Goal: Task Accomplishment & Management: Complete application form

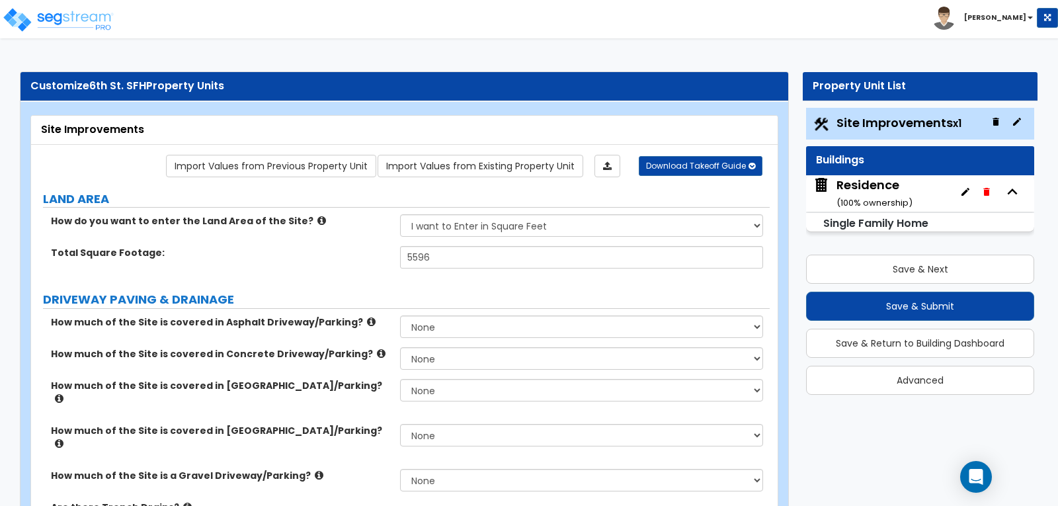
select select "2"
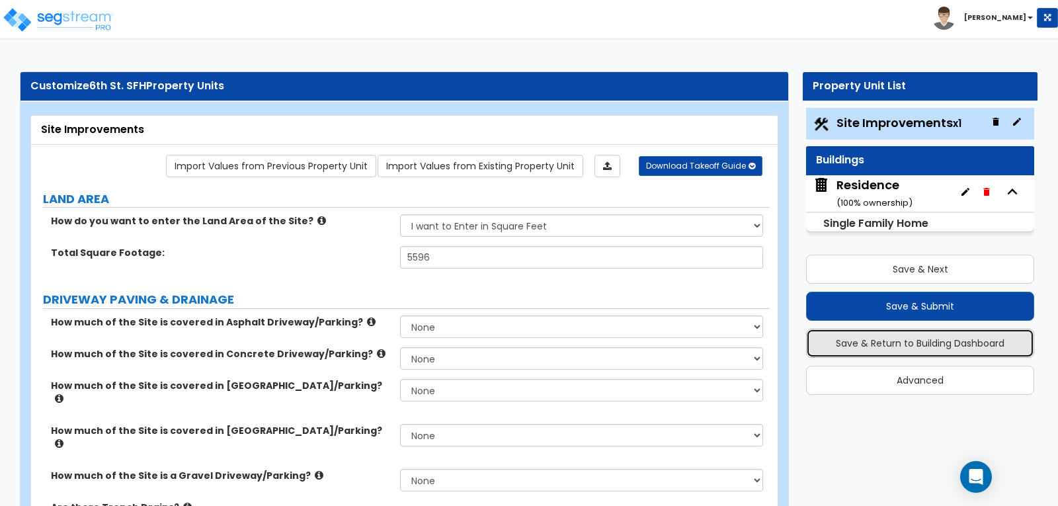
click at [907, 339] on button "Save & Return to Building Dashboard" at bounding box center [920, 343] width 228 height 29
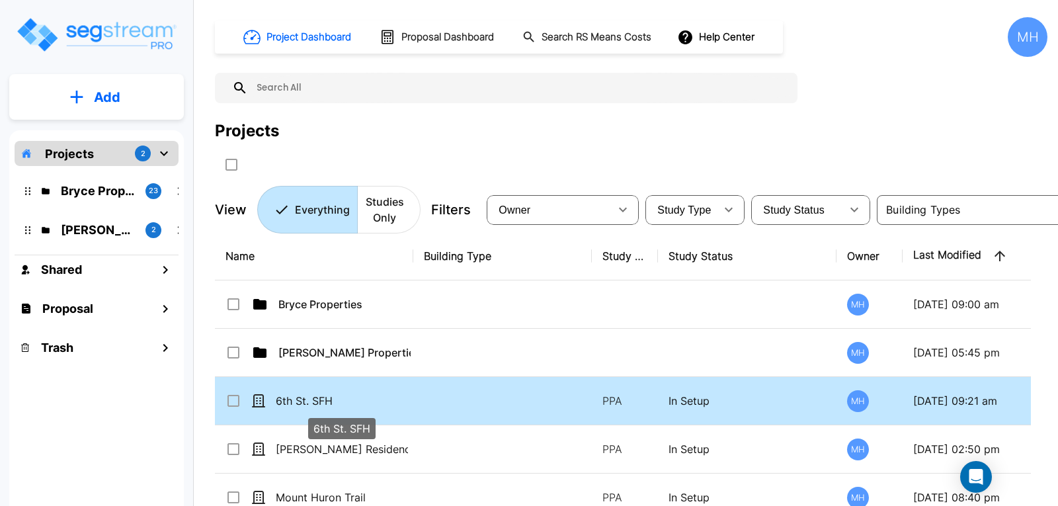
click at [356, 394] on p "6th St. SFH" at bounding box center [342, 401] width 132 height 16
checkbox input "true"
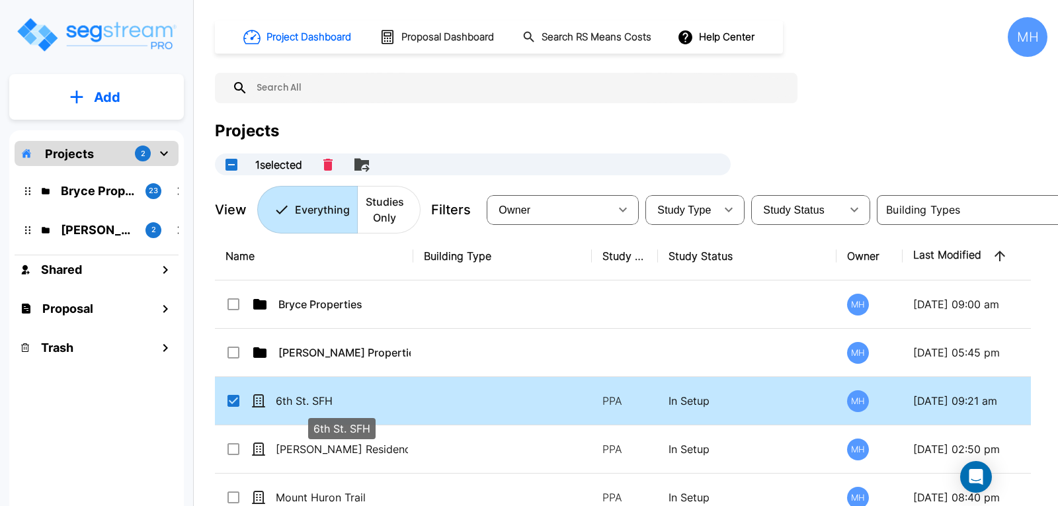
click at [357, 399] on p "6th St. SFH" at bounding box center [342, 401] width 132 height 16
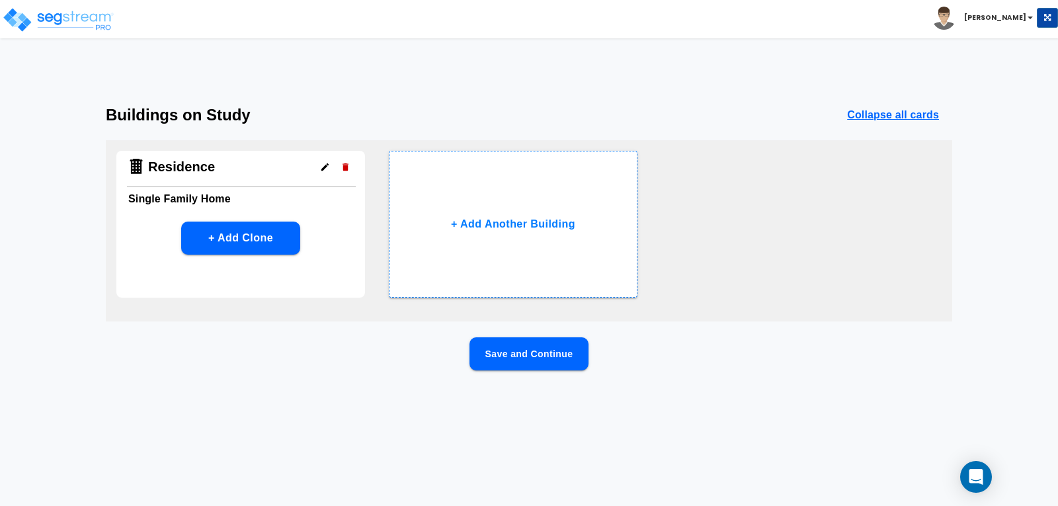
click at [536, 347] on button "Save and Continue" at bounding box center [529, 353] width 119 height 33
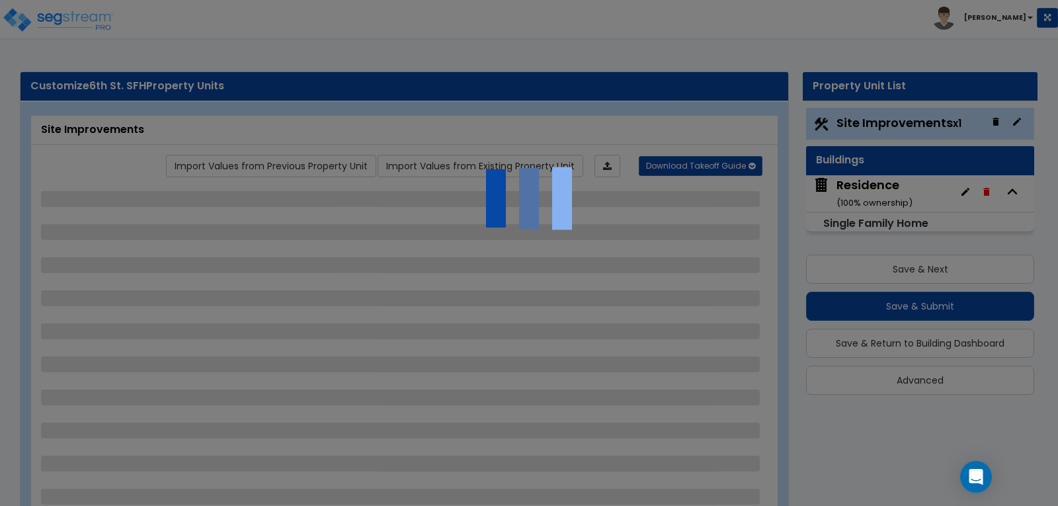
select select "2"
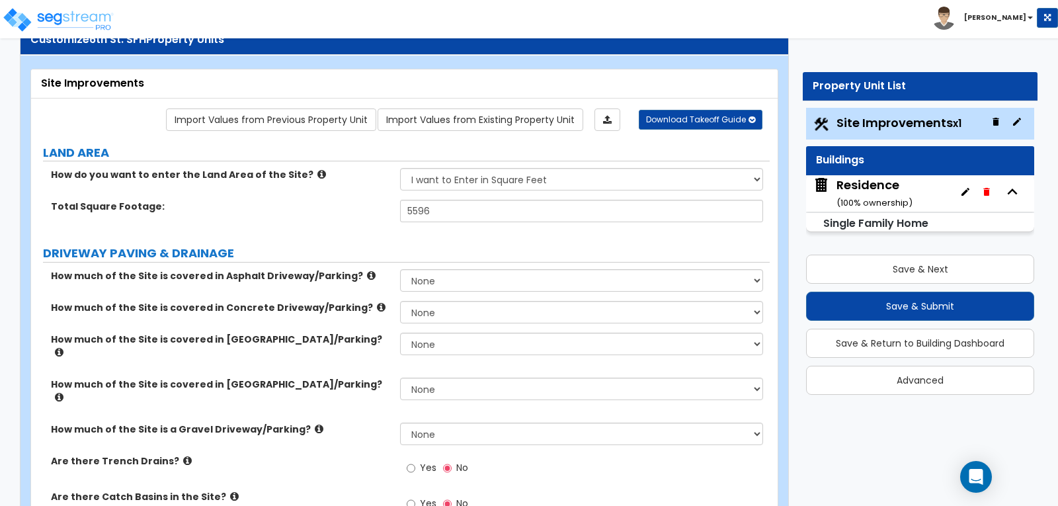
scroll to position [66, 0]
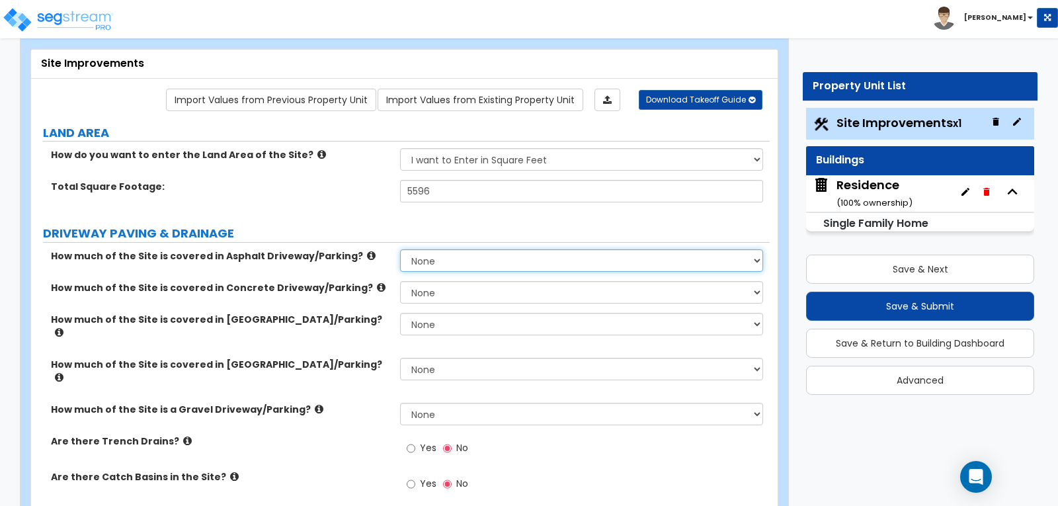
click at [753, 258] on select "None I want to Enter an Approximate Percentage I want to Enter the Square Foota…" at bounding box center [581, 260] width 362 height 22
click at [400, 249] on select "None I want to Enter an Approximate Percentage I want to Enter the Square Foota…" at bounding box center [581, 260] width 362 height 22
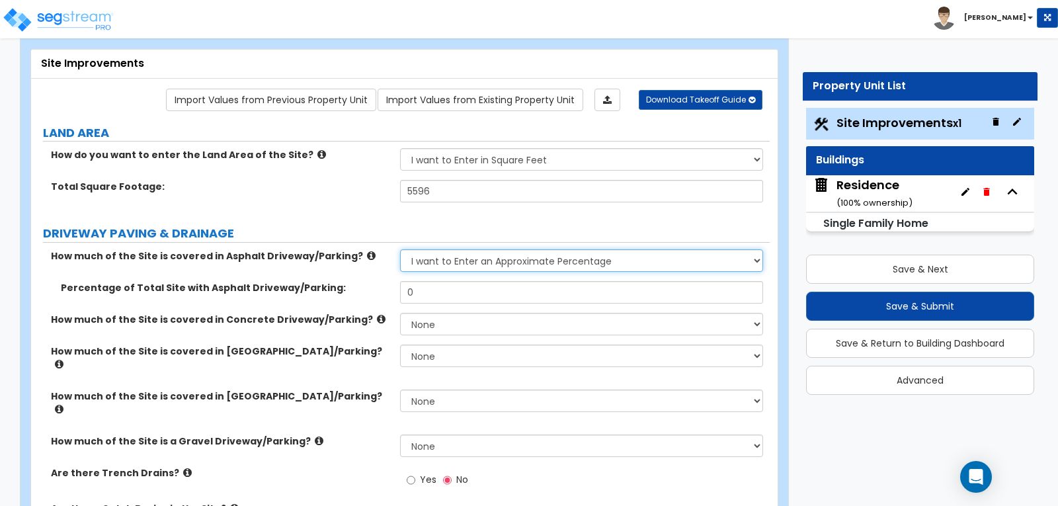
click at [757, 255] on select "None I want to Enter an Approximate Percentage I want to Enter the Square Foota…" at bounding box center [581, 260] width 362 height 22
click at [400, 249] on select "None I want to Enter an Approximate Percentage I want to Enter the Square Foota…" at bounding box center [581, 260] width 362 height 22
click at [757, 256] on select "None I want to Enter an Approximate Percentage I want to Enter the Square Foota…" at bounding box center [581, 260] width 362 height 22
select select "0"
click at [400, 249] on select "None I want to Enter an Approximate Percentage I want to Enter the Square Foota…" at bounding box center [581, 260] width 362 height 22
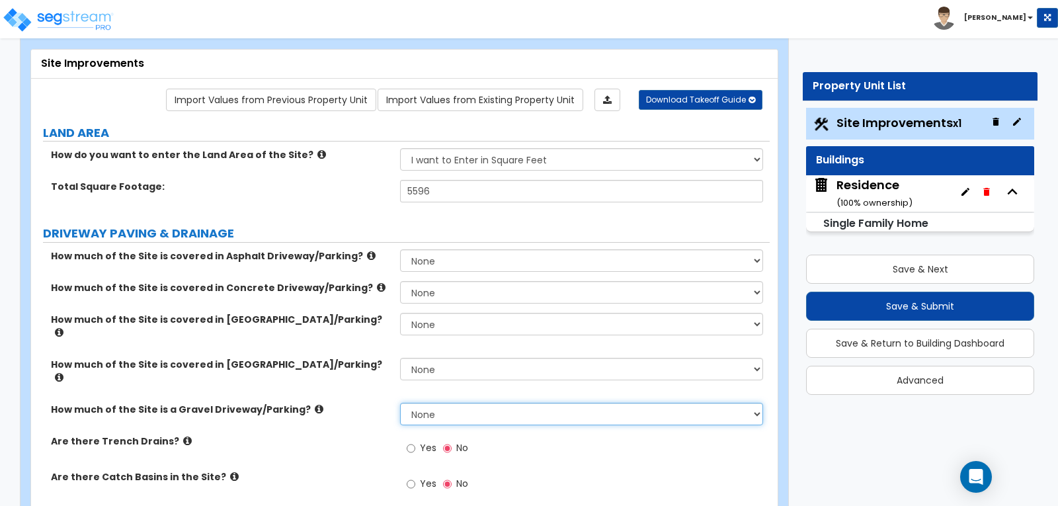
click at [756, 403] on select "None I want to Enter an Approximate Percentage I want to Enter the Square Foota…" at bounding box center [581, 414] width 362 height 22
select select "2"
click at [400, 403] on select "None I want to Enter an Approximate Percentage I want to Enter the Square Foota…" at bounding box center [581, 414] width 362 height 22
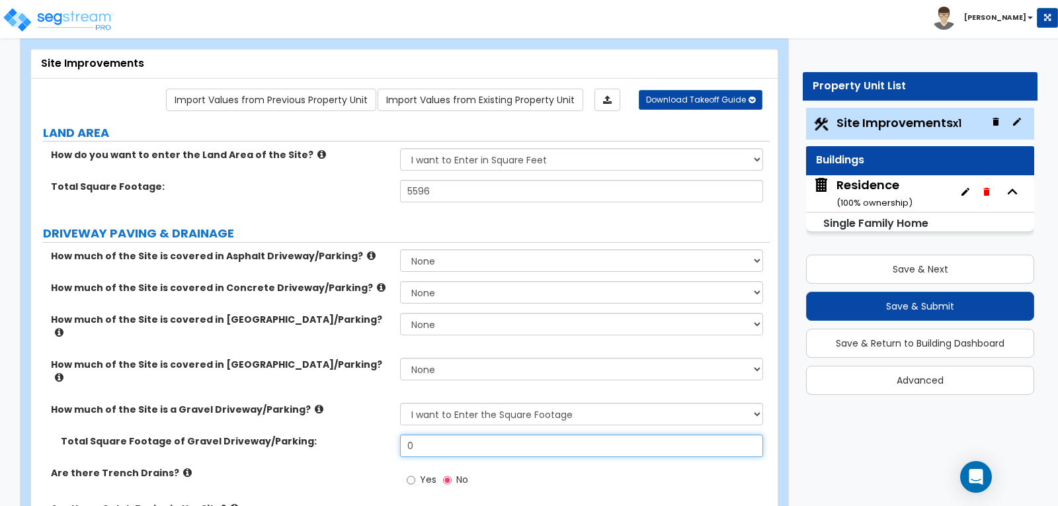
click at [583, 434] on input "0" at bounding box center [581, 445] width 362 height 22
type input "275"
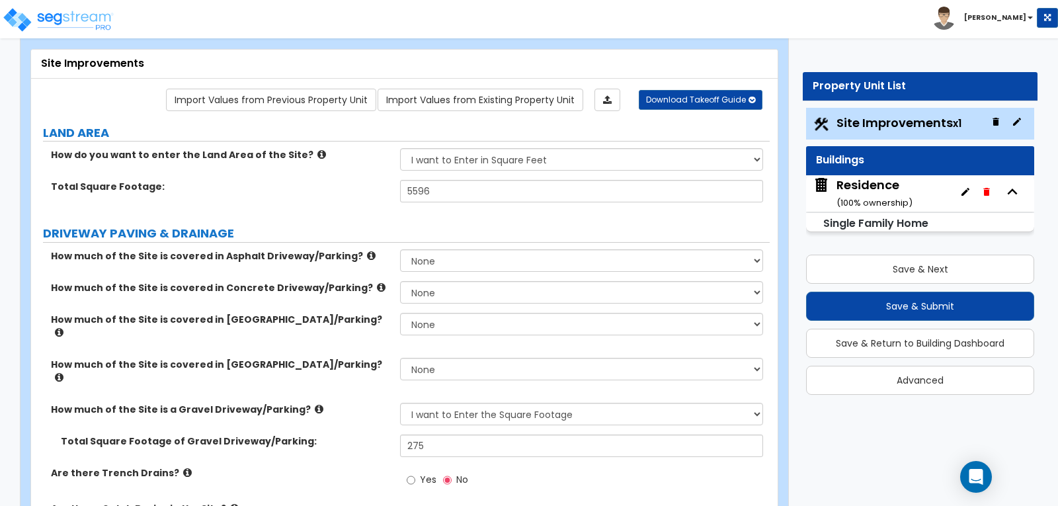
click at [589, 466] on div "Yes No" at bounding box center [584, 484] width 369 height 36
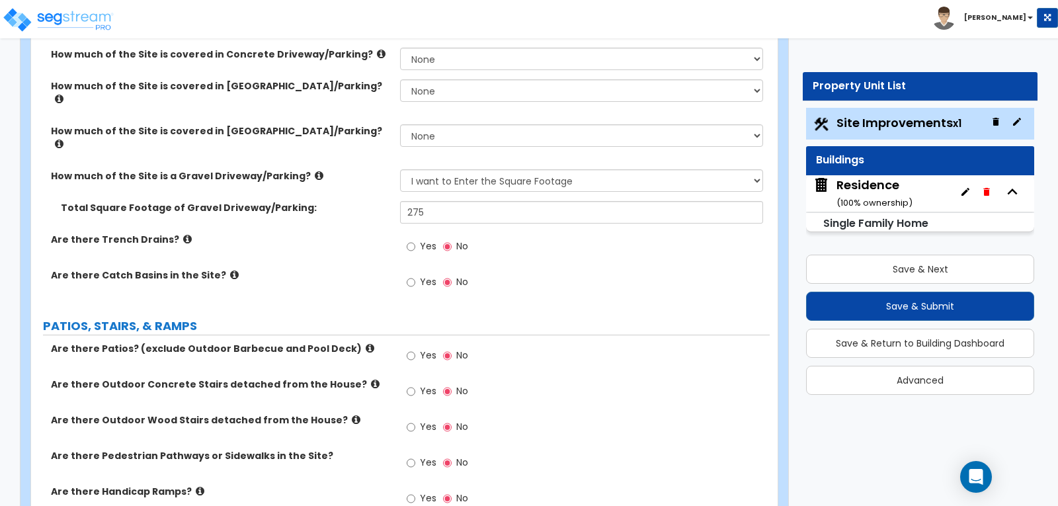
scroll to position [331, 0]
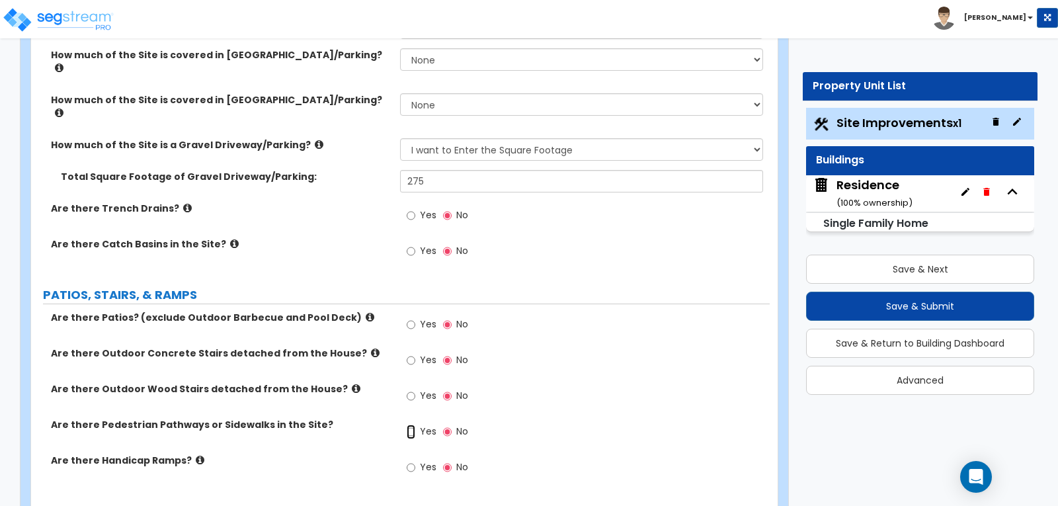
click at [410, 425] on input "Yes" at bounding box center [411, 432] width 9 height 15
radio input "true"
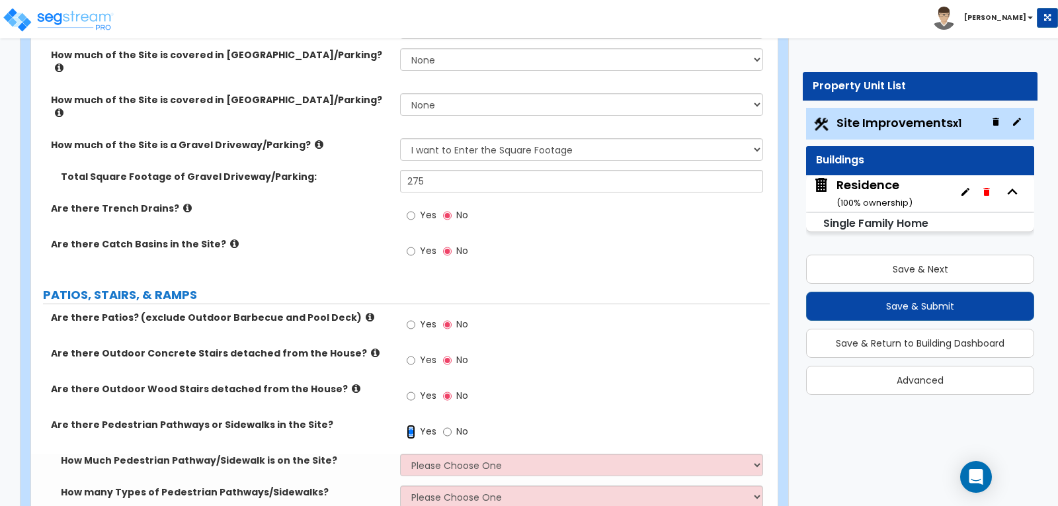
scroll to position [397, 0]
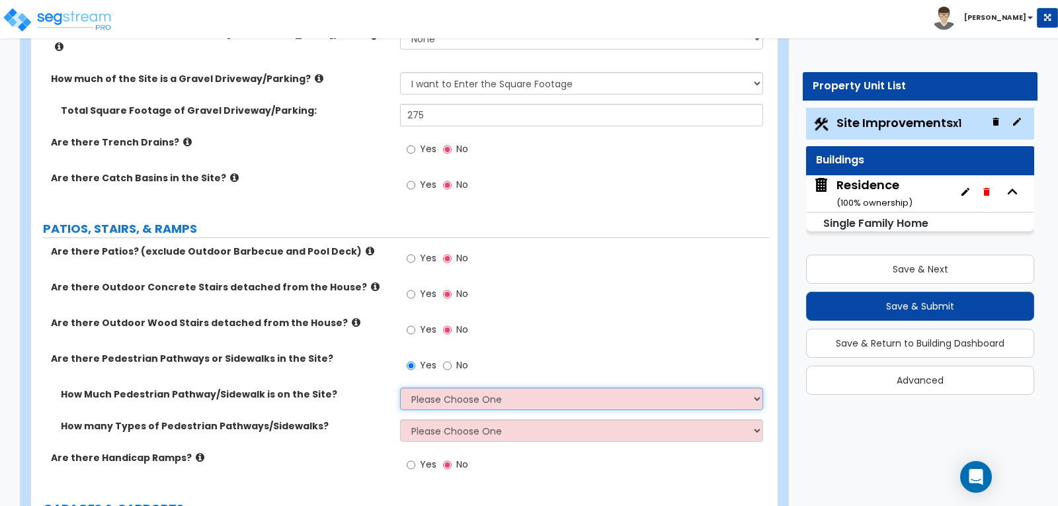
click at [756, 388] on select "Please Choose One I Don't Know, Please Estimate For Me Enter Linear Footage" at bounding box center [581, 399] width 362 height 22
select select "2"
click at [400, 388] on select "Please Choose One I Don't Know, Please Estimate For Me Enter Linear Footage" at bounding box center [581, 399] width 362 height 22
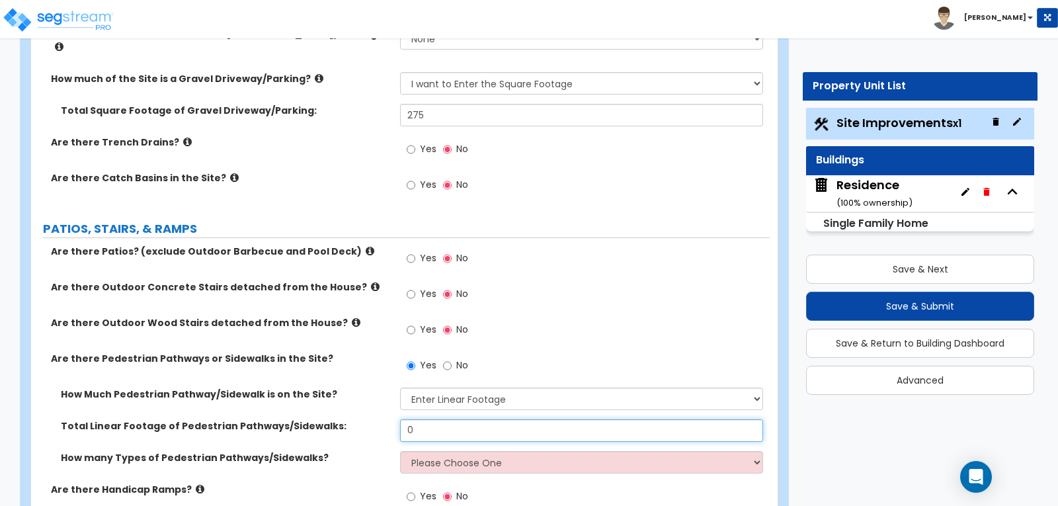
click at [468, 419] on input "0" at bounding box center [581, 430] width 362 height 22
type input "45"
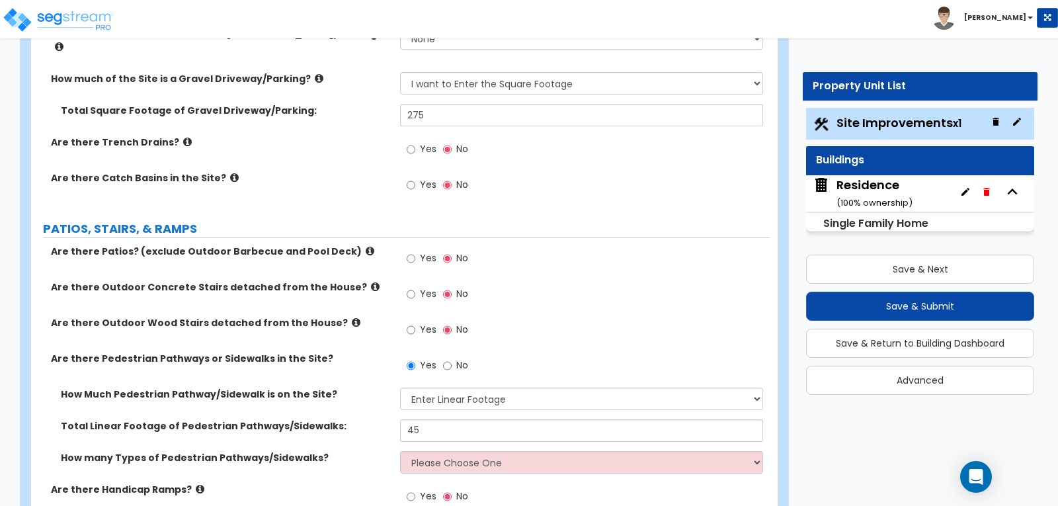
click at [535, 483] on div "Yes No" at bounding box center [584, 501] width 369 height 36
click at [756, 451] on select "Please Choose One 1 2 3" at bounding box center [581, 462] width 362 height 22
select select "1"
click at [400, 451] on select "Please Choose One 1 2 3" at bounding box center [581, 462] width 362 height 22
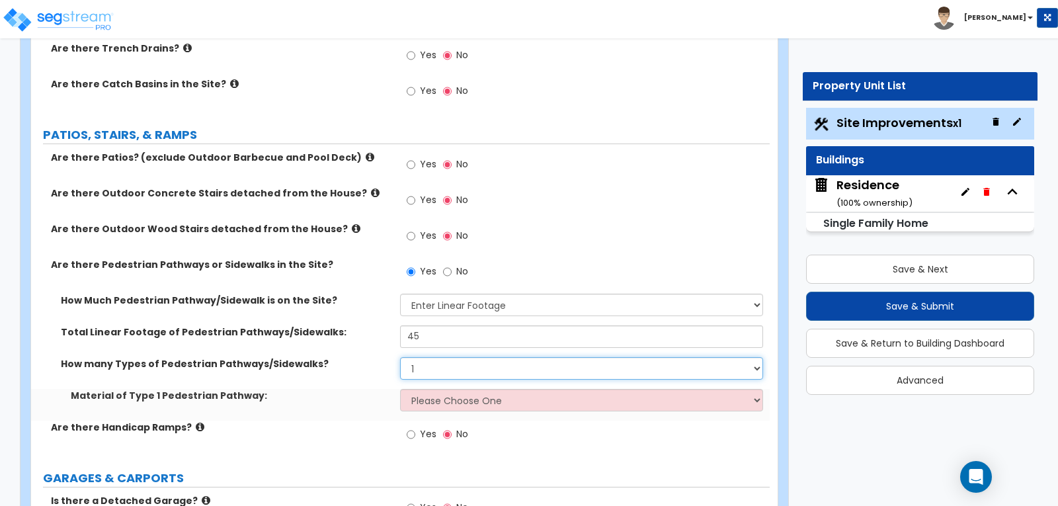
scroll to position [529, 0]
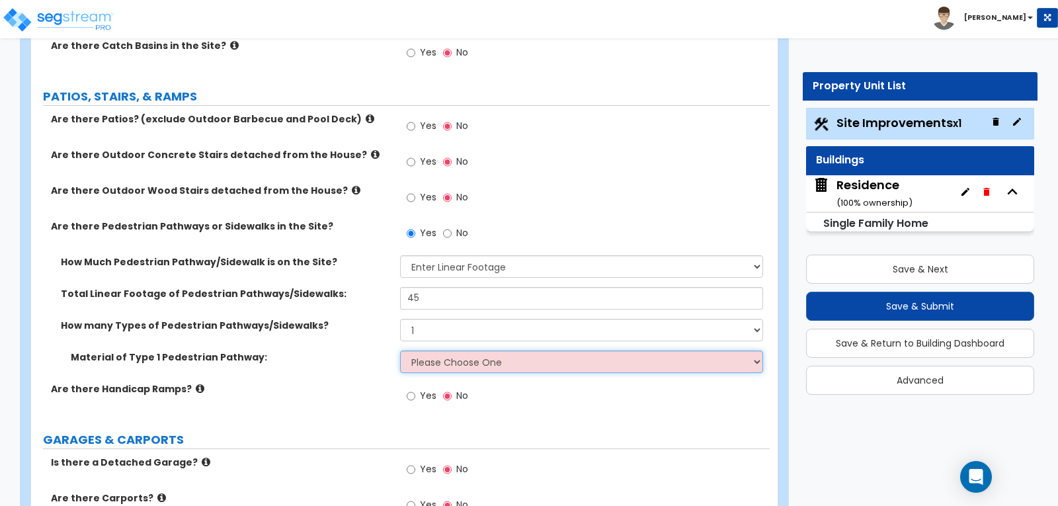
click at [757, 350] on select "Please Choose One Bare Concrete Stamped Concrete Brick Pavers Stone Pavers Wood…" at bounding box center [581, 361] width 362 height 22
select select "1"
click at [400, 350] on select "Please Choose One Bare Concrete Stamped Concrete Brick Pavers Stone Pavers Wood…" at bounding box center [581, 361] width 362 height 22
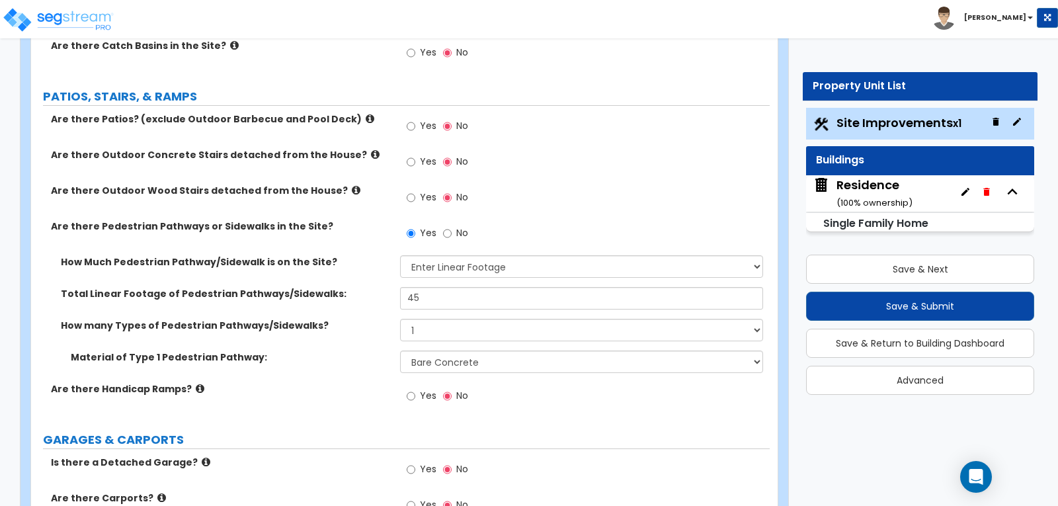
click at [548, 382] on div "Yes No" at bounding box center [584, 400] width 369 height 36
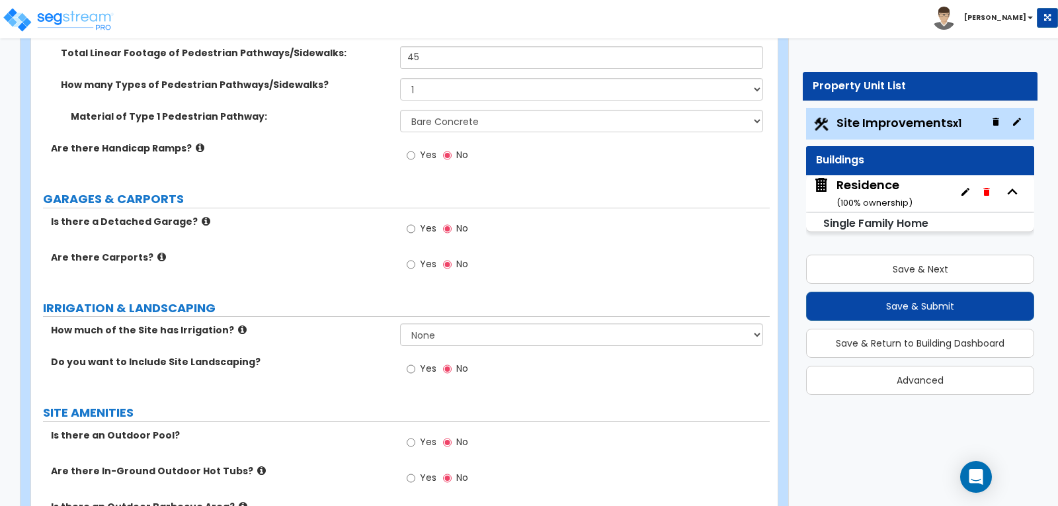
scroll to position [794, 0]
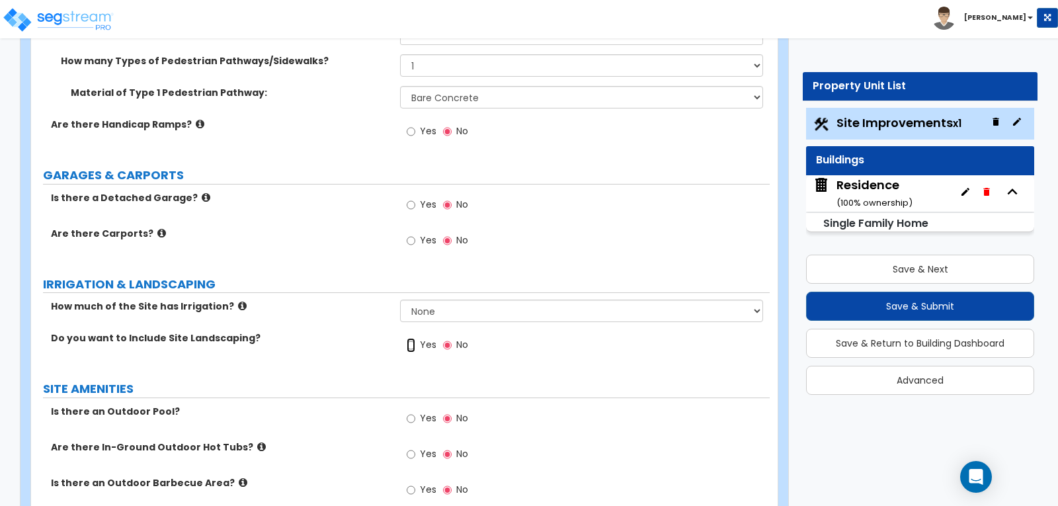
click at [408, 338] on input "Yes" at bounding box center [411, 345] width 9 height 15
radio input "true"
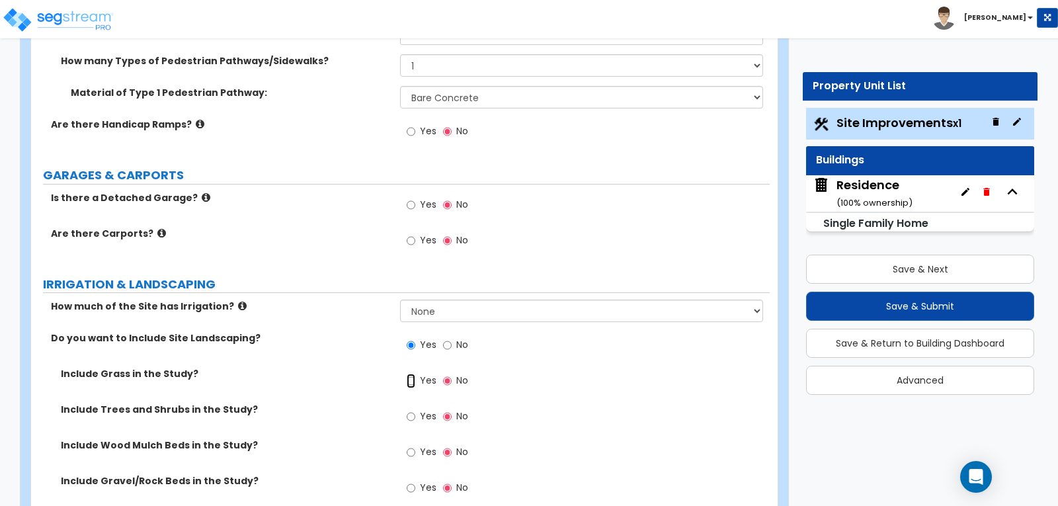
click at [409, 374] on input "Yes" at bounding box center [411, 381] width 9 height 15
radio input "true"
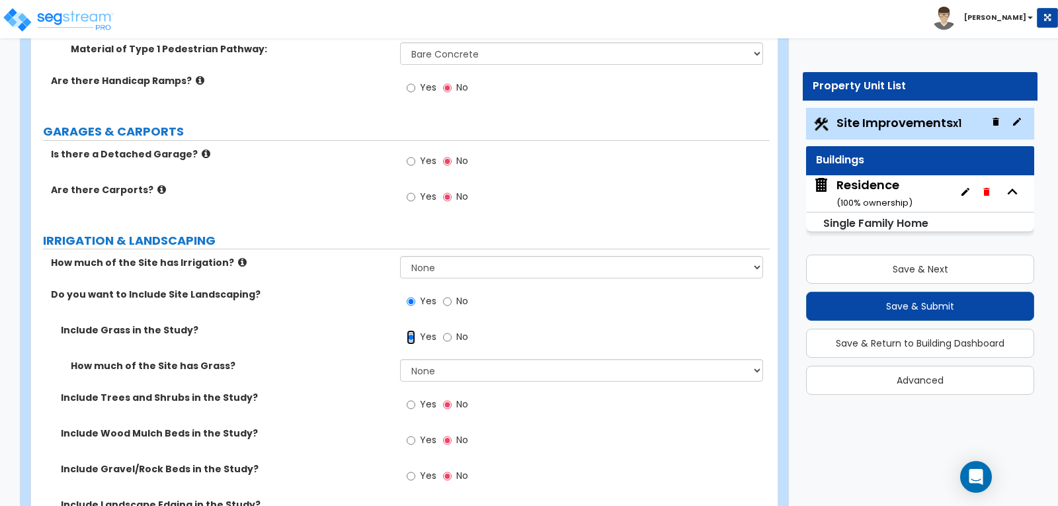
scroll to position [860, 0]
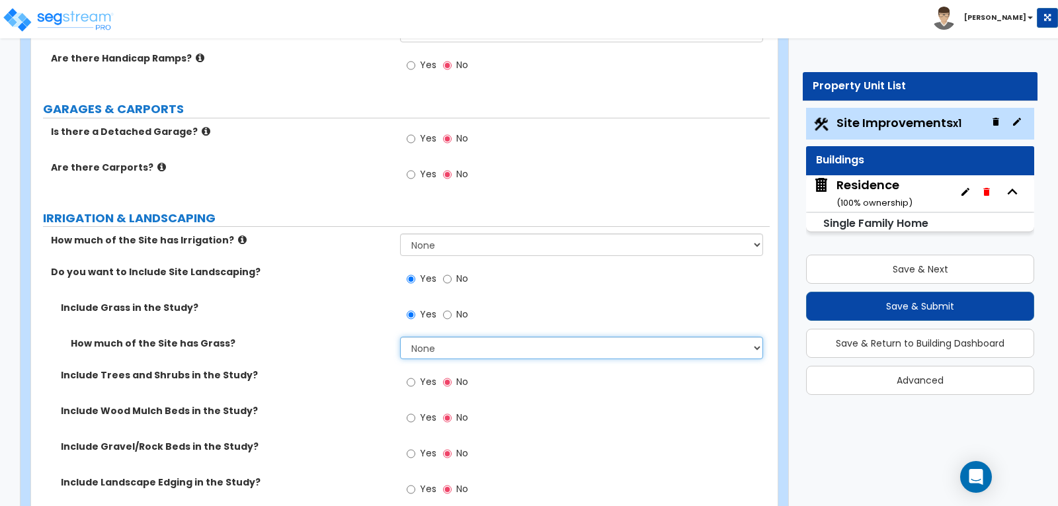
click at [755, 337] on select "None I want to Enter an Approximate Percentage I want to Enter the Square Foota…" at bounding box center [581, 348] width 362 height 22
select select "2"
click at [400, 337] on select "None I want to Enter an Approximate Percentage I want to Enter the Square Foota…" at bounding box center [581, 348] width 362 height 22
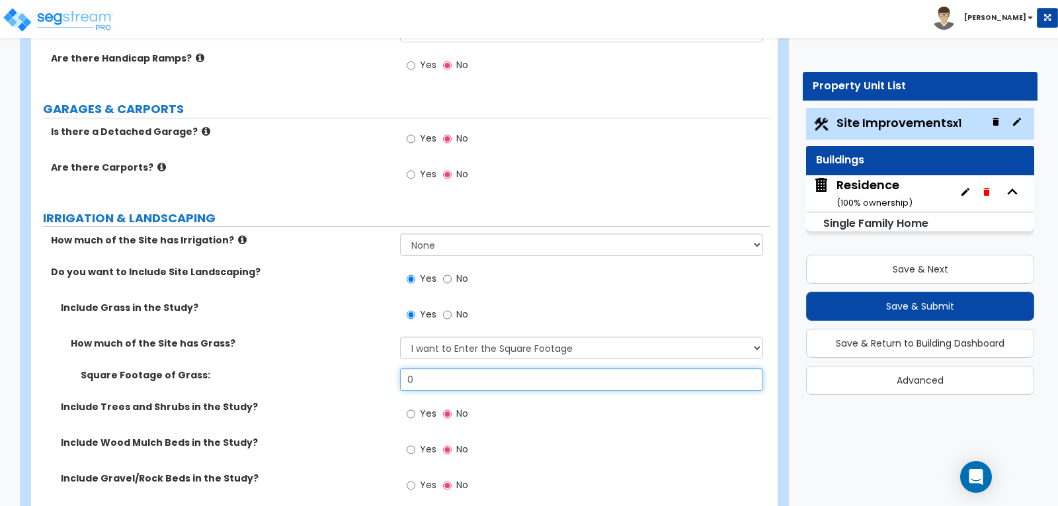
click at [472, 368] on input "0" at bounding box center [581, 379] width 362 height 22
type input "1,200"
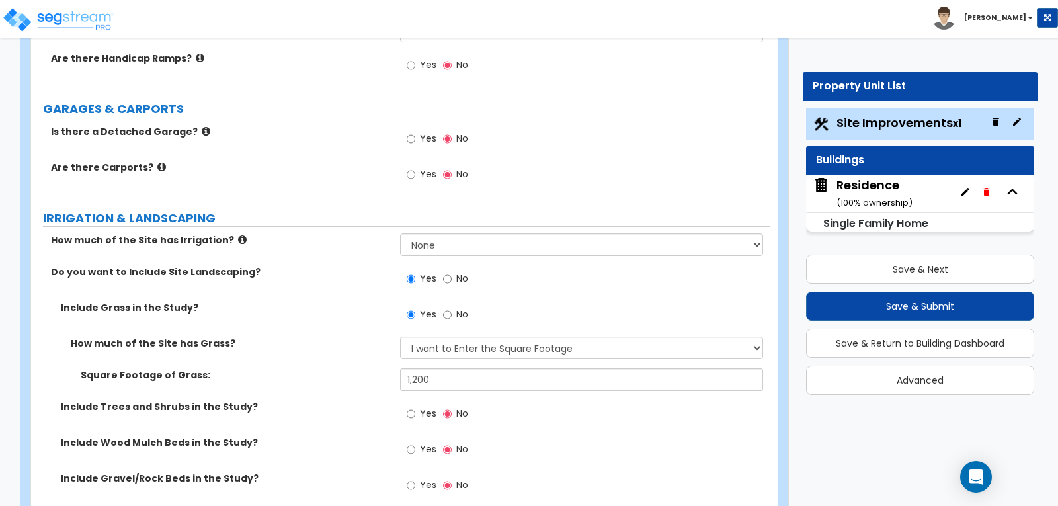
click at [364, 400] on label "Include Trees and Shrubs in the Study?" at bounding box center [225, 406] width 329 height 13
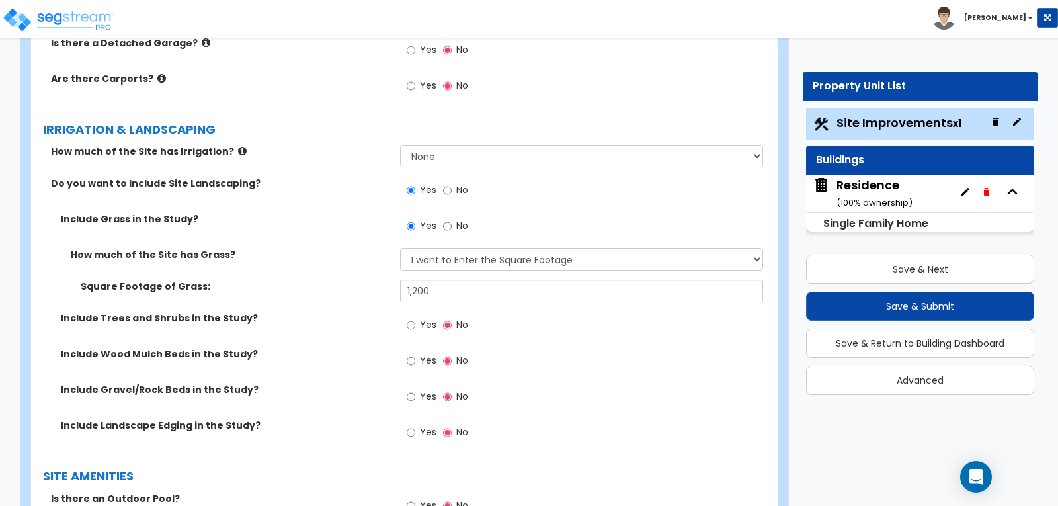
scroll to position [926, 0]
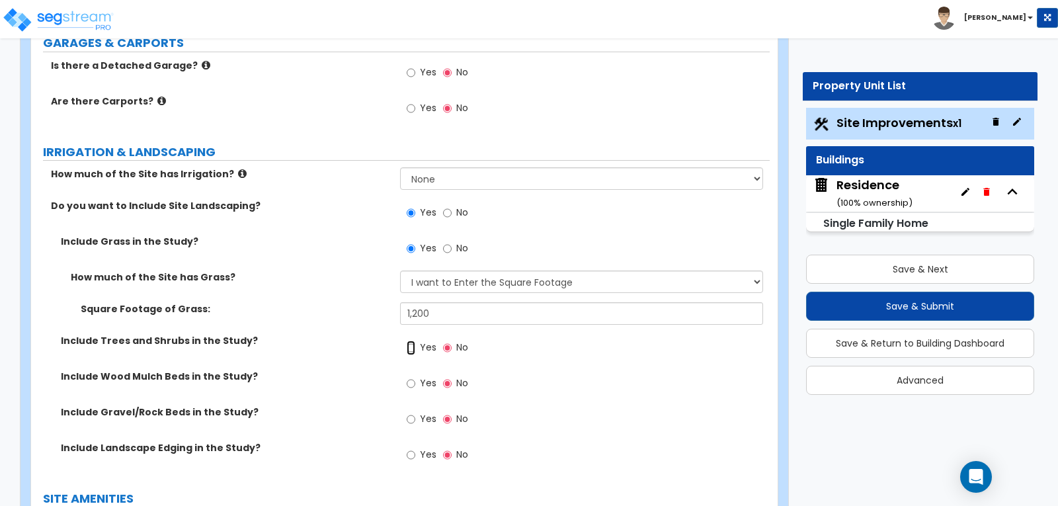
click at [407, 341] on input "Yes" at bounding box center [411, 348] width 9 height 15
radio input "true"
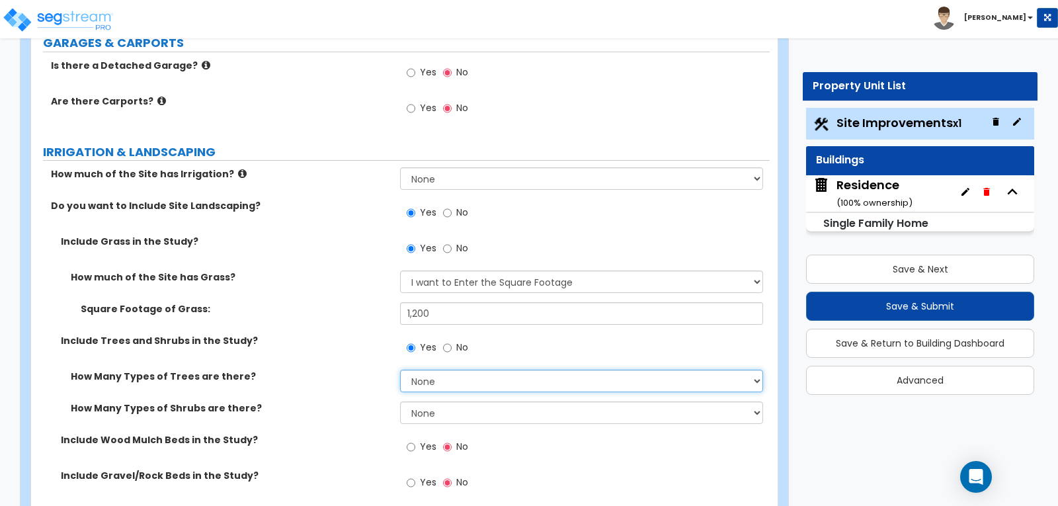
click at [758, 370] on select "None 1 2 3" at bounding box center [581, 381] width 362 height 22
select select "2"
click at [400, 370] on select "None 1 2 3" at bounding box center [581, 381] width 362 height 22
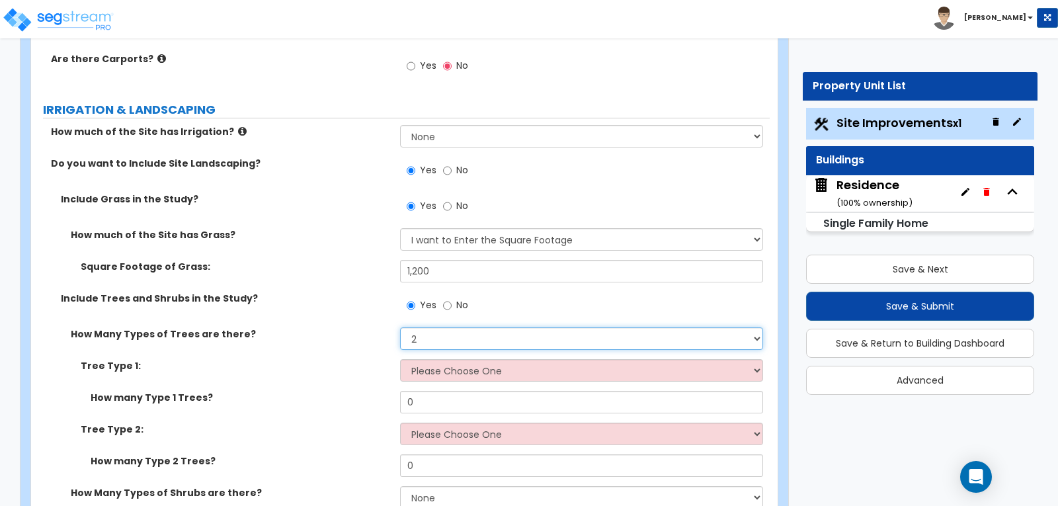
scroll to position [992, 0]
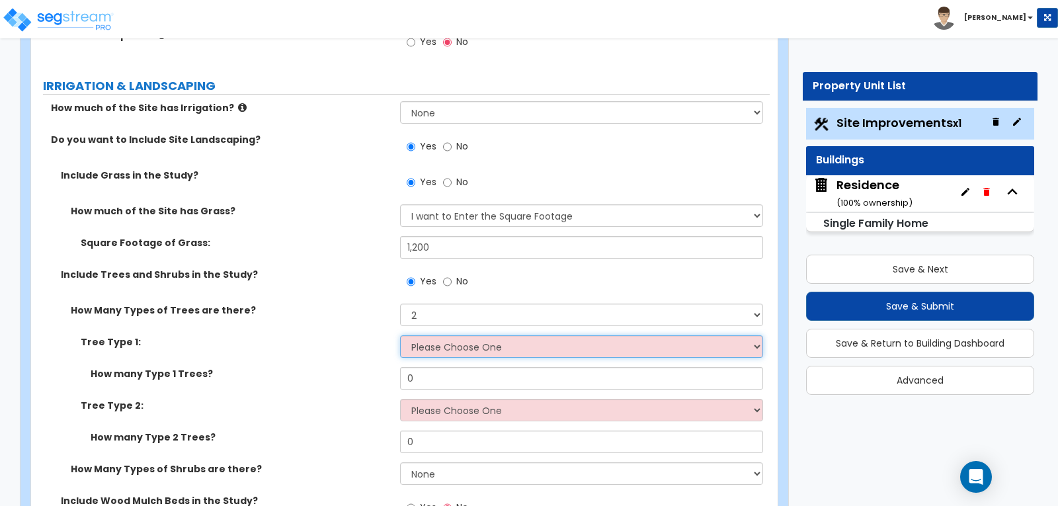
click at [756, 335] on select "Please Choose One Honey Locust Planetree Poplar Elm Hawthorn Linden Maple Red M…" at bounding box center [581, 346] width 362 height 22
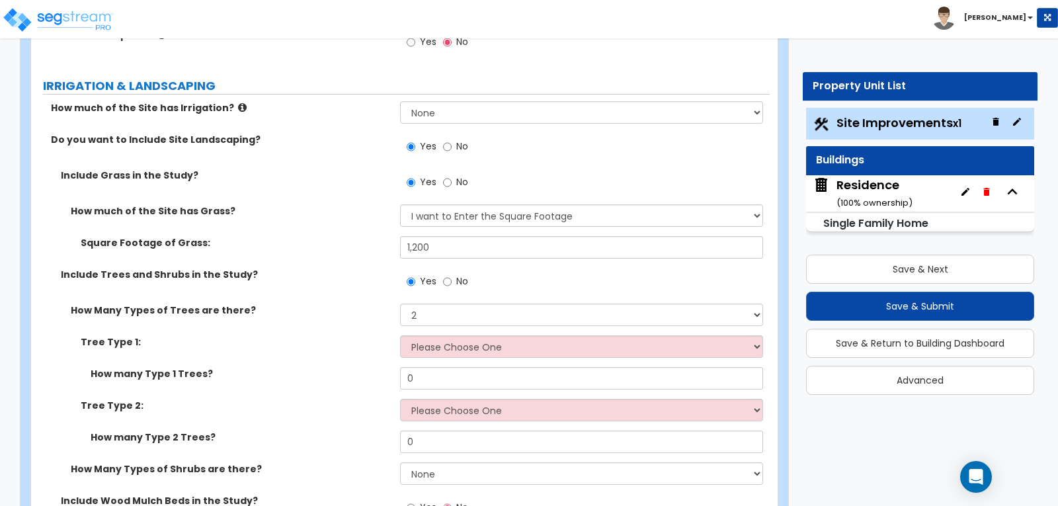
click at [341, 335] on div "Tree Type 1: Please Choose One Honey Locust Planetree Poplar Elm Hawthorn Linde…" at bounding box center [400, 351] width 739 height 32
click at [444, 274] on input "No" at bounding box center [447, 281] width 9 height 15
radio input "false"
radio input "true"
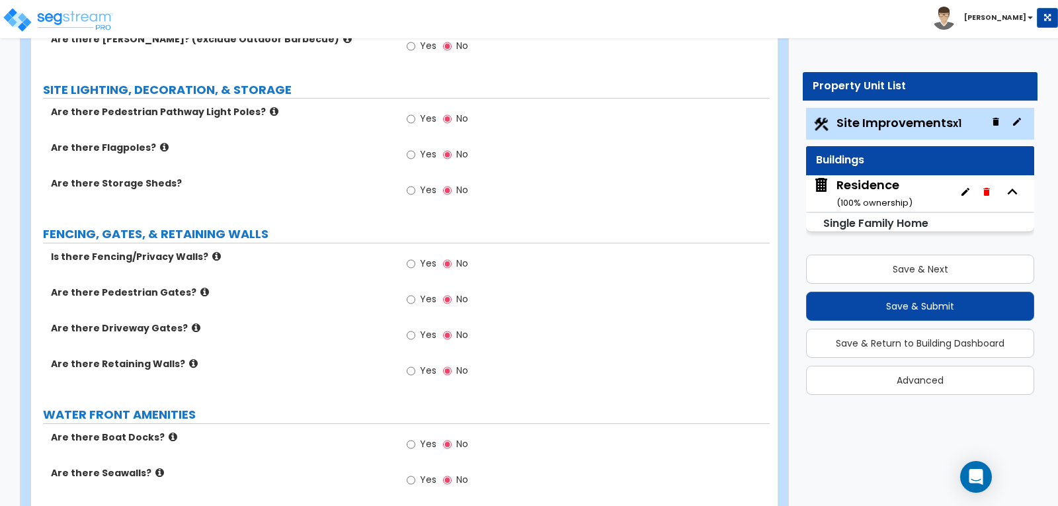
scroll to position [1719, 0]
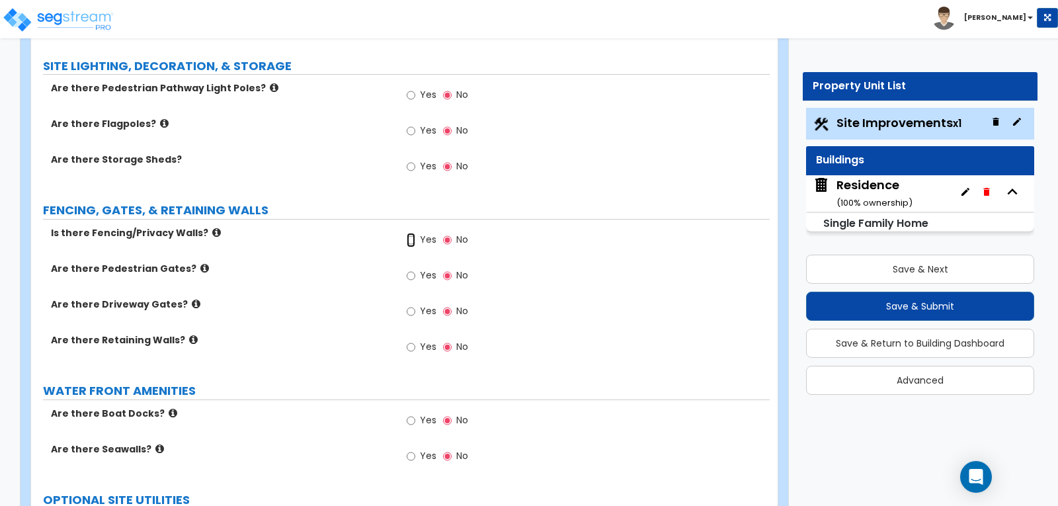
click at [409, 233] on input "Yes" at bounding box center [411, 240] width 9 height 15
radio input "true"
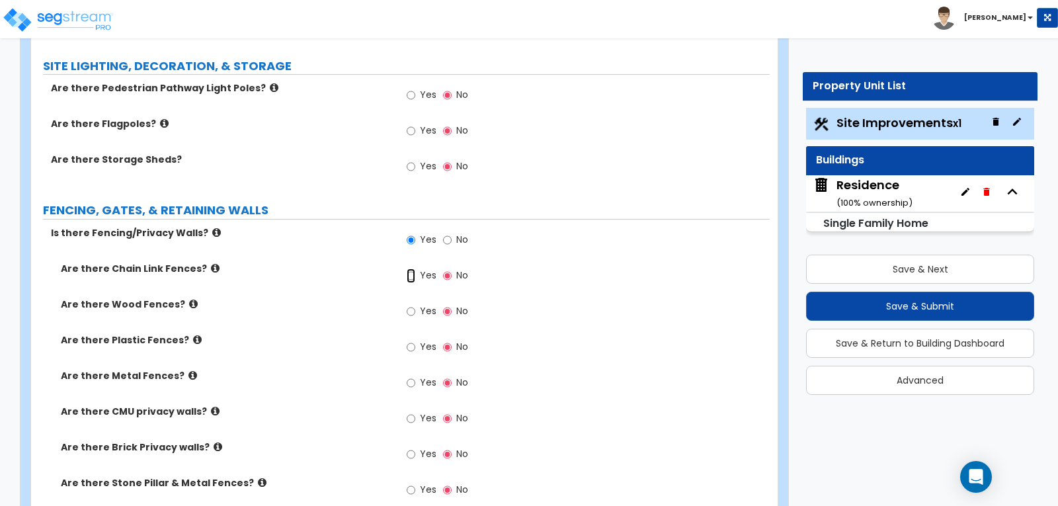
click at [410, 268] on input "Yes" at bounding box center [411, 275] width 9 height 15
radio input "true"
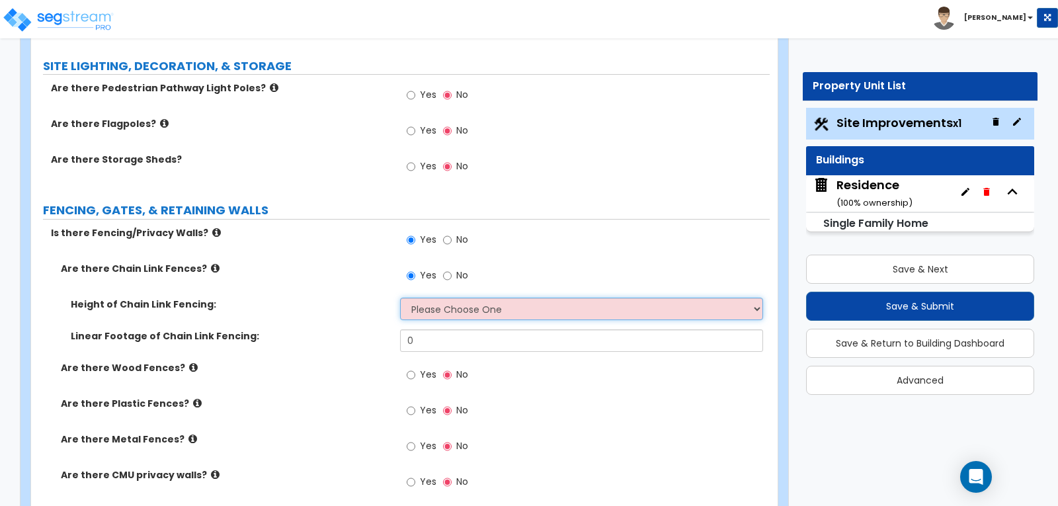
click at [757, 298] on select "Please Choose One 3 feet 4 feet 5 feet 6 feet 10 feet 12 feet" at bounding box center [581, 309] width 362 height 22
select select "2"
click at [400, 298] on select "Please Choose One 3 feet 4 feet 5 feet 6 feet 10 feet 12 feet" at bounding box center [581, 309] width 362 height 22
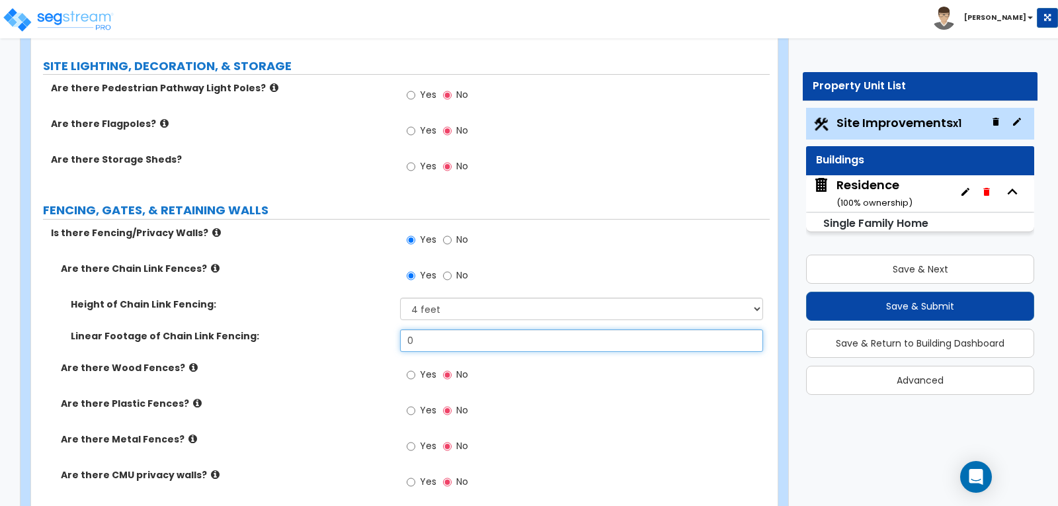
click at [440, 329] on input "0" at bounding box center [581, 340] width 362 height 22
type input "227"
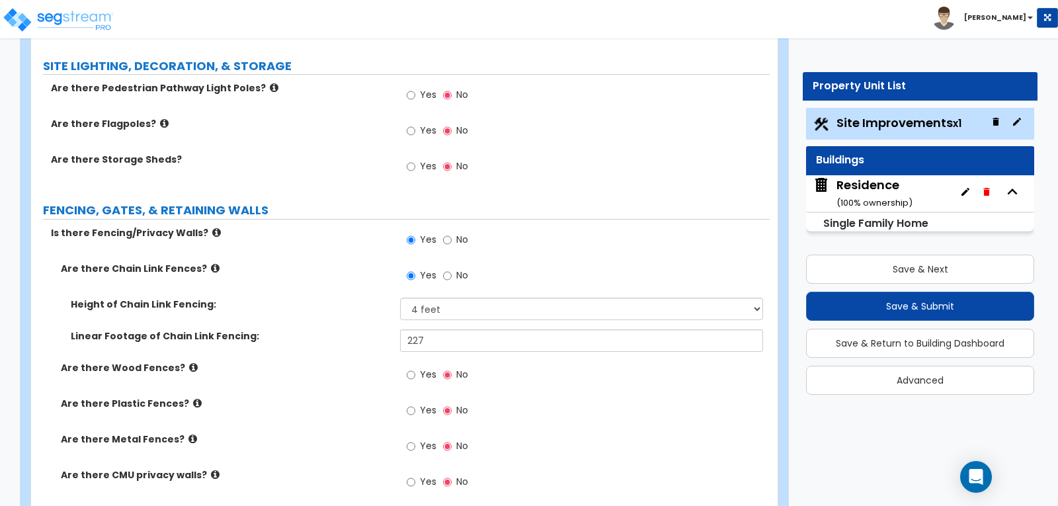
click at [306, 329] on div "Linear Footage of Chain Link Fencing: 227" at bounding box center [400, 345] width 739 height 32
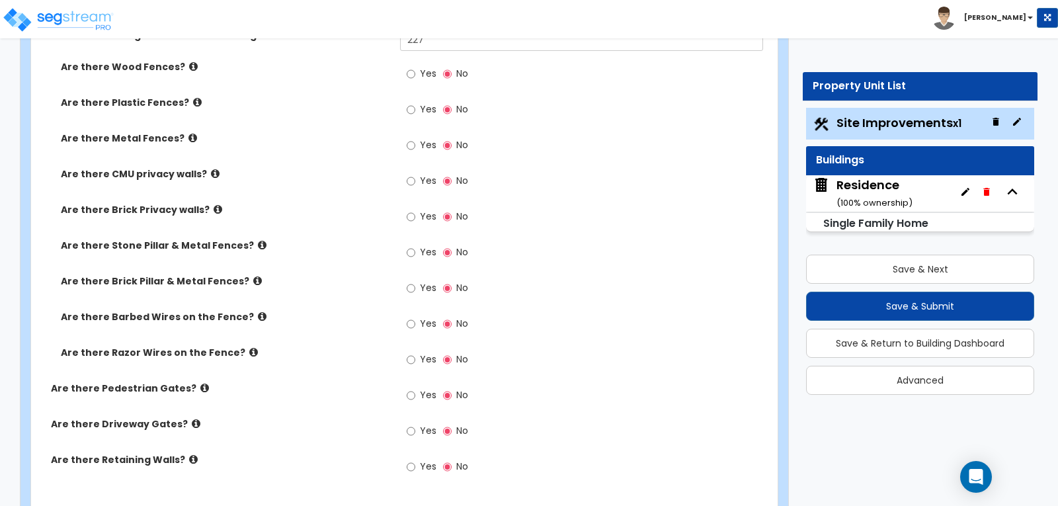
scroll to position [2050, 0]
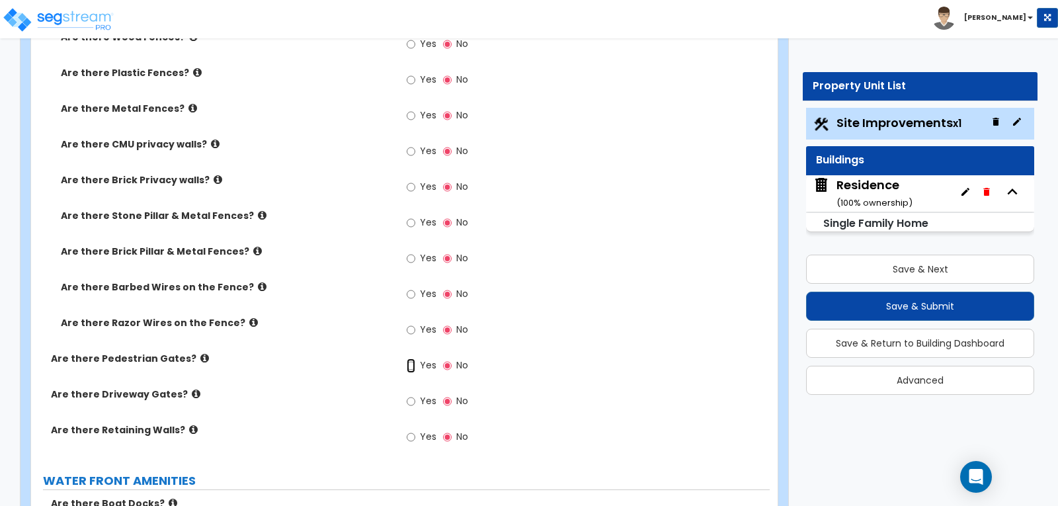
click at [409, 358] on input "Yes" at bounding box center [411, 365] width 9 height 15
radio input "true"
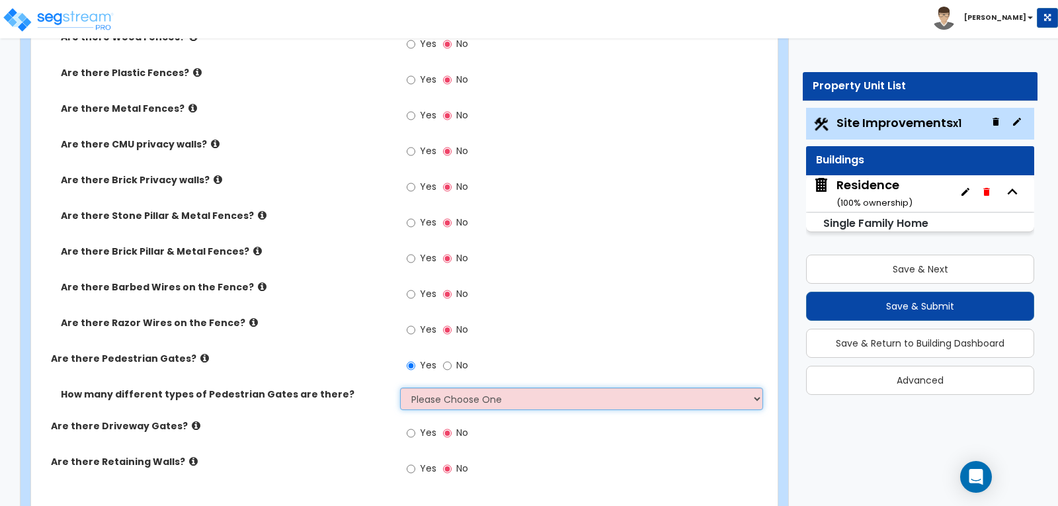
click at [754, 388] on select "Please Choose One 1 2 3" at bounding box center [581, 399] width 362 height 22
select select "1"
click at [400, 388] on select "Please Choose One 1 2 3" at bounding box center [581, 399] width 362 height 22
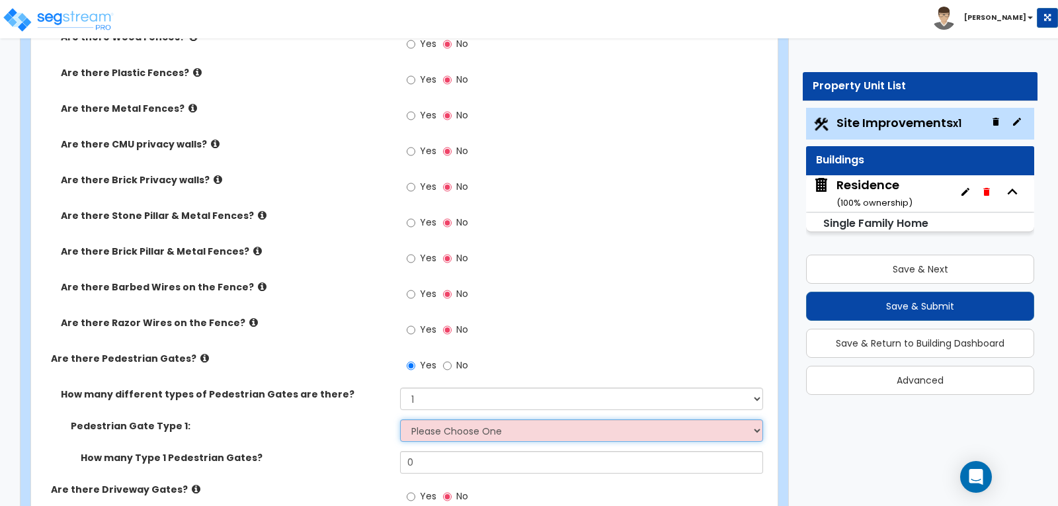
click at [752, 419] on select "Please Choose One Chain Link, 3 ft Height Chain Link, 4 ft Height Chain Link, 6…" at bounding box center [581, 430] width 362 height 22
select select "2"
click at [400, 419] on select "Please Choose One Chain Link, 3 ft Height Chain Link, 4 ft Height Chain Link, 6…" at bounding box center [581, 430] width 362 height 22
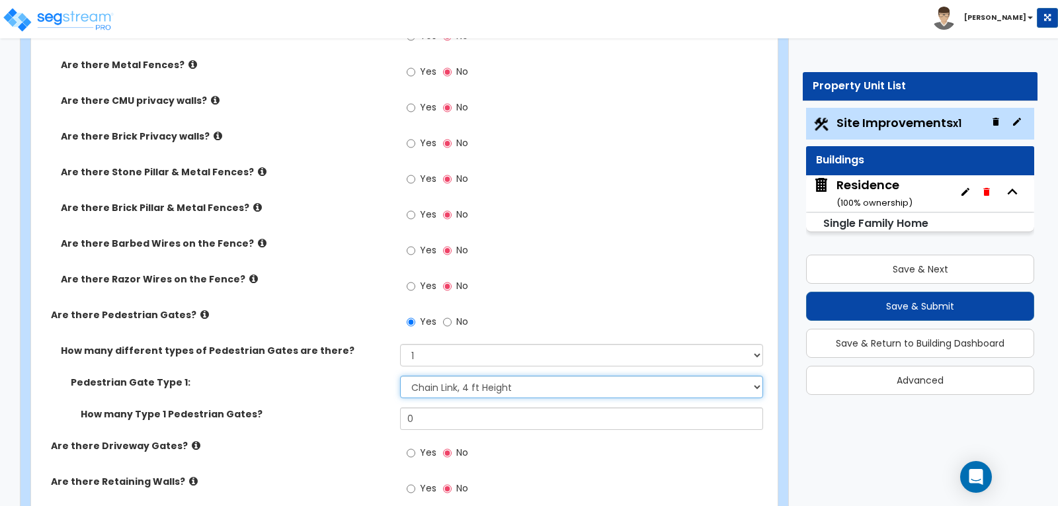
scroll to position [2116, 0]
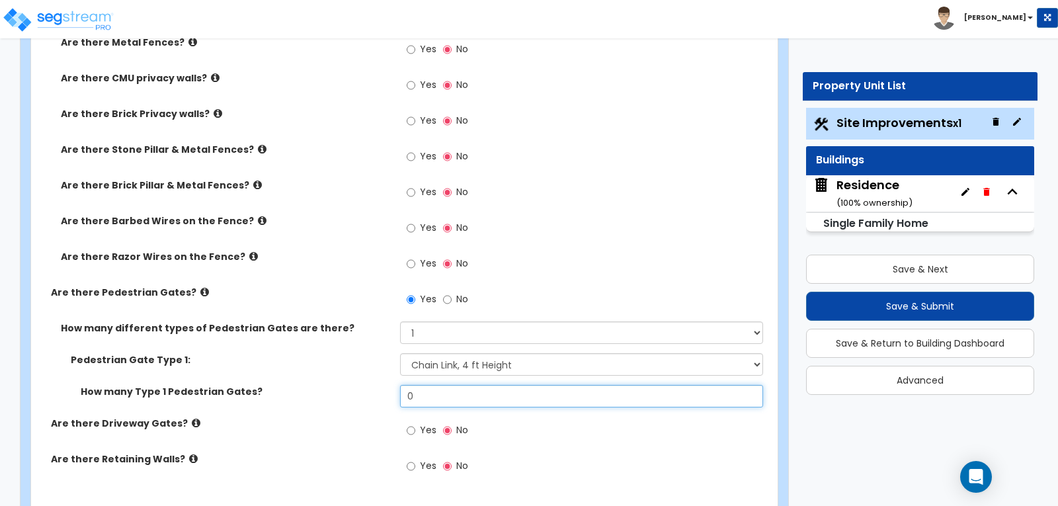
click at [595, 385] on input "0" at bounding box center [581, 396] width 362 height 22
type input "1"
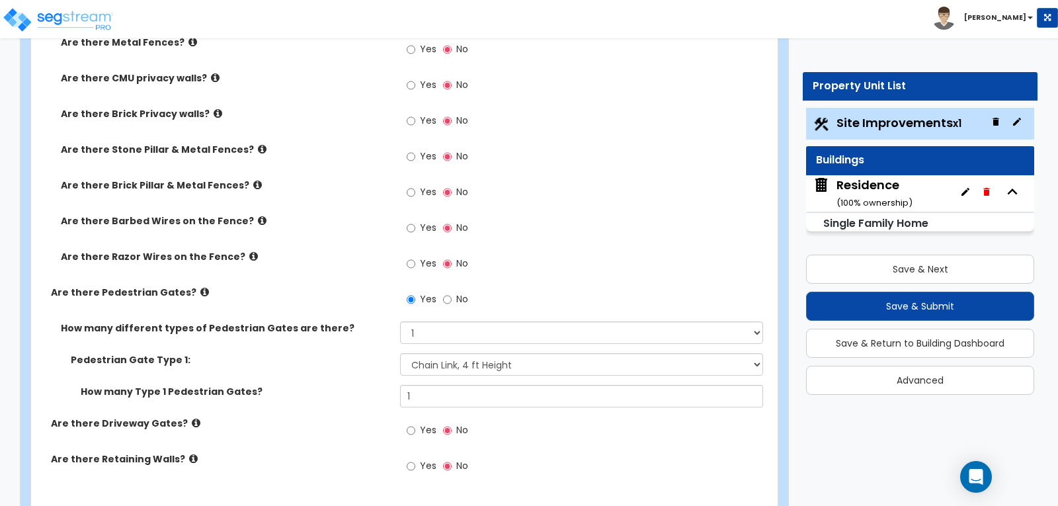
click at [337, 385] on div "How many Type 1 Pedestrian Gates? 1" at bounding box center [400, 401] width 739 height 32
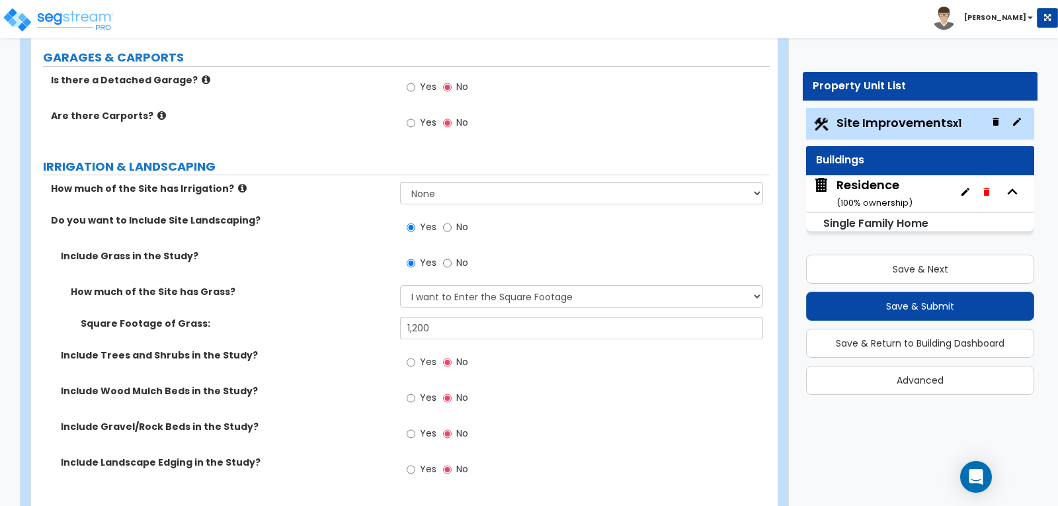
scroll to position [926, 0]
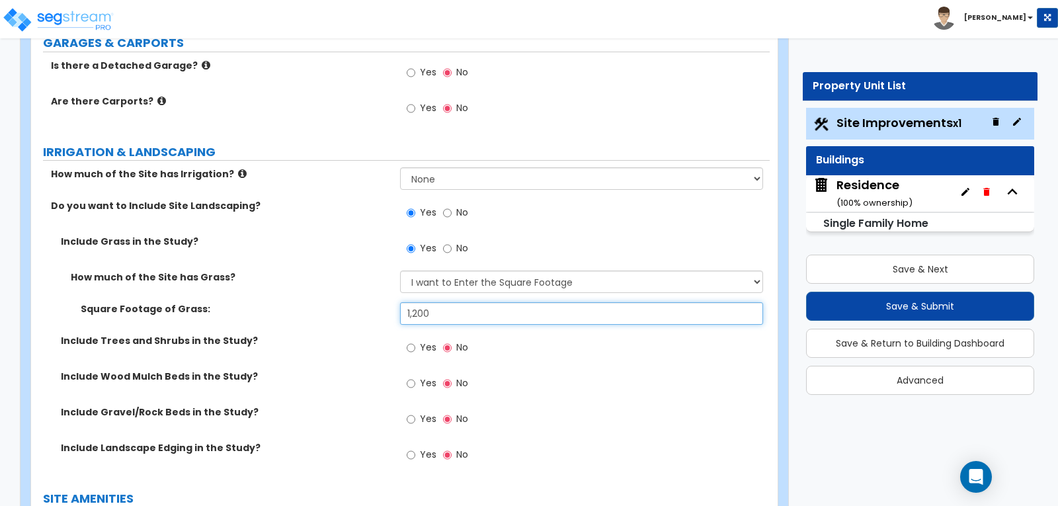
click at [432, 302] on input "1,200" at bounding box center [581, 313] width 362 height 22
type input "1"
type input "2,000"
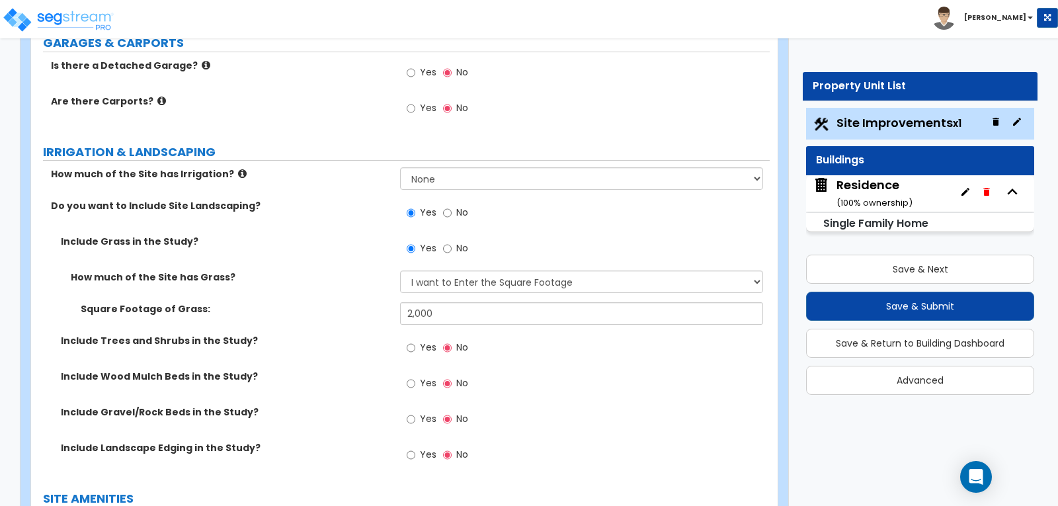
click at [288, 303] on div "Square Footage of Grass: 2,000" at bounding box center [400, 318] width 739 height 32
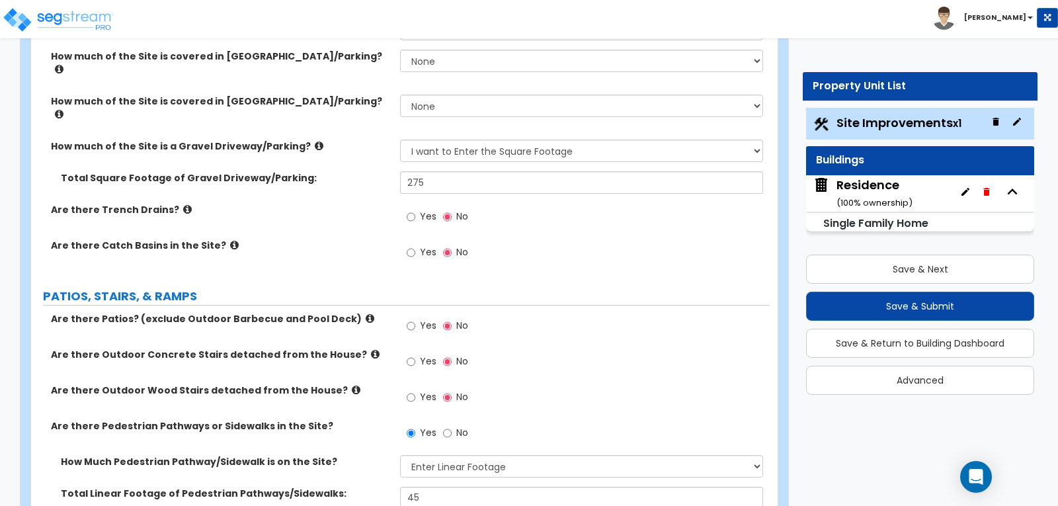
scroll to position [331, 0]
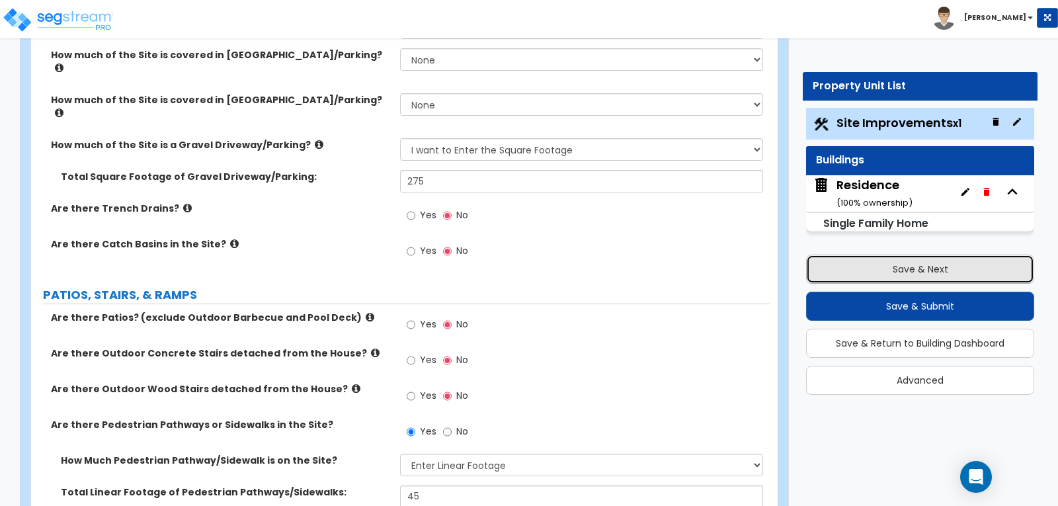
click at [909, 263] on button "Save & Next" at bounding box center [920, 269] width 228 height 29
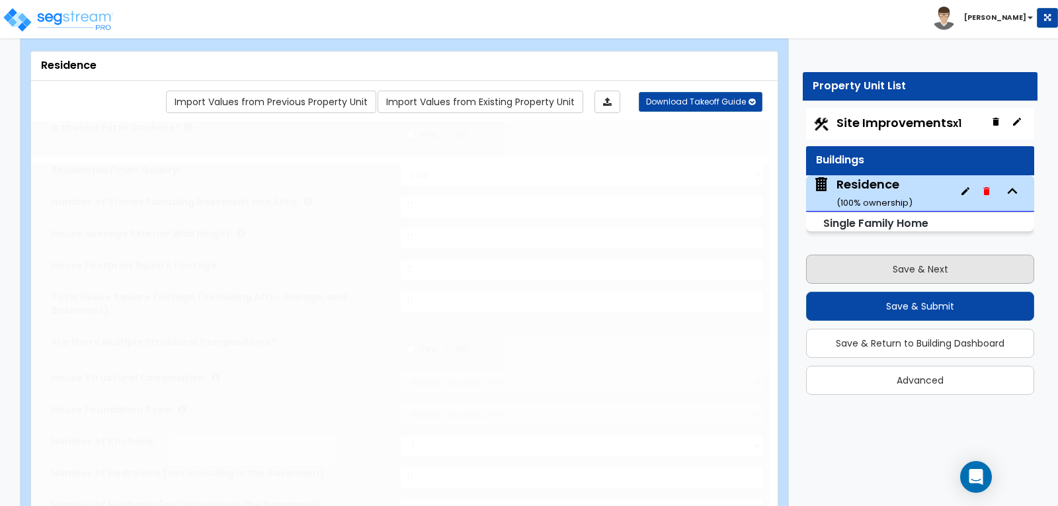
type input "1"
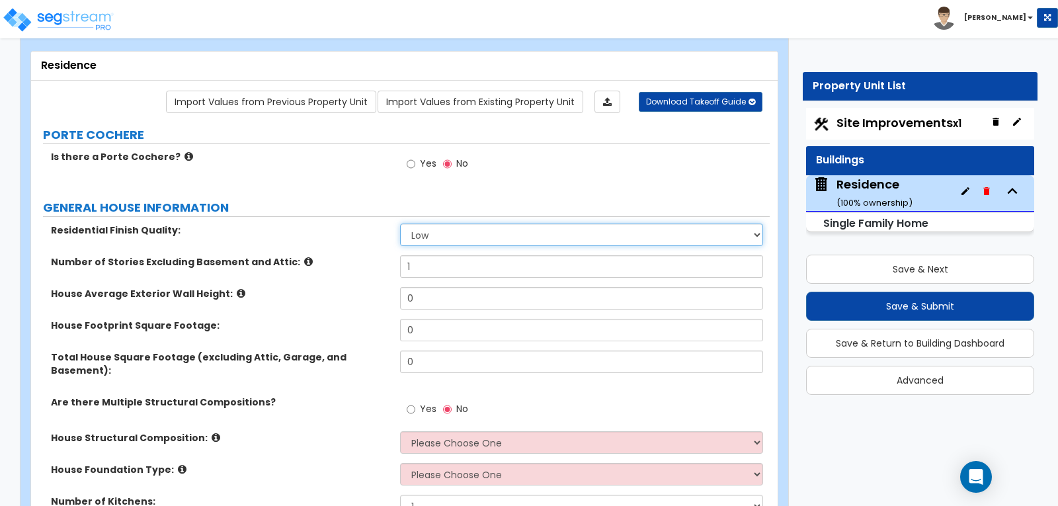
click at [757, 233] on select "Low Average High" at bounding box center [581, 235] width 362 height 22
select select "1"
click at [400, 224] on select "Low Average High" at bounding box center [581, 235] width 362 height 22
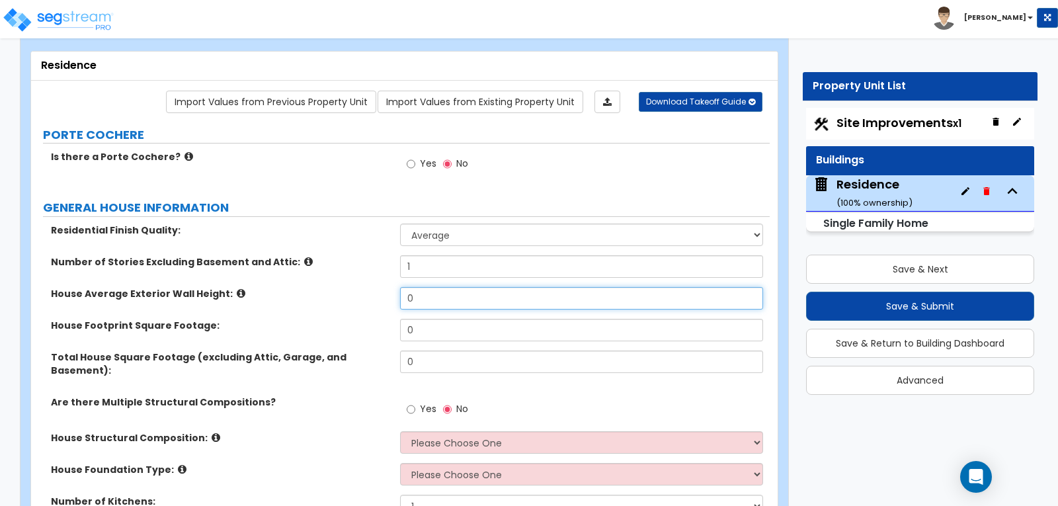
click at [498, 297] on input "0" at bounding box center [581, 298] width 362 height 22
type input "10"
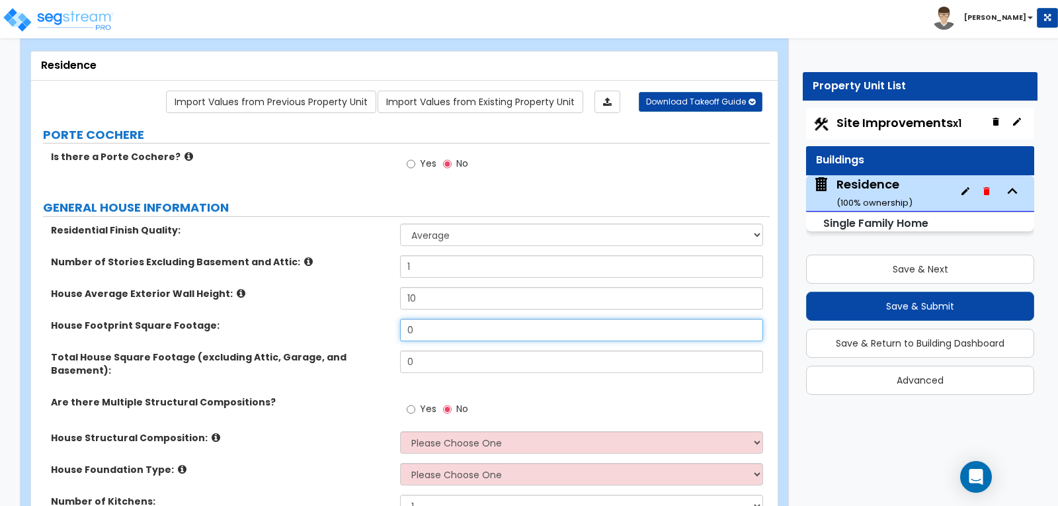
click at [436, 328] on input "0" at bounding box center [581, 330] width 362 height 22
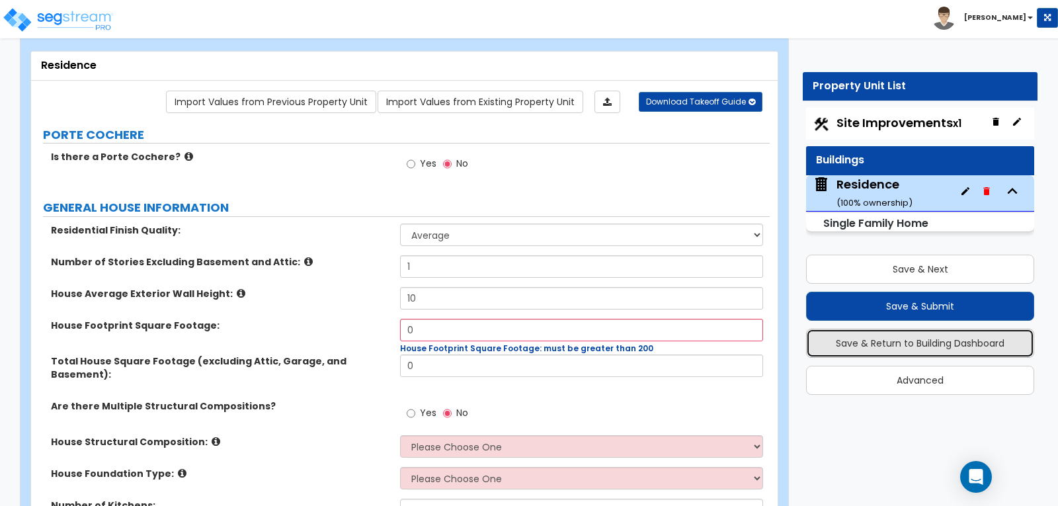
click at [900, 339] on button "Save & Return to Building Dashboard" at bounding box center [920, 343] width 228 height 29
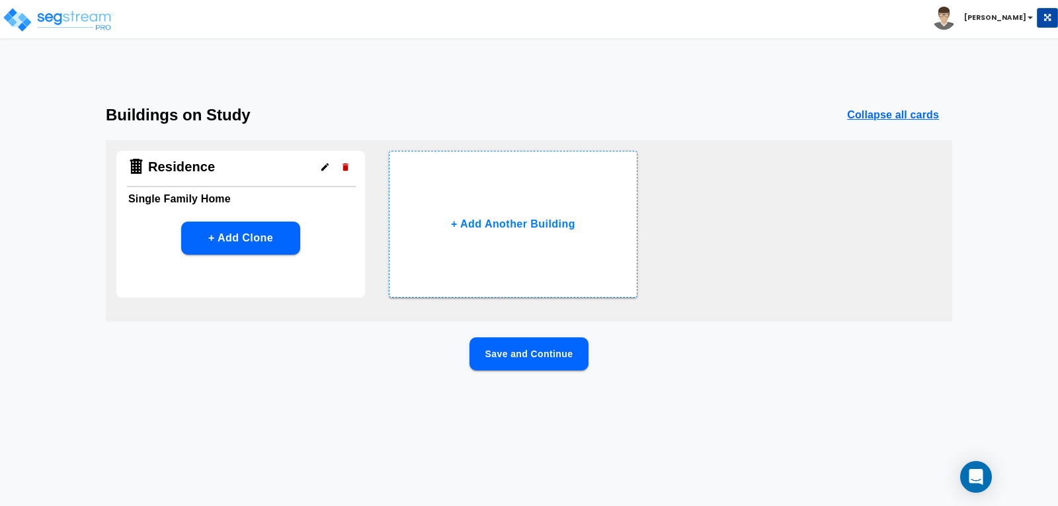
scroll to position [0, 0]
click at [65, 15] on img at bounding box center [58, 20] width 112 height 26
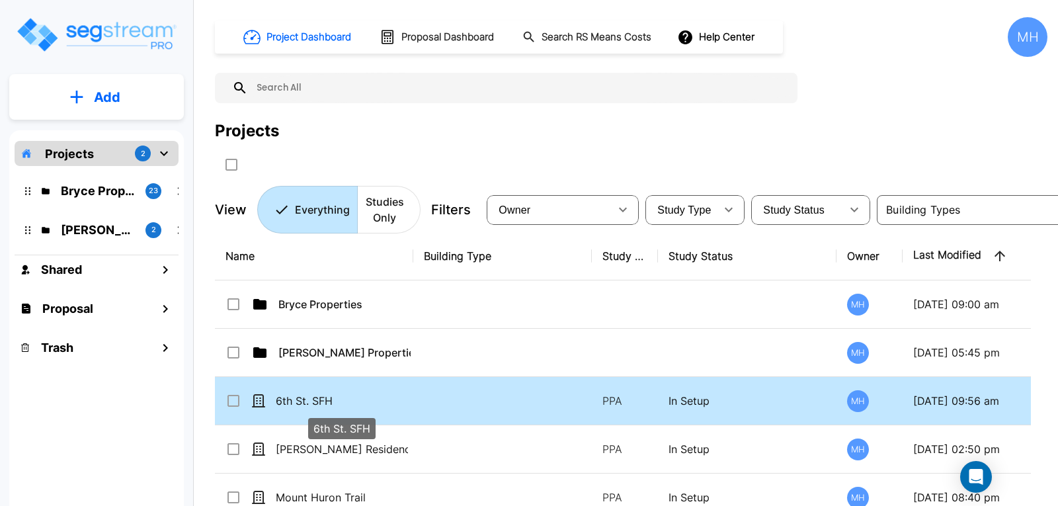
click at [346, 405] on p "6th St. SFH" at bounding box center [342, 401] width 132 height 16
checkbox input "true"
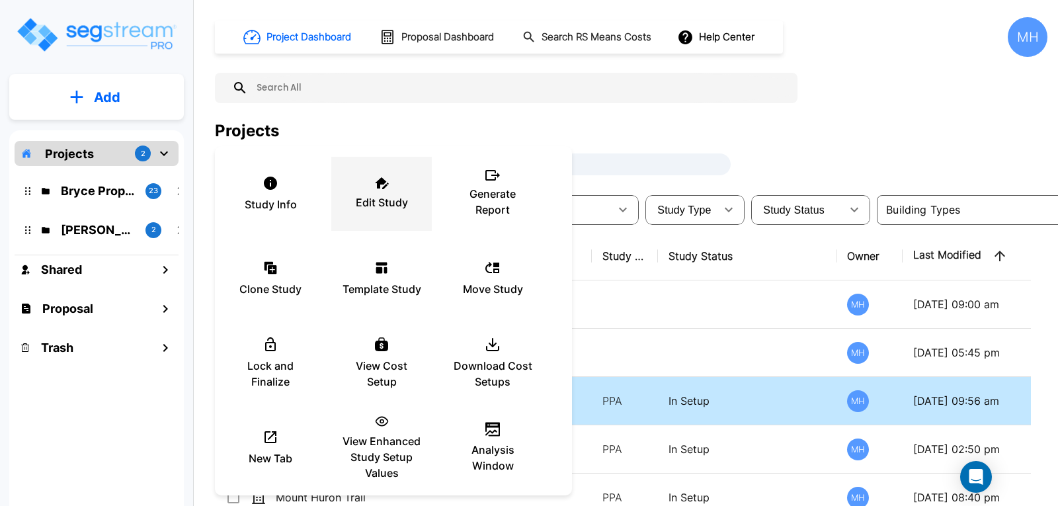
click at [384, 184] on icon at bounding box center [382, 183] width 14 height 12
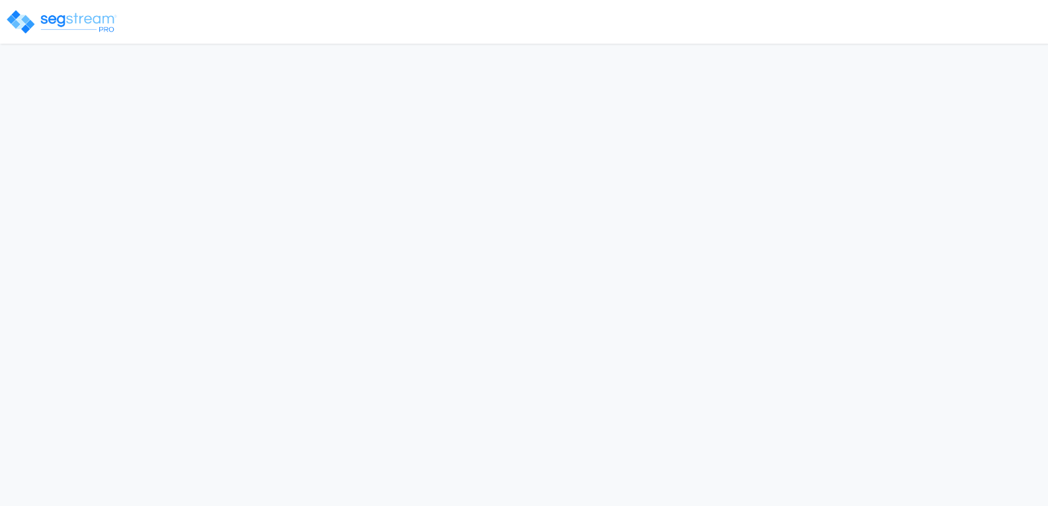
select select "CO"
select select "2024"
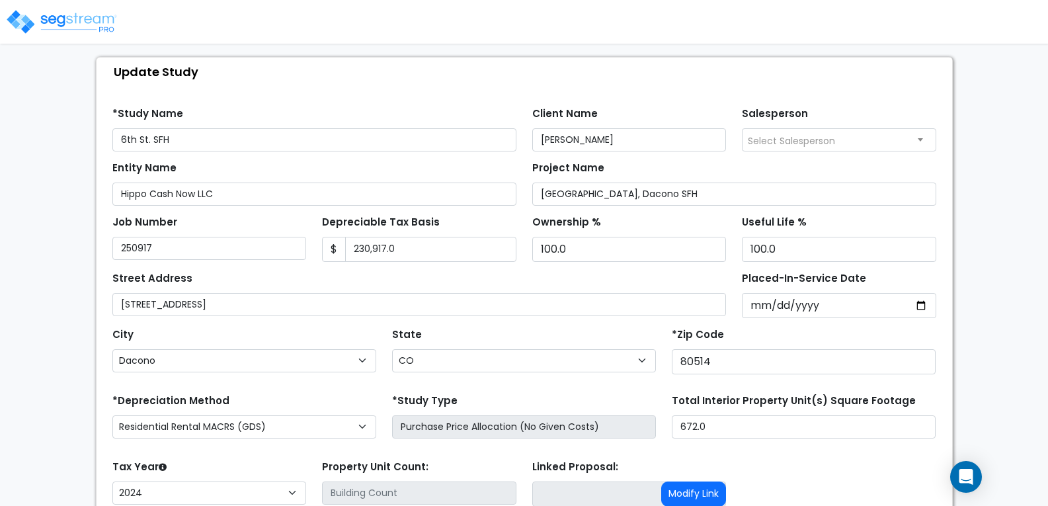
scroll to position [132, 0]
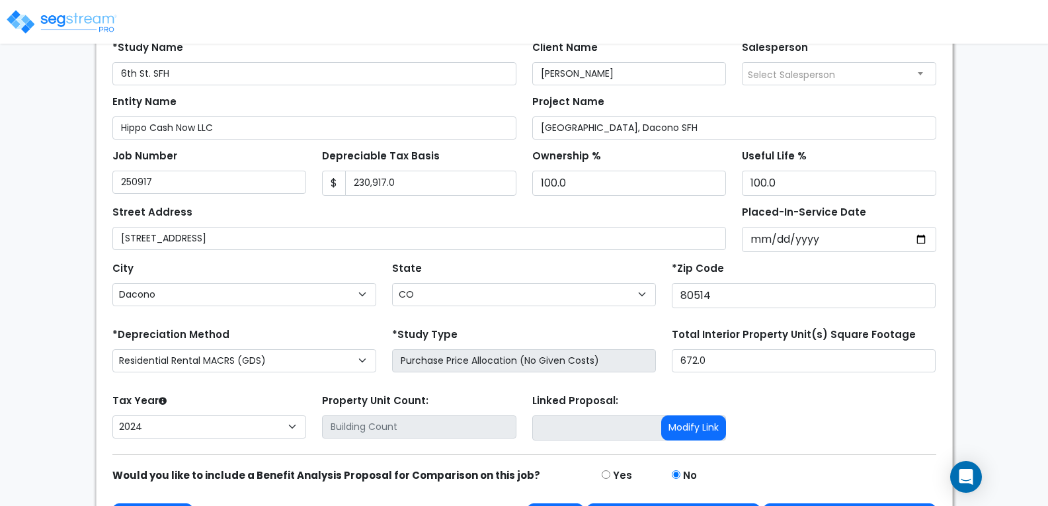
click at [1001, 186] on div "We are Building your Study. So please grab a coffee and let us do the heavy lif…" at bounding box center [524, 237] width 1048 height 622
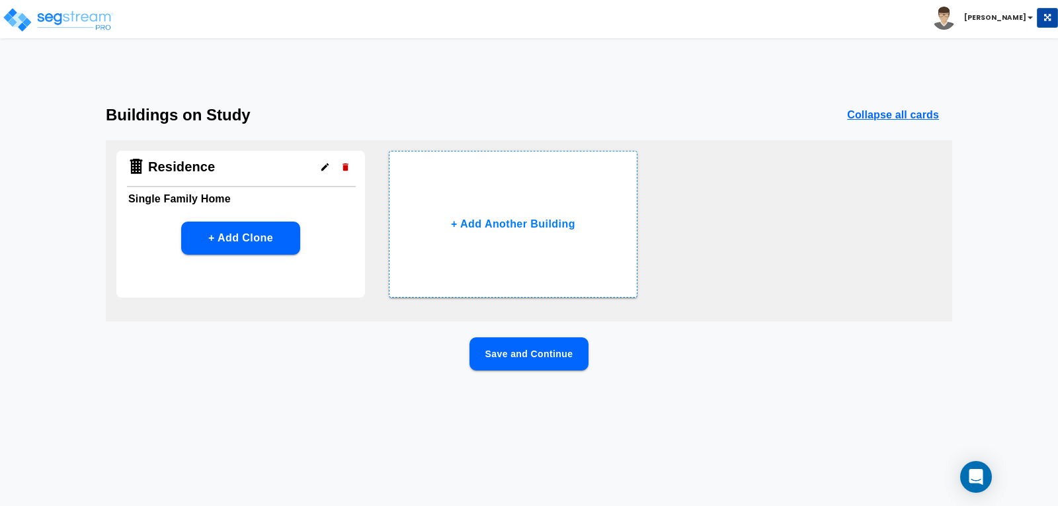
click at [540, 354] on button "Save and Continue" at bounding box center [529, 353] width 119 height 33
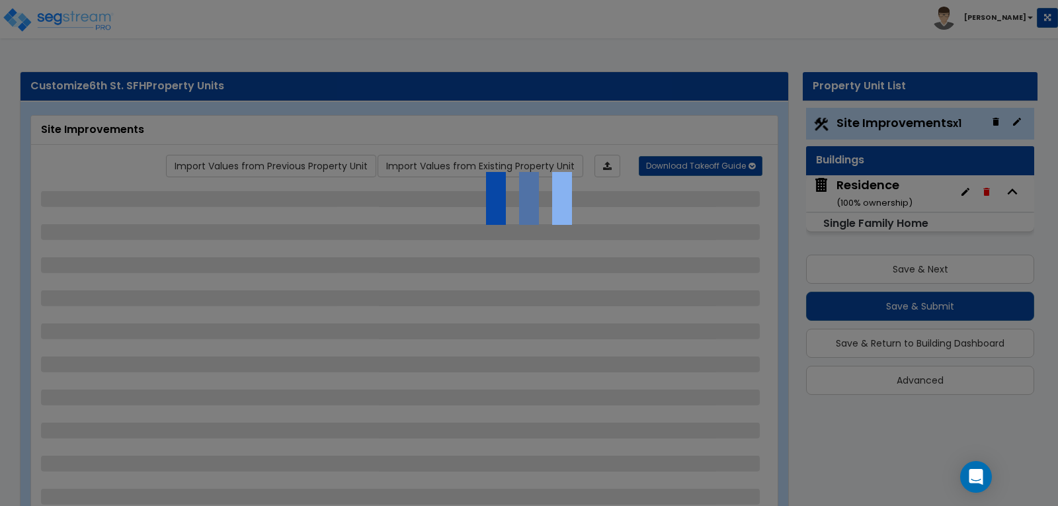
select select "2"
select select "1"
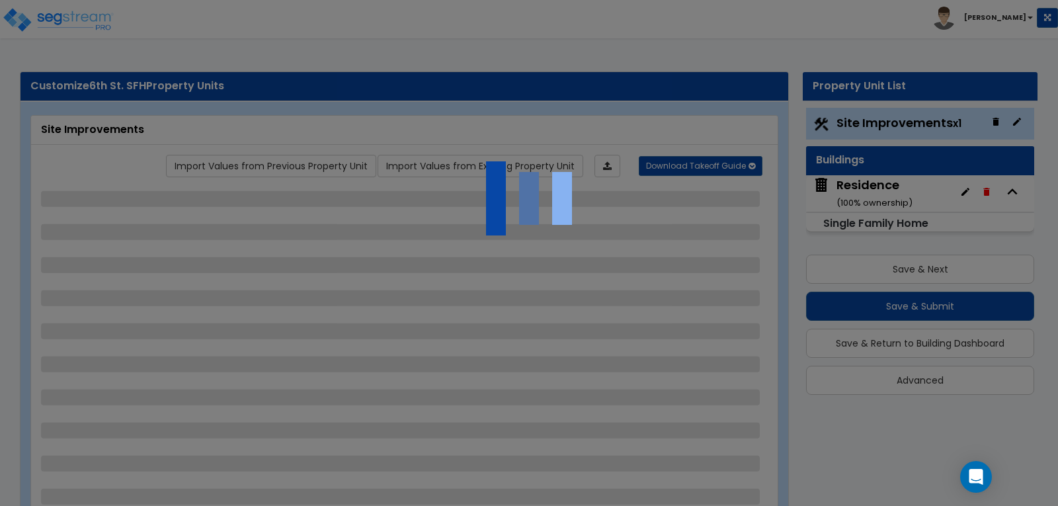
select select "2"
select select "1"
select select "2"
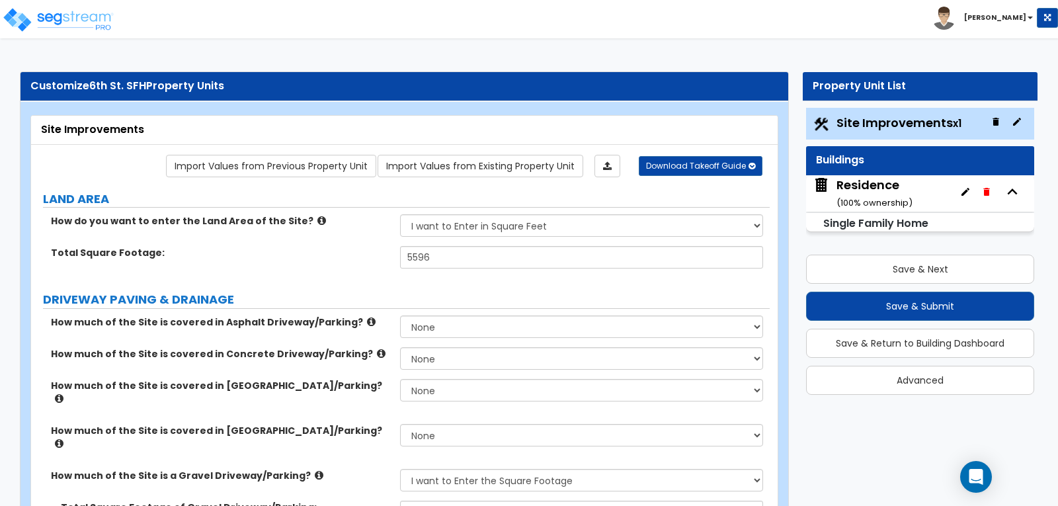
click at [893, 159] on div "Buildings" at bounding box center [920, 160] width 208 height 15
click at [884, 183] on div "Residence ( 100 % ownership)" at bounding box center [875, 194] width 76 height 34
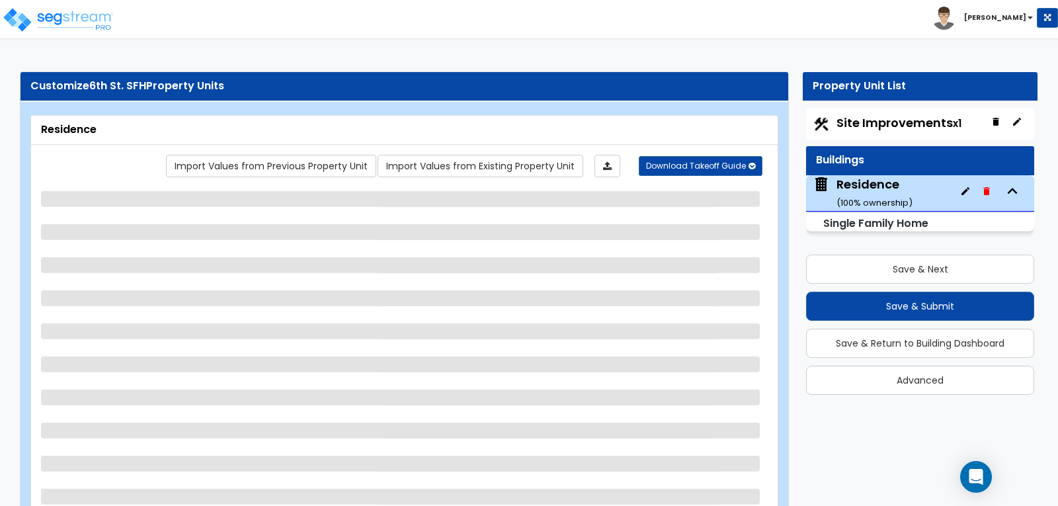
select select "1"
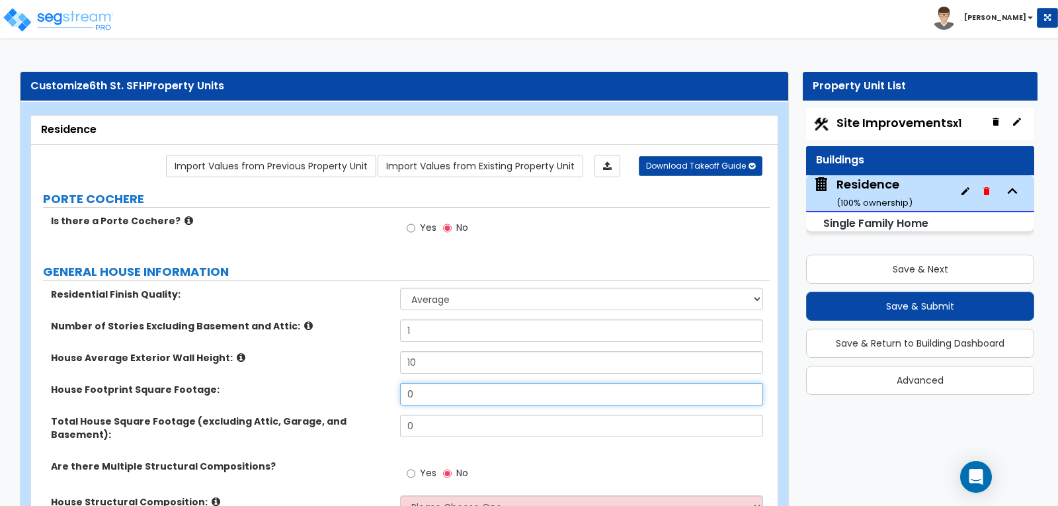
click at [454, 386] on input "0" at bounding box center [581, 394] width 362 height 22
type input "672"
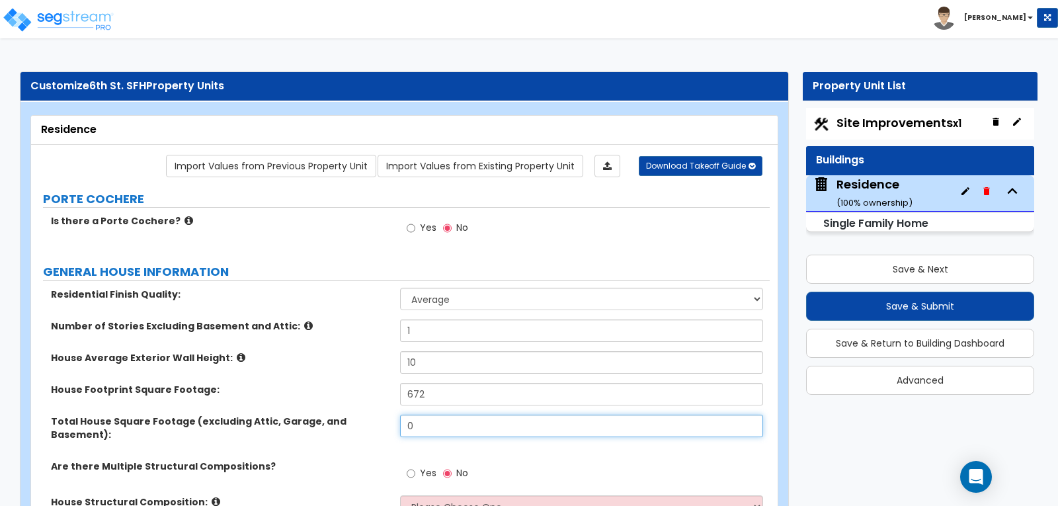
click at [426, 425] on input "0" at bounding box center [581, 426] width 362 height 22
type input "225"
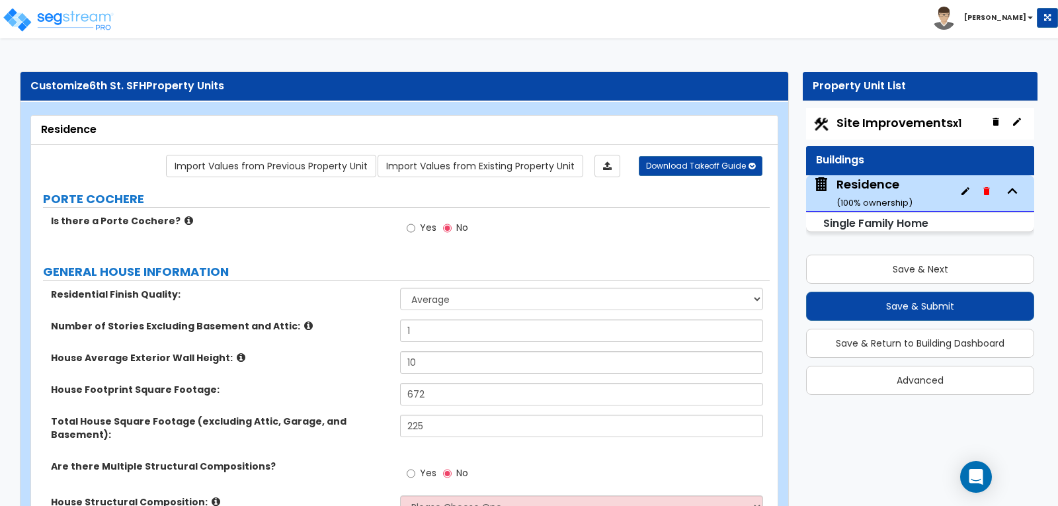
click at [332, 460] on label "Are there Multiple Structural Compositions?" at bounding box center [220, 466] width 339 height 13
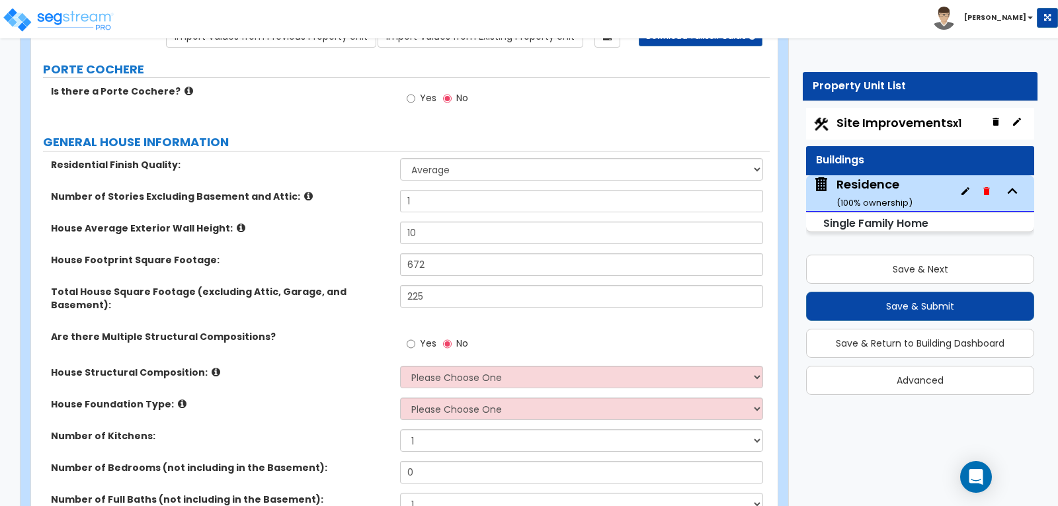
scroll to position [132, 0]
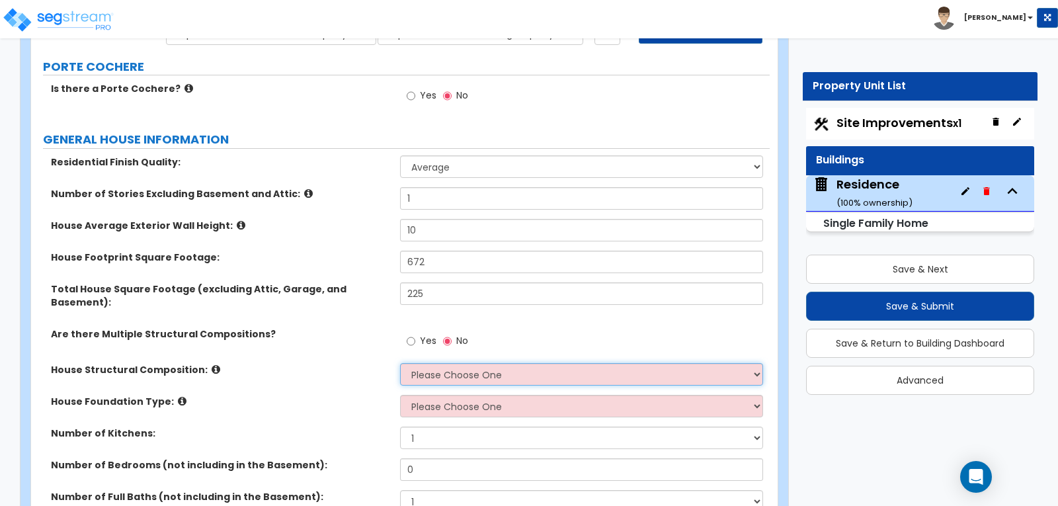
click at [757, 363] on select "Please Choose One Reinforced Concrete Structural Steel Brick Masonry CMU Masonr…" at bounding box center [581, 374] width 362 height 22
select select "7"
click at [400, 363] on select "Please Choose One Reinforced Concrete Structural Steel Brick Masonry CMU Masonr…" at bounding box center [581, 374] width 362 height 22
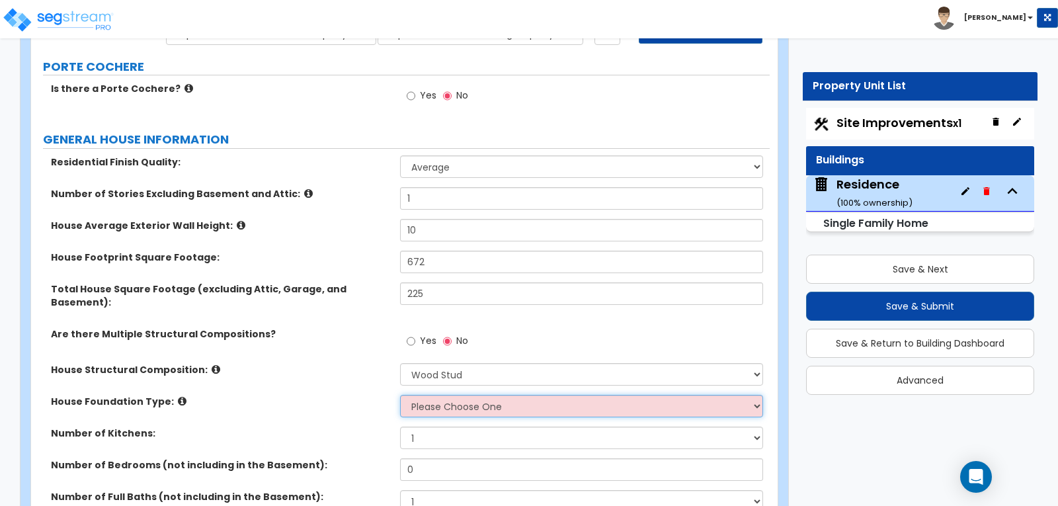
click at [756, 395] on select "Please Choose One Crawl Space Pier-Elevated First floor Slab on Grade" at bounding box center [581, 406] width 362 height 22
select select "3"
click at [400, 395] on select "Please Choose One Crawl Space Pier-Elevated First floor Slab on Grade" at bounding box center [581, 406] width 362 height 22
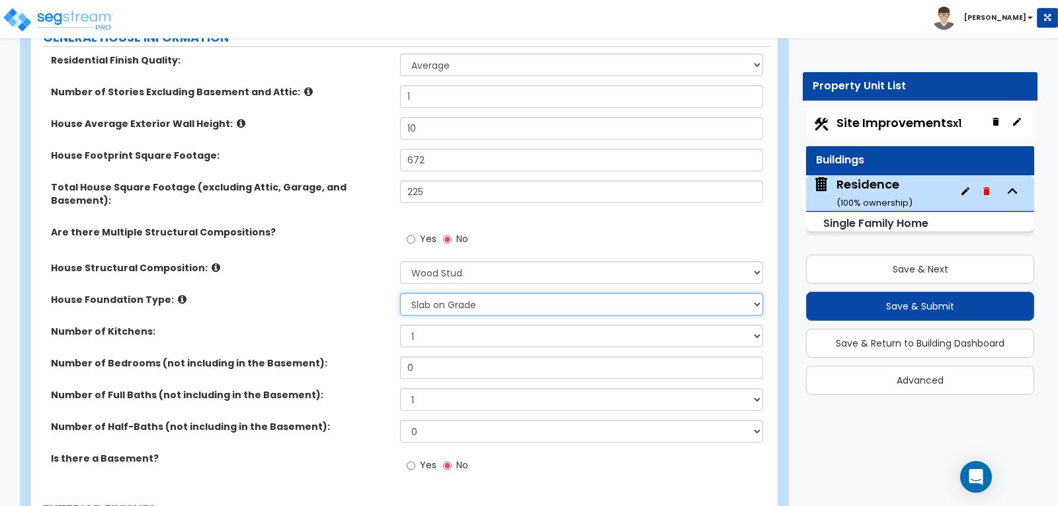
scroll to position [265, 0]
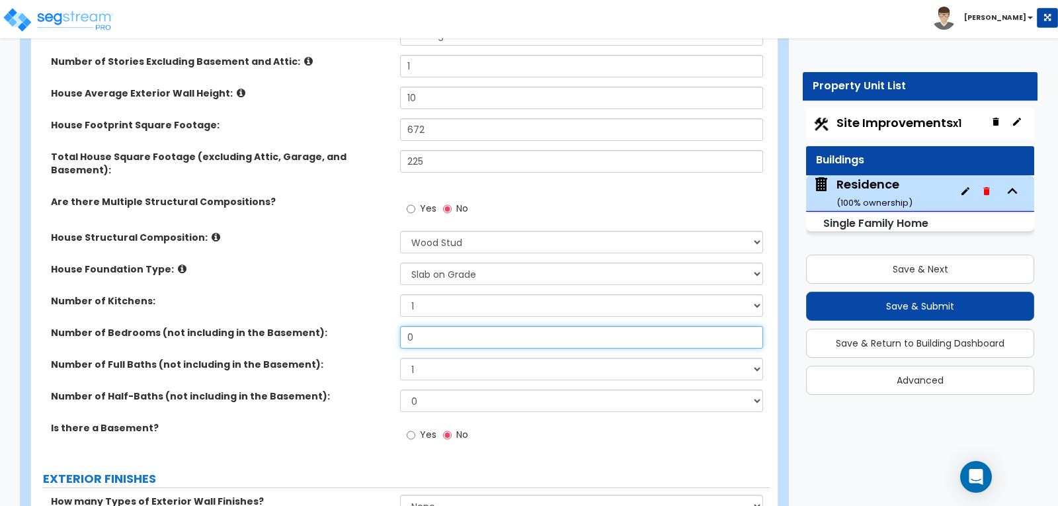
click at [428, 326] on input "0" at bounding box center [581, 337] width 362 height 22
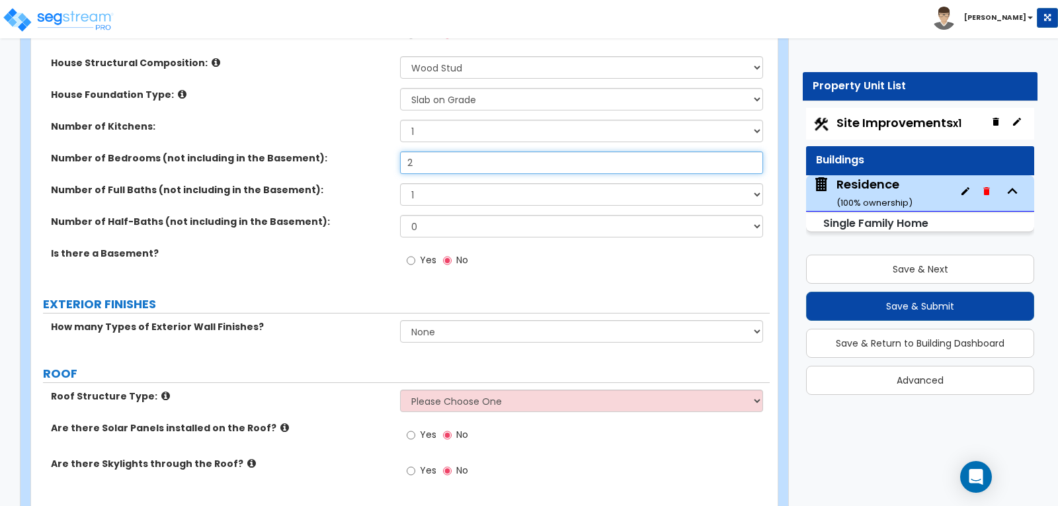
scroll to position [463, 0]
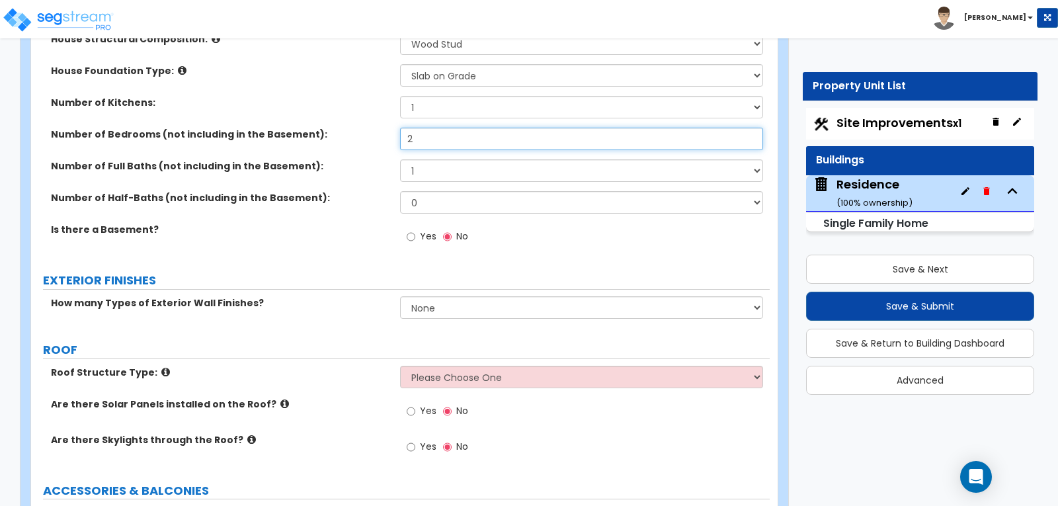
type input "2"
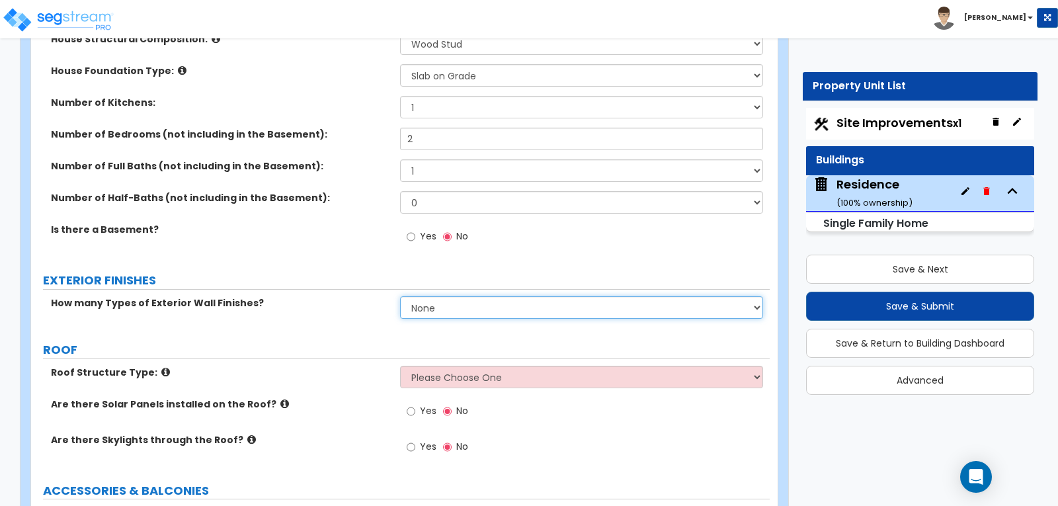
click at [757, 296] on select "None 1 2 3" at bounding box center [581, 307] width 362 height 22
select select "1"
click at [400, 296] on select "None 1 2 3" at bounding box center [581, 307] width 362 height 22
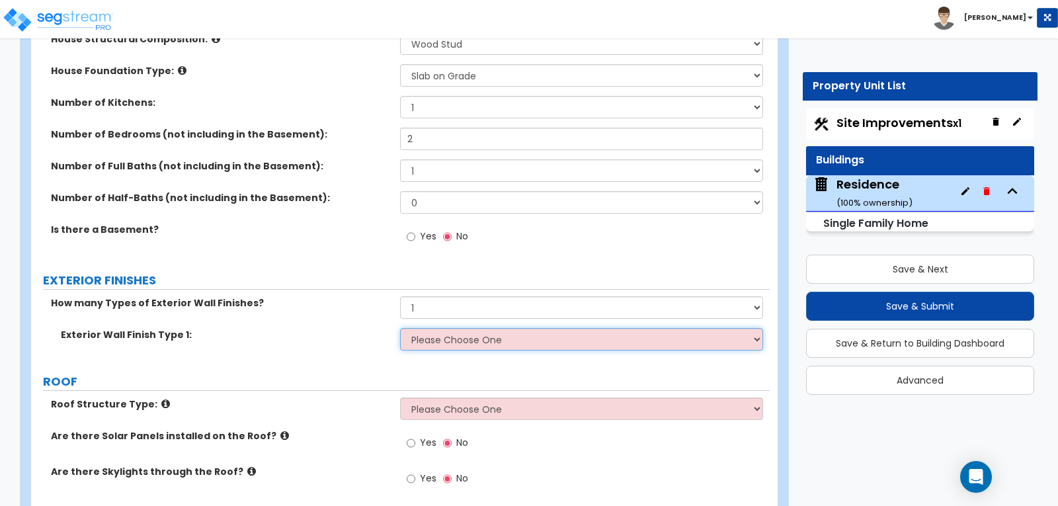
click at [756, 328] on select "Please Choose One No Finish/Shared Wall No Wall Brick Finish Stone Finish Wood …" at bounding box center [581, 339] width 362 height 22
select select "7"
click at [400, 328] on select "Please Choose One No Finish/Shared Wall No Wall Brick Finish Stone Finish Wood …" at bounding box center [581, 339] width 362 height 22
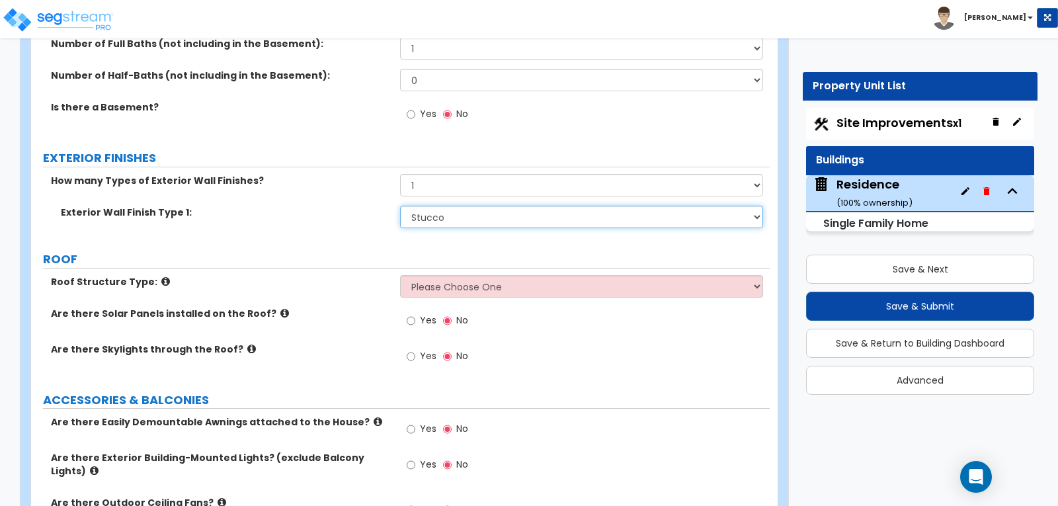
scroll to position [595, 0]
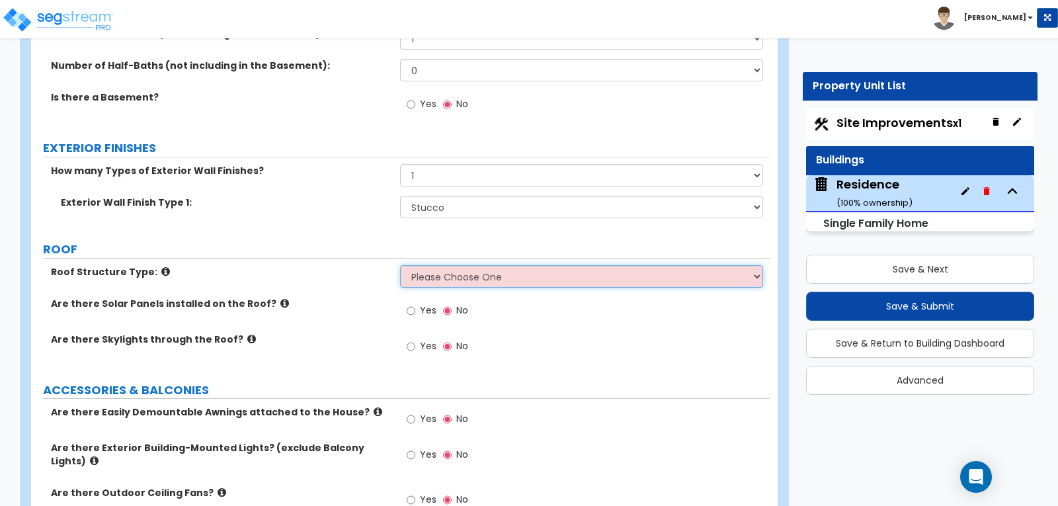
click at [755, 265] on select "Please Choose One Gable Roof Flat Roof Hybrid Gable & Flat Roof" at bounding box center [581, 276] width 362 height 22
select select "1"
click at [400, 265] on select "Please Choose One Gable Roof Flat Roof Hybrid Gable & Flat Roof" at bounding box center [581, 276] width 362 height 22
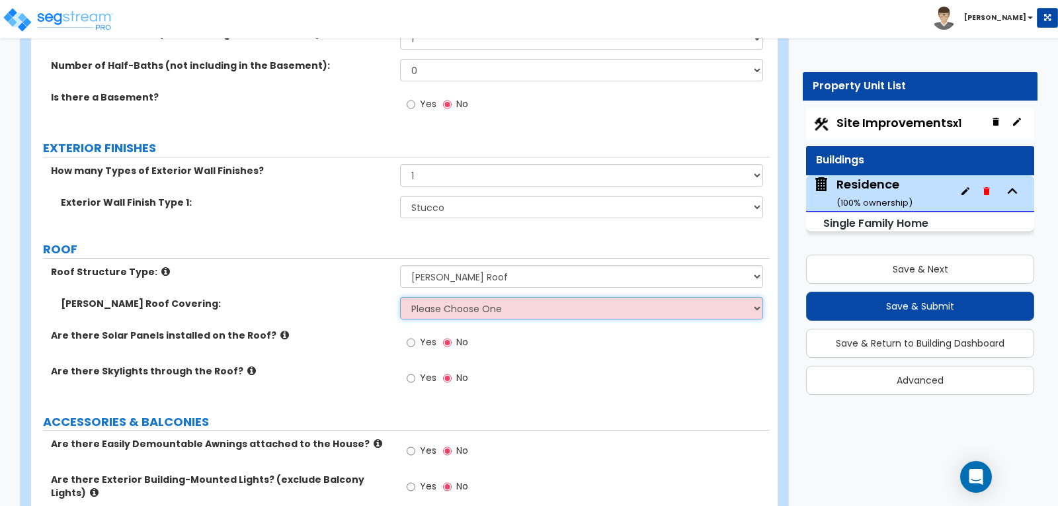
click at [757, 297] on select "Please Choose One Asphalt Shingle Clay Tile Wood Shingle Metal Shingle Standing…" at bounding box center [581, 308] width 362 height 22
select select "1"
click at [400, 297] on select "Please Choose One Asphalt Shingle Clay Tile Wood Shingle Metal Shingle Standing…" at bounding box center [581, 308] width 362 height 22
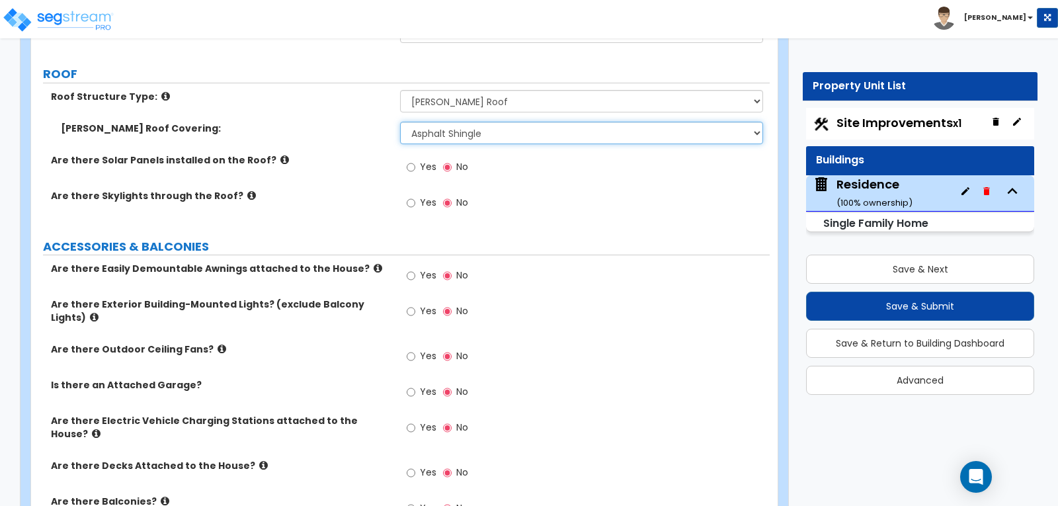
scroll to position [794, 0]
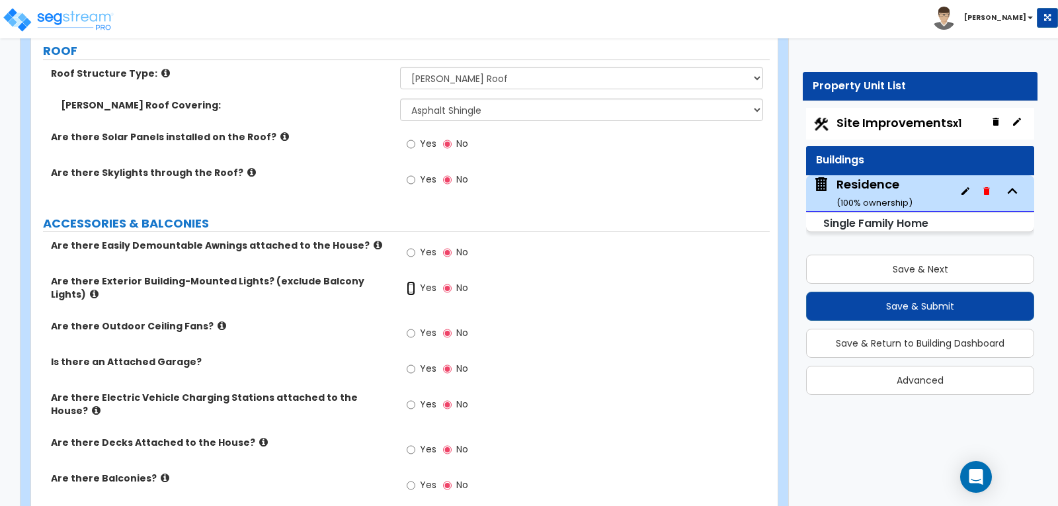
click at [408, 281] on input "Yes" at bounding box center [411, 288] width 9 height 15
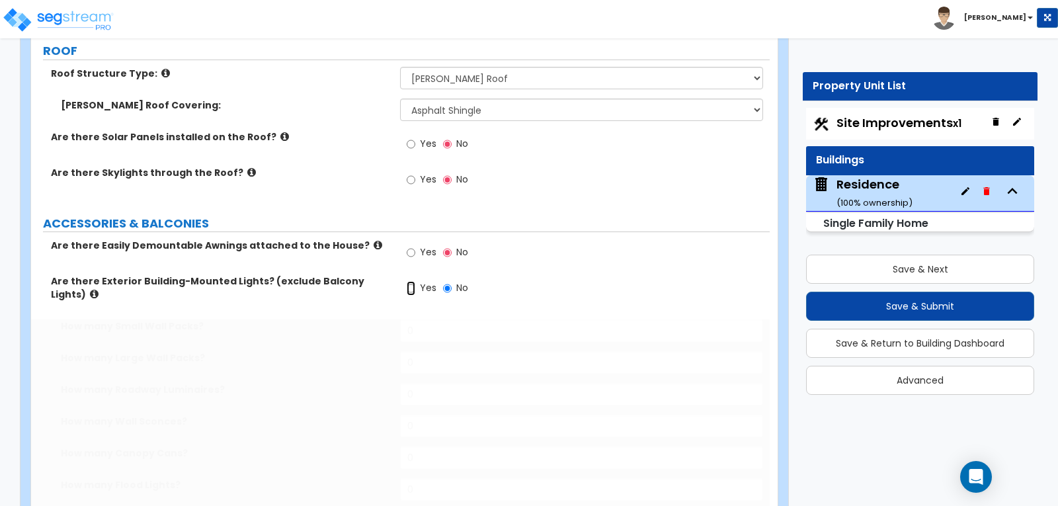
radio input "true"
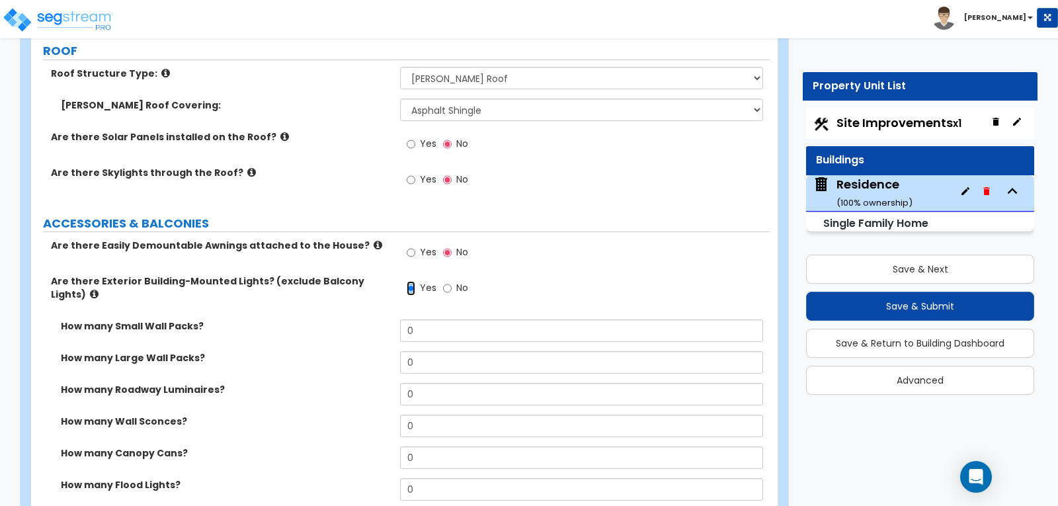
scroll to position [860, 0]
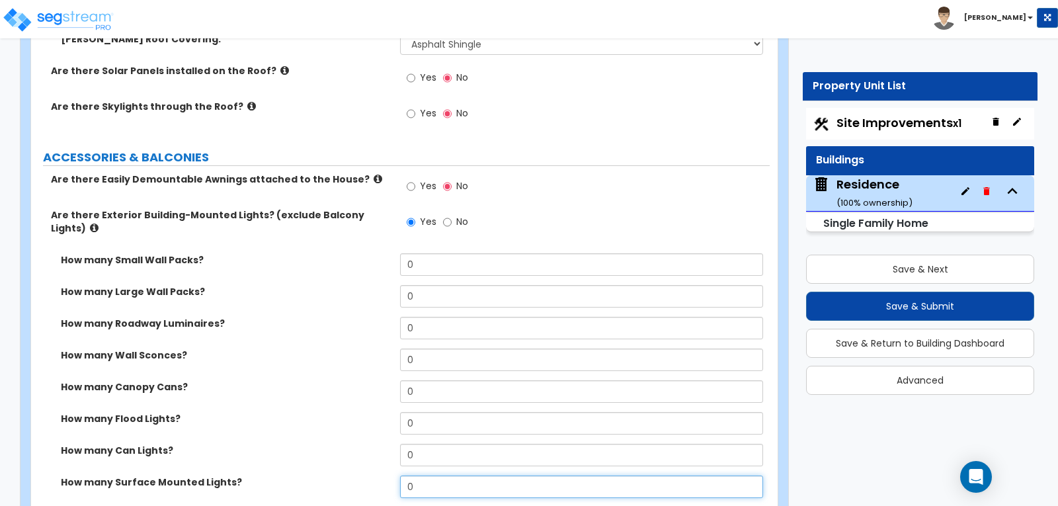
click at [455, 475] on input "0" at bounding box center [581, 486] width 362 height 22
type input "3"
click at [368, 412] on div "How many Flood Lights? 0" at bounding box center [400, 428] width 739 height 32
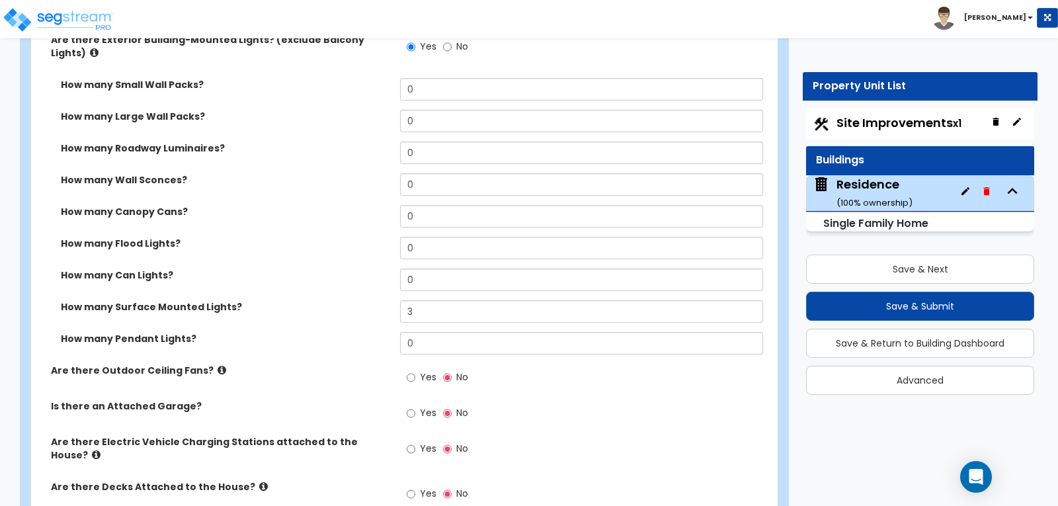
scroll to position [1058, 0]
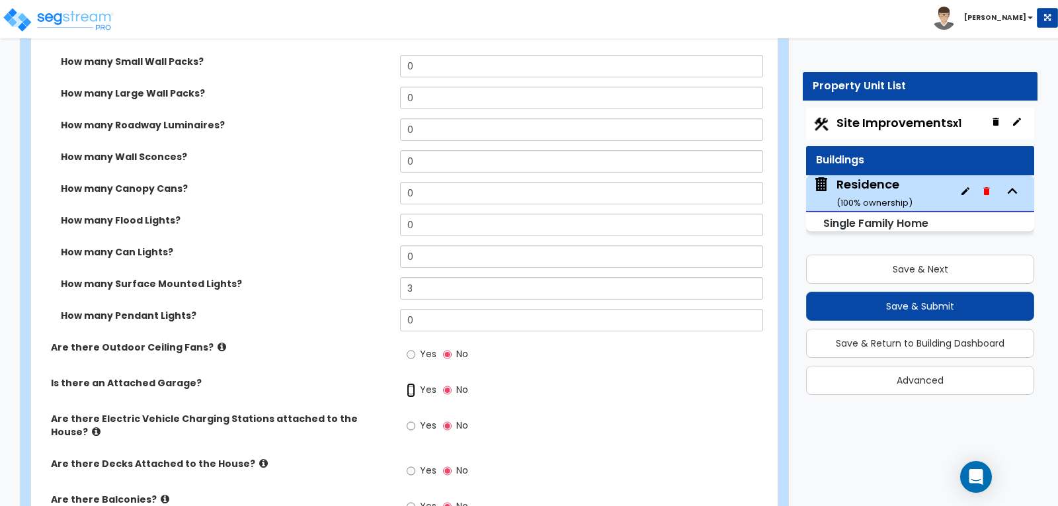
click at [409, 383] on input "Yes" at bounding box center [411, 390] width 9 height 15
radio input "true"
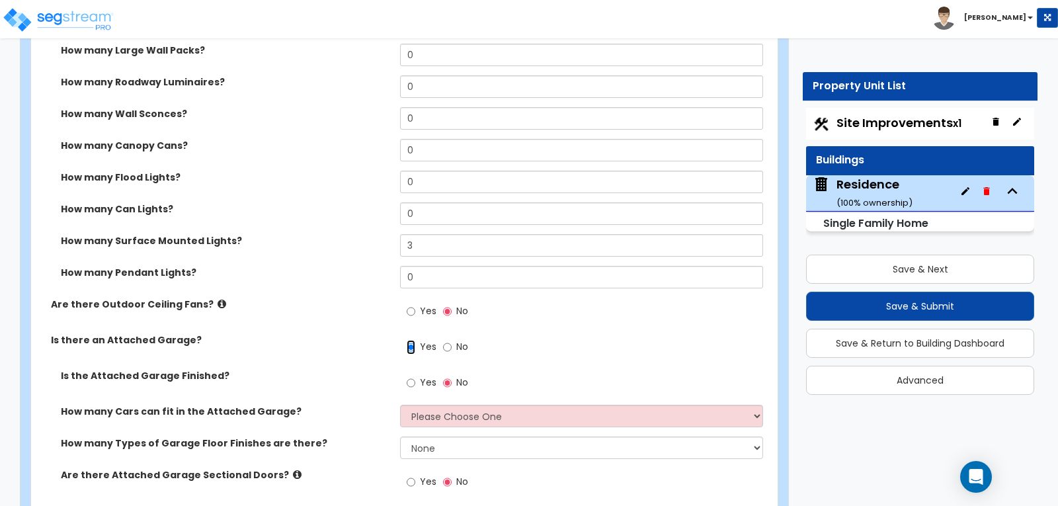
scroll to position [1124, 0]
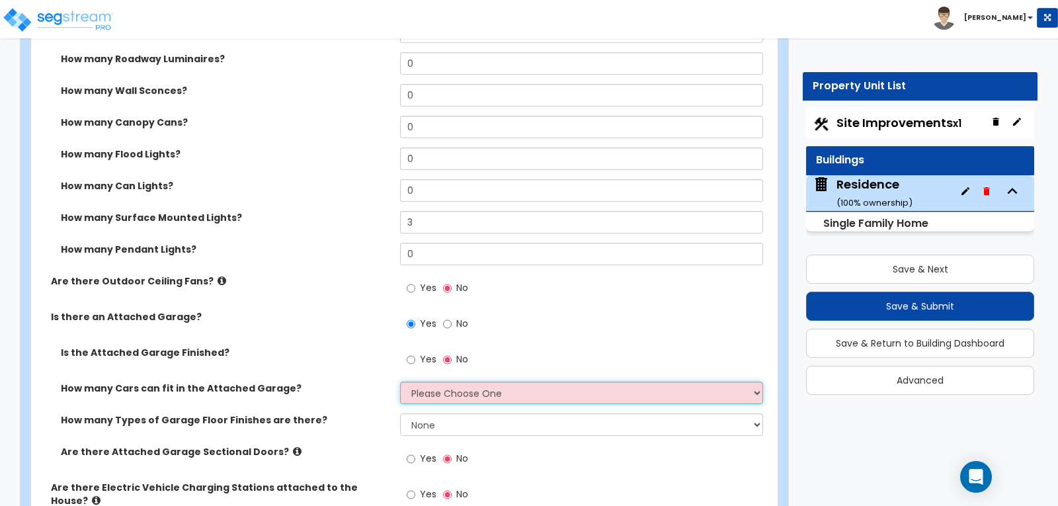
click at [755, 382] on select "Please Choose One 1 2 3 4 5" at bounding box center [581, 393] width 362 height 22
select select "1"
click at [400, 382] on select "Please Choose One 1 2 3 4 5" at bounding box center [581, 393] width 362 height 22
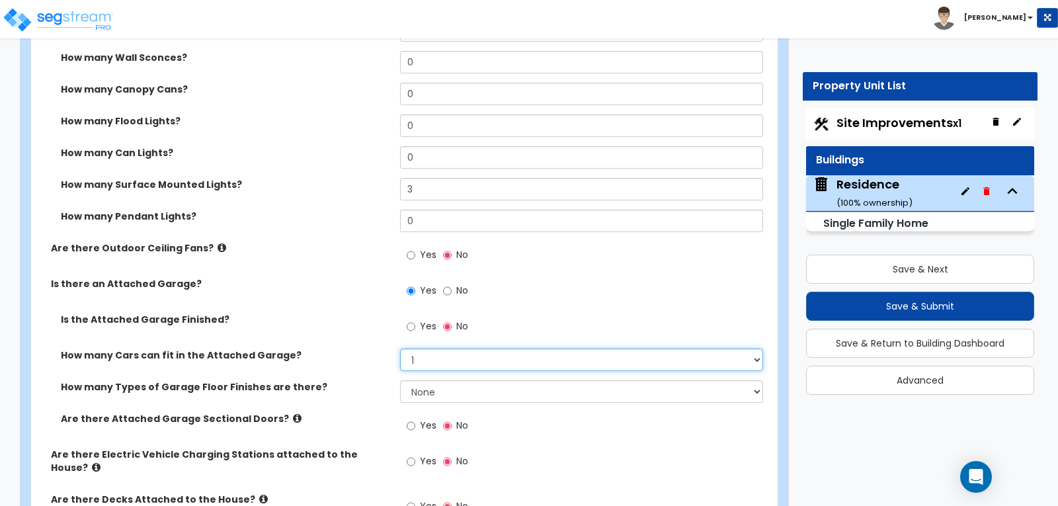
scroll to position [1190, 0]
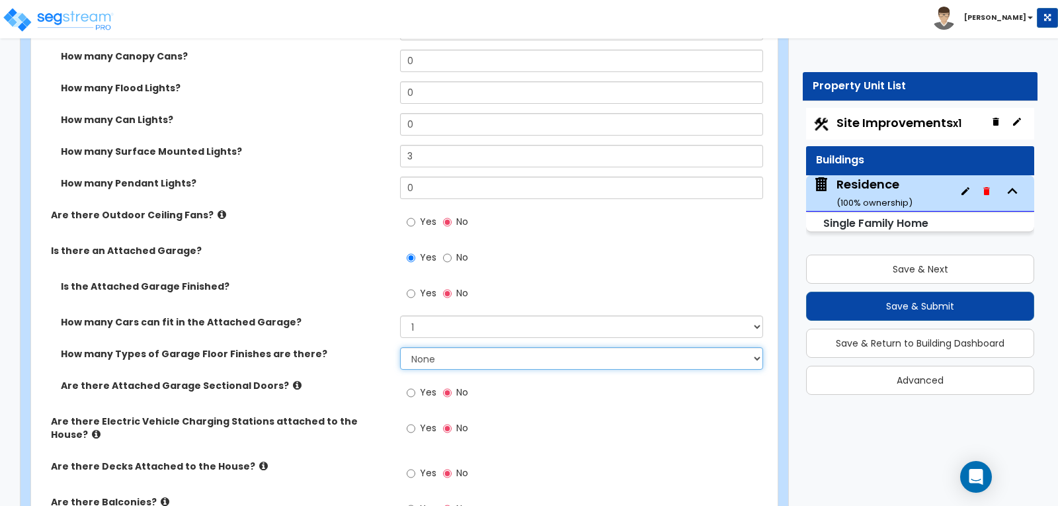
click at [754, 347] on select "None 1 2 3 4" at bounding box center [581, 358] width 362 height 22
select select "1"
click at [400, 347] on select "None 1 2 3 4" at bounding box center [581, 358] width 362 height 22
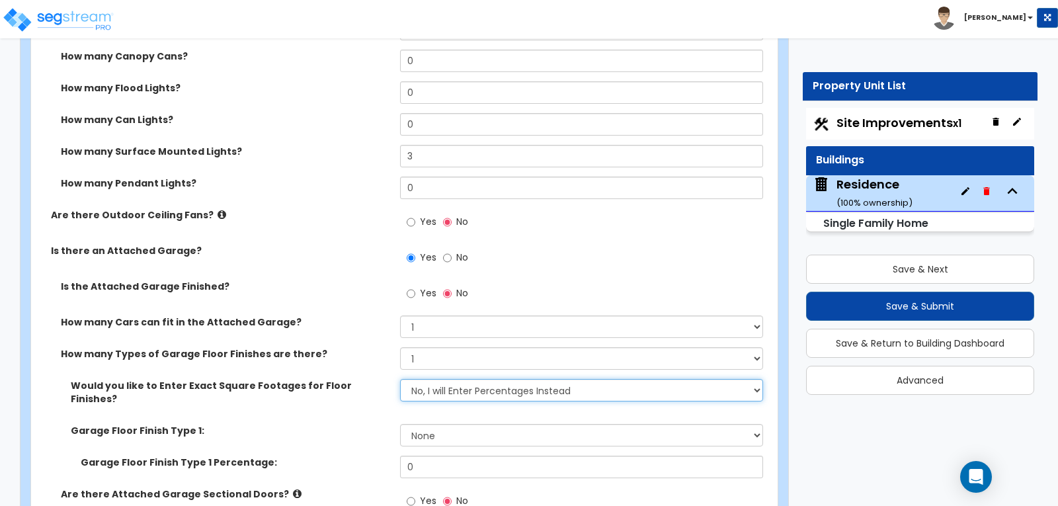
click at [755, 379] on select "No, I will Enter Percentages Instead Yes, I will Enter Exact Square Footages" at bounding box center [581, 390] width 362 height 22
select select "1"
click at [400, 379] on select "No, I will Enter Percentages Instead Yes, I will Enter Exact Square Footages" at bounding box center [581, 390] width 362 height 22
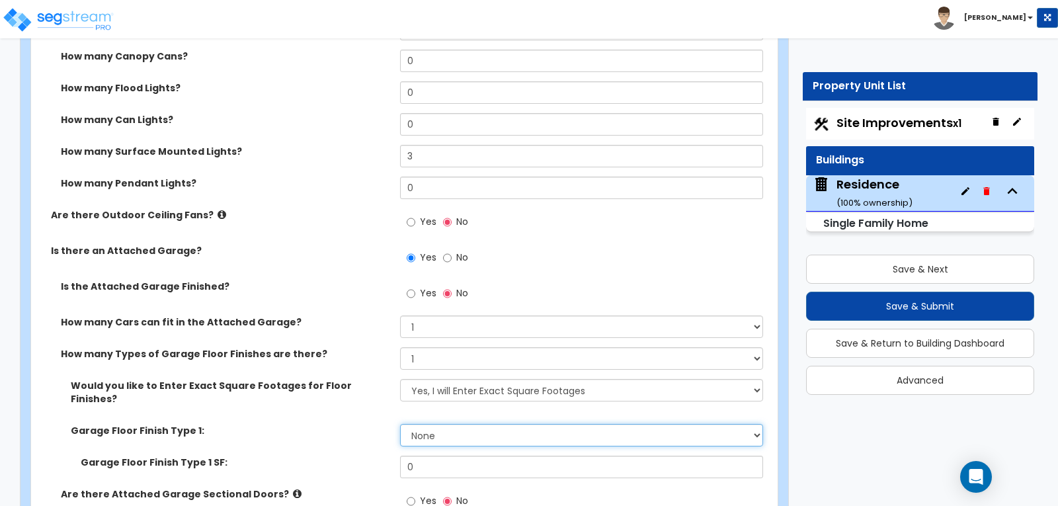
click at [757, 424] on select "None Polished Concrete Flooring Ceramic Tile Flooring Rubber Tile Flooring Epox…" at bounding box center [581, 435] width 362 height 22
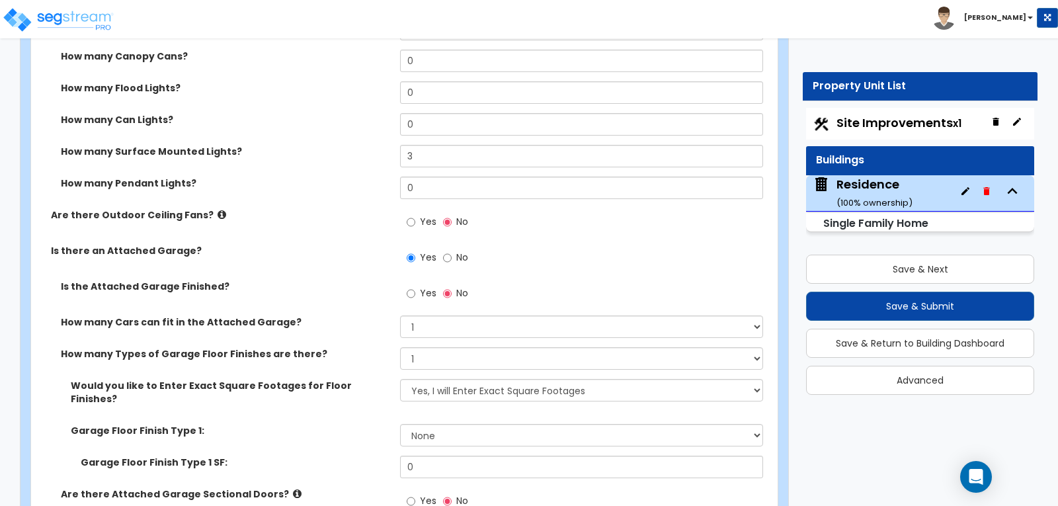
click at [317, 379] on div "Would you like to Enter Exact Square Footages for Floor Finishes? No, I will En…" at bounding box center [400, 401] width 739 height 45
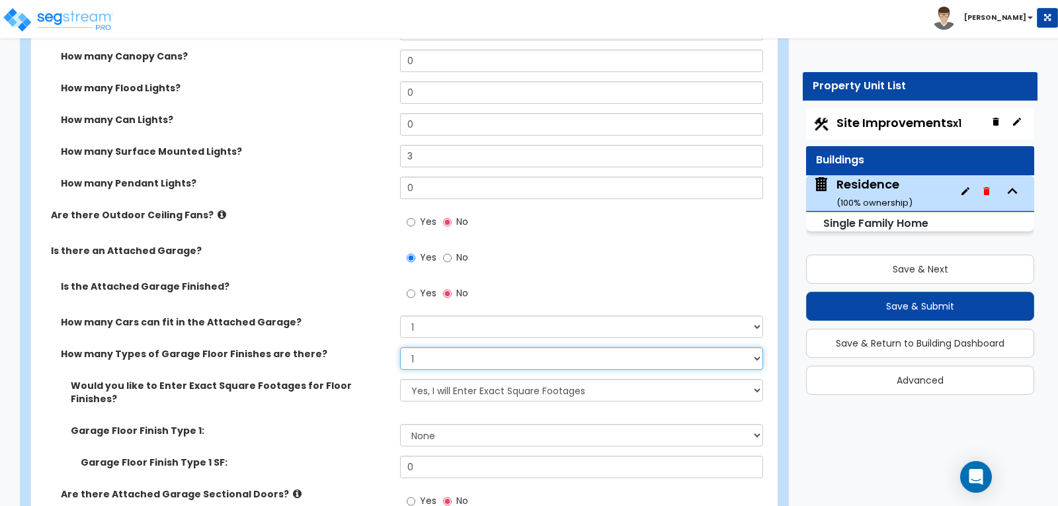
click at [757, 347] on select "None 1 2 3 4" at bounding box center [581, 358] width 362 height 22
select select "0"
click at [400, 347] on select "None 1 2 3 4" at bounding box center [581, 358] width 362 height 22
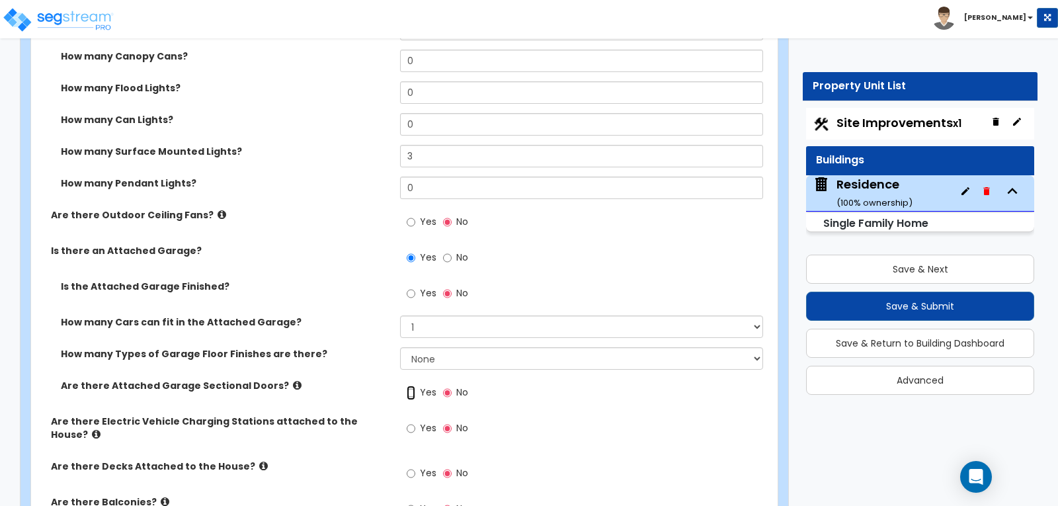
click at [408, 386] on input "Yes" at bounding box center [411, 393] width 9 height 15
radio input "true"
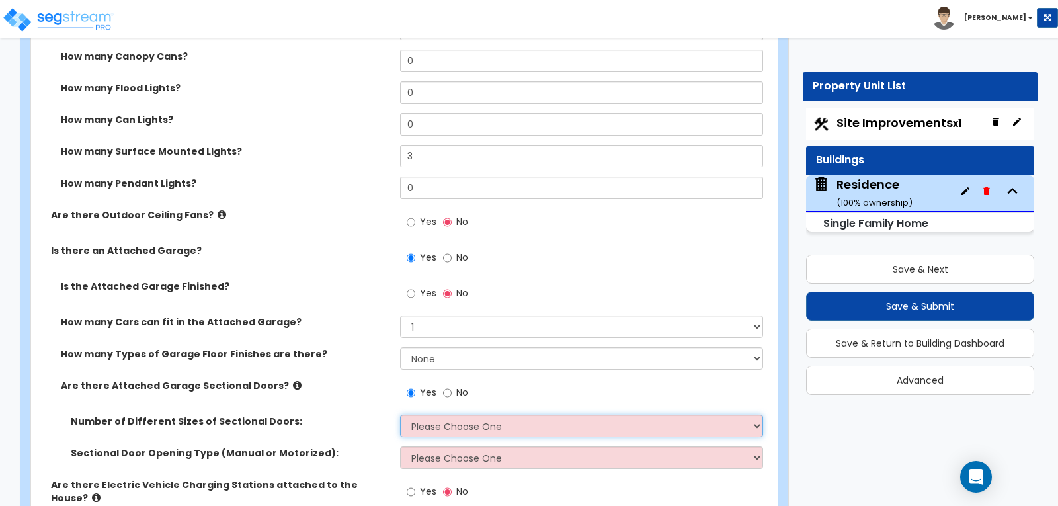
click at [755, 415] on select "Please Choose One 1 2" at bounding box center [581, 426] width 362 height 22
select select "1"
click at [400, 415] on select "Please Choose One 1 2" at bounding box center [581, 426] width 362 height 22
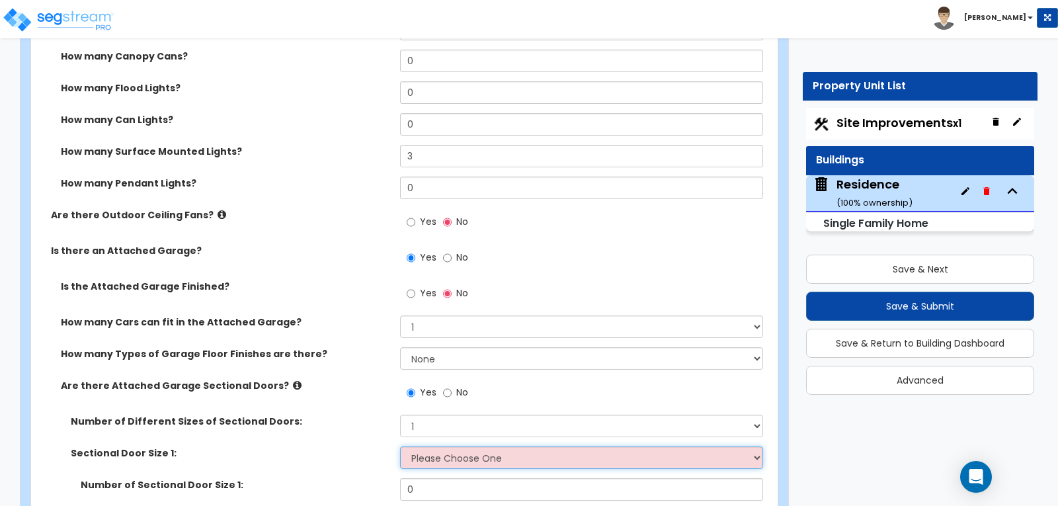
click at [754, 446] on select "Please Choose One 9' x 7' 16' x 7'" at bounding box center [581, 457] width 362 height 22
select select "1"
click at [400, 446] on select "Please Choose One 9' x 7' 16' x 7'" at bounding box center [581, 457] width 362 height 22
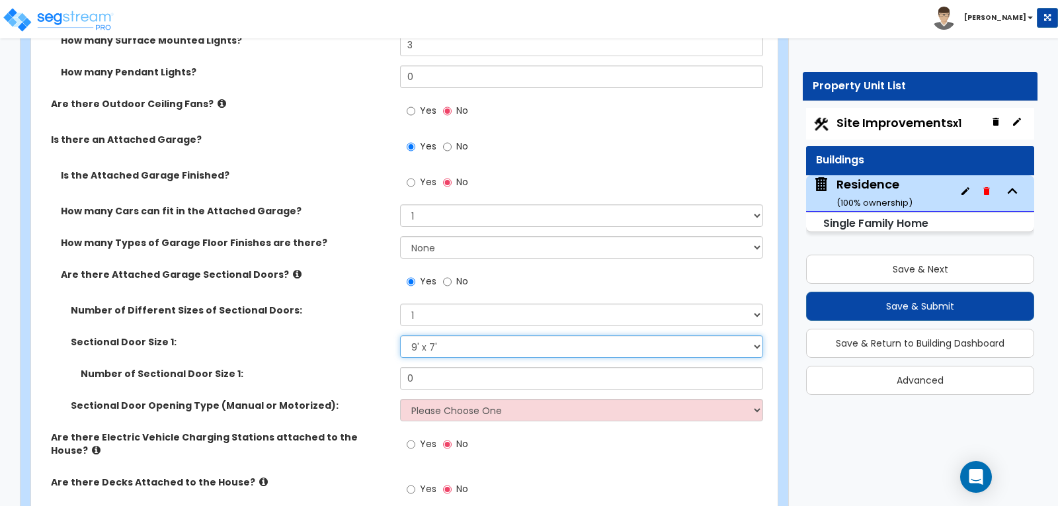
scroll to position [1323, 0]
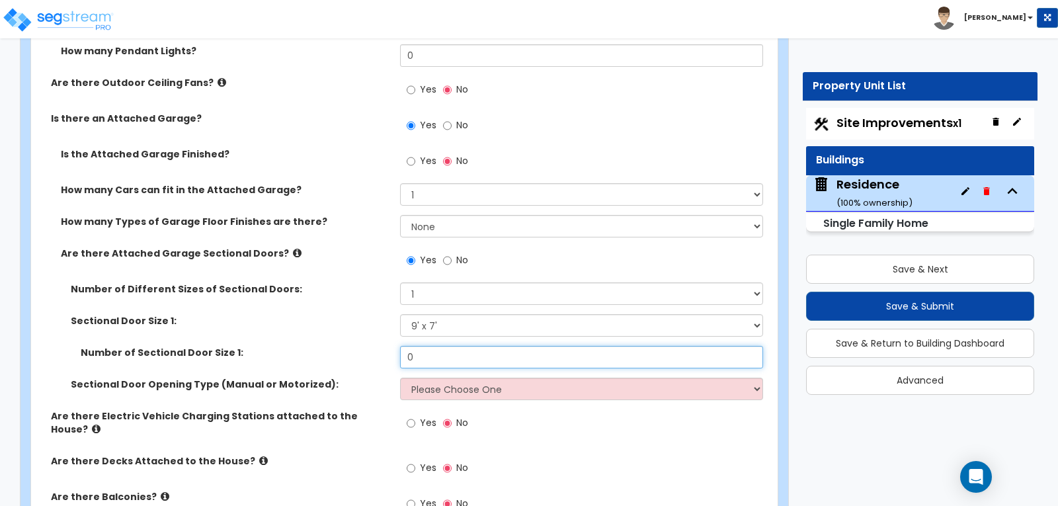
click at [716, 346] on input "0" at bounding box center [581, 357] width 362 height 22
type input "1"
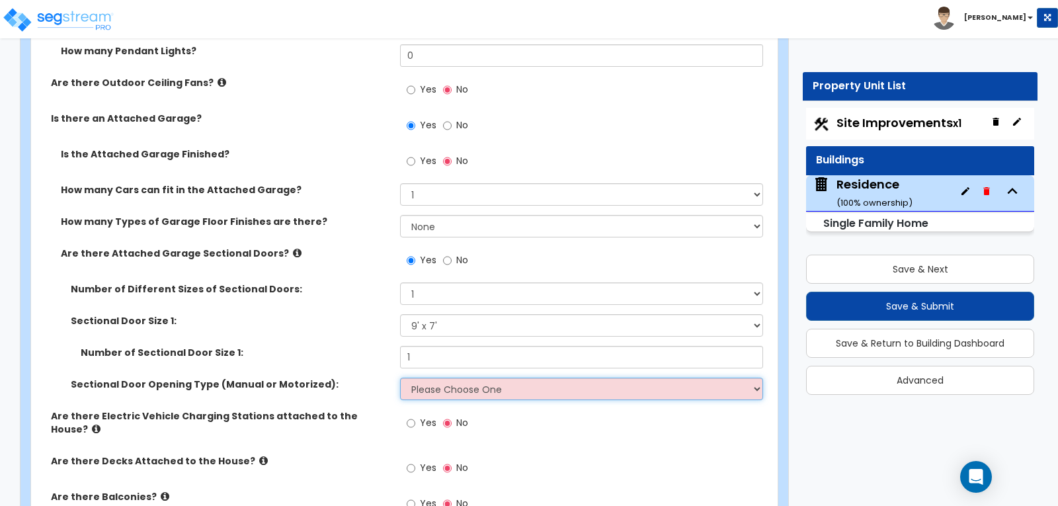
click at [754, 378] on select "Please Choose One All Manual All Motorized Some are Motorized" at bounding box center [581, 389] width 362 height 22
select select "1"
click at [400, 378] on select "Please Choose One All Manual All Motorized Some are Motorized" at bounding box center [581, 389] width 362 height 22
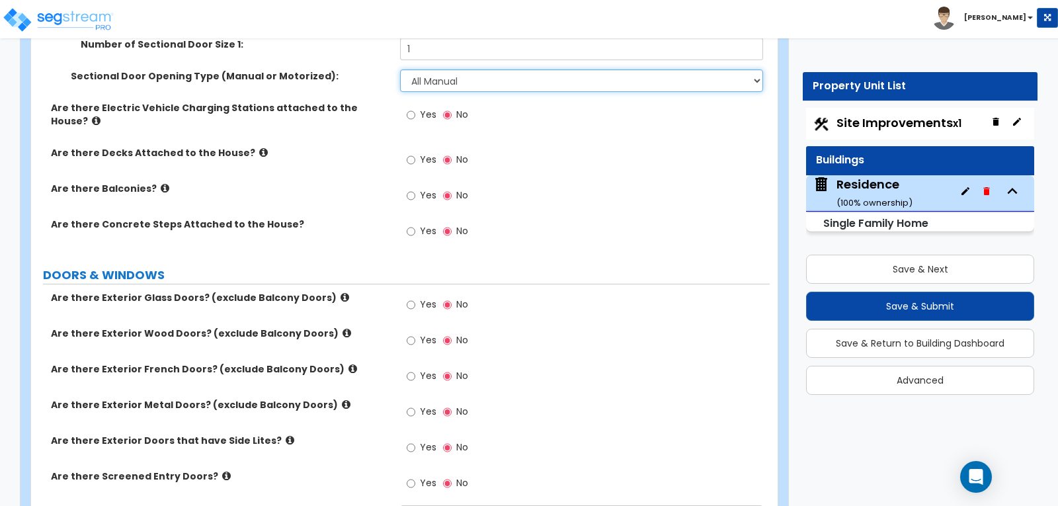
scroll to position [1653, 0]
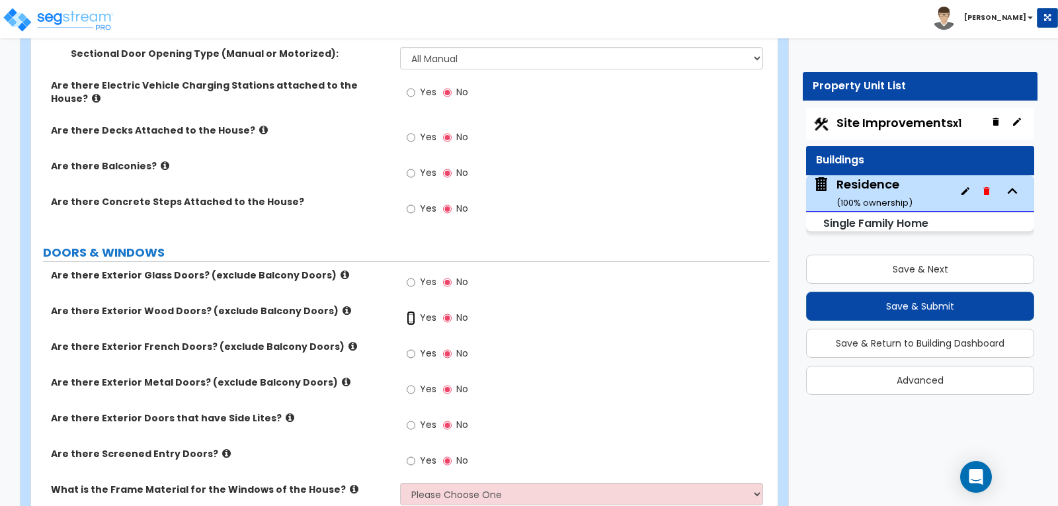
click at [408, 311] on input "Yes" at bounding box center [411, 318] width 9 height 15
radio input "true"
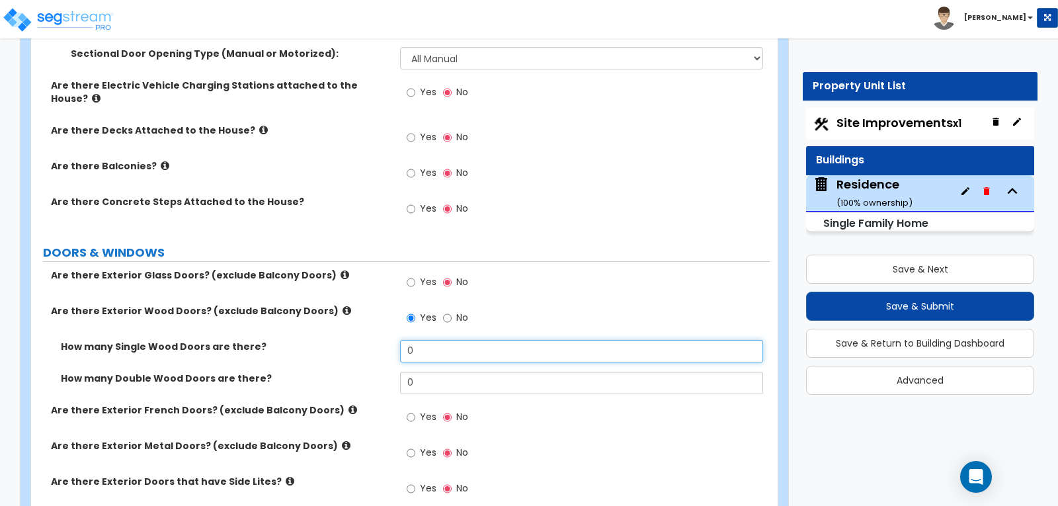
click at [420, 340] on input "0" at bounding box center [581, 351] width 362 height 22
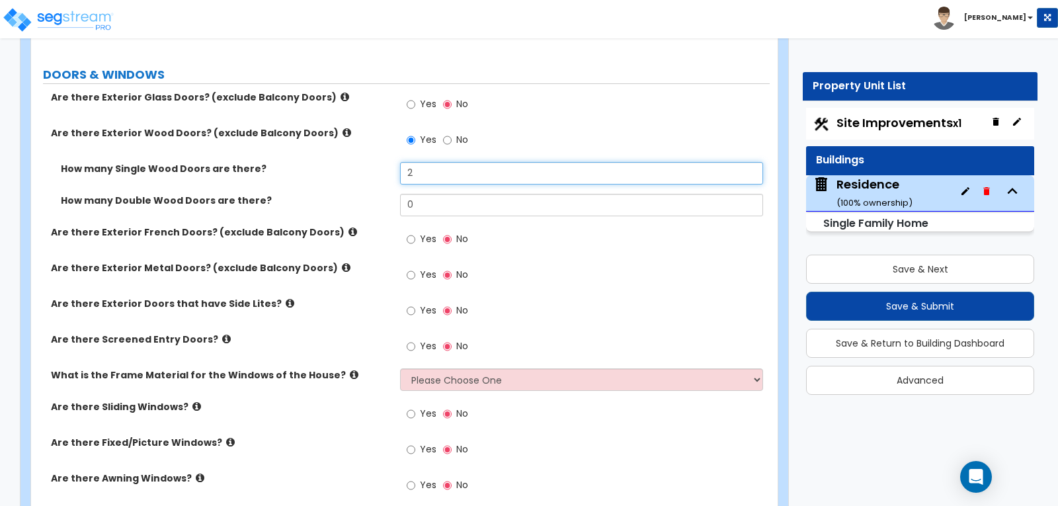
scroll to position [1852, 0]
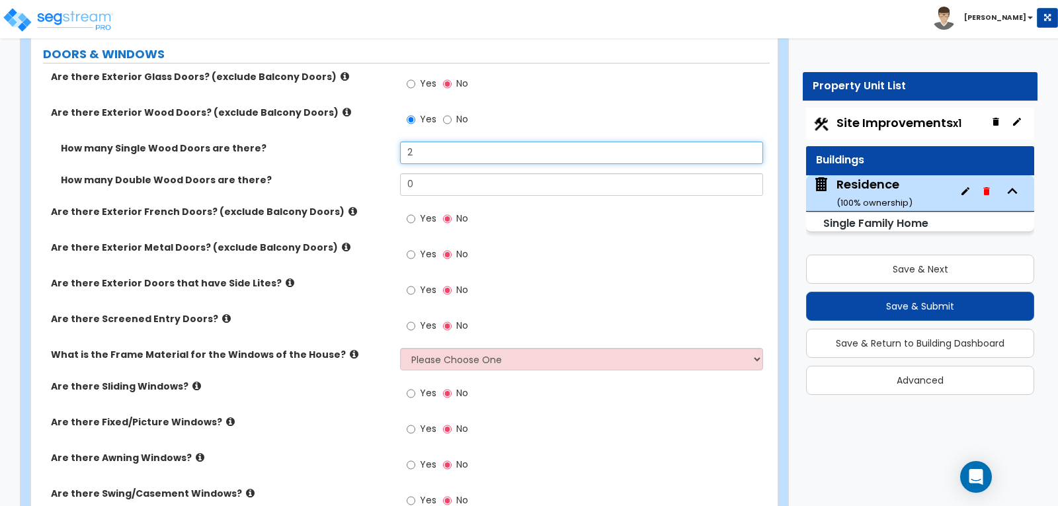
type input "2"
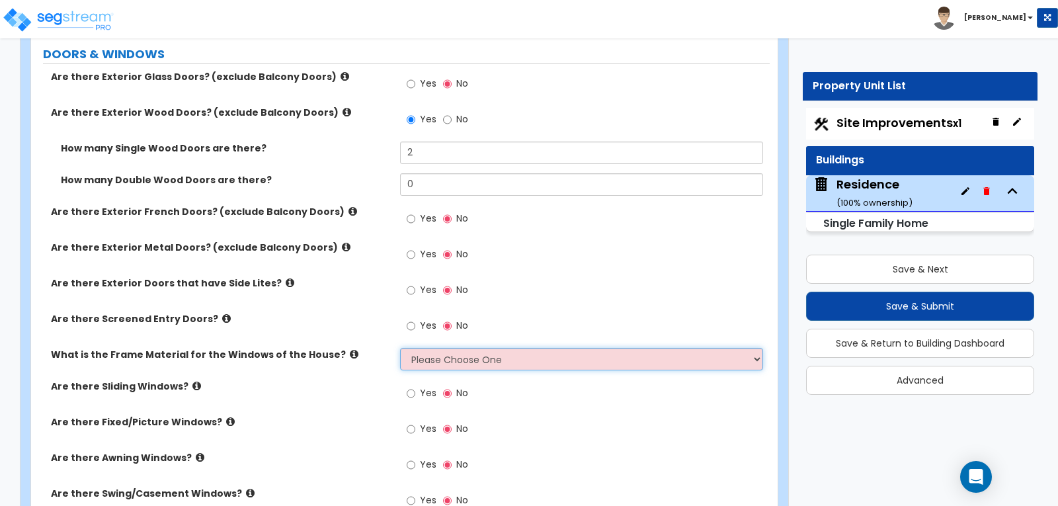
click at [758, 348] on select "Please Choose One Vinyl Aluminum Wood" at bounding box center [581, 359] width 362 height 22
select select "1"
click at [400, 348] on select "Please Choose One Vinyl Aluminum Wood" at bounding box center [581, 359] width 362 height 22
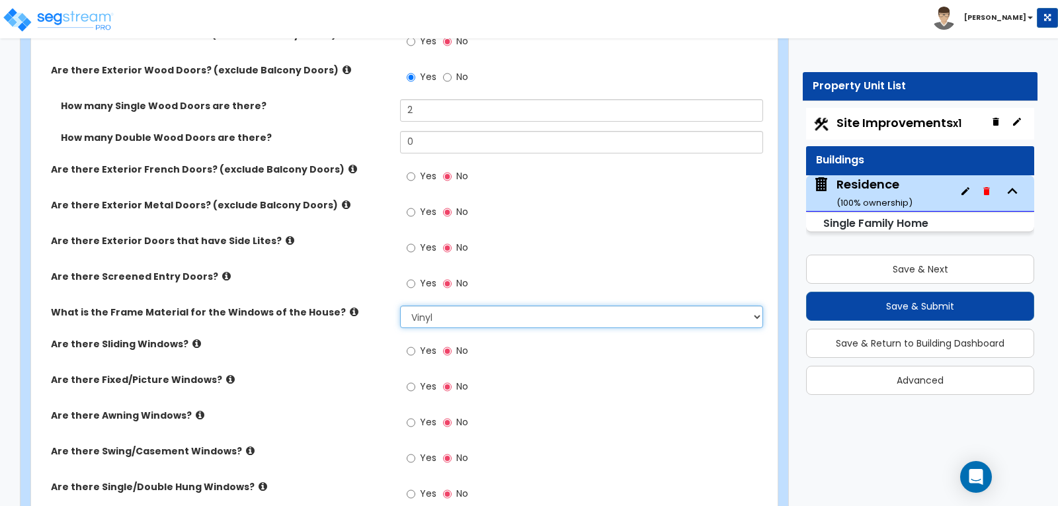
scroll to position [1918, 0]
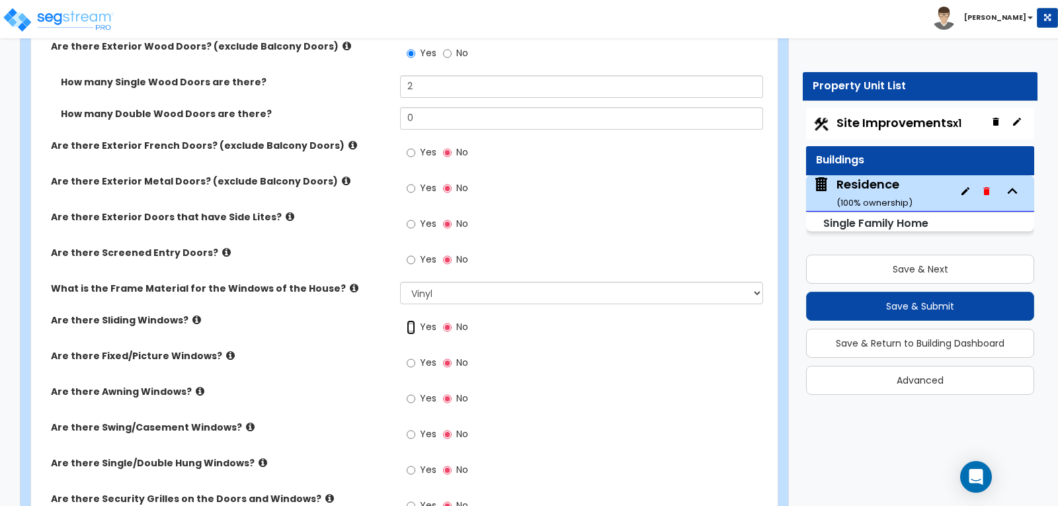
click at [411, 320] on input "Yes" at bounding box center [411, 327] width 9 height 15
radio input "true"
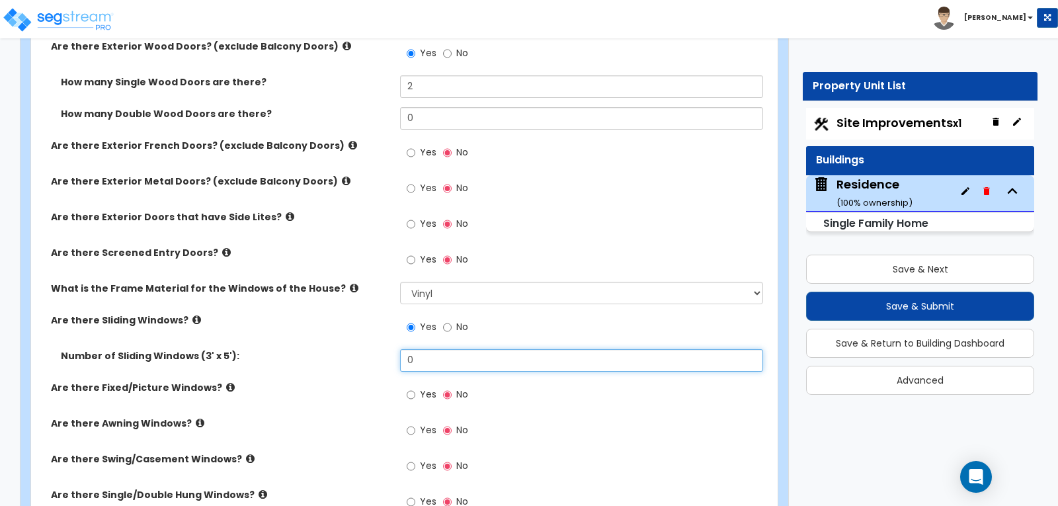
click at [428, 349] on input "0" at bounding box center [581, 360] width 362 height 22
type input "2"
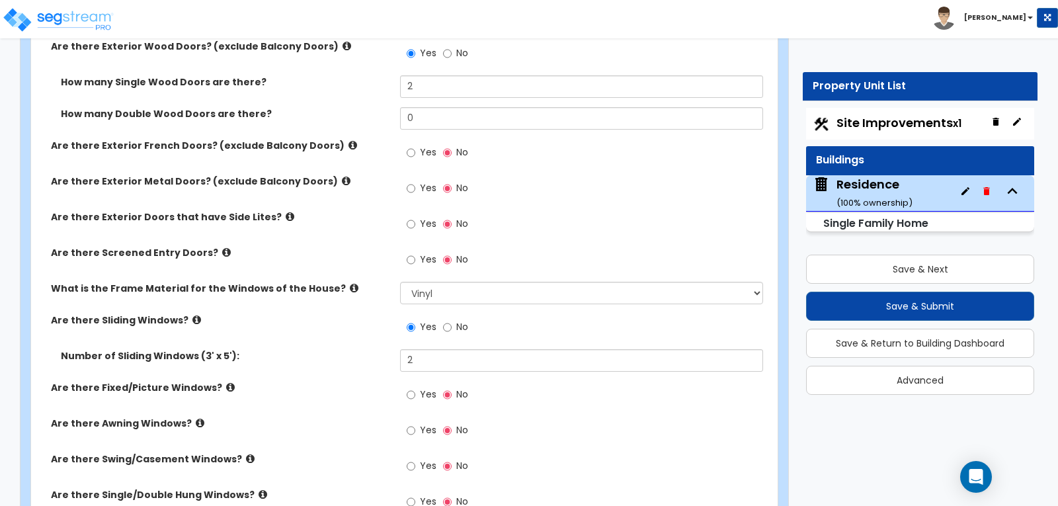
click at [522, 381] on div "Yes No" at bounding box center [584, 399] width 369 height 36
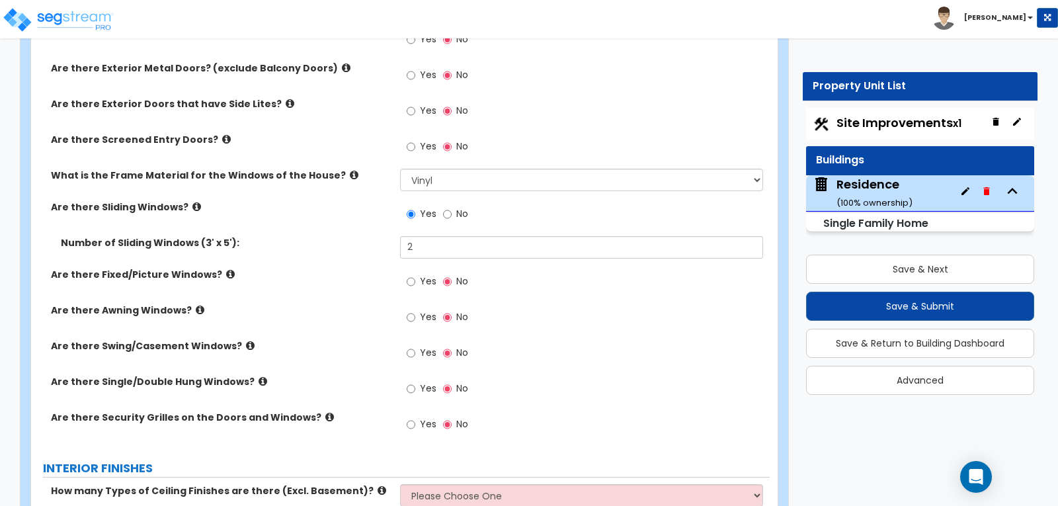
scroll to position [2050, 0]
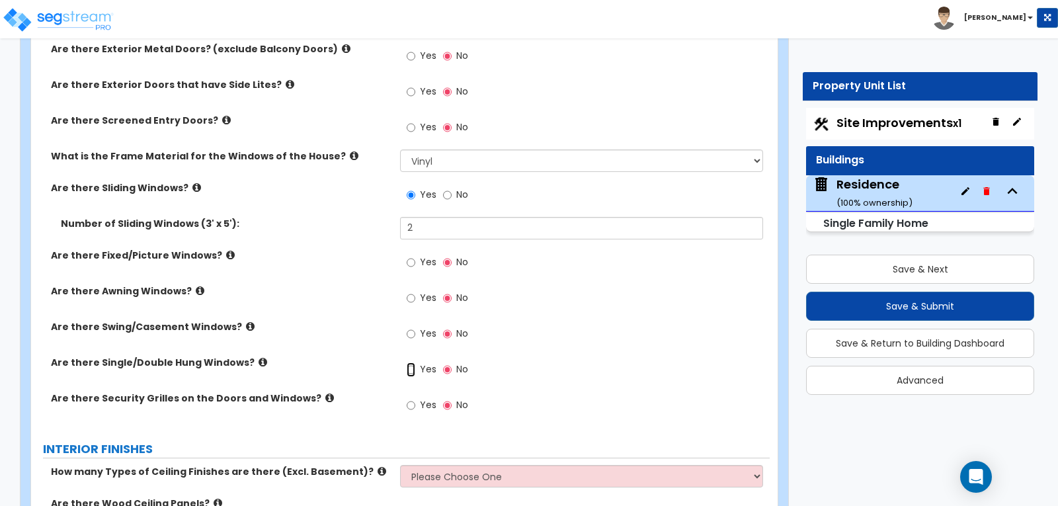
click at [411, 362] on input "Yes" at bounding box center [411, 369] width 9 height 15
radio input "true"
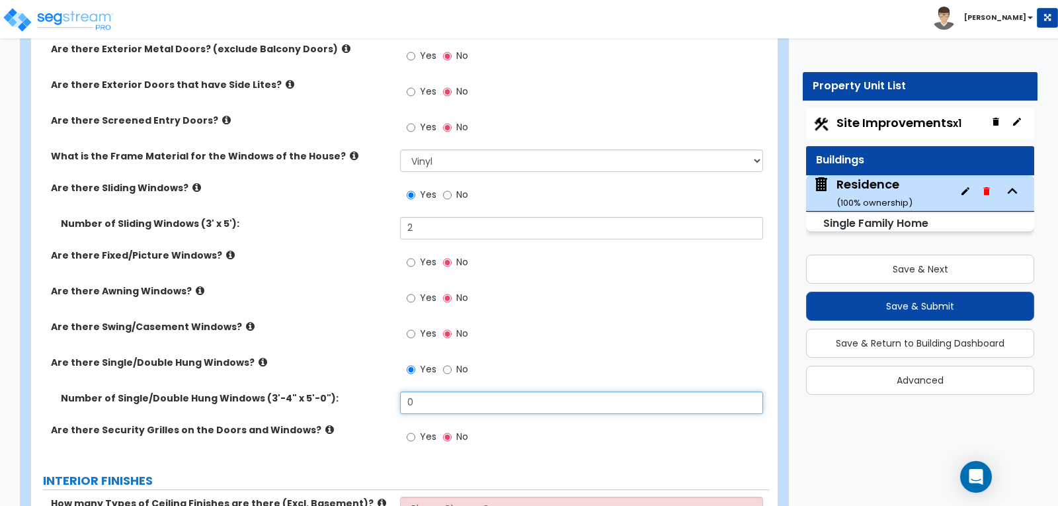
click at [431, 391] on input "0" at bounding box center [581, 402] width 362 height 22
type input "4"
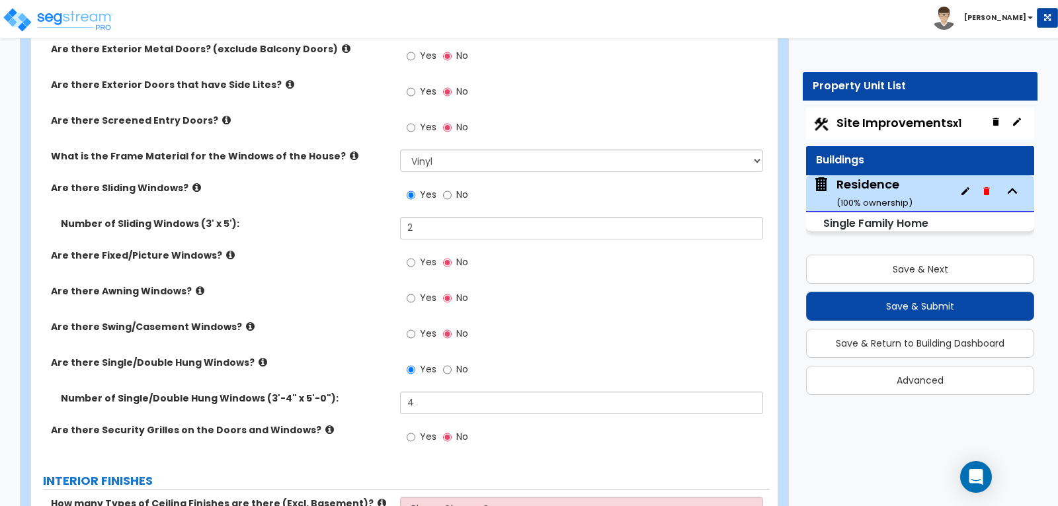
click at [356, 320] on div "Are there Swing/Casement Windows? Yes No" at bounding box center [400, 338] width 739 height 36
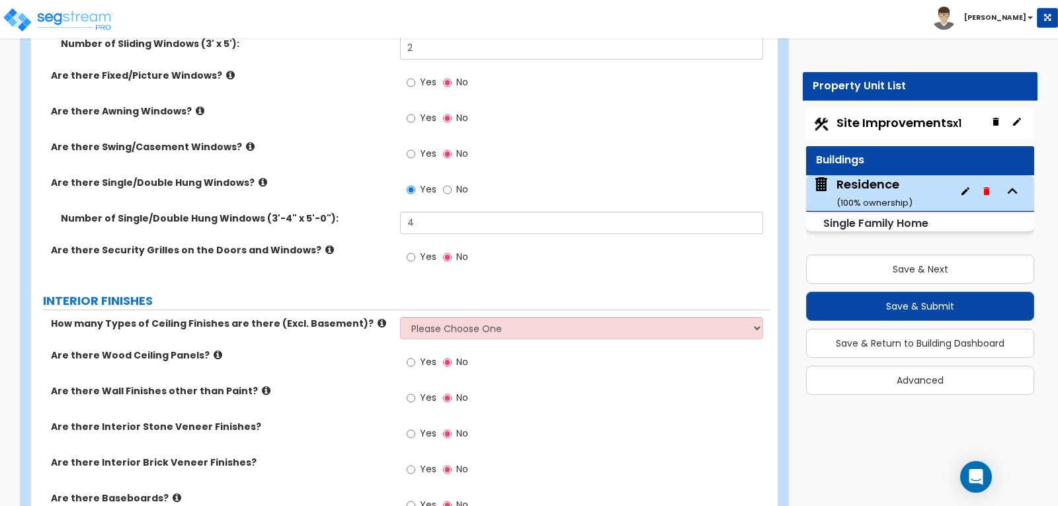
scroll to position [2248, 0]
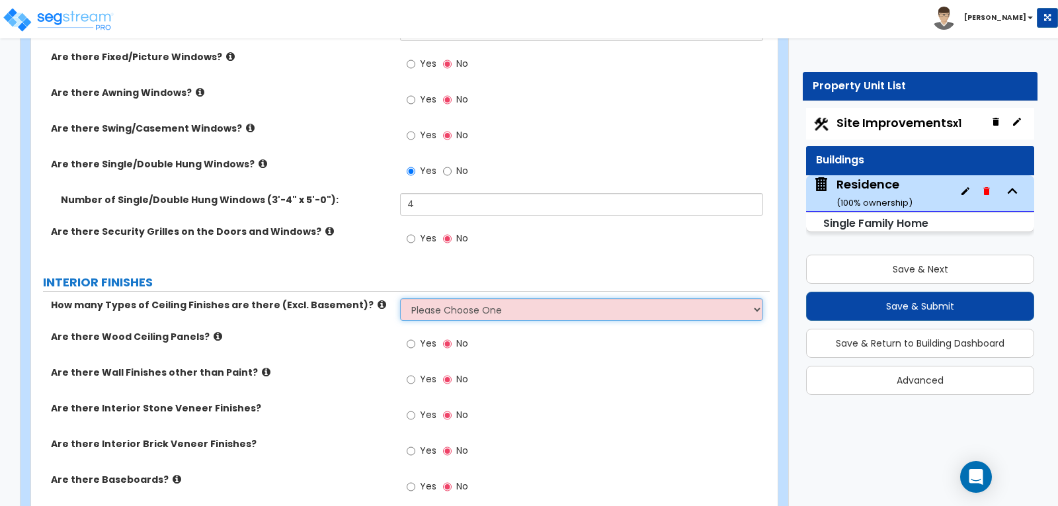
click at [759, 298] on select "Please Choose One 1 2 3" at bounding box center [581, 309] width 362 height 22
select select "1"
click at [400, 298] on select "Please Choose One 1 2 3" at bounding box center [581, 309] width 362 height 22
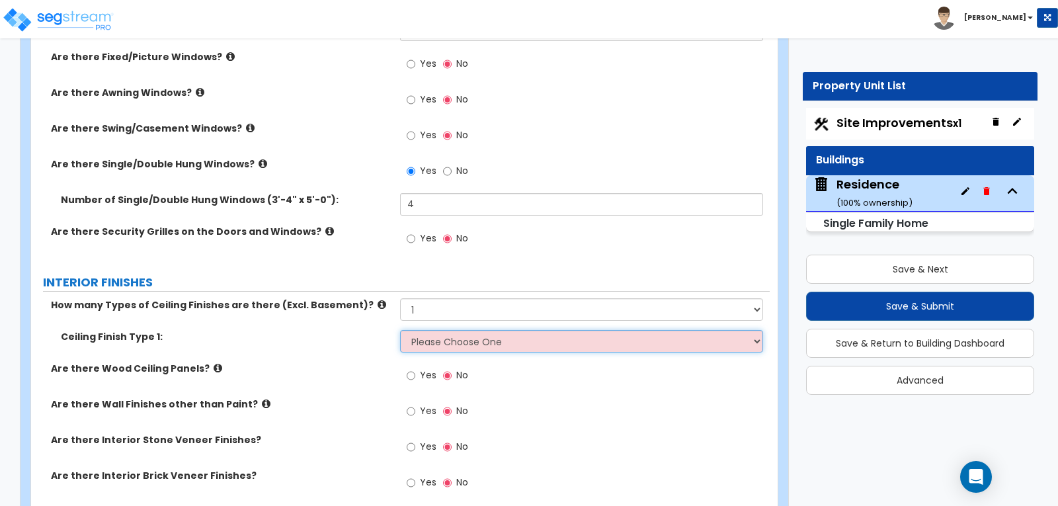
click at [757, 330] on select "Please Choose One Drop Ceiling Drywall Ceiling Open Ceiling" at bounding box center [581, 341] width 362 height 22
select select "2"
click at [400, 330] on select "Please Choose One Drop Ceiling Drywall Ceiling Open Ceiling" at bounding box center [581, 341] width 362 height 22
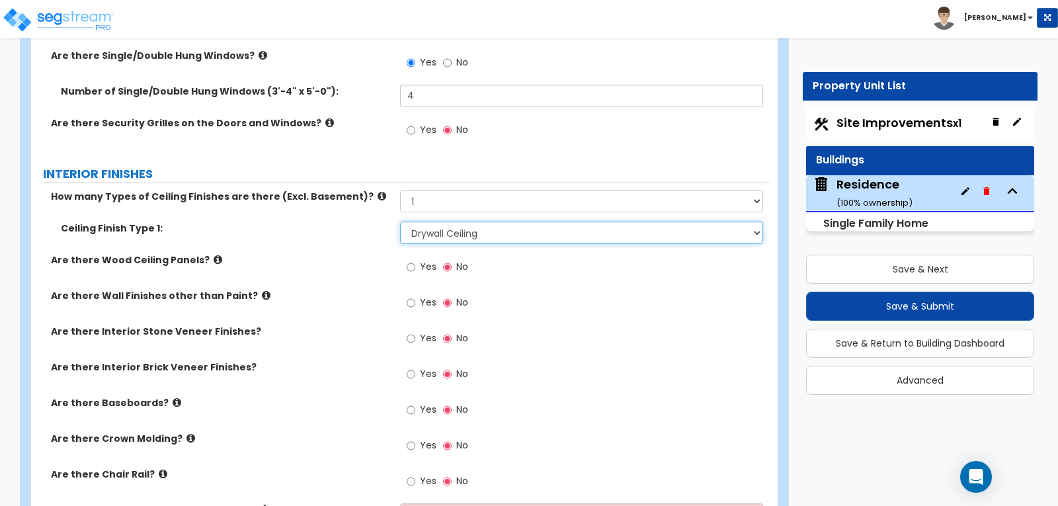
scroll to position [2381, 0]
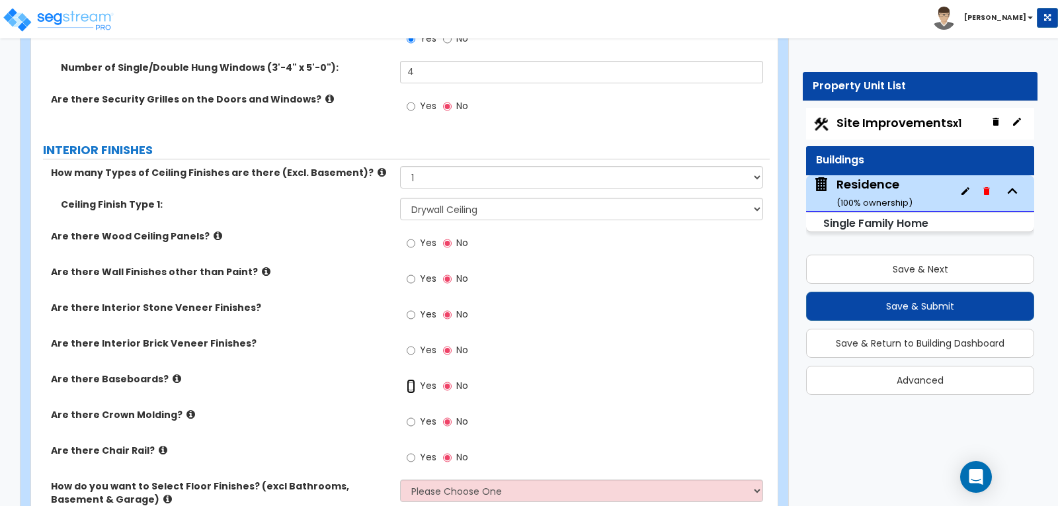
click at [409, 379] on input "Yes" at bounding box center [411, 386] width 9 height 15
radio input "true"
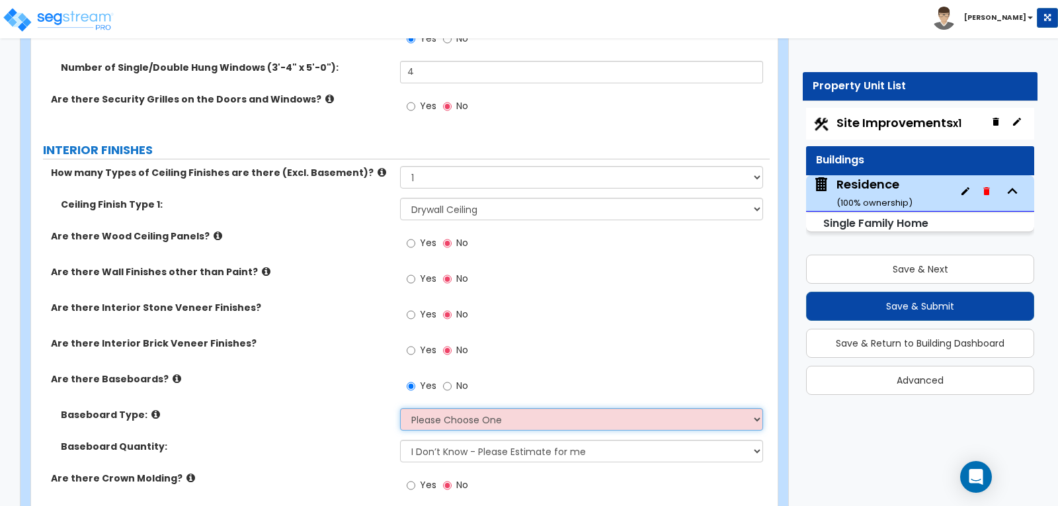
click at [755, 408] on select "Please Choose One Wood Vinyl Carpet Tile" at bounding box center [581, 419] width 362 height 22
select select "1"
click at [400, 408] on select "Please Choose One Wood Vinyl Carpet Tile" at bounding box center [581, 419] width 362 height 22
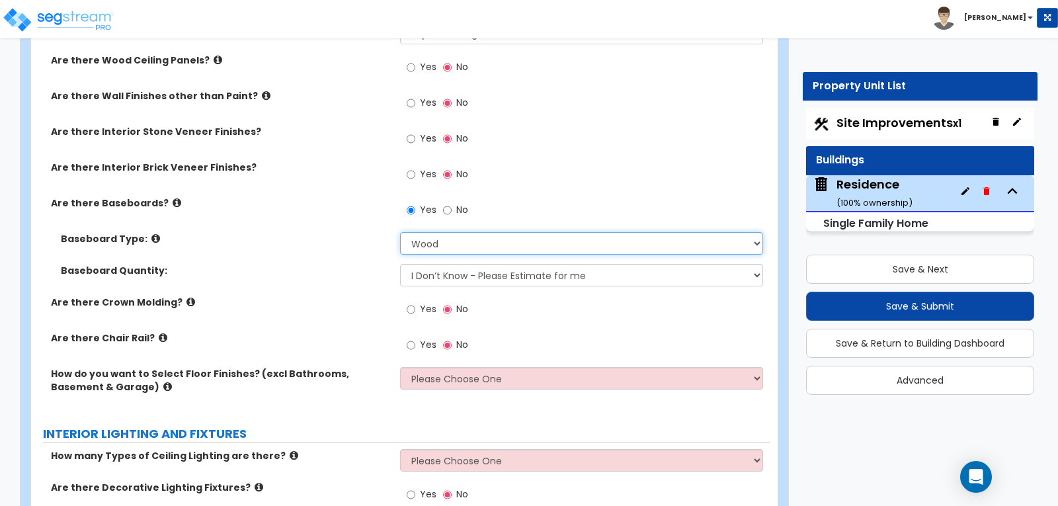
scroll to position [2645, 0]
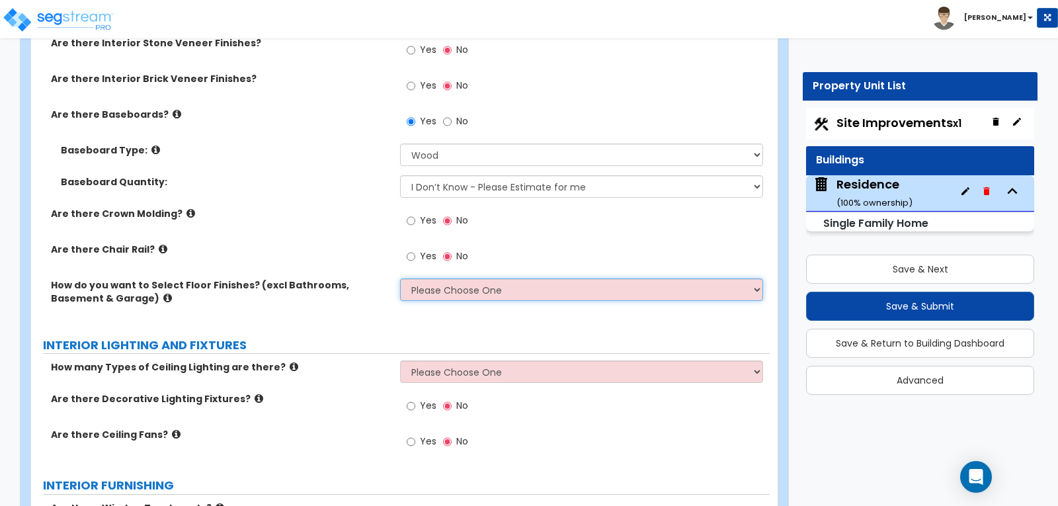
click at [755, 278] on select "Please Choose One I want to Select Floor Finishes for the Areas of the House I …" at bounding box center [581, 289] width 362 height 22
select select "1"
click at [400, 278] on select "Please Choose One I want to Select Floor Finishes for the Areas of the House I …" at bounding box center [581, 289] width 362 height 22
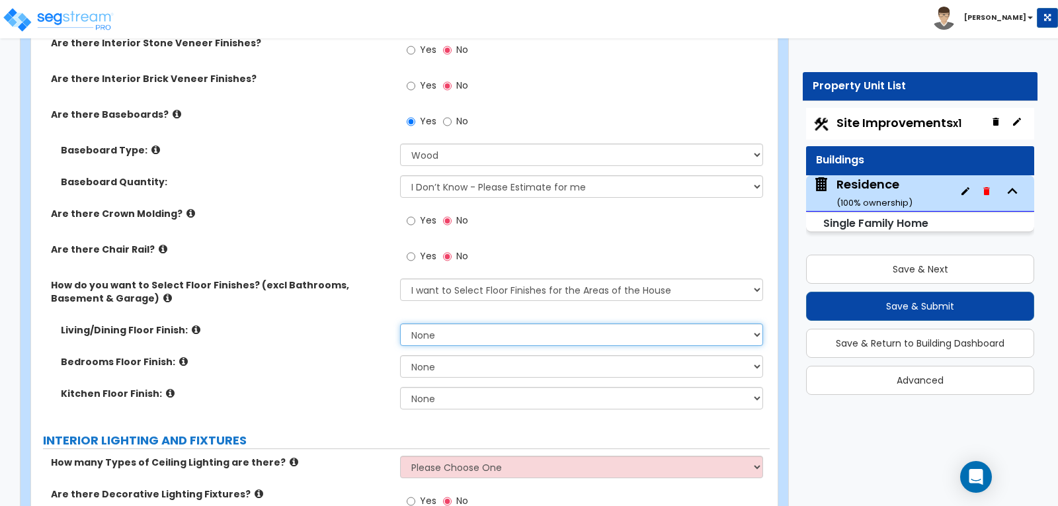
click at [756, 323] on select "None Tile Flooring Hardwood Flooring Resilient Laminate Flooring VCT Flooring S…" at bounding box center [581, 334] width 362 height 22
select select "3"
click at [400, 323] on select "None Tile Flooring Hardwood Flooring Resilient Laminate Flooring VCT Flooring S…" at bounding box center [581, 334] width 362 height 22
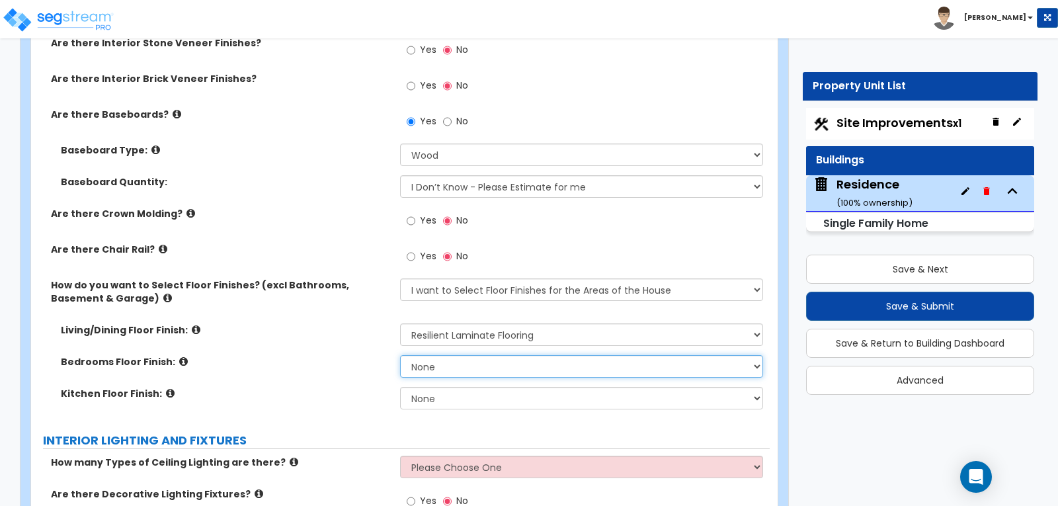
click at [757, 355] on select "None Tile Flooring Hardwood Flooring Resilient Laminate Flooring VCT Flooring S…" at bounding box center [581, 366] width 362 height 22
select select "3"
click at [400, 355] on select "None Tile Flooring Hardwood Flooring Resilient Laminate Flooring VCT Flooring S…" at bounding box center [581, 366] width 362 height 22
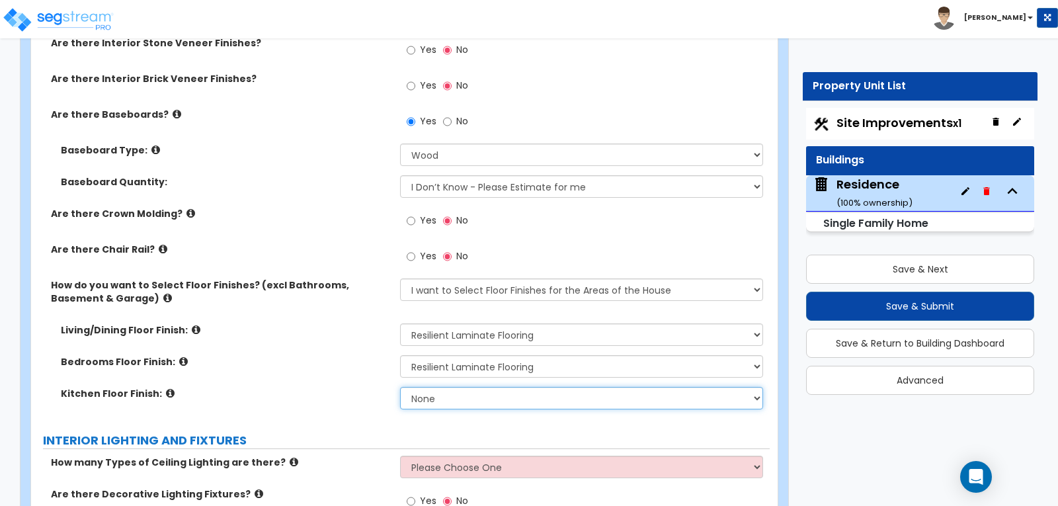
click at [755, 387] on select "None Tile Flooring Hardwood Flooring Resilient Laminate Flooring VCT Flooring S…" at bounding box center [581, 398] width 362 height 22
select select "3"
click at [400, 387] on select "None Tile Flooring Hardwood Flooring Resilient Laminate Flooring VCT Flooring S…" at bounding box center [581, 398] width 362 height 22
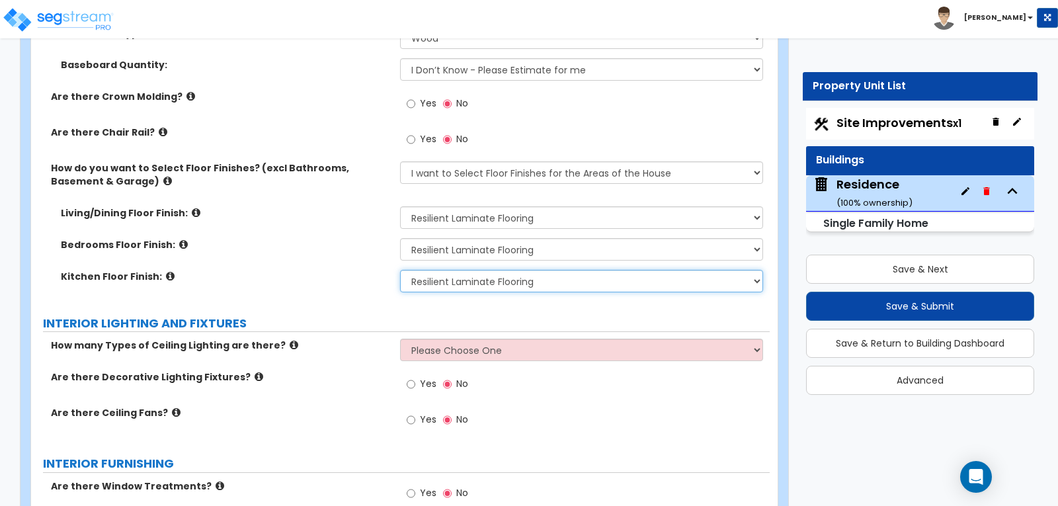
scroll to position [2777, 0]
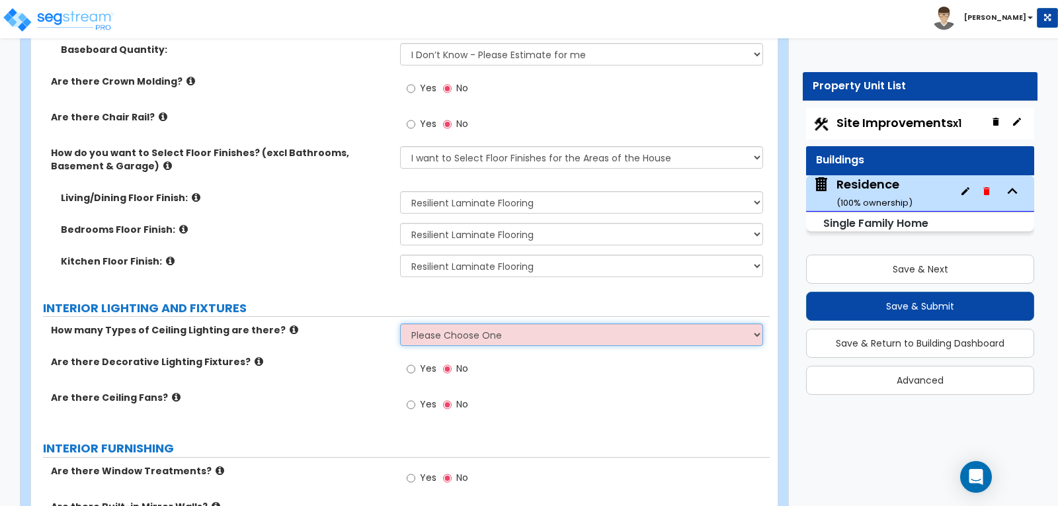
click at [758, 323] on select "Please Choose One 1 2 3" at bounding box center [581, 334] width 362 height 22
select select "1"
click at [400, 323] on select "Please Choose One 1 2 3" at bounding box center [581, 334] width 362 height 22
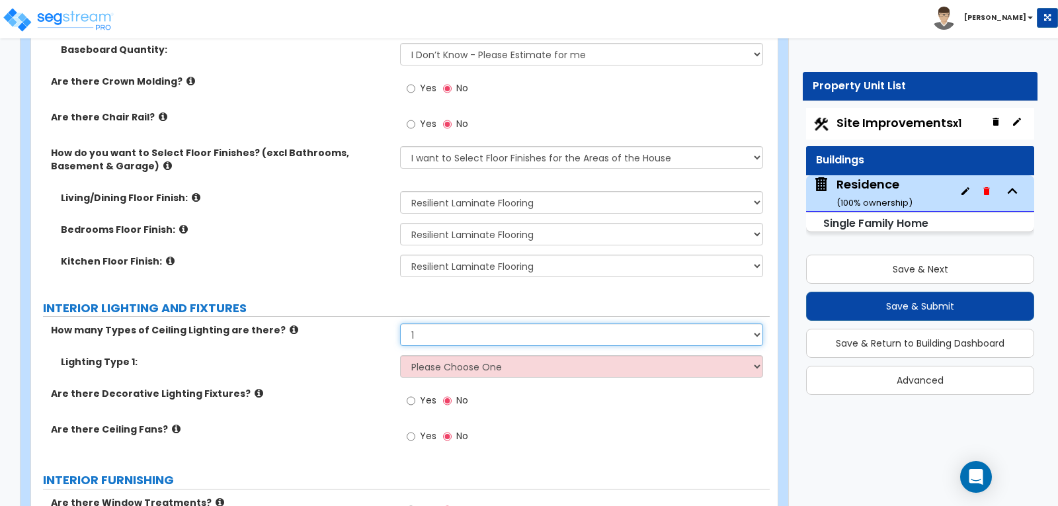
scroll to position [2844, 0]
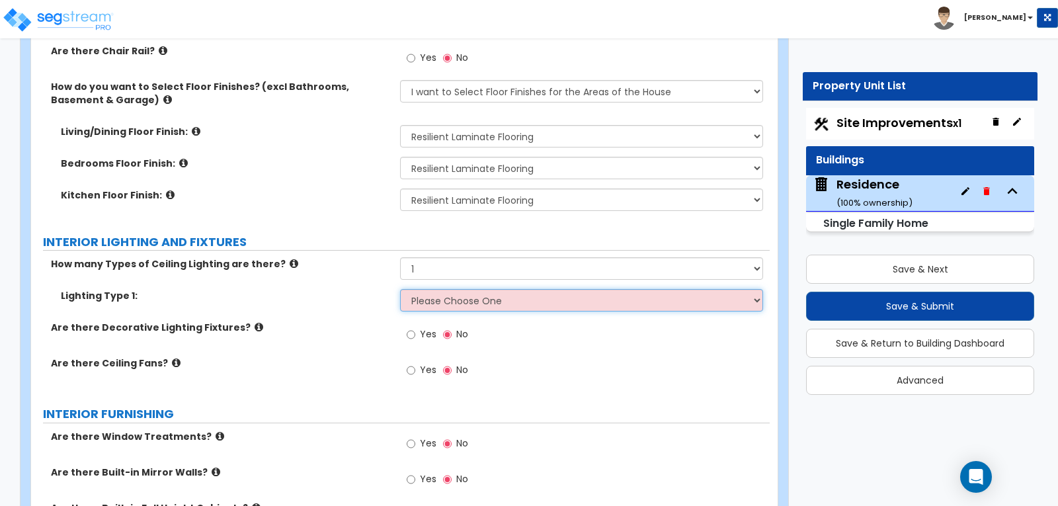
click at [756, 289] on select "Please Choose One LED Surface-Mounted LED Recessed Fluorescent Surface-Mounted …" at bounding box center [581, 300] width 362 height 22
click at [400, 289] on select "Please Choose One LED Surface-Mounted LED Recessed Fluorescent Surface-Mounted …" at bounding box center [581, 300] width 362 height 22
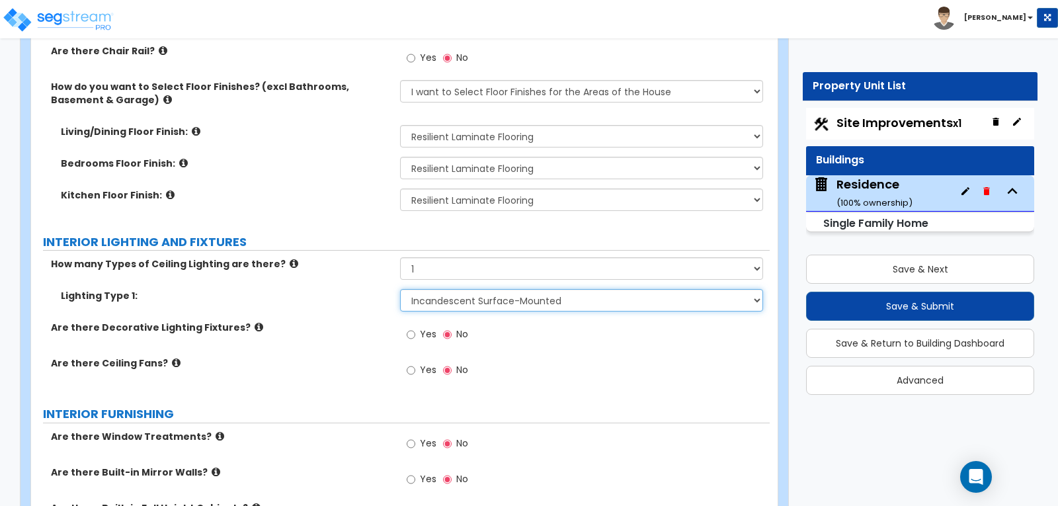
click at [757, 289] on select "Please Choose One LED Surface-Mounted LED Recessed Fluorescent Surface-Mounted …" at bounding box center [581, 300] width 362 height 22
select select "1"
click at [400, 289] on select "Please Choose One LED Surface-Mounted LED Recessed Fluorescent Surface-Mounted …" at bounding box center [581, 300] width 362 height 22
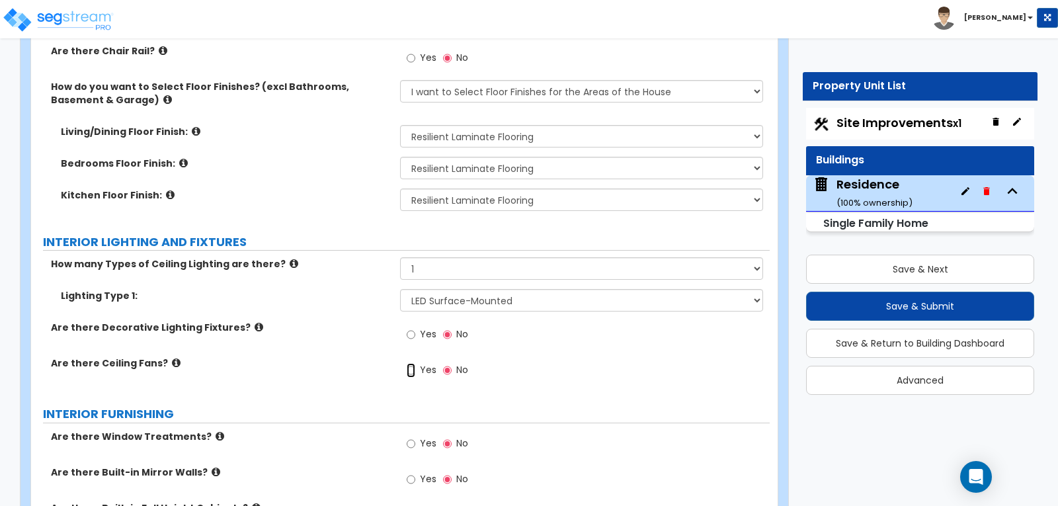
click at [407, 363] on input "Yes" at bounding box center [411, 370] width 9 height 15
radio input "true"
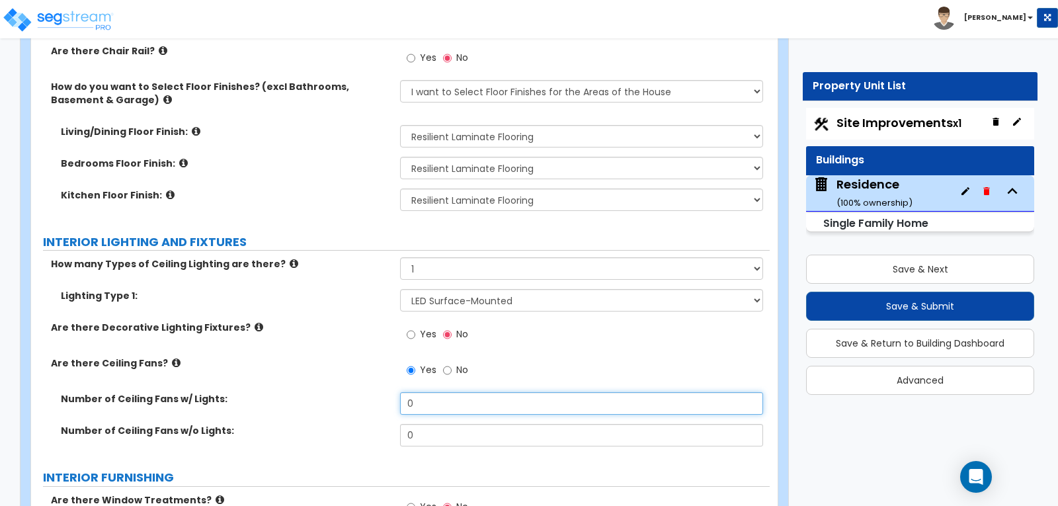
click at [442, 392] on input "0" at bounding box center [581, 403] width 362 height 22
type input "1"
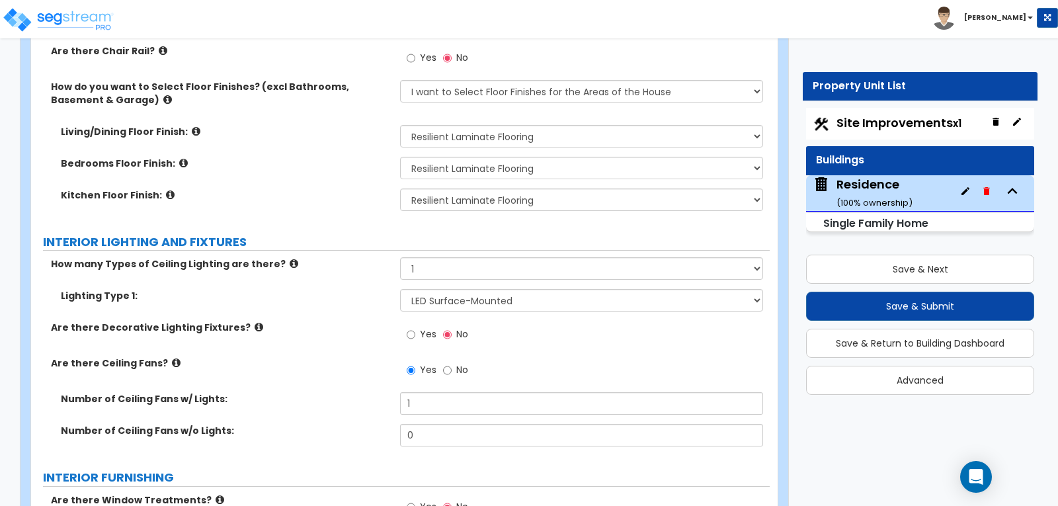
click at [371, 392] on div "Number of Ceiling Fans w/ Lights: 1" at bounding box center [400, 408] width 739 height 32
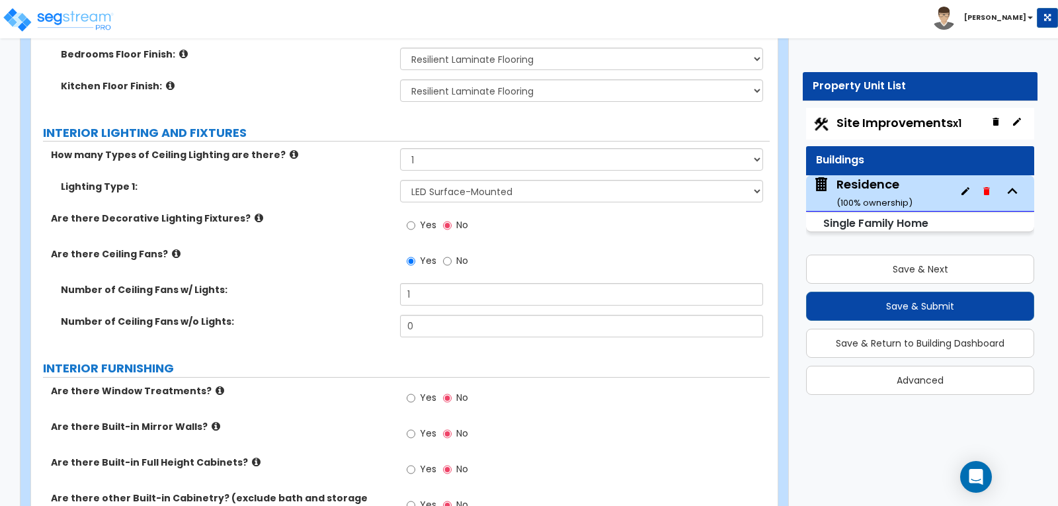
scroll to position [2976, 0]
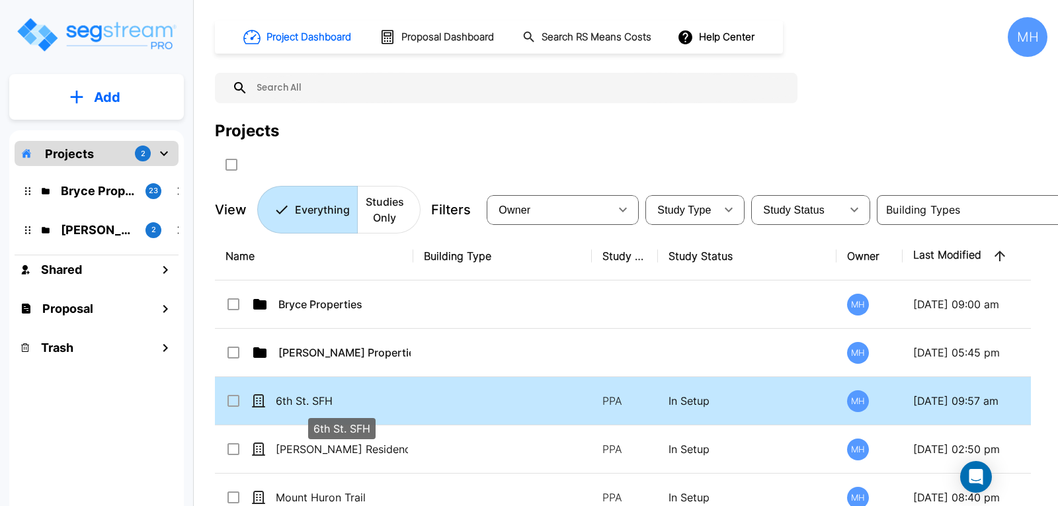
click at [335, 401] on p "6th St. SFH" at bounding box center [342, 401] width 132 height 16
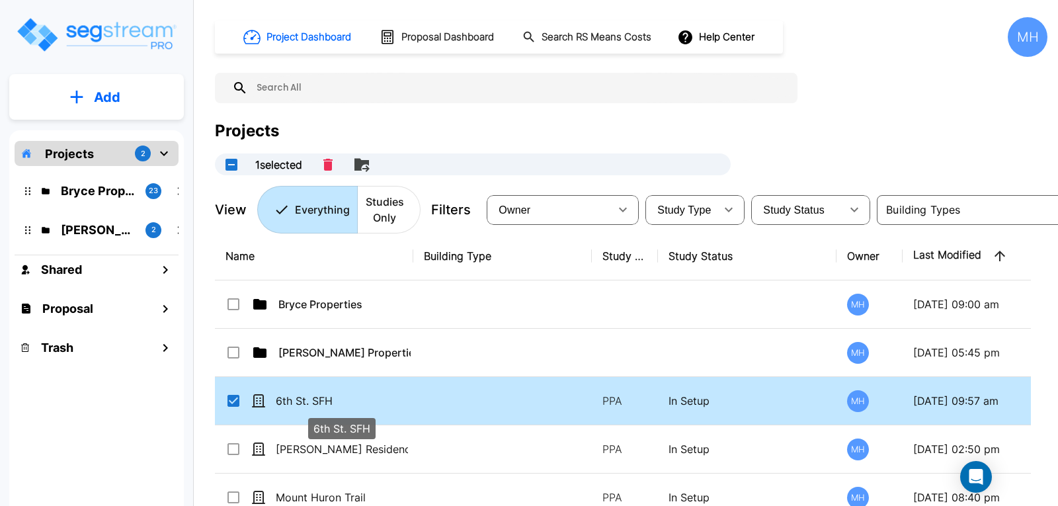
checkbox input "true"
click at [335, 401] on p "6th St. SFH" at bounding box center [342, 401] width 132 height 16
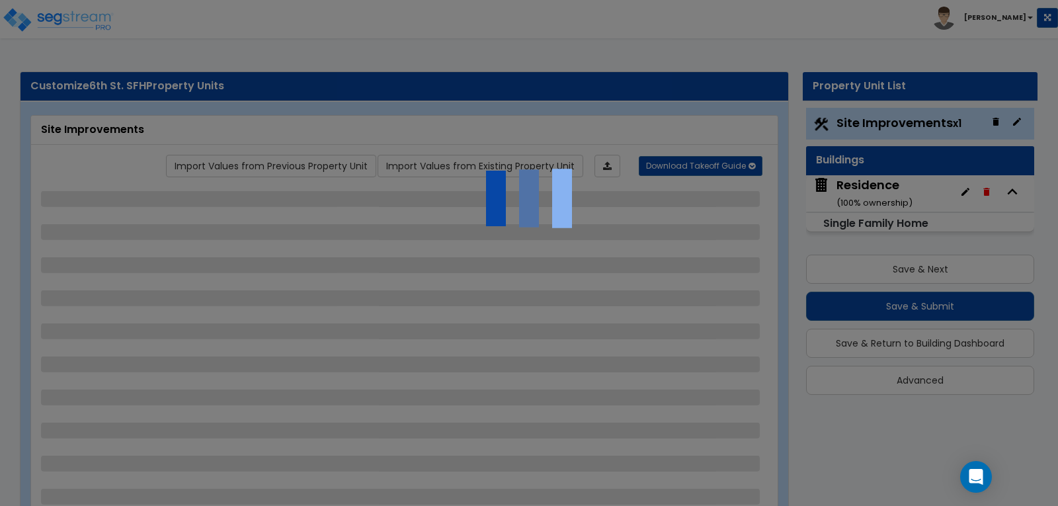
select select "2"
select select "1"
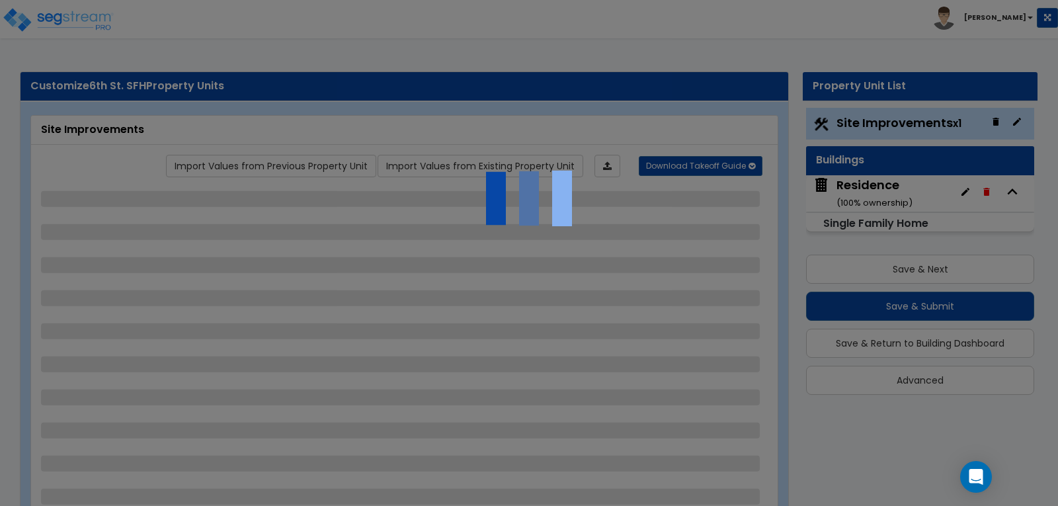
select select "2"
select select "1"
select select "2"
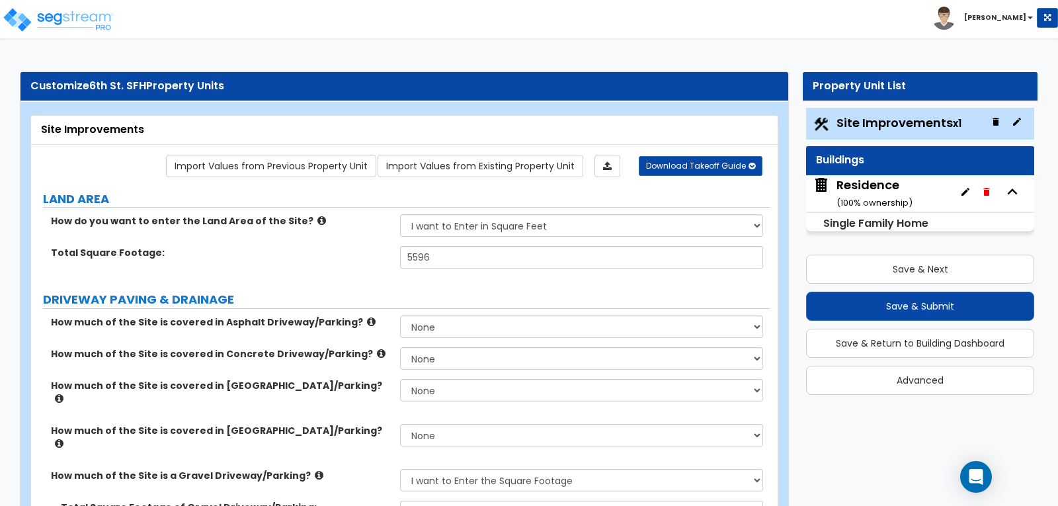
click at [859, 191] on div "Residence ( 100 % ownership)" at bounding box center [875, 194] width 76 height 34
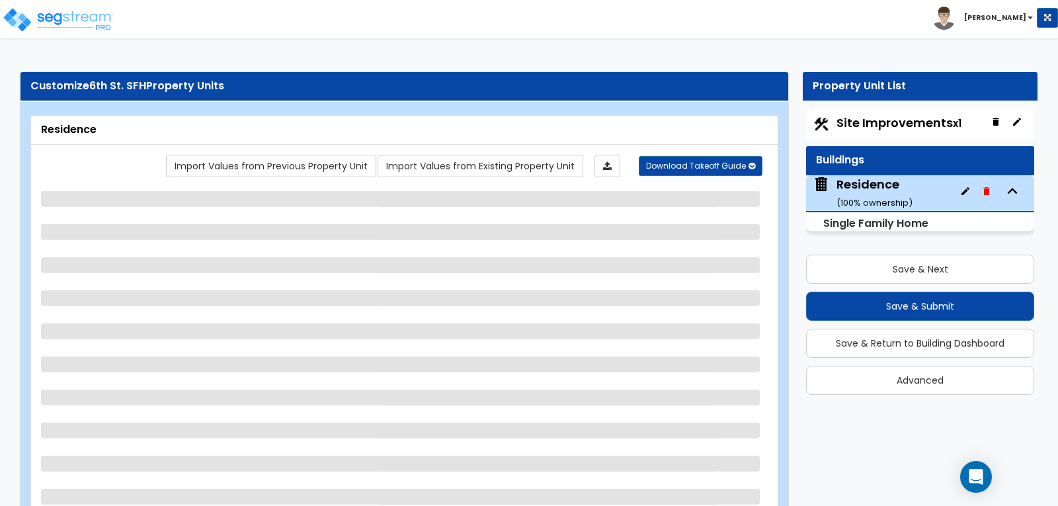
select select "1"
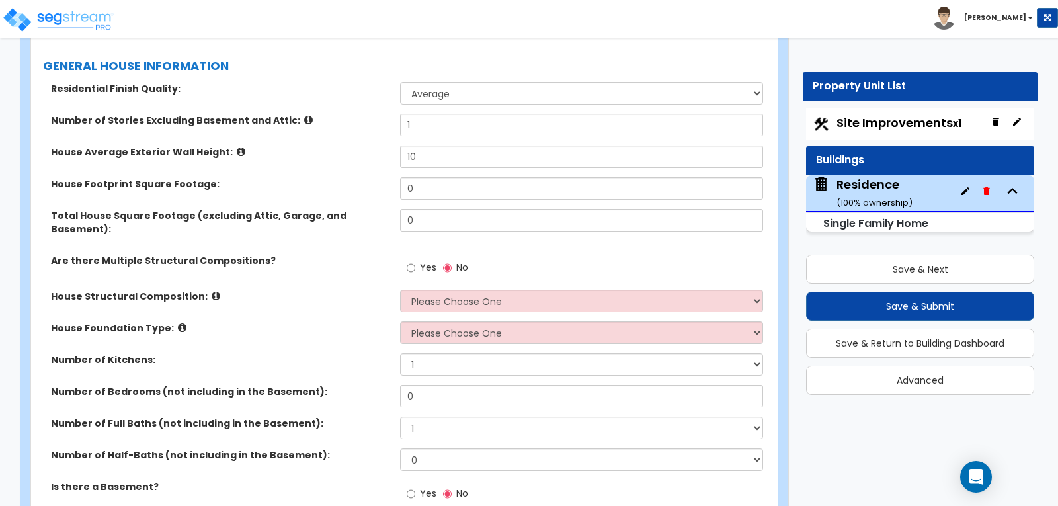
scroll to position [198, 0]
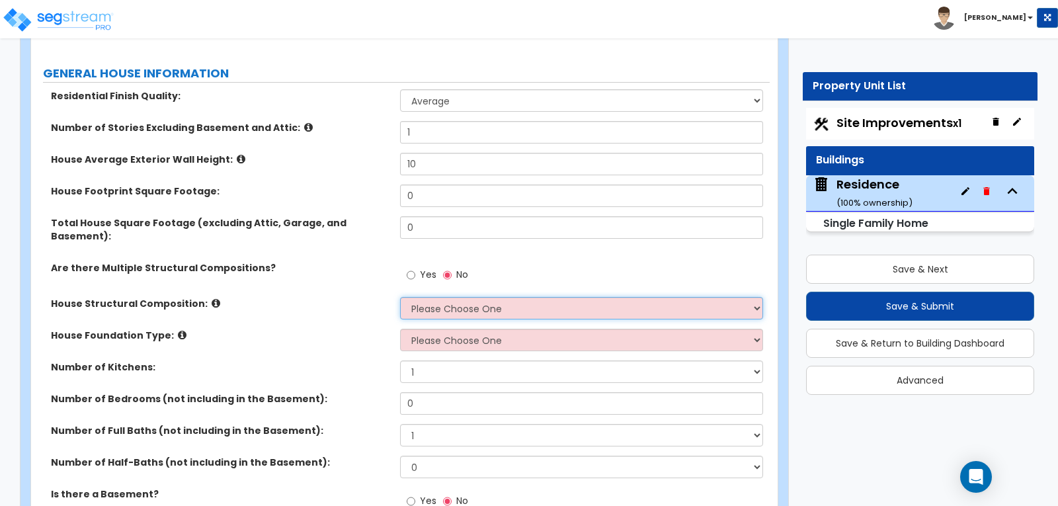
click at [758, 297] on select "Please Choose One Reinforced Concrete Structural Steel Brick Masonry CMU Masonr…" at bounding box center [581, 308] width 362 height 22
select select "7"
click at [400, 297] on select "Please Choose One Reinforced Concrete Structural Steel Brick Masonry CMU Masonr…" at bounding box center [581, 308] width 362 height 22
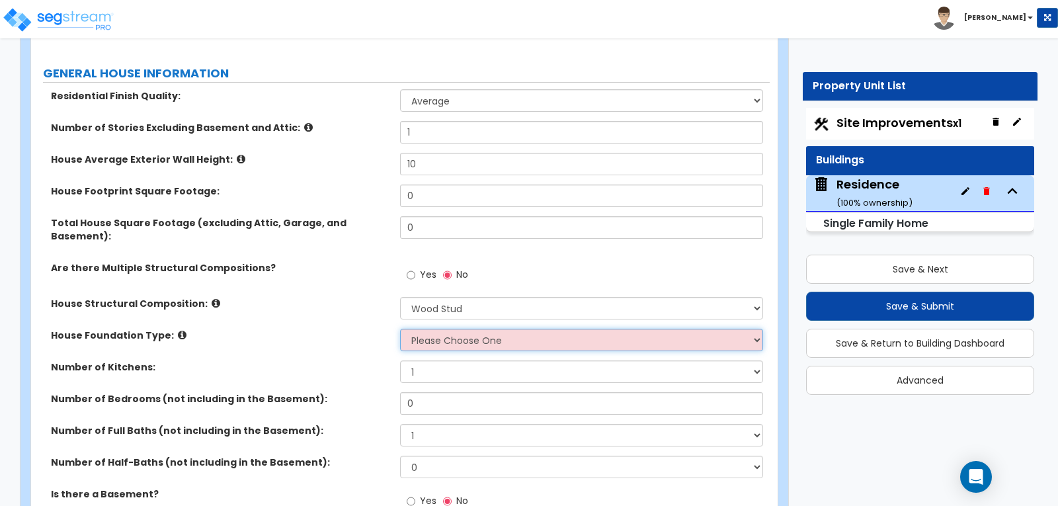
click at [757, 329] on select "Please Choose One Crawl Space Pier-Elevated First floor Slab on Grade" at bounding box center [581, 340] width 362 height 22
select select "3"
click at [400, 329] on select "Please Choose One Crawl Space Pier-Elevated First floor Slab on Grade" at bounding box center [581, 340] width 362 height 22
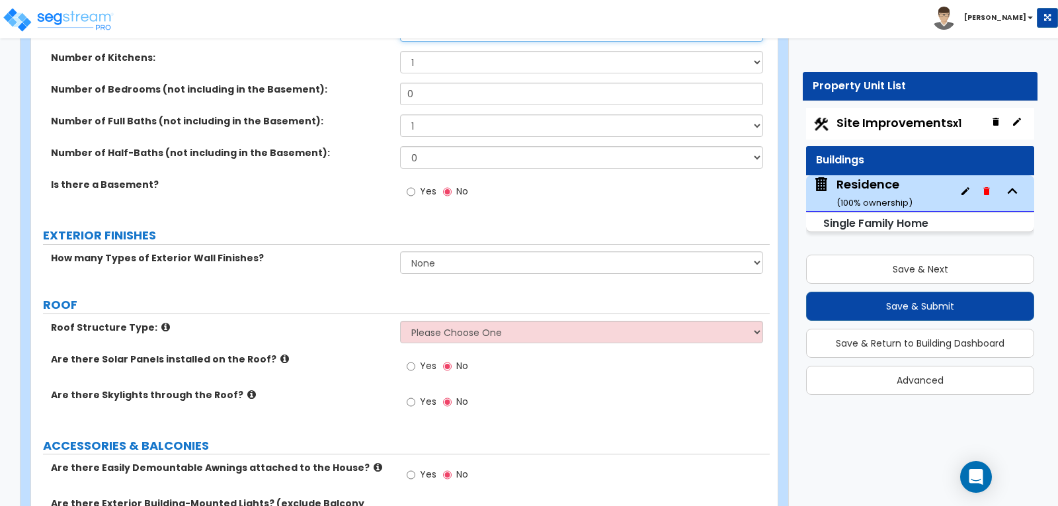
scroll to position [529, 0]
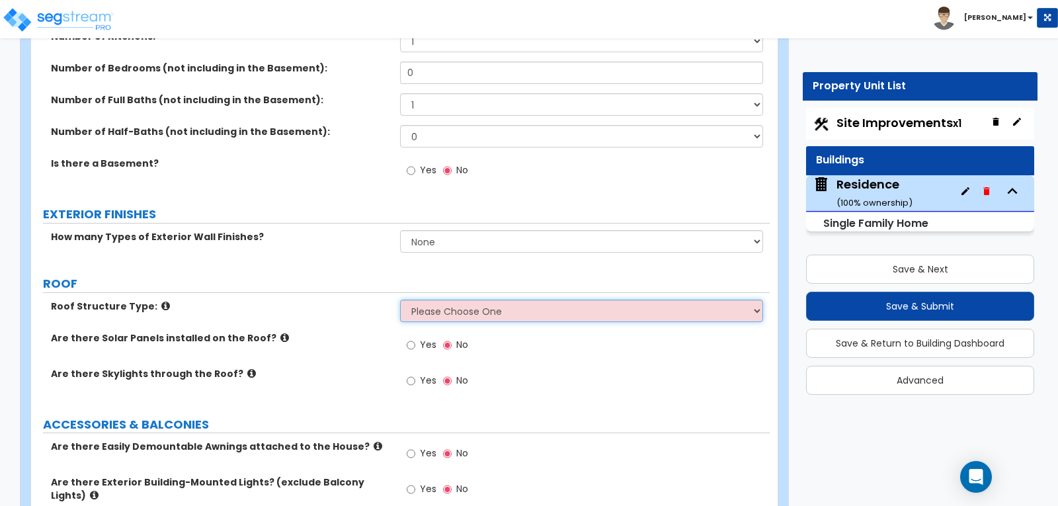
click at [757, 300] on select "Please Choose One Gable Roof Flat Roof Hybrid Gable & Flat Roof" at bounding box center [581, 311] width 362 height 22
select select "1"
click at [400, 300] on select "Please Choose One Gable Roof Flat Roof Hybrid Gable & Flat Roof" at bounding box center [581, 311] width 362 height 22
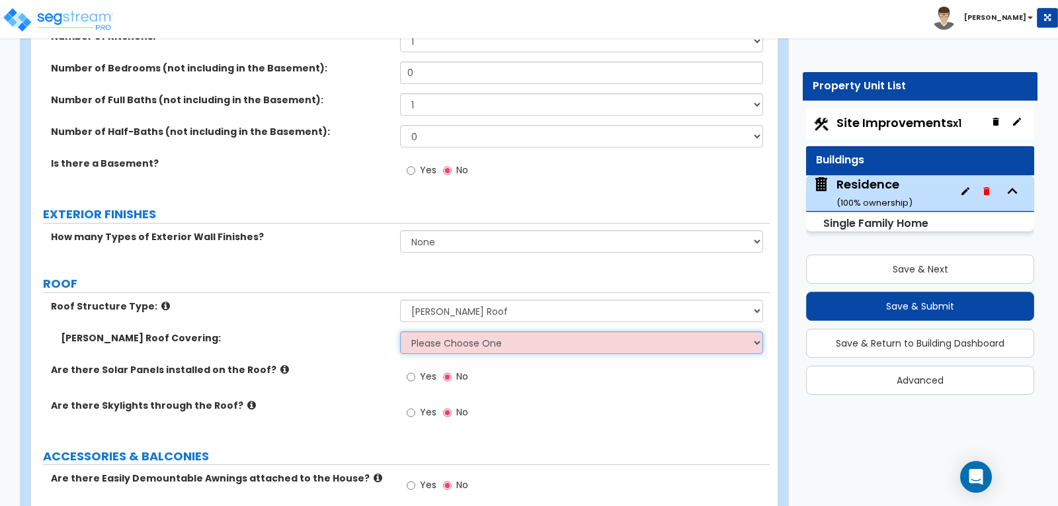
click at [757, 331] on select "Please Choose One Asphalt Shingle Clay Tile Wood Shingle Metal Shingle Standing…" at bounding box center [581, 342] width 362 height 22
select select "1"
click at [400, 331] on select "Please Choose One Asphalt Shingle Clay Tile Wood Shingle Metal Shingle Standing…" at bounding box center [581, 342] width 362 height 22
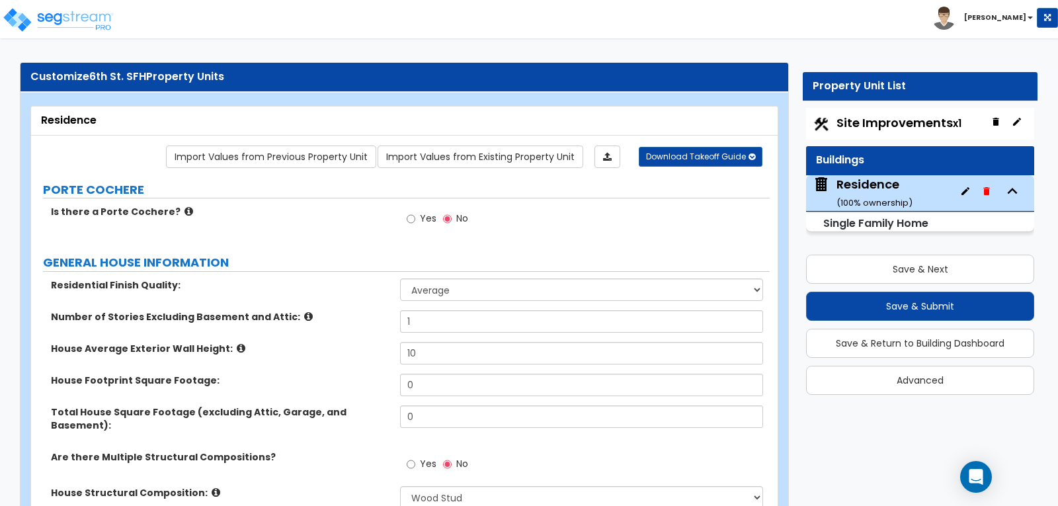
scroll to position [66, 0]
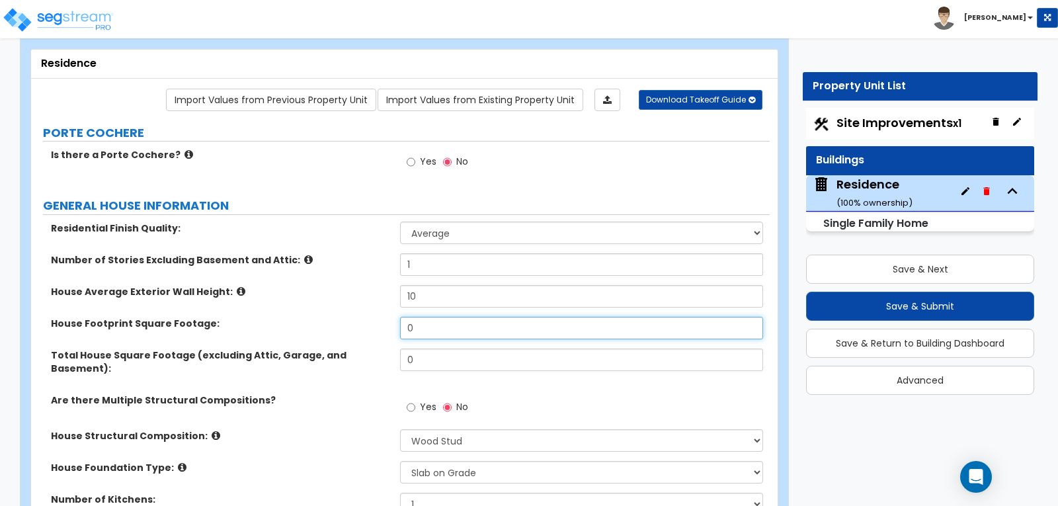
click at [436, 323] on input "0" at bounding box center [581, 328] width 362 height 22
type input "672"
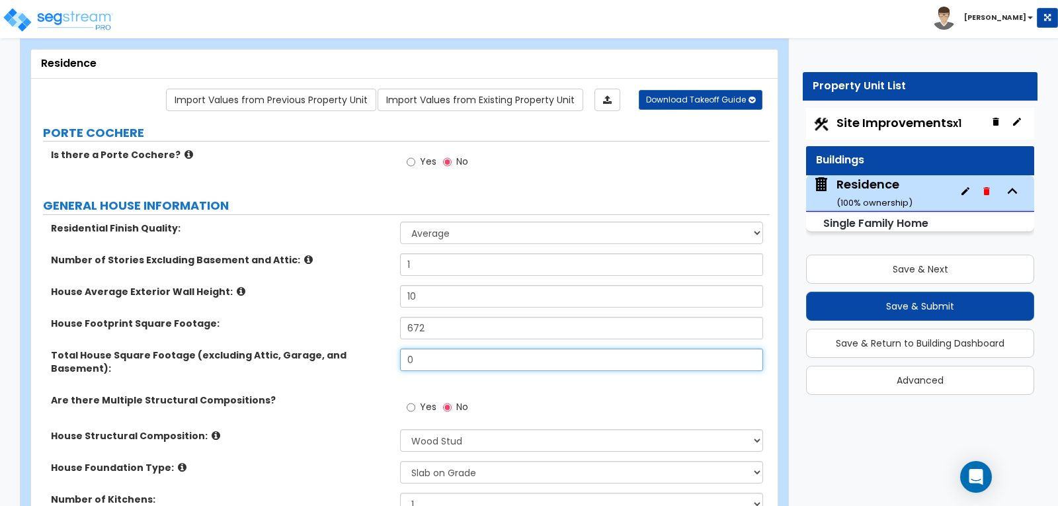
click at [430, 355] on input "0" at bounding box center [581, 360] width 362 height 22
type input "672"
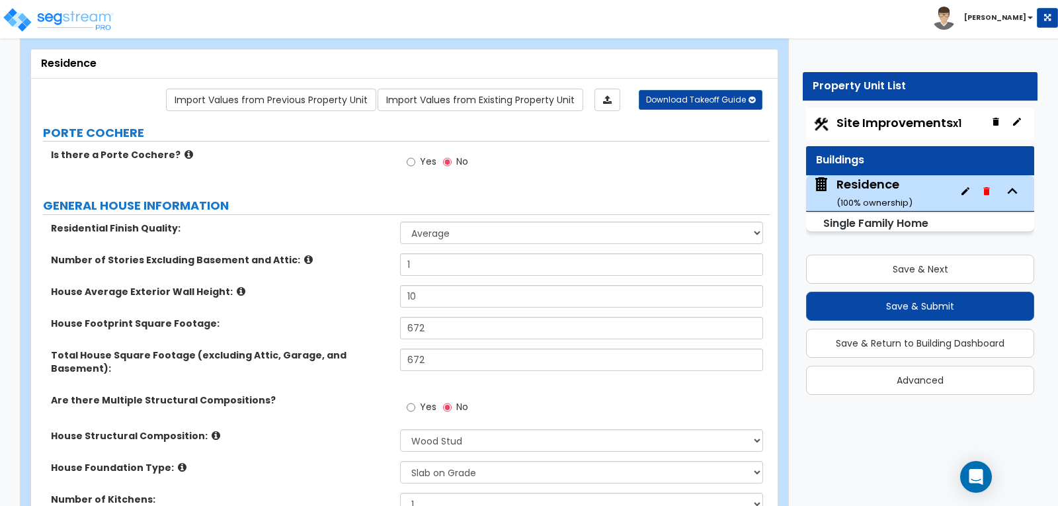
click at [360, 372] on div "Total House Square Footage (excluding Attic, Garage, and Basement): 672" at bounding box center [400, 371] width 739 height 45
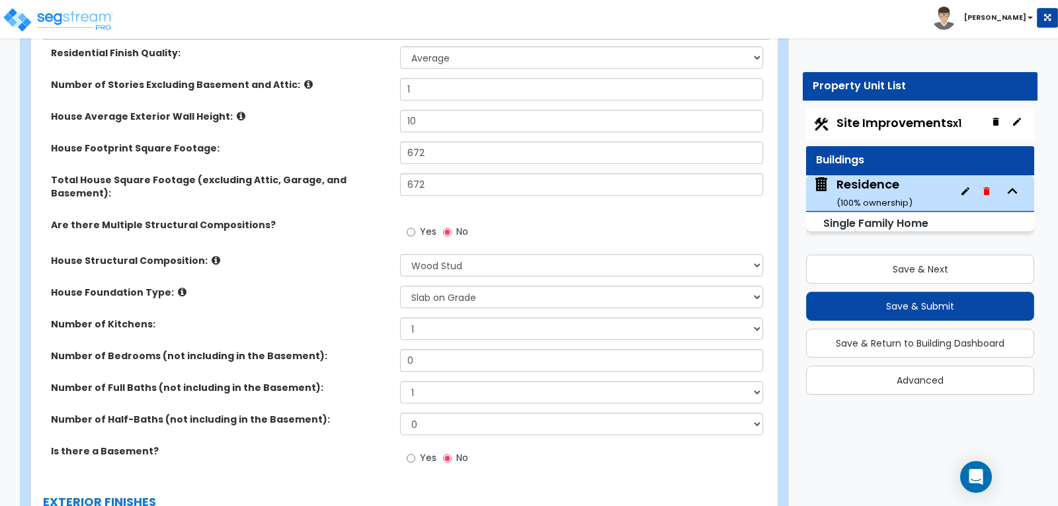
scroll to position [265, 0]
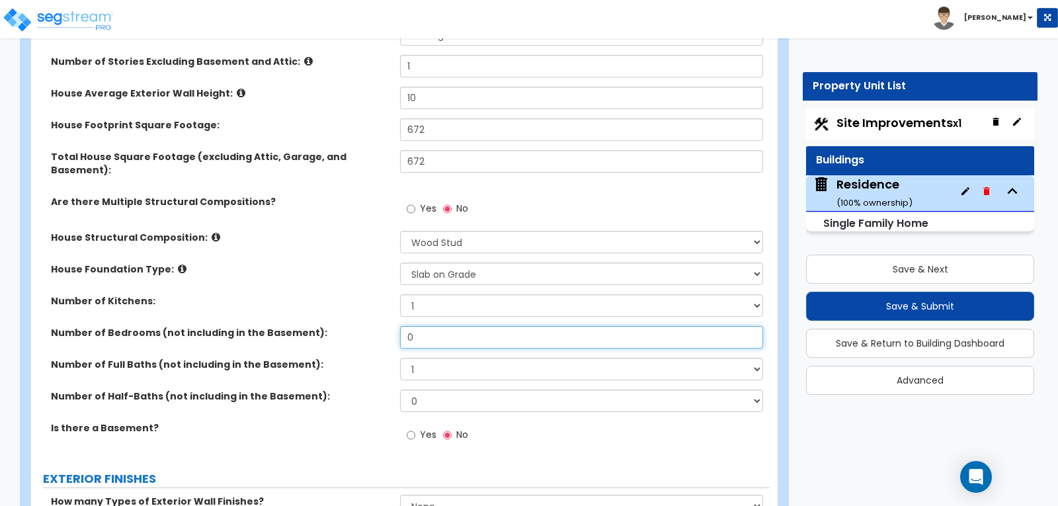
click at [520, 326] on input "0" at bounding box center [581, 337] width 362 height 22
type input "2"
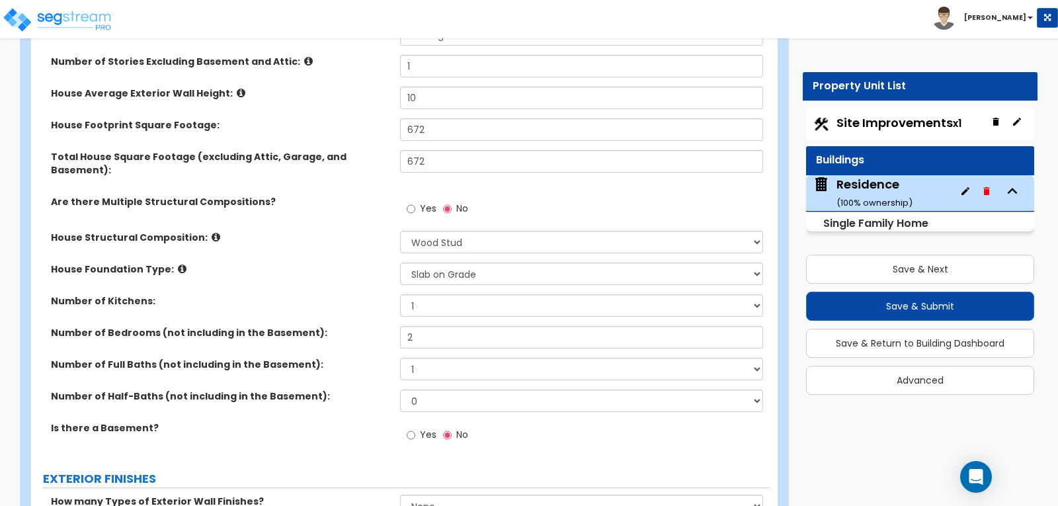
click at [342, 358] on label "Number of Full Baths (not including in the Basement):" at bounding box center [220, 364] width 339 height 13
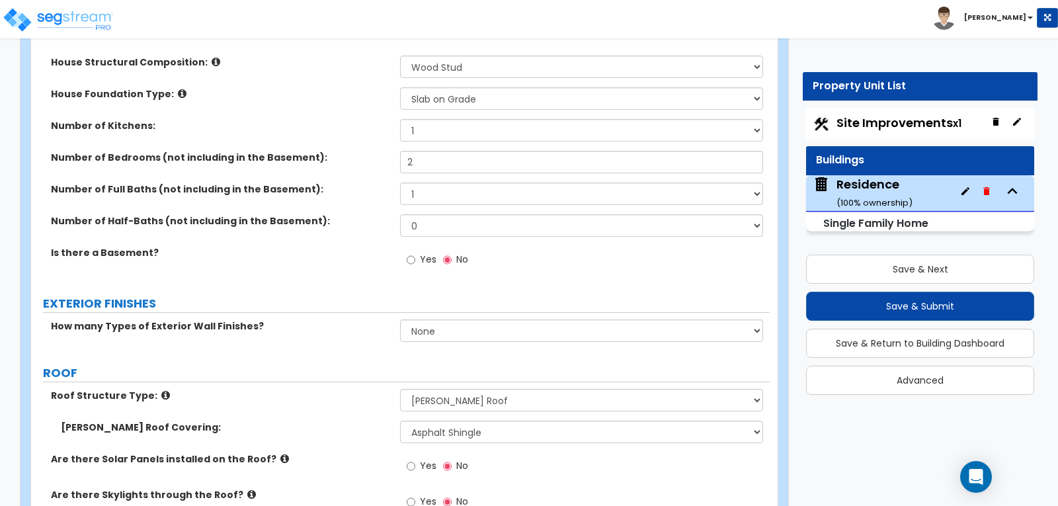
scroll to position [463, 0]
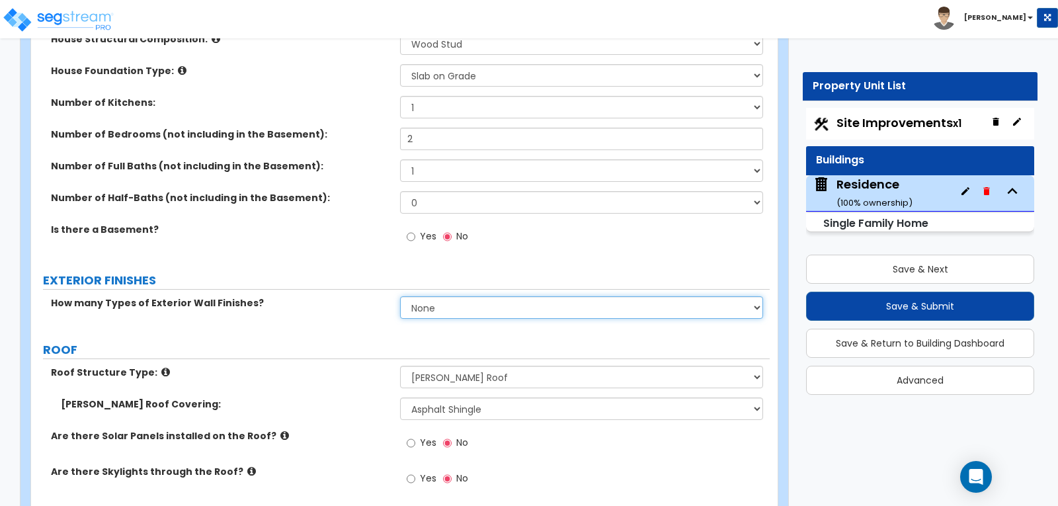
click at [757, 296] on select "None 1 2 3" at bounding box center [581, 307] width 362 height 22
select select "1"
click at [400, 296] on select "None 1 2 3" at bounding box center [581, 307] width 362 height 22
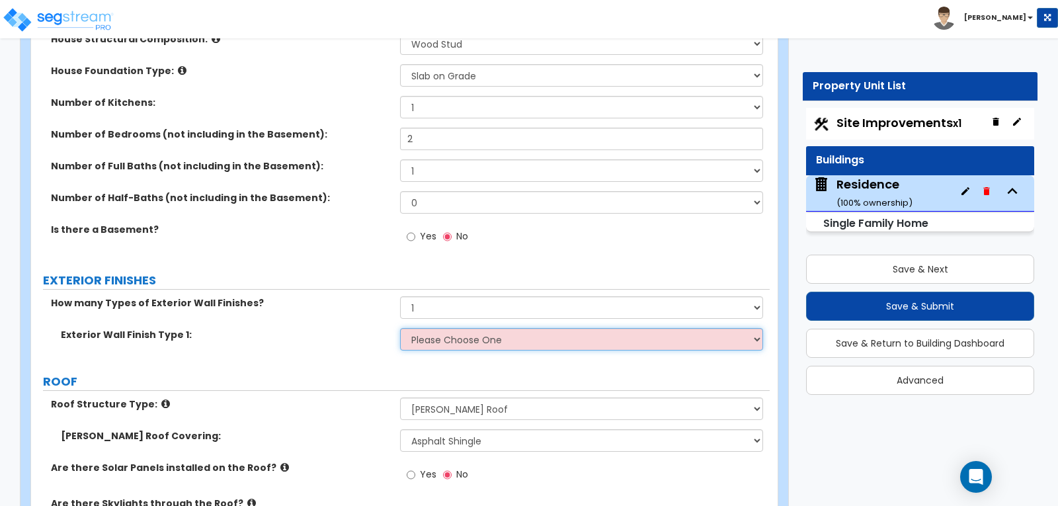
click at [757, 328] on select "Please Choose One No Finish/Shared Wall No Wall Brick Finish Stone Finish Wood …" at bounding box center [581, 339] width 362 height 22
select select "7"
click at [400, 328] on select "Please Choose One No Finish/Shared Wall No Wall Brick Finish Stone Finish Wood …" at bounding box center [581, 339] width 362 height 22
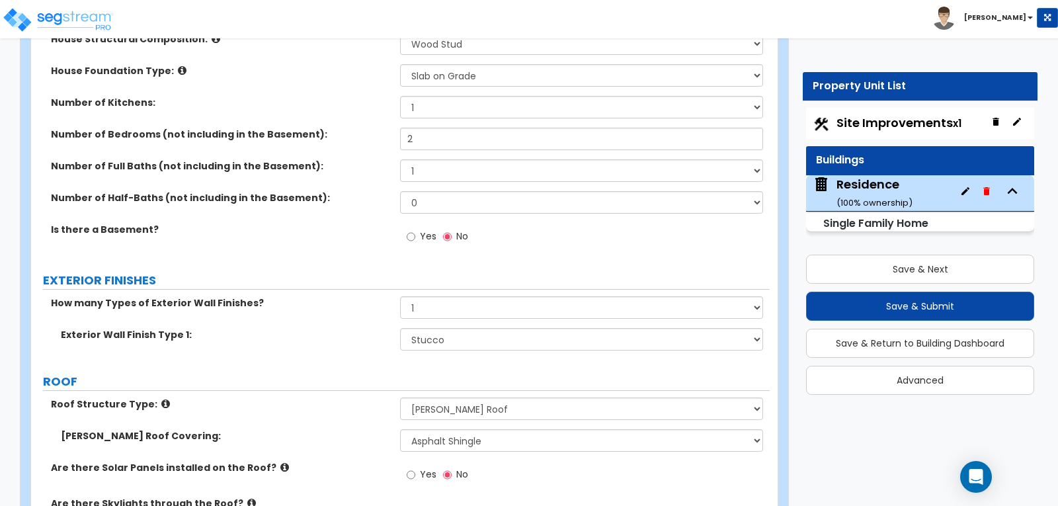
click at [347, 306] on div "How many Types of Exterior Wall Finishes? None 1 2 3" at bounding box center [400, 312] width 739 height 32
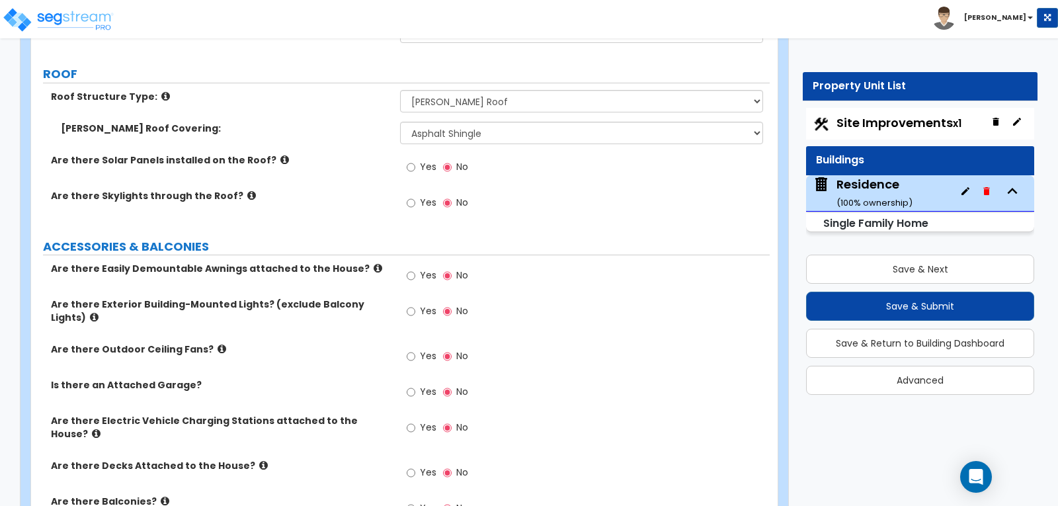
scroll to position [794, 0]
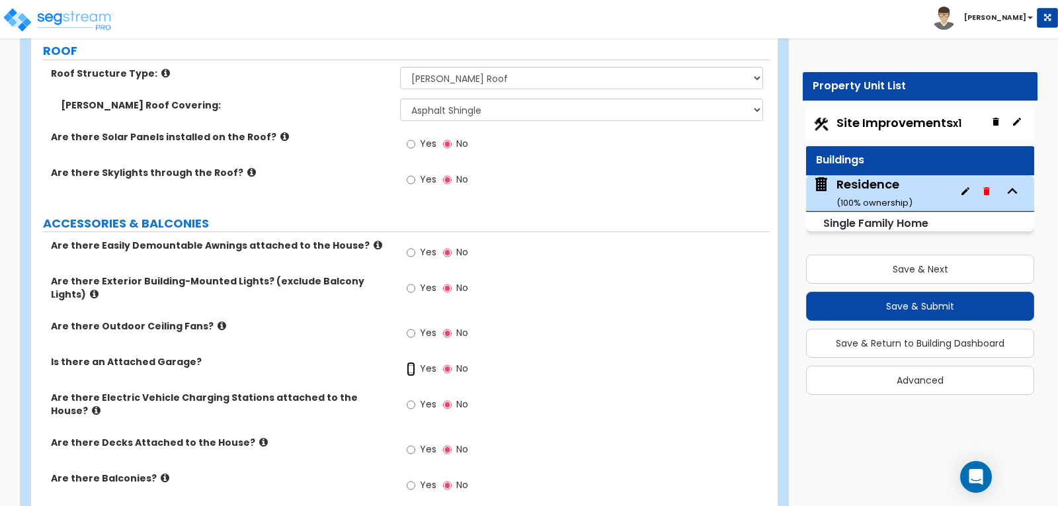
click at [409, 362] on input "Yes" at bounding box center [411, 369] width 9 height 15
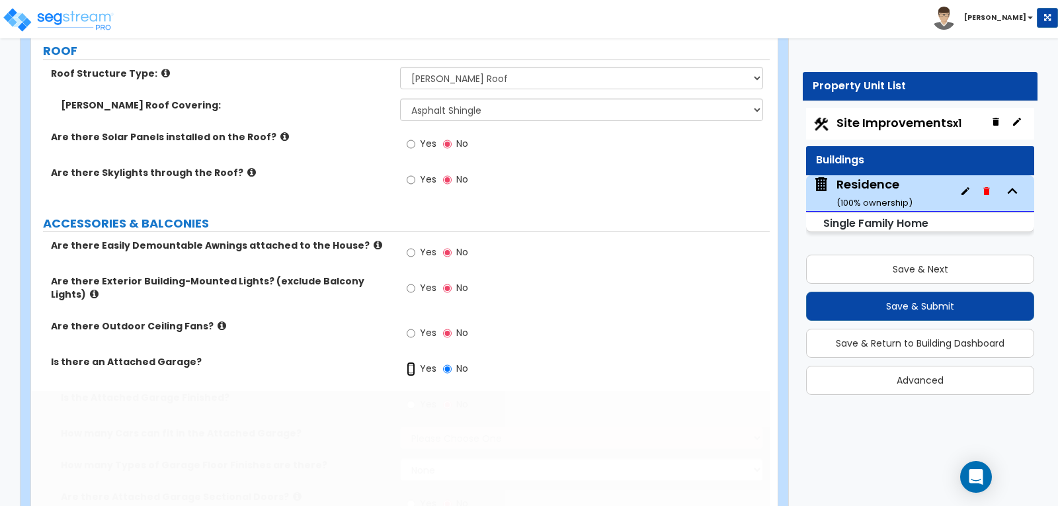
radio input "true"
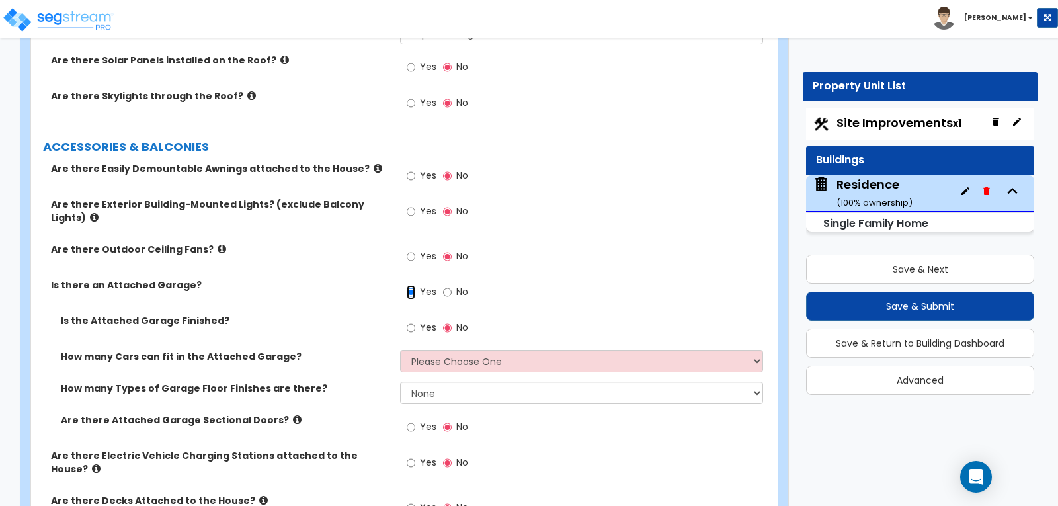
scroll to position [926, 0]
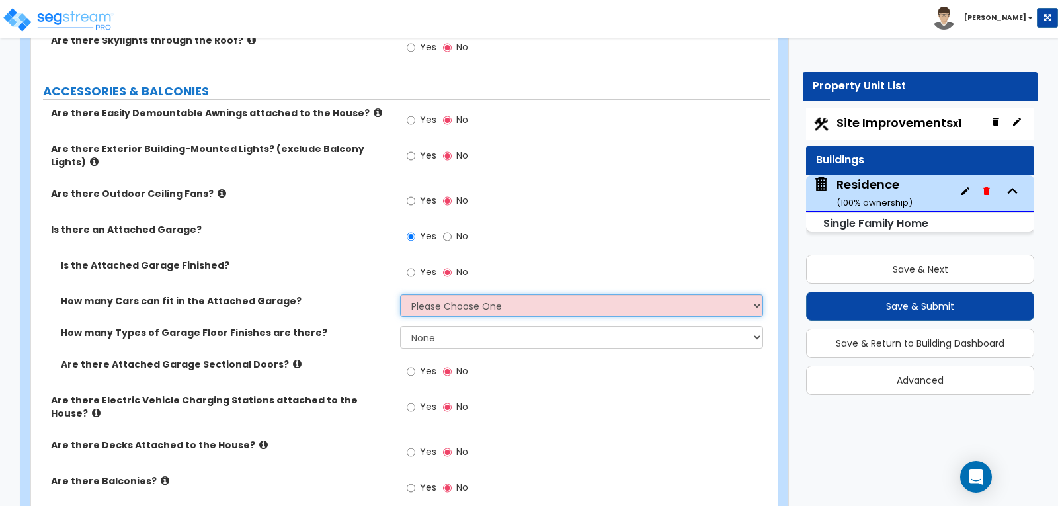
click at [759, 294] on select "Please Choose One 1 2 3 4 5" at bounding box center [581, 305] width 362 height 22
select select "1"
click at [400, 294] on select "Please Choose One 1 2 3 4 5" at bounding box center [581, 305] width 362 height 22
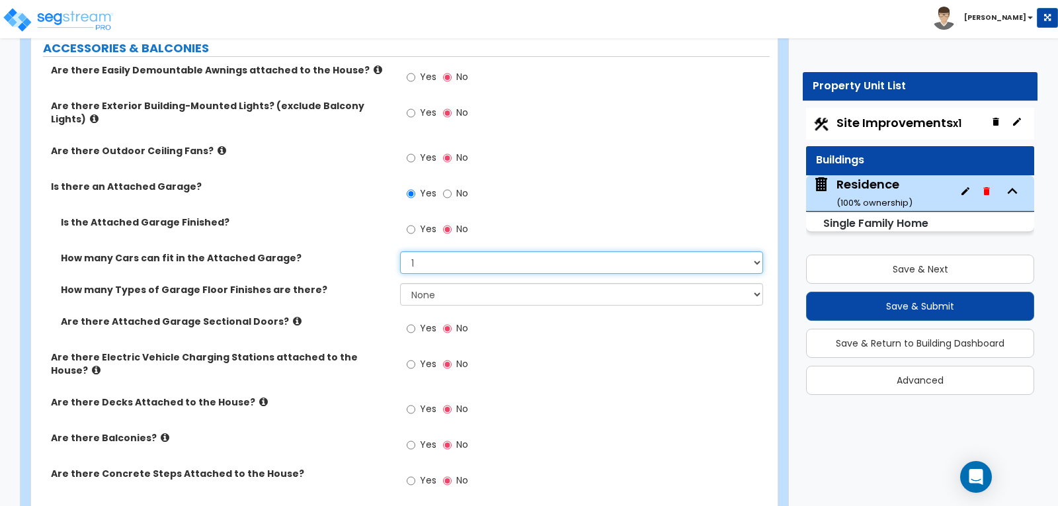
scroll to position [992, 0]
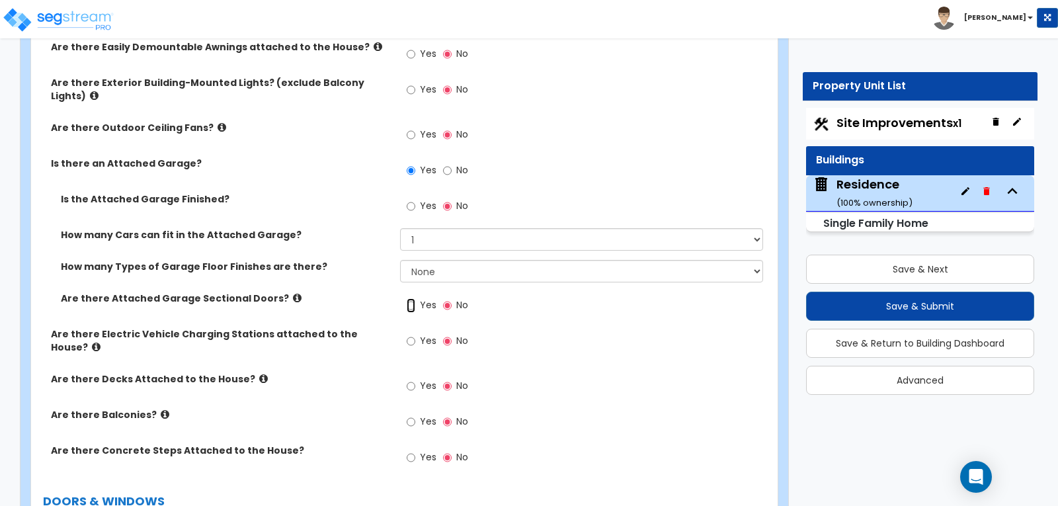
click at [407, 298] on input "Yes" at bounding box center [411, 305] width 9 height 15
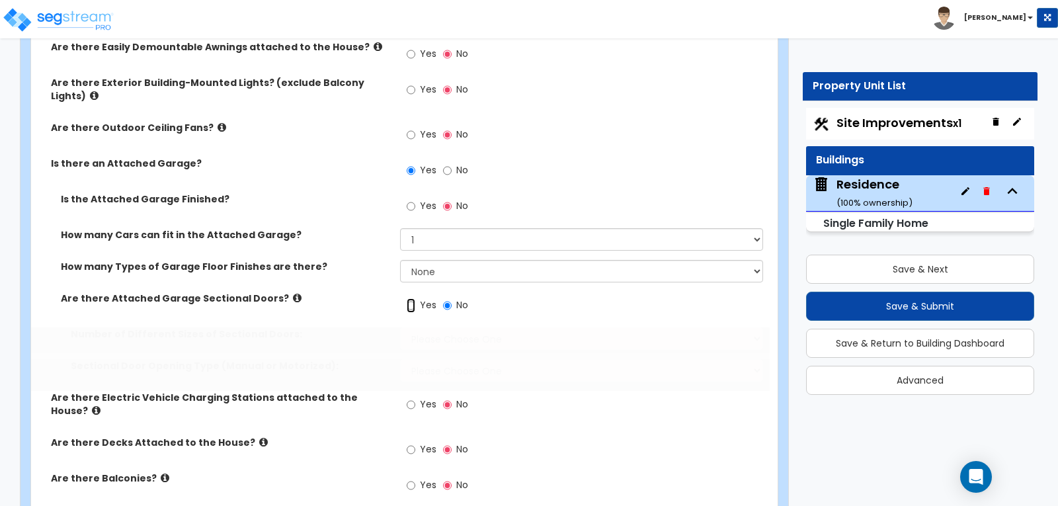
radio input "true"
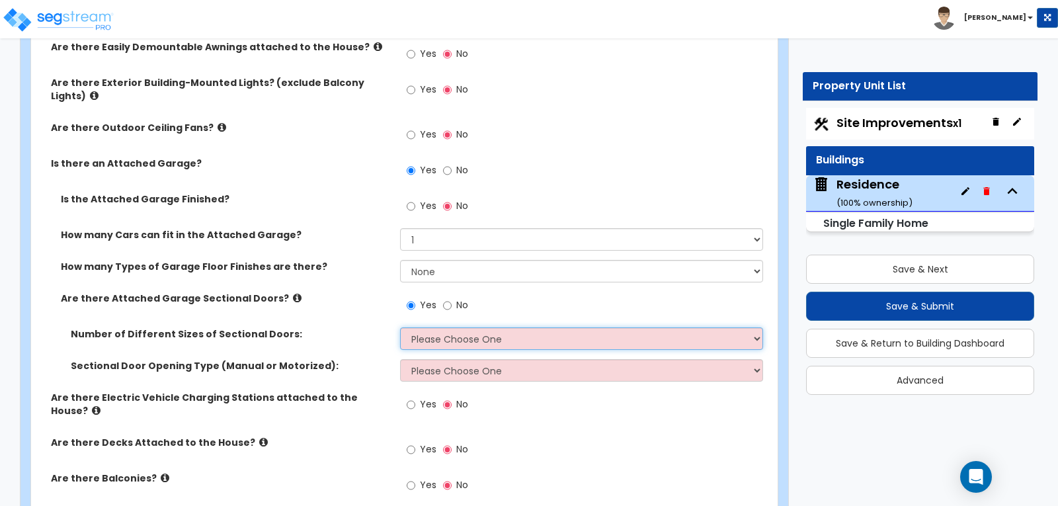
click at [759, 327] on select "Please Choose One 1 2" at bounding box center [581, 338] width 362 height 22
select select "1"
click at [400, 327] on select "Please Choose One 1 2" at bounding box center [581, 338] width 362 height 22
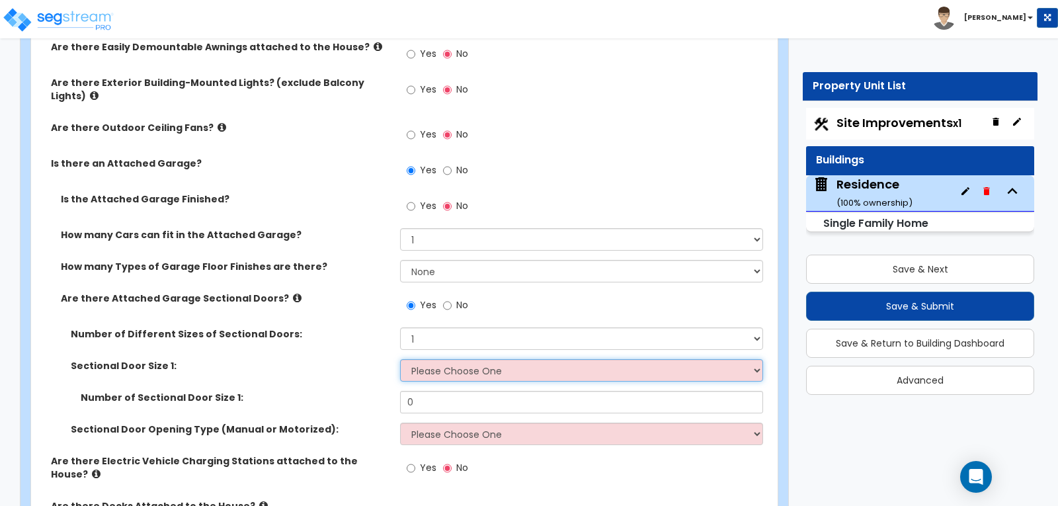
click at [755, 359] on select "Please Choose One 9' x 7' 16' x 7'" at bounding box center [581, 370] width 362 height 22
select select "1"
click at [400, 359] on select "Please Choose One 9' x 7' 16' x 7'" at bounding box center [581, 370] width 362 height 22
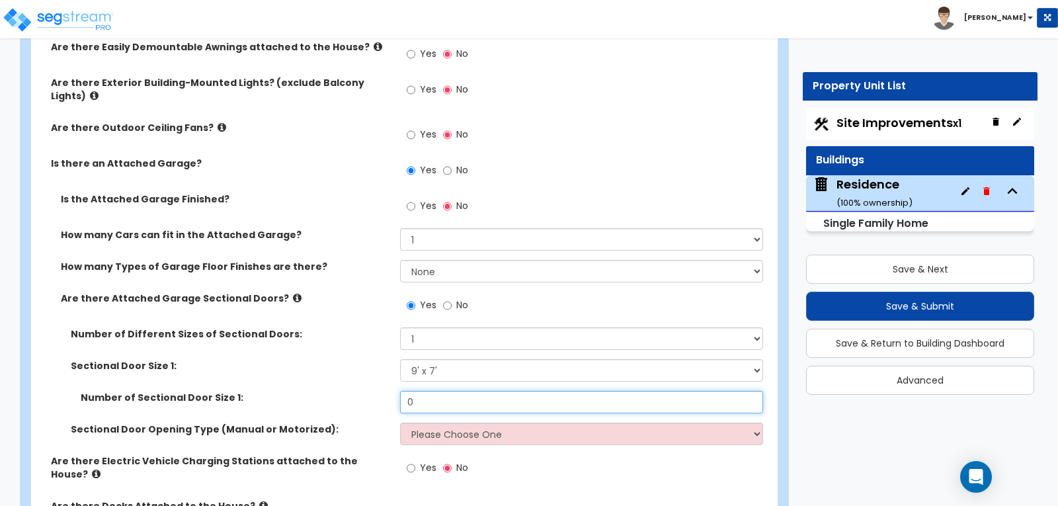
click at [671, 391] on input "0" at bounding box center [581, 402] width 362 height 22
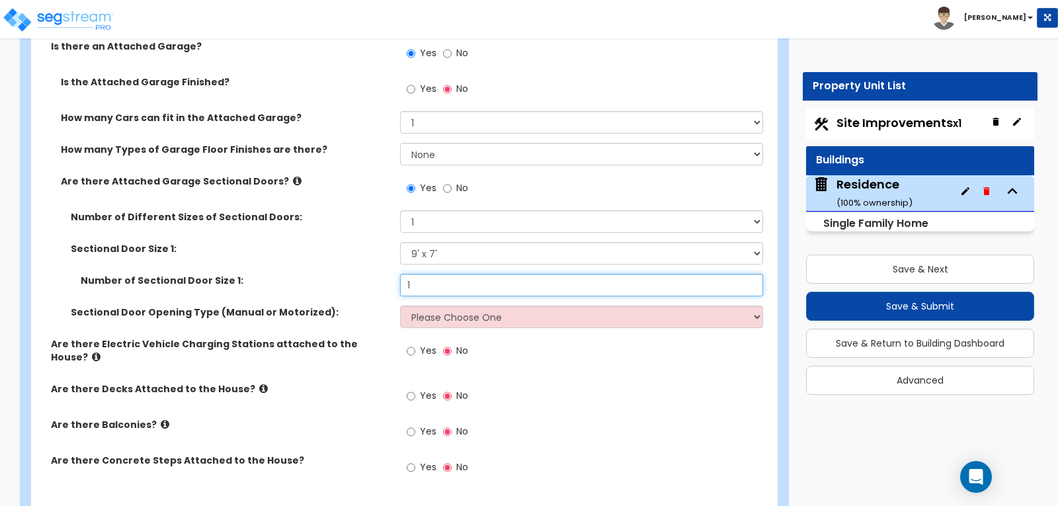
scroll to position [1124, 0]
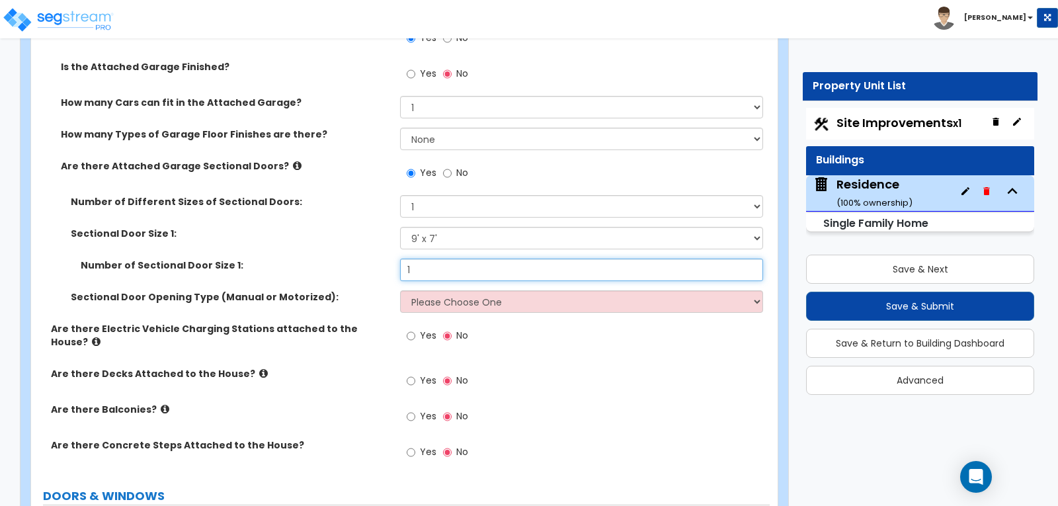
type input "1"
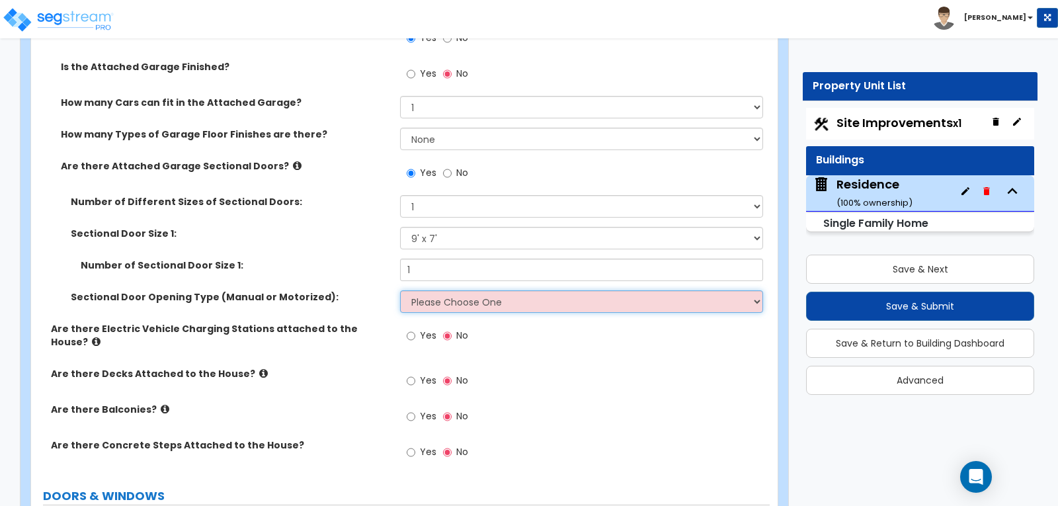
click at [754, 290] on select "Please Choose One All Manual All Motorized Some are Motorized" at bounding box center [581, 301] width 362 height 22
select select "1"
click at [400, 290] on select "Please Choose One All Manual All Motorized Some are Motorized" at bounding box center [581, 301] width 362 height 22
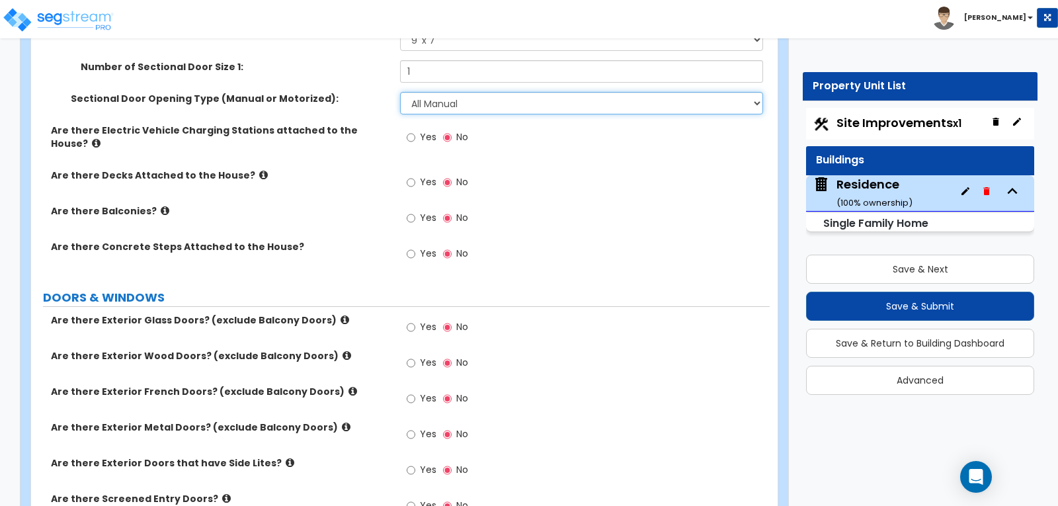
scroll to position [1389, 0]
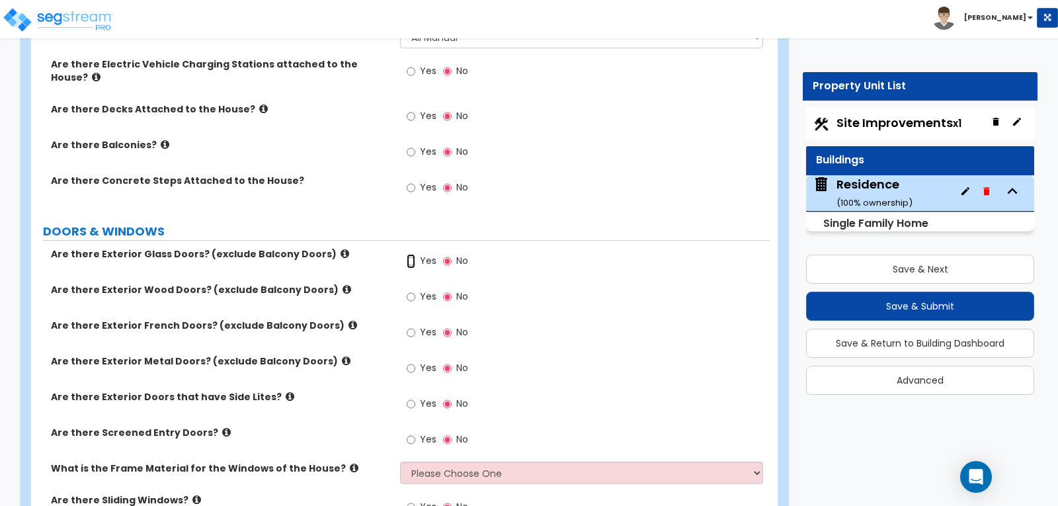
click at [409, 254] on input "Yes" at bounding box center [411, 261] width 9 height 15
radio input "true"
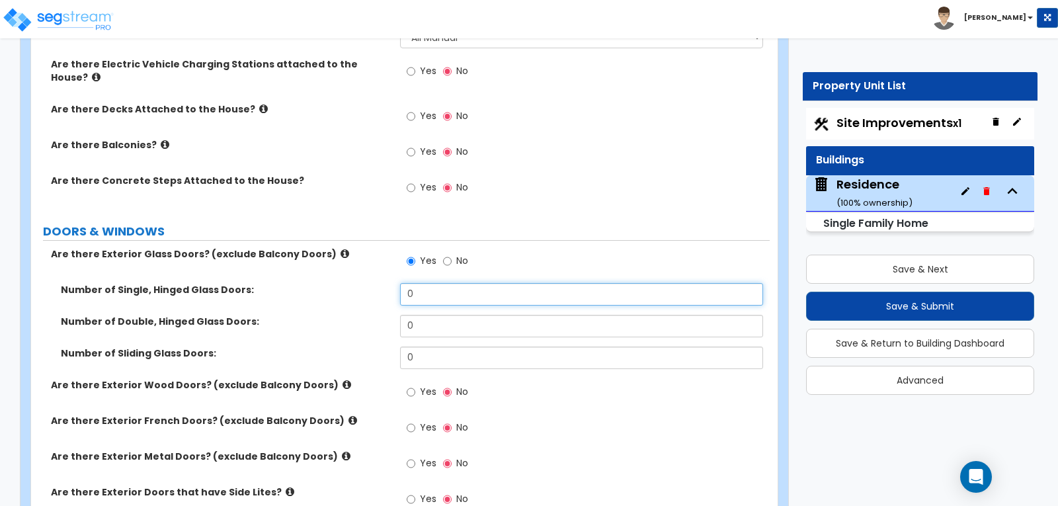
click at [427, 283] on input "0" at bounding box center [581, 294] width 362 height 22
type input "2"
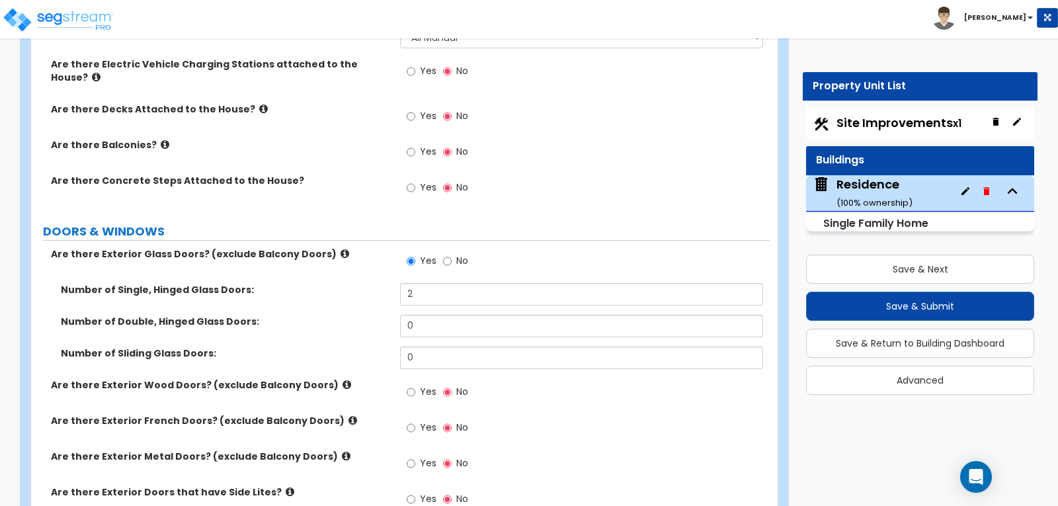
click at [330, 347] on label "Number of Sliding Glass Doors:" at bounding box center [225, 353] width 329 height 13
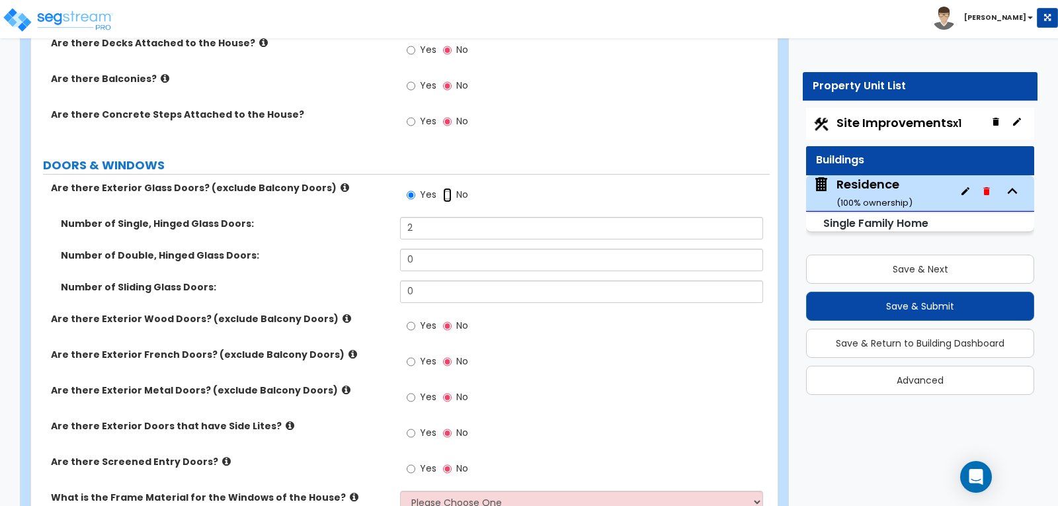
click at [450, 188] on input "No" at bounding box center [447, 195] width 9 height 15
radio input "false"
radio input "true"
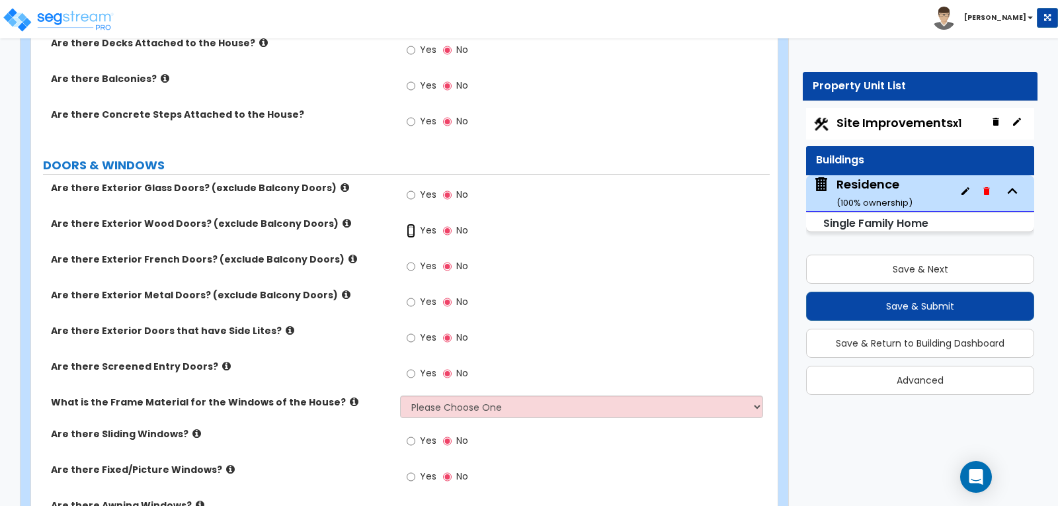
click at [411, 224] on input "Yes" at bounding box center [411, 231] width 9 height 15
radio input "true"
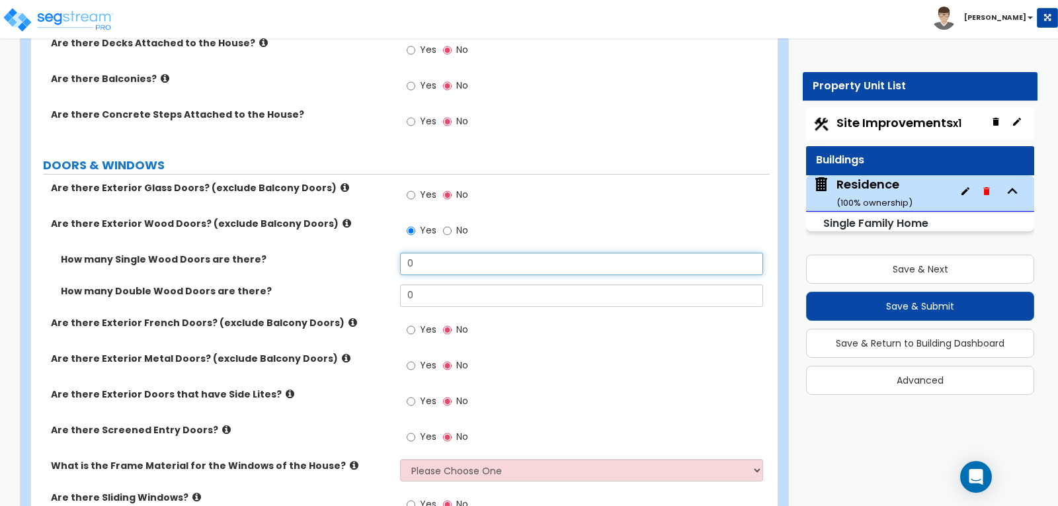
click at [420, 253] on input "0" at bounding box center [581, 264] width 362 height 22
type input "2"
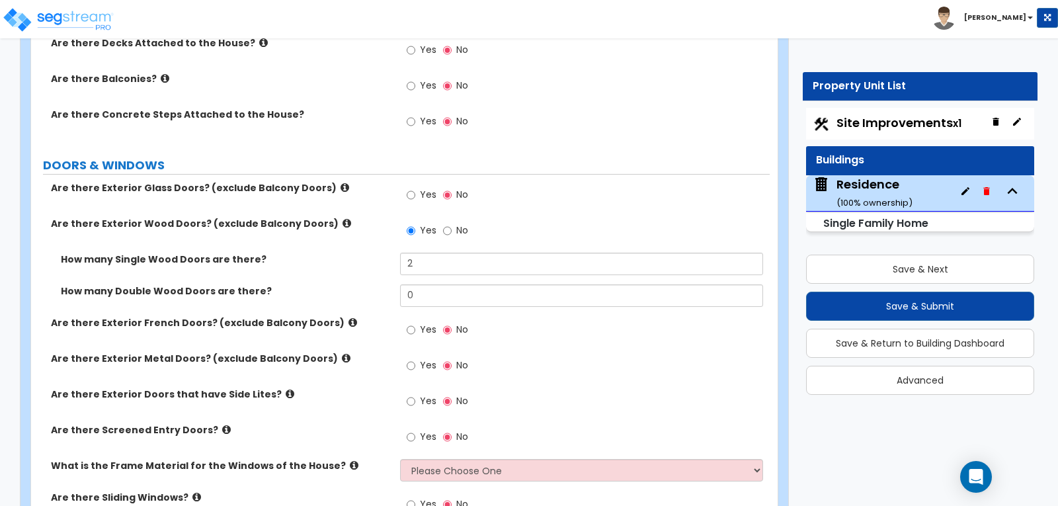
click at [377, 284] on div "How many Double Wood Doors are there? 0" at bounding box center [400, 300] width 739 height 32
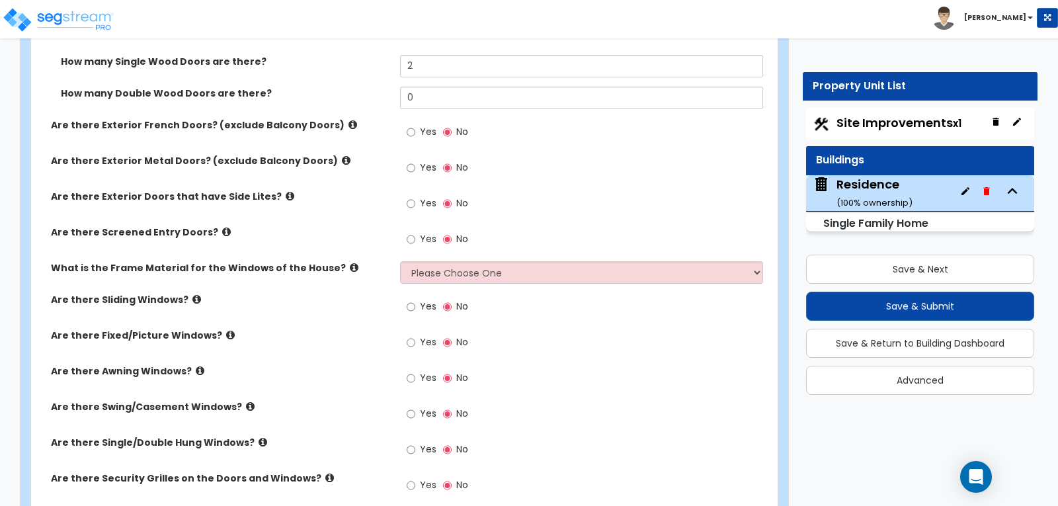
scroll to position [1653, 0]
click at [757, 261] on select "Please Choose One Vinyl Aluminum Wood" at bounding box center [581, 272] width 362 height 22
select select "1"
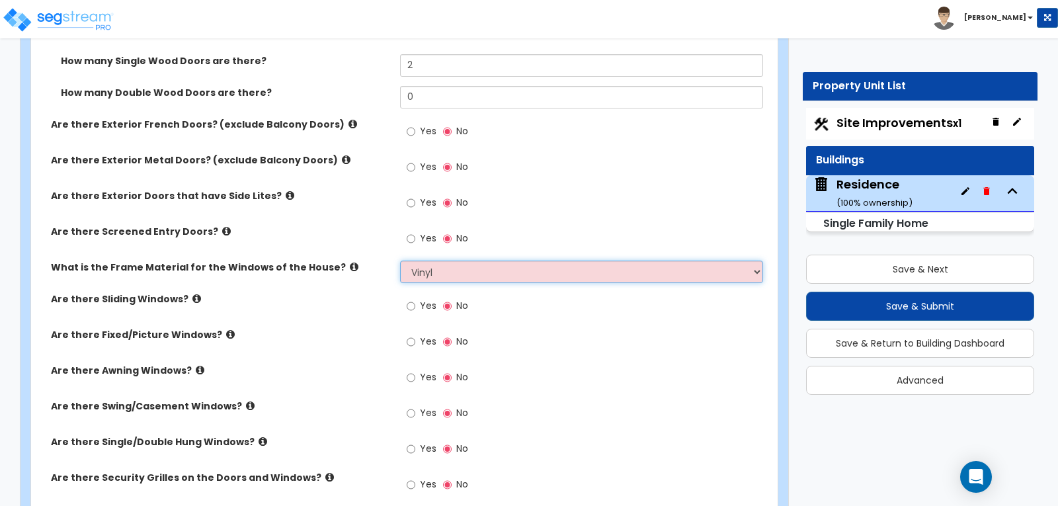
click at [400, 261] on select "Please Choose One Vinyl Aluminum Wood" at bounding box center [581, 272] width 362 height 22
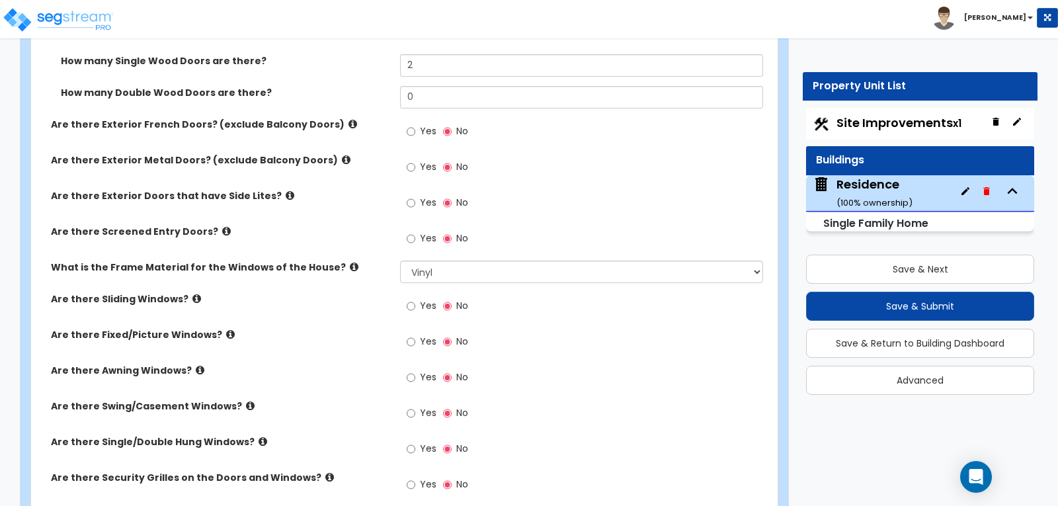
click at [636, 292] on div "Yes No" at bounding box center [584, 310] width 369 height 36
click at [408, 299] on input "Yes" at bounding box center [411, 306] width 9 height 15
radio input "true"
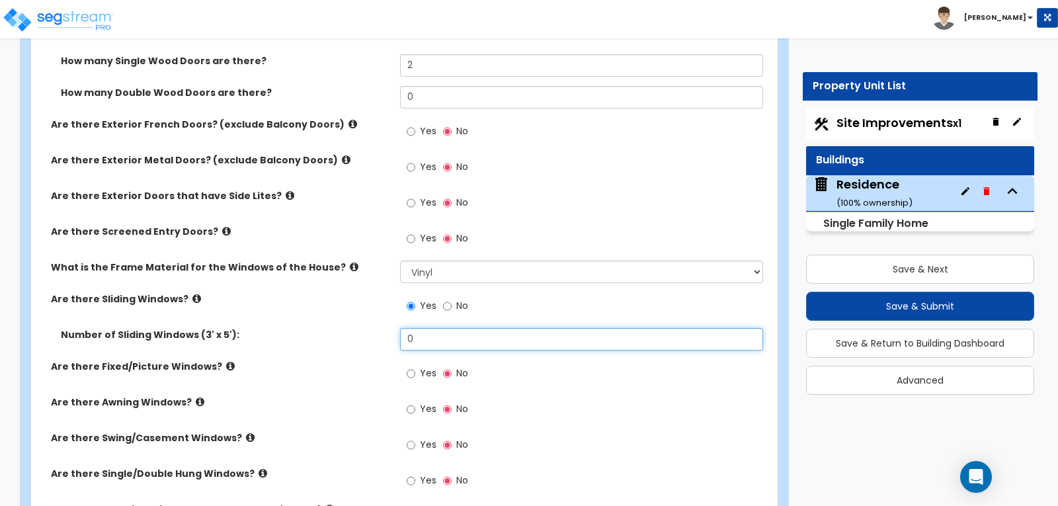
click at [425, 328] on input "0" at bounding box center [581, 339] width 362 height 22
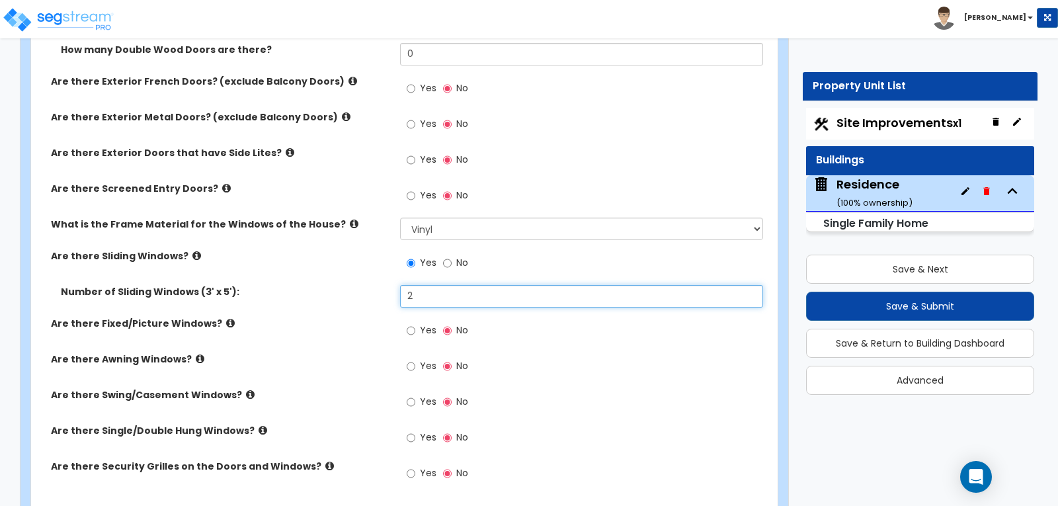
scroll to position [1719, 0]
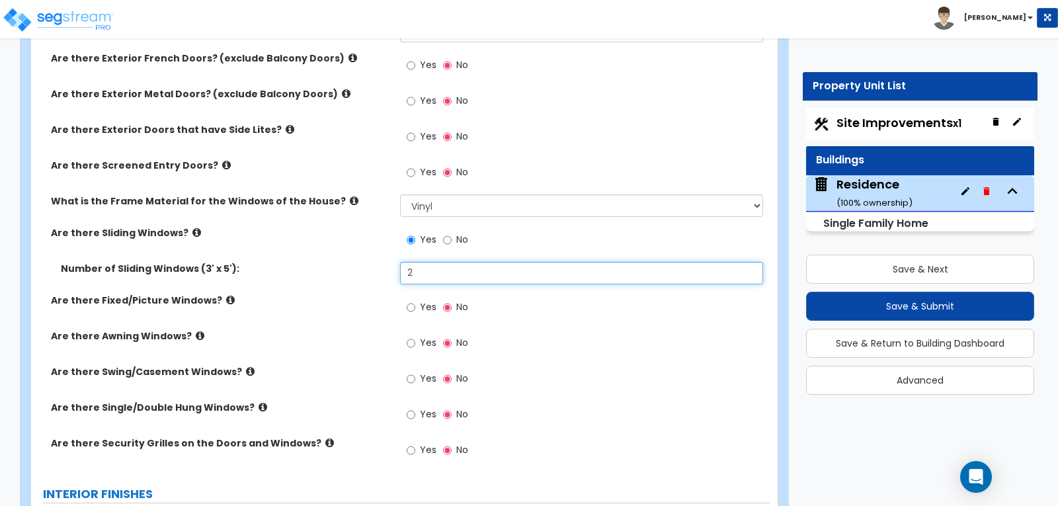
type input "2"
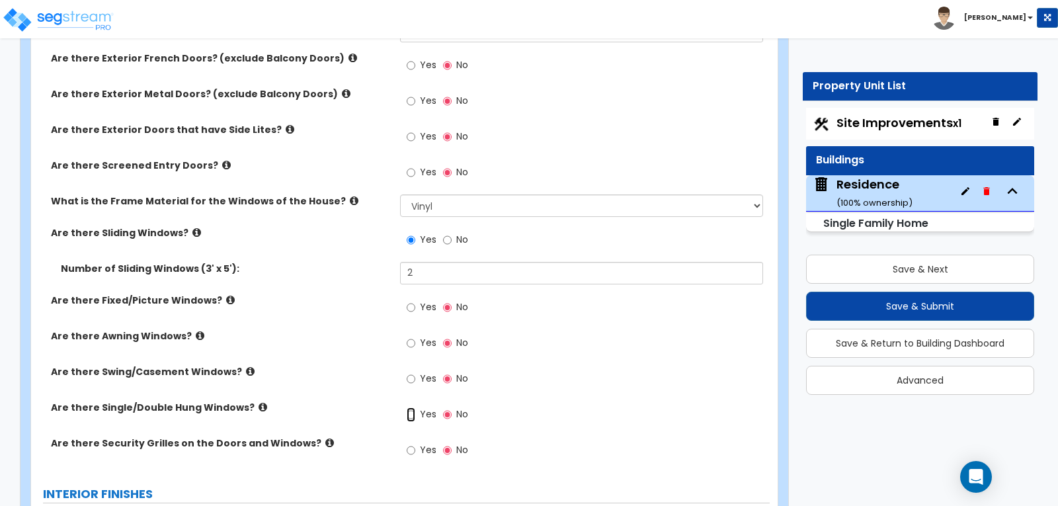
click at [410, 407] on input "Yes" at bounding box center [411, 414] width 9 height 15
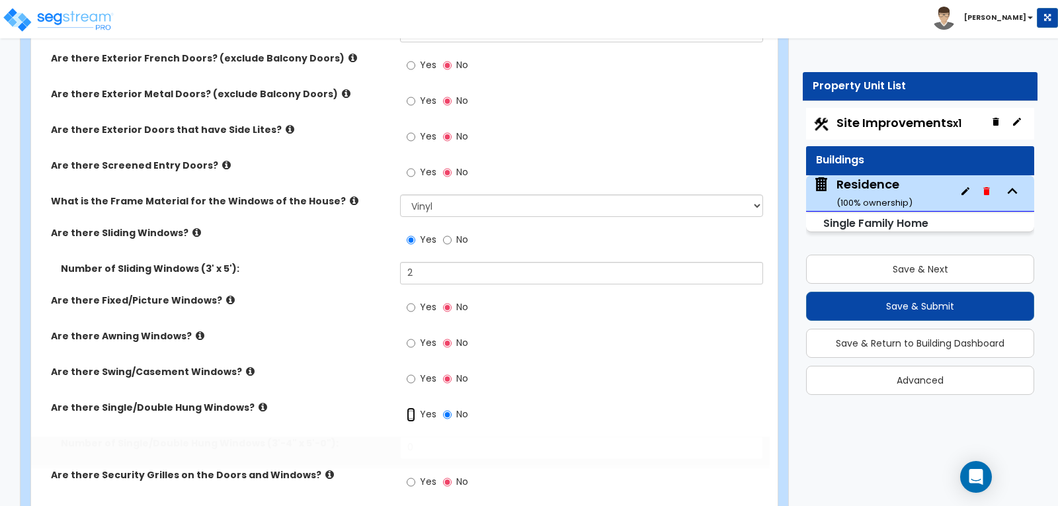
radio input "true"
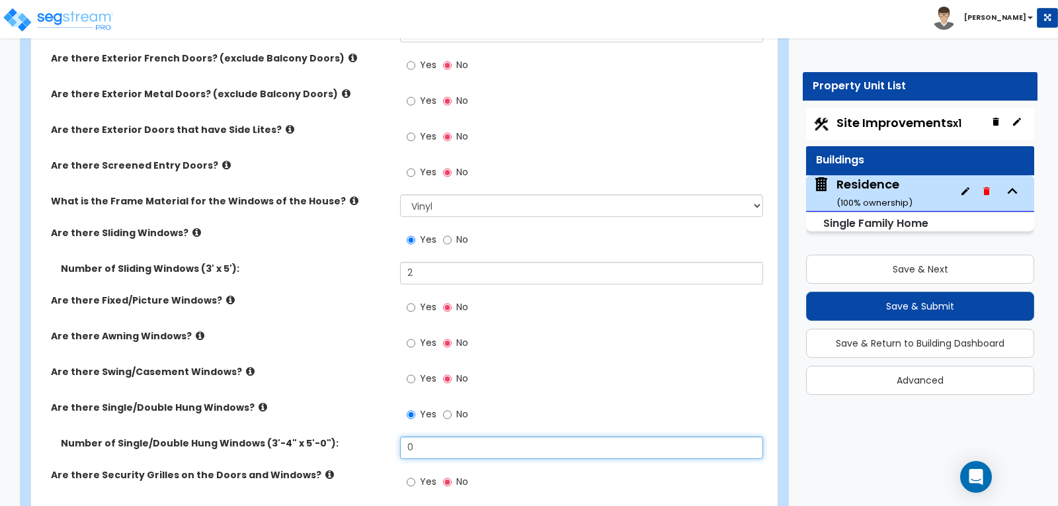
click at [416, 436] on input "0" at bounding box center [581, 447] width 362 height 22
type input "4"
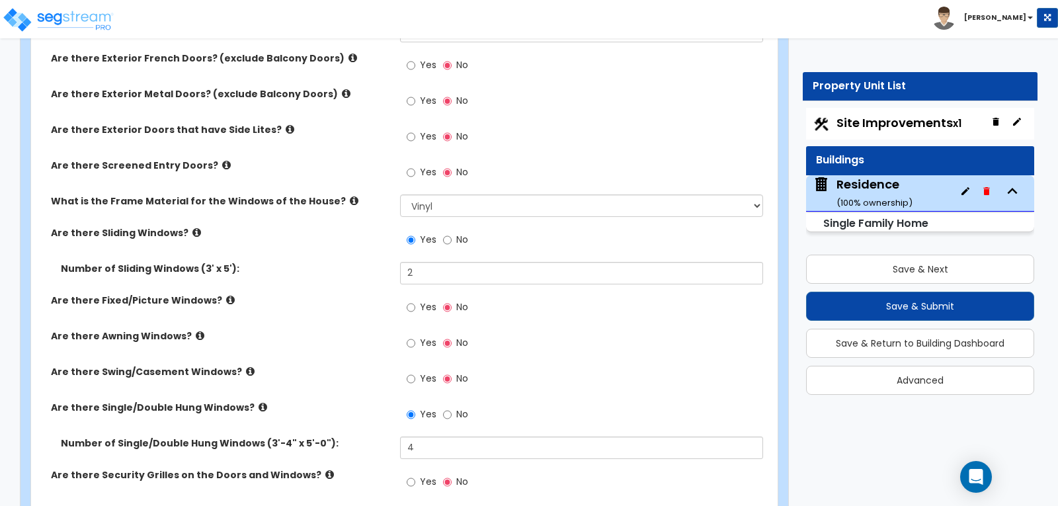
click at [355, 401] on div "Are there Single/Double Hung Windows? Yes No" at bounding box center [400, 419] width 739 height 36
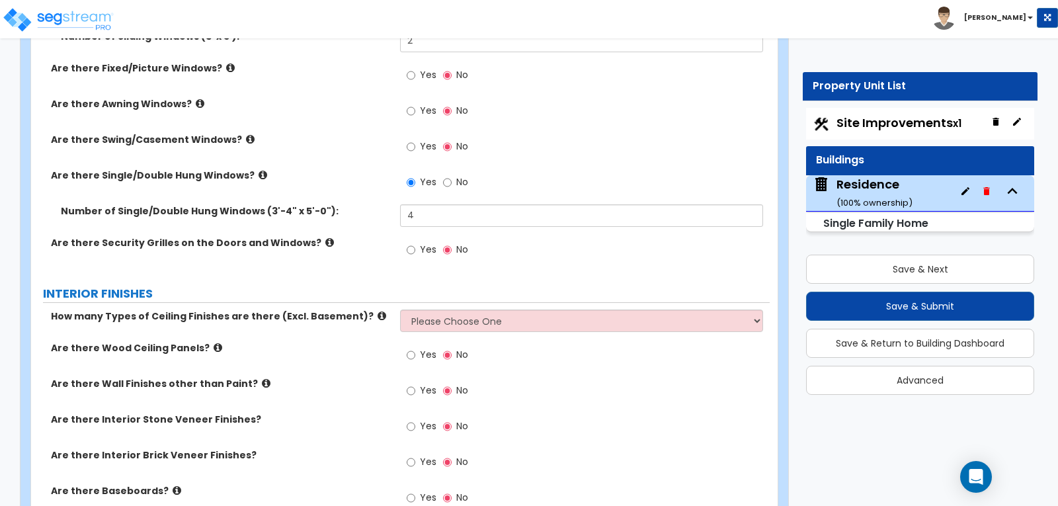
scroll to position [1984, 0]
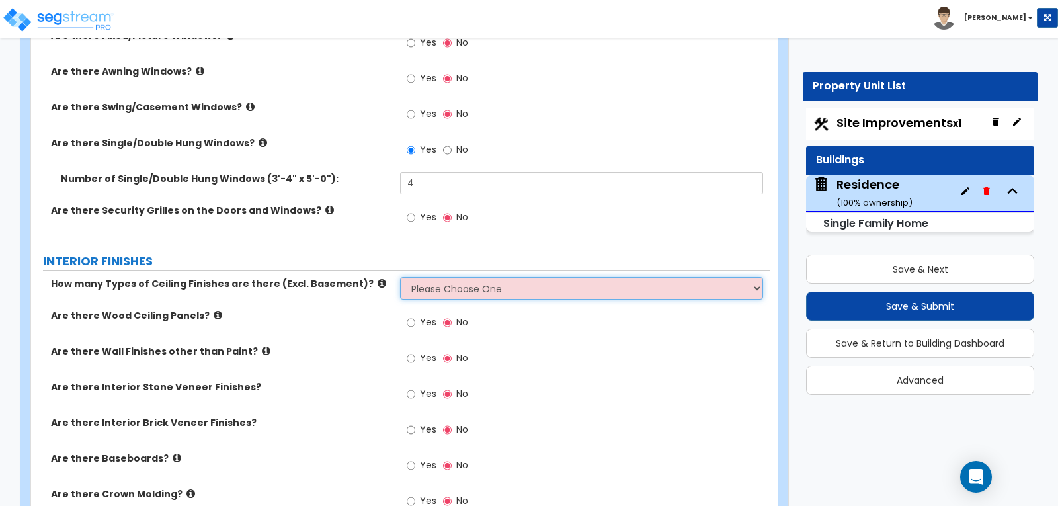
click at [757, 277] on select "Please Choose One 1 2 3" at bounding box center [581, 288] width 362 height 22
select select "1"
click at [400, 277] on select "Please Choose One 1 2 3" at bounding box center [581, 288] width 362 height 22
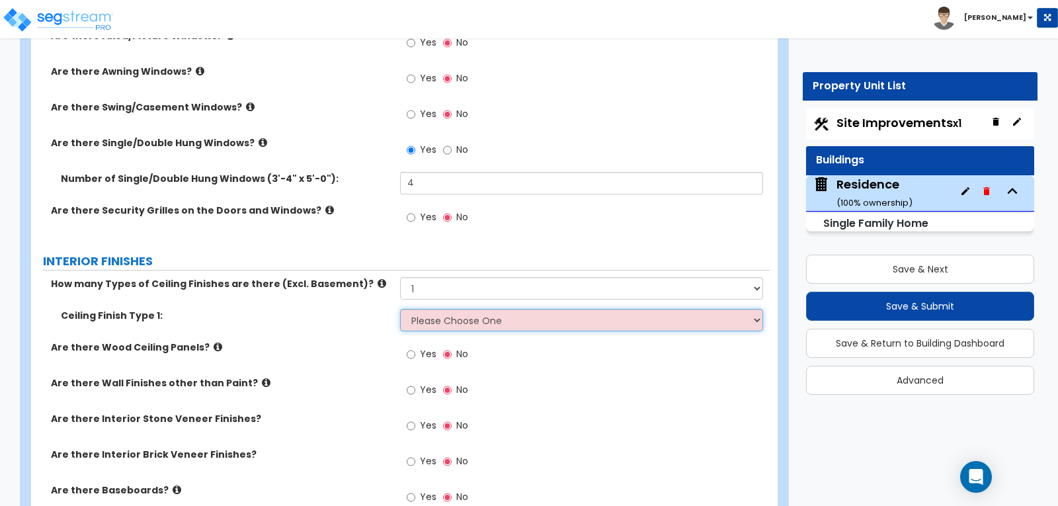
click at [757, 309] on select "Please Choose One Drop Ceiling Drywall Ceiling Open Ceiling" at bounding box center [581, 320] width 362 height 22
select select "2"
click at [400, 309] on select "Please Choose One Drop Ceiling Drywall Ceiling Open Ceiling" at bounding box center [581, 320] width 362 height 22
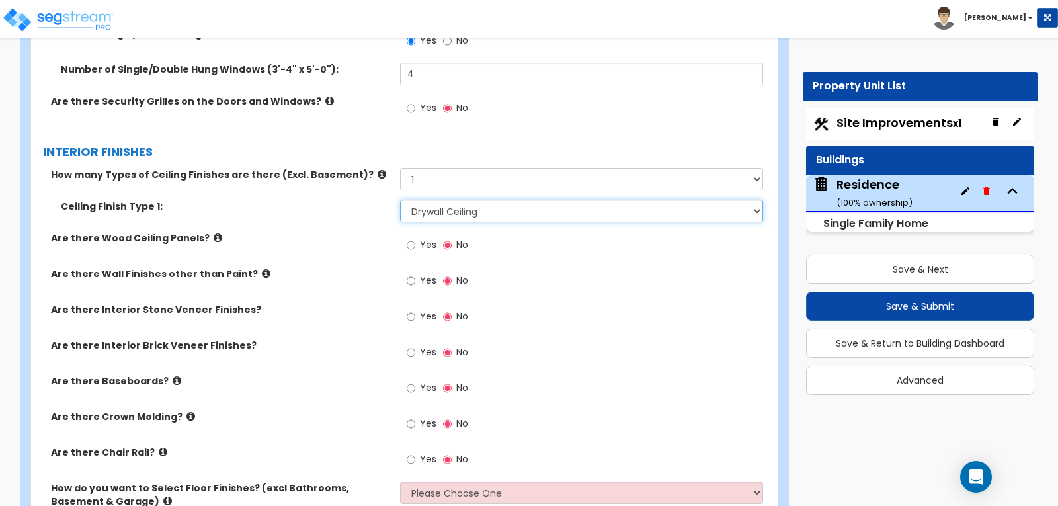
scroll to position [2116, 0]
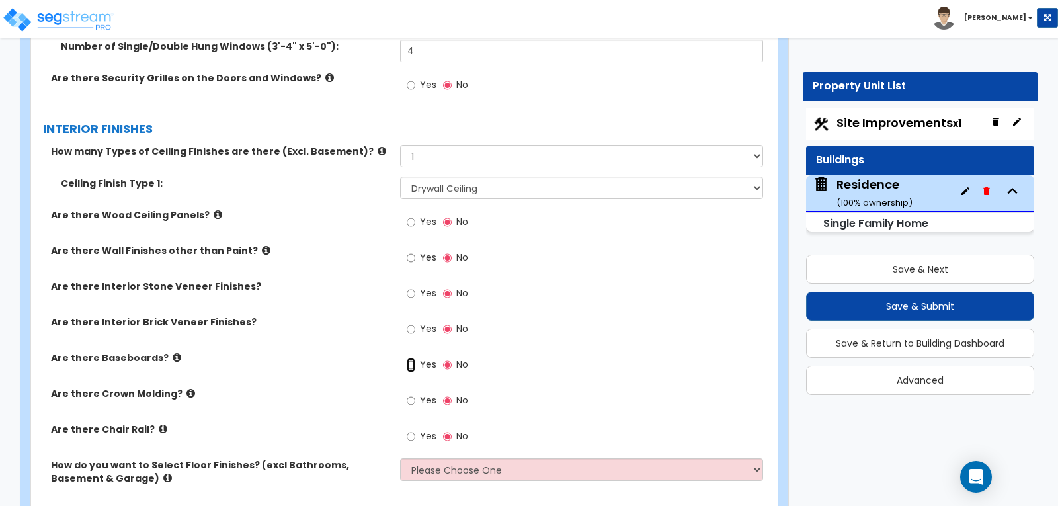
click at [409, 358] on input "Yes" at bounding box center [411, 365] width 9 height 15
radio input "true"
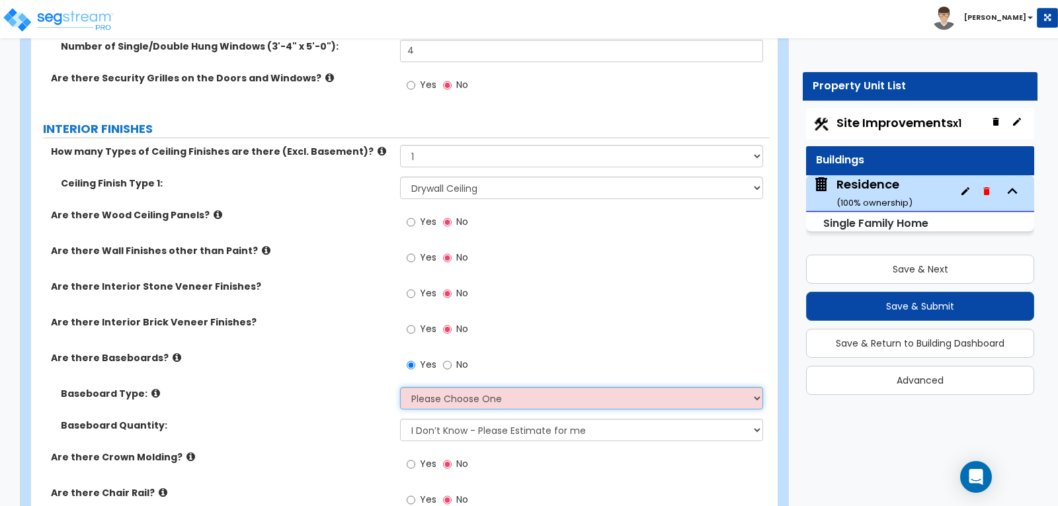
click at [754, 387] on select "Please Choose One Wood Vinyl Carpet Tile" at bounding box center [581, 398] width 362 height 22
select select "1"
click at [400, 387] on select "Please Choose One Wood Vinyl Carpet Tile" at bounding box center [581, 398] width 362 height 22
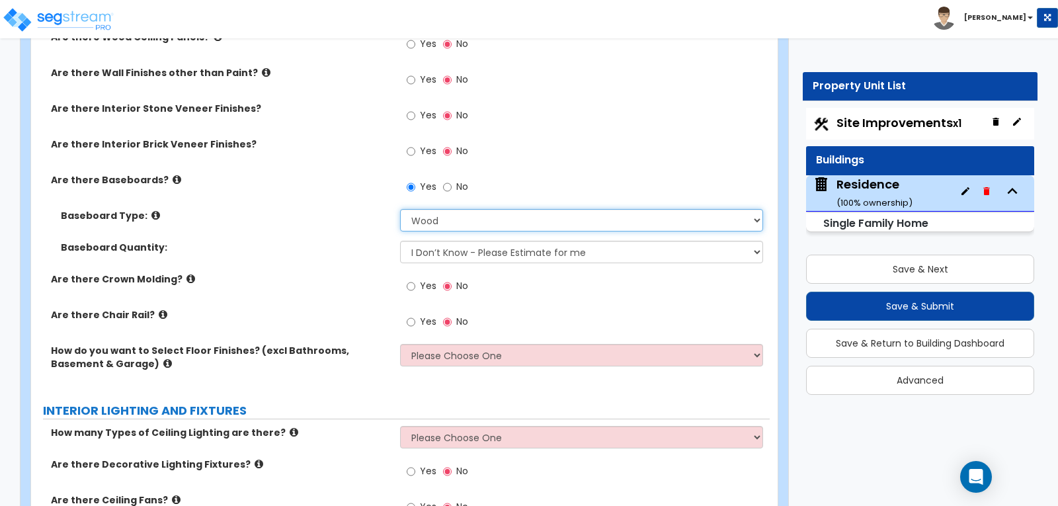
scroll to position [2315, 0]
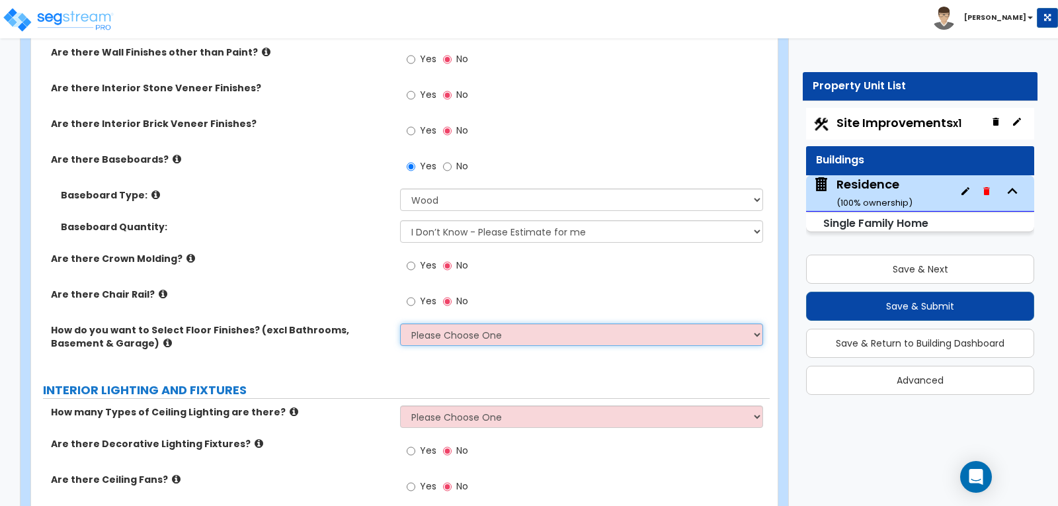
click at [754, 323] on select "Please Choose One I want to Select Floor Finishes for the Areas of the House I …" at bounding box center [581, 334] width 362 height 22
select select "1"
click at [400, 323] on select "Please Choose One I want to Select Floor Finishes for the Areas of the House I …" at bounding box center [581, 334] width 362 height 22
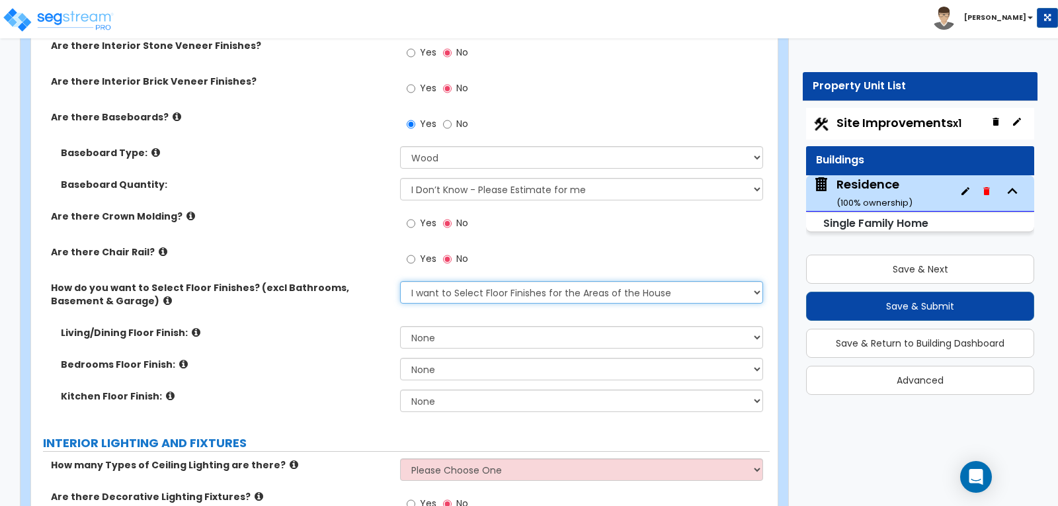
scroll to position [2381, 0]
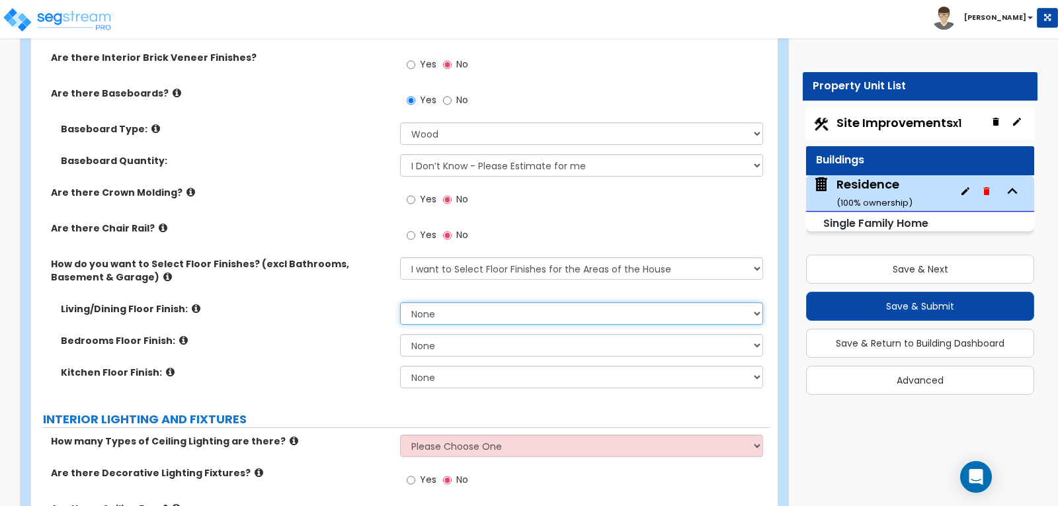
click at [755, 302] on select "None Tile Flooring Hardwood Flooring Resilient Laminate Flooring VCT Flooring S…" at bounding box center [581, 313] width 362 height 22
select select "3"
click at [400, 302] on select "None Tile Flooring Hardwood Flooring Resilient Laminate Flooring VCT Flooring S…" at bounding box center [581, 313] width 362 height 22
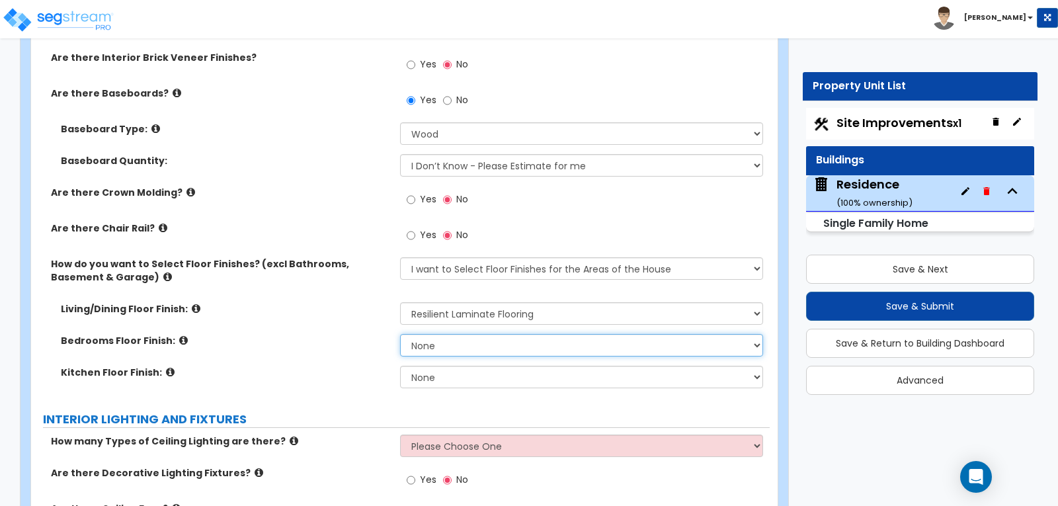
click at [756, 334] on select "None Tile Flooring Hardwood Flooring Resilient Laminate Flooring VCT Flooring S…" at bounding box center [581, 345] width 362 height 22
select select "3"
click at [400, 334] on select "None Tile Flooring Hardwood Flooring Resilient Laminate Flooring VCT Flooring S…" at bounding box center [581, 345] width 362 height 22
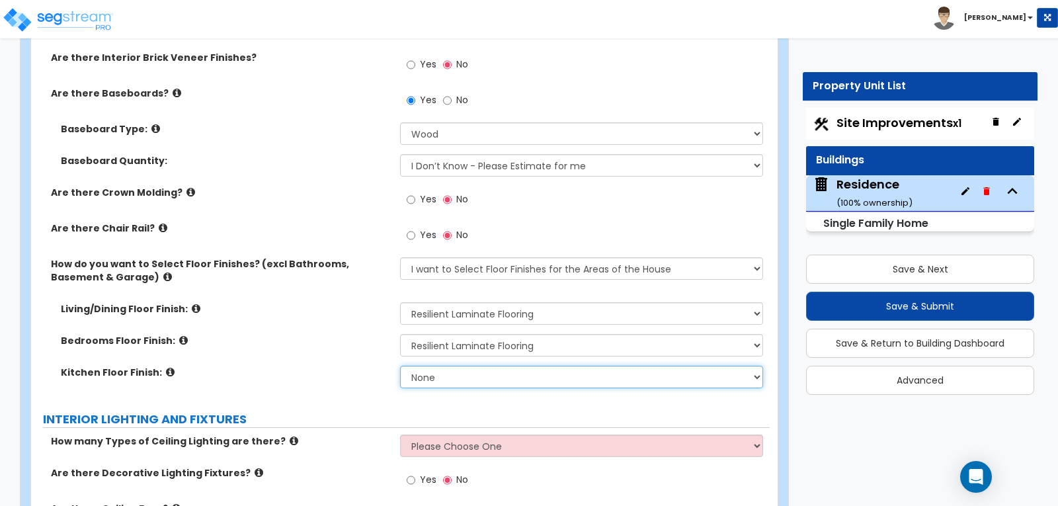
click at [753, 366] on select "None Tile Flooring Hardwood Flooring Resilient Laminate Flooring VCT Flooring S…" at bounding box center [581, 377] width 362 height 22
select select "3"
click at [400, 366] on select "None Tile Flooring Hardwood Flooring Resilient Laminate Flooring VCT Flooring S…" at bounding box center [581, 377] width 362 height 22
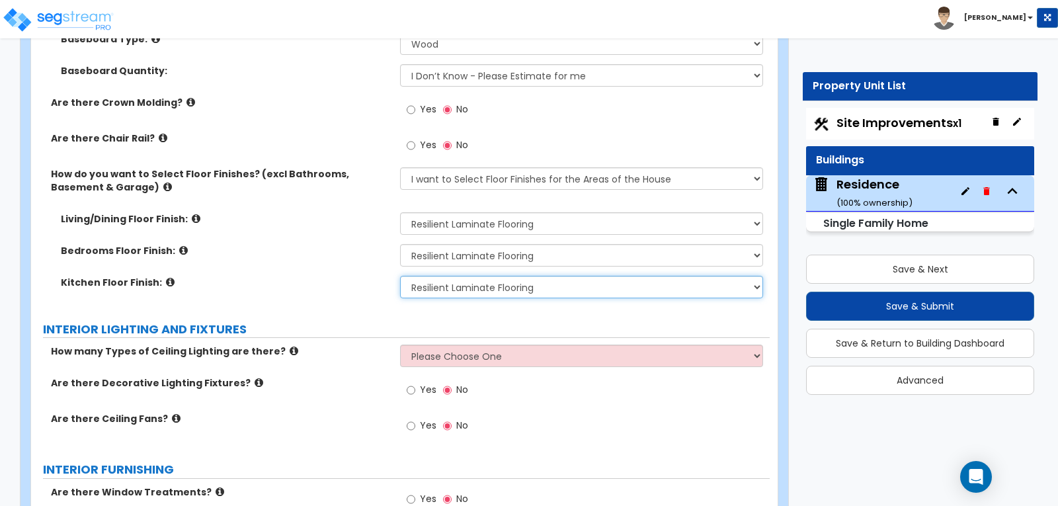
scroll to position [2513, 0]
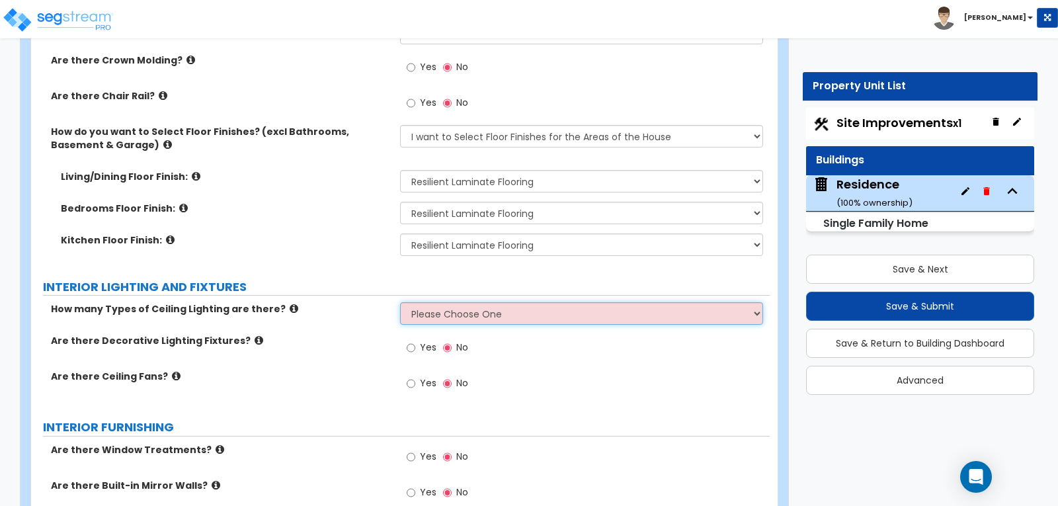
click at [759, 302] on select "Please Choose One 1 2 3" at bounding box center [581, 313] width 362 height 22
select select "1"
click at [400, 302] on select "Please Choose One 1 2 3" at bounding box center [581, 313] width 362 height 22
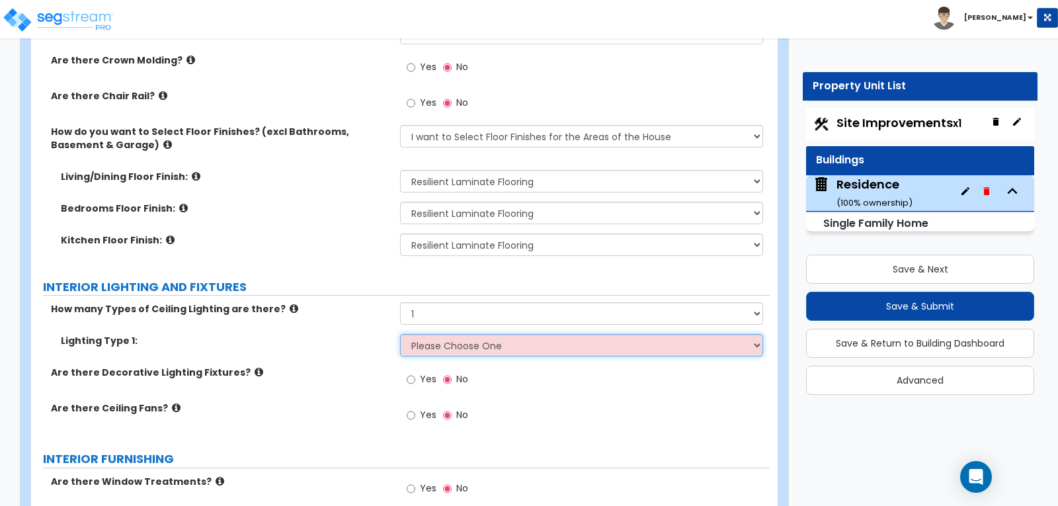
click at [751, 334] on select "Please Choose One LED Surface-Mounted LED Recessed Fluorescent Surface-Mounted …" at bounding box center [581, 345] width 362 height 22
select select "1"
click at [400, 334] on select "Please Choose One LED Surface-Mounted LED Recessed Fluorescent Surface-Mounted …" at bounding box center [581, 345] width 362 height 22
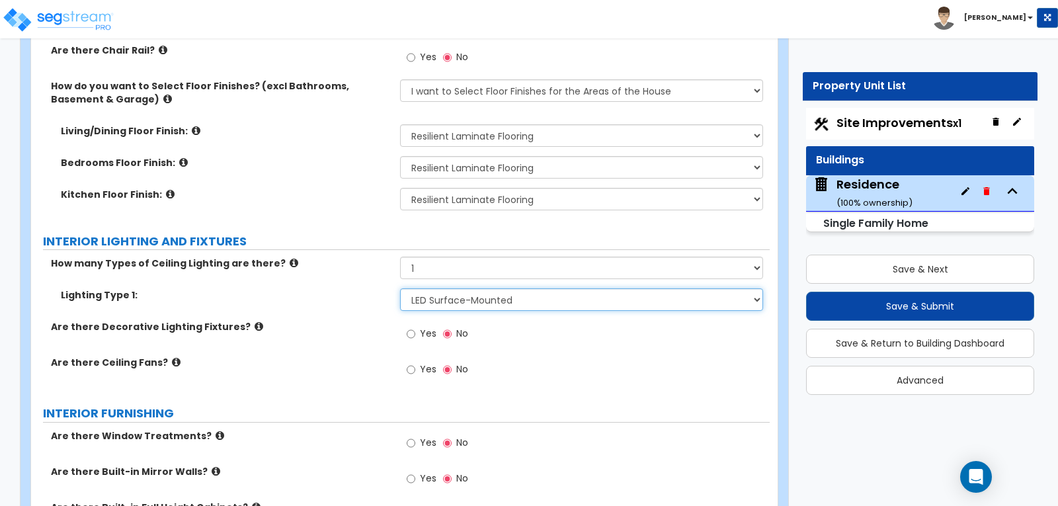
scroll to position [2579, 0]
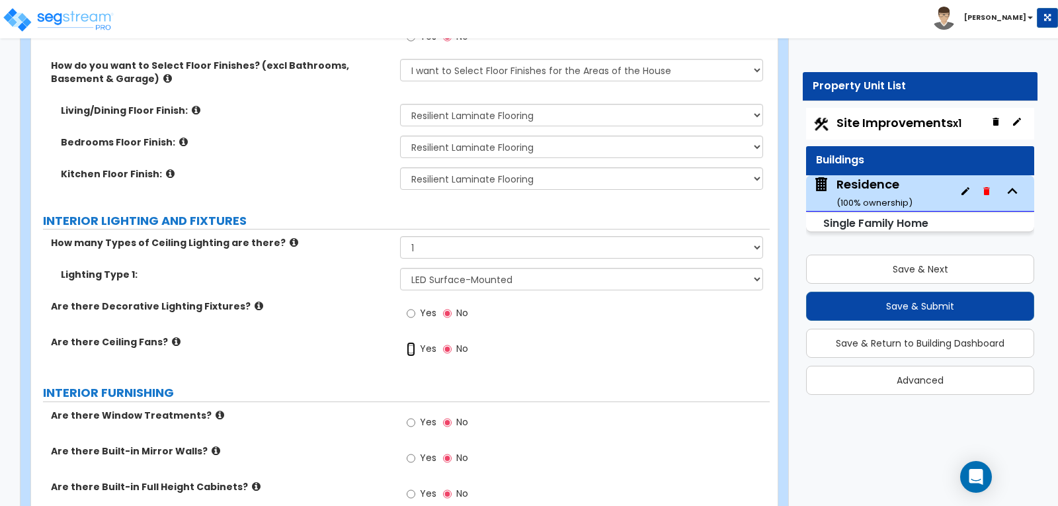
click at [409, 342] on input "Yes" at bounding box center [411, 349] width 9 height 15
radio input "true"
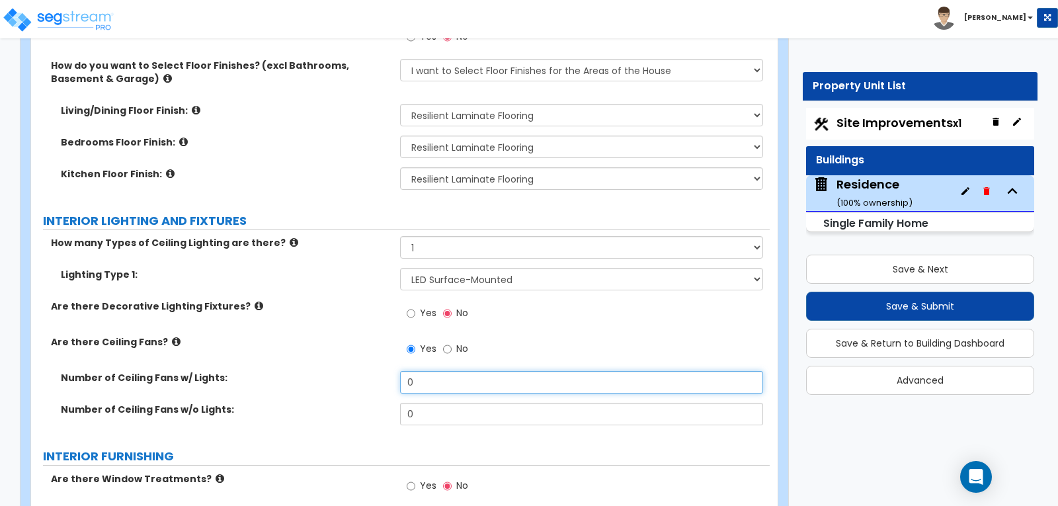
click at [444, 371] on input "0" at bounding box center [581, 382] width 362 height 22
type input "2"
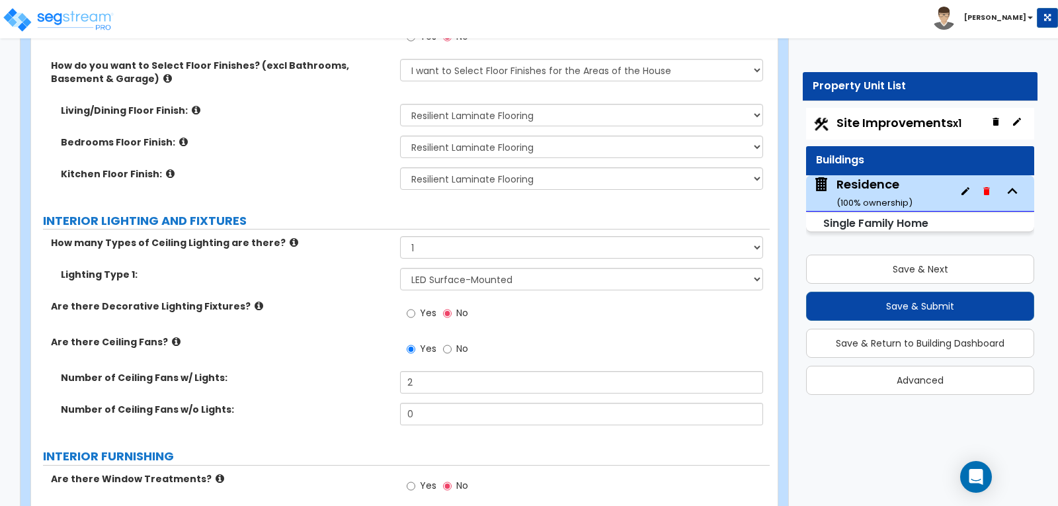
click at [378, 371] on label "Number of Ceiling Fans w/ Lights:" at bounding box center [225, 377] width 329 height 13
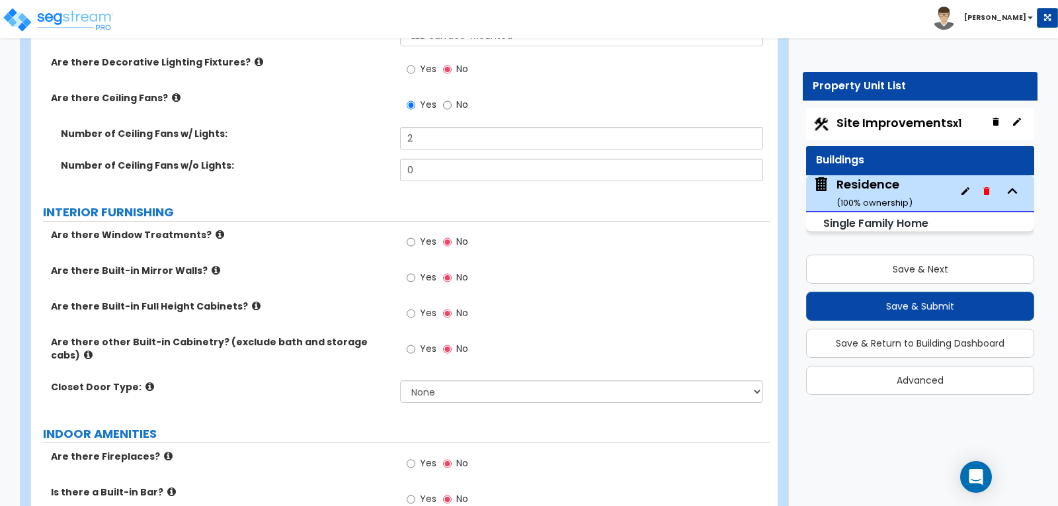
scroll to position [2844, 0]
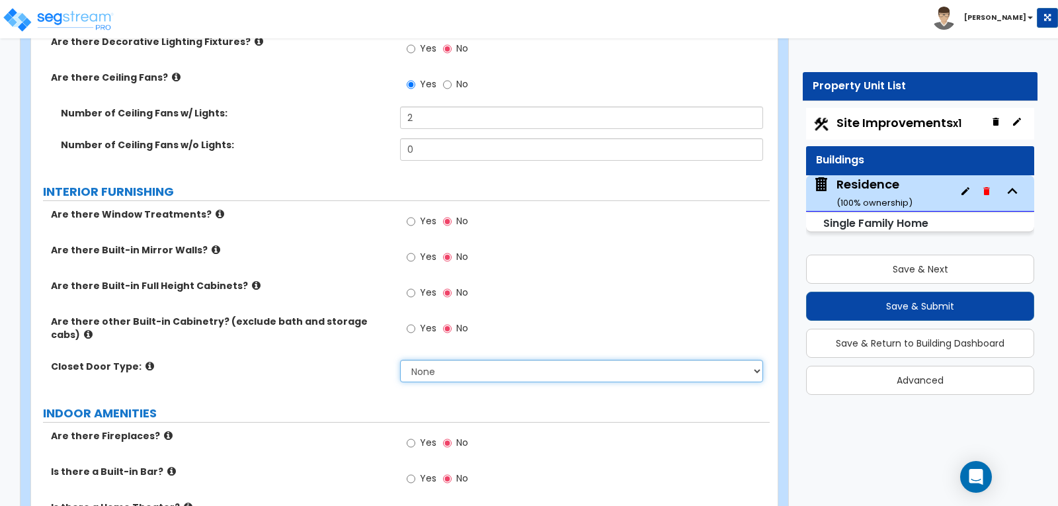
click at [756, 360] on select "None Bi-fold Louvered Doors Bi-fold Panel Doors Sliding Doors Hinged Wood Door" at bounding box center [581, 371] width 362 height 22
select select "3"
click at [400, 360] on select "None Bi-fold Louvered Doors Bi-fold Panel Doors Sliding Doors Hinged Wood Door" at bounding box center [581, 371] width 362 height 22
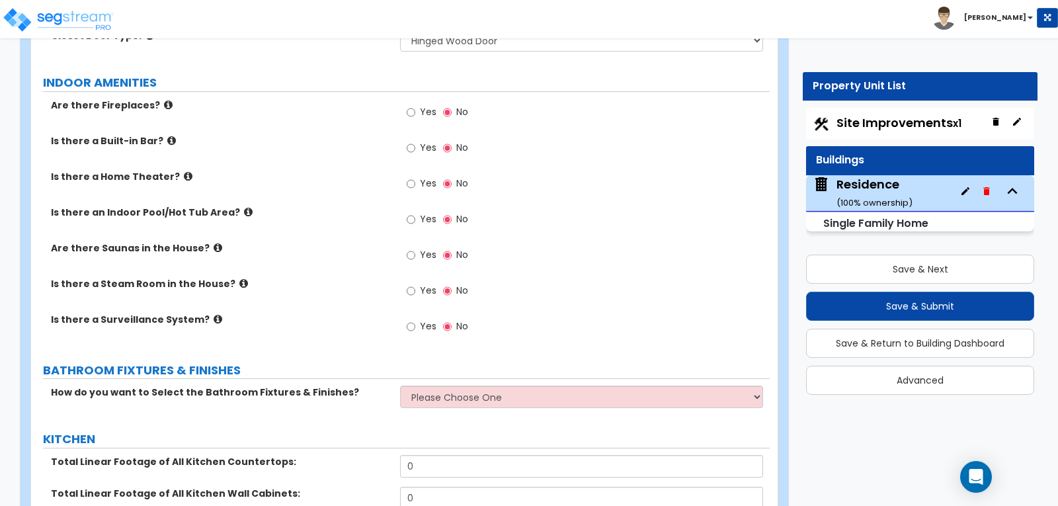
scroll to position [3240, 0]
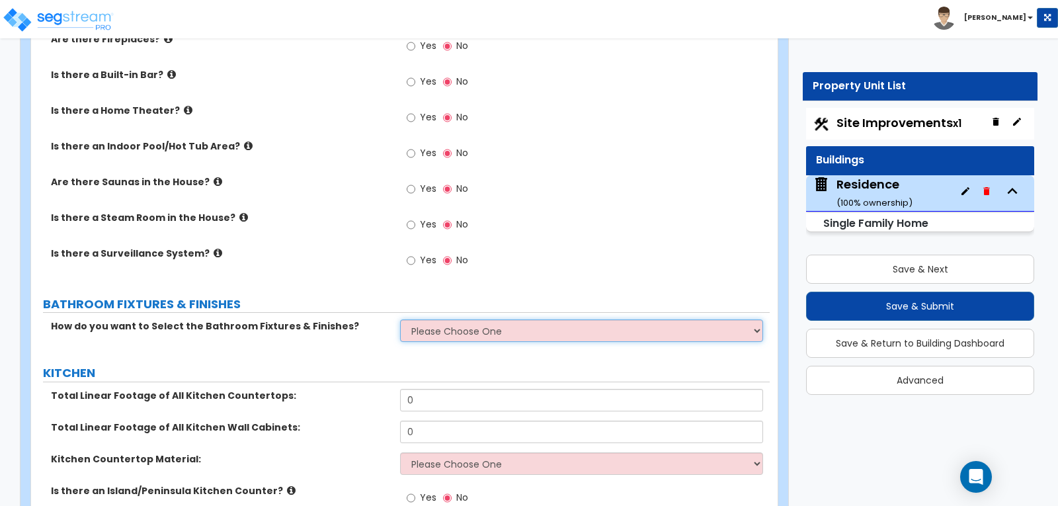
click at [757, 319] on select "Please Choose One I want to Select Fixtures and Finishes only for one Bath and …" at bounding box center [581, 330] width 362 height 22
select select "1"
click at [400, 319] on select "Please Choose One I want to Select Fixtures and Finishes only for one Bath and …" at bounding box center [581, 330] width 362 height 22
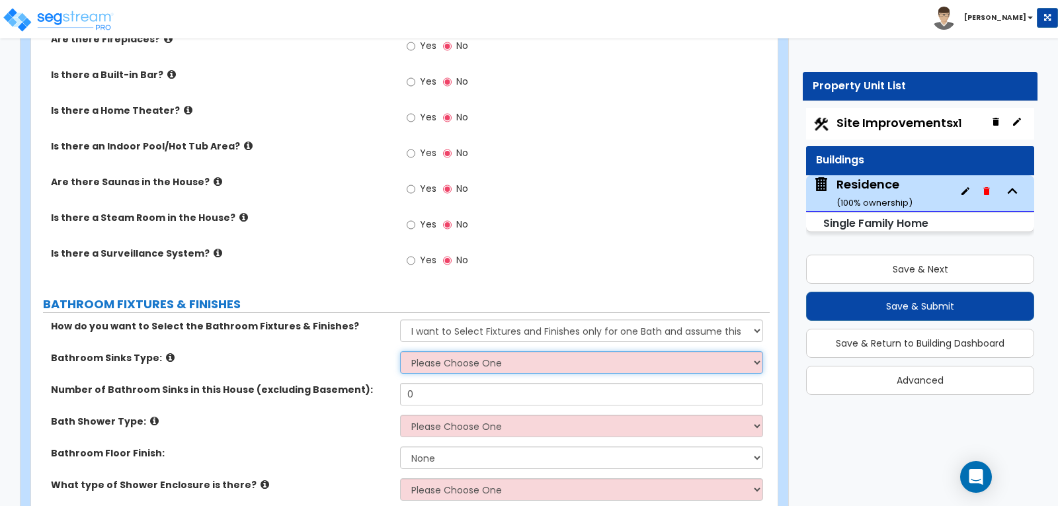
click at [756, 351] on select "Please Choose One Wall-mounted Pedestal-mounted Vanity-mounted" at bounding box center [581, 362] width 362 height 22
select select "2"
click at [400, 351] on select "Please Choose One Wall-mounted Pedestal-mounted Vanity-mounted" at bounding box center [581, 362] width 362 height 22
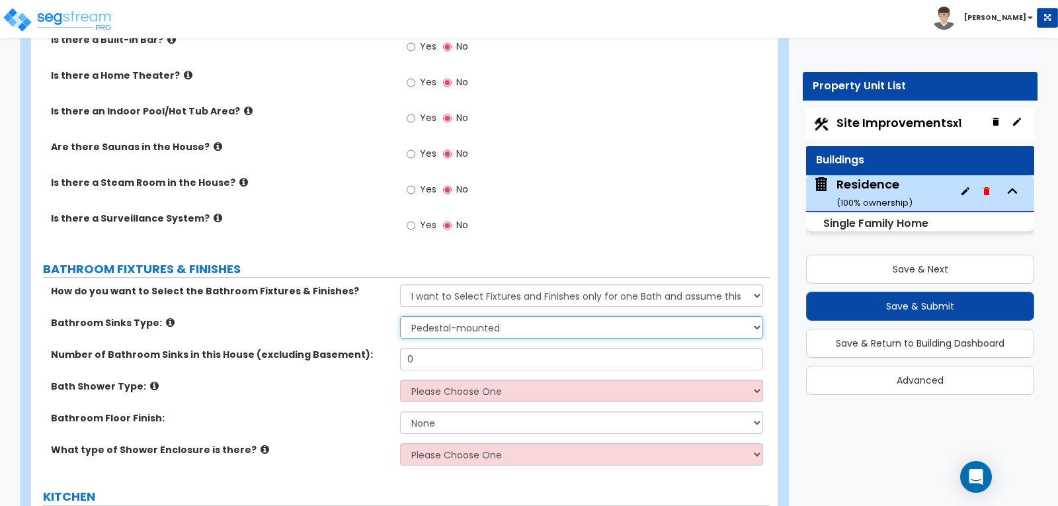
scroll to position [3307, 0]
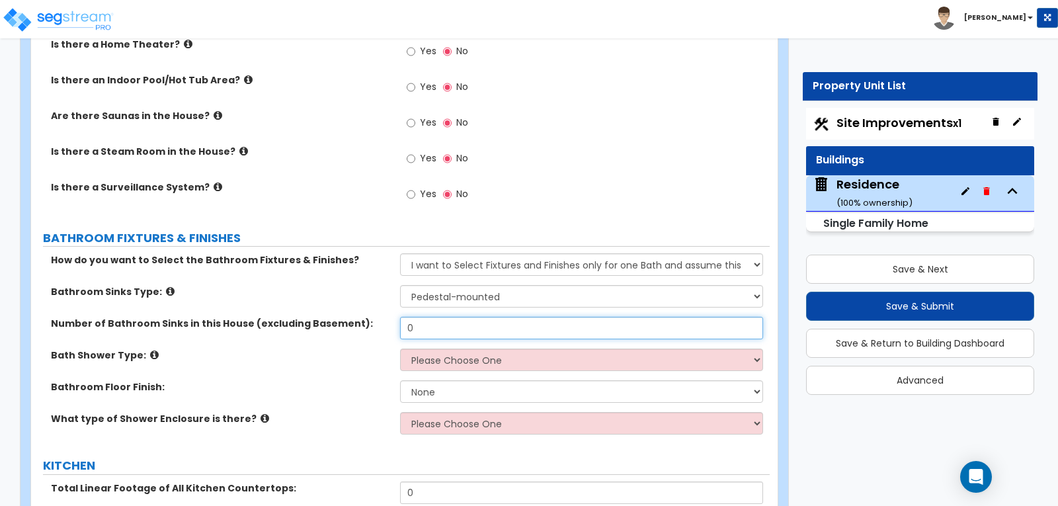
click at [473, 317] on input "0" at bounding box center [581, 328] width 362 height 22
type input "1"
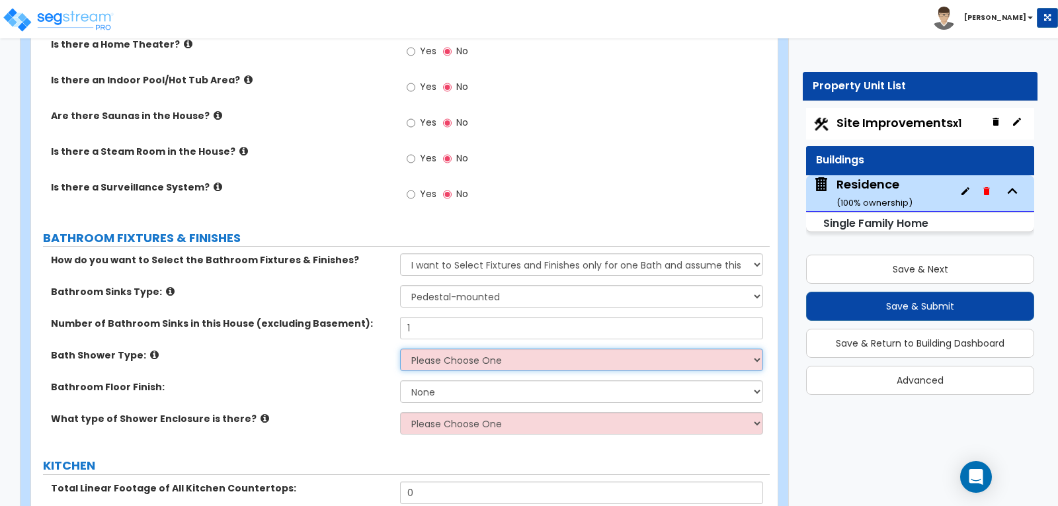
click at [753, 349] on select "Please Choose One Standalone Shower Bathtub - Shower Combination" at bounding box center [581, 360] width 362 height 22
select select "1"
click at [400, 349] on select "Please Choose One Standalone Shower Bathtub - Shower Combination" at bounding box center [581, 360] width 362 height 22
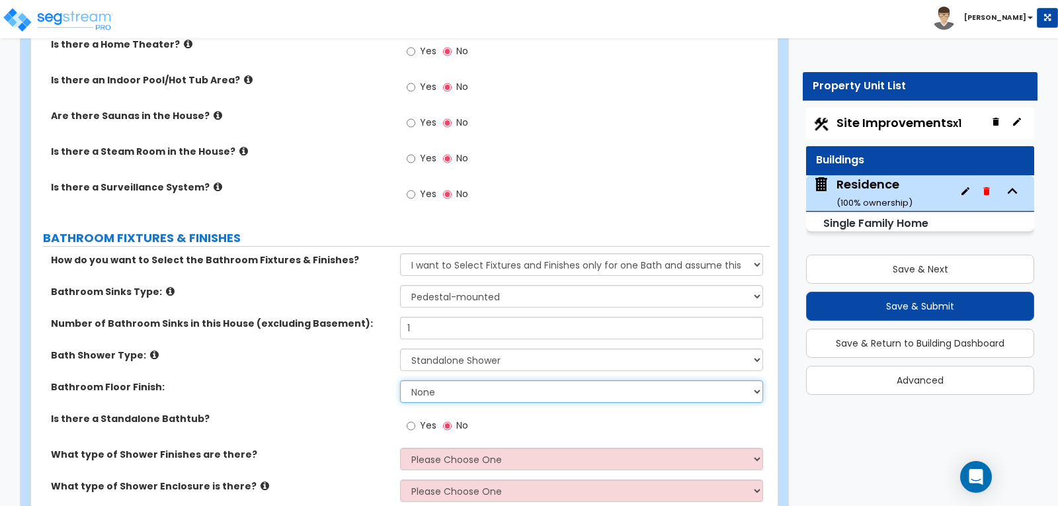
click at [757, 380] on select "None Tile Flooring Hardwood Flooring Resilient Laminate Flooring VCT Flooring S…" at bounding box center [581, 391] width 362 height 22
select select "3"
click at [400, 380] on select "None Tile Flooring Hardwood Flooring Resilient Laminate Flooring VCT Flooring S…" at bounding box center [581, 391] width 362 height 22
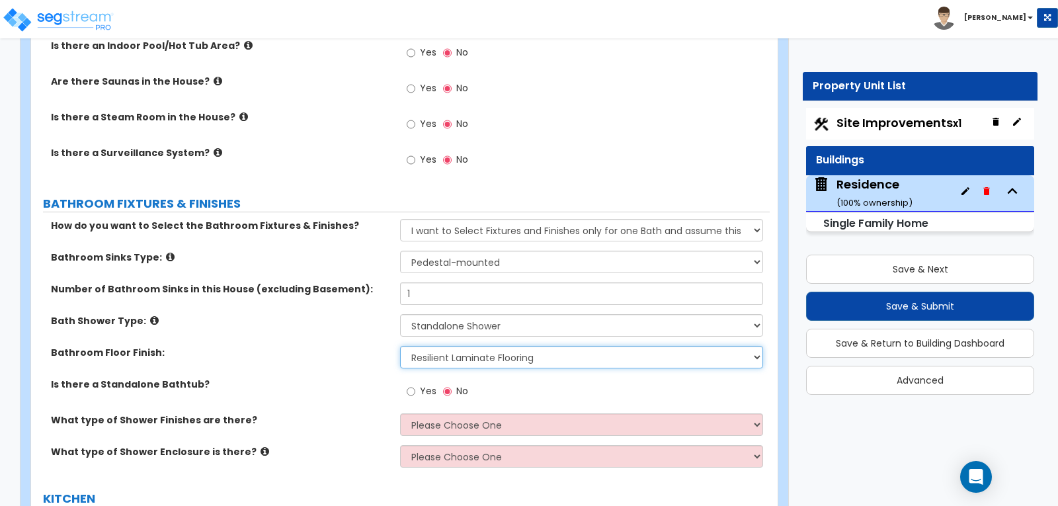
scroll to position [3373, 0]
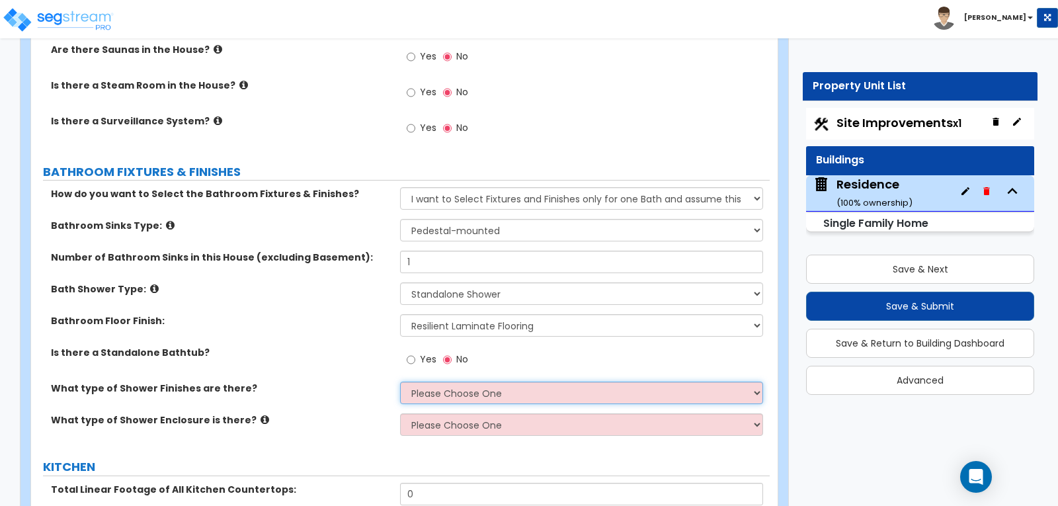
click at [757, 382] on select "Please Choose One Plastic Tile Stone" at bounding box center [581, 393] width 362 height 22
select select "2"
click at [400, 382] on select "Please Choose One Plastic Tile Stone" at bounding box center [581, 393] width 362 height 22
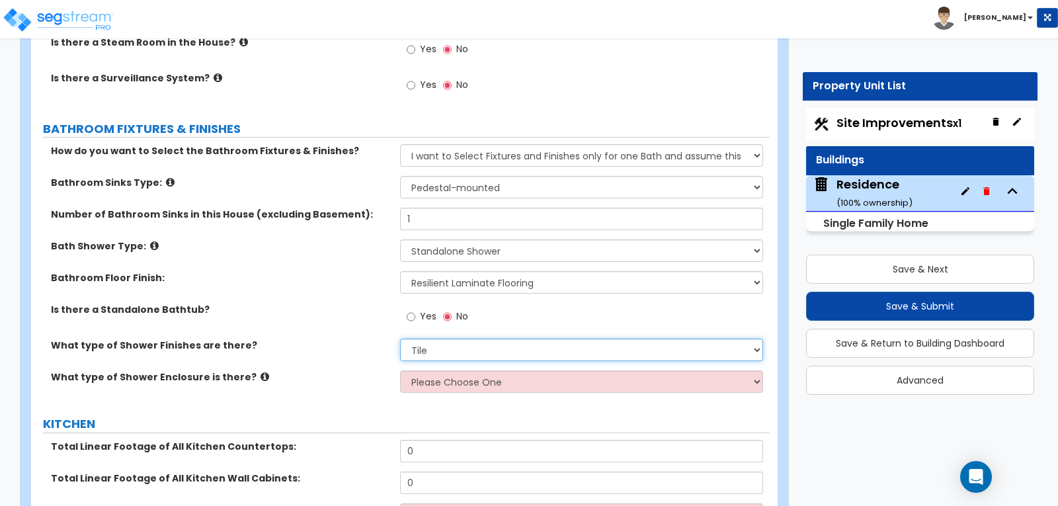
scroll to position [3439, 0]
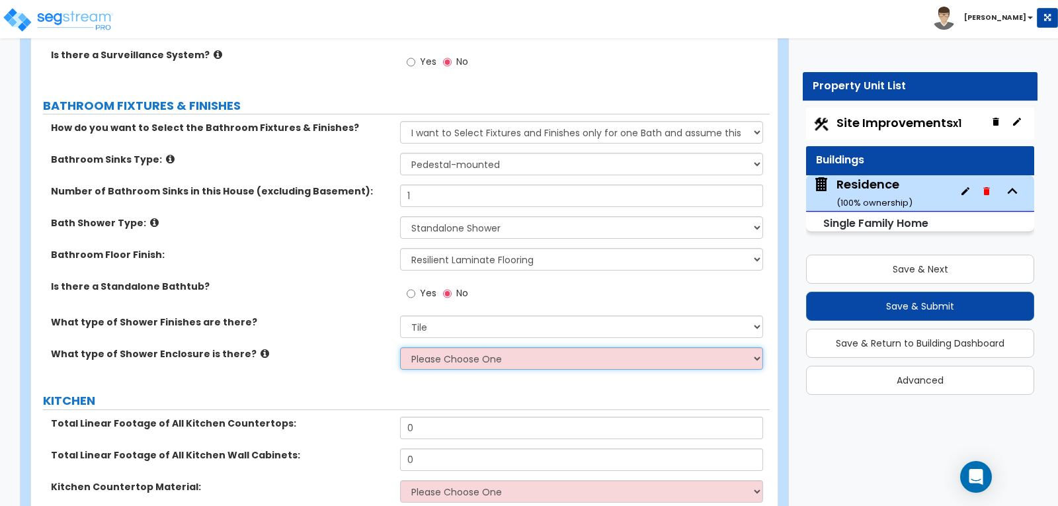
click at [756, 347] on select "Please Choose One Curtain & Rod Glass Sliding Doors Glass Hinged Doors" at bounding box center [581, 358] width 362 height 22
select select "1"
click at [400, 347] on select "Please Choose One Curtain & Rod Glass Sliding Doors Glass Hinged Doors" at bounding box center [581, 358] width 362 height 22
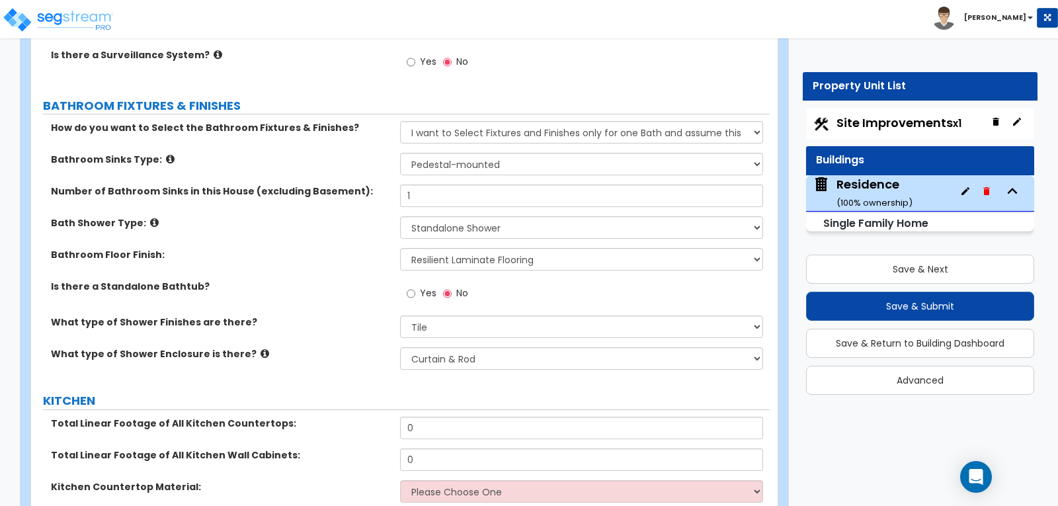
click at [368, 347] on div "What type of Shower Enclosure is there? Please Choose One Curtain & Rod Glass S…" at bounding box center [400, 363] width 739 height 32
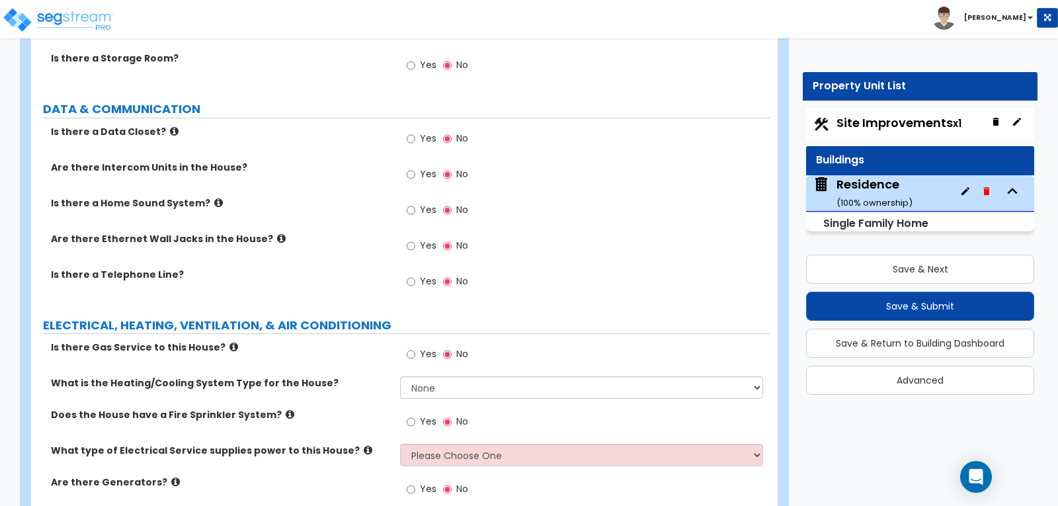
scroll to position [4166, 0]
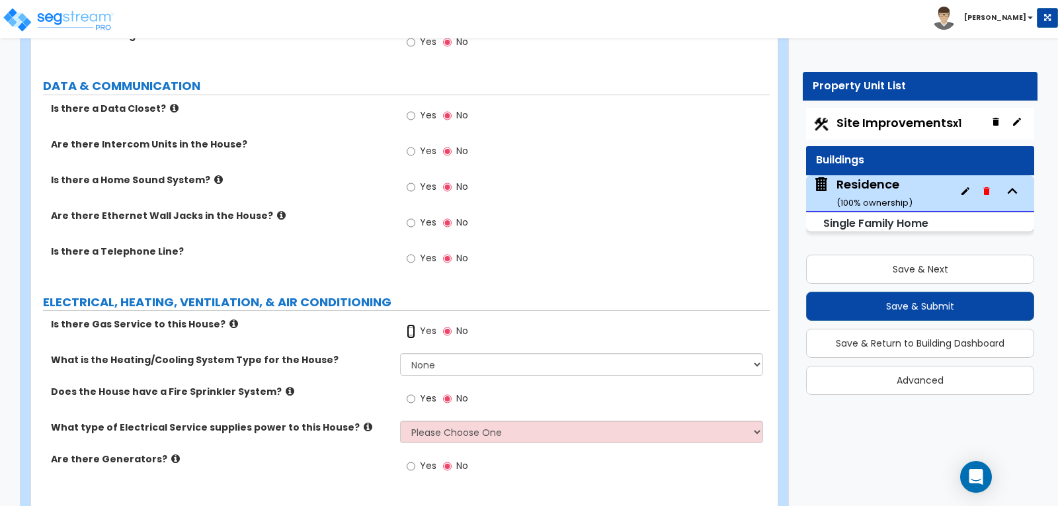
click at [408, 324] on input "Yes" at bounding box center [411, 331] width 9 height 15
radio input "true"
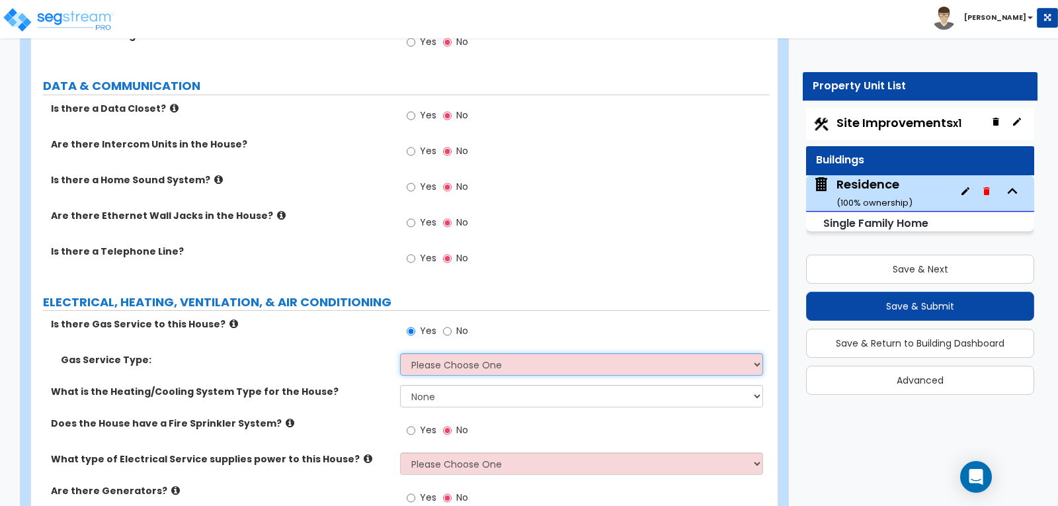
click at [756, 353] on select "Please Choose One Natural Gas Service Propane Tank On-site" at bounding box center [581, 364] width 362 height 22
select select "1"
click at [400, 353] on select "Please Choose One Natural Gas Service Propane Tank On-site" at bounding box center [581, 364] width 362 height 22
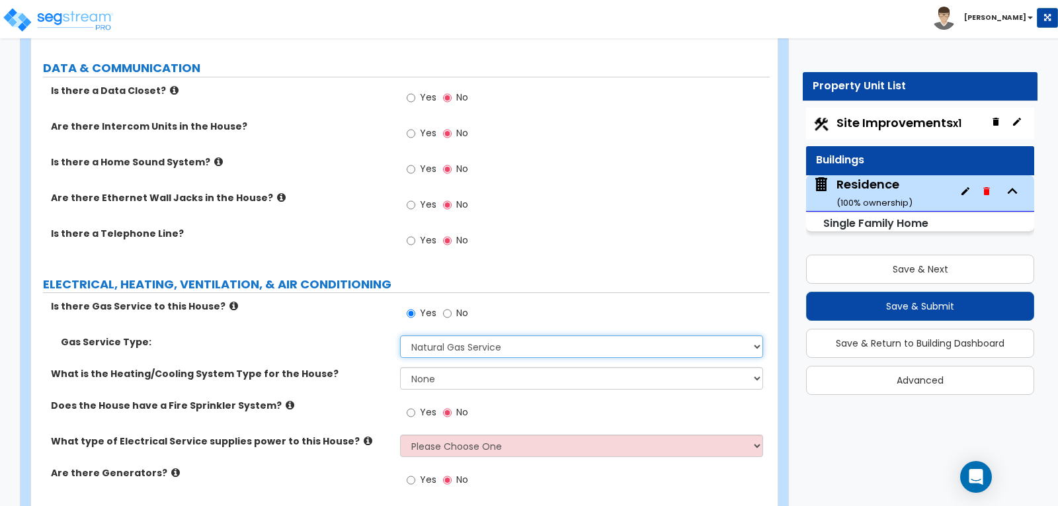
scroll to position [4200, 0]
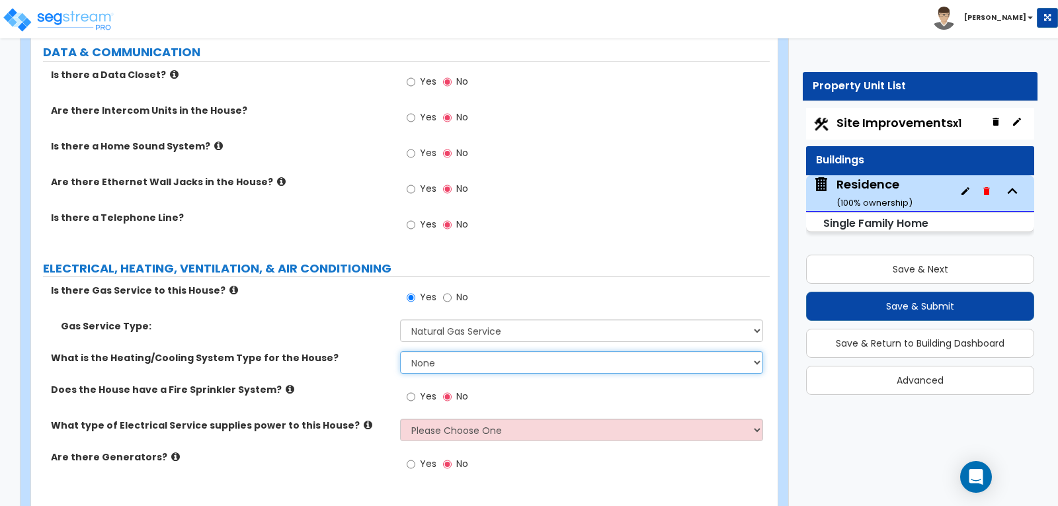
click at [755, 351] on select "None Heat Only Centralized Heating & Cooling Thru Wall Air Conditioners Mini Sp…" at bounding box center [581, 362] width 362 height 22
select select "2"
click at [400, 351] on select "None Heat Only Centralized Heating & Cooling Thru Wall Air Conditioners Mini Sp…" at bounding box center [581, 362] width 362 height 22
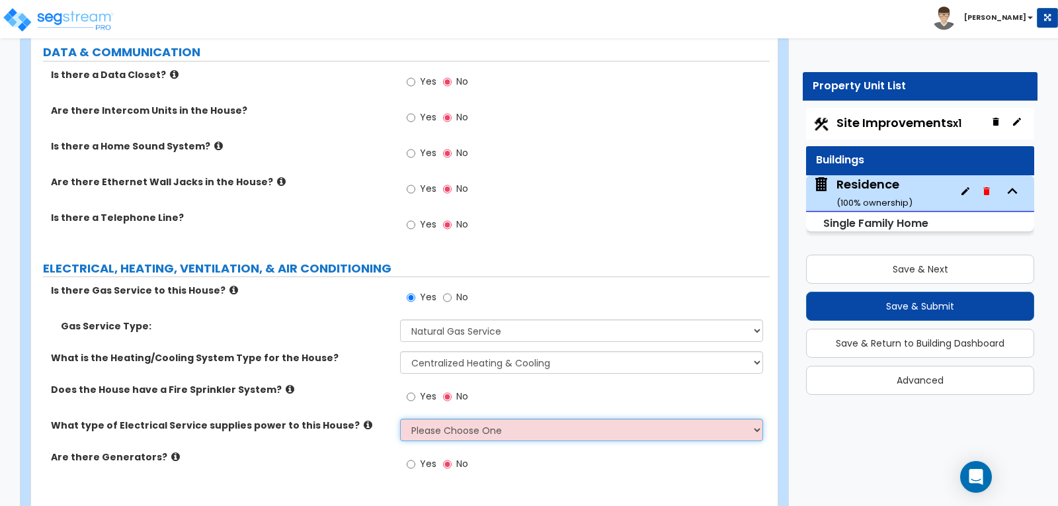
click at [757, 419] on select "Please Choose One Overhead Underground" at bounding box center [581, 430] width 362 height 22
select select "1"
click at [400, 419] on select "Please Choose One Overhead Underground" at bounding box center [581, 430] width 362 height 22
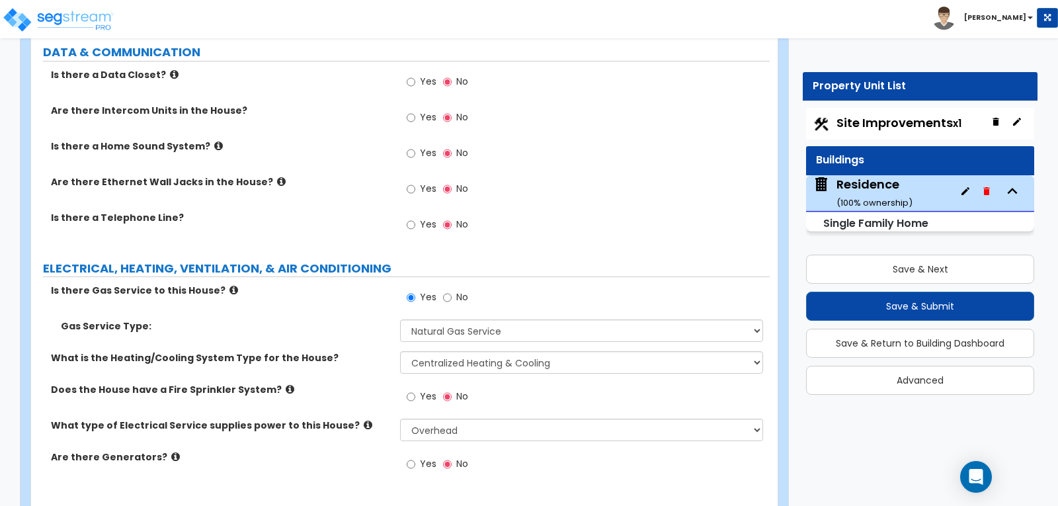
click at [593, 419] on div "What type of Electrical Service supplies power to this House? Please Choose One…" at bounding box center [400, 435] width 739 height 32
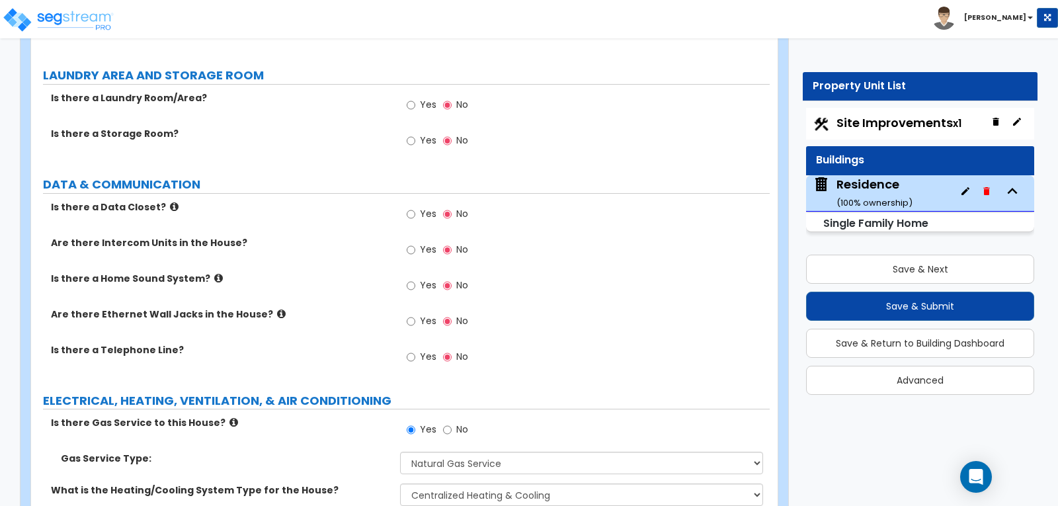
scroll to position [4002, 0]
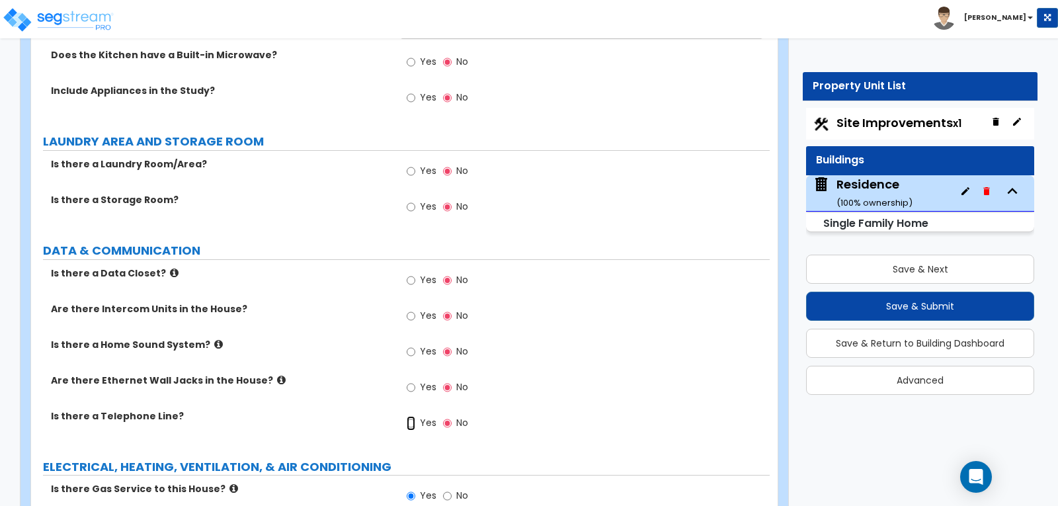
click at [409, 416] on input "Yes" at bounding box center [411, 423] width 9 height 15
radio input "true"
click at [409, 380] on input "Yes" at bounding box center [411, 387] width 9 height 15
radio input "true"
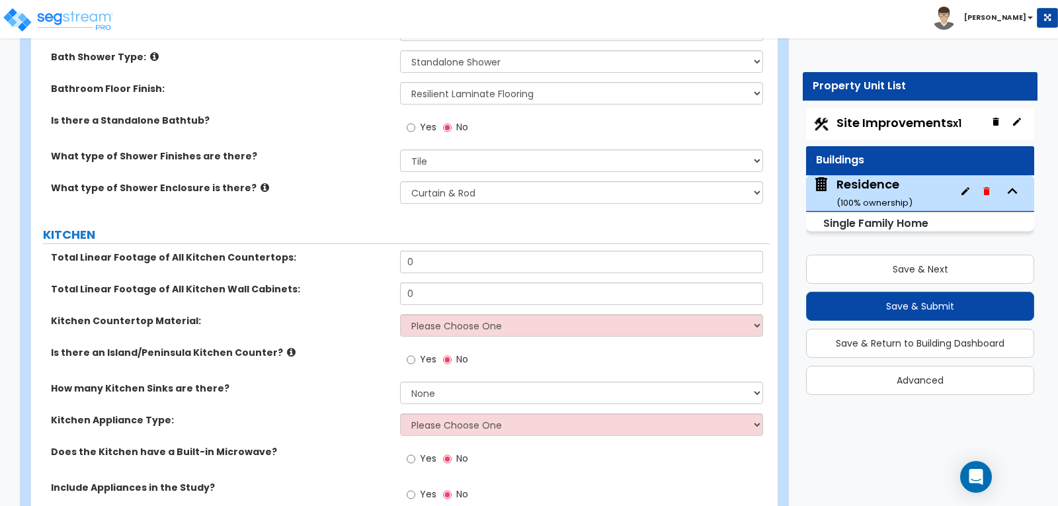
scroll to position [3539, 0]
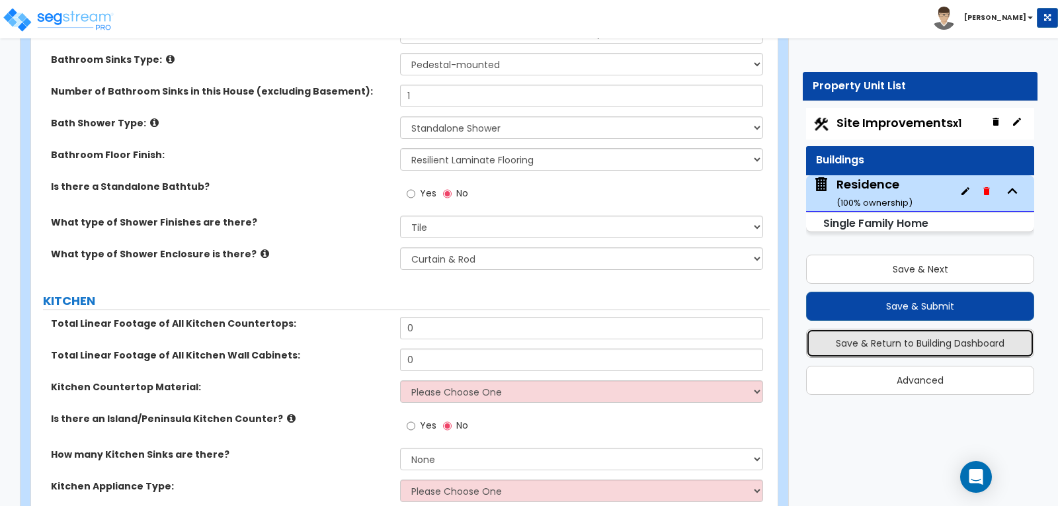
click at [882, 341] on button "Save & Return to Building Dashboard" at bounding box center [920, 343] width 228 height 29
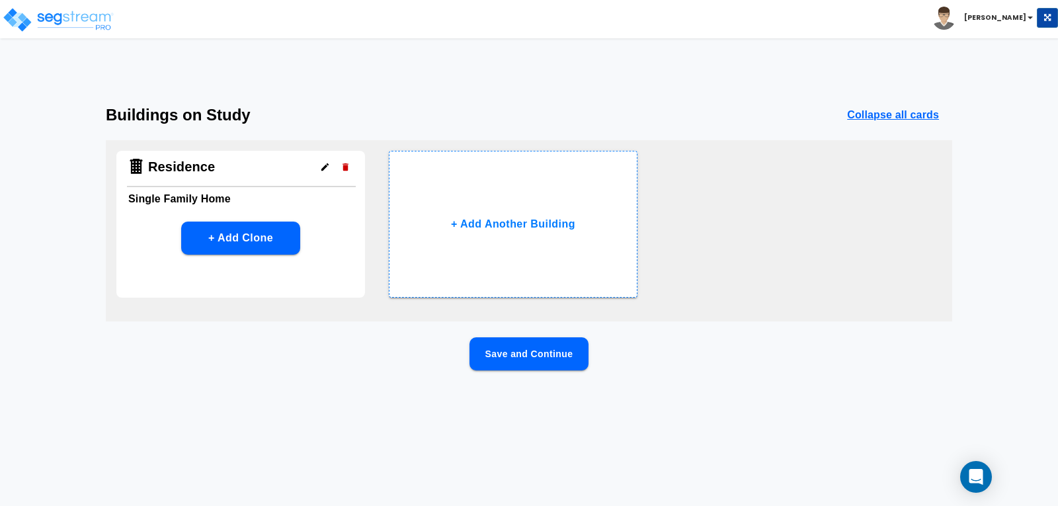
click at [521, 352] on button "Save and Continue" at bounding box center [529, 353] width 119 height 33
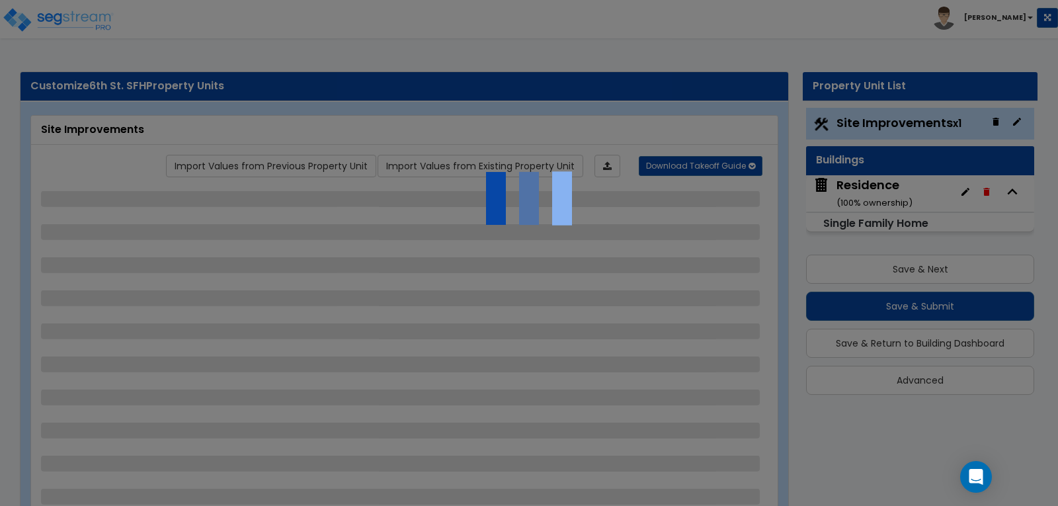
select select "2"
select select "1"
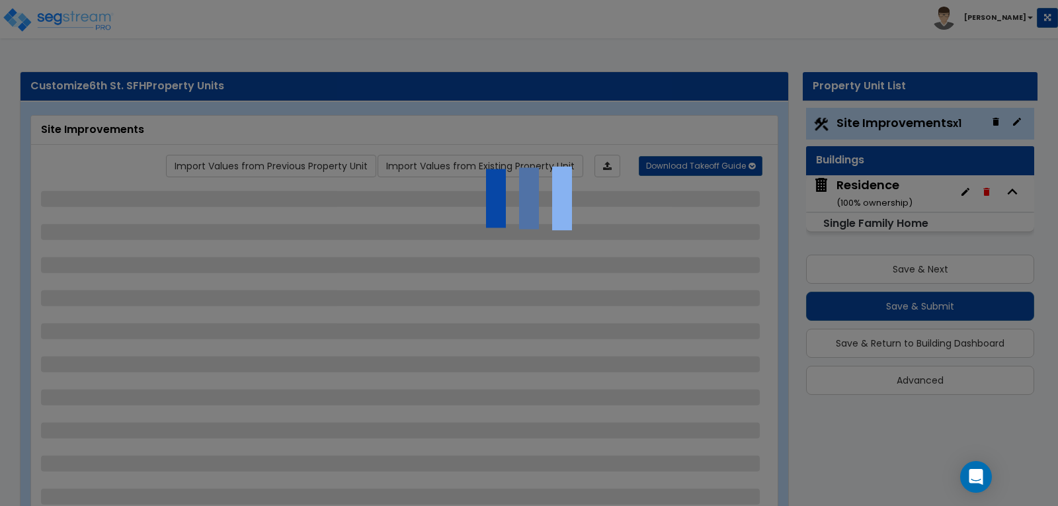
select select "2"
select select "1"
select select "2"
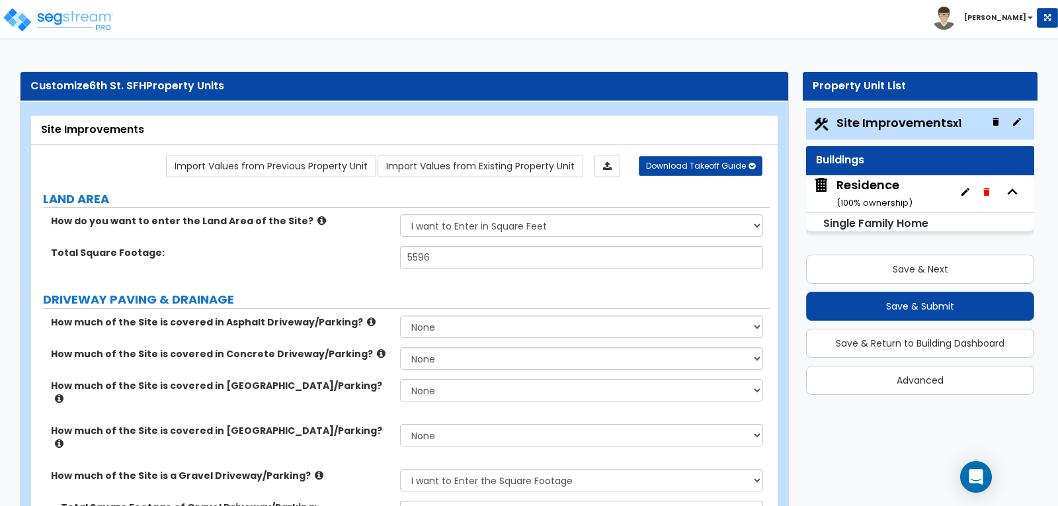
click at [866, 183] on div "Residence ( 100 % ownership)" at bounding box center [875, 194] width 76 height 34
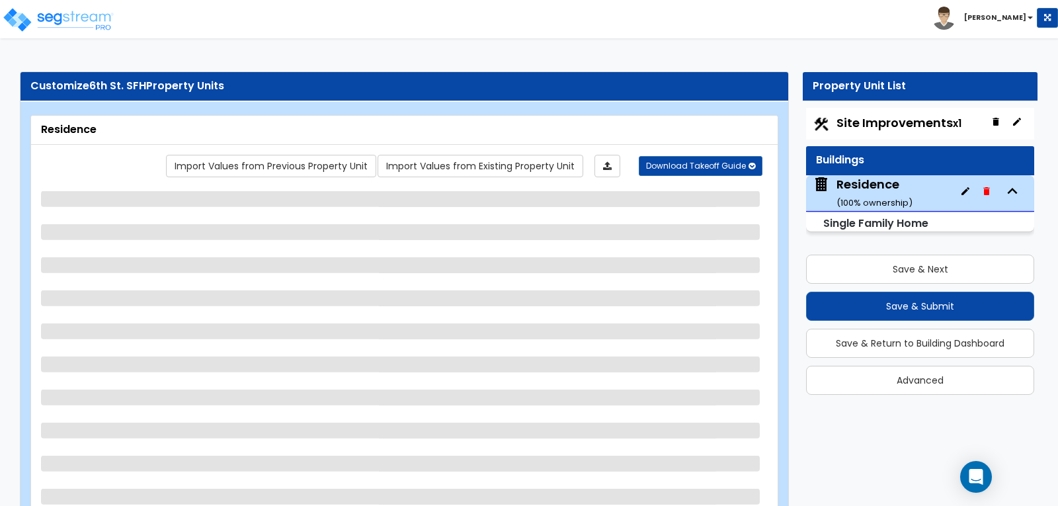
select select "1"
select select "7"
select select "3"
select select "1"
select select "7"
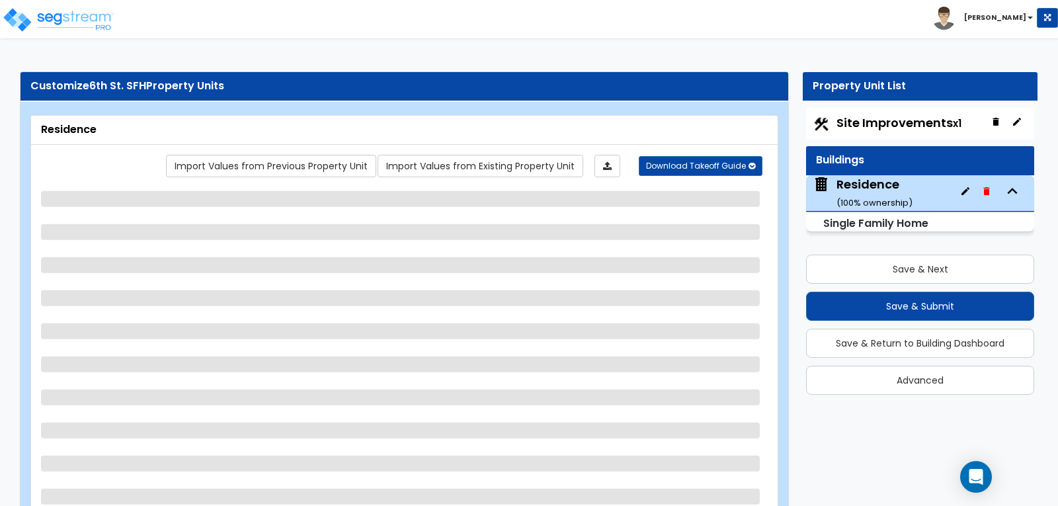
select select "1"
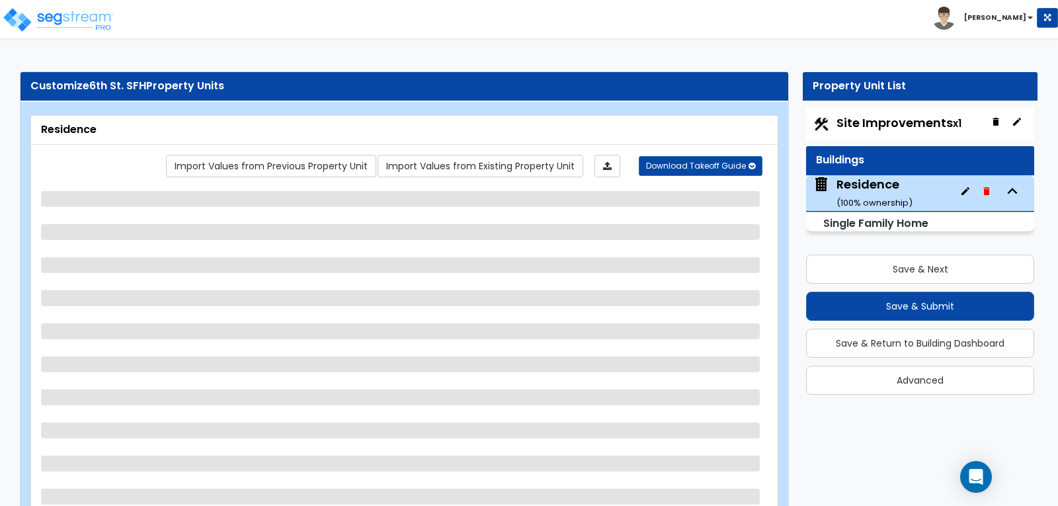
select select "1"
select select "3"
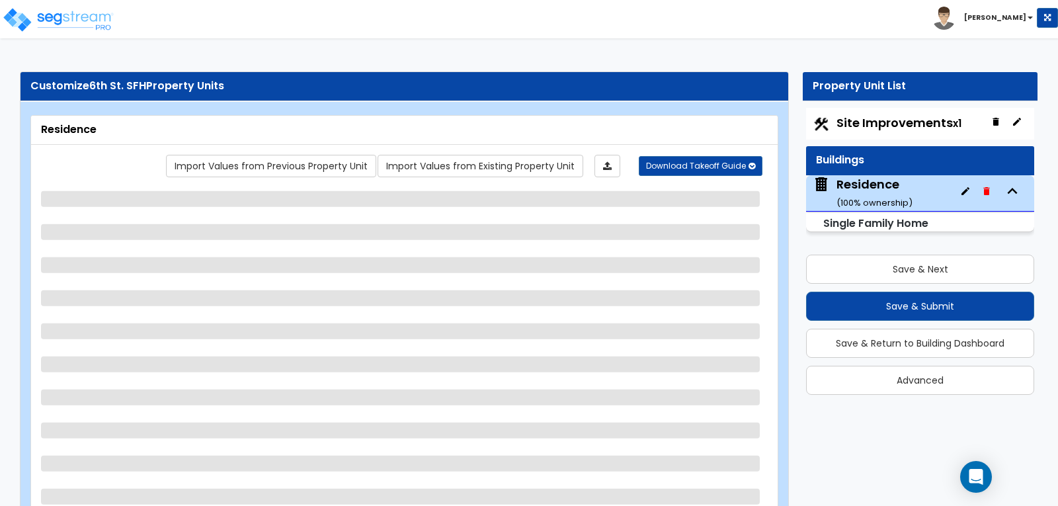
select select "1"
select select "3"
select select "1"
select select "2"
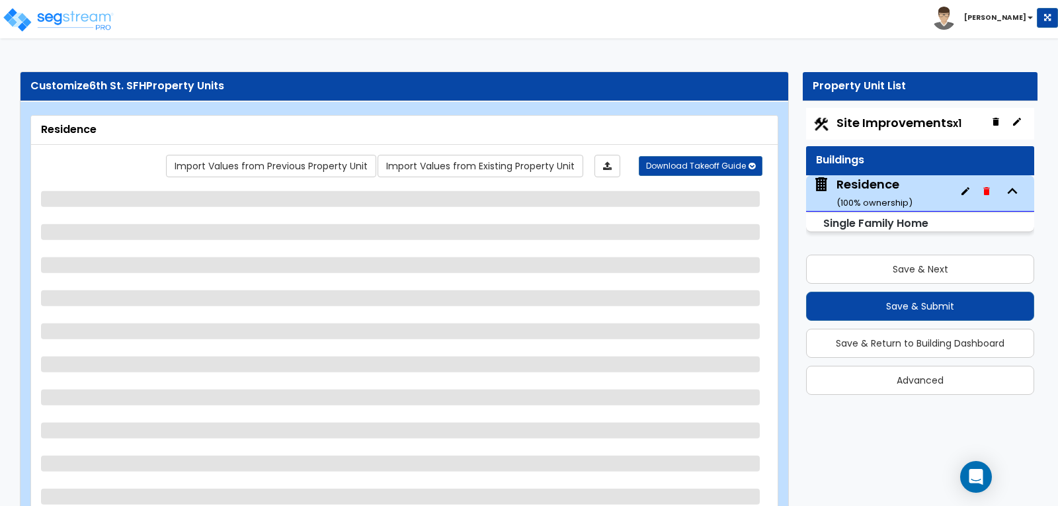
select select "1"
select select "3"
select select "2"
select select "1"
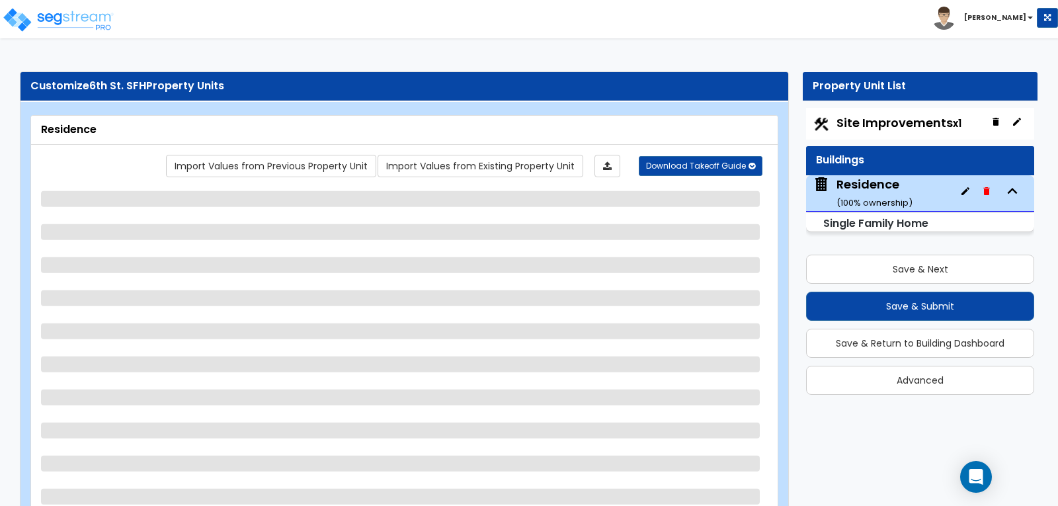
select select "2"
select select "1"
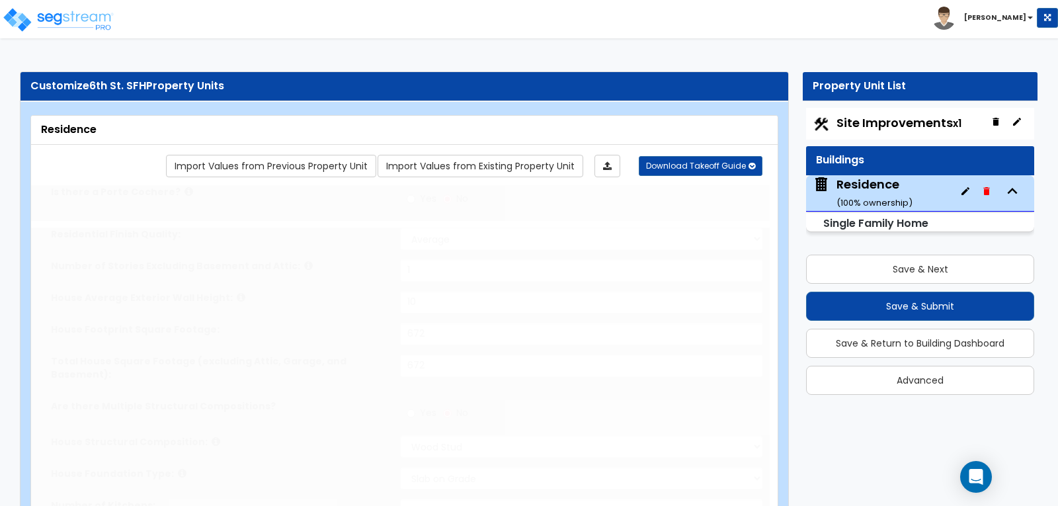
select select "1"
type input "1"
select select "1"
select select "2"
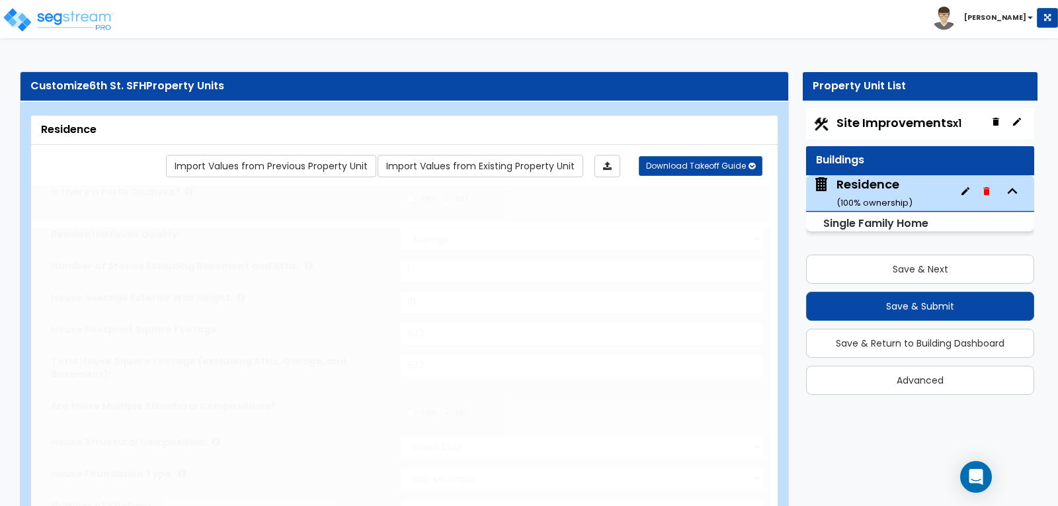
type input "2"
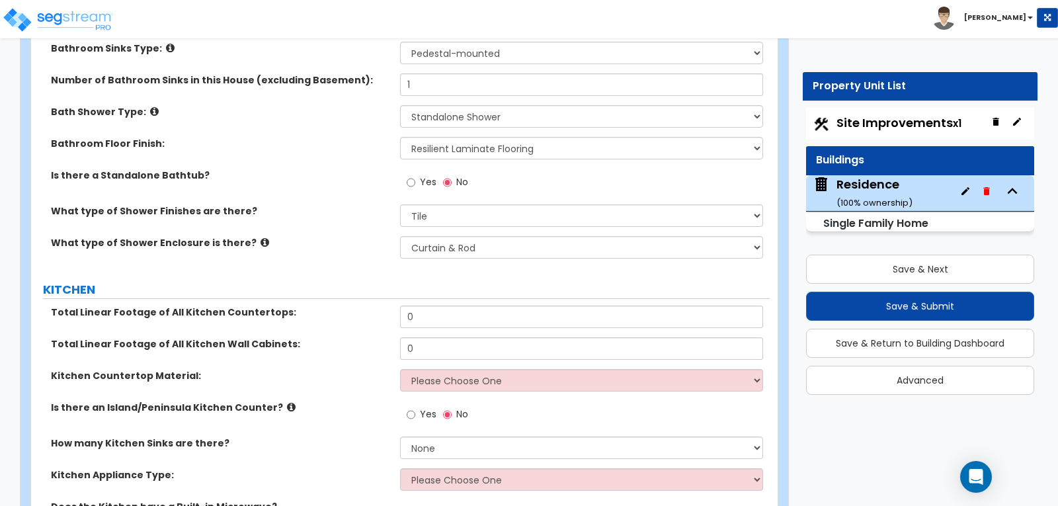
scroll to position [3571, 0]
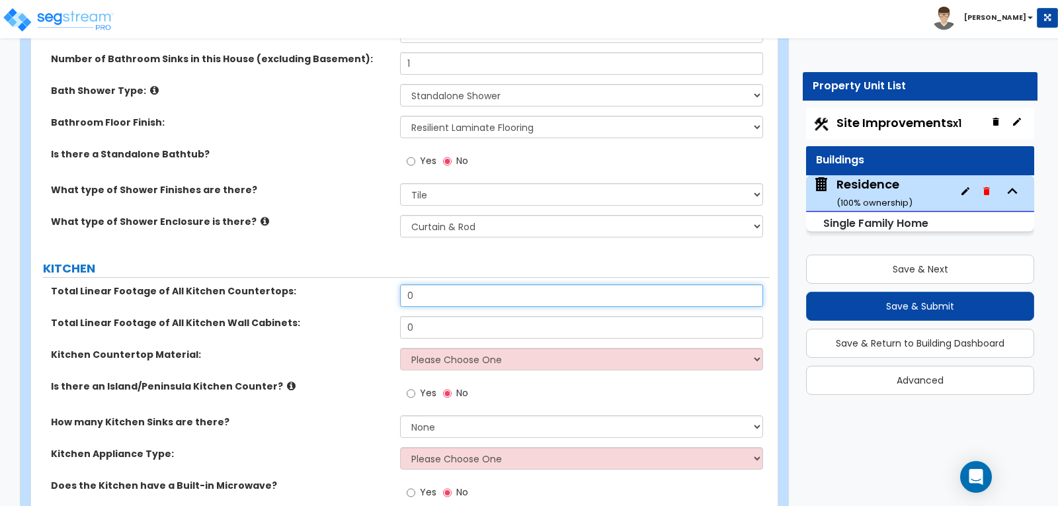
click at [499, 284] on input "0" at bounding box center [581, 295] width 362 height 22
type input "14"
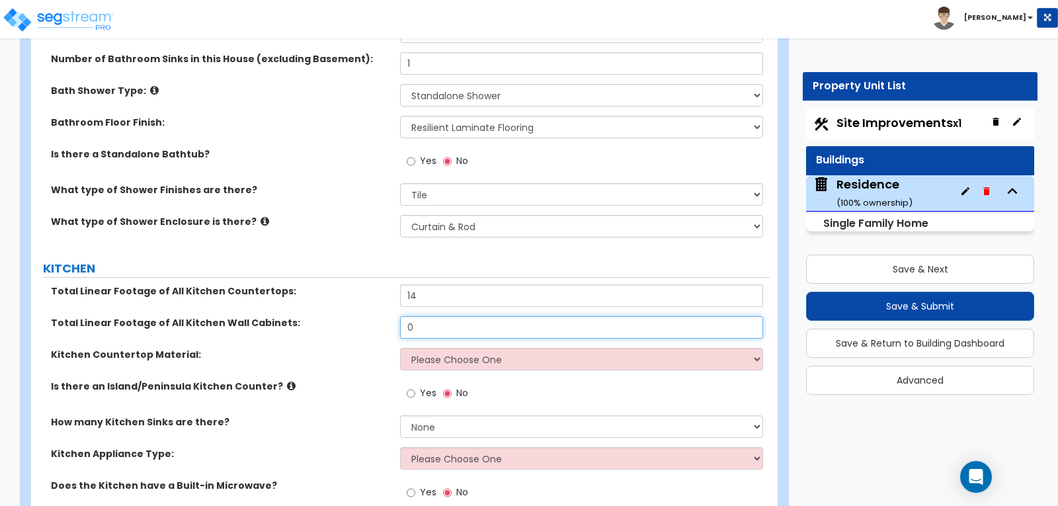
click at [451, 316] on input "0" at bounding box center [581, 327] width 362 height 22
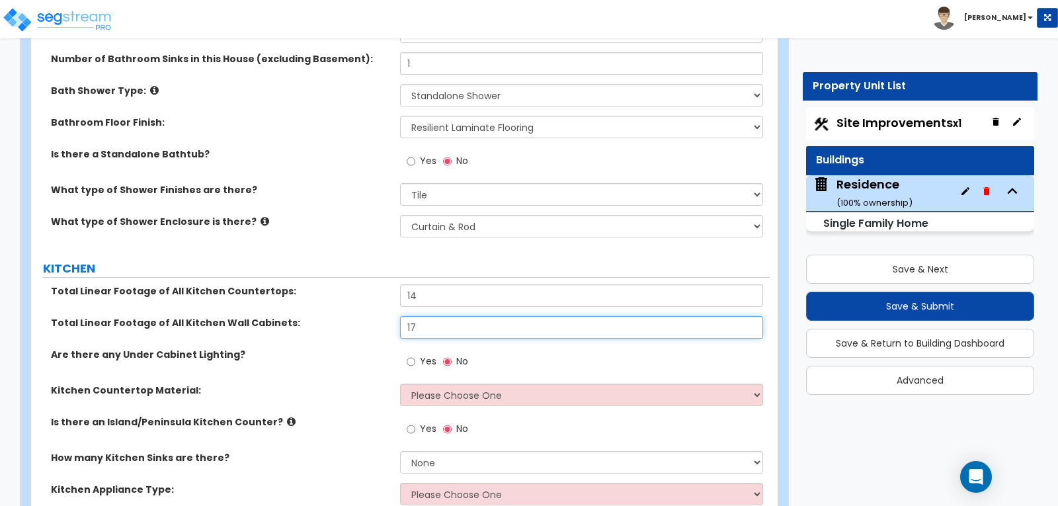
type input "17"
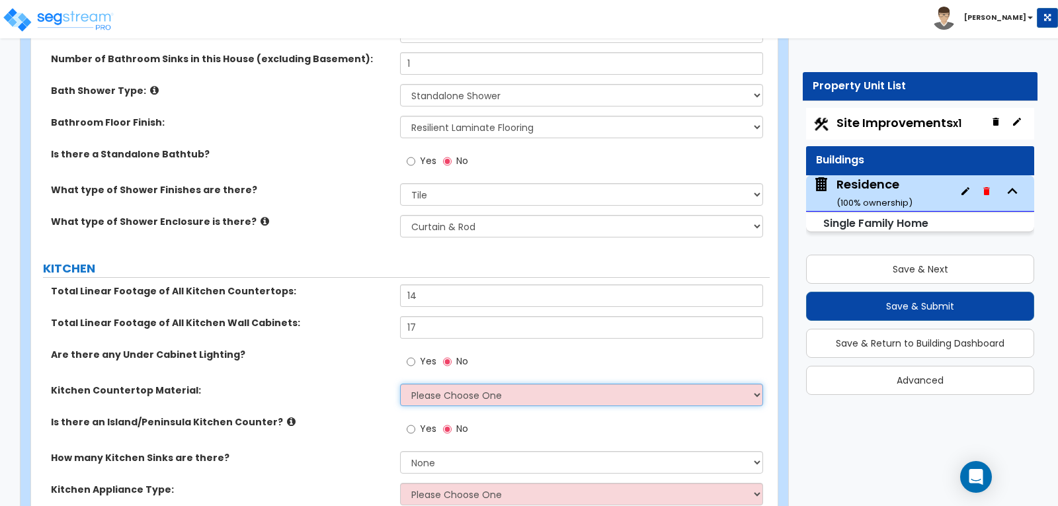
click at [756, 384] on select "Please Choose One Plastic Laminate Solid Surface Stone Quartz Marble Tile Wood …" at bounding box center [581, 395] width 362 height 22
click at [400, 384] on select "Please Choose One Plastic Laminate Solid Surface Stone Quartz Marble Tile Wood …" at bounding box center [581, 395] width 362 height 22
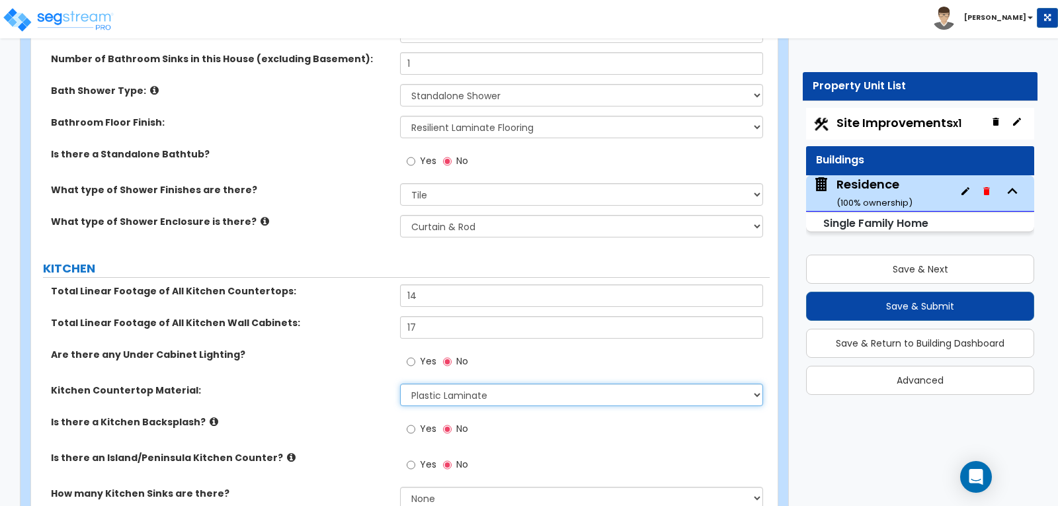
scroll to position [3637, 0]
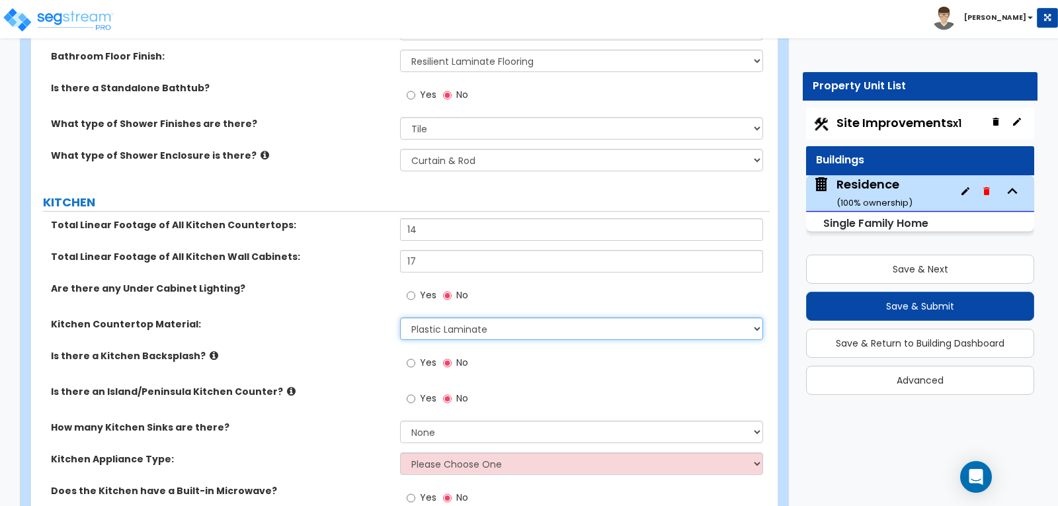
click at [756, 317] on select "Please Choose One Plastic Laminate Solid Surface Stone Quartz Marble Tile Wood …" at bounding box center [581, 328] width 362 height 22
select select "2"
click at [400, 317] on select "Please Choose One Plastic Laminate Solid Surface Stone Quartz Marble Tile Wood …" at bounding box center [581, 328] width 362 height 22
click at [408, 356] on input "Yes" at bounding box center [411, 363] width 9 height 15
radio input "true"
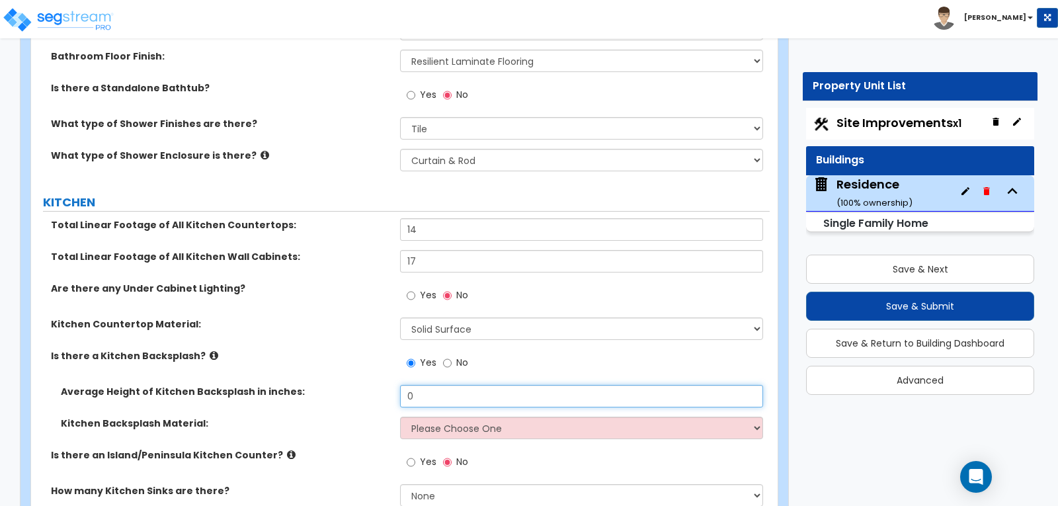
click at [699, 385] on input "0" at bounding box center [581, 396] width 362 height 22
type input "18"
click at [756, 417] on select "Please Choose One Plastic Laminate Solid Surface Stone Quartz Tile Stainless St…" at bounding box center [581, 428] width 362 height 22
select select "6"
click at [400, 417] on select "Please Choose One Plastic Laminate Solid Surface Stone Quartz Tile Stainless St…" at bounding box center [581, 428] width 362 height 22
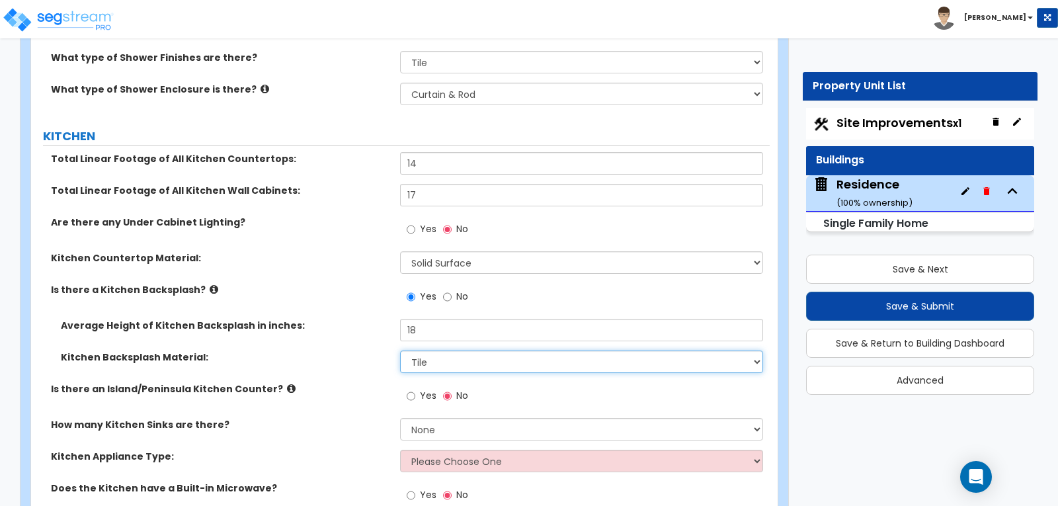
scroll to position [3769, 0]
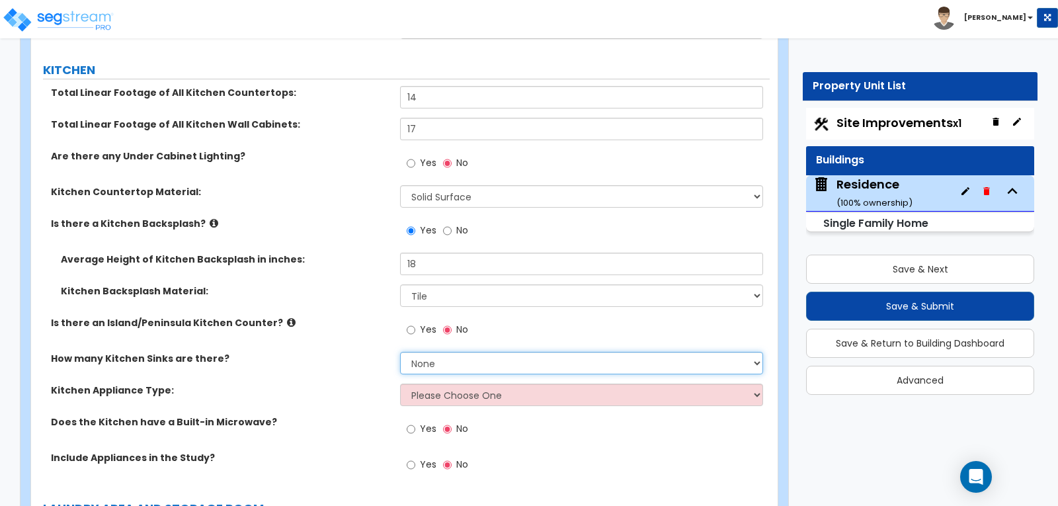
click at [756, 352] on select "None 1 2 3" at bounding box center [581, 363] width 362 height 22
select select "1"
click at [400, 352] on select "None 1 2 3" at bounding box center [581, 363] width 362 height 22
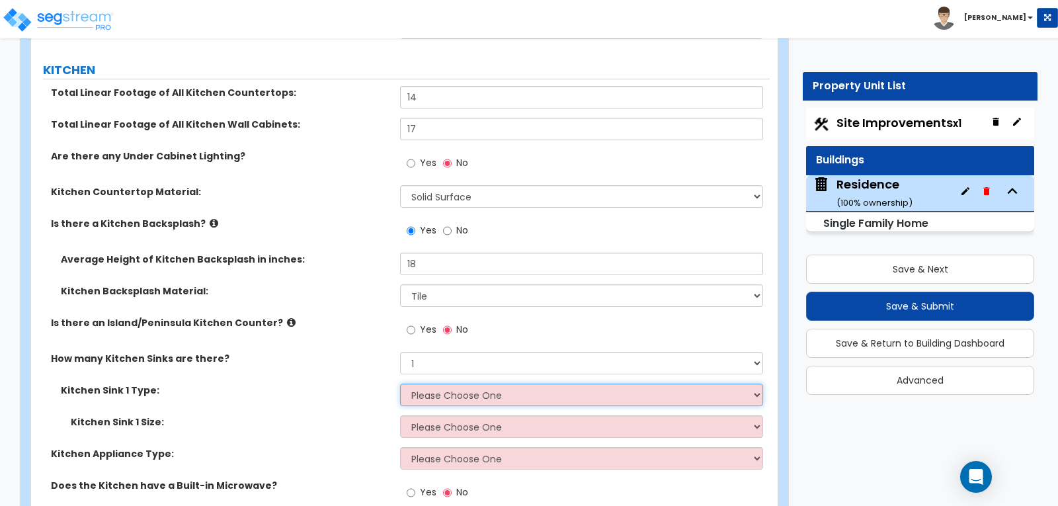
click at [757, 384] on select "Please Choose One Stainless Steel Porcelain Enamel Cast Iron Granite Composite" at bounding box center [581, 395] width 362 height 22
select select "1"
click at [400, 384] on select "Please Choose One Stainless Steel Porcelain Enamel Cast Iron Granite Composite" at bounding box center [581, 395] width 362 height 22
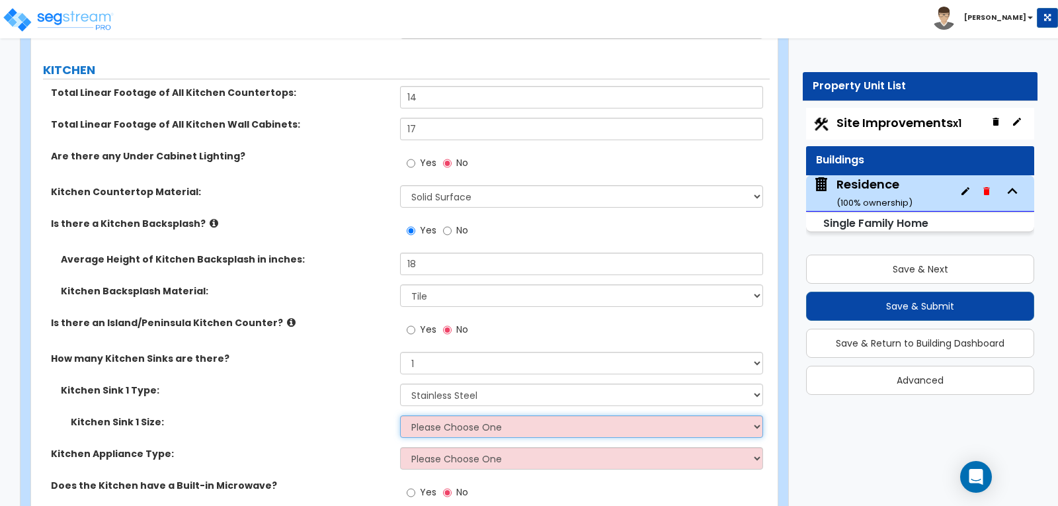
click at [755, 415] on select "Please Choose One Single Sink Double Sink" at bounding box center [581, 426] width 362 height 22
select select "2"
click at [400, 415] on select "Please Choose One Single Sink Double Sink" at bounding box center [581, 426] width 362 height 22
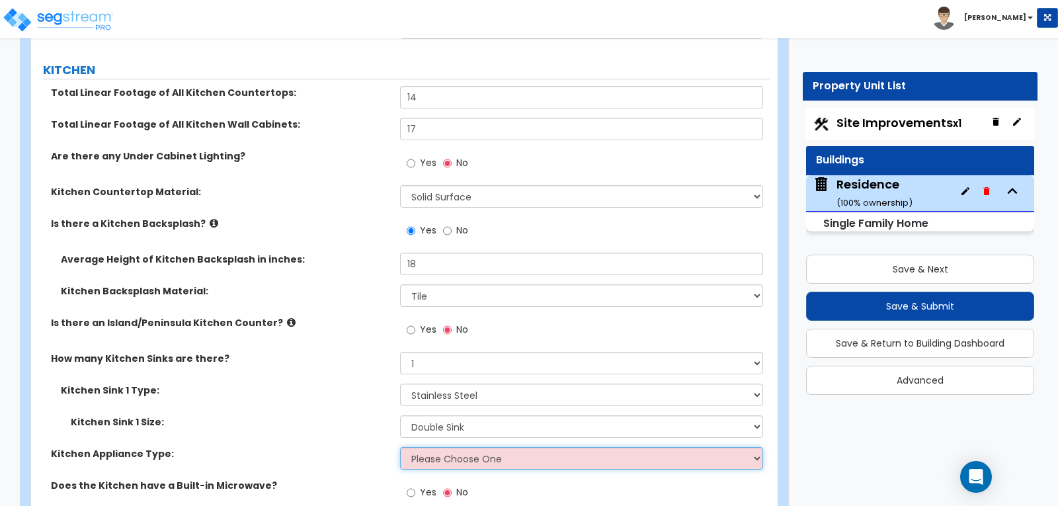
click at [745, 447] on select "Please Choose One Gas Electric" at bounding box center [581, 458] width 362 height 22
select select "2"
click at [400, 447] on select "Please Choose One Gas Electric" at bounding box center [581, 458] width 362 height 22
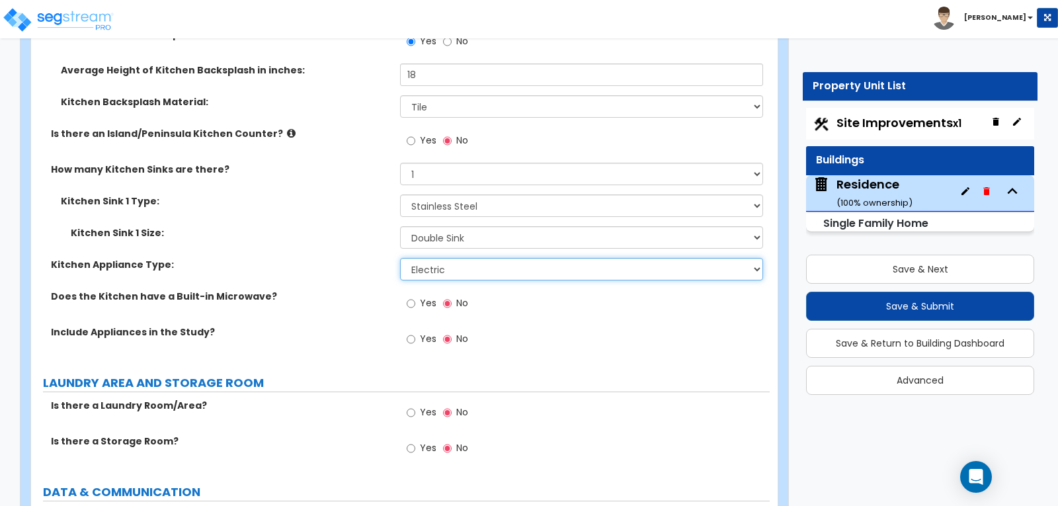
scroll to position [3968, 0]
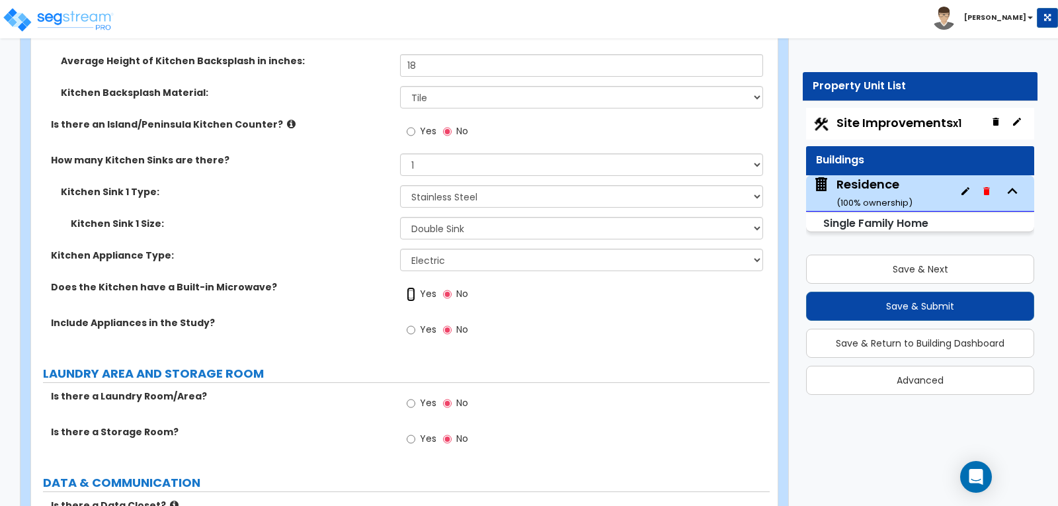
click at [410, 287] on input "Yes" at bounding box center [411, 294] width 9 height 15
radio input "true"
click at [409, 323] on input "Yes" at bounding box center [411, 330] width 9 height 15
radio input "true"
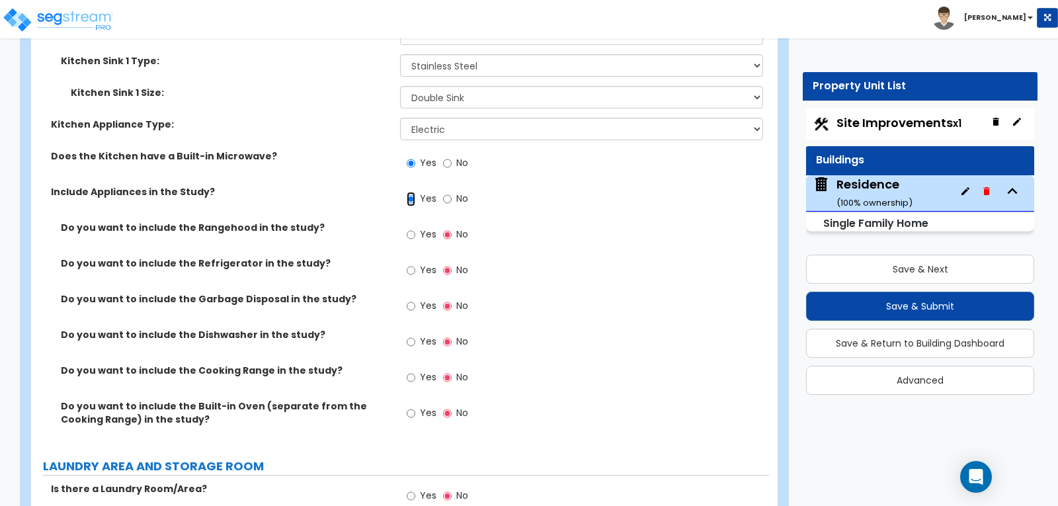
scroll to position [4100, 0]
click at [408, 226] on input "Yes" at bounding box center [411, 233] width 9 height 15
radio input "true"
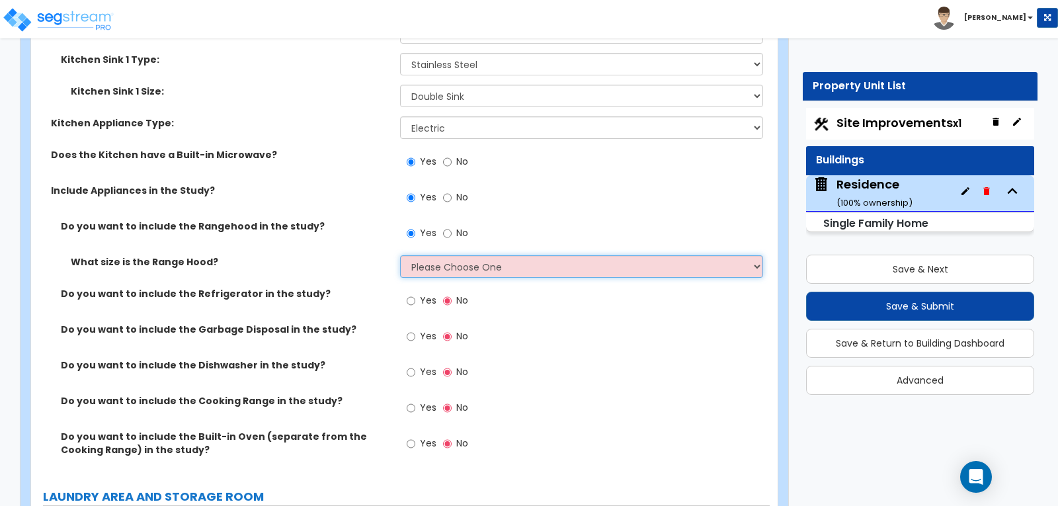
click at [759, 255] on select "Please Choose One Normal - 30" Wide - 42"" at bounding box center [581, 266] width 362 height 22
select select "1"
click at [400, 255] on select "Please Choose One Normal - 30" Wide - 42"" at bounding box center [581, 266] width 362 height 22
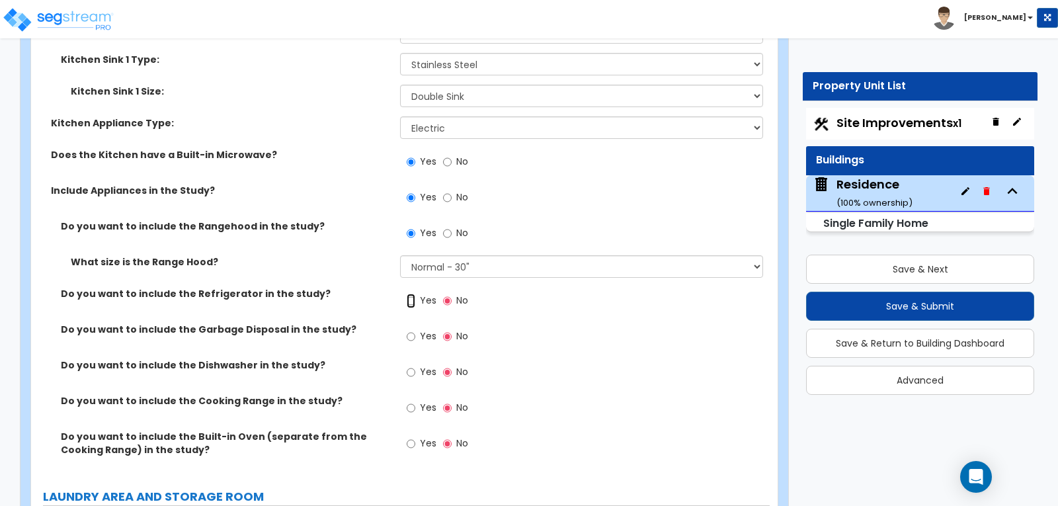
click at [409, 294] on input "Yes" at bounding box center [411, 301] width 9 height 15
radio input "true"
click at [406, 323] on div "Yes No" at bounding box center [437, 338] width 75 height 30
click at [412, 365] on input "Yes" at bounding box center [411, 372] width 9 height 15
radio input "true"
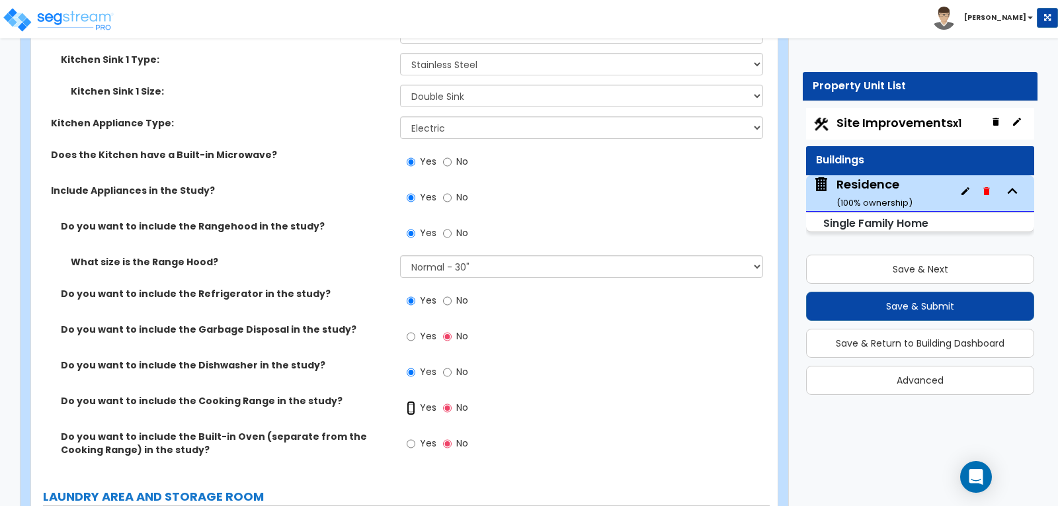
click at [407, 401] on input "Yes" at bounding box center [411, 408] width 9 height 15
radio input "true"
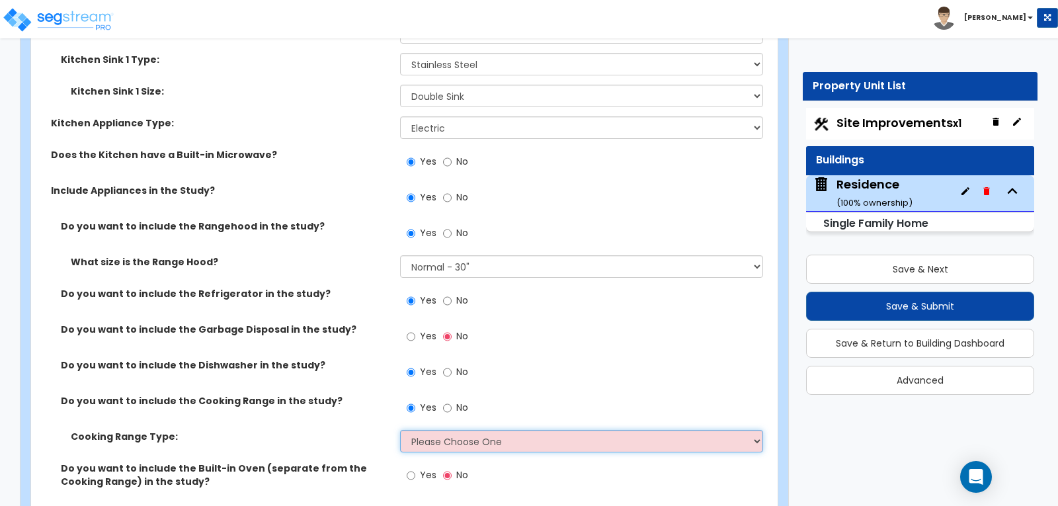
click at [755, 430] on select "Please Choose One Cook Top Only Range with Oven" at bounding box center [581, 441] width 362 height 22
select select "2"
click at [400, 430] on select "Please Choose One Cook Top Only Range with Oven" at bounding box center [581, 441] width 362 height 22
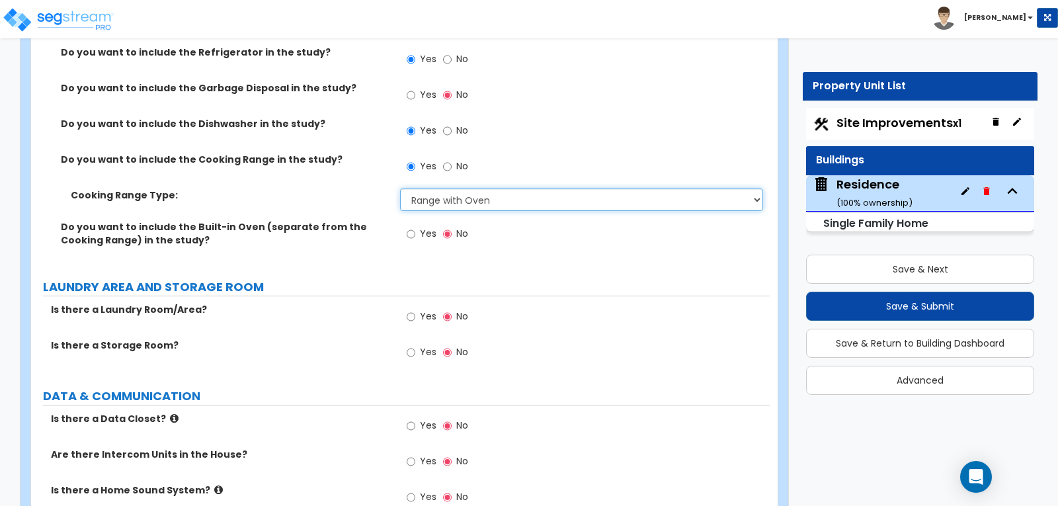
scroll to position [4365, 0]
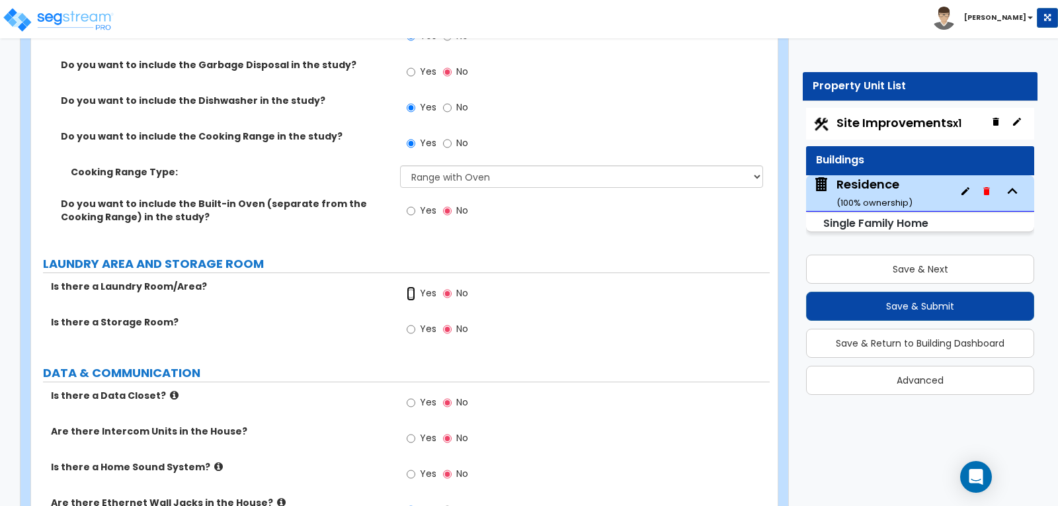
click at [409, 286] on input "Yes" at bounding box center [411, 293] width 9 height 15
radio input "true"
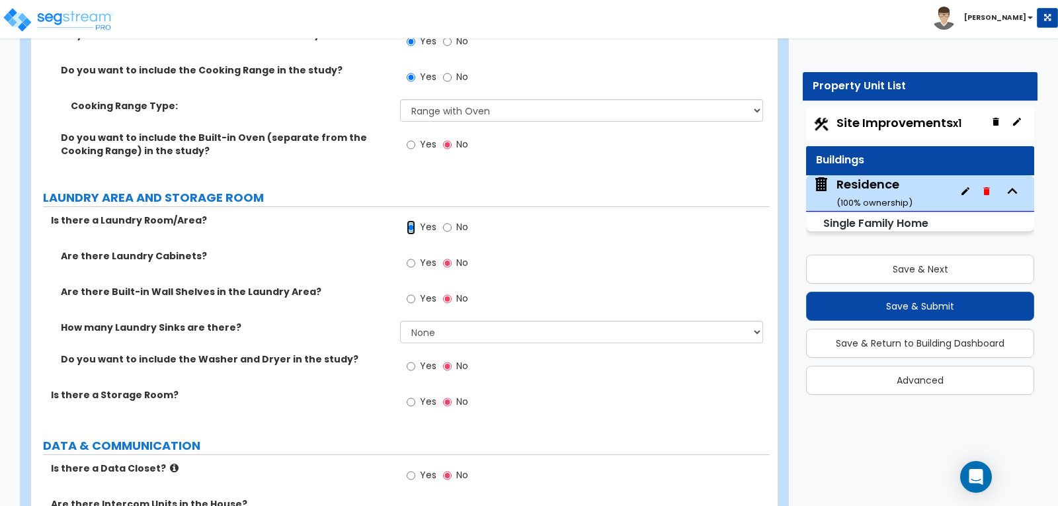
scroll to position [4497, 0]
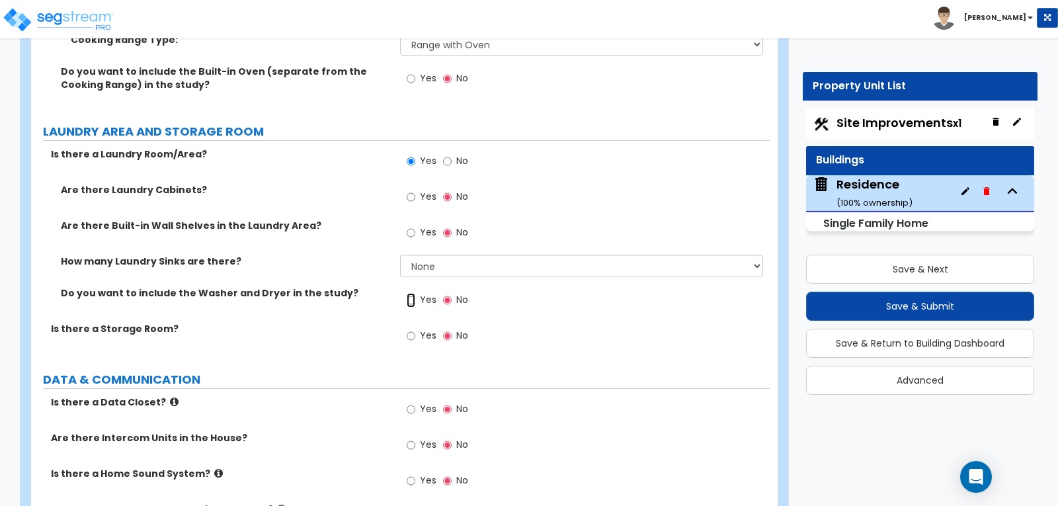
click at [410, 293] on input "Yes" at bounding box center [411, 300] width 9 height 15
radio input "true"
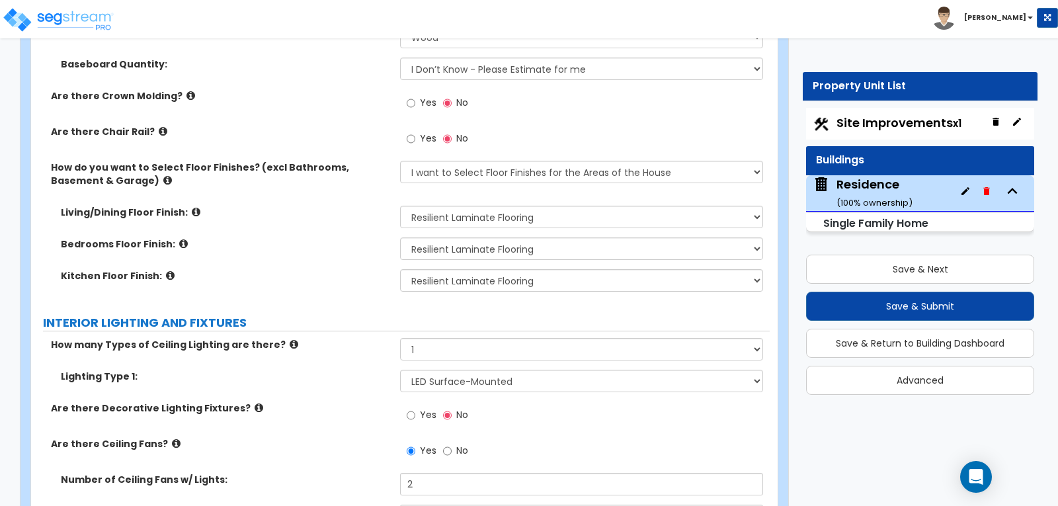
scroll to position [2444, 0]
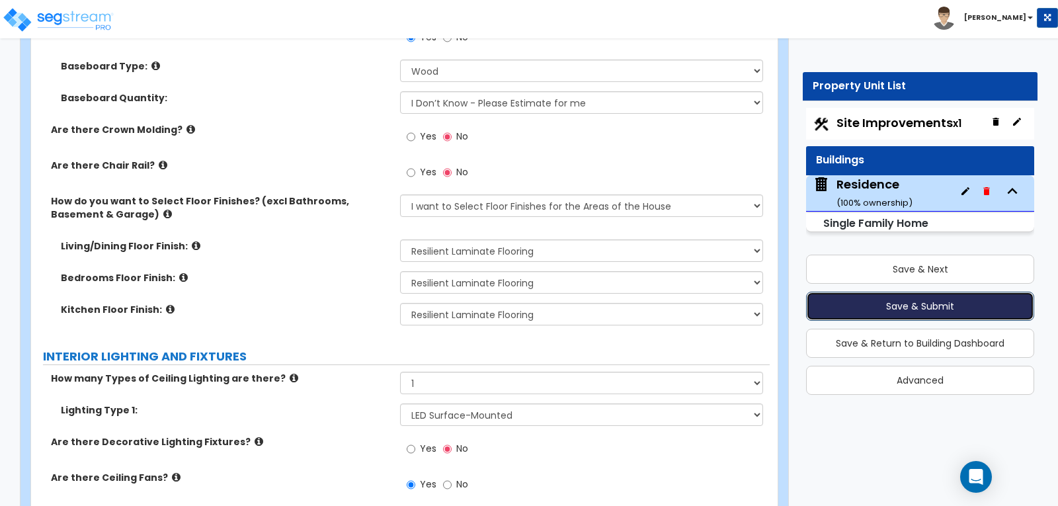
click at [897, 302] on button "Save & Submit" at bounding box center [920, 306] width 228 height 29
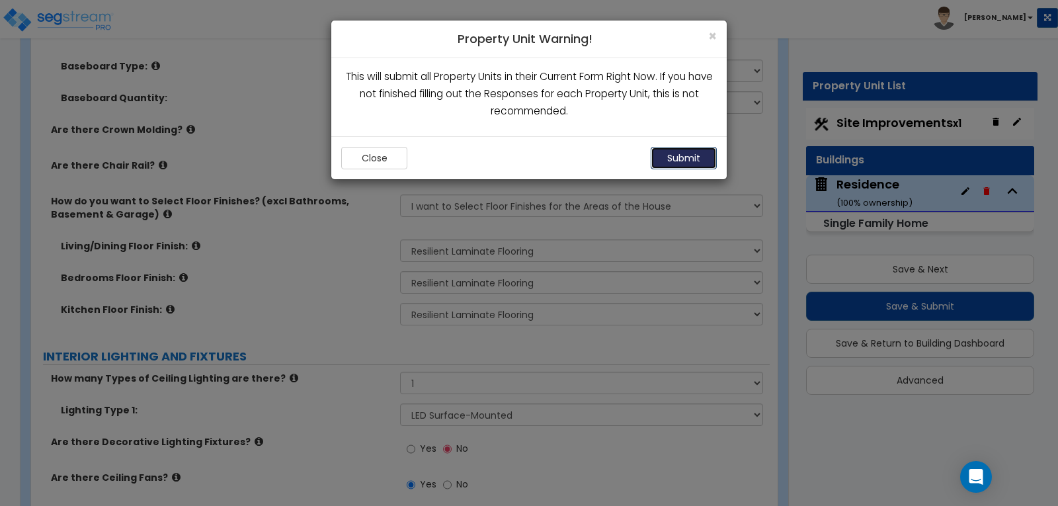
click at [669, 153] on button "Submit" at bounding box center [684, 158] width 66 height 22
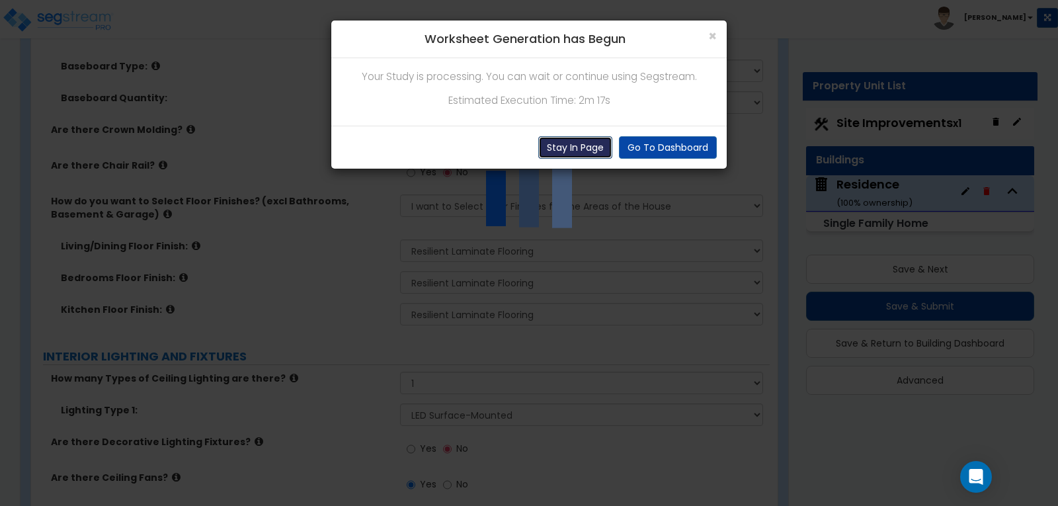
click at [597, 143] on button "Stay In Page" at bounding box center [575, 147] width 74 height 22
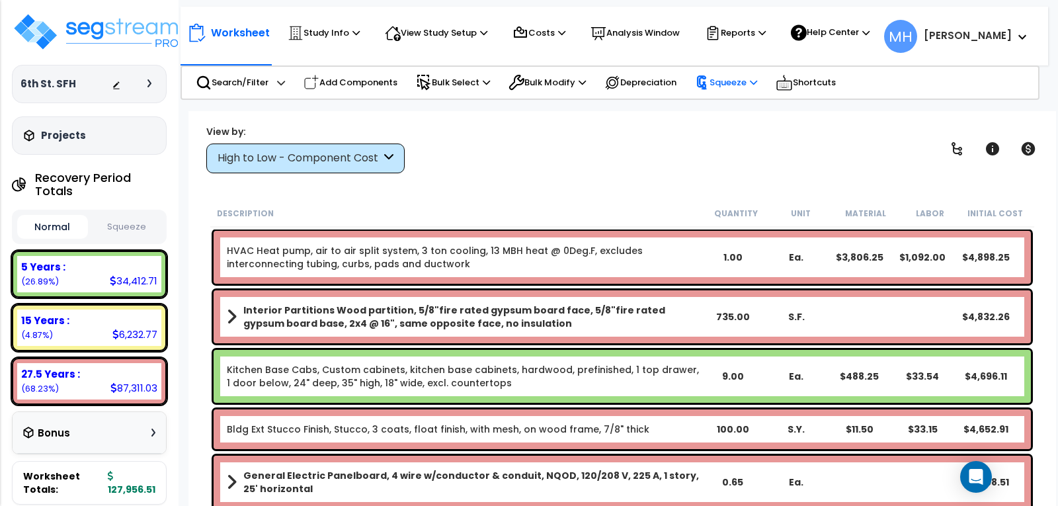
click at [731, 79] on p "Squeeze" at bounding box center [726, 82] width 62 height 15
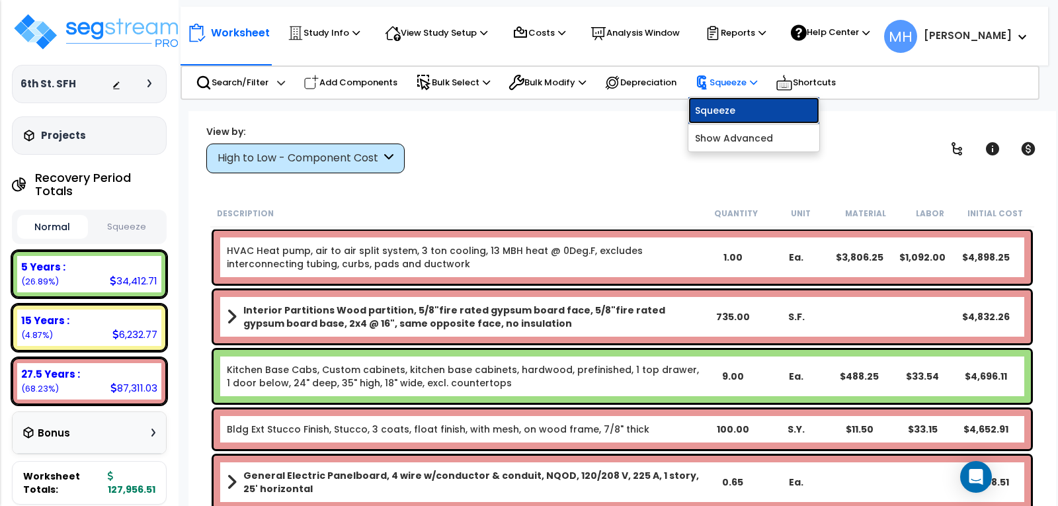
click at [731, 108] on link "Squeeze" at bounding box center [753, 110] width 131 height 26
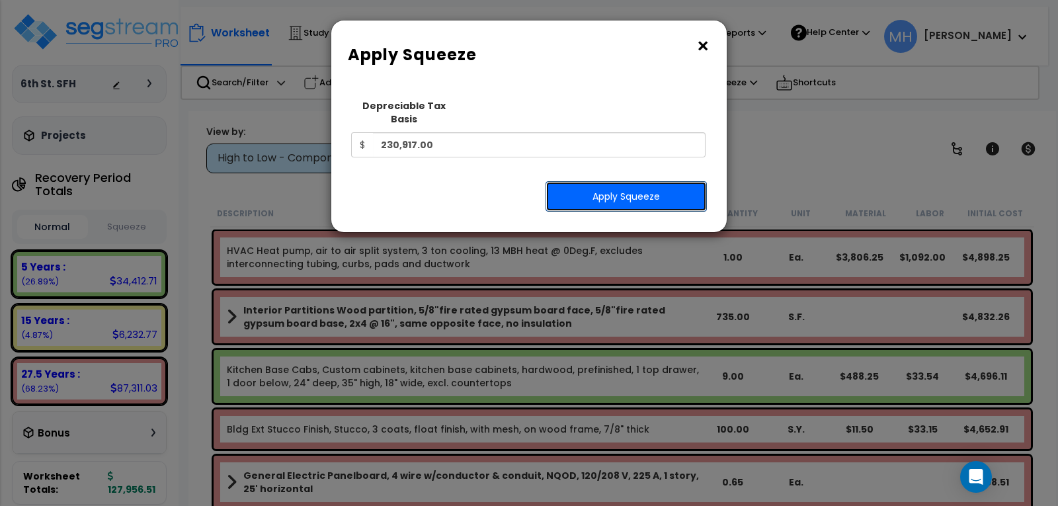
click at [619, 182] on button "Apply Squeeze" at bounding box center [626, 196] width 161 height 30
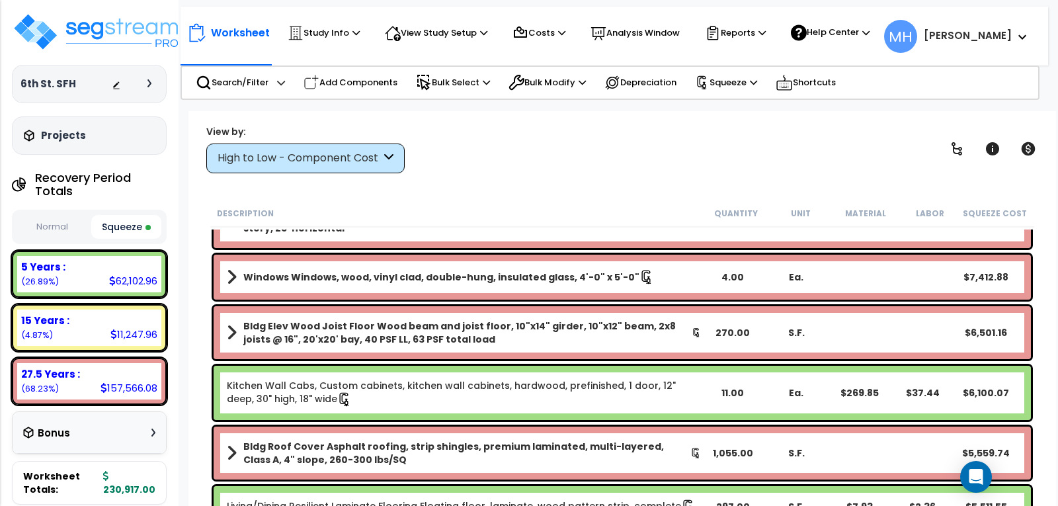
click at [664, 159] on div "View by: High to Low - Component Cost High to Low - Component Cost" at bounding box center [622, 148] width 841 height 49
click at [388, 158] on icon at bounding box center [388, 158] width 9 height 15
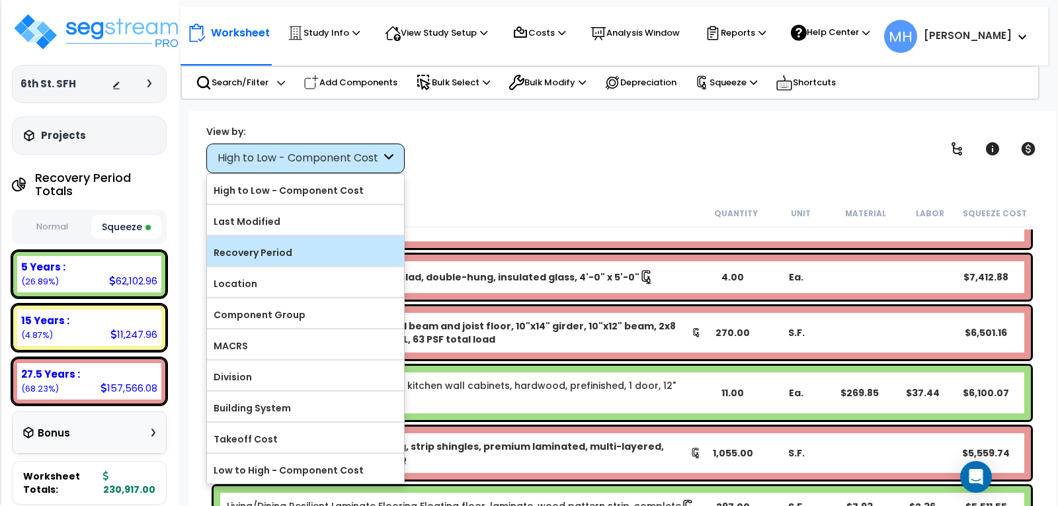
click at [304, 247] on label "Recovery Period" at bounding box center [305, 253] width 197 height 20
click at [0, 0] on input "Recovery Period" at bounding box center [0, 0] width 0 height 0
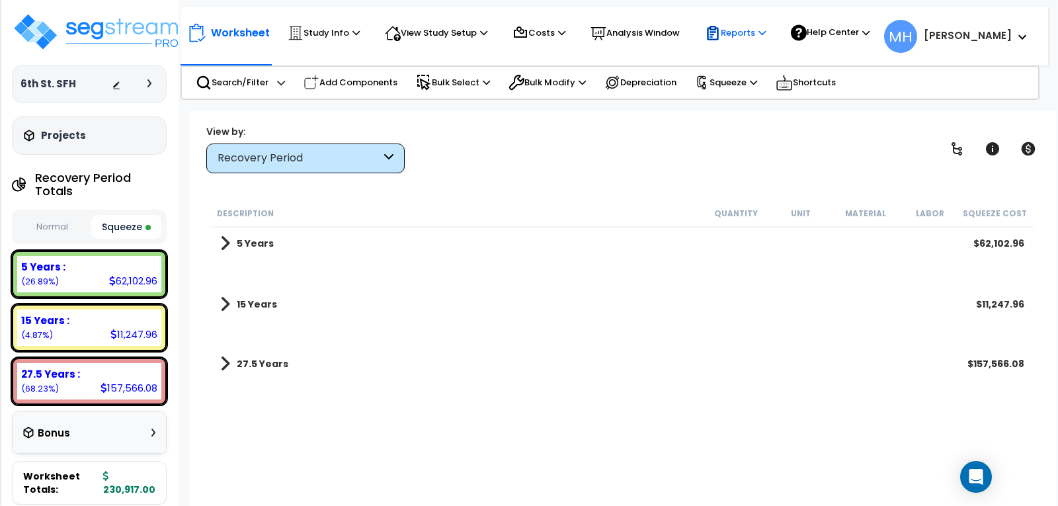
click at [760, 30] on p "Reports" at bounding box center [735, 33] width 61 height 16
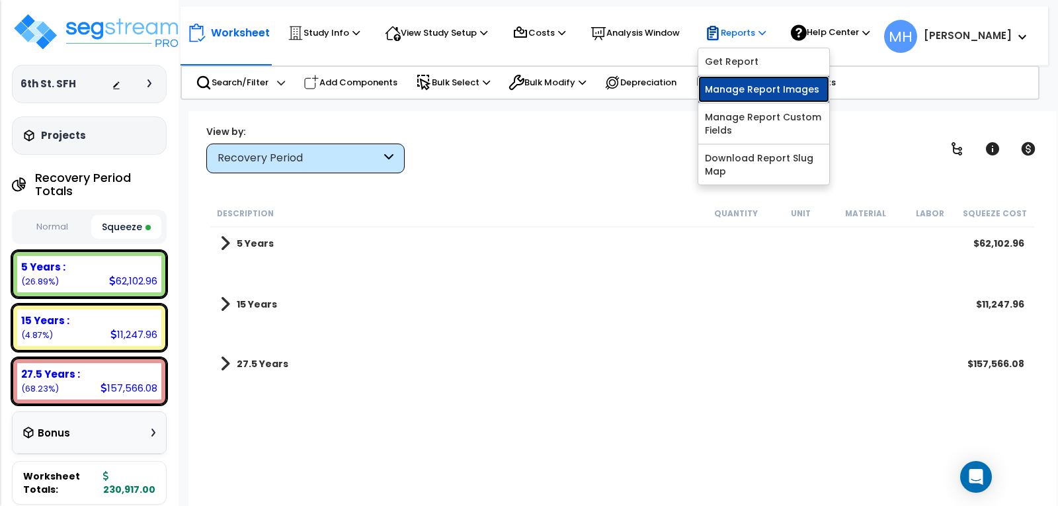
click at [749, 86] on link "Manage Report Images" at bounding box center [763, 89] width 131 height 26
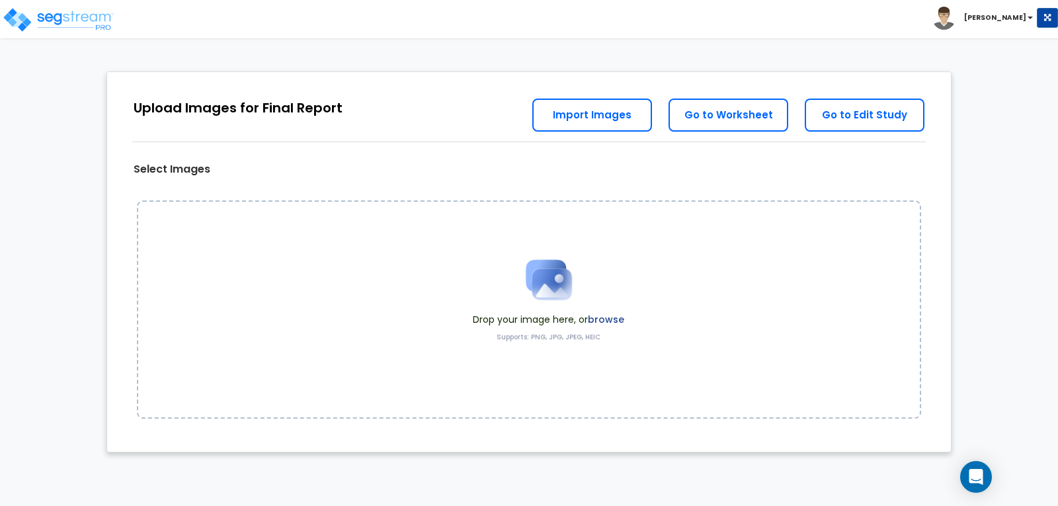
click at [557, 304] on img at bounding box center [549, 280] width 66 height 66
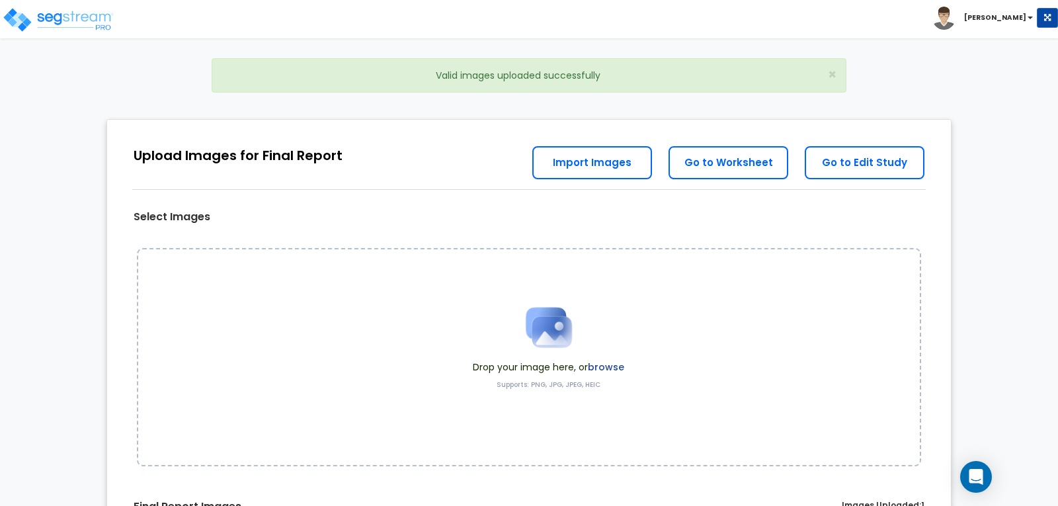
click at [543, 331] on img at bounding box center [549, 327] width 66 height 66
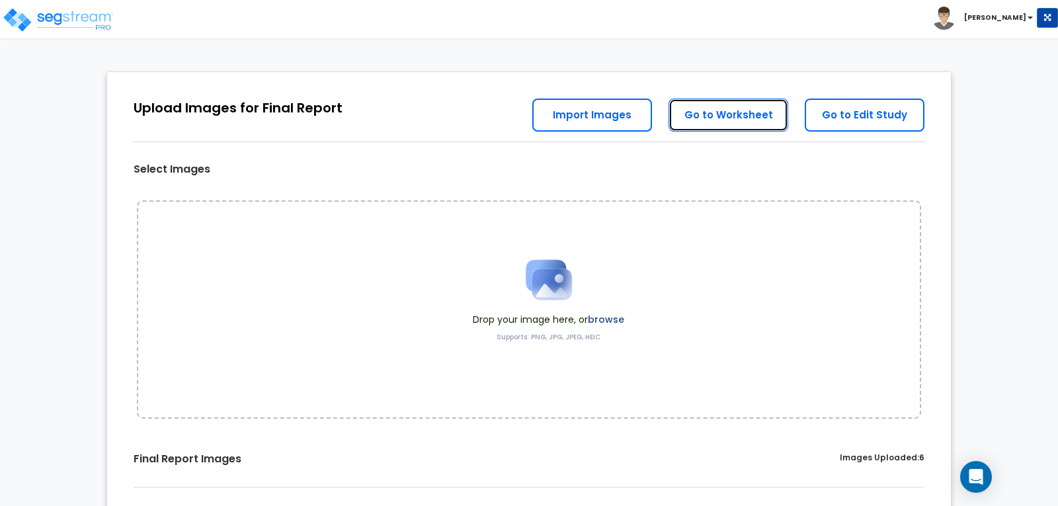
click at [726, 118] on link "Go to Worksheet" at bounding box center [729, 115] width 120 height 33
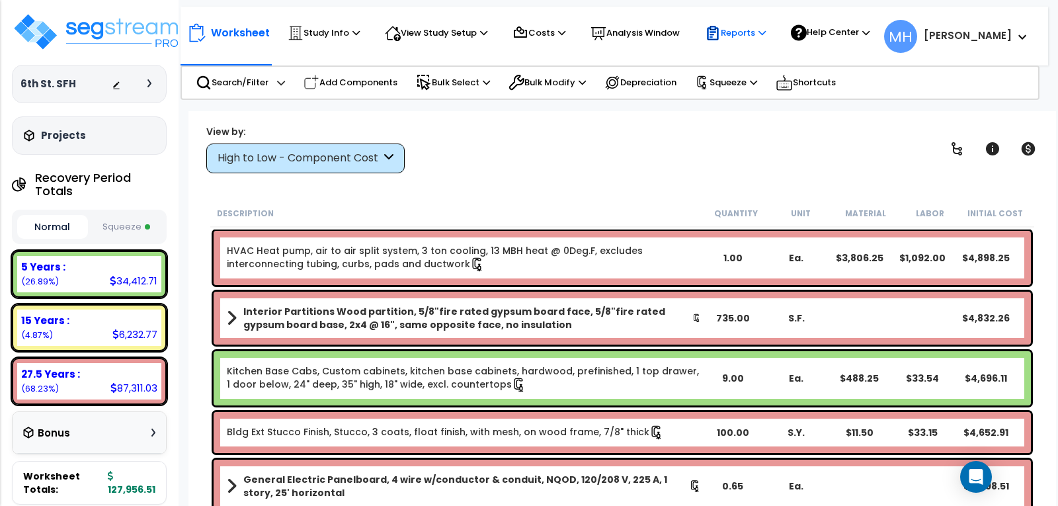
click at [741, 31] on p "Reports" at bounding box center [735, 33] width 61 height 16
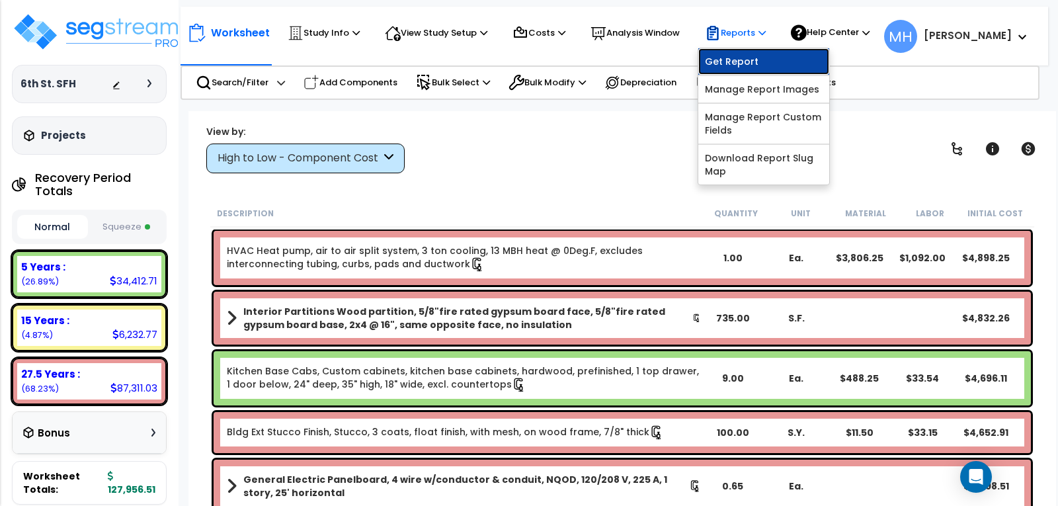
click at [745, 56] on link "Get Report" at bounding box center [763, 61] width 131 height 26
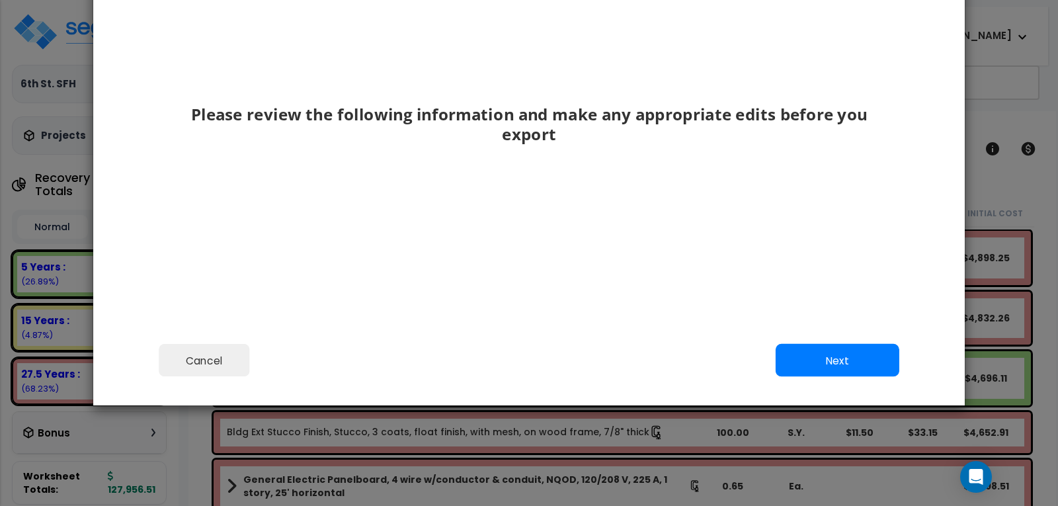
scroll to position [136, 0]
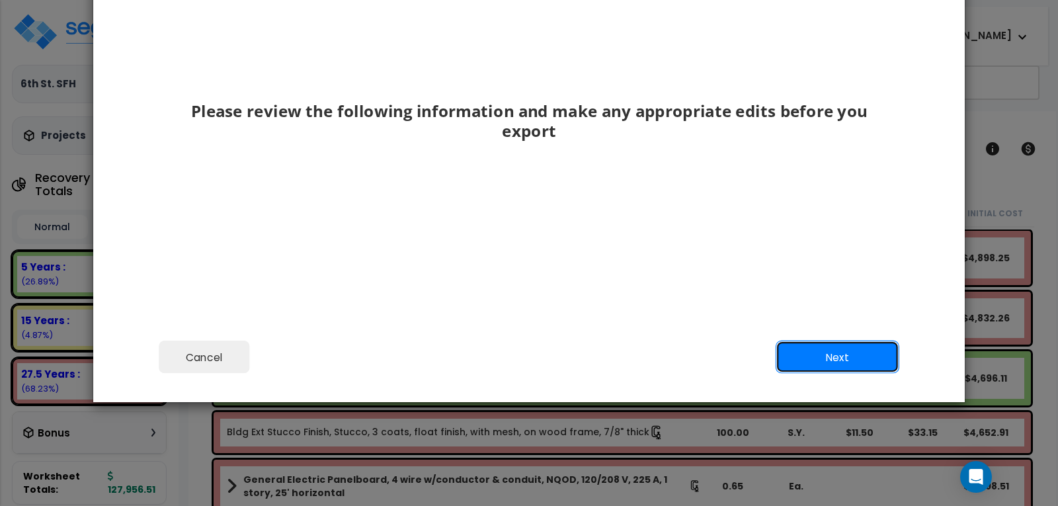
click at [812, 349] on button "Next" at bounding box center [838, 357] width 124 height 33
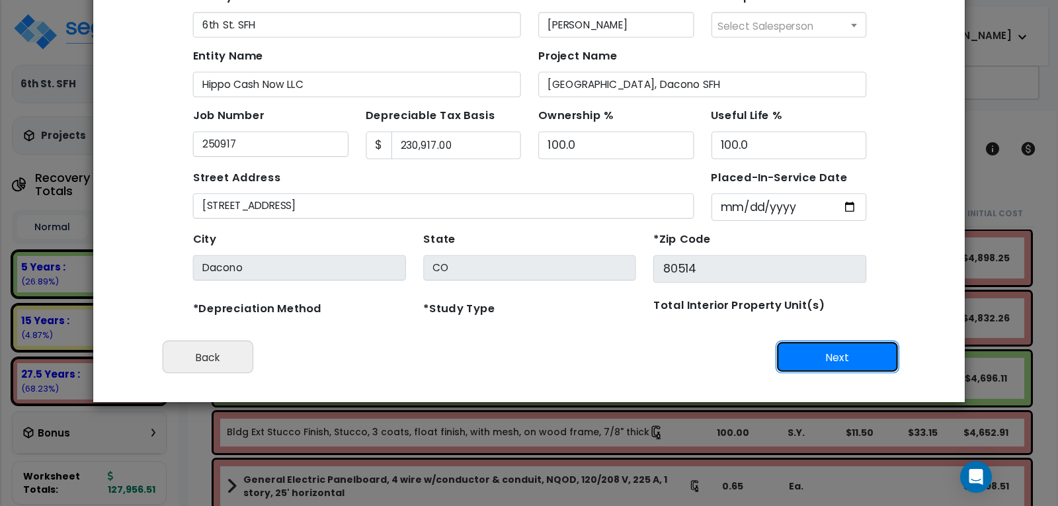
click at [804, 356] on button "Next" at bounding box center [838, 357] width 124 height 33
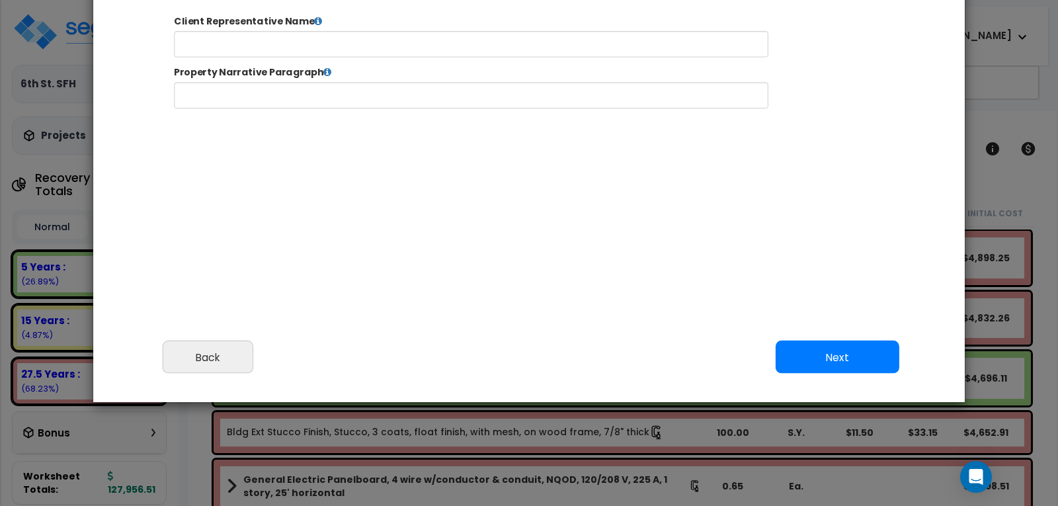
select select "2024"
click at [335, 24] on icon at bounding box center [339, 27] width 9 height 11
click at [335, 25] on icon at bounding box center [339, 27] width 9 height 11
click at [335, 26] on icon at bounding box center [339, 27] width 9 height 11
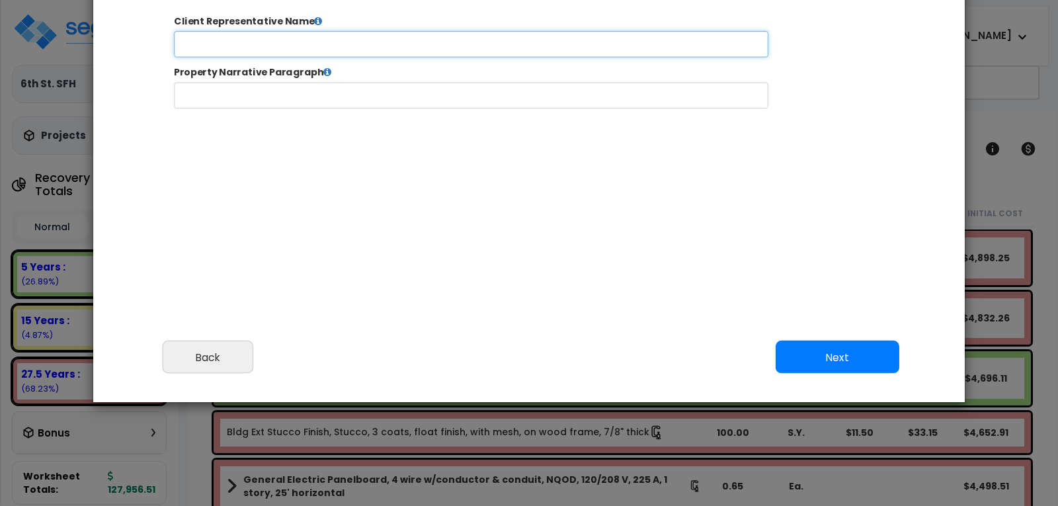
click at [269, 54] on input "text" at bounding box center [512, 54] width 675 height 30
type input "Brian Margolis"
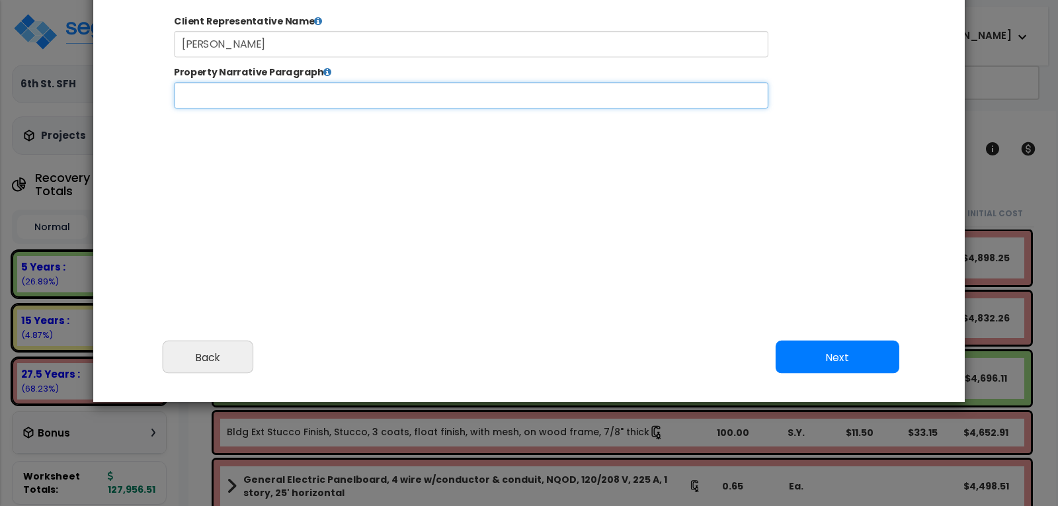
click at [378, 110] on input "text" at bounding box center [512, 112] width 675 height 30
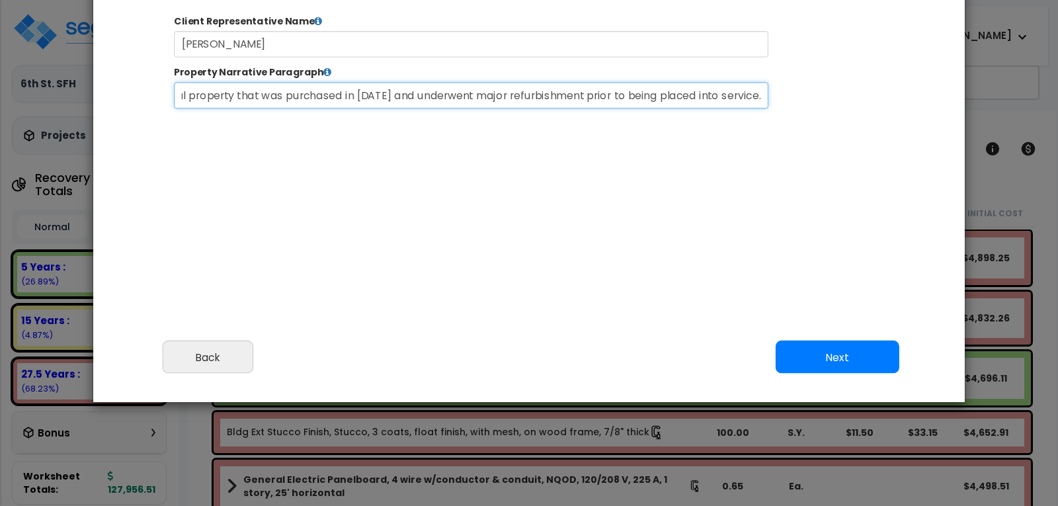
scroll to position [0, 144]
type input "Single Family rental property that was purchased in May of 2024 and underwent m…"
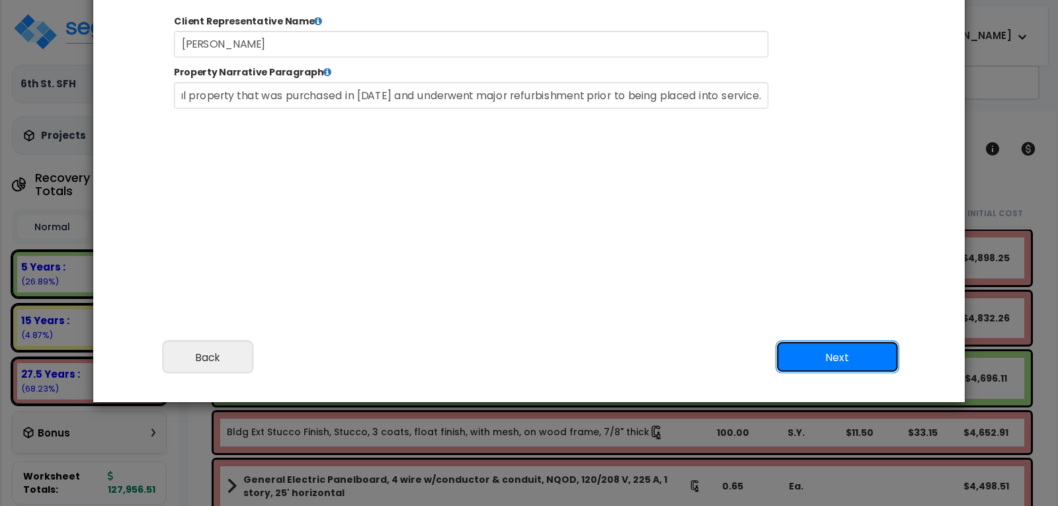
scroll to position [0, 0]
click at [840, 354] on button "Next" at bounding box center [838, 357] width 124 height 33
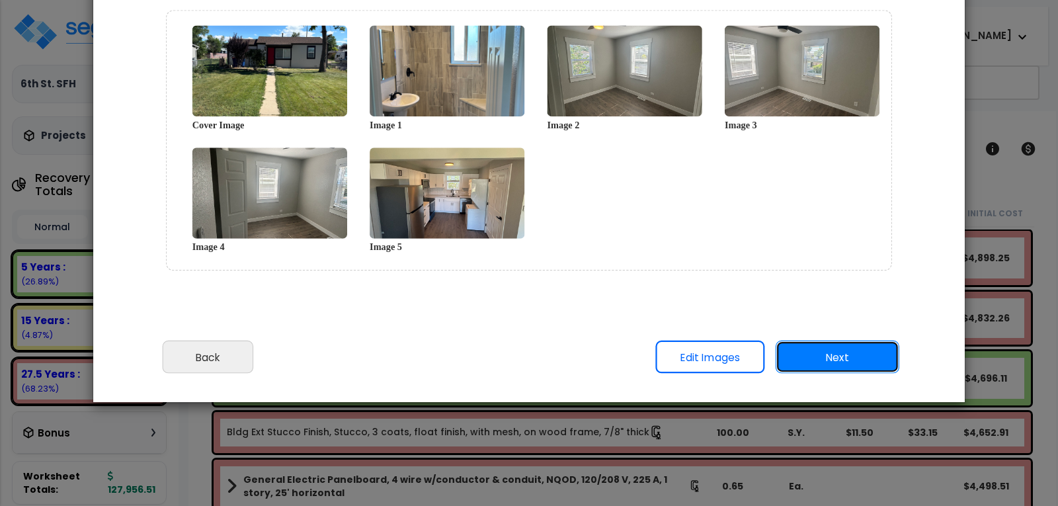
click at [840, 354] on button "Next" at bounding box center [838, 357] width 124 height 33
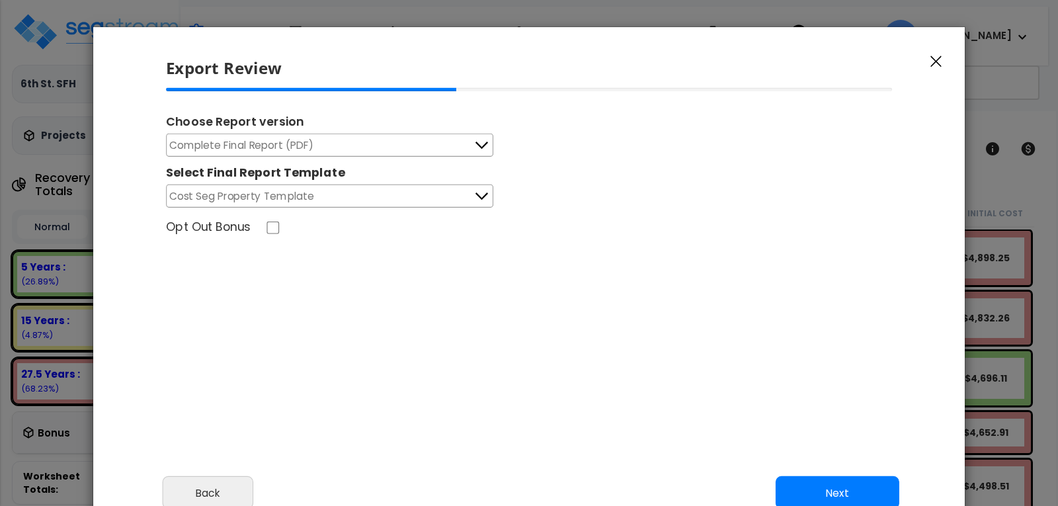
click at [478, 147] on icon at bounding box center [481, 145] width 17 height 17
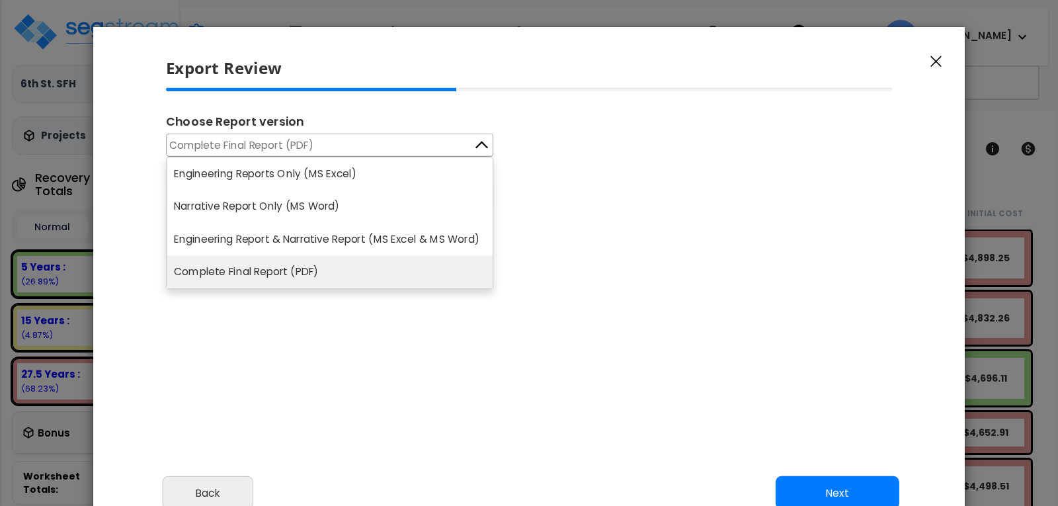
click at [478, 147] on icon at bounding box center [481, 145] width 17 height 17
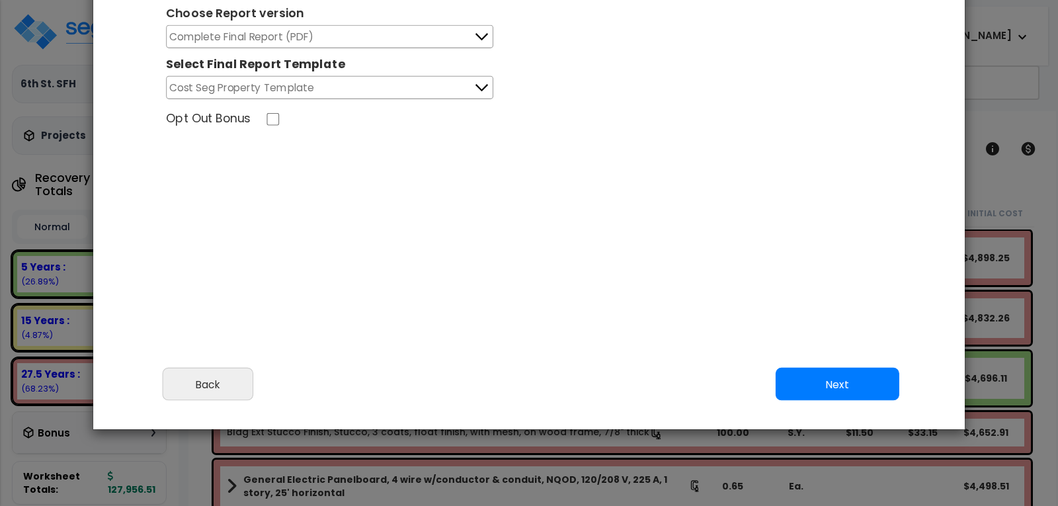
scroll to position [132, 0]
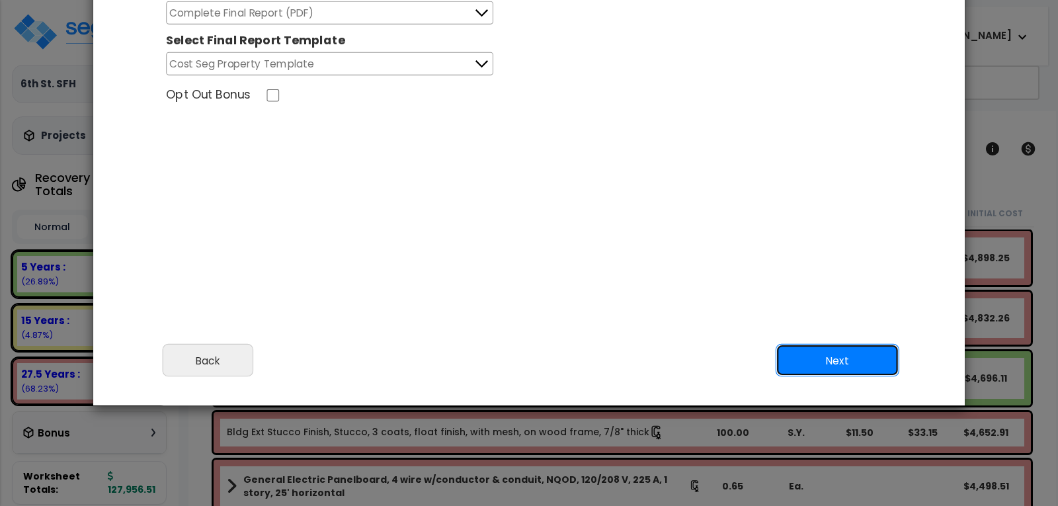
click at [834, 360] on button "Next" at bounding box center [838, 360] width 124 height 33
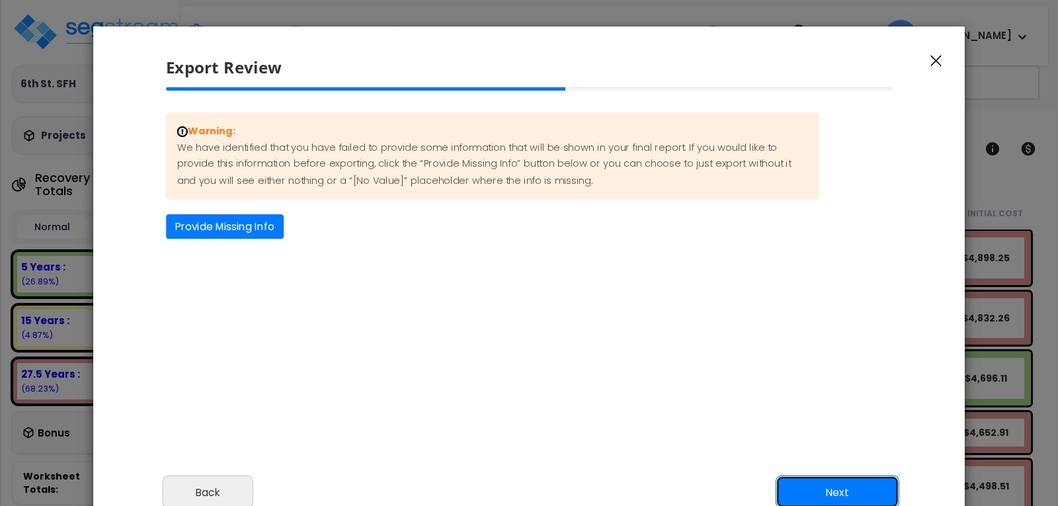
scroll to position [0, 0]
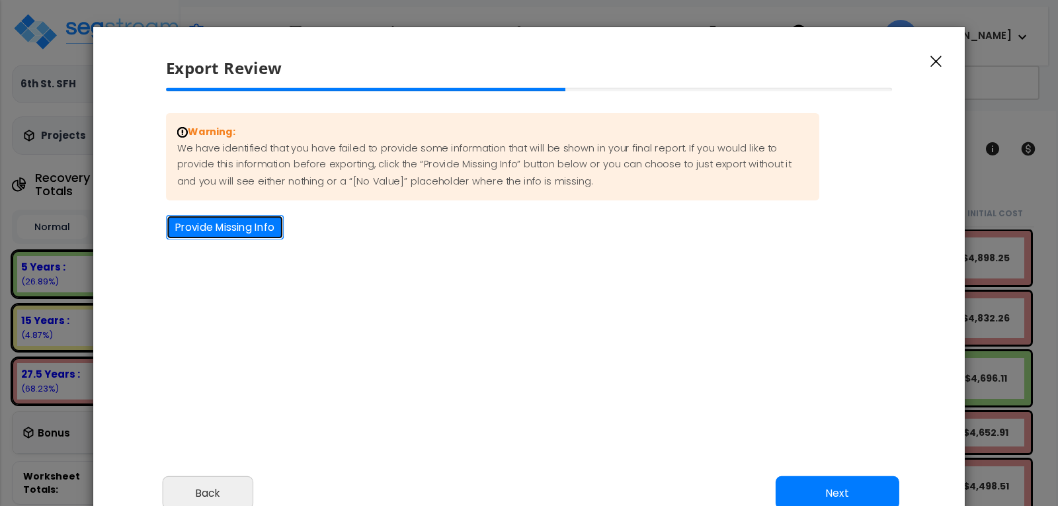
click at [234, 222] on button "Provide Missing Info" at bounding box center [225, 227] width 118 height 24
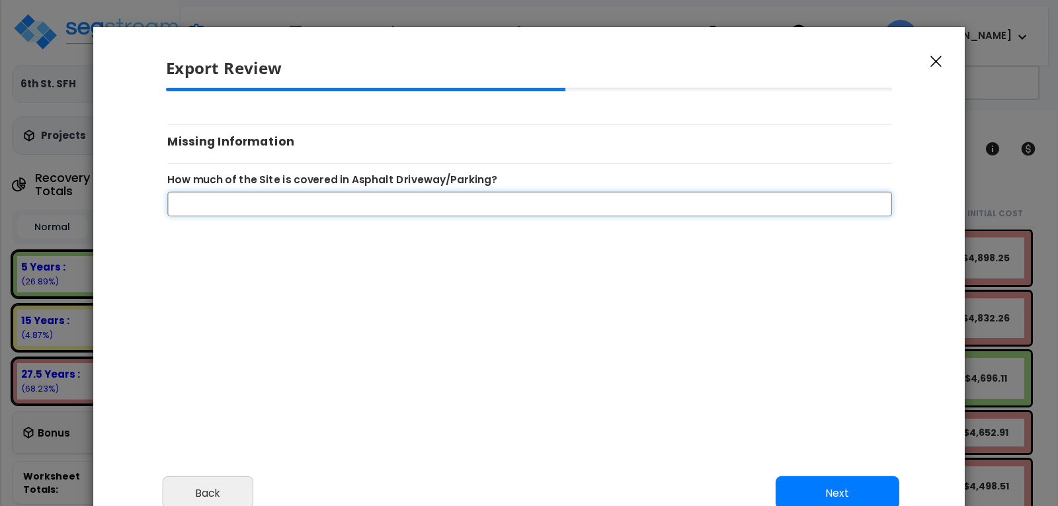
click at [386, 191] on input "How much of the Site is covered in Asphalt Driveway/Parking?" at bounding box center [529, 203] width 725 height 24
type input "0"
click at [818, 489] on button "Next" at bounding box center [838, 492] width 124 height 33
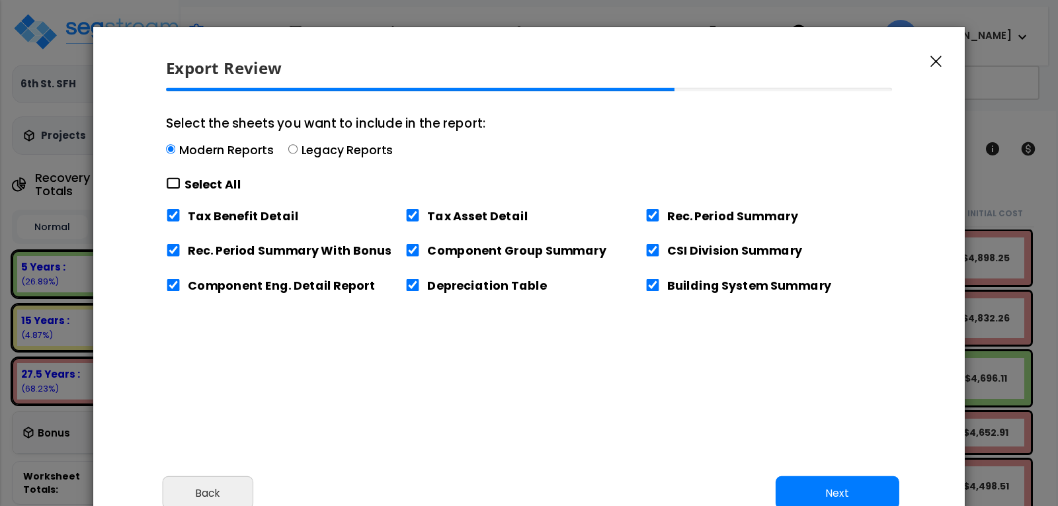
click at [173, 179] on input "Select the sheets you want to include in the report: Modern Reports Legacy Repo…" at bounding box center [173, 183] width 15 height 13
checkbox input "true"
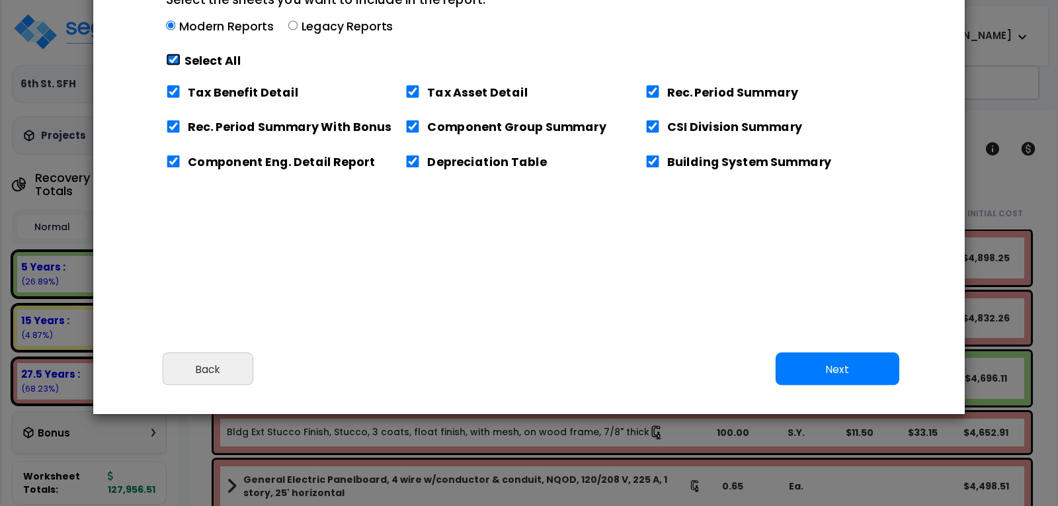
scroll to position [132, 0]
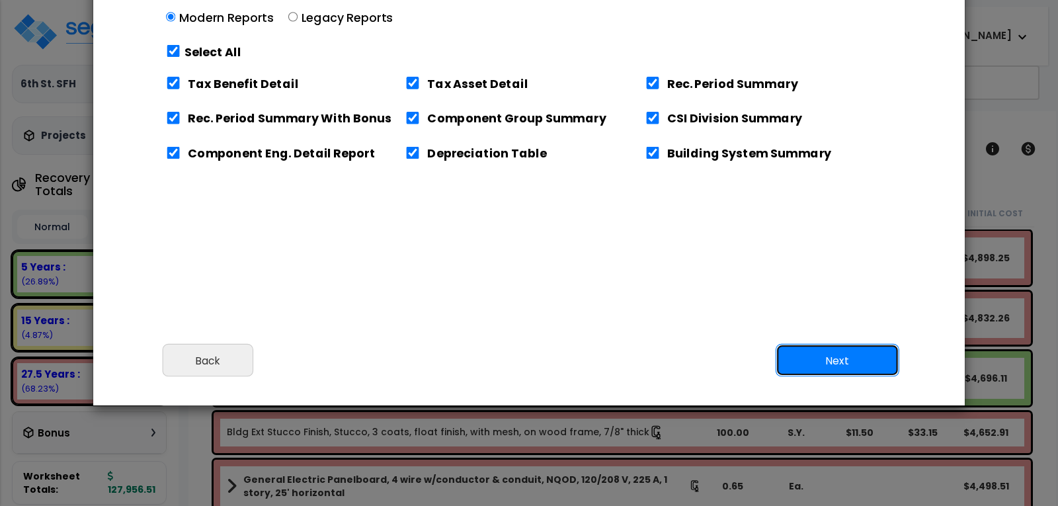
click at [829, 357] on button "Next" at bounding box center [838, 360] width 124 height 33
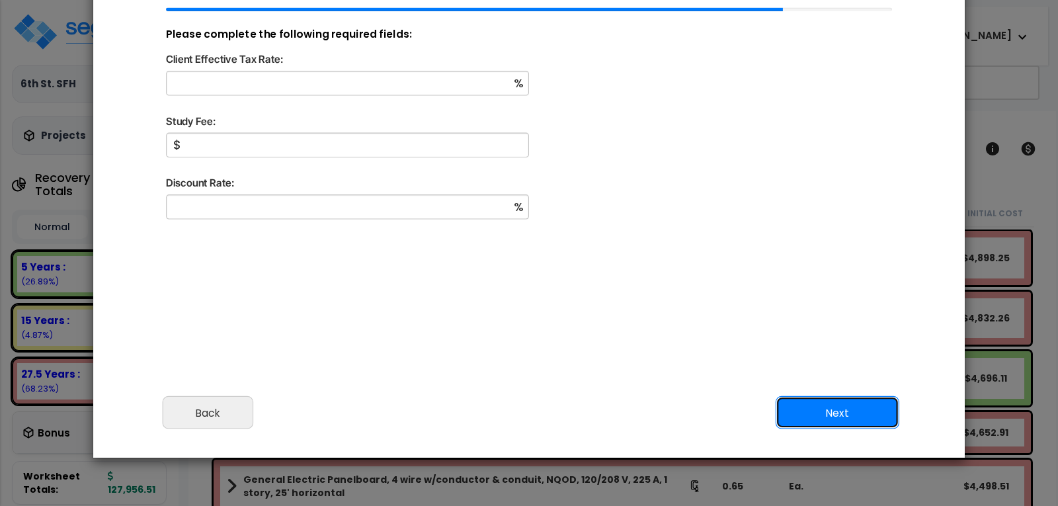
scroll to position [0, 0]
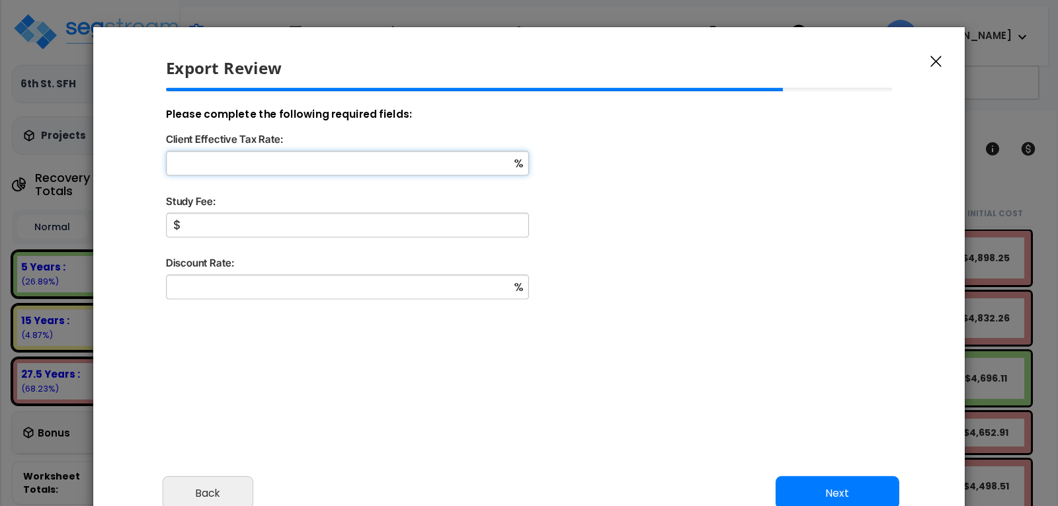
click at [296, 156] on input "Client Effective Tax Rate:" at bounding box center [347, 163] width 363 height 24
type input "30"
click at [246, 226] on input "Study Fee:" at bounding box center [347, 225] width 363 height 24
type input "3,000"
click at [276, 279] on input "Discount Rate:" at bounding box center [347, 286] width 363 height 24
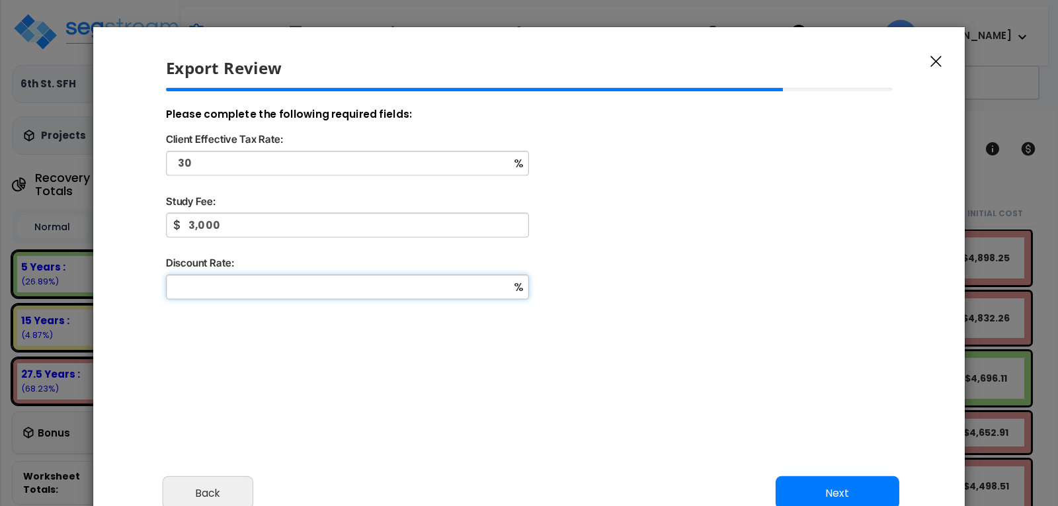
type input "8"
click at [319, 377] on div "Please complete the following required fields: Client Effective Tax Rate: 30 % …" at bounding box center [529, 270] width 748 height 364
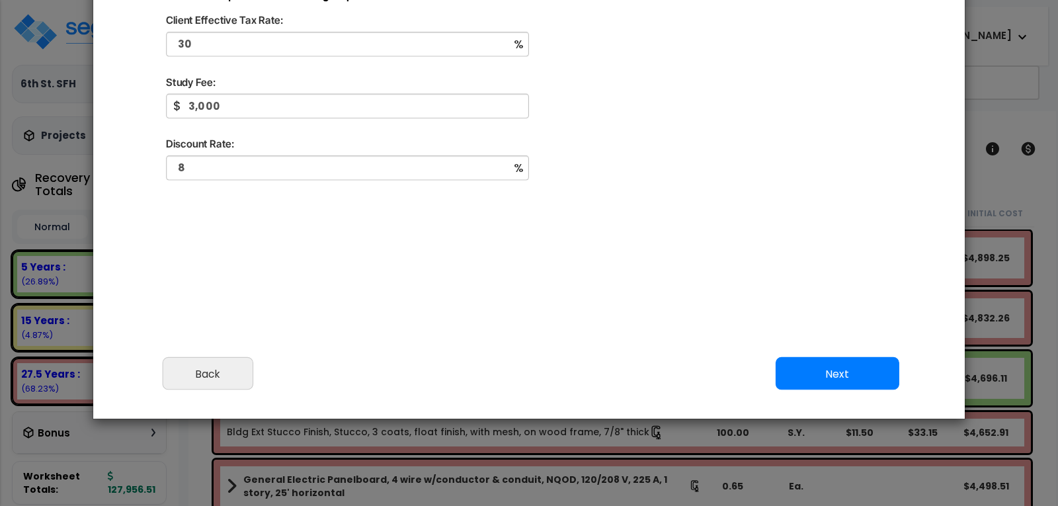
scroll to position [136, 0]
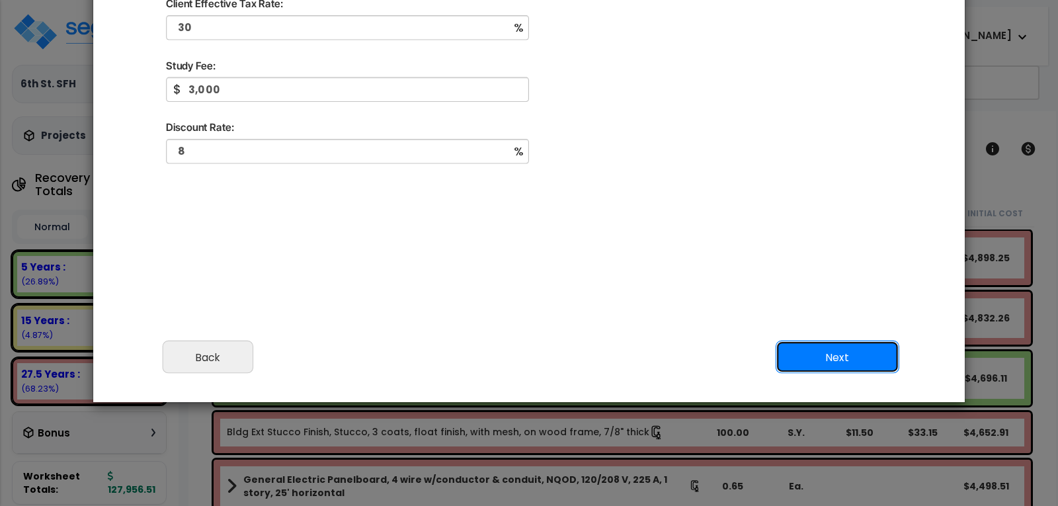
click at [816, 356] on button "Next" at bounding box center [838, 357] width 124 height 33
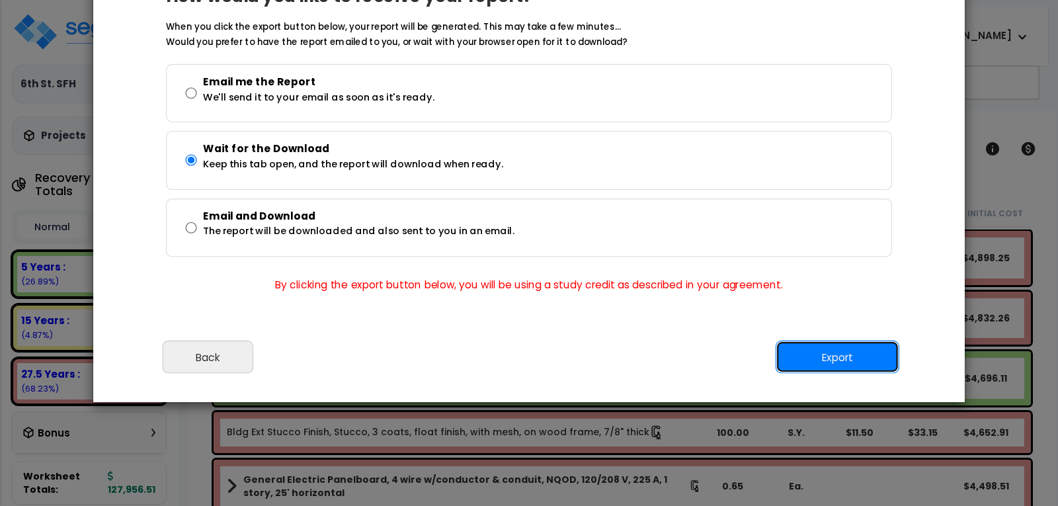
click at [818, 352] on button "Export" at bounding box center [838, 357] width 124 height 33
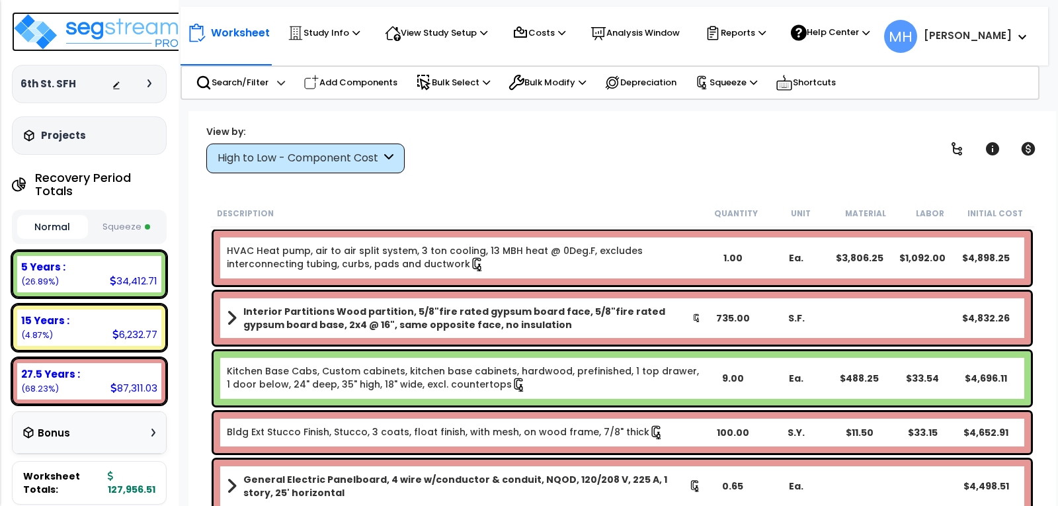
click at [126, 28] on img at bounding box center [98, 32] width 172 height 40
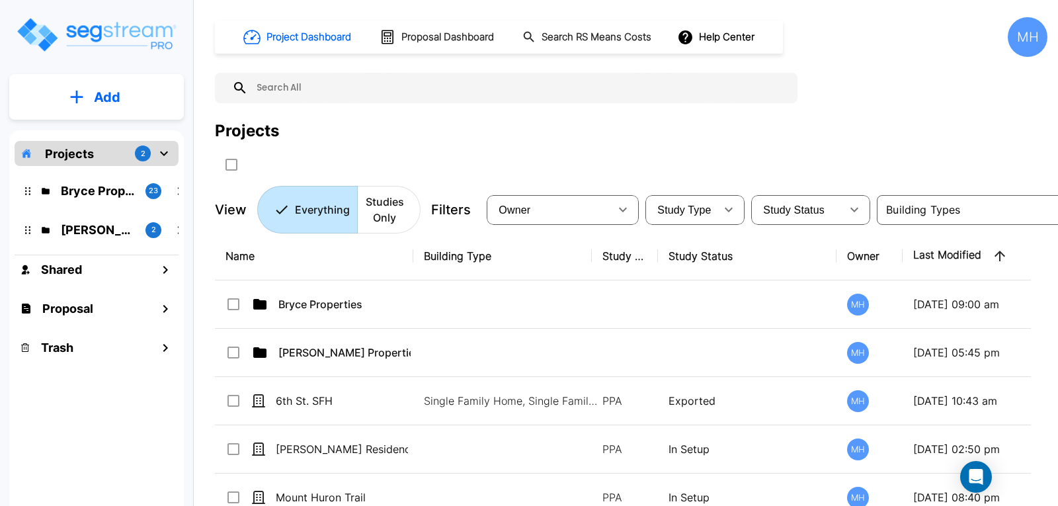
click at [92, 95] on button "Add" at bounding box center [96, 97] width 175 height 38
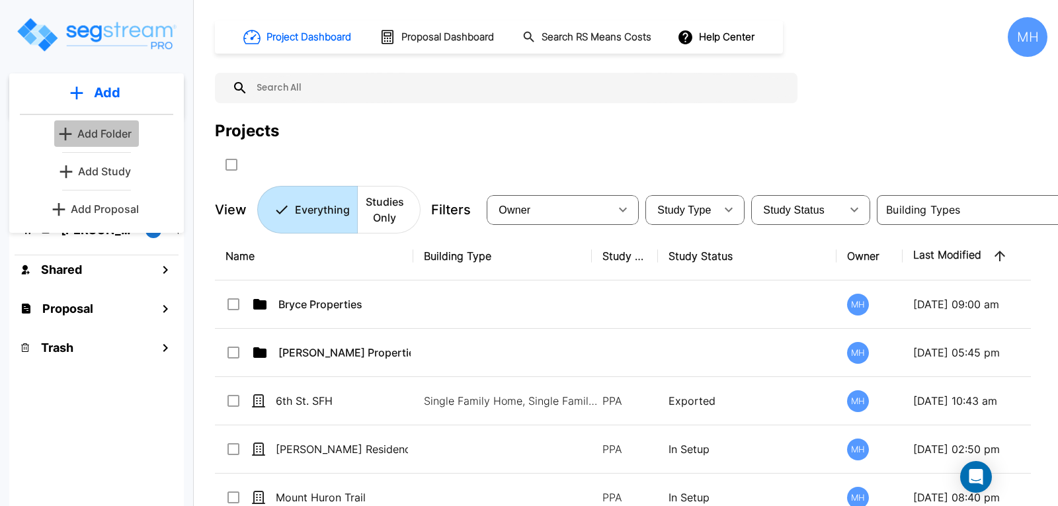
click at [119, 128] on p "Add Folder" at bounding box center [104, 134] width 54 height 16
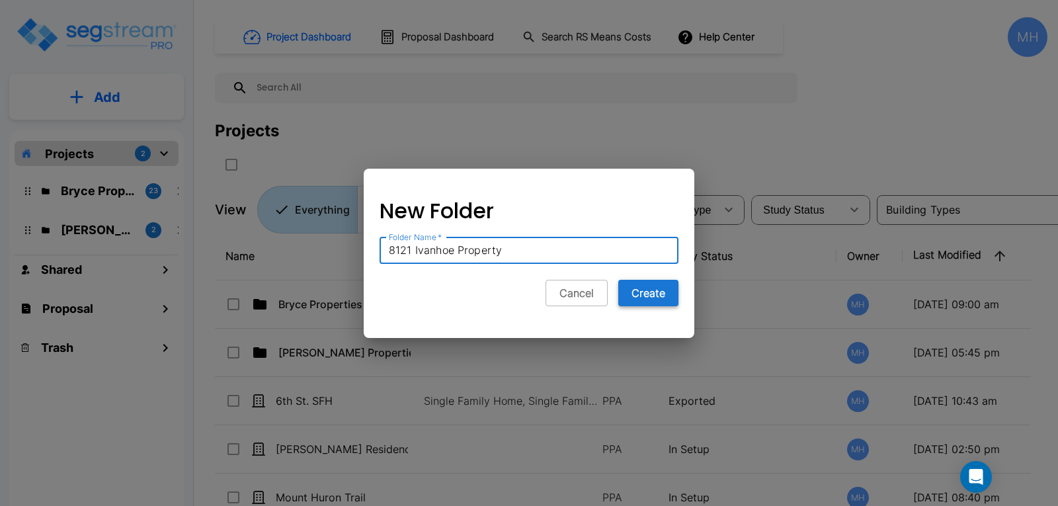
type input "8121 Ivanhoe Property"
click at [641, 290] on button "Create" at bounding box center [648, 293] width 60 height 26
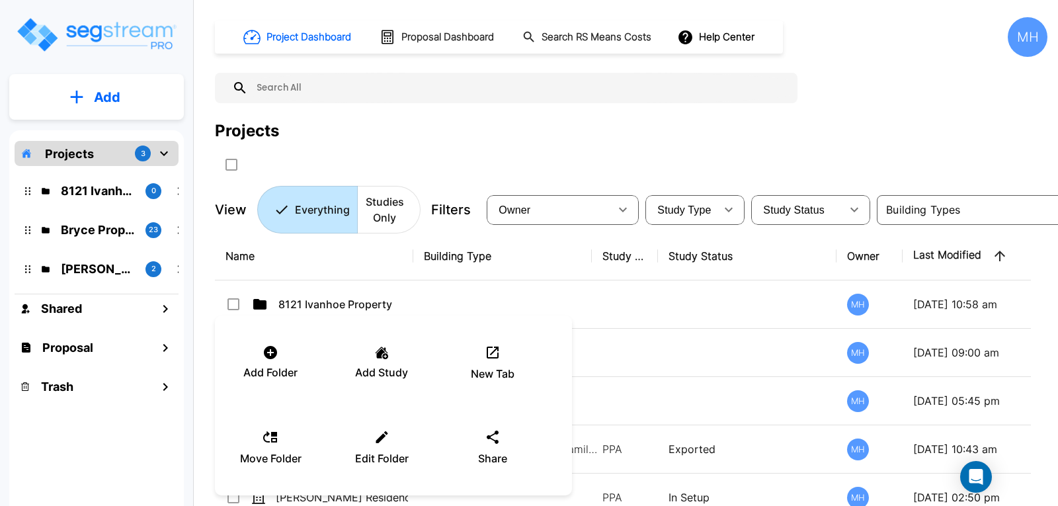
click at [229, 302] on div at bounding box center [529, 253] width 1058 height 506
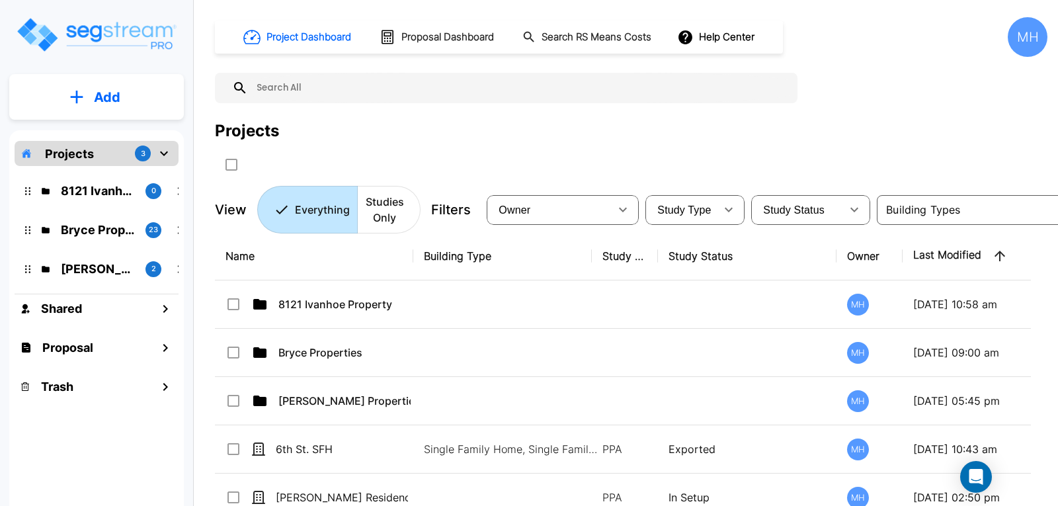
click at [231, 302] on input "select row 8121 Ivanhoe Property" at bounding box center [232, 301] width 13 height 11
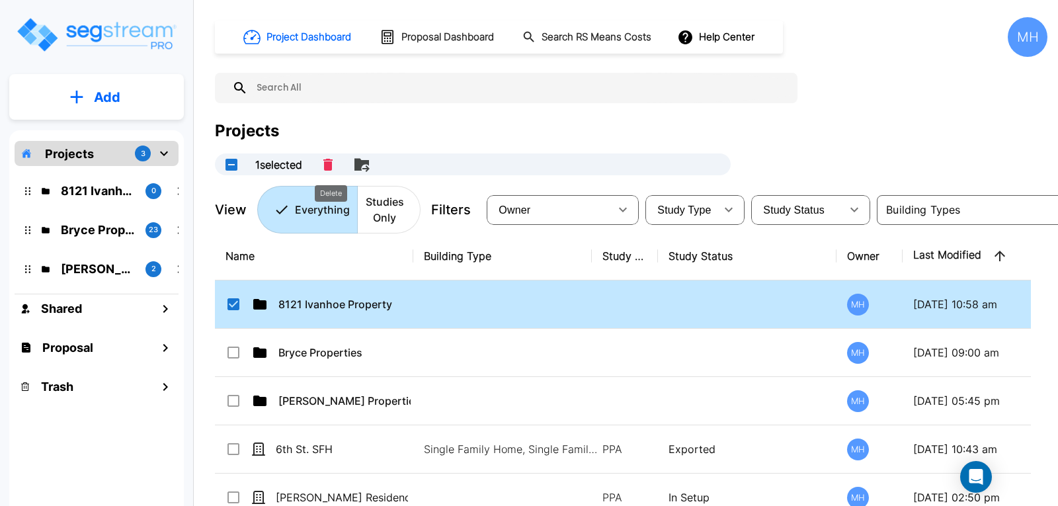
click at [328, 163] on icon "Delete" at bounding box center [327, 165] width 9 height 12
checkbox input "false"
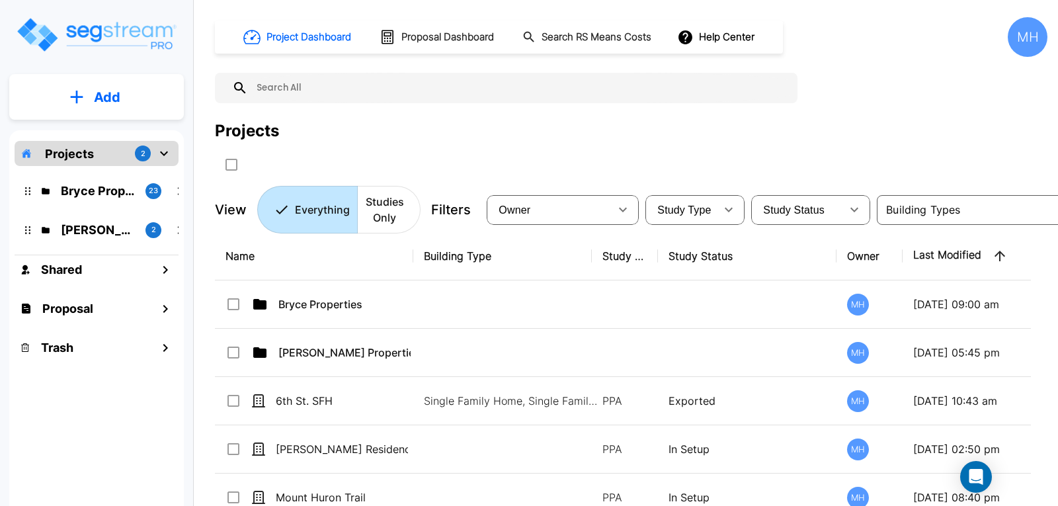
click at [116, 97] on p "Add" at bounding box center [107, 97] width 26 height 20
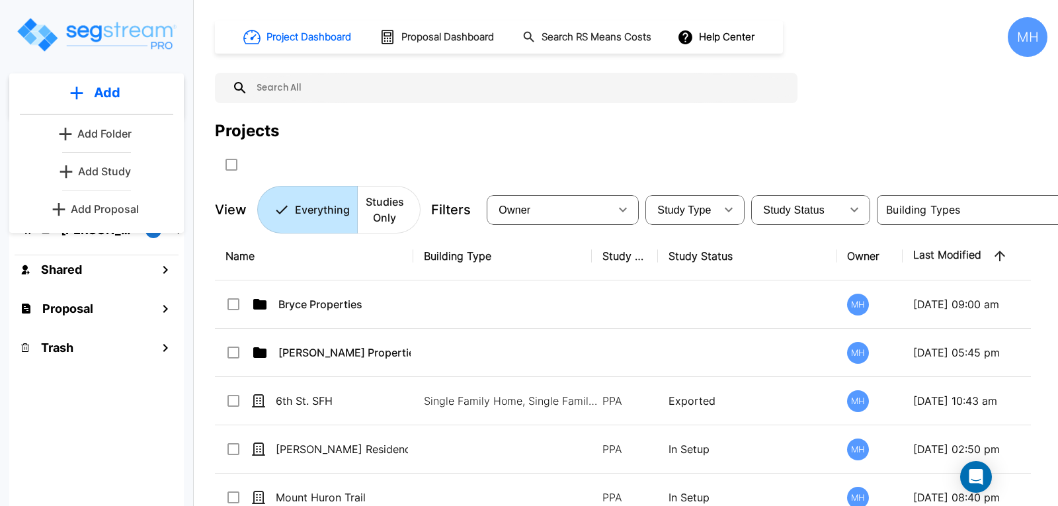
click at [112, 170] on p "Add Study" at bounding box center [104, 171] width 53 height 16
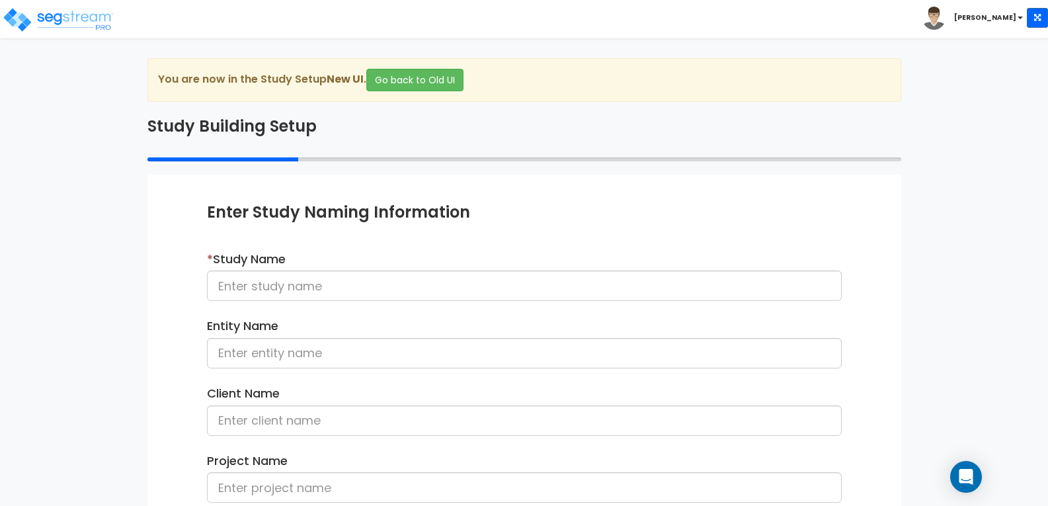
click at [913, 253] on div "We are Building your Study. So please grab a coffee and let us do the heavy lif…" at bounding box center [524, 424] width 1048 height 733
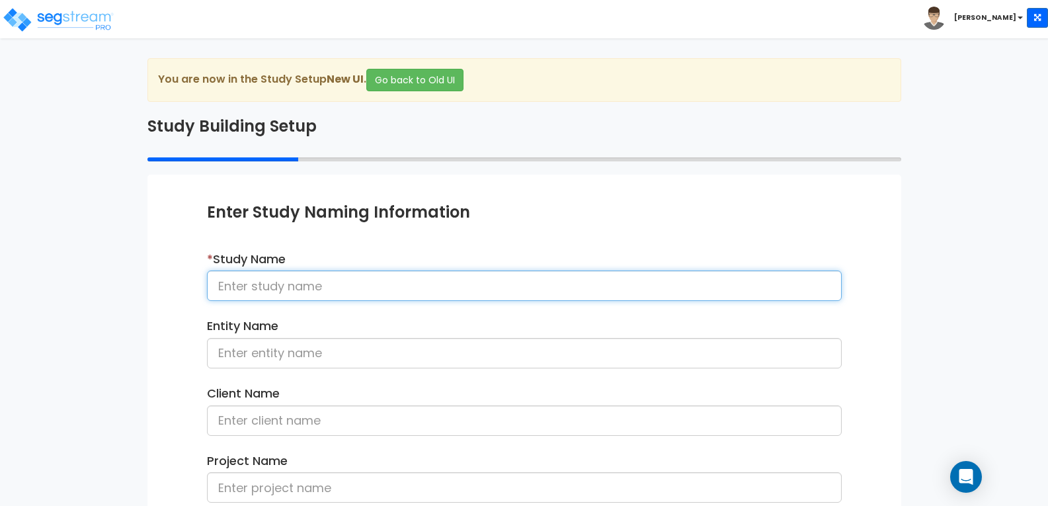
click at [456, 282] on input at bounding box center [524, 285] width 635 height 30
type input "Ivanhoe Rental Property"
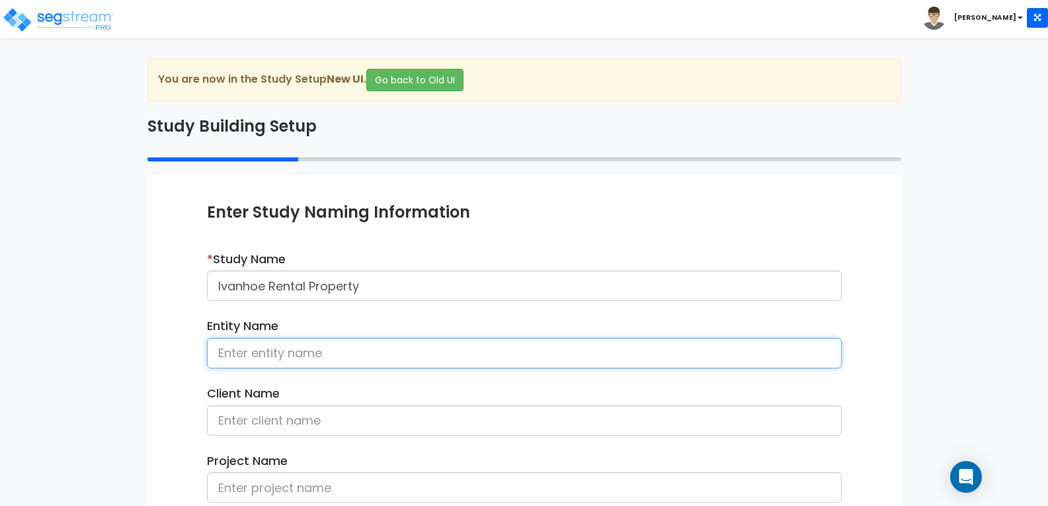
click at [398, 345] on input at bounding box center [524, 353] width 635 height 30
type input "[PERSON_NAME] Land Company"
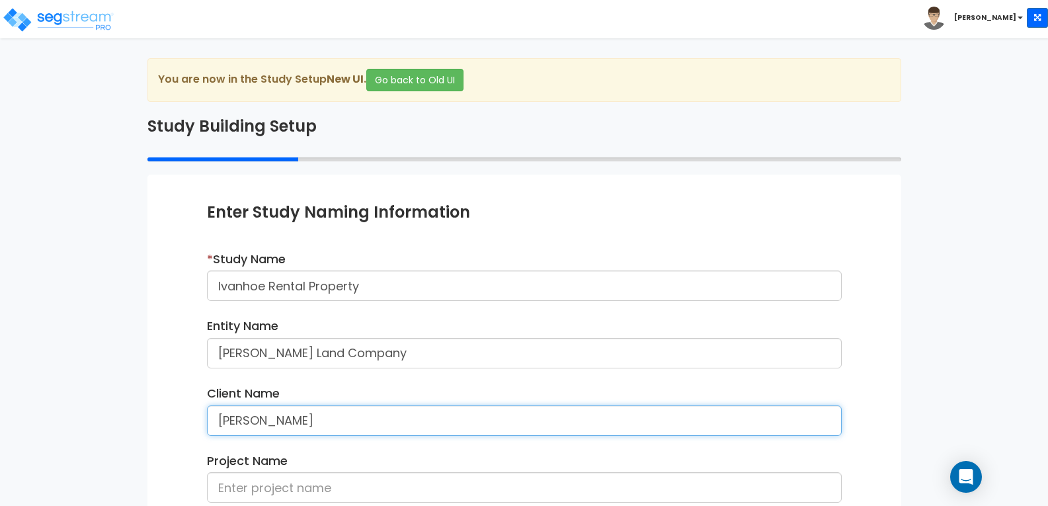
type input "[PERSON_NAME]"
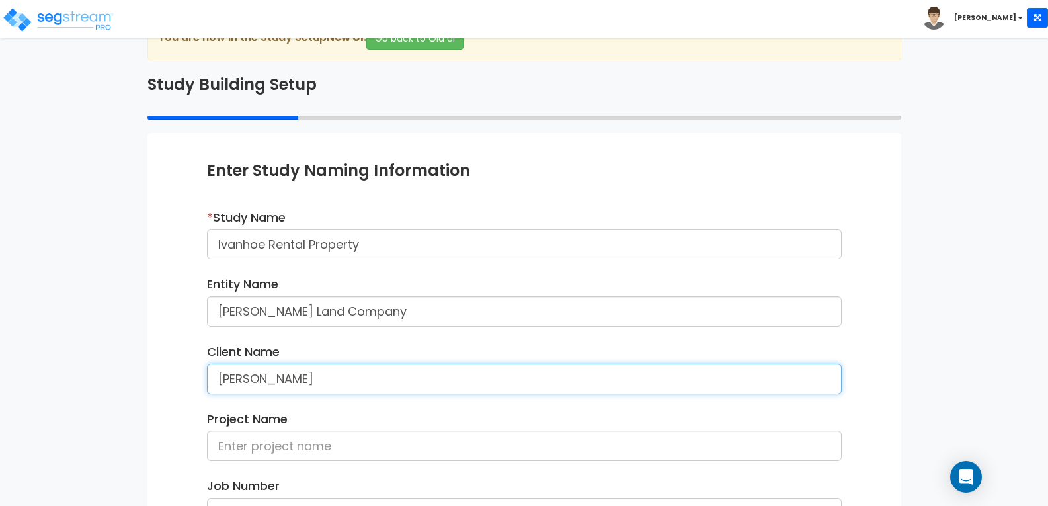
scroll to position [66, 0]
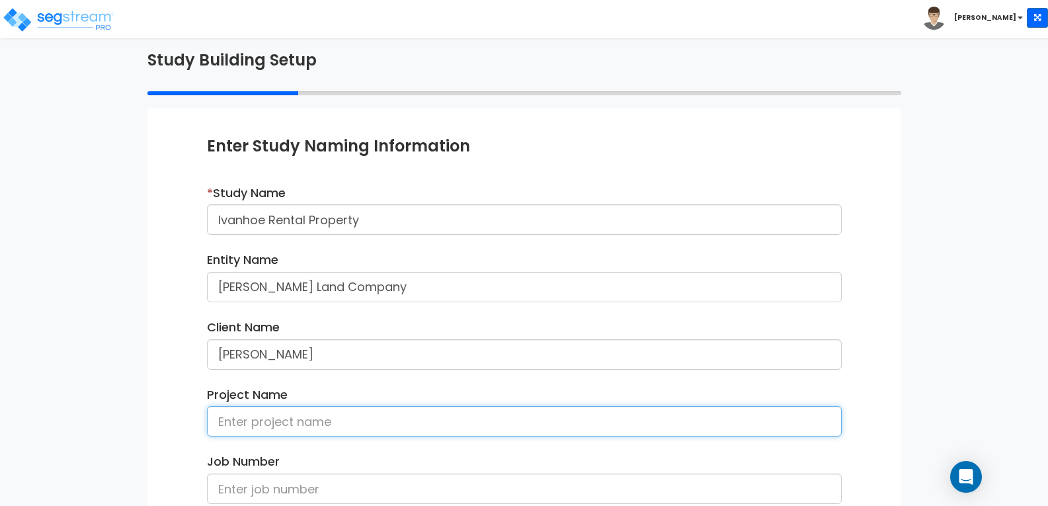
click at [348, 416] on input at bounding box center [524, 421] width 635 height 30
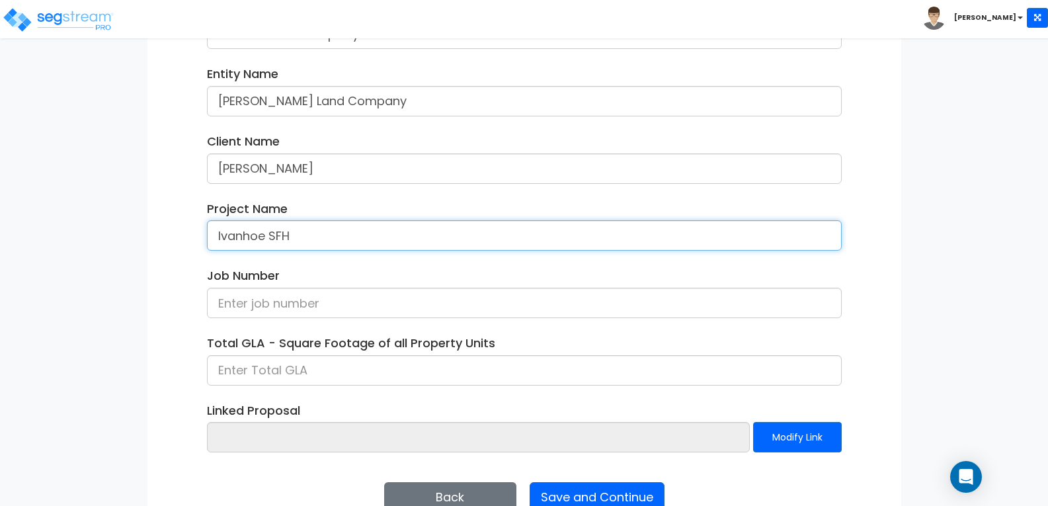
scroll to position [285, 0]
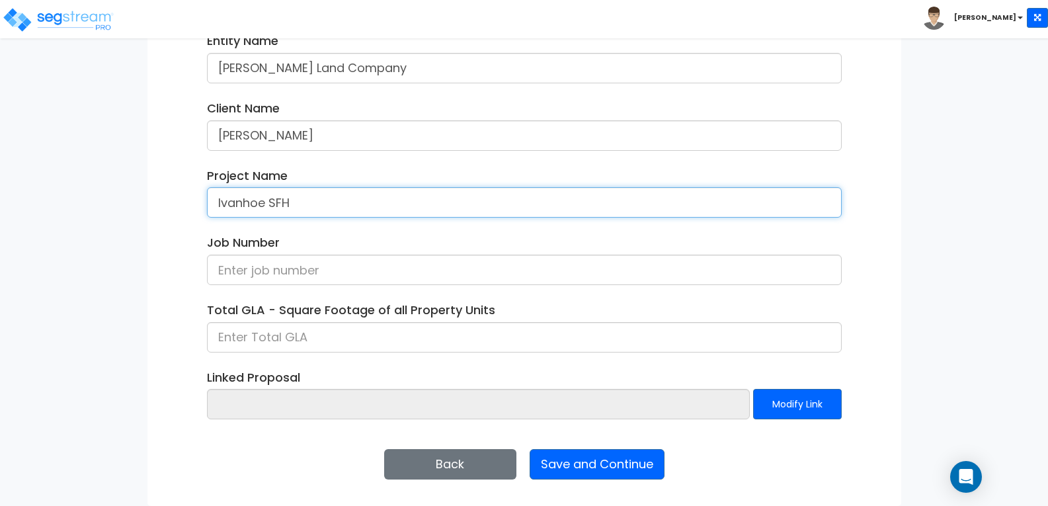
type input "Ivanhoe SFH"
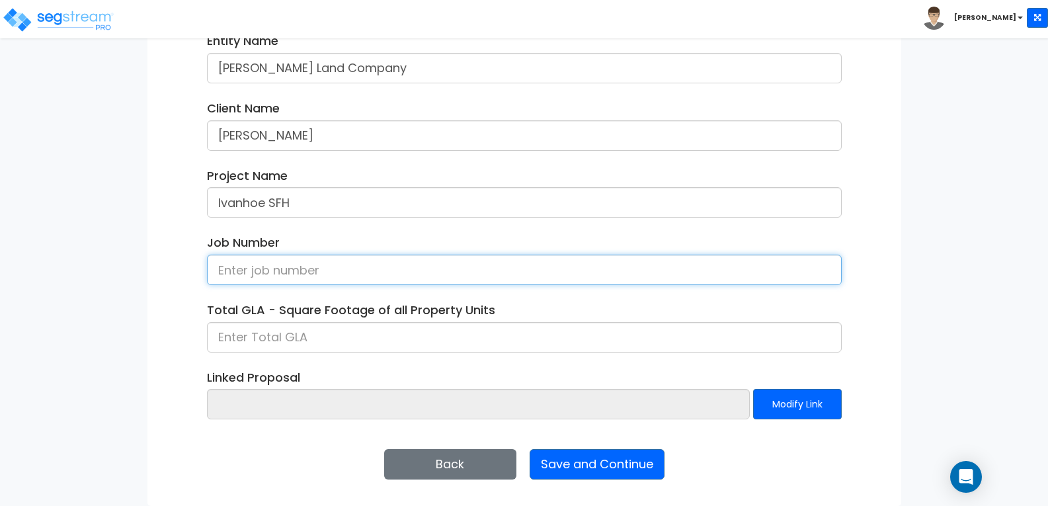
click at [339, 264] on input at bounding box center [524, 270] width 635 height 30
type input "250918"
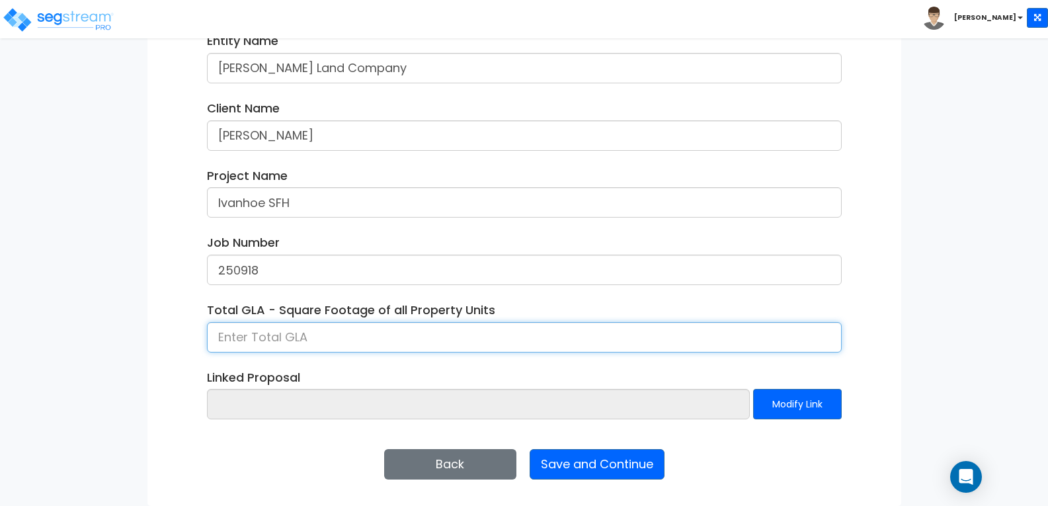
click at [375, 328] on input at bounding box center [524, 337] width 635 height 30
type input "910"
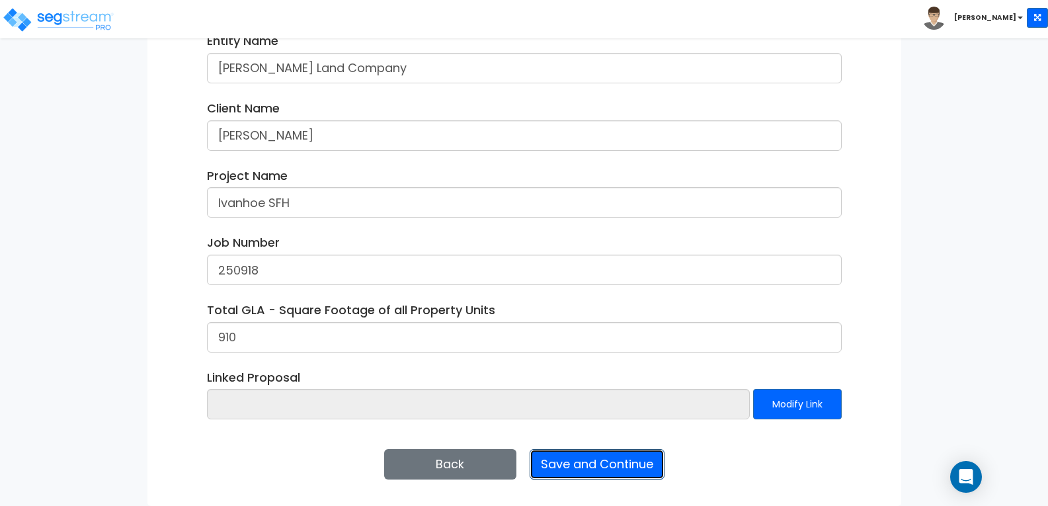
click at [608, 464] on button "Save and Continue" at bounding box center [597, 464] width 135 height 30
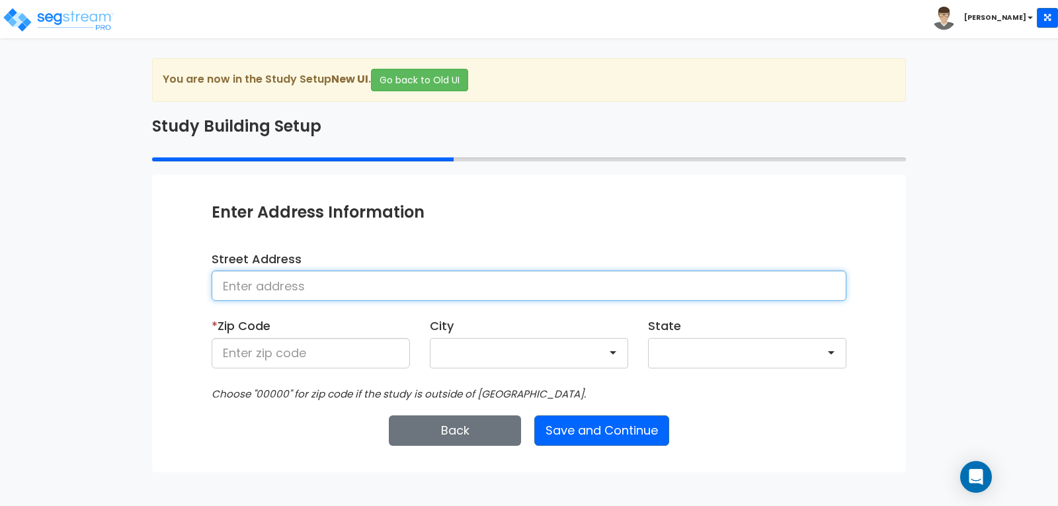
click at [378, 273] on input at bounding box center [529, 285] width 635 height 30
type input "[STREET_ADDRESS]"
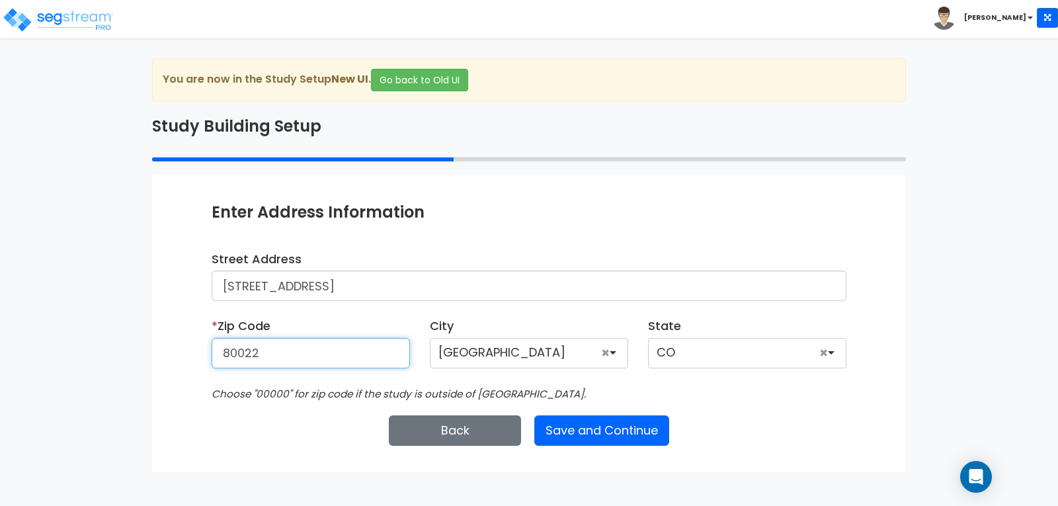
type input "80022"
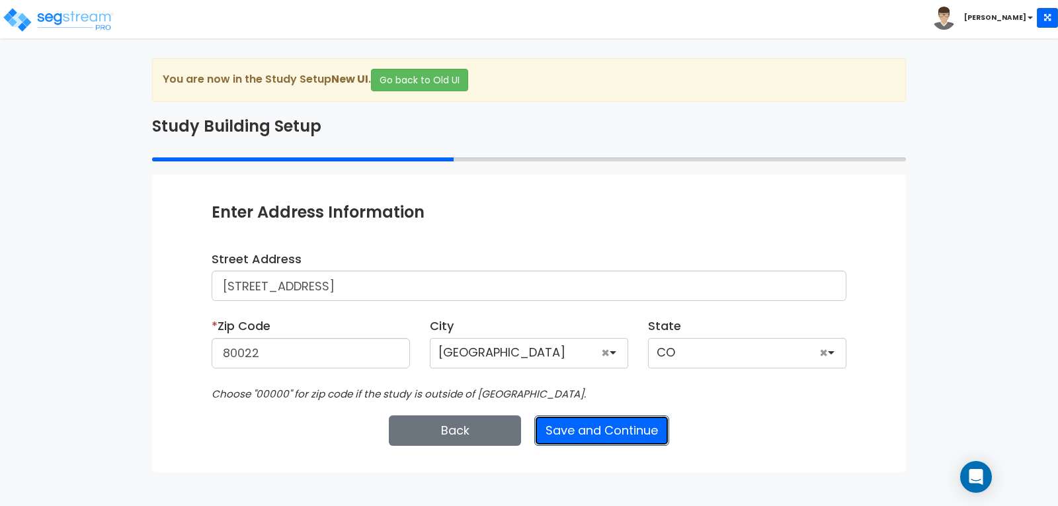
click at [588, 432] on button "Save and Continue" at bounding box center [601, 430] width 135 height 30
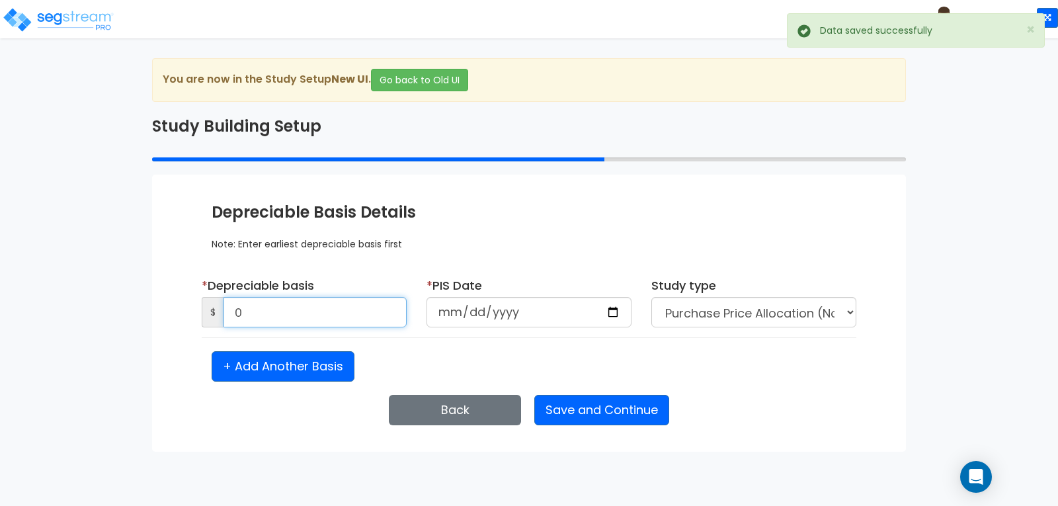
click at [285, 302] on input "0" at bounding box center [315, 312] width 183 height 30
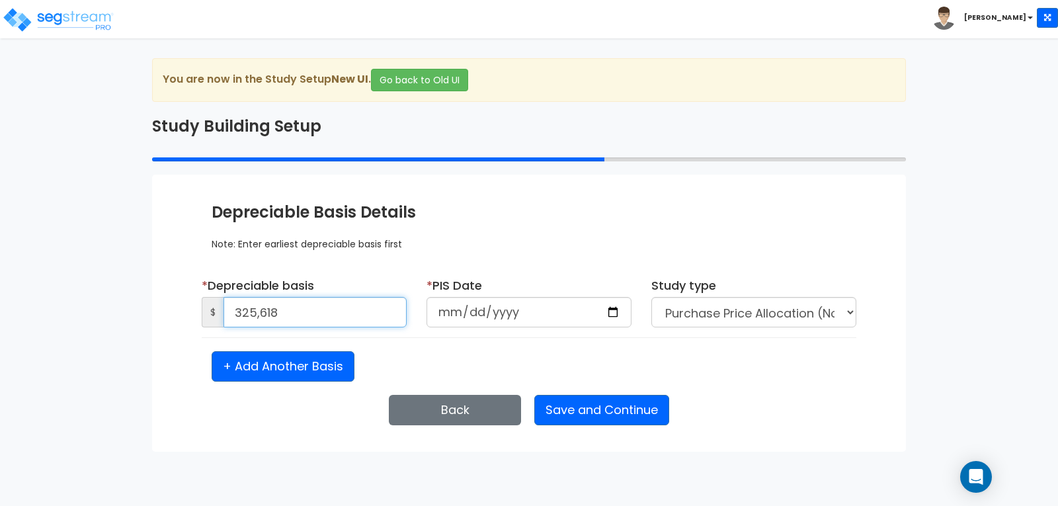
type input "325,618"
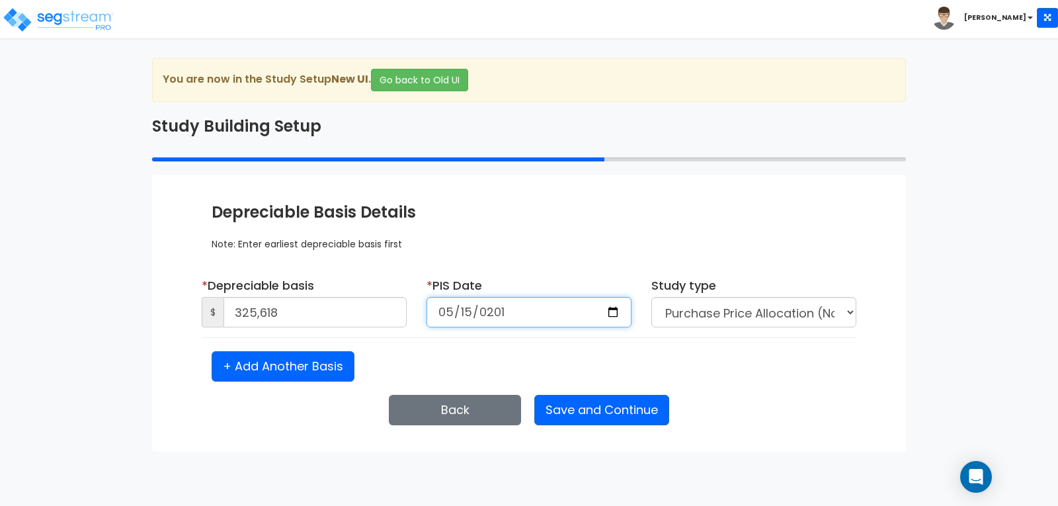
type input "2019-05-15"
click at [724, 370] on div "+ Add Another Basis" at bounding box center [529, 366] width 655 height 30
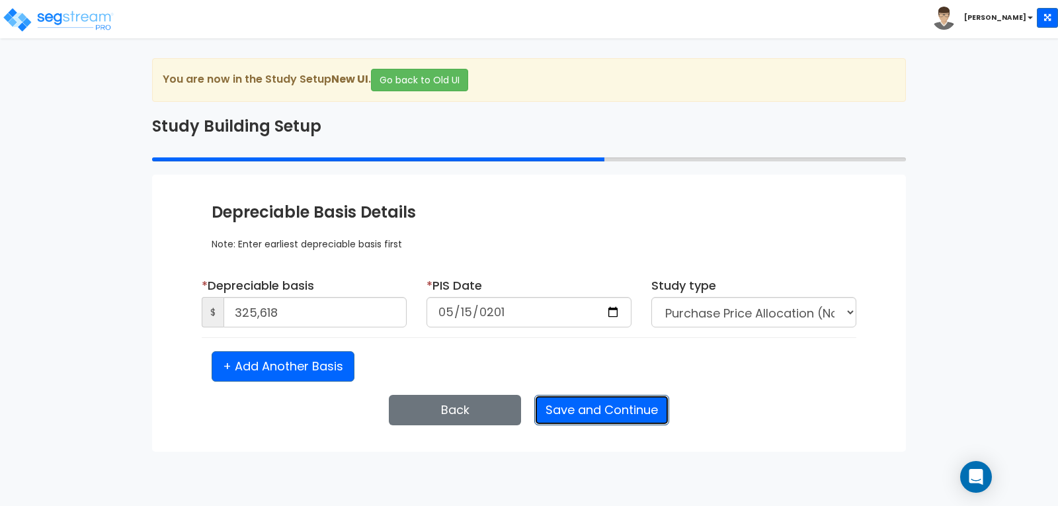
click at [589, 412] on button "Save and Continue" at bounding box center [601, 410] width 135 height 30
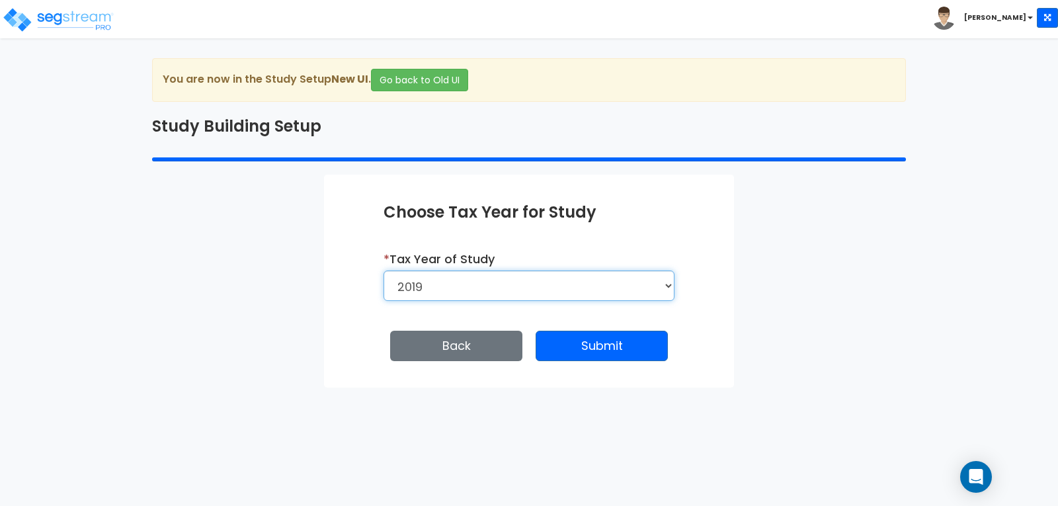
click at [667, 285] on select "2026 2025 2024 2023 2022 2021 2020 2019" at bounding box center [529, 285] width 291 height 30
select select "2024"
click at [384, 270] on select "2026 2025 2024 2023 2022 2021 2020 2019" at bounding box center [529, 285] width 291 height 30
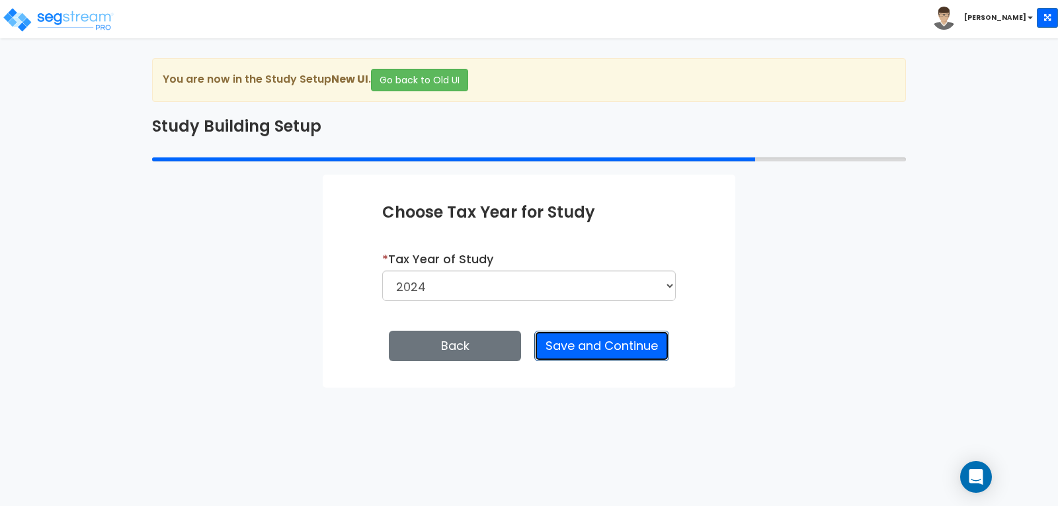
click at [595, 341] on button "Save and Continue" at bounding box center [601, 346] width 135 height 30
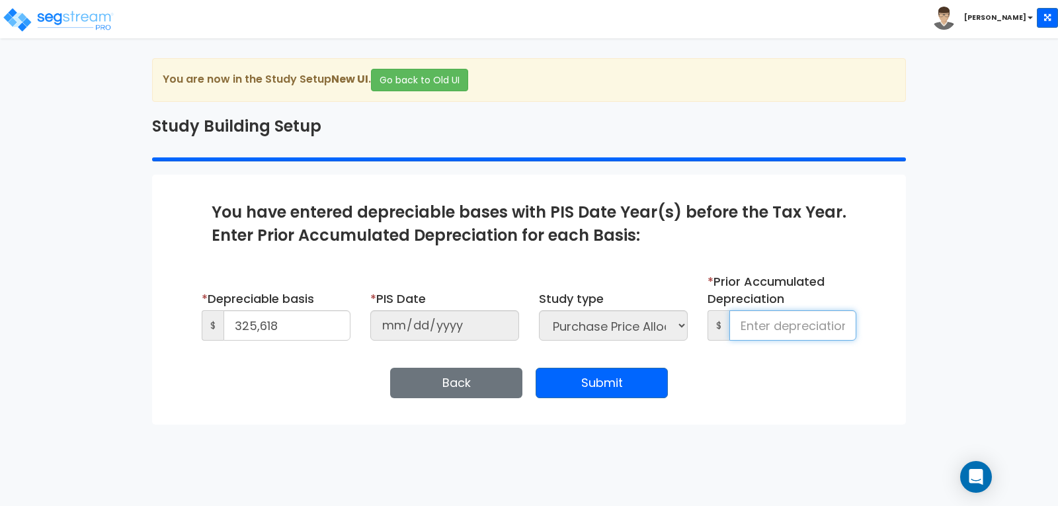
click at [762, 318] on input at bounding box center [792, 325] width 127 height 30
type input "0"
click at [759, 411] on div "Enter Study Naming Information * Study Name Ivanhoe Rental Property Entity Name…" at bounding box center [529, 300] width 754 height 250
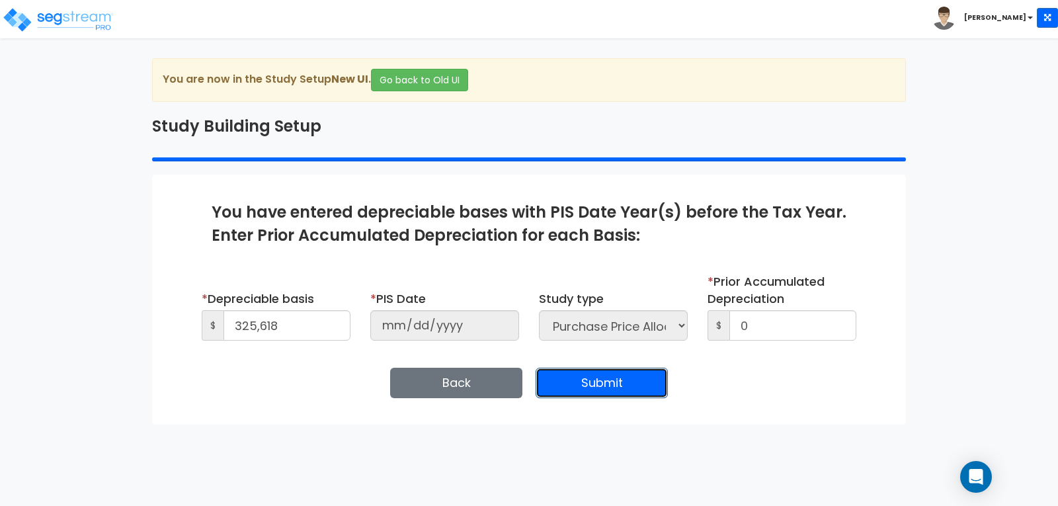
click at [605, 386] on button "Submit" at bounding box center [602, 383] width 132 height 30
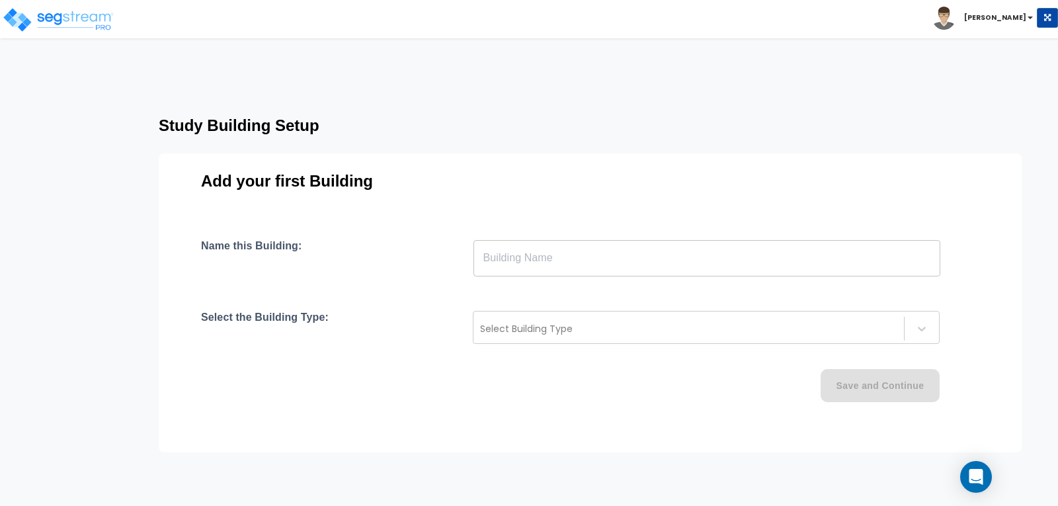
click at [610, 251] on input "text" at bounding box center [706, 257] width 467 height 37
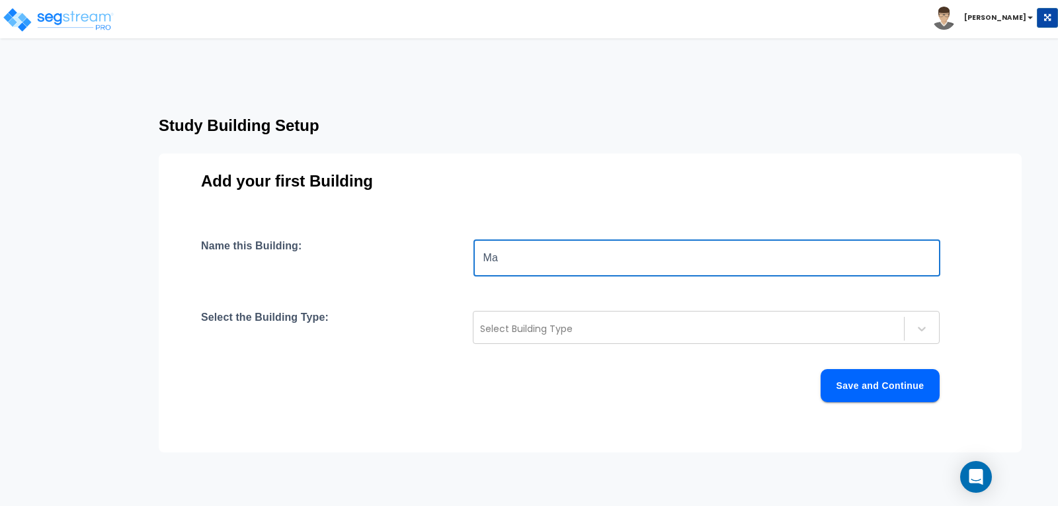
type input "M"
type input "Residence"
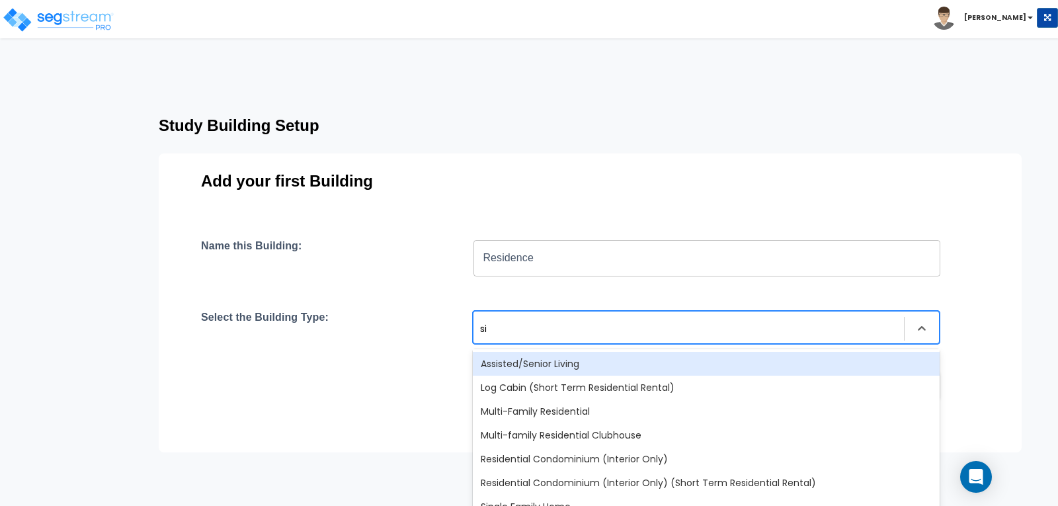
type input "sin"
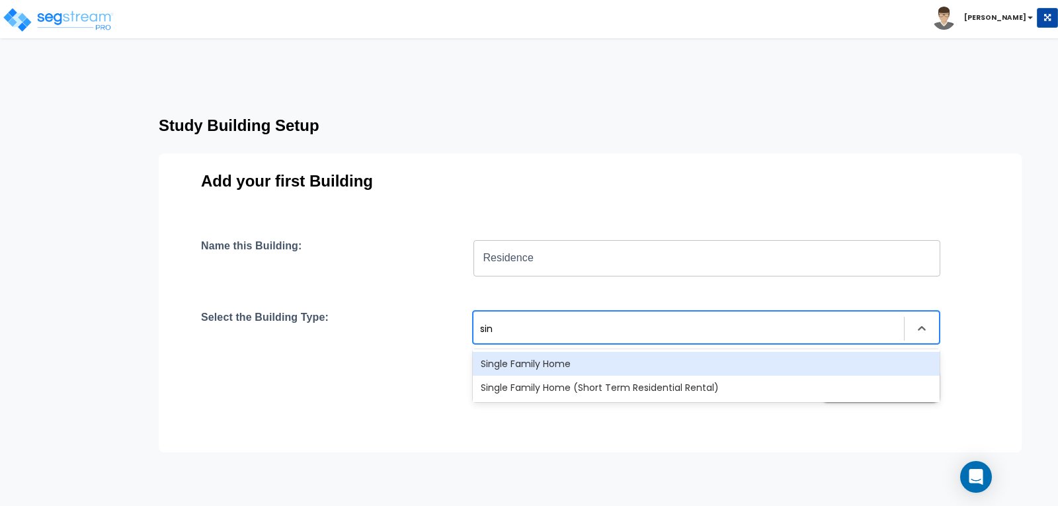
click at [540, 360] on div "Single Family Home" at bounding box center [706, 364] width 467 height 24
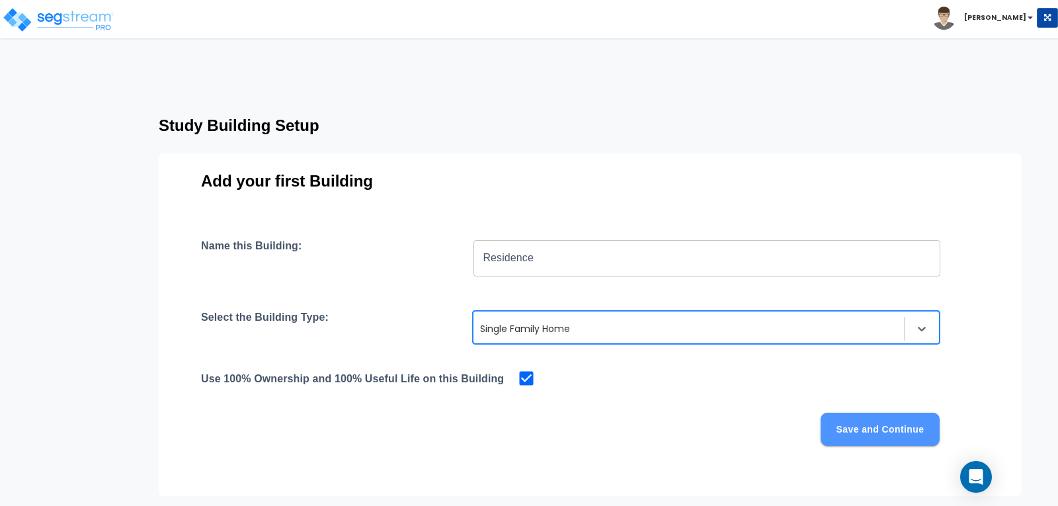
click at [881, 431] on button "Save and Continue" at bounding box center [880, 429] width 119 height 33
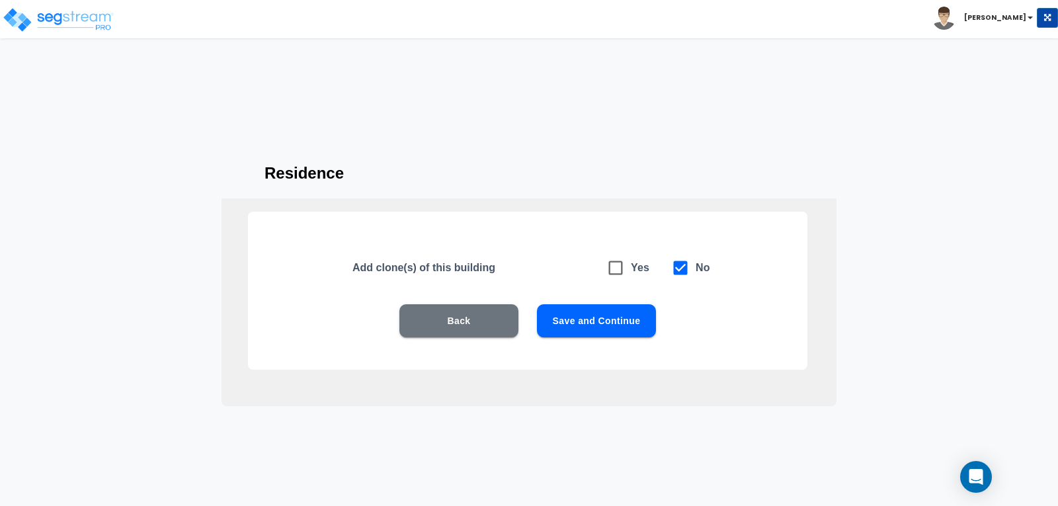
click at [616, 309] on button "Save and Continue" at bounding box center [596, 320] width 119 height 33
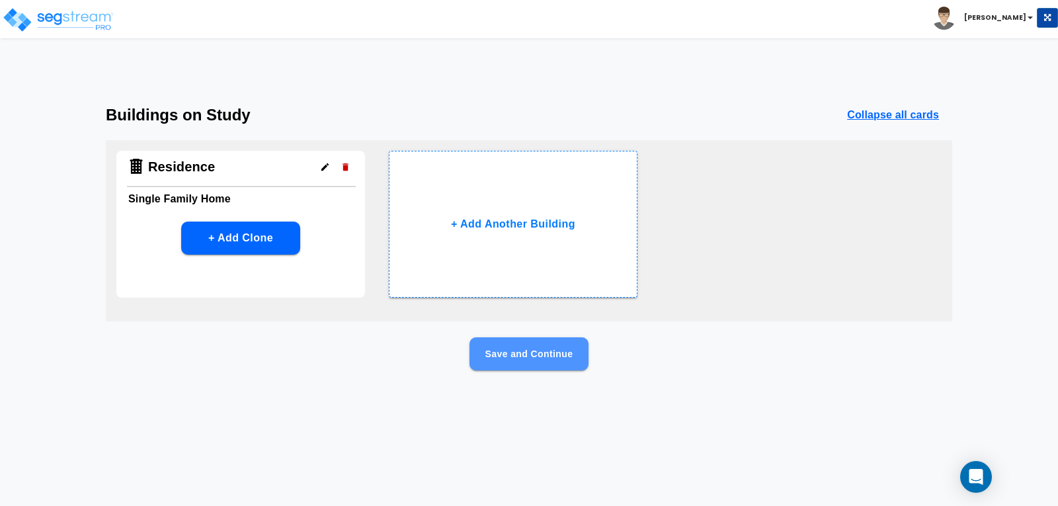
click at [539, 343] on button "Save and Continue" at bounding box center [529, 353] width 119 height 33
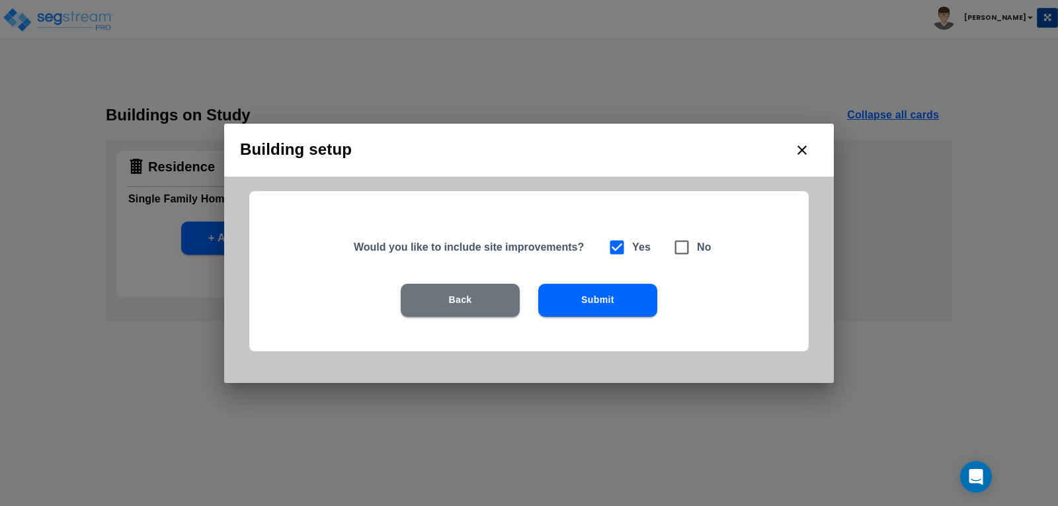
click at [612, 294] on button "Submit" at bounding box center [597, 300] width 119 height 33
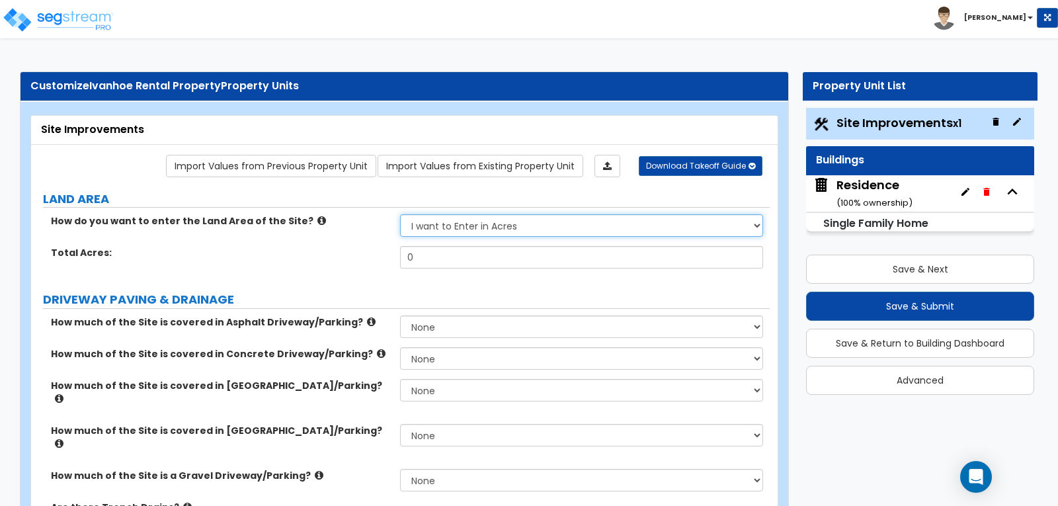
click at [753, 222] on select "I want to Enter in [GEOGRAPHIC_DATA] I want to Enter in Square Feet" at bounding box center [581, 225] width 362 height 22
select select "2"
click at [400, 214] on select "I want to Enter in [GEOGRAPHIC_DATA] I want to Enter in Square Feet" at bounding box center [581, 225] width 362 height 22
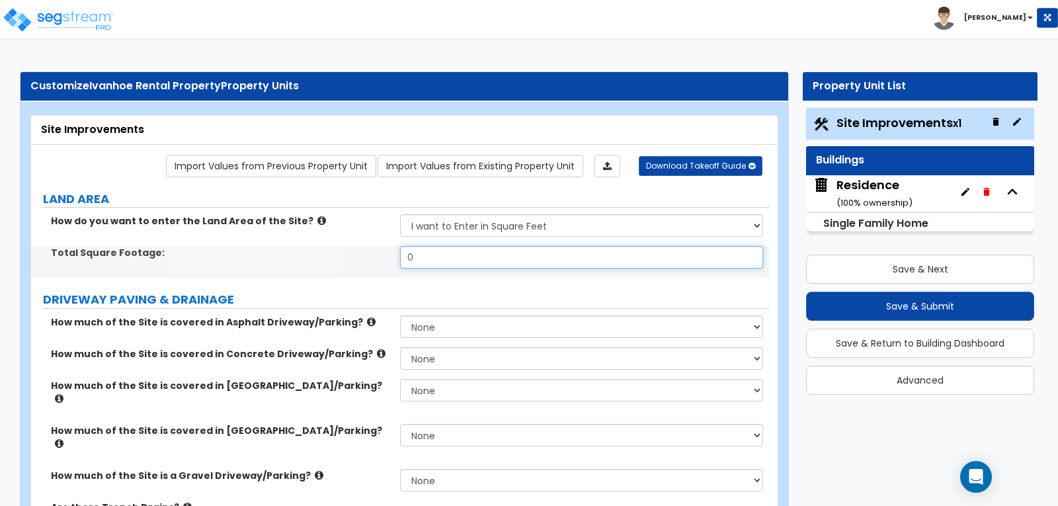
click at [620, 261] on input "0" at bounding box center [581, 257] width 362 height 22
type input "19,067"
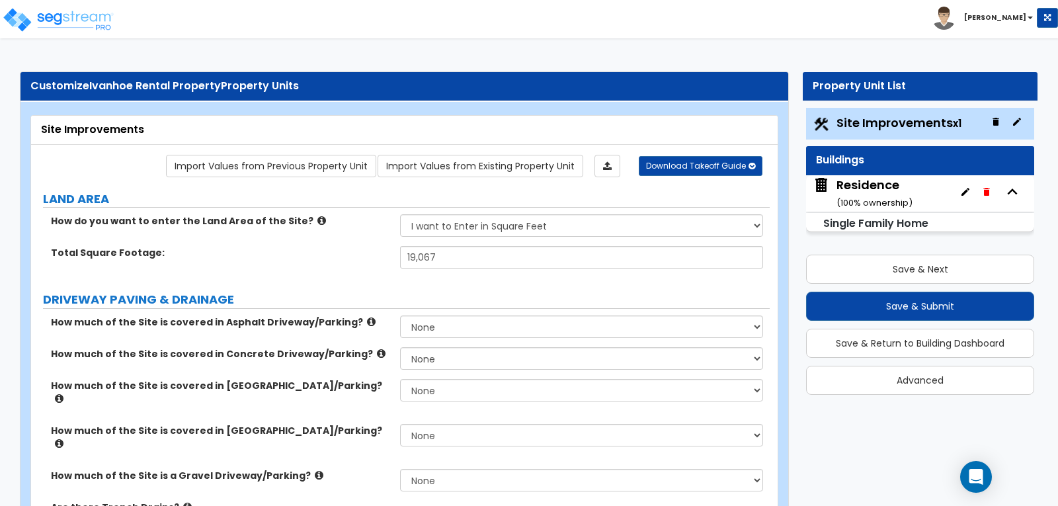
click at [622, 272] on div "Total Square Footage: 19,067" at bounding box center [400, 262] width 739 height 32
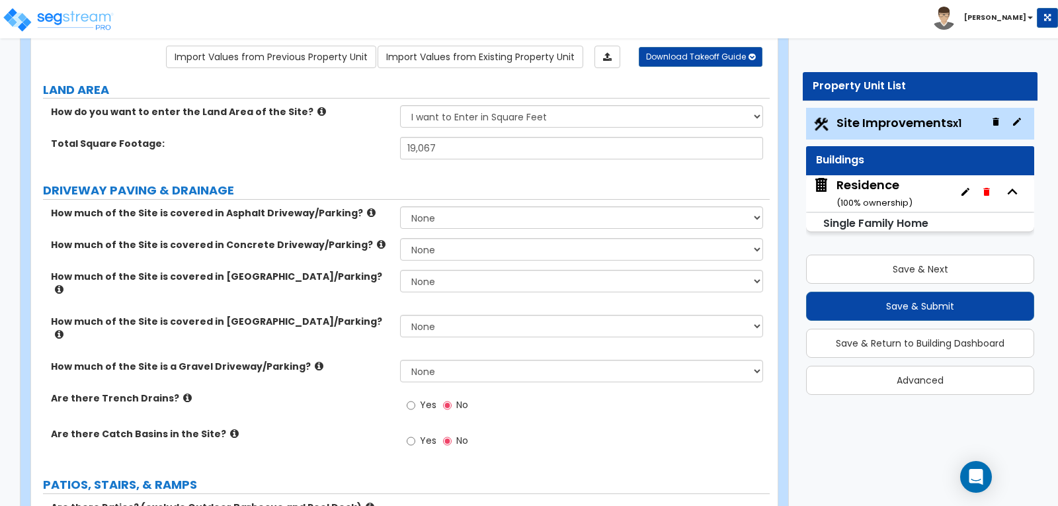
scroll to position [132, 0]
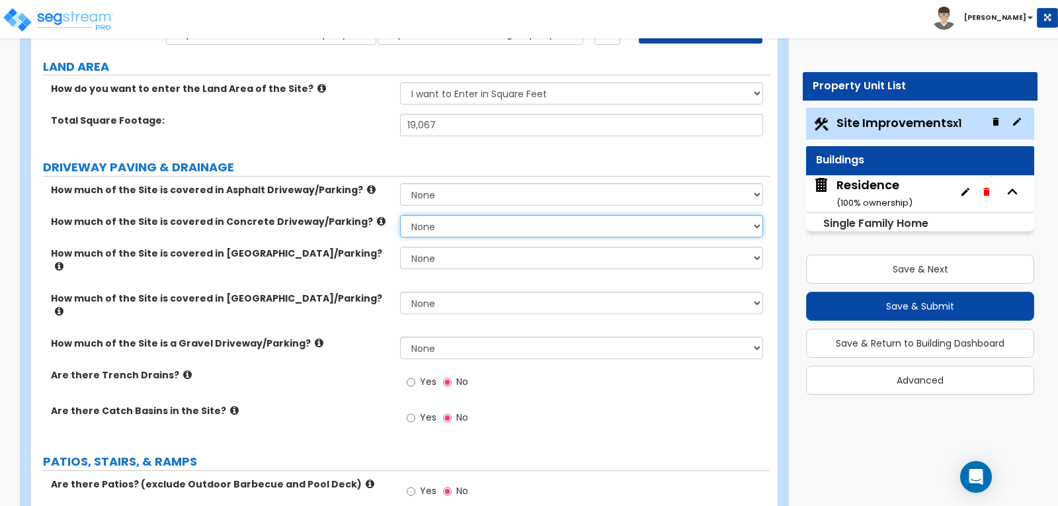
click at [757, 224] on select "None I want to Enter an Approximate Percentage I want to Enter the Square Foota…" at bounding box center [581, 226] width 362 height 22
select select "2"
click at [400, 215] on select "None I want to Enter an Approximate Percentage I want to Enter the Square Foota…" at bounding box center [581, 226] width 362 height 22
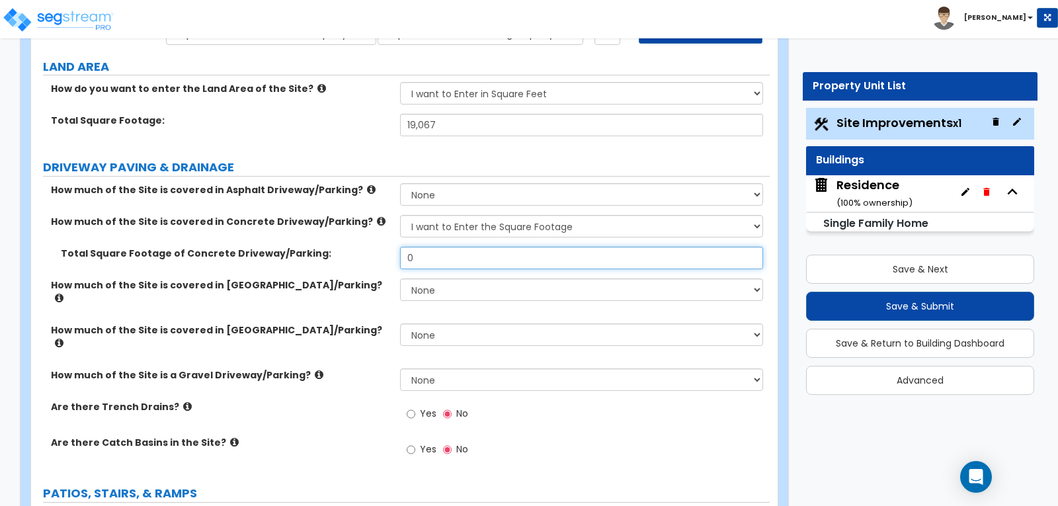
click at [528, 255] on input "0" at bounding box center [581, 258] width 362 height 22
type input "1,380"
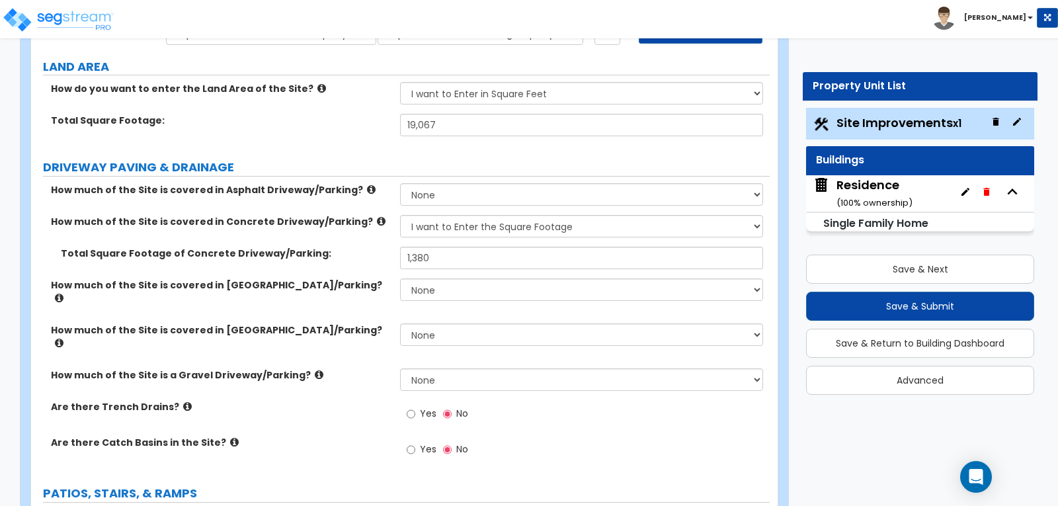
click at [573, 400] on div "Yes No" at bounding box center [584, 418] width 369 height 36
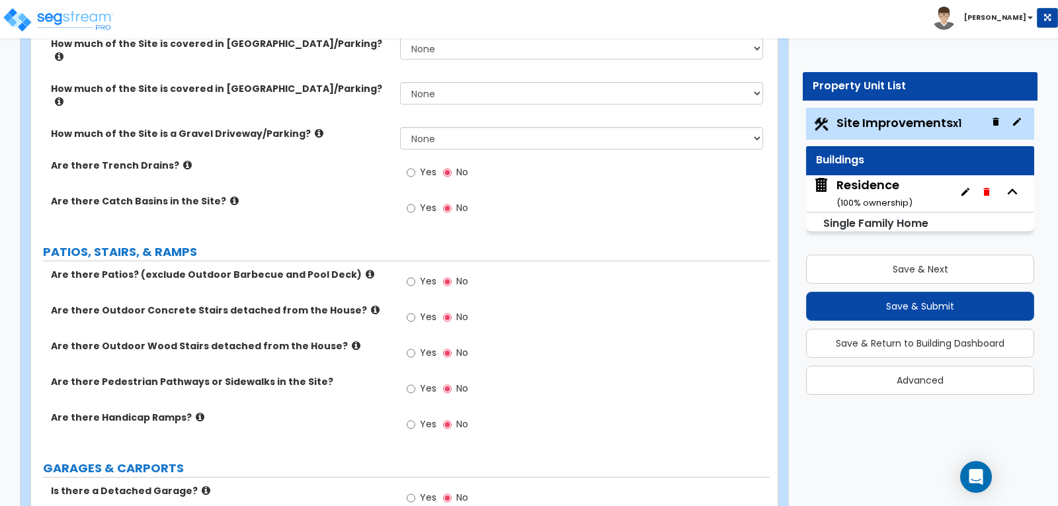
scroll to position [397, 0]
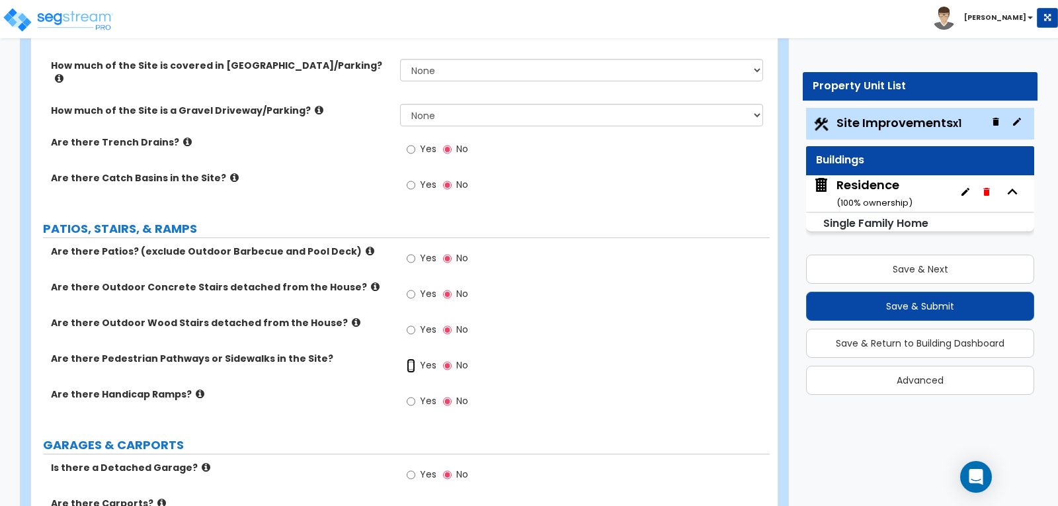
click at [412, 358] on input "Yes" at bounding box center [411, 365] width 9 height 15
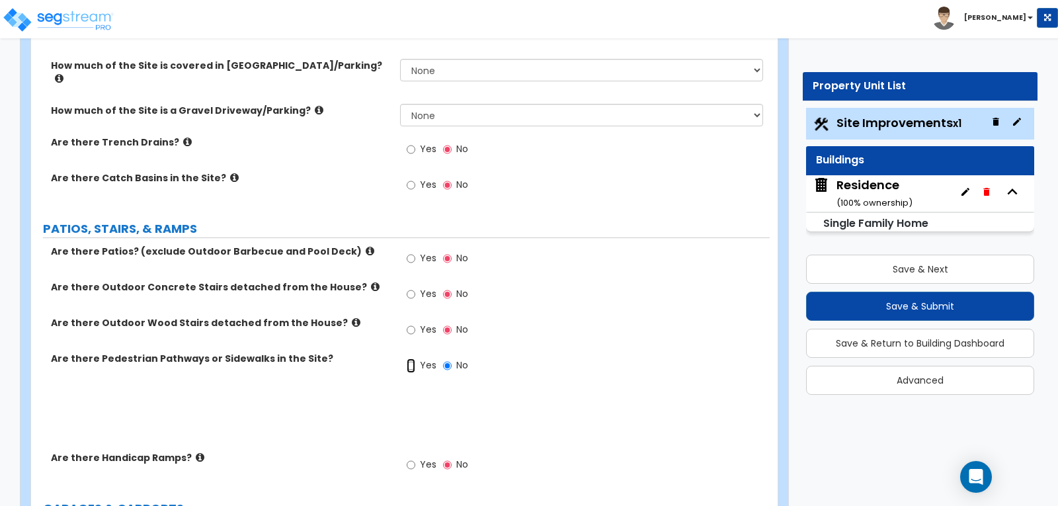
radio input "true"
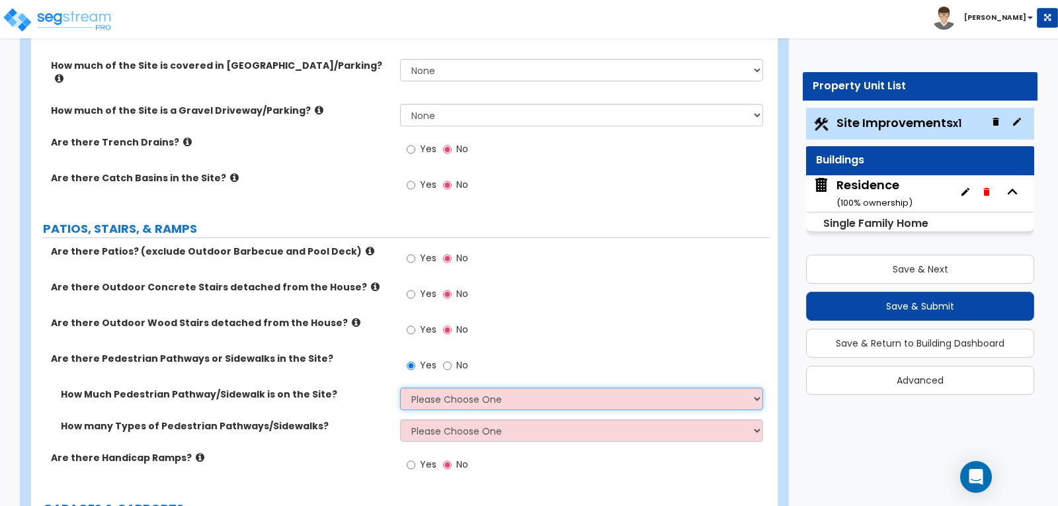
click at [756, 388] on select "Please Choose One I Don't Know, Please Estimate For Me Enter Linear Footage" at bounding box center [581, 399] width 362 height 22
select select "2"
click at [400, 388] on select "Please Choose One I Don't Know, Please Estimate For Me Enter Linear Footage" at bounding box center [581, 399] width 362 height 22
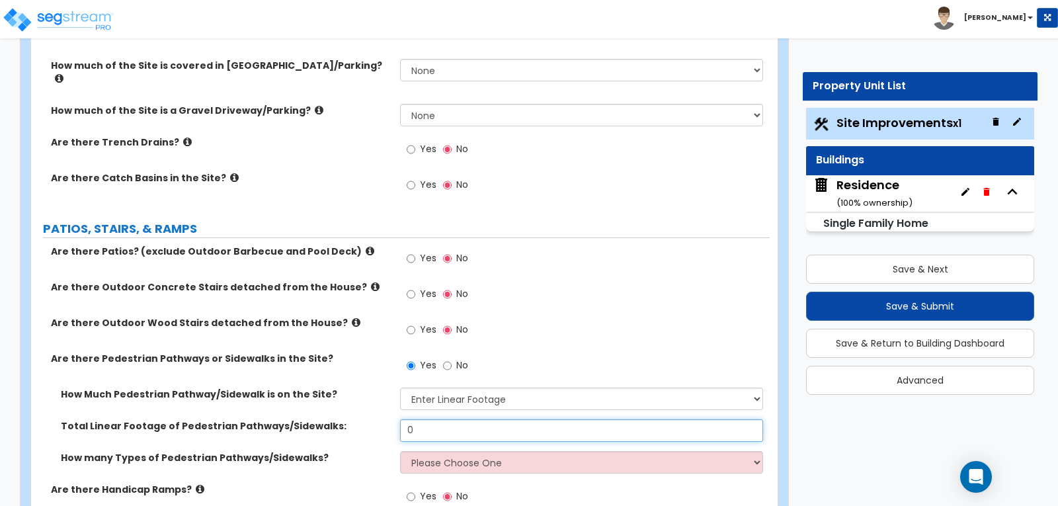
click at [528, 419] on input "0" at bounding box center [581, 430] width 362 height 22
type input "40"
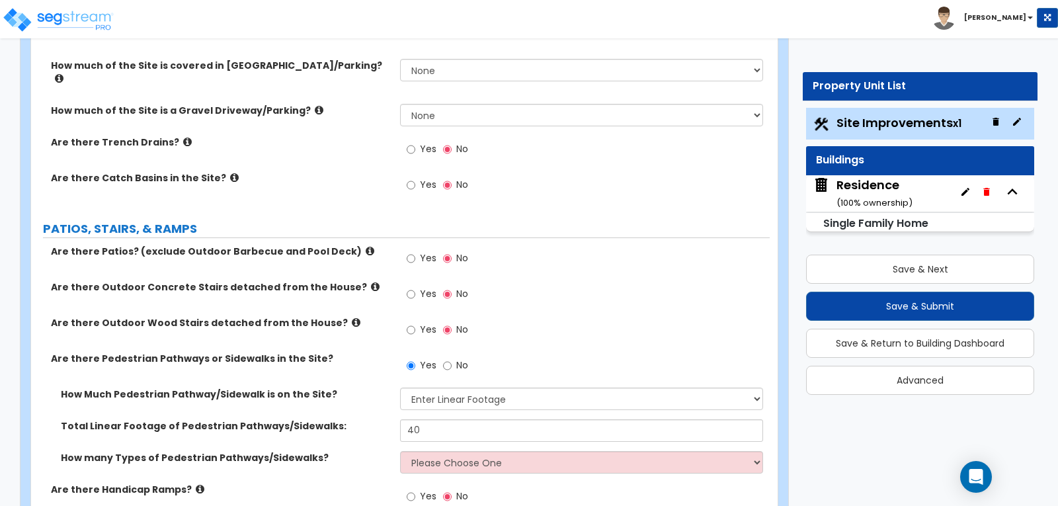
click at [582, 316] on div "Yes No" at bounding box center [584, 334] width 369 height 36
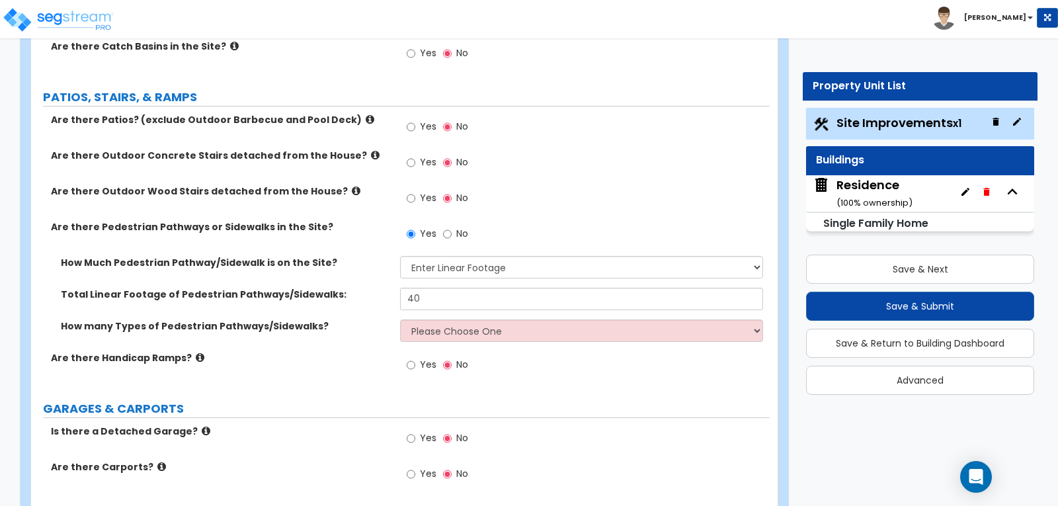
scroll to position [529, 0]
click at [757, 319] on select "Please Choose One 1 2 3" at bounding box center [581, 330] width 362 height 22
select select "1"
click at [400, 319] on select "Please Choose One 1 2 3" at bounding box center [581, 330] width 362 height 22
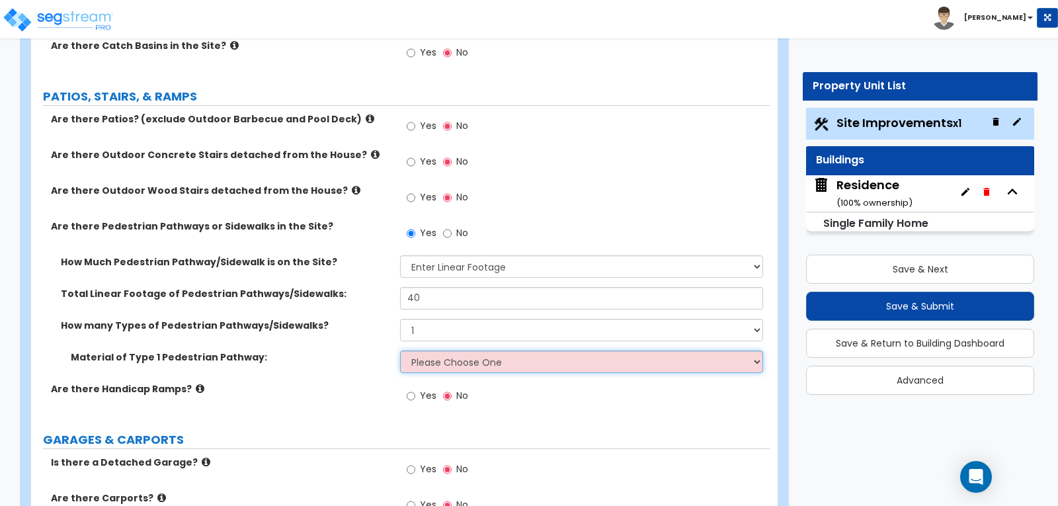
click at [755, 350] on select "Please Choose One Bare Concrete Stamped Concrete Brick Pavers Stone Pavers Wood…" at bounding box center [581, 361] width 362 height 22
select select "1"
click at [400, 350] on select "Please Choose One Bare Concrete Stamped Concrete Brick Pavers Stone Pavers Wood…" at bounding box center [581, 361] width 362 height 22
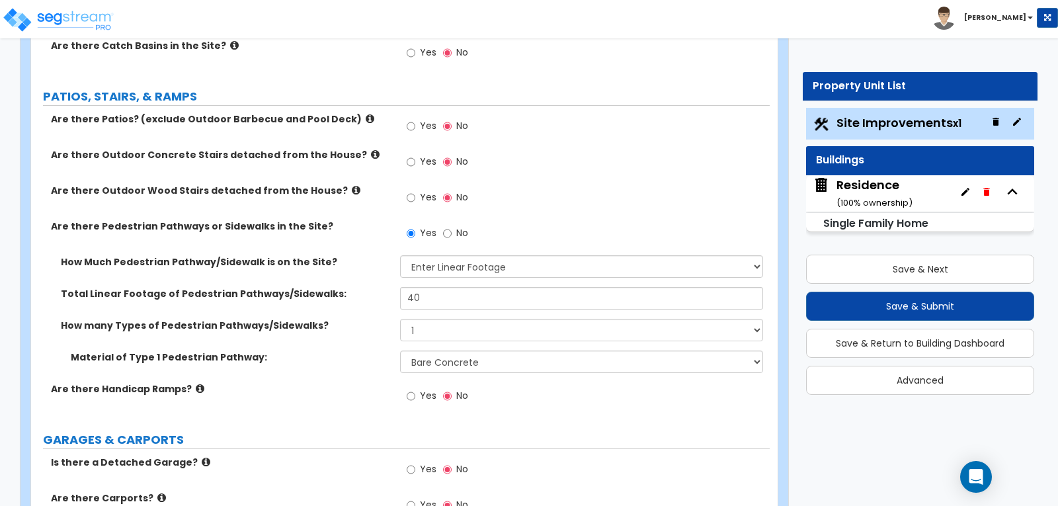
click at [548, 382] on div "Yes No" at bounding box center [584, 400] width 369 height 36
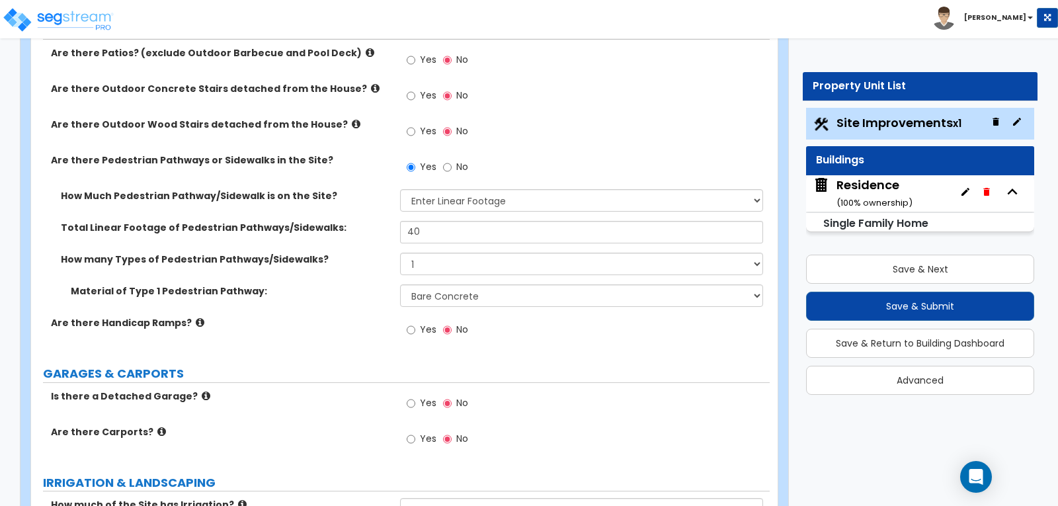
scroll to position [661, 0]
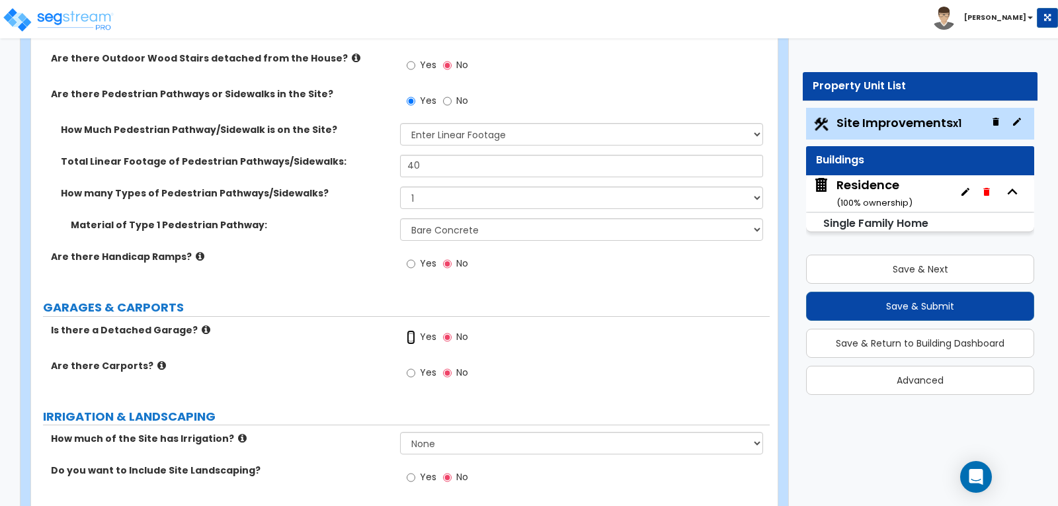
click at [407, 330] on input "Yes" at bounding box center [411, 337] width 9 height 15
radio input "true"
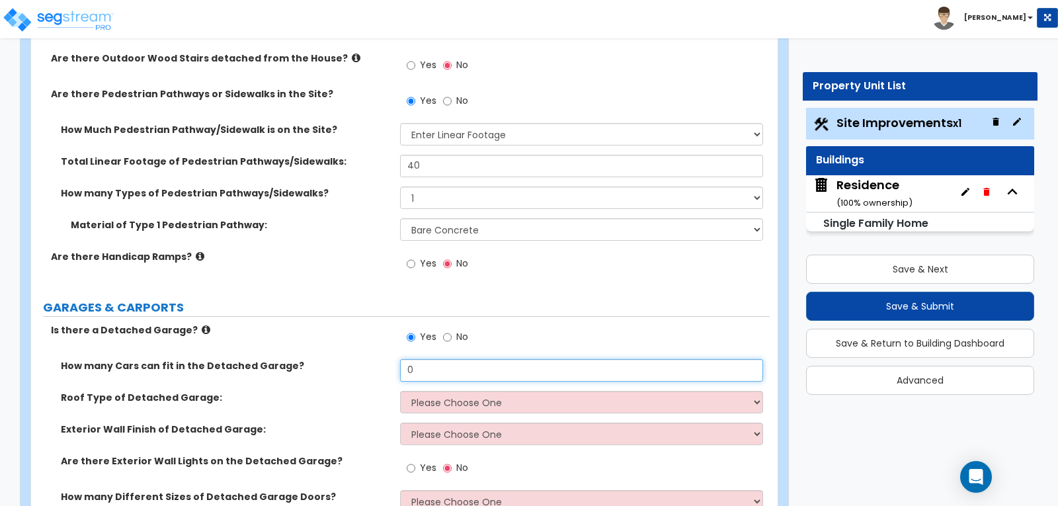
click at [483, 359] on input "0" at bounding box center [581, 370] width 362 height 22
type input "4"
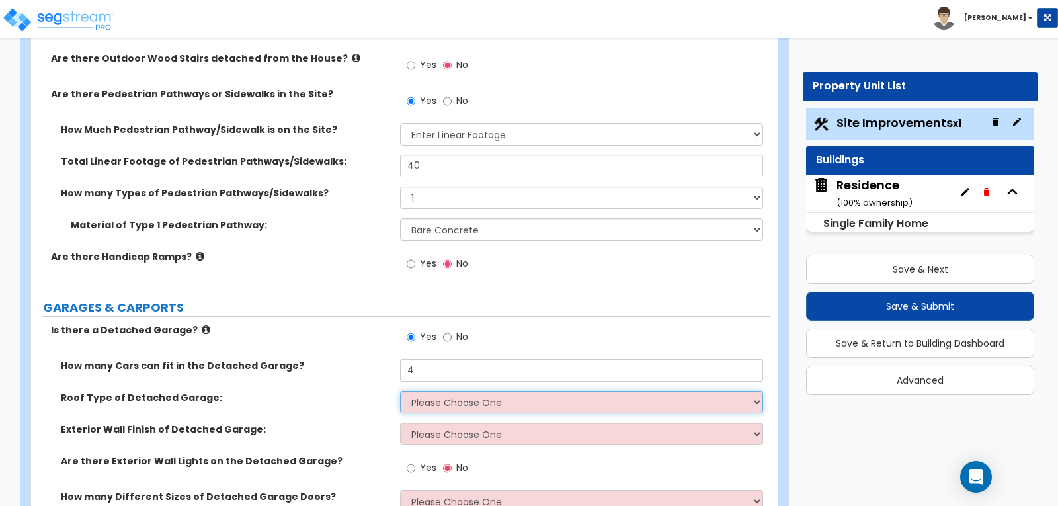
click at [757, 391] on select "Please Choose One Gabled Roof Flat Roof" at bounding box center [581, 402] width 362 height 22
select select "1"
click at [400, 391] on select "Please Choose One Gabled Roof Flat Roof" at bounding box center [581, 402] width 362 height 22
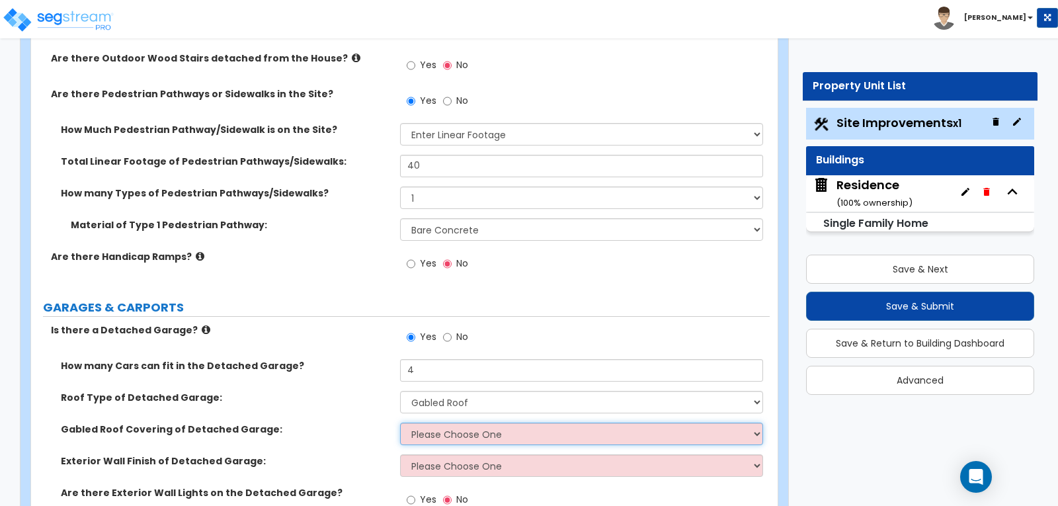
click at [756, 423] on select "Please Choose One Asphalt Shingle Clay Tile Wood Shingle Metal Shingle Standing…" at bounding box center [581, 434] width 362 height 22
select select "1"
click at [400, 423] on select "Please Choose One Asphalt Shingle Clay Tile Wood Shingle Metal Shingle Standing…" at bounding box center [581, 434] width 362 height 22
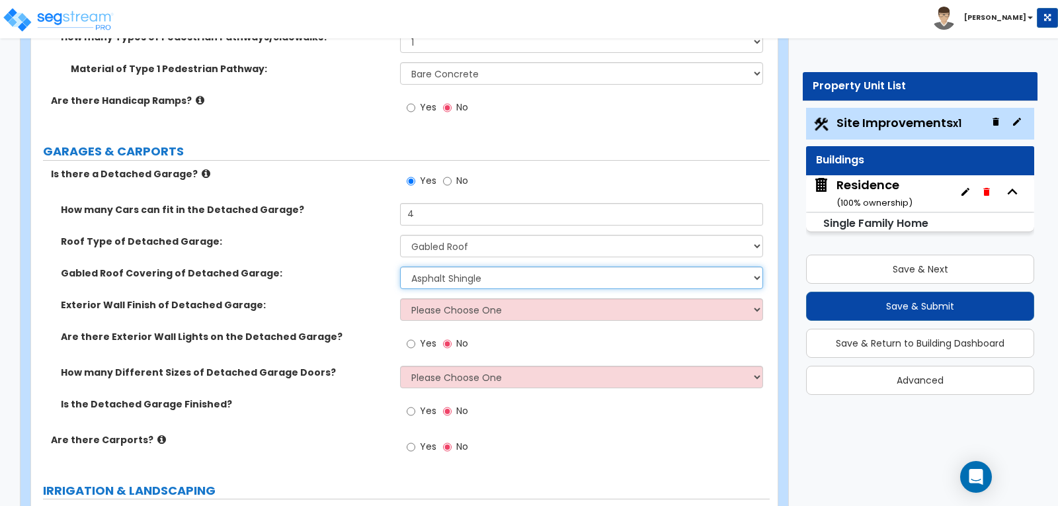
scroll to position [794, 0]
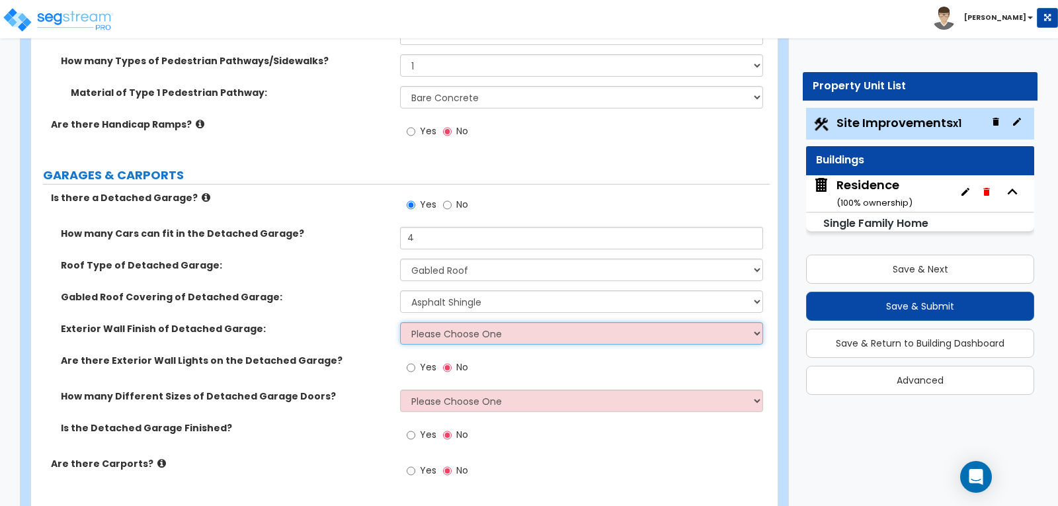
click at [755, 322] on select "Please Choose One Brick Veneer Stone Veneer Wood Siding Vinyl Siding Standing S…" at bounding box center [581, 333] width 362 height 22
select select "1"
click at [400, 322] on select "Please Choose One Brick Veneer Stone Veneer Wood Siding Vinyl Siding Standing S…" at bounding box center [581, 333] width 362 height 22
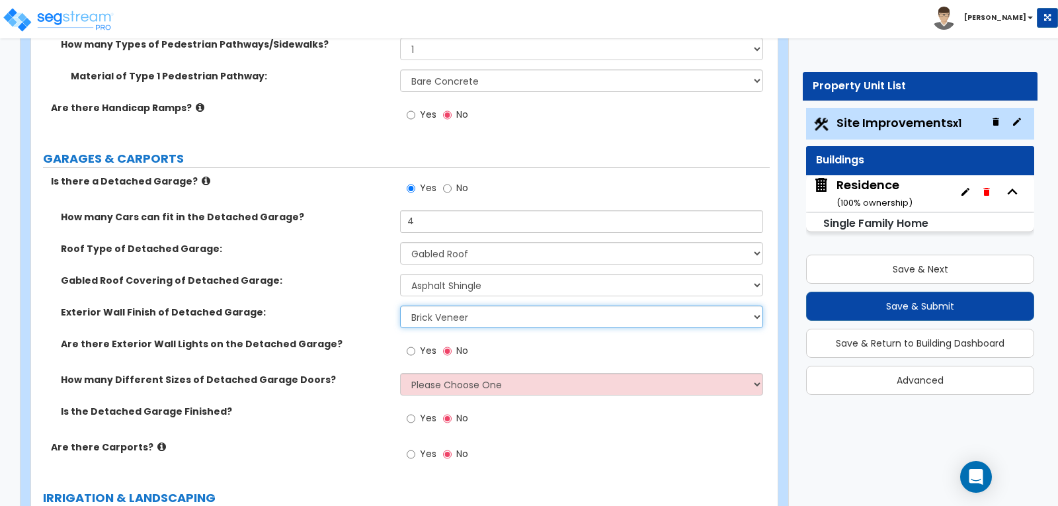
scroll to position [860, 0]
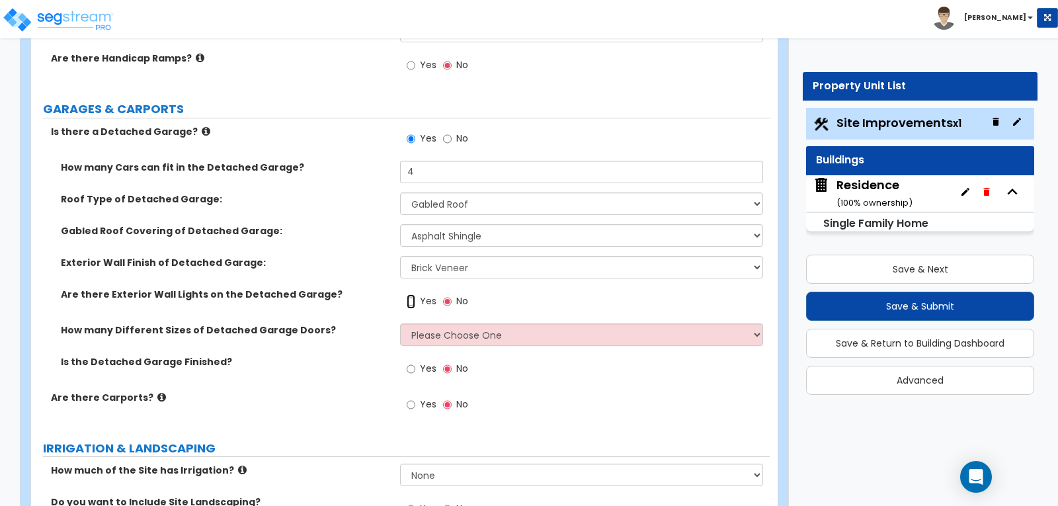
click at [410, 294] on input "Yes" at bounding box center [411, 301] width 9 height 15
radio input "true"
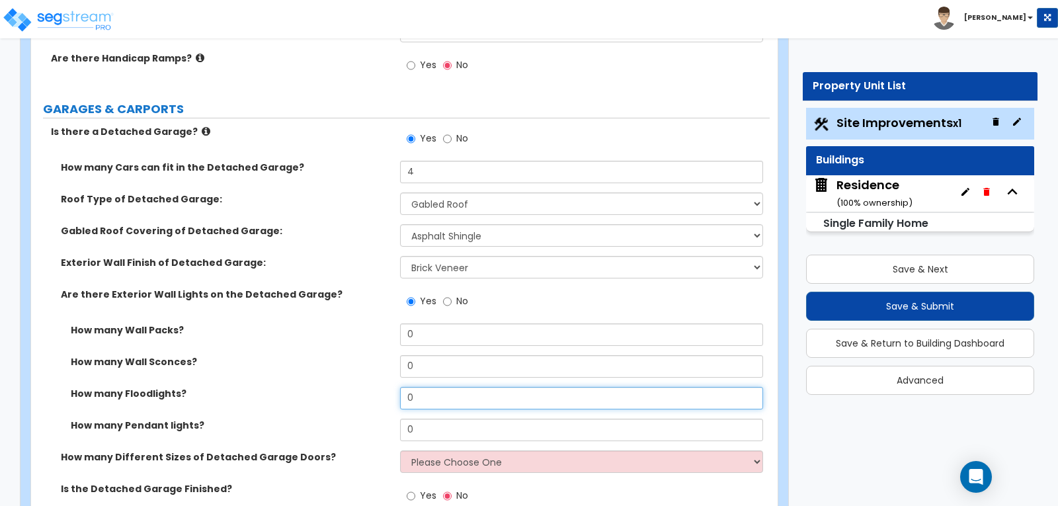
click at [427, 387] on input "0" at bounding box center [581, 398] width 362 height 22
type input "2"
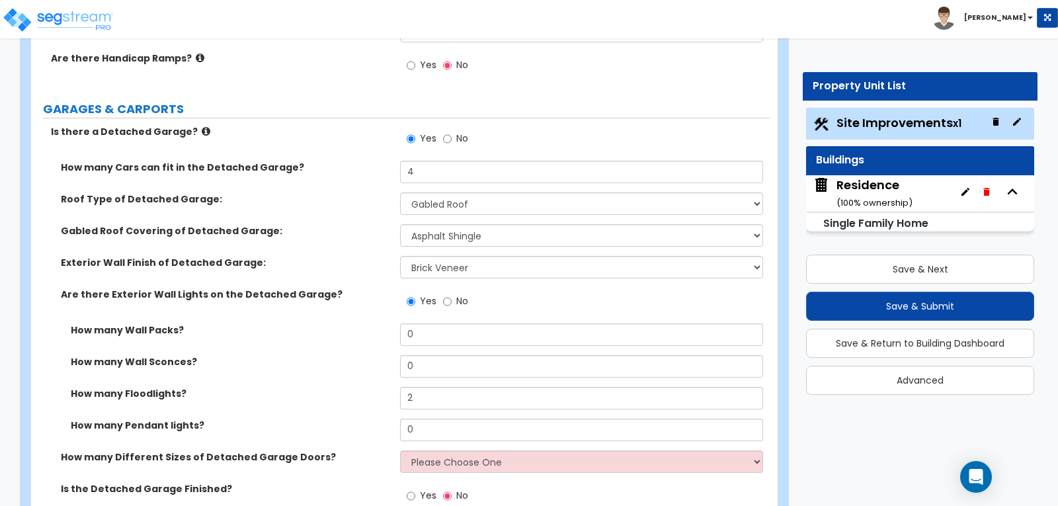
click at [358, 355] on div "How many Wall Sconces? 0" at bounding box center [400, 371] width 739 height 32
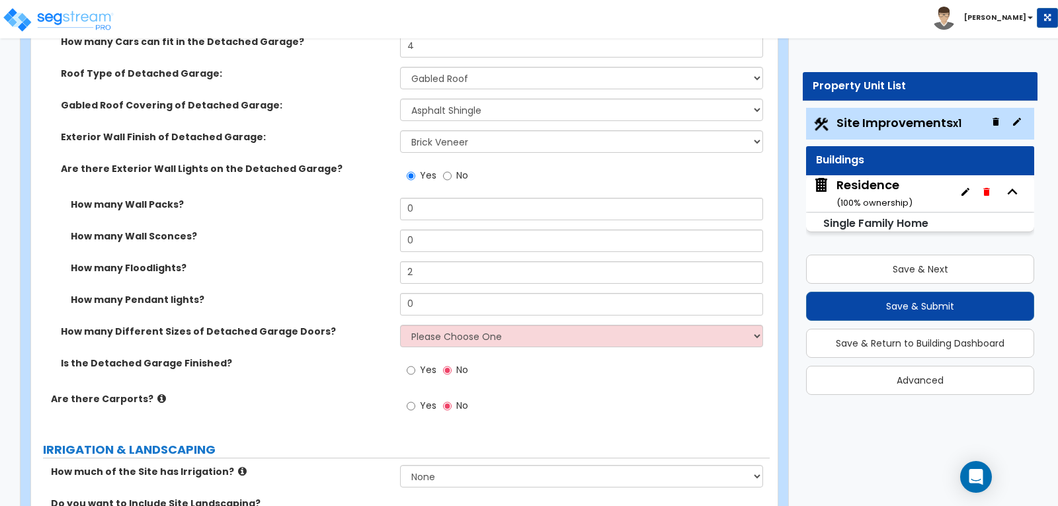
scroll to position [992, 0]
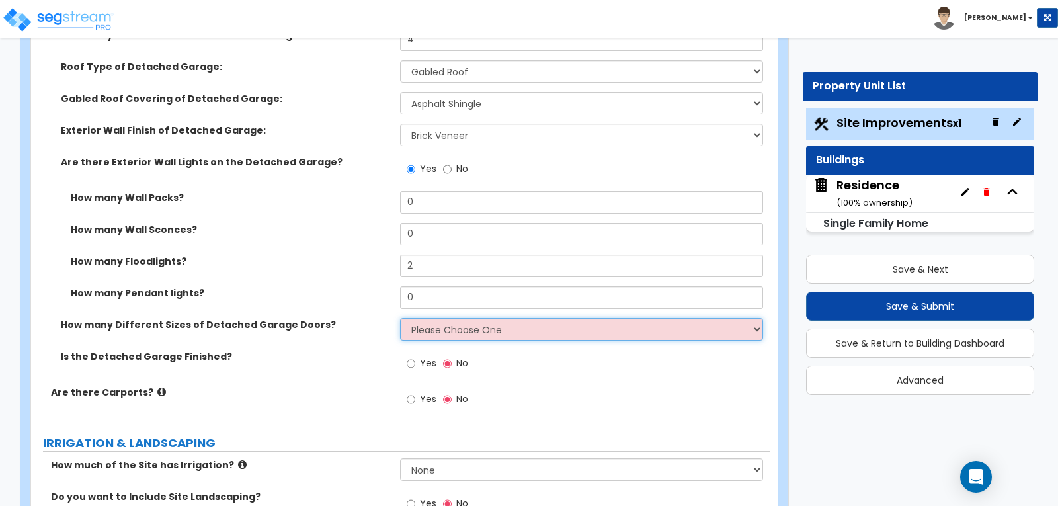
click at [754, 318] on select "Please Choose One 1 2" at bounding box center [581, 329] width 362 height 22
select select "1"
click at [400, 318] on select "Please Choose One 1 2" at bounding box center [581, 329] width 362 height 22
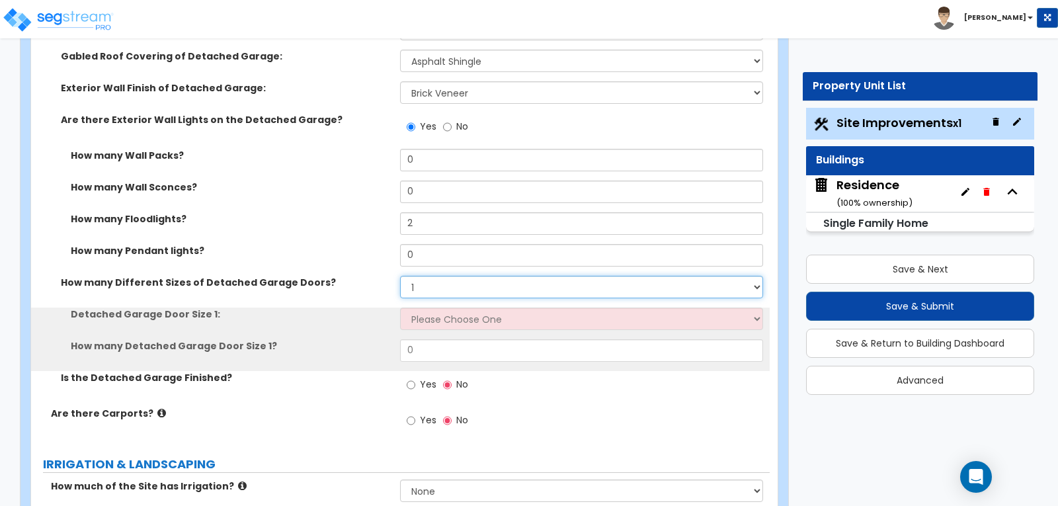
scroll to position [1058, 0]
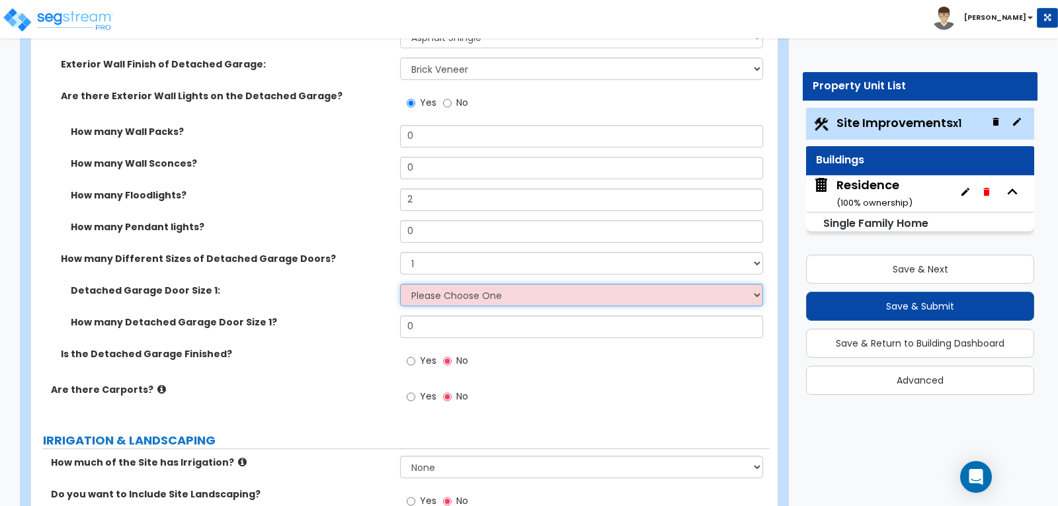
click at [759, 284] on select "Please Choose One 9' x 7' 16' x 7'" at bounding box center [581, 295] width 362 height 22
select select "2"
click at [400, 284] on select "Please Choose One 9' x 7' 16' x 7'" at bounding box center [581, 295] width 362 height 22
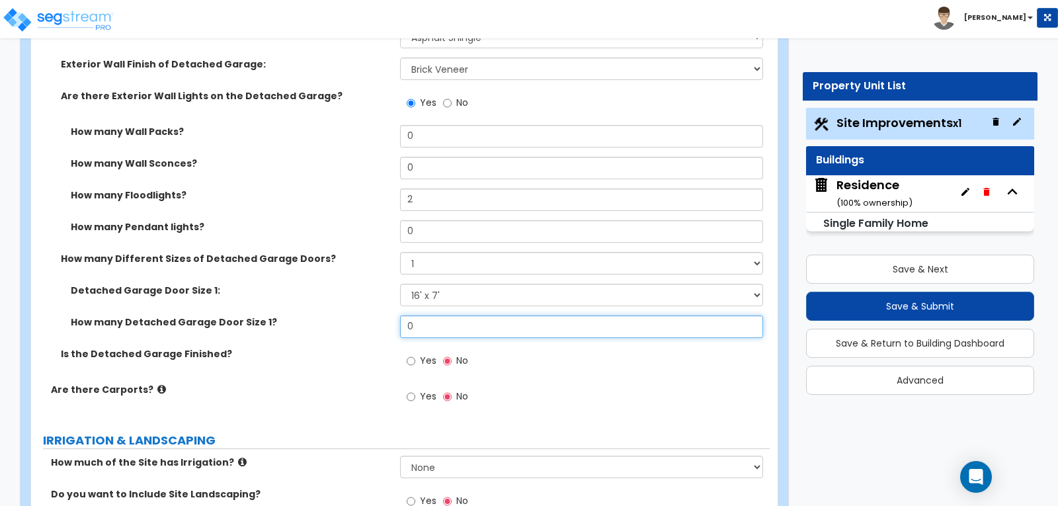
click at [696, 315] on input "0" at bounding box center [581, 326] width 362 height 22
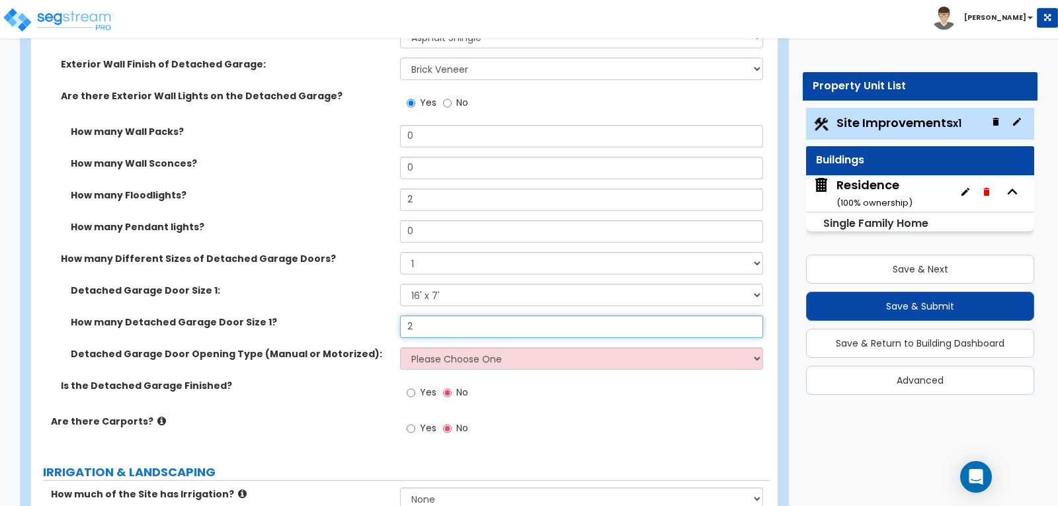
type input "2"
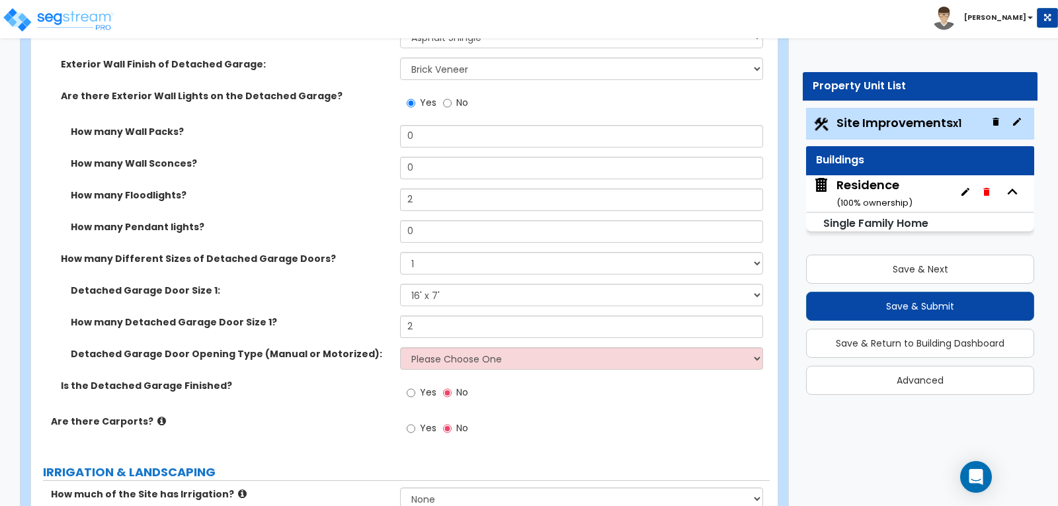
drag, startPoint x: 578, startPoint y: 370, endPoint x: 592, endPoint y: 369, distance: 14.0
click at [579, 379] on div "Yes No" at bounding box center [584, 397] width 369 height 36
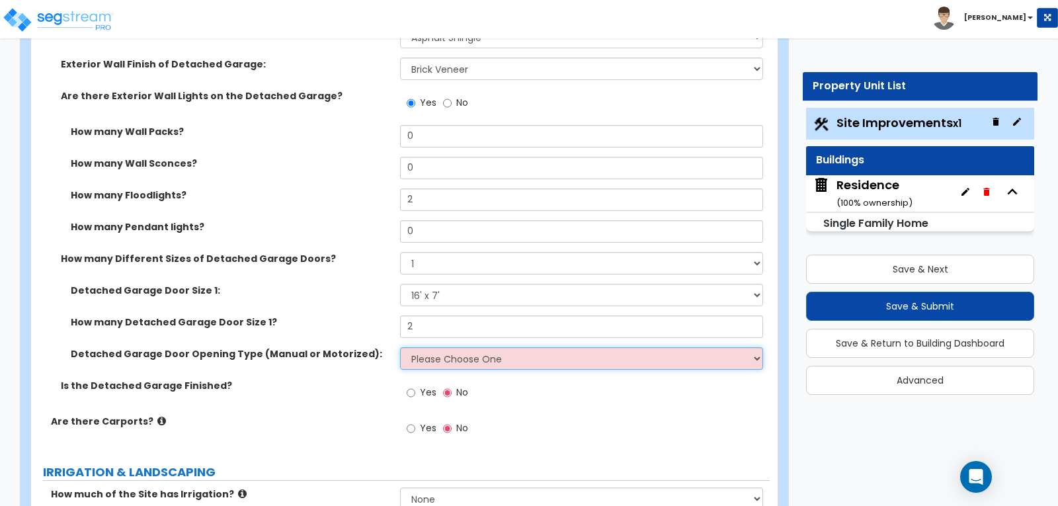
click at [757, 347] on select "Please Choose One All Manual All Motorized Some are Motorized" at bounding box center [581, 358] width 362 height 22
select select "1"
click at [400, 347] on select "Please Choose One All Manual All Motorized Some are Motorized" at bounding box center [581, 358] width 362 height 22
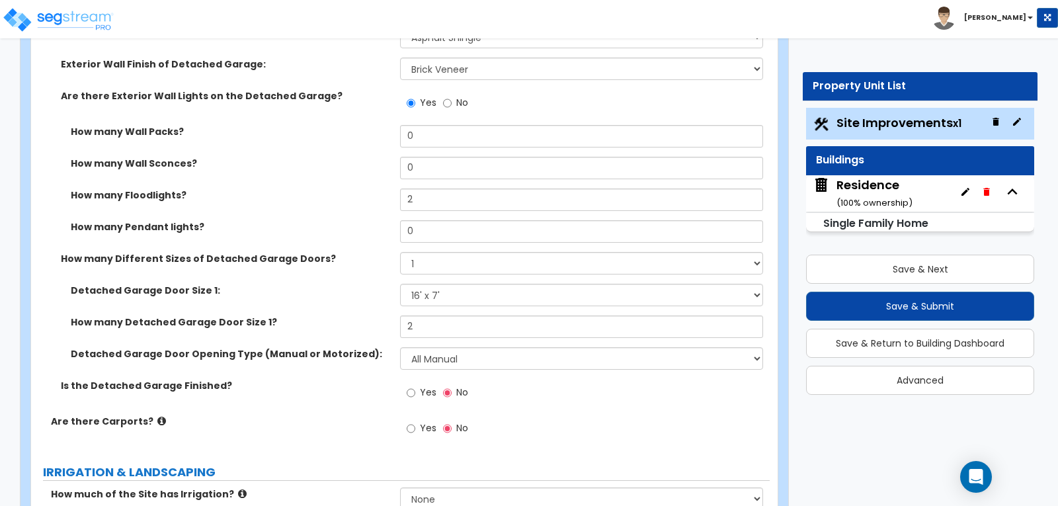
click at [643, 387] on div "Yes No" at bounding box center [584, 397] width 369 height 36
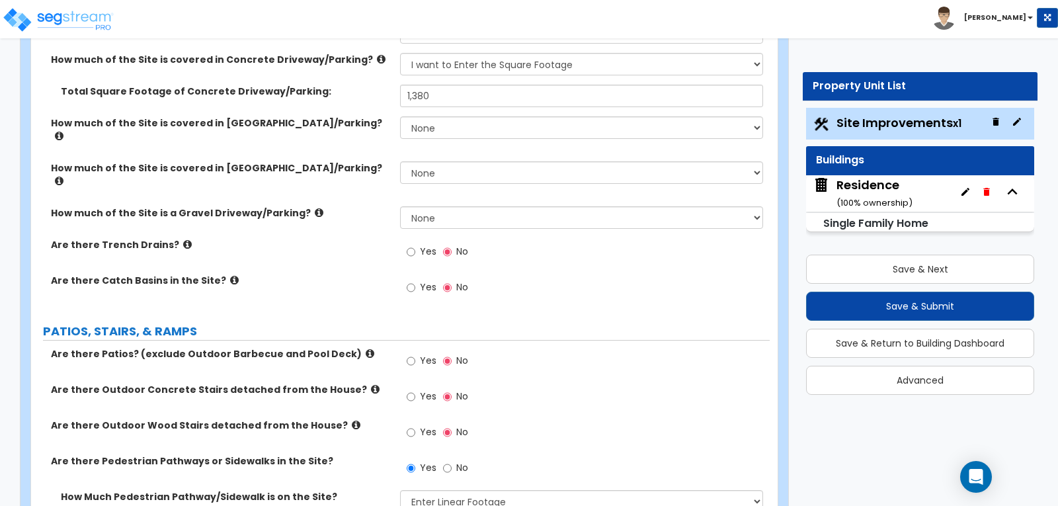
scroll to position [331, 0]
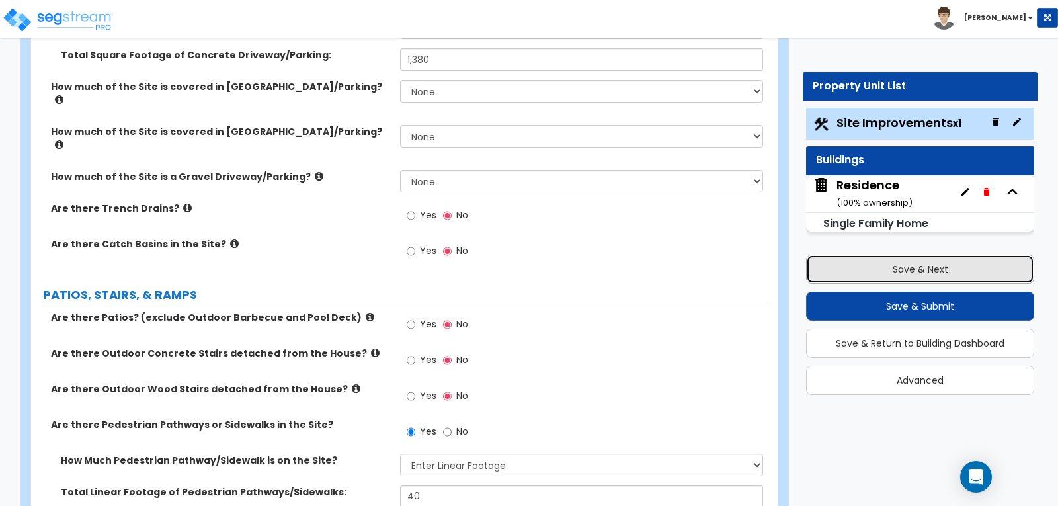
click at [911, 265] on button "Save & Next" at bounding box center [920, 269] width 228 height 29
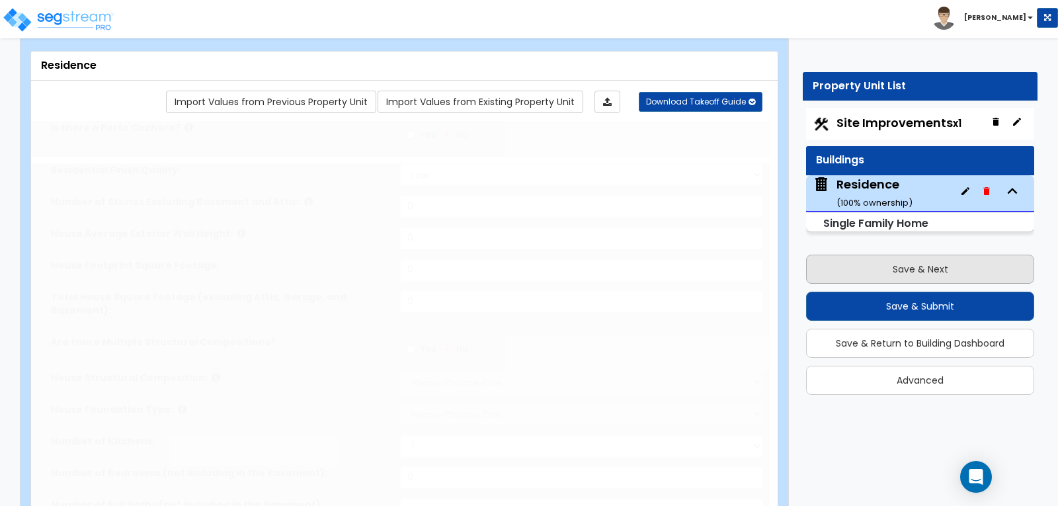
type input "1"
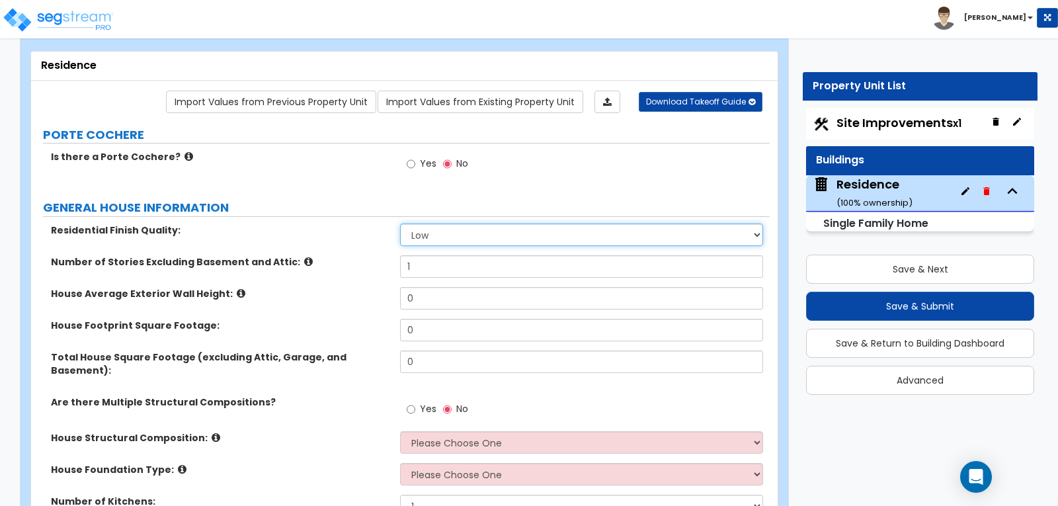
click at [755, 228] on select "Low Average High" at bounding box center [581, 235] width 362 height 22
select select "1"
click at [400, 224] on select "Low Average High" at bounding box center [581, 235] width 362 height 22
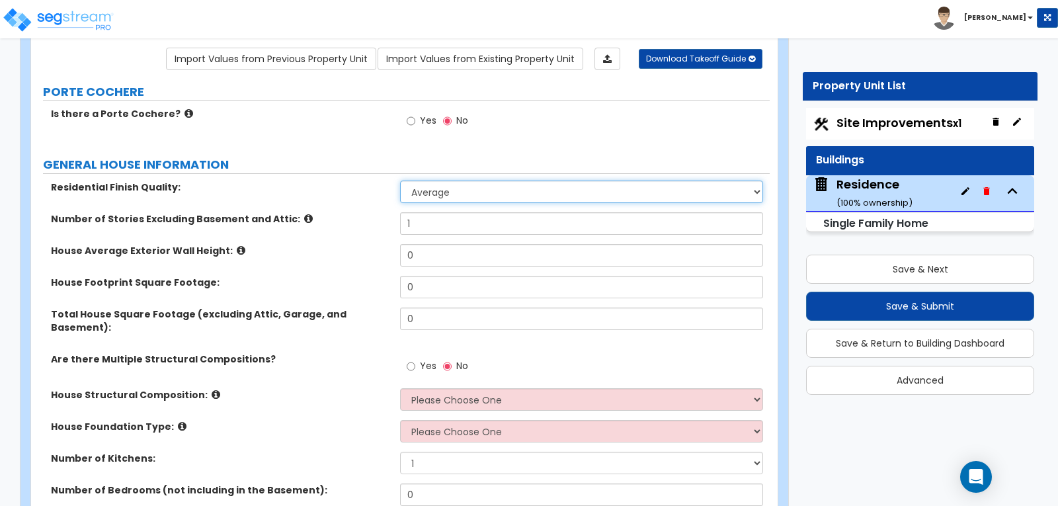
scroll to position [130, 0]
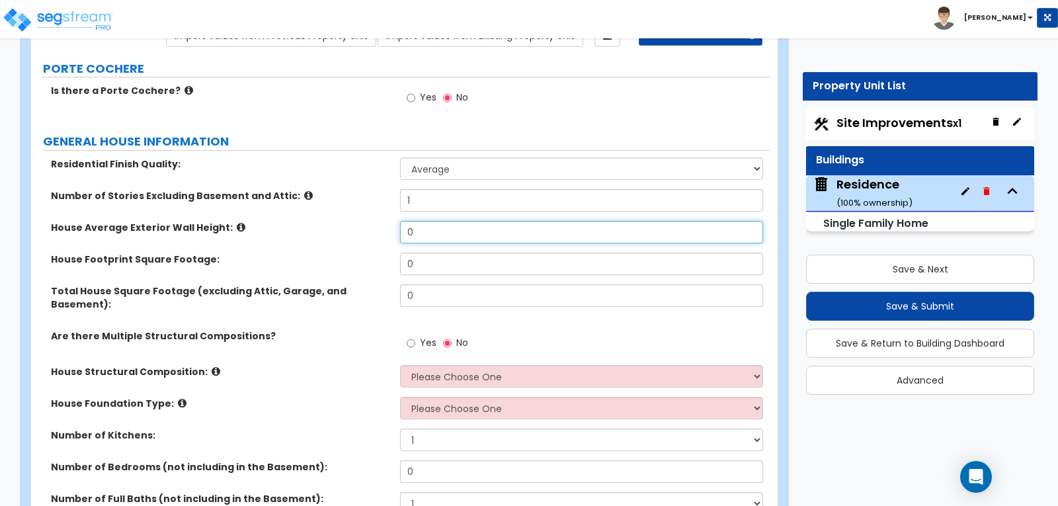
click at [482, 231] on input "0" at bounding box center [581, 232] width 362 height 22
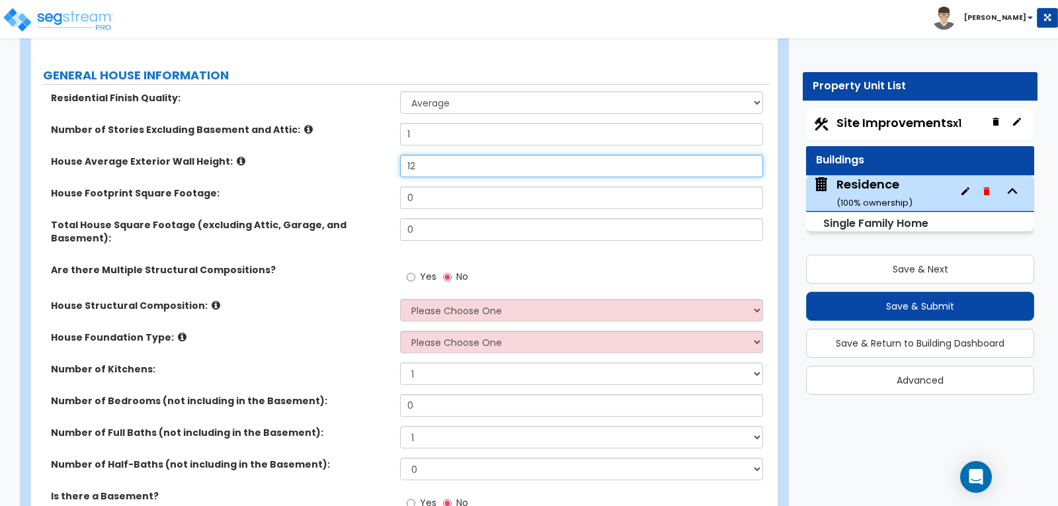
type input "12"
click at [493, 197] on input "0" at bounding box center [581, 197] width 362 height 22
type input "1,200"
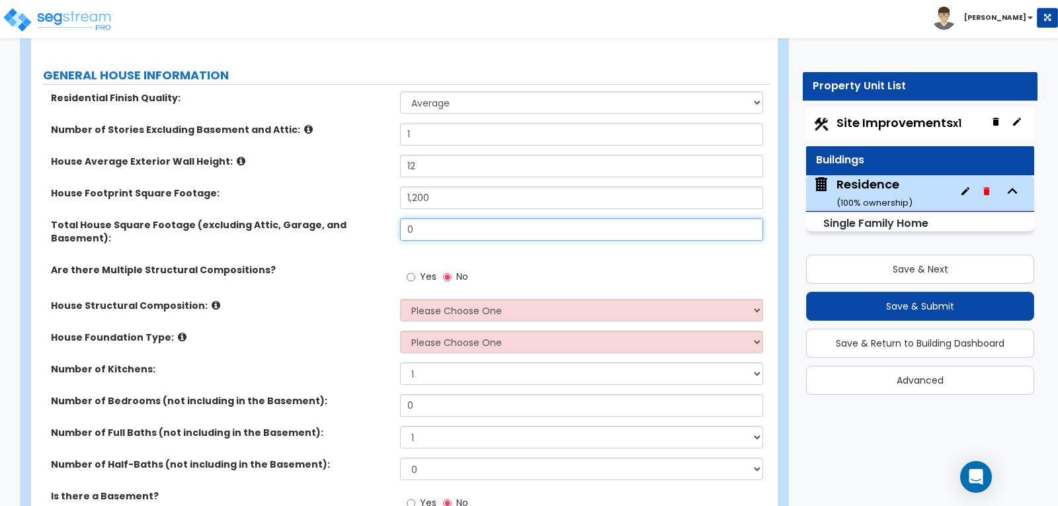
click at [447, 232] on input "0" at bounding box center [581, 229] width 362 height 22
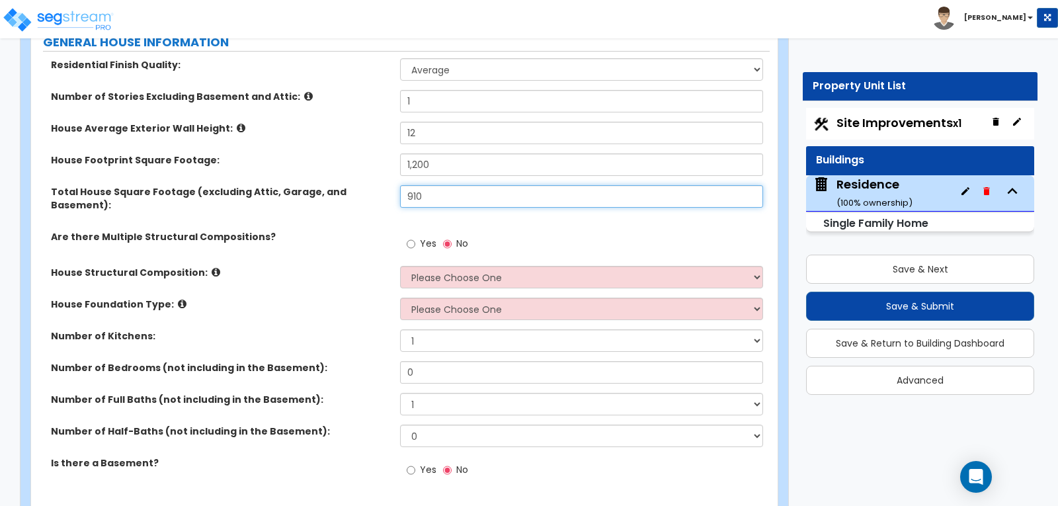
scroll to position [263, 0]
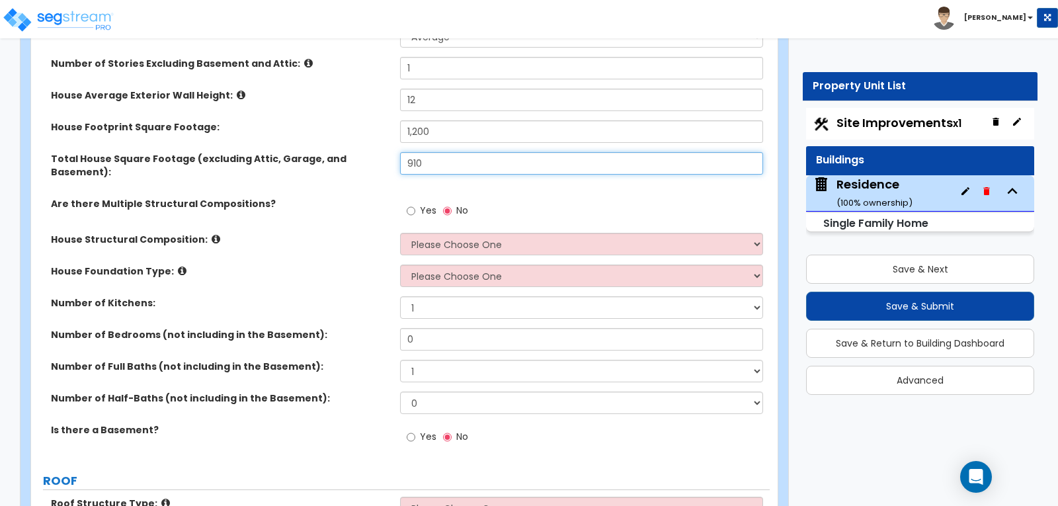
type input "910"
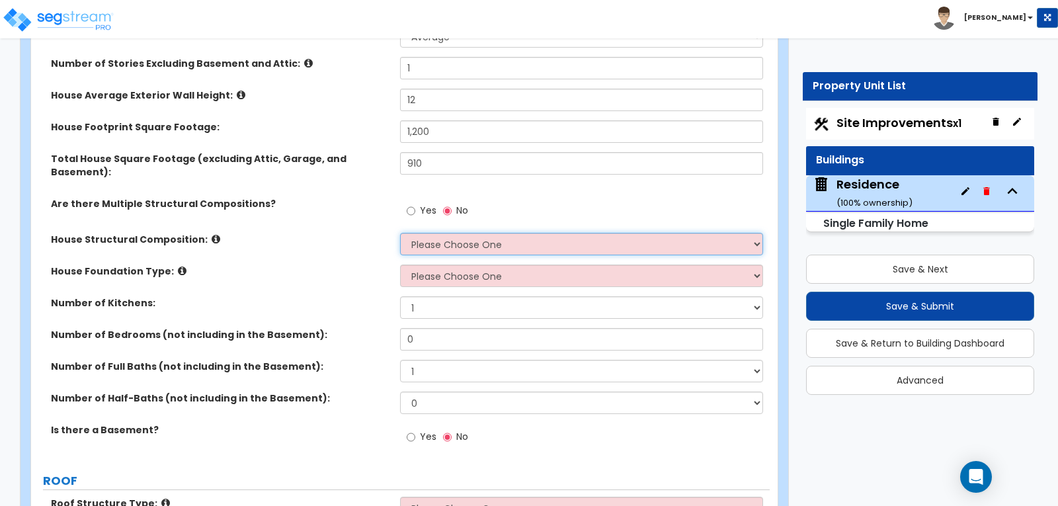
click at [757, 233] on select "Please Choose One Reinforced Concrete Structural Steel Brick Masonry CMU Masonr…" at bounding box center [581, 244] width 362 height 22
select select "7"
click at [400, 233] on select "Please Choose One Reinforced Concrete Structural Steel Brick Masonry CMU Masonr…" at bounding box center [581, 244] width 362 height 22
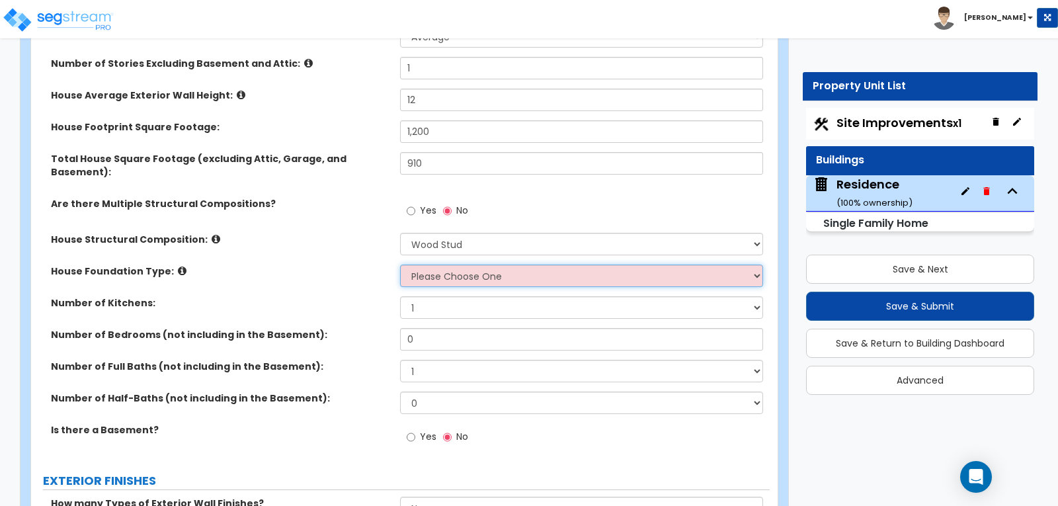
click at [757, 265] on select "Please Choose One Crawl Space Pier-Elevated First floor Slab on Grade" at bounding box center [581, 276] width 362 height 22
select select "2"
click at [400, 265] on select "Please Choose One Crawl Space Pier-Elevated First floor Slab on Grade" at bounding box center [581, 276] width 362 height 22
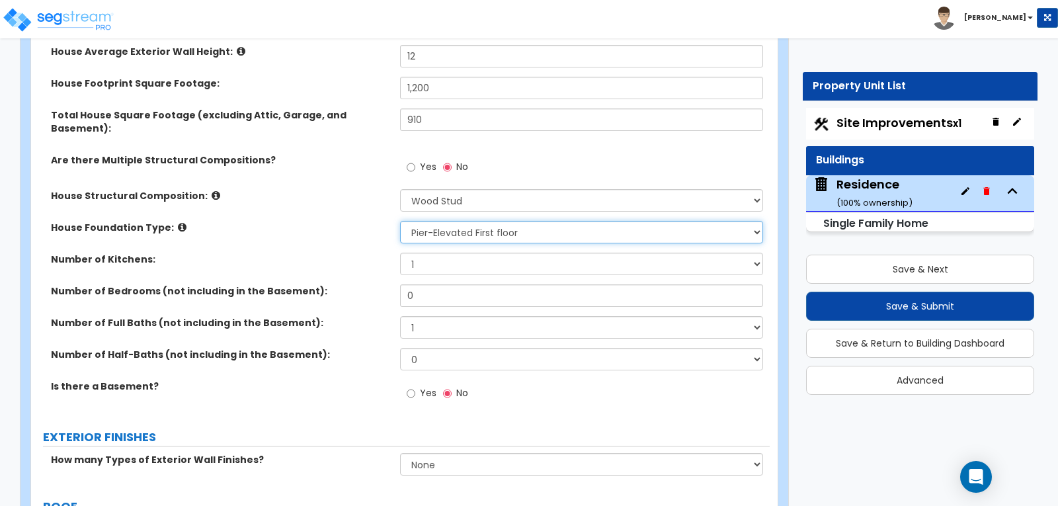
scroll to position [329, 0]
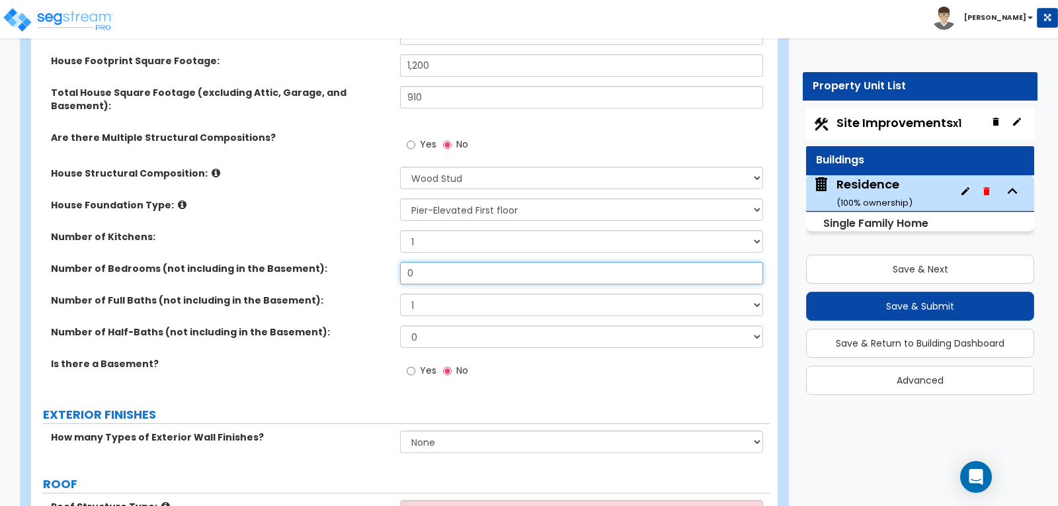
click at [423, 262] on input "0" at bounding box center [581, 273] width 362 height 22
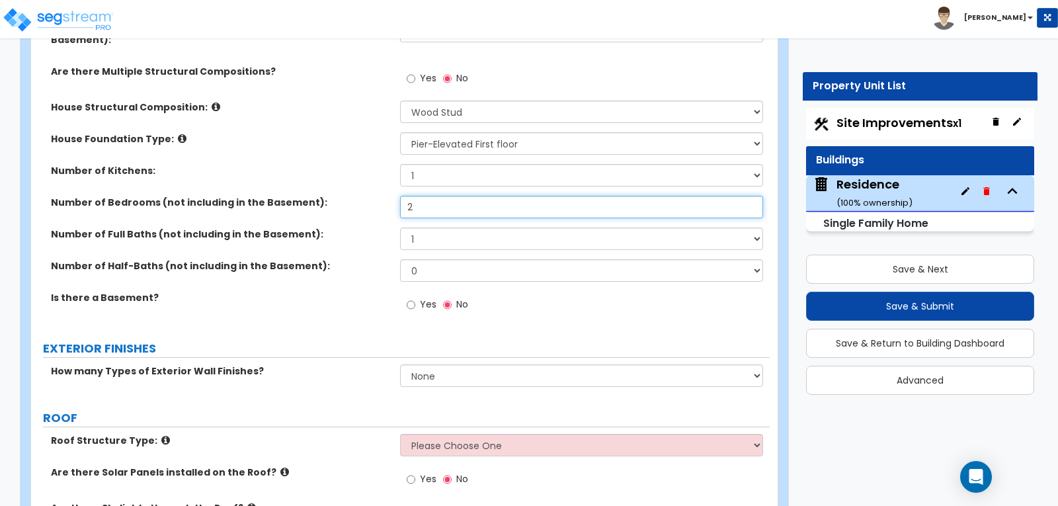
type input "2"
drag, startPoint x: 411, startPoint y: 288, endPoint x: 401, endPoint y: 288, distance: 9.9
click at [411, 298] on input "Yes" at bounding box center [411, 305] width 9 height 15
radio input "true"
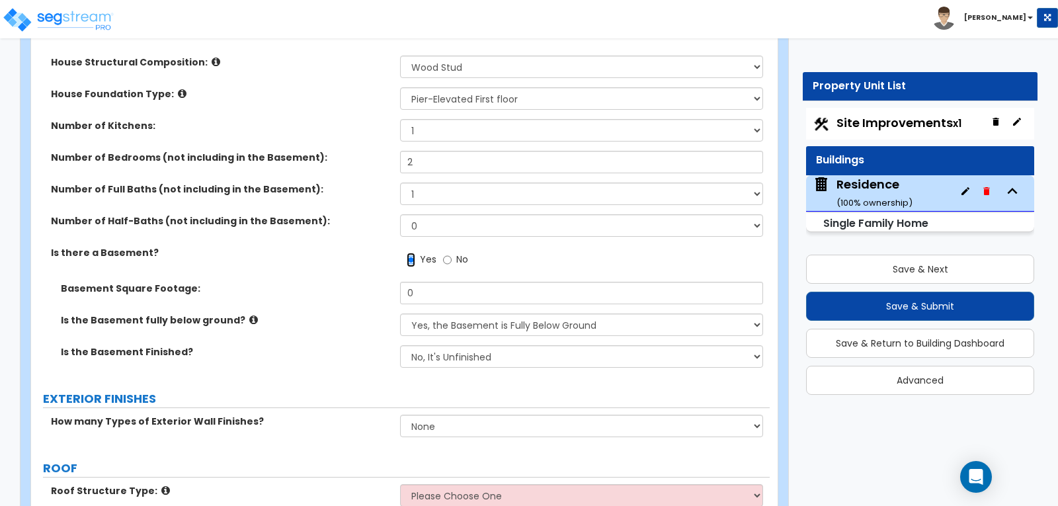
scroll to position [461, 0]
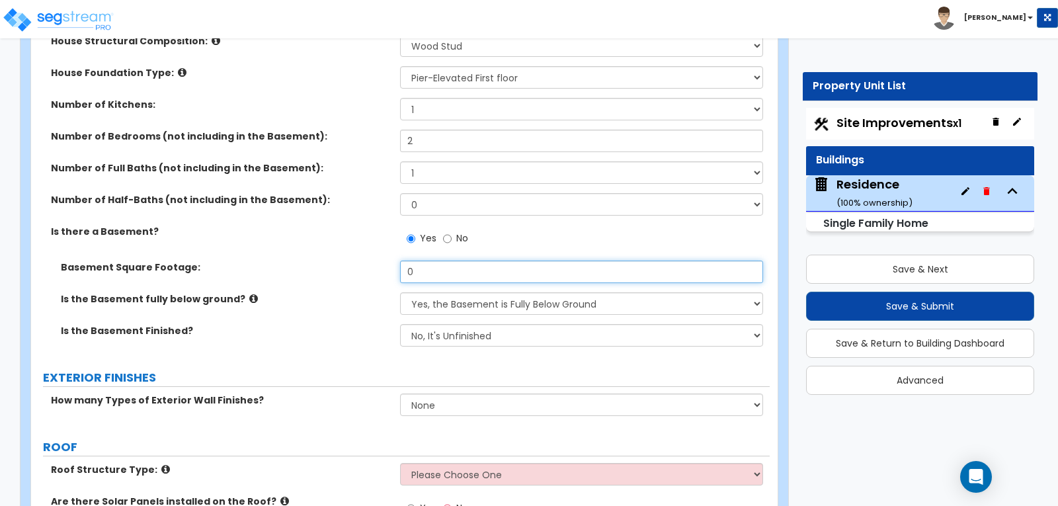
click at [460, 261] on input "0" at bounding box center [581, 272] width 362 height 22
type input "910"
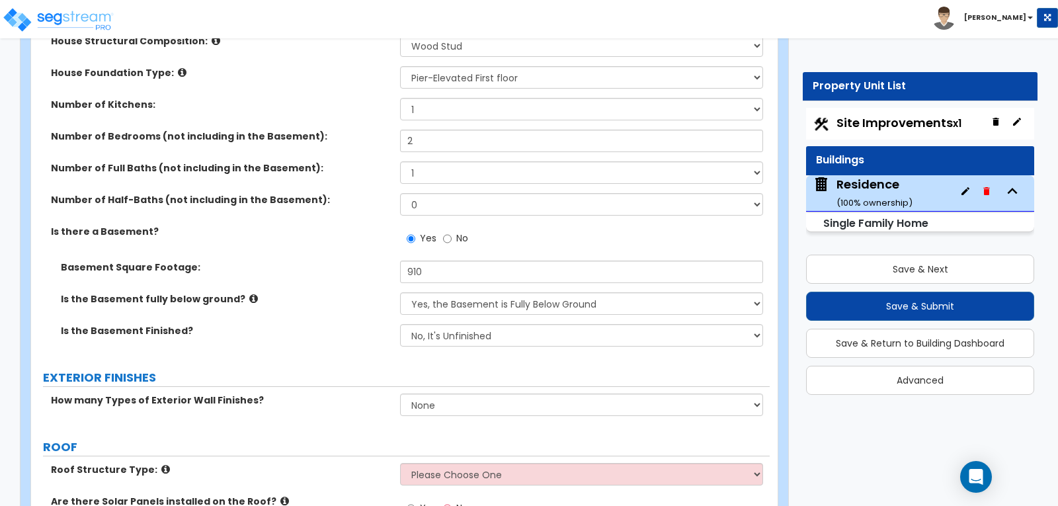
click at [381, 270] on div "Basement Square Footage: 910" at bounding box center [400, 277] width 739 height 32
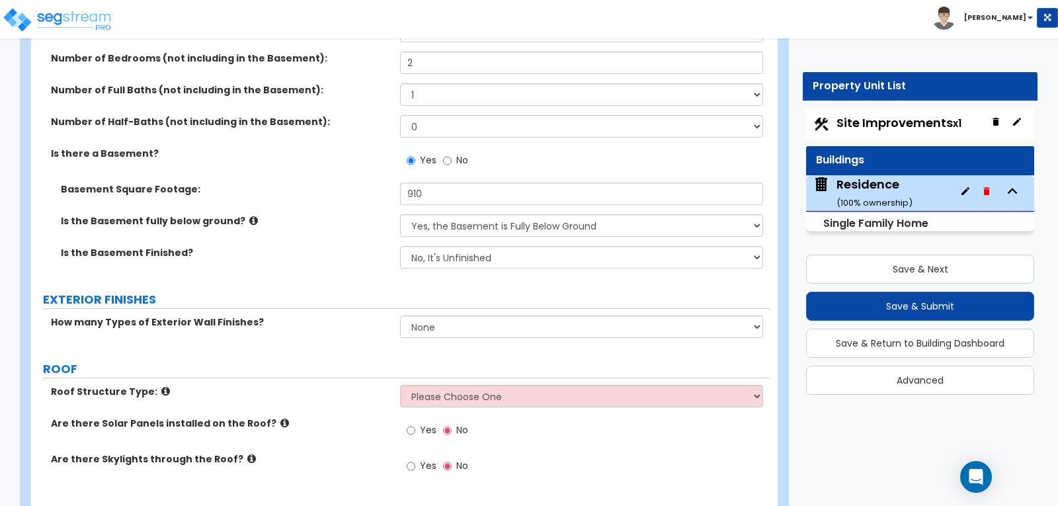
scroll to position [593, 0]
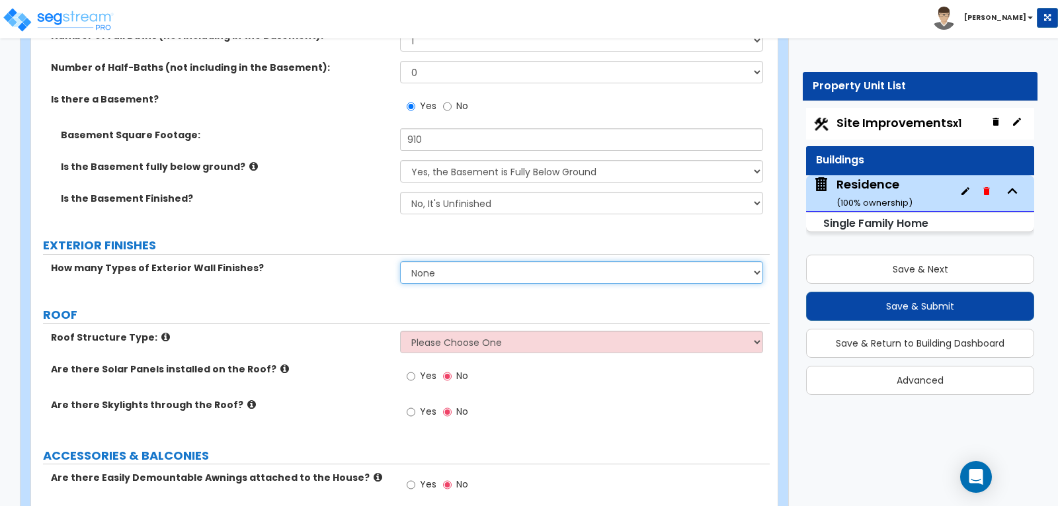
click at [757, 261] on select "None 1 2 3" at bounding box center [581, 272] width 362 height 22
select select "2"
click at [400, 261] on select "None 1 2 3" at bounding box center [581, 272] width 362 height 22
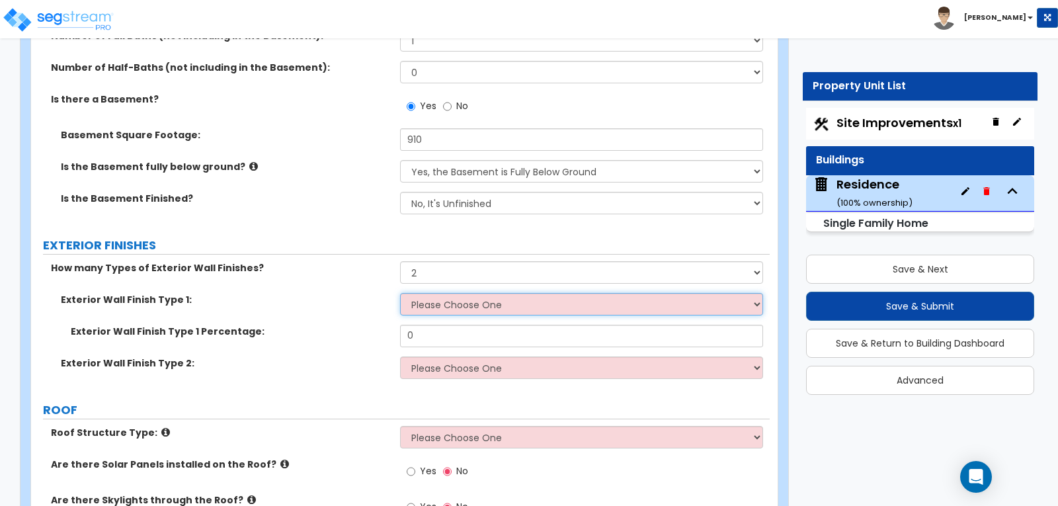
click at [757, 293] on select "Please Choose One No Finish/Shared Wall No Wall Brick Finish Stone Finish Wood …" at bounding box center [581, 304] width 362 height 22
select select "2"
click at [400, 293] on select "Please Choose One No Finish/Shared Wall No Wall Brick Finish Stone Finish Wood …" at bounding box center [581, 304] width 362 height 22
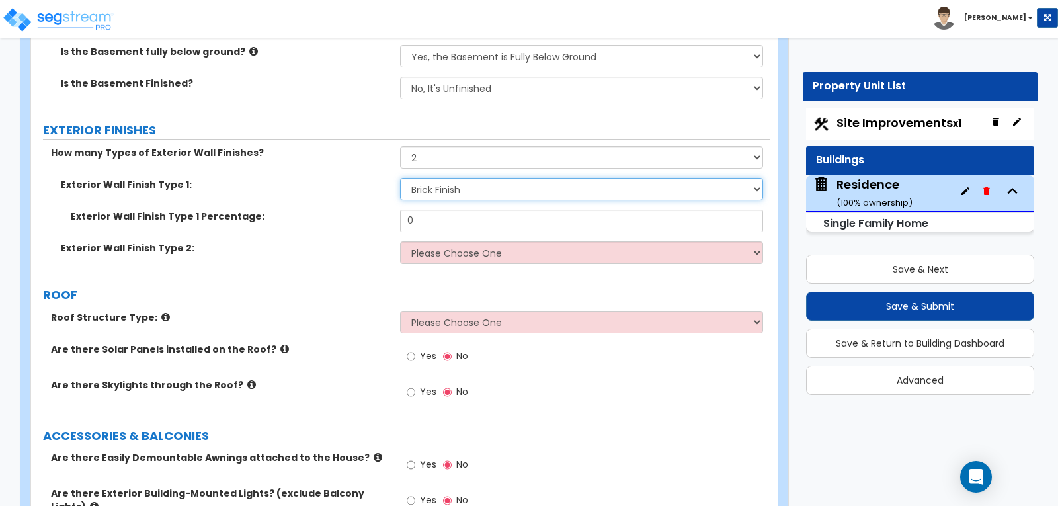
scroll to position [725, 0]
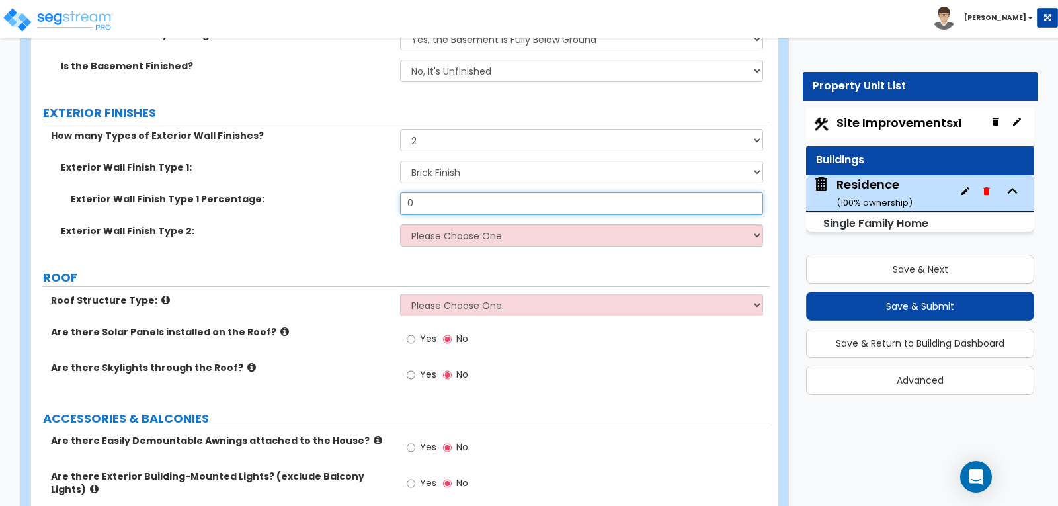
click at [595, 192] on input "0" at bounding box center [581, 203] width 362 height 22
type input "90"
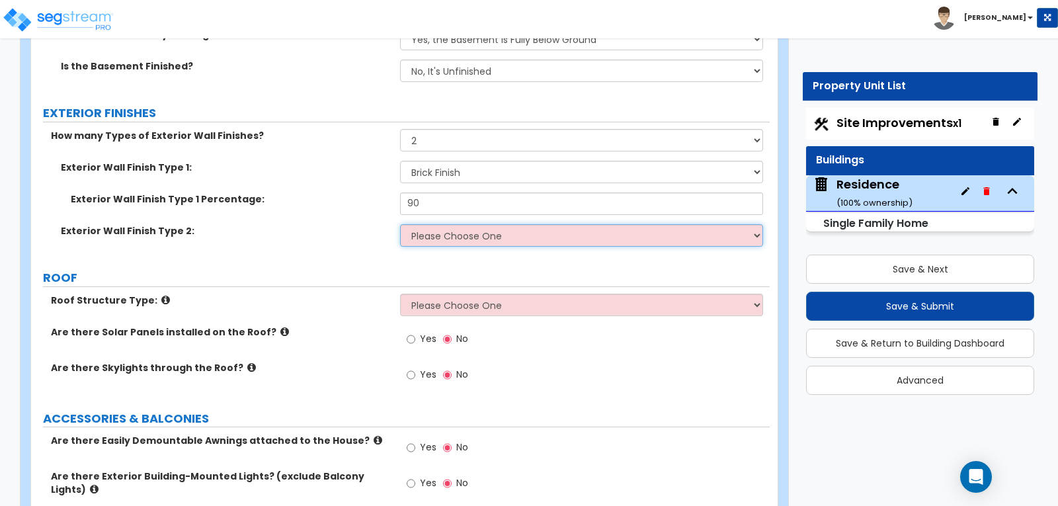
click at [757, 224] on select "Please Choose One No Finish/Shared Wall No Wall Brick Finish Stone Finish Wood …" at bounding box center [581, 235] width 362 height 22
select select "4"
click at [400, 224] on select "Please Choose One No Finish/Shared Wall No Wall Brick Finish Stone Finish Wood …" at bounding box center [581, 235] width 362 height 22
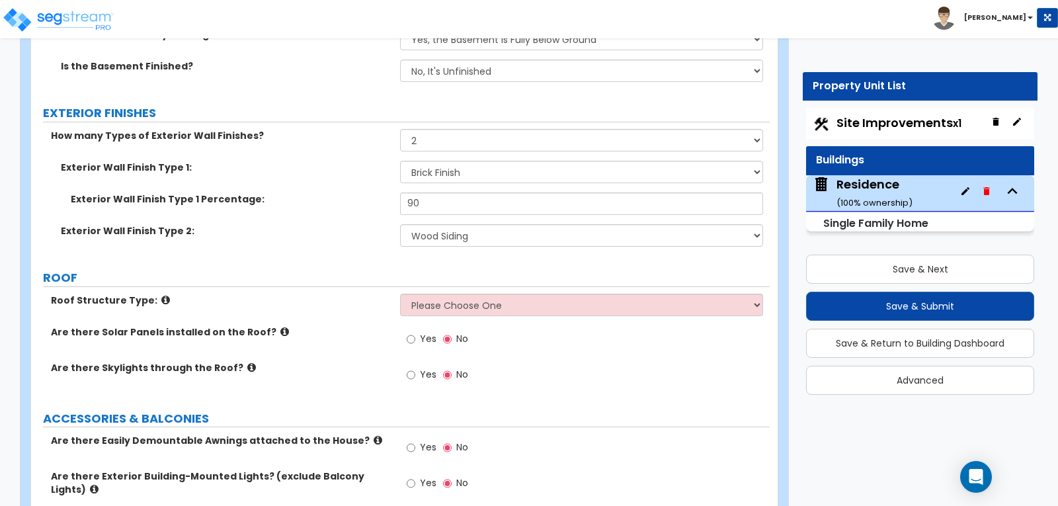
click at [337, 233] on div "Exterior Wall Finish Type 2: Please Choose One No Finish/Shared Wall No Wall Br…" at bounding box center [400, 240] width 739 height 32
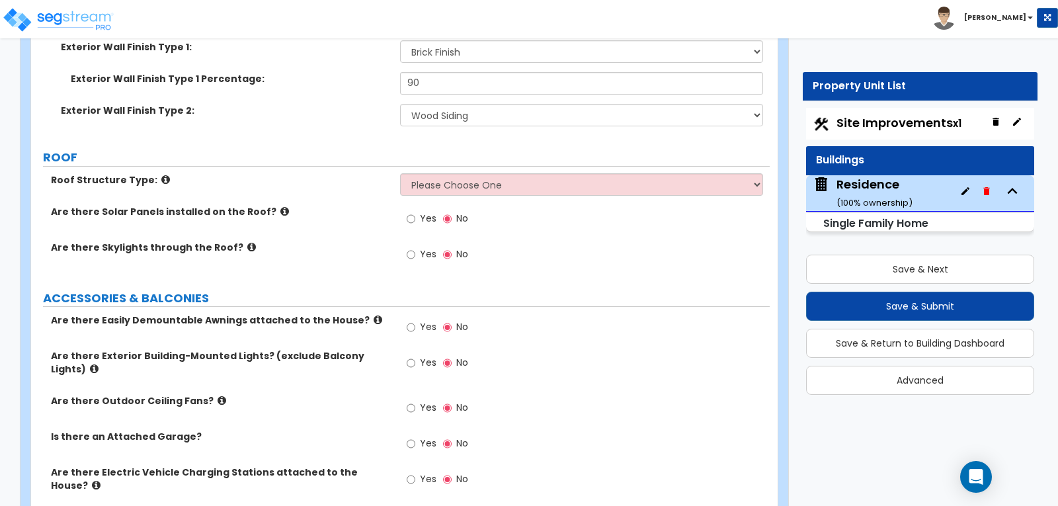
scroll to position [858, 0]
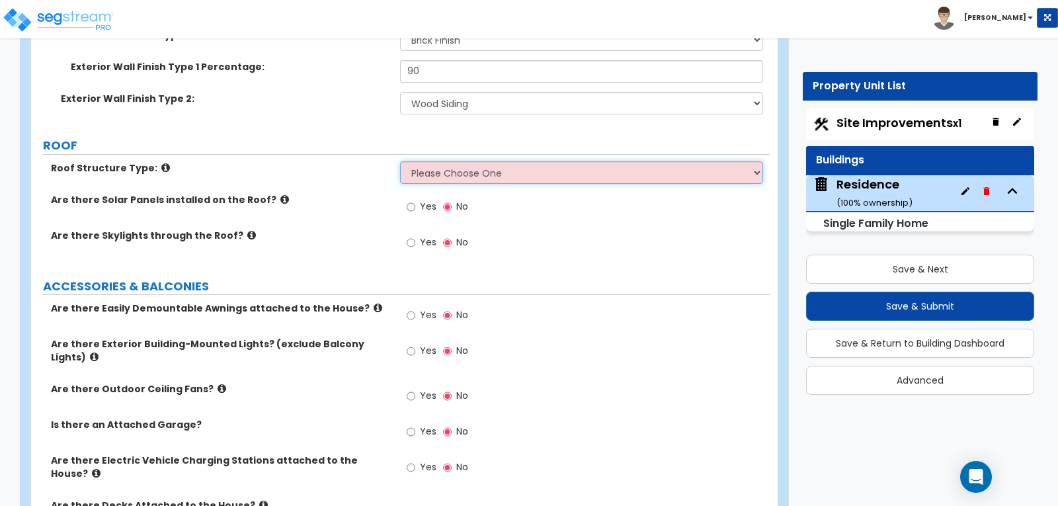
click at [758, 161] on select "Please Choose One Gable Roof Flat Roof Hybrid Gable & Flat Roof" at bounding box center [581, 172] width 362 height 22
select select "1"
click at [400, 161] on select "Please Choose One Gable Roof Flat Roof Hybrid Gable & Flat Roof" at bounding box center [581, 172] width 362 height 22
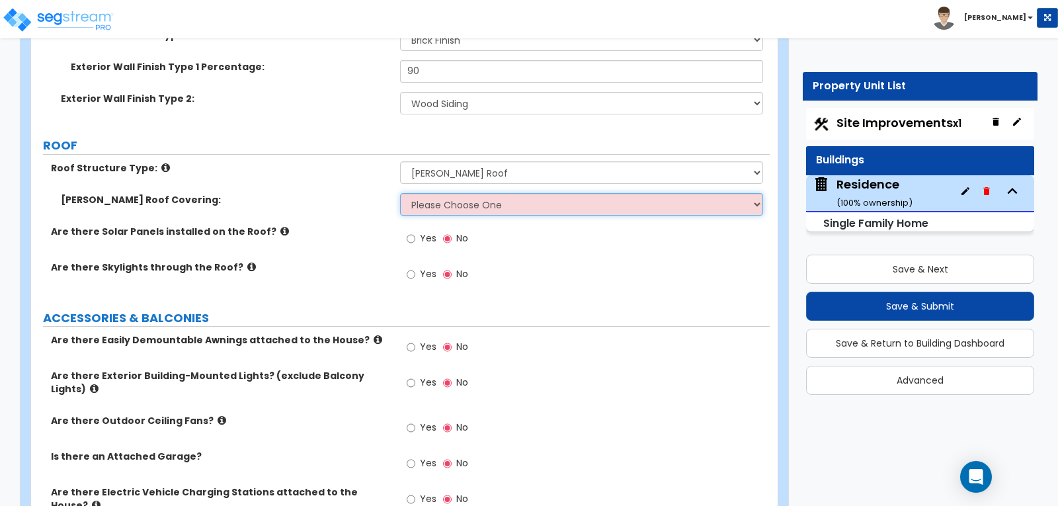
click at [755, 193] on select "Please Choose One Asphalt Shingle Clay Tile Wood Shingle Metal Shingle Standing…" at bounding box center [581, 204] width 362 height 22
select select "1"
click at [400, 193] on select "Please Choose One Asphalt Shingle Clay Tile Wood Shingle Metal Shingle Standing…" at bounding box center [581, 204] width 362 height 22
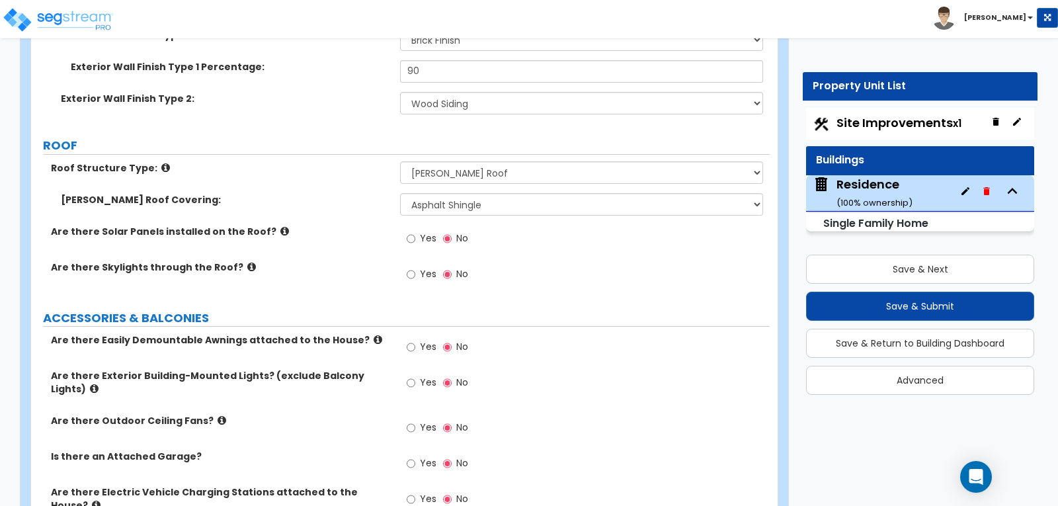
click at [669, 261] on div "Yes No" at bounding box center [584, 279] width 369 height 36
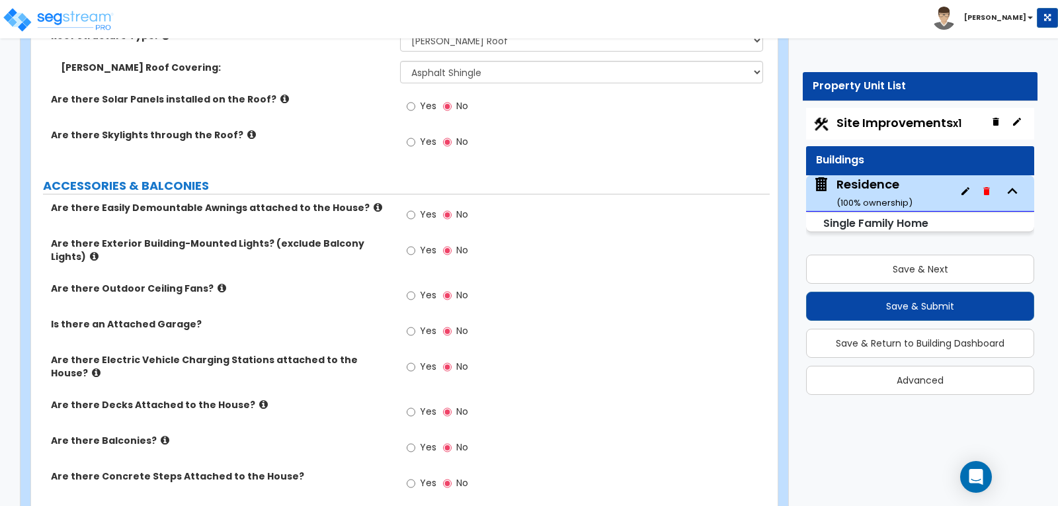
scroll to position [1056, 0]
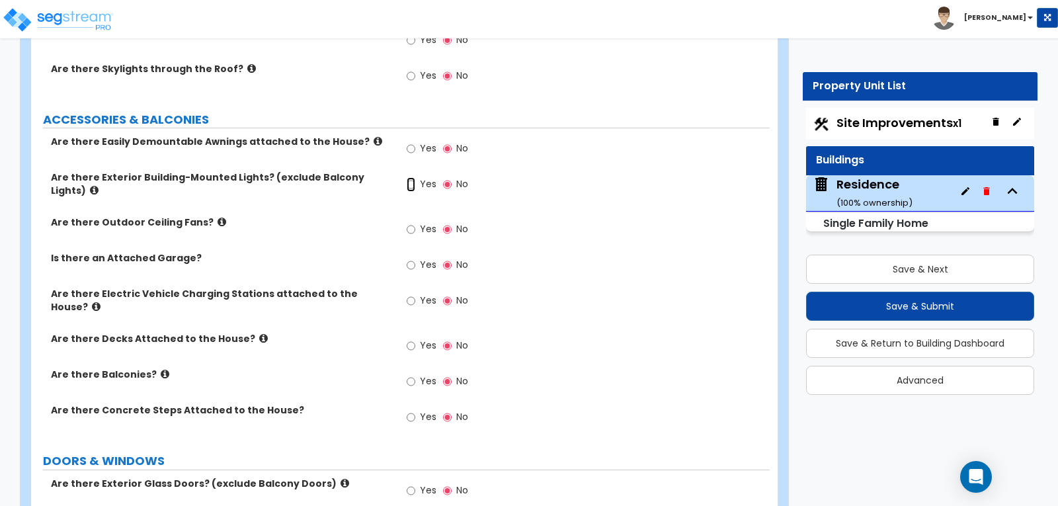
click at [410, 177] on input "Yes" at bounding box center [411, 184] width 9 height 15
radio input "true"
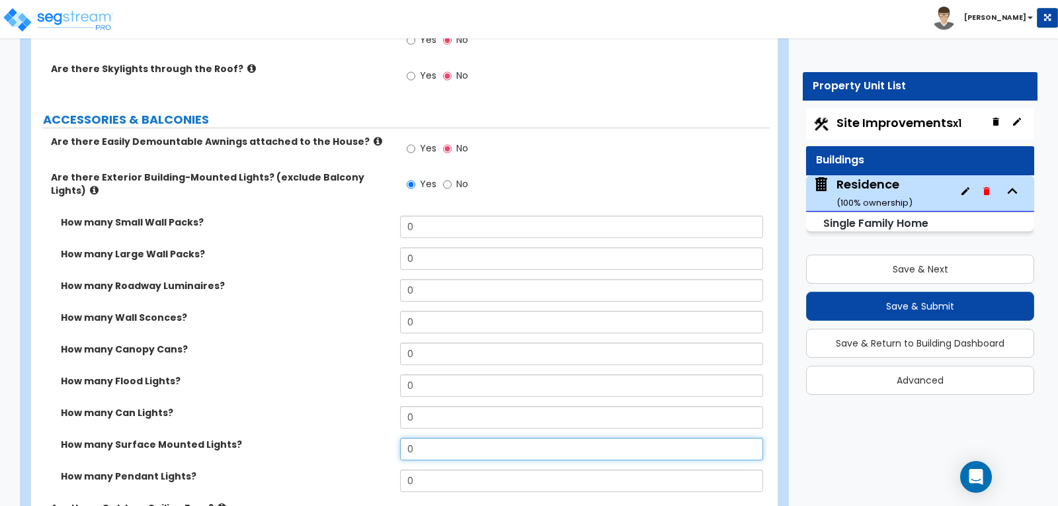
click at [425, 438] on input "0" at bounding box center [581, 449] width 362 height 22
type input "2"
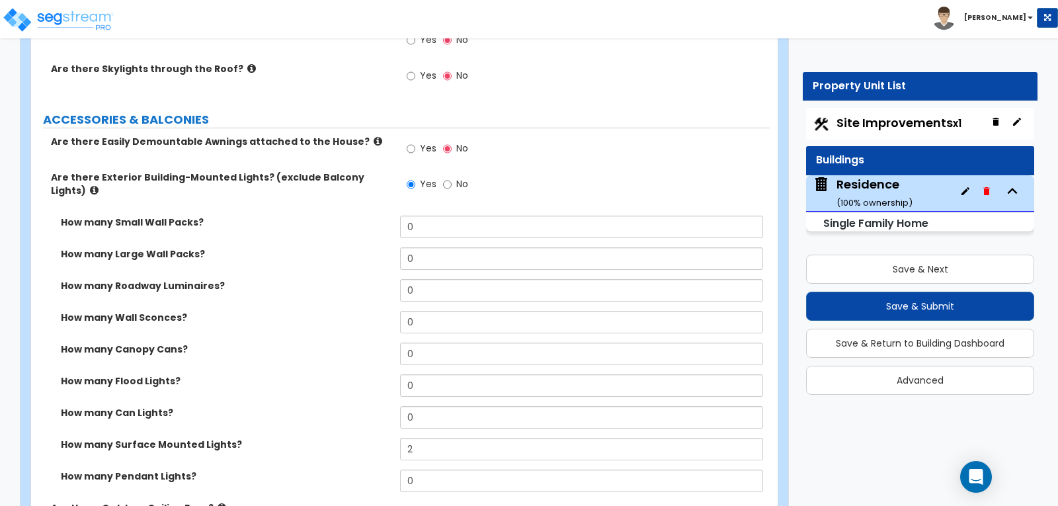
click at [370, 343] on div "How many Canopy Cans? 0" at bounding box center [400, 359] width 739 height 32
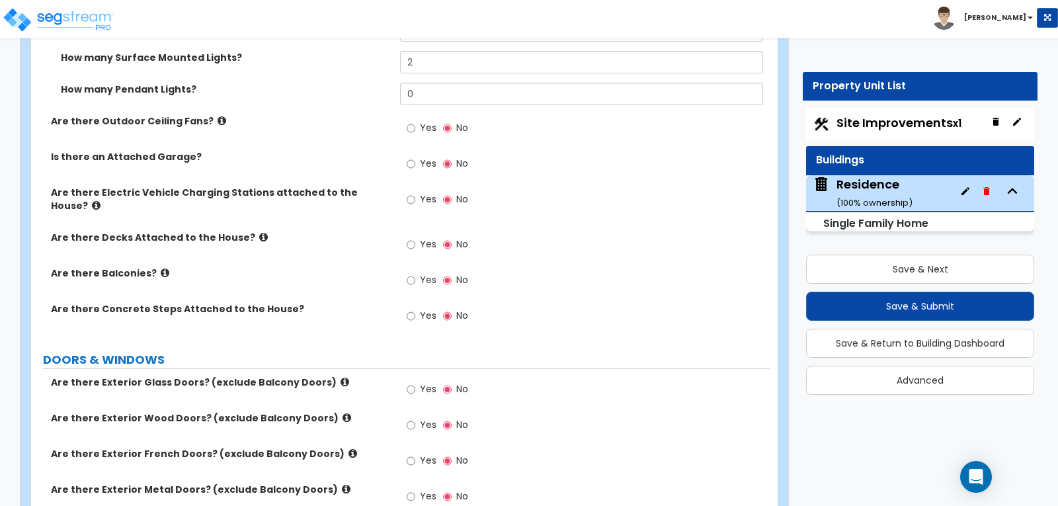
scroll to position [1453, 0]
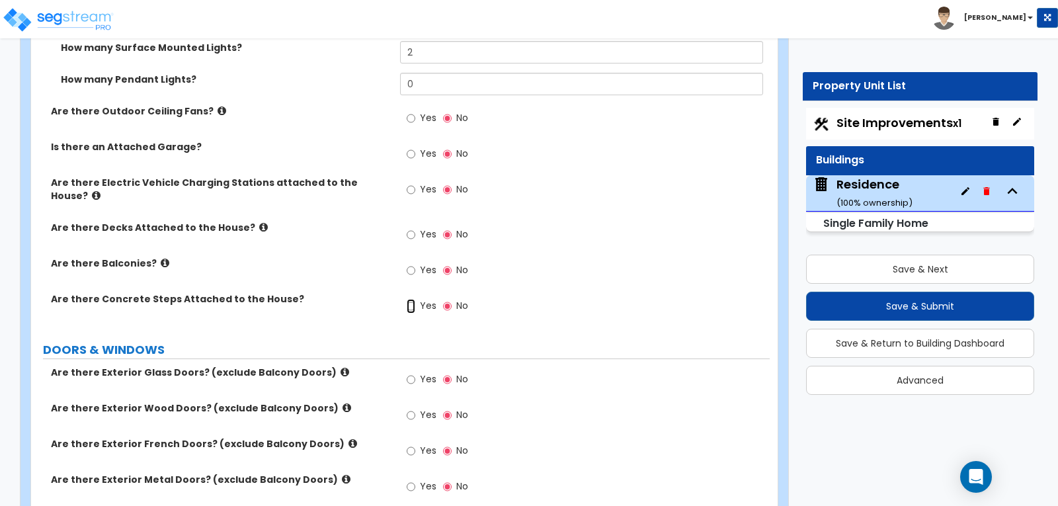
click at [408, 299] on input "Yes" at bounding box center [411, 306] width 9 height 15
radio input "true"
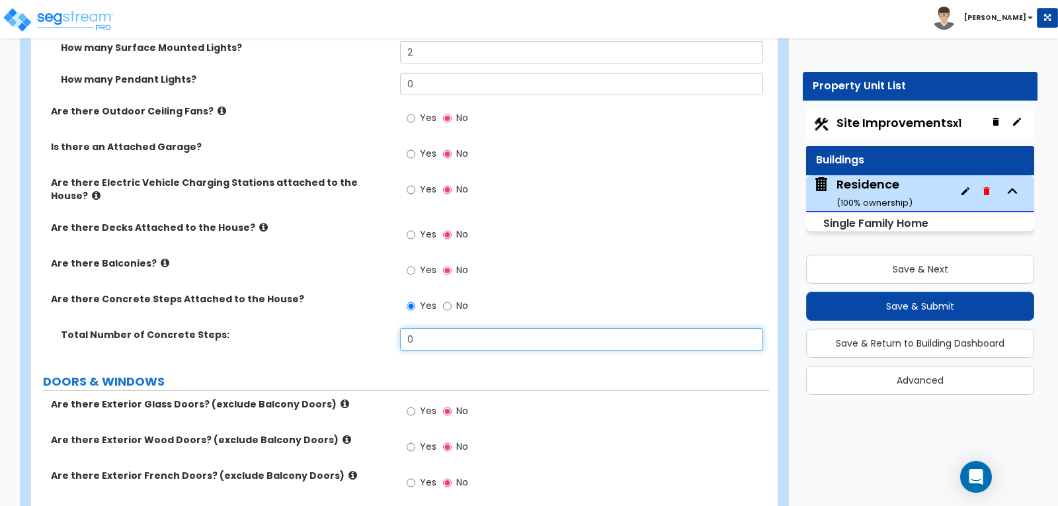
click at [449, 328] on input "0" at bounding box center [581, 339] width 362 height 22
type input "5"
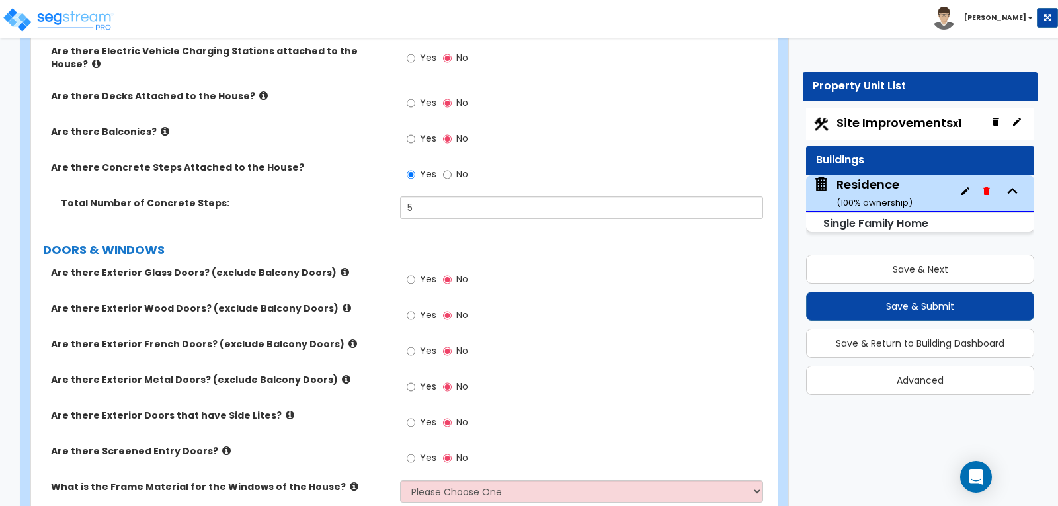
scroll to position [1585, 0]
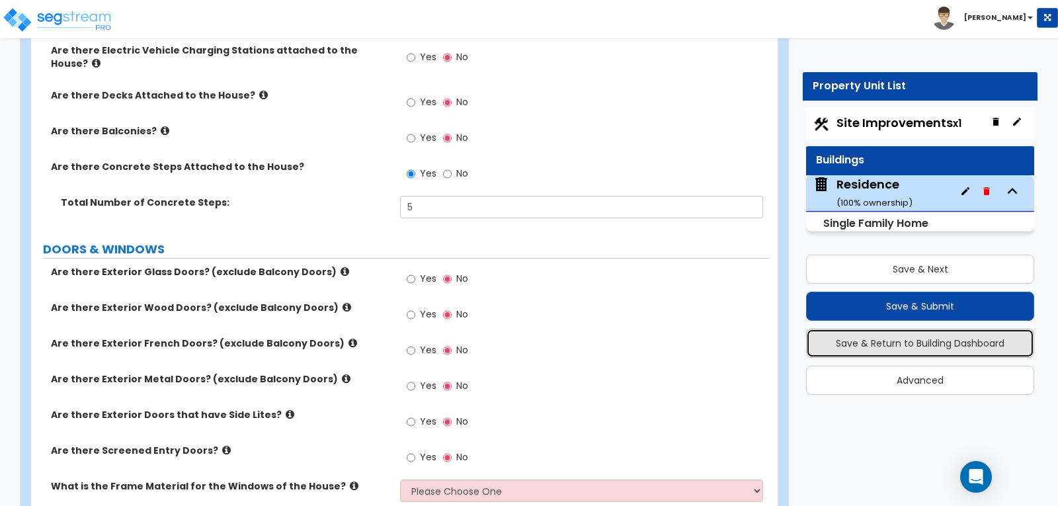
click at [874, 336] on button "Save & Return to Building Dashboard" at bounding box center [920, 343] width 228 height 29
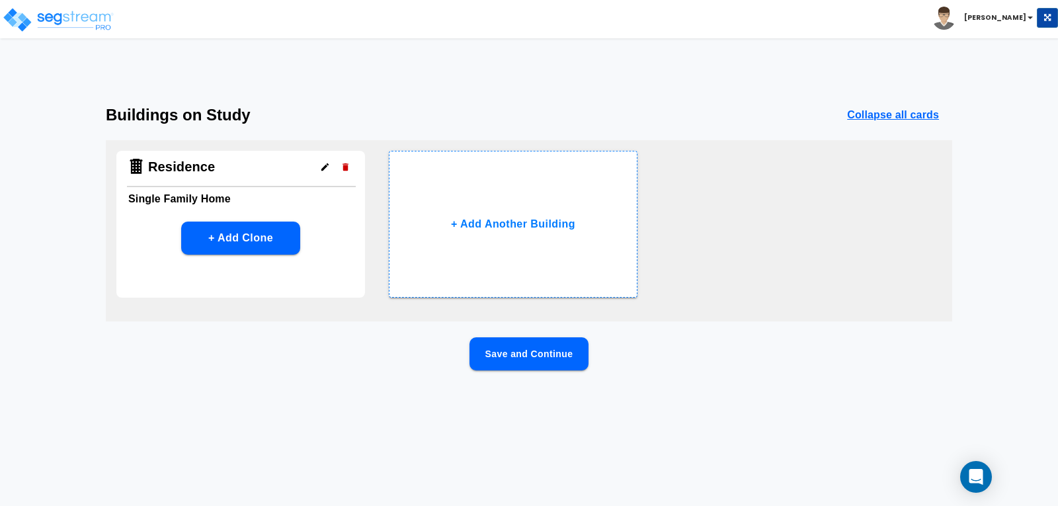
scroll to position [0, 0]
click at [535, 350] on button "Save and Continue" at bounding box center [529, 353] width 119 height 33
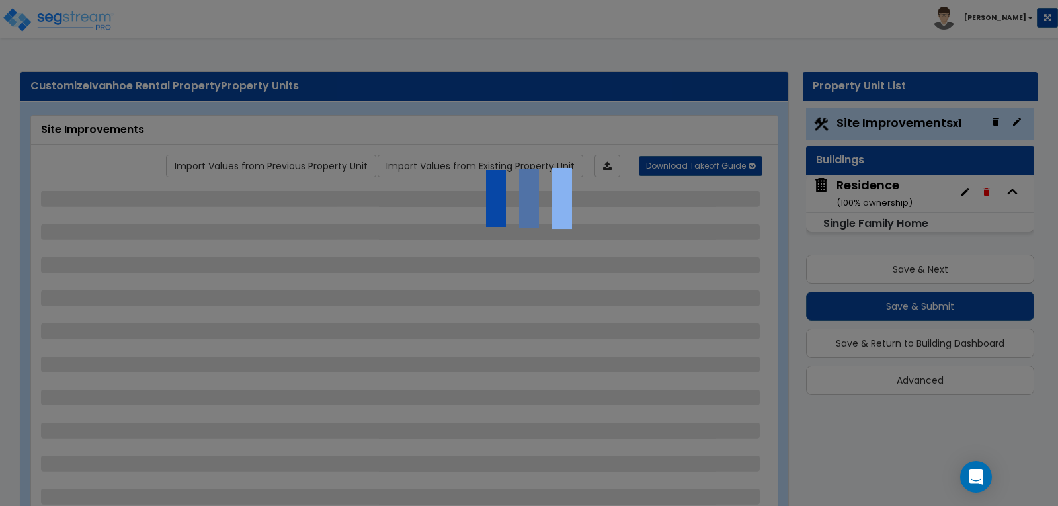
select select "2"
select select "1"
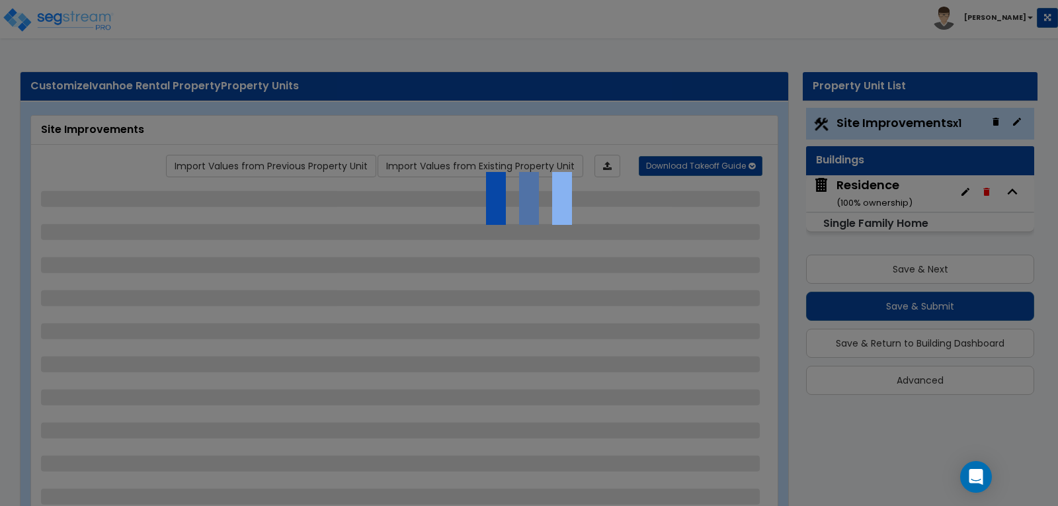
select select "1"
select select "2"
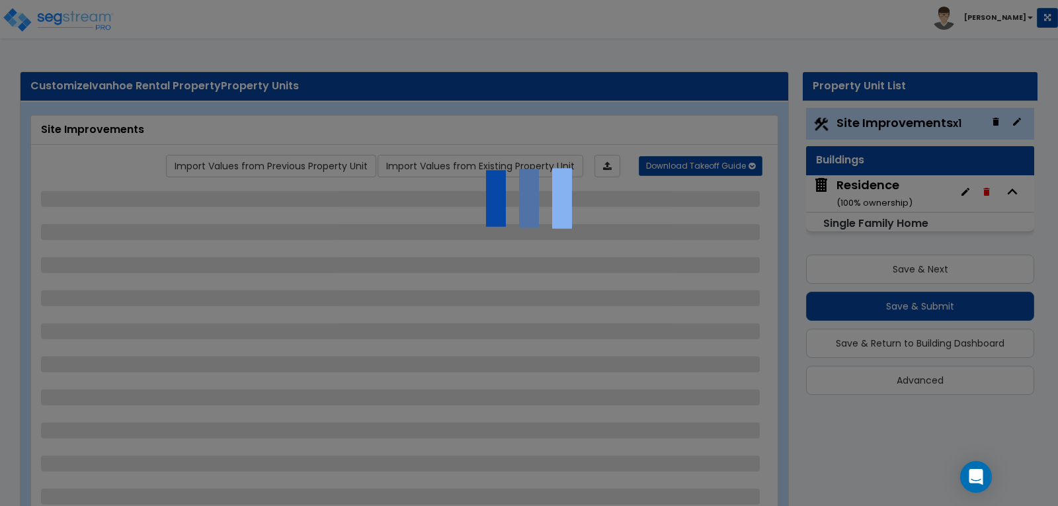
select select "1"
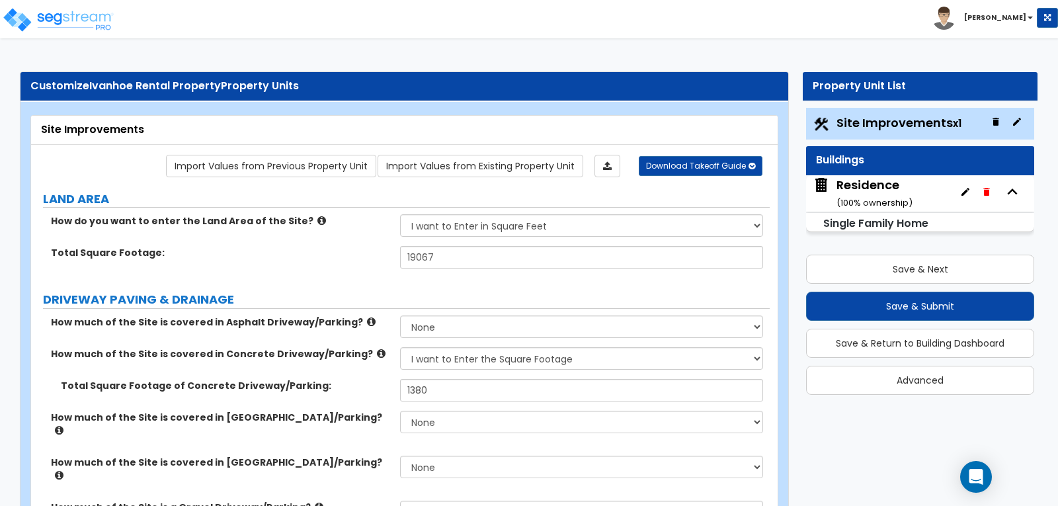
click at [864, 181] on div "Residence ( 100 % ownership)" at bounding box center [875, 194] width 76 height 34
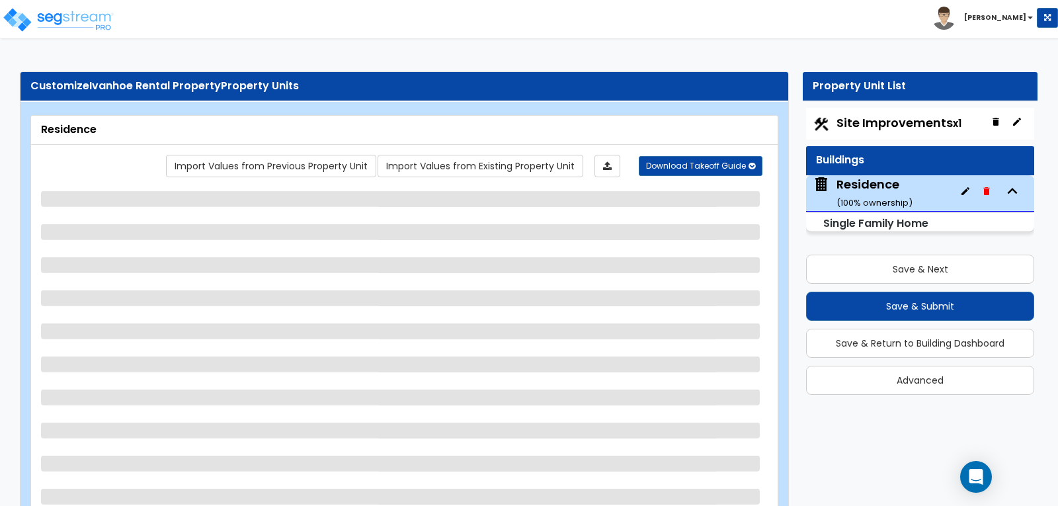
select select "1"
select select "7"
select select "2"
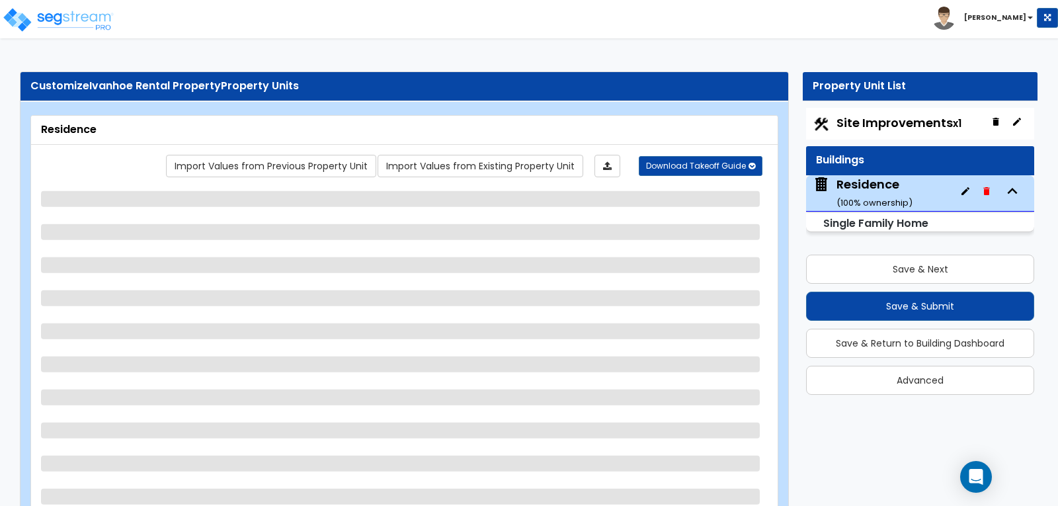
select select "4"
select select "1"
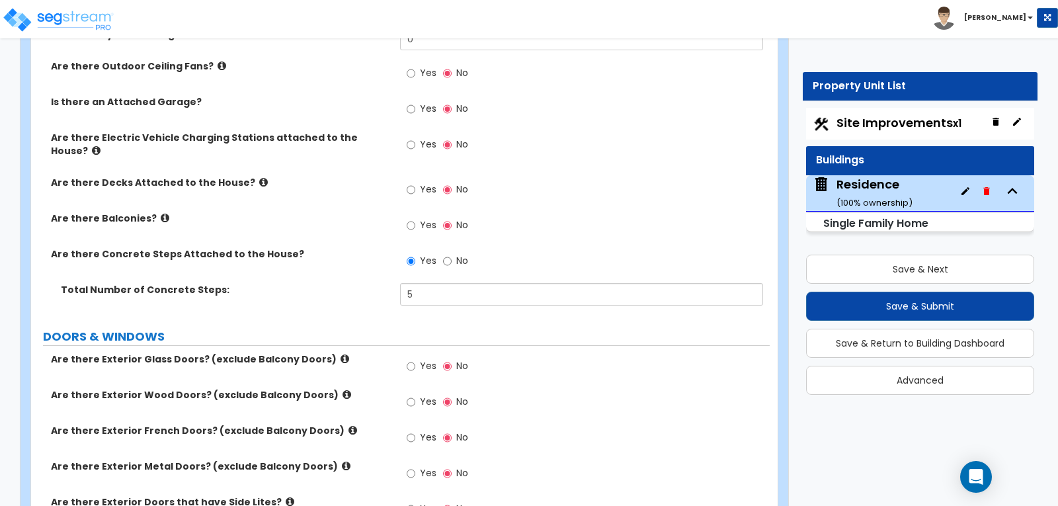
scroll to position [1521, 0]
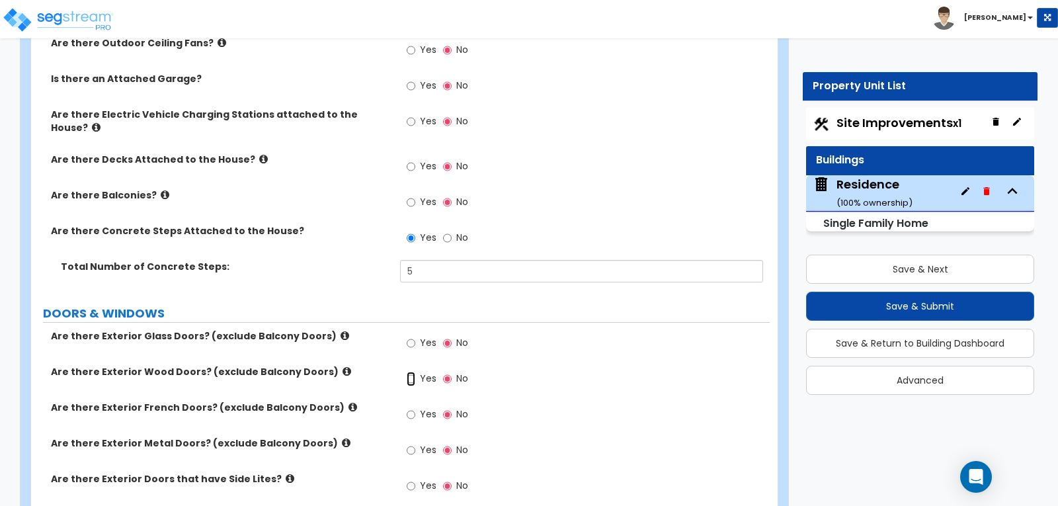
click at [408, 372] on input "Yes" at bounding box center [411, 379] width 9 height 15
radio input "true"
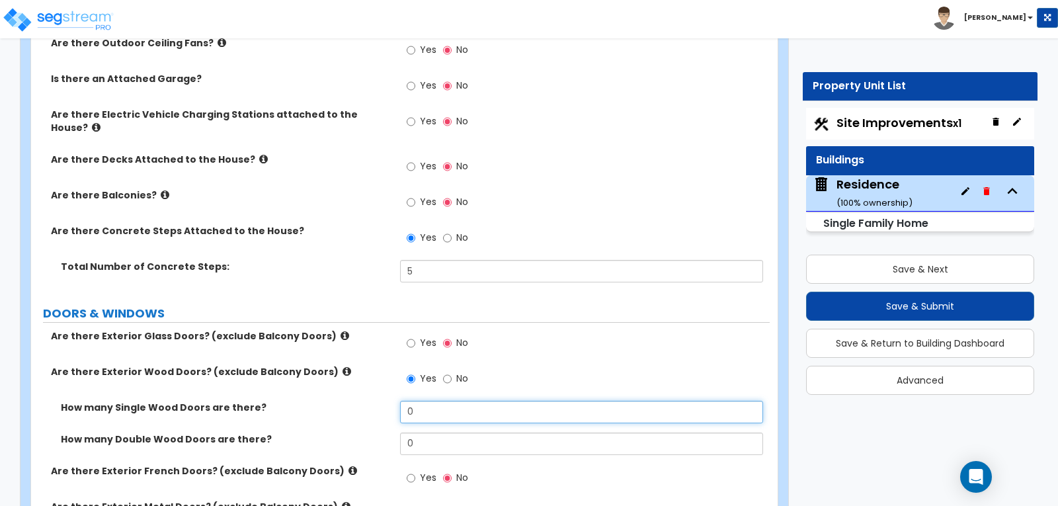
click at [419, 401] on input "0" at bounding box center [581, 412] width 362 height 22
type input "3"
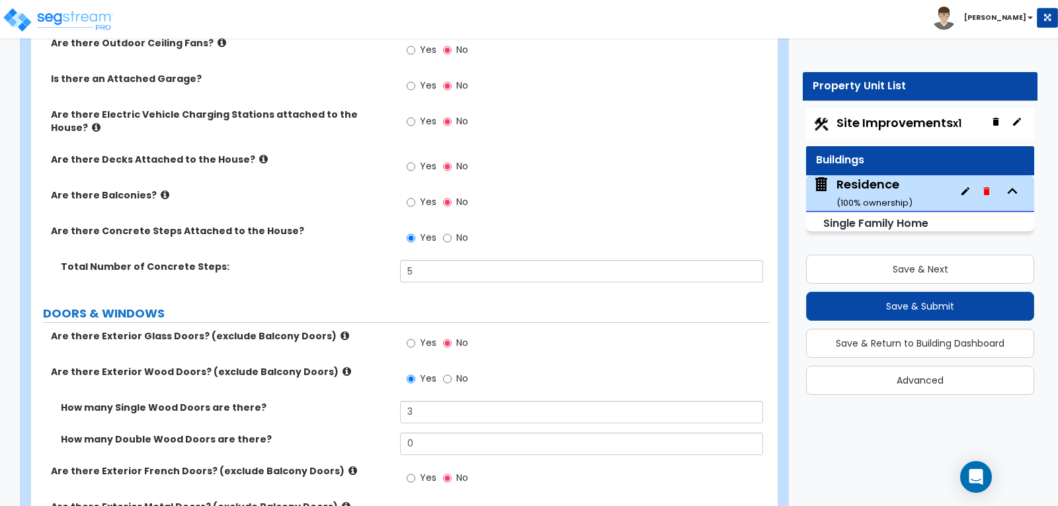
click at [384, 401] on label "How many Single Wood Doors are there?" at bounding box center [225, 407] width 329 height 13
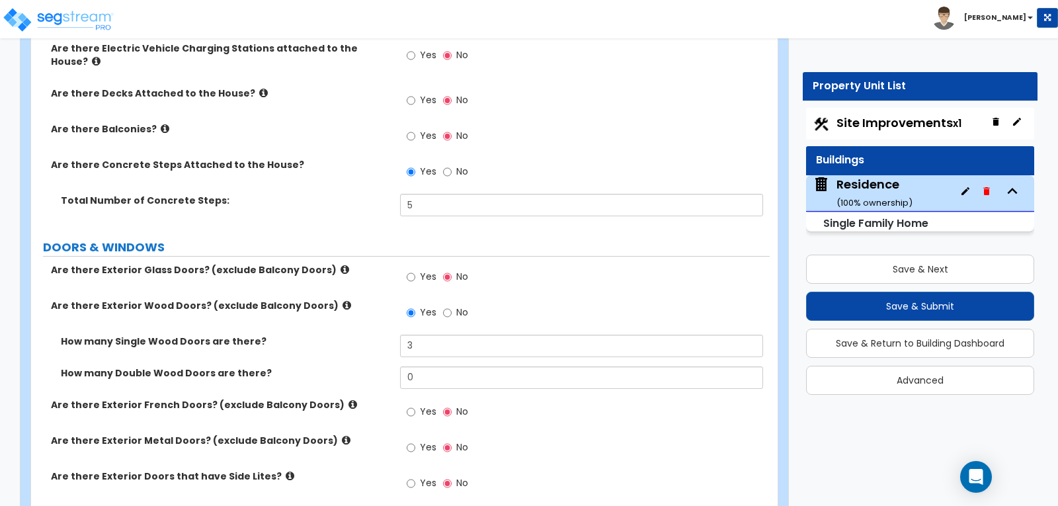
scroll to position [1653, 0]
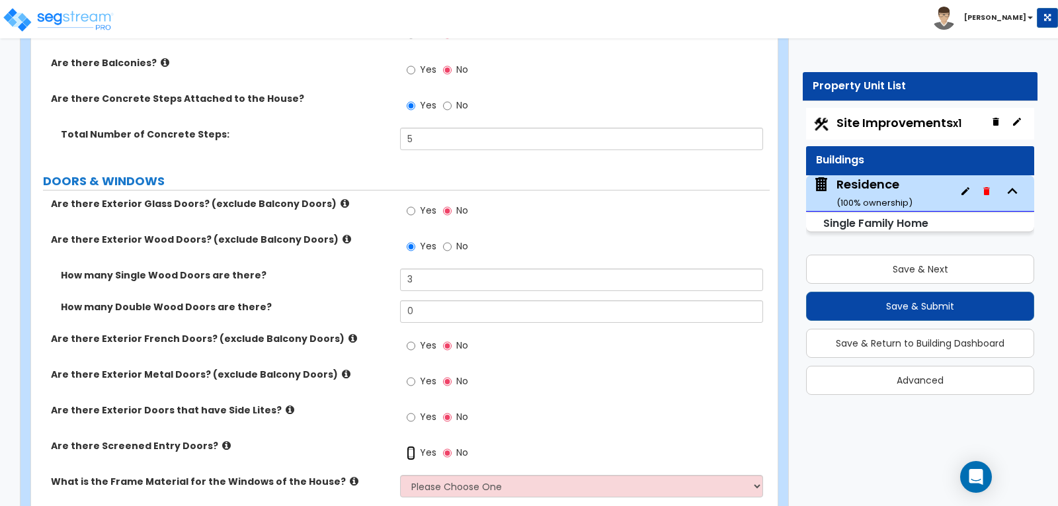
click at [408, 446] on input "Yes" at bounding box center [411, 453] width 9 height 15
radio input "true"
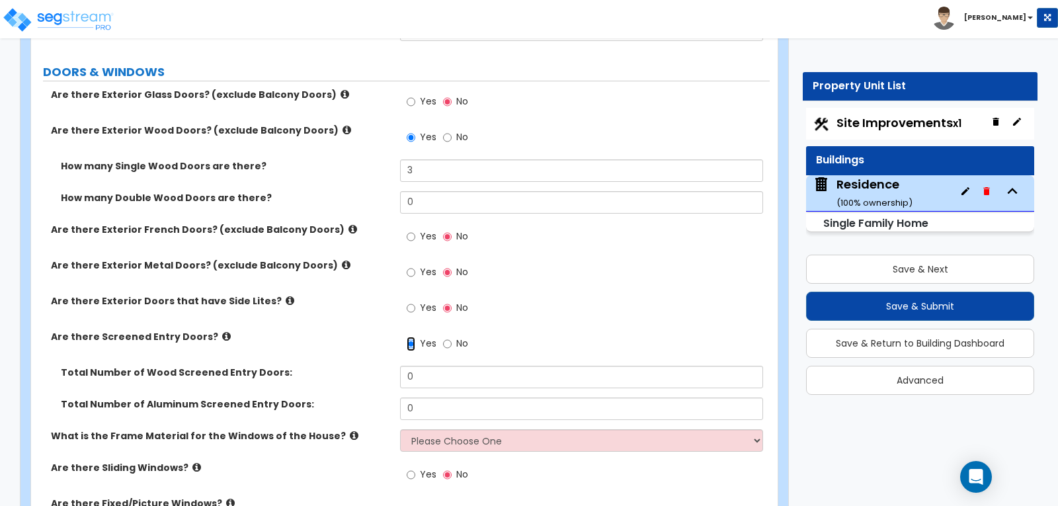
scroll to position [1786, 0]
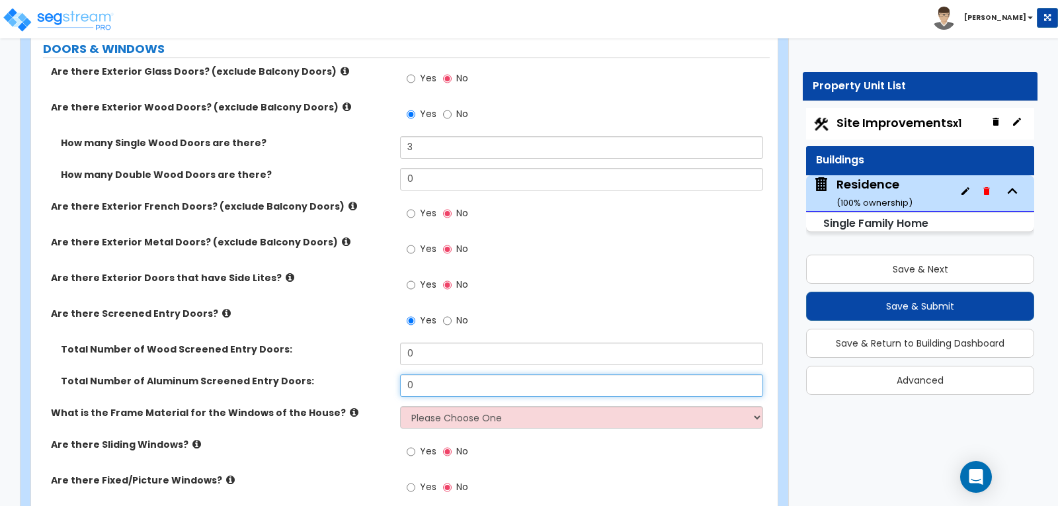
click at [419, 374] on input "0" at bounding box center [581, 385] width 362 height 22
type input "1"
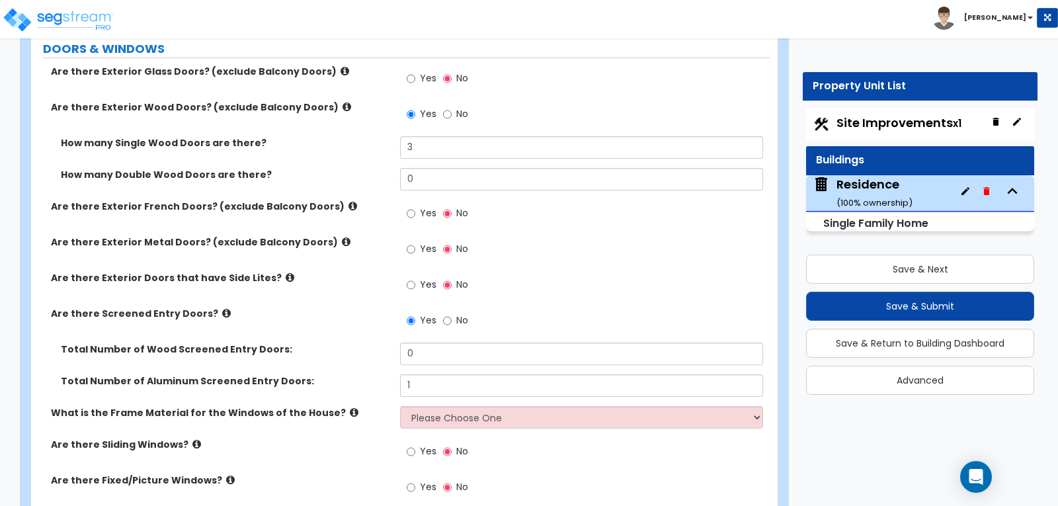
click at [359, 343] on div "Total Number of Wood Screened Entry Doors: 0" at bounding box center [400, 359] width 739 height 32
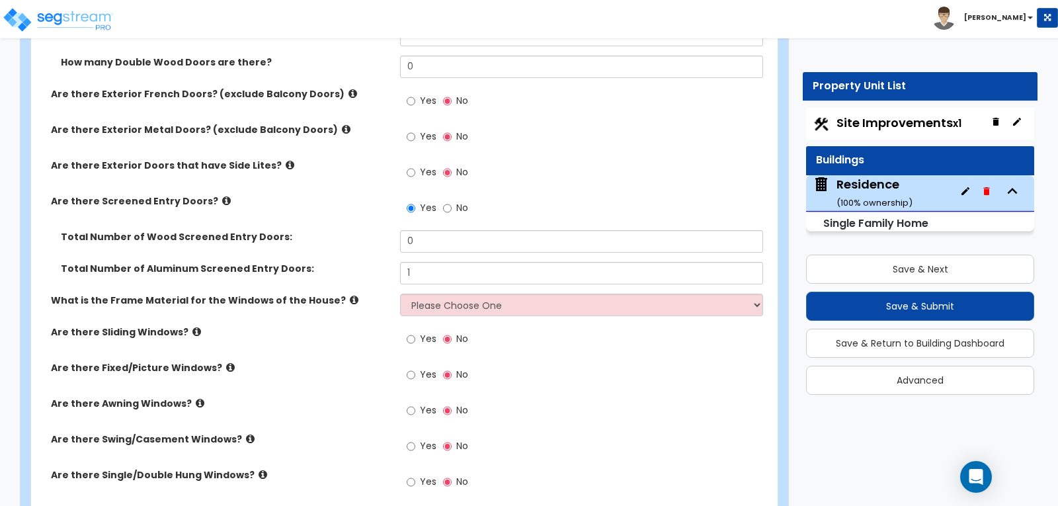
scroll to position [1918, 0]
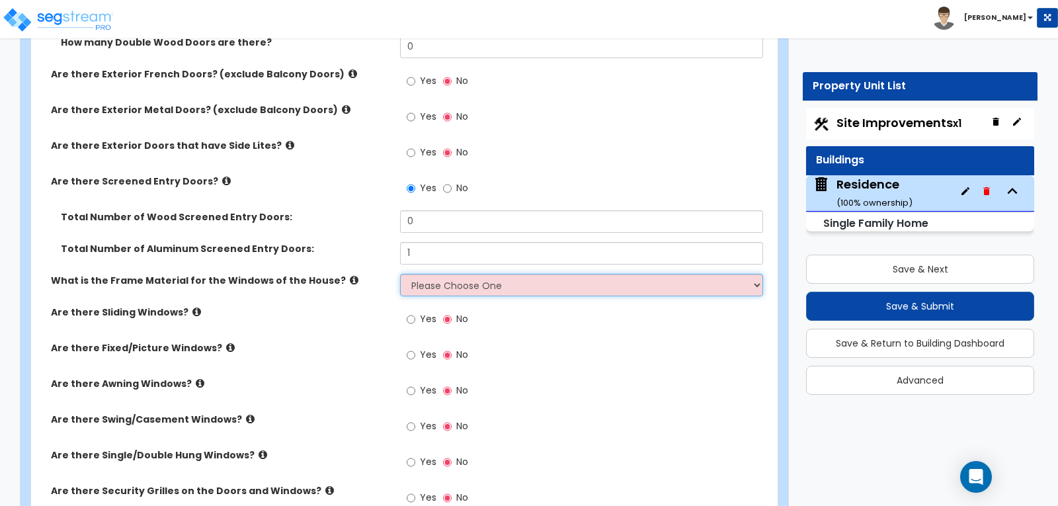
click at [754, 274] on select "Please Choose One Vinyl Aluminum Wood" at bounding box center [581, 285] width 362 height 22
select select "1"
click at [400, 274] on select "Please Choose One Vinyl Aluminum Wood" at bounding box center [581, 285] width 362 height 22
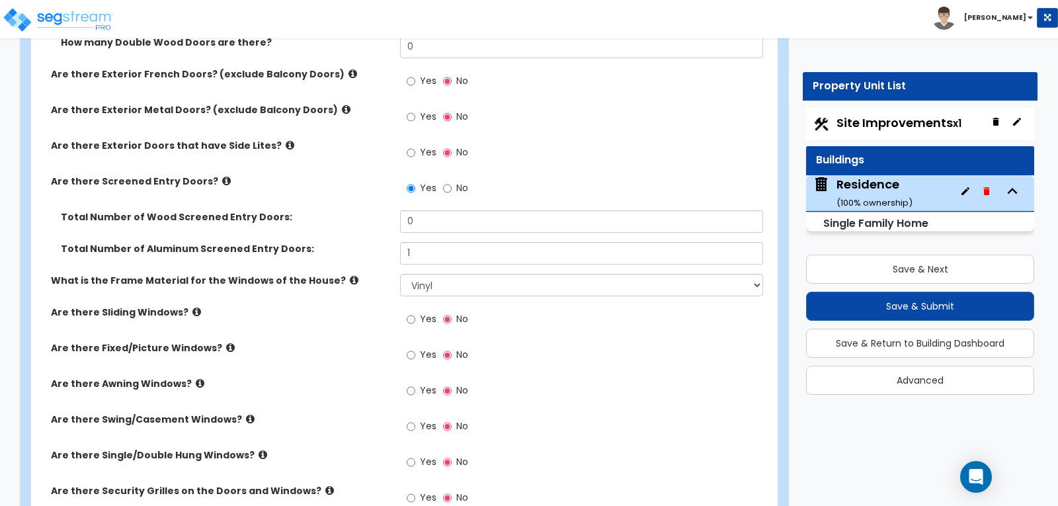
click at [690, 306] on div "Yes No" at bounding box center [584, 324] width 369 height 36
click at [408, 312] on input "Yes" at bounding box center [411, 319] width 9 height 15
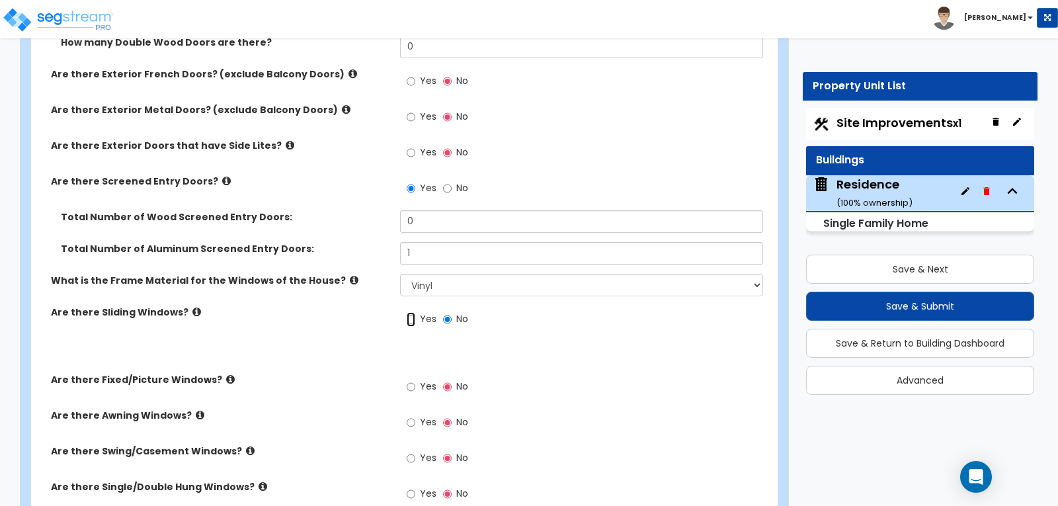
radio input "true"
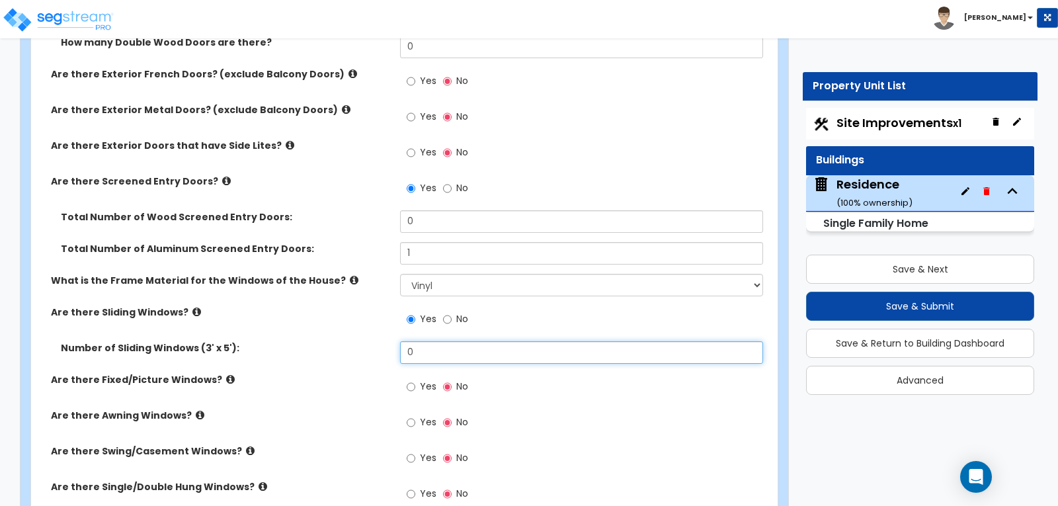
click at [417, 341] on input "0" at bounding box center [581, 352] width 362 height 22
type input "4"
click at [507, 373] on div "Yes No" at bounding box center [584, 391] width 369 height 36
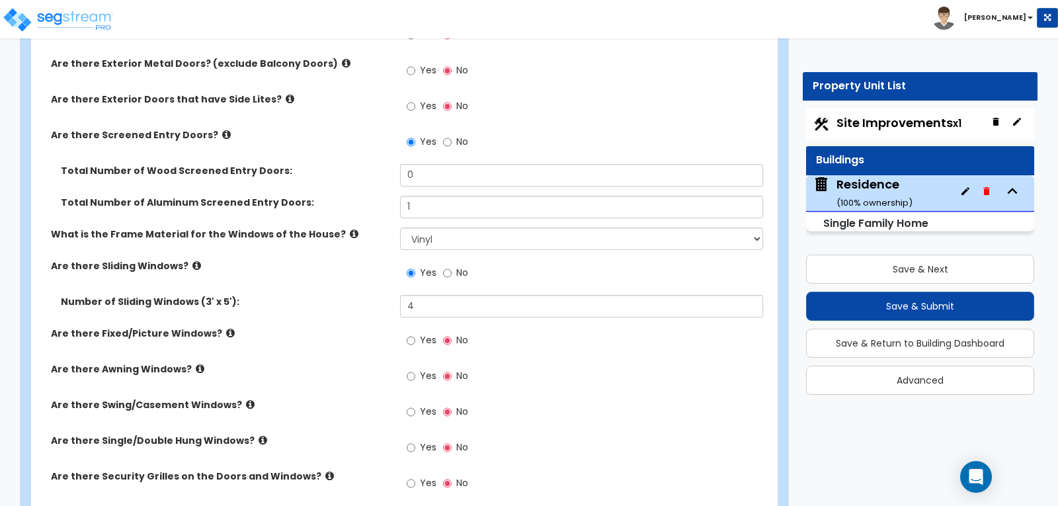
scroll to position [1984, 0]
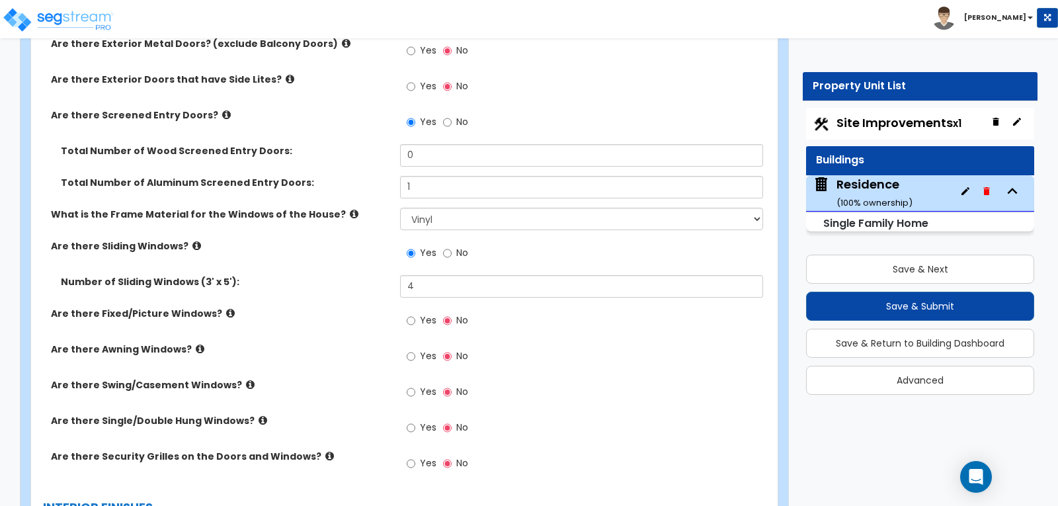
click at [406, 414] on div "Yes No" at bounding box center [437, 429] width 75 height 30
click at [409, 421] on input "Yes" at bounding box center [411, 428] width 9 height 15
radio input "true"
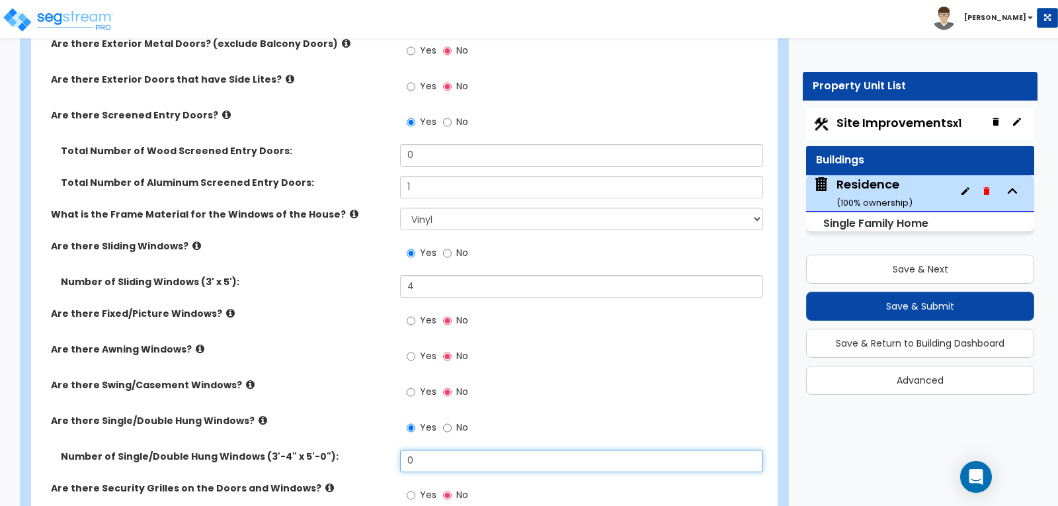
click at [436, 450] on input "0" at bounding box center [581, 461] width 362 height 22
type input "11"
click at [326, 307] on div "Are there Fixed/Picture Windows? Yes No" at bounding box center [400, 325] width 739 height 36
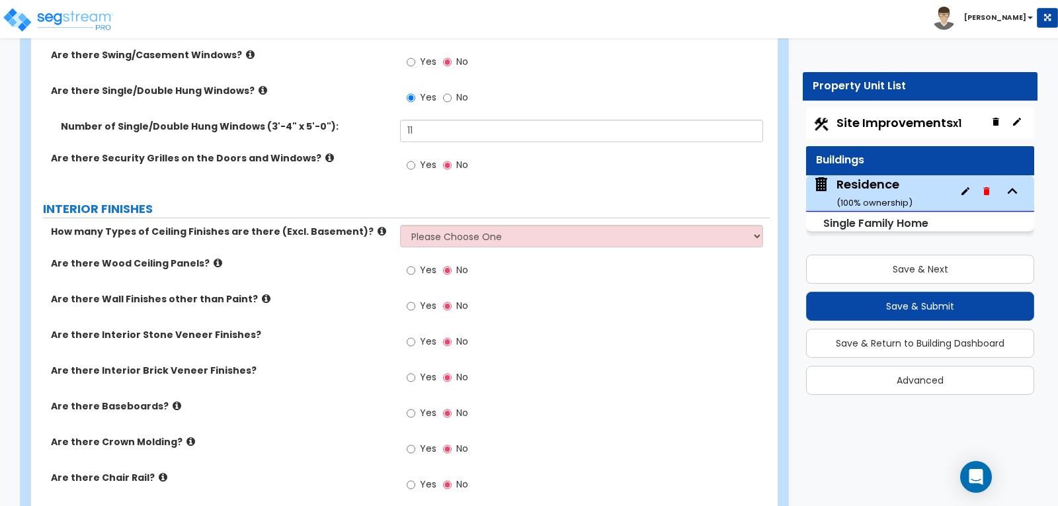
scroll to position [2315, 0]
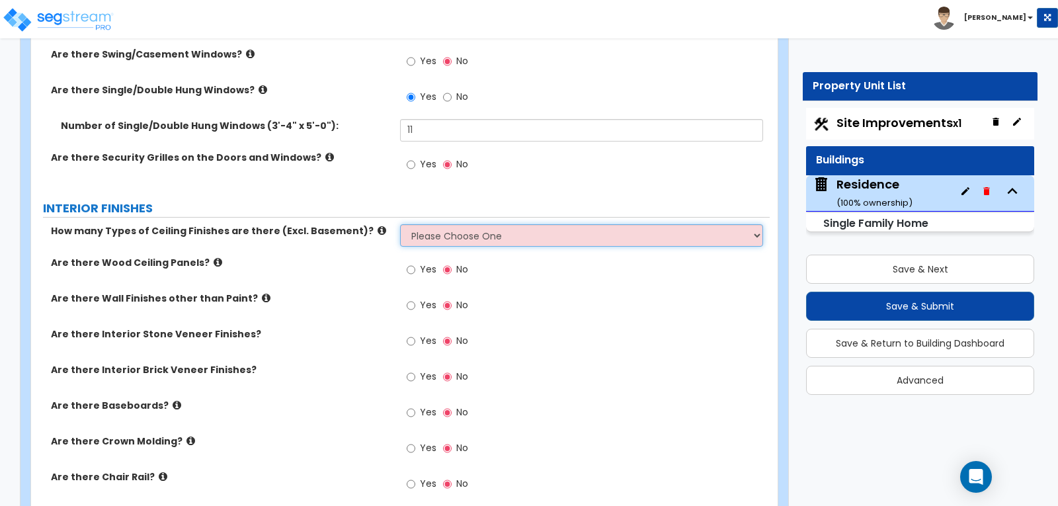
click at [753, 224] on select "Please Choose One 1 2 3" at bounding box center [581, 235] width 362 height 22
select select "1"
click at [400, 224] on select "Please Choose One 1 2 3" at bounding box center [581, 235] width 362 height 22
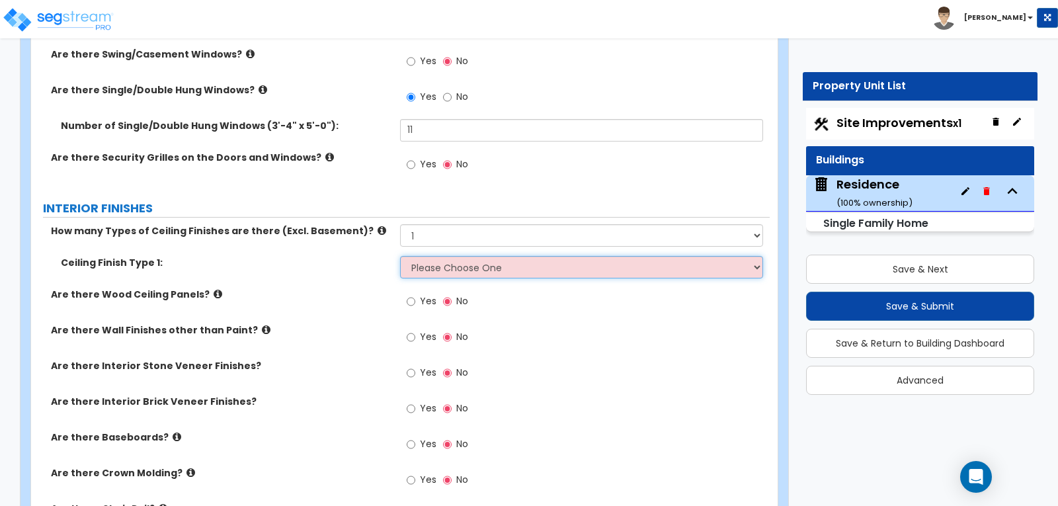
click at [753, 256] on select "Please Choose One Drop Ceiling Drywall Ceiling Open Ceiling" at bounding box center [581, 267] width 362 height 22
select select "2"
click at [400, 256] on select "Please Choose One Drop Ceiling Drywall Ceiling Open Ceiling" at bounding box center [581, 267] width 362 height 22
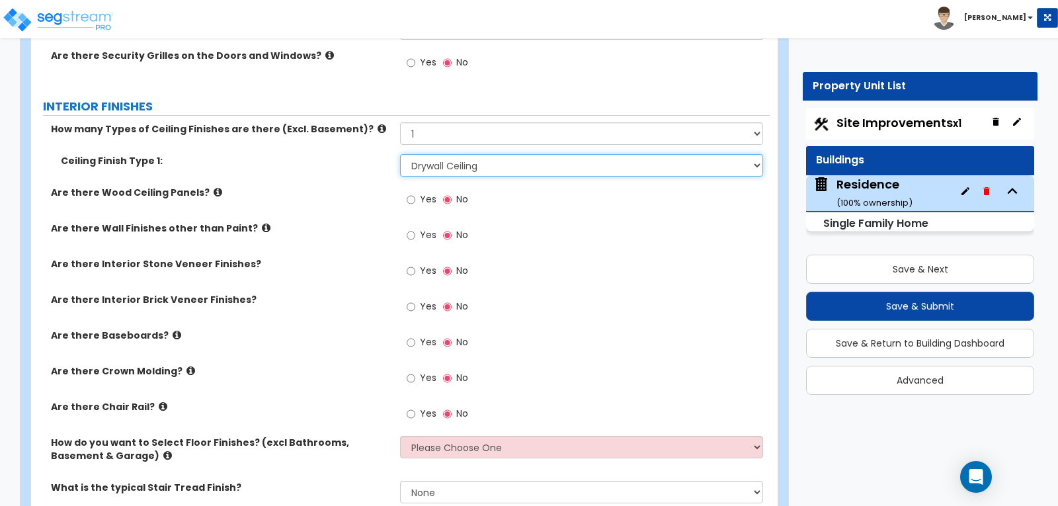
scroll to position [2447, 0]
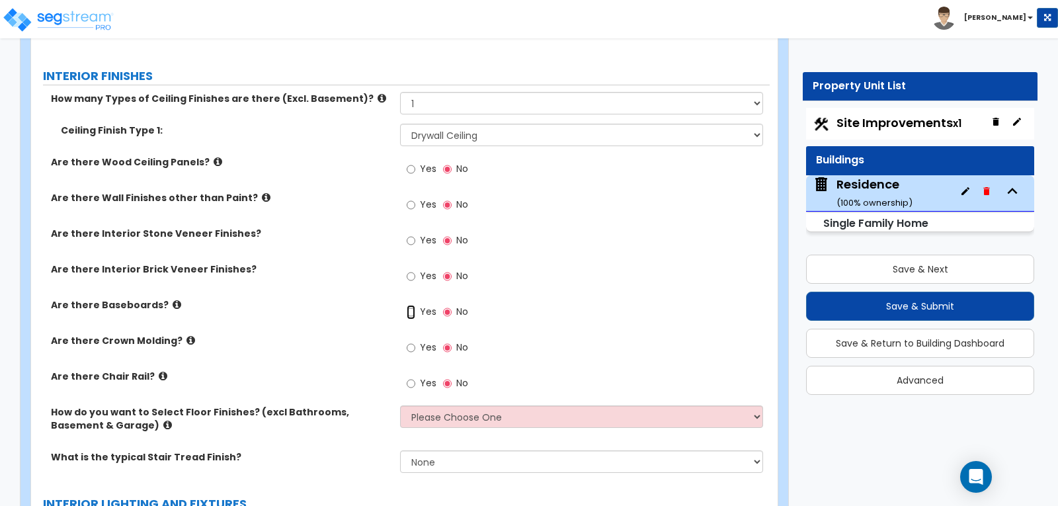
click at [411, 305] on input "Yes" at bounding box center [411, 312] width 9 height 15
radio input "true"
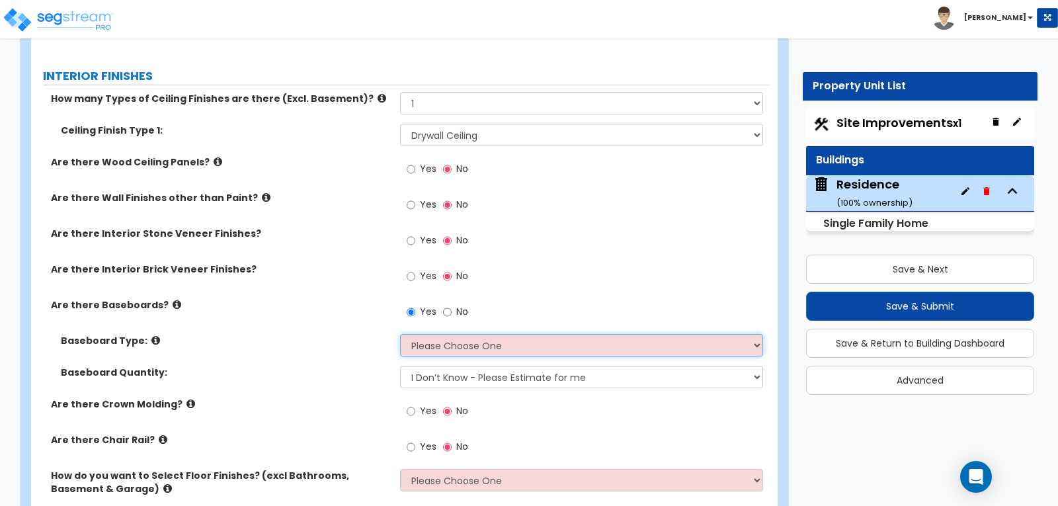
click at [755, 334] on select "Please Choose One Wood Vinyl Carpet Tile" at bounding box center [581, 345] width 362 height 22
select select "1"
click at [400, 334] on select "Please Choose One Wood Vinyl Carpet Tile" at bounding box center [581, 345] width 362 height 22
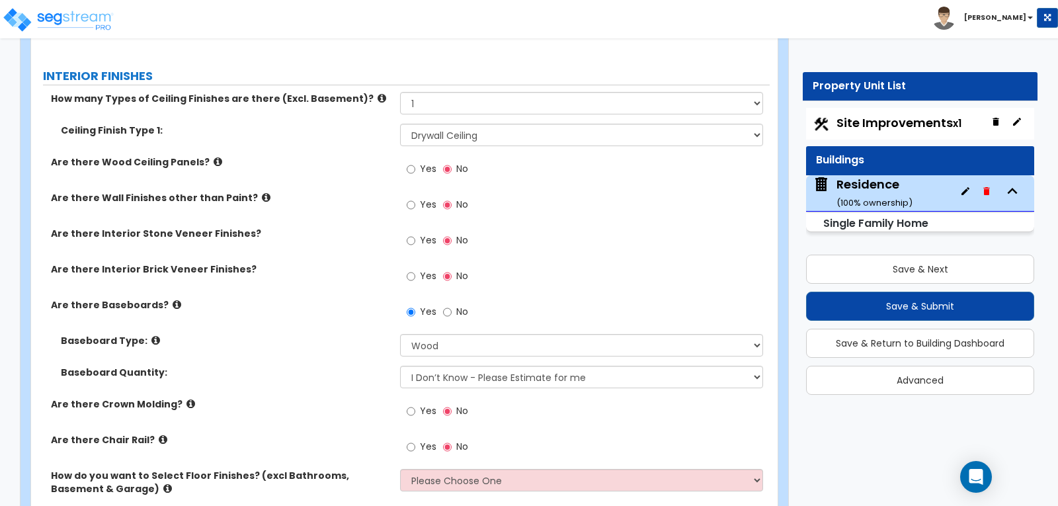
click at [600, 227] on div "Yes No" at bounding box center [584, 245] width 369 height 36
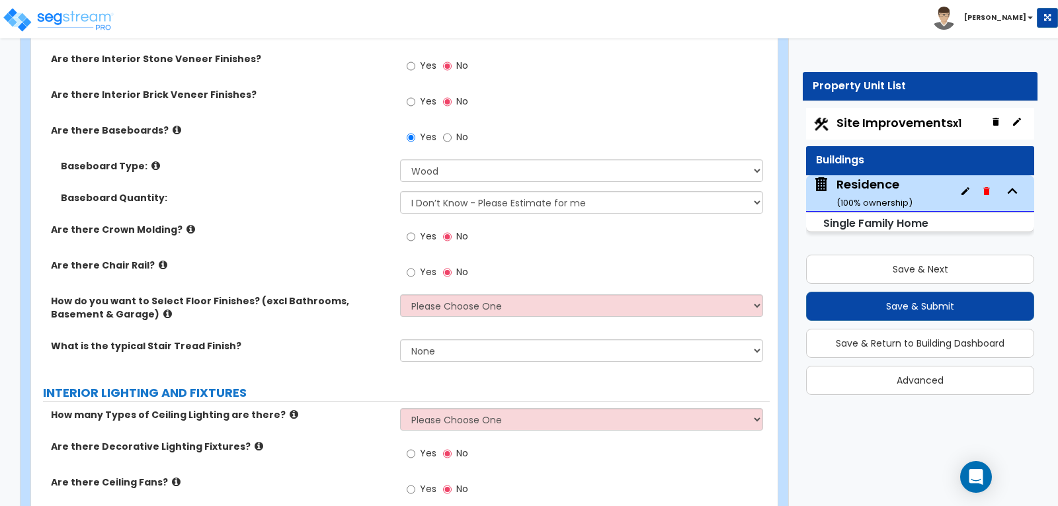
scroll to position [2645, 0]
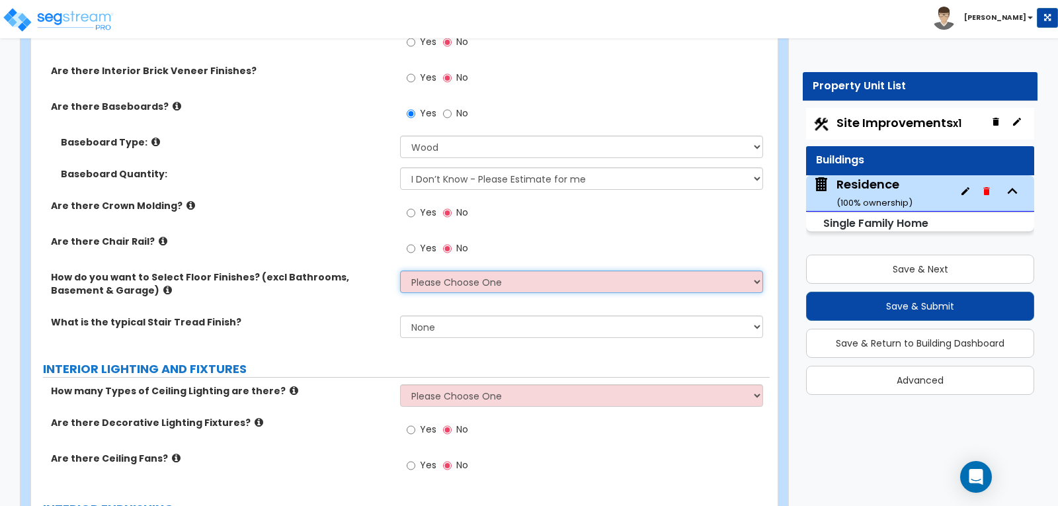
click at [755, 270] on select "Please Choose One I want to Select Floor Finishes for the Areas of the House I …" at bounding box center [581, 281] width 362 height 22
select select "1"
click at [400, 270] on select "Please Choose One I want to Select Floor Finishes for the Areas of the House I …" at bounding box center [581, 281] width 362 height 22
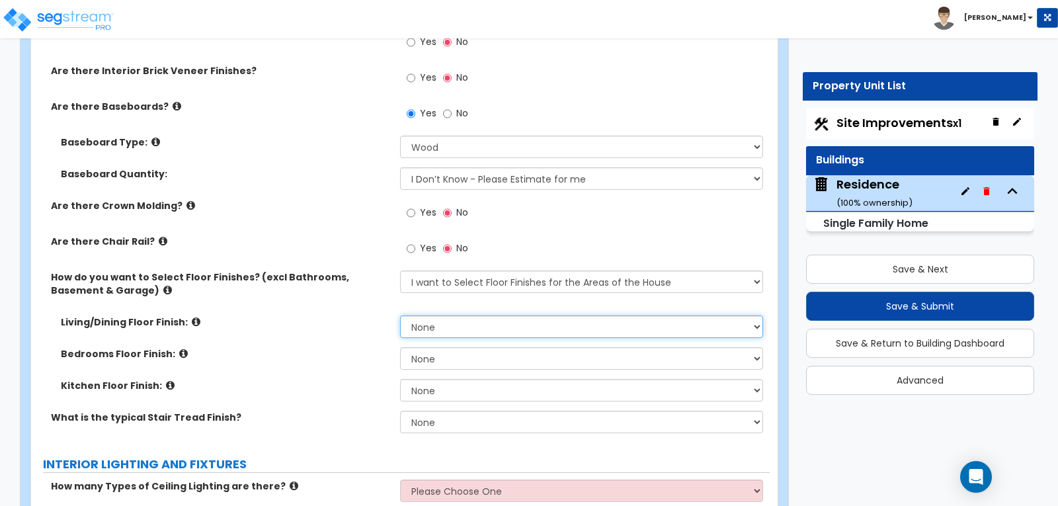
click at [757, 315] on select "None Tile Flooring Hardwood Flooring Resilient Laminate Flooring VCT Flooring S…" at bounding box center [581, 326] width 362 height 22
select select "3"
click at [400, 315] on select "None Tile Flooring Hardwood Flooring Resilient Laminate Flooring VCT Flooring S…" at bounding box center [581, 326] width 362 height 22
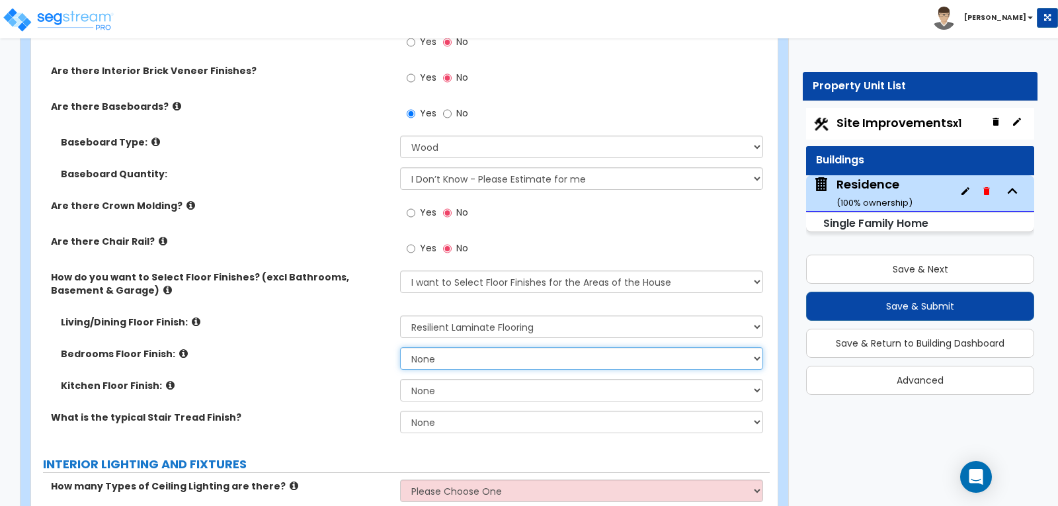
click at [758, 347] on select "None Tile Flooring Hardwood Flooring Resilient Laminate Flooring VCT Flooring S…" at bounding box center [581, 358] width 362 height 22
select select "3"
click at [400, 347] on select "None Tile Flooring Hardwood Flooring Resilient Laminate Flooring VCT Flooring S…" at bounding box center [581, 358] width 362 height 22
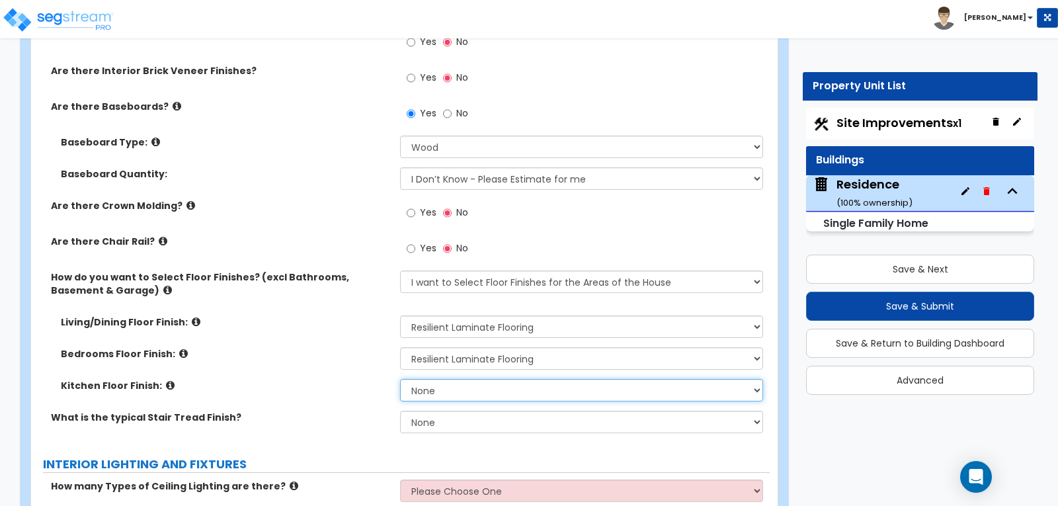
click at [753, 379] on select "None Tile Flooring Hardwood Flooring Resilient Laminate Flooring VCT Flooring S…" at bounding box center [581, 390] width 362 height 22
select select "3"
click at [400, 379] on select "None Tile Flooring Hardwood Flooring Resilient Laminate Flooring VCT Flooring S…" at bounding box center [581, 390] width 362 height 22
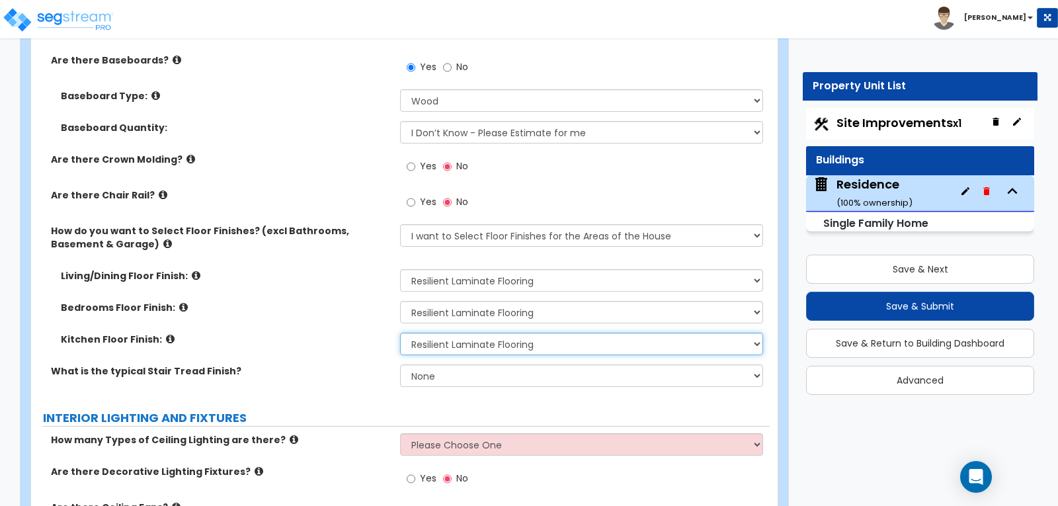
scroll to position [2711, 0]
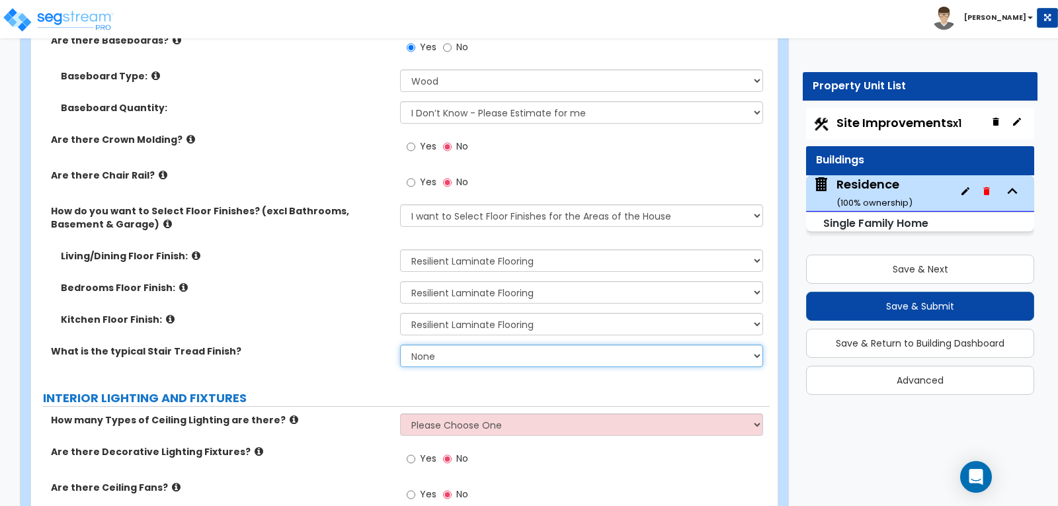
click at [755, 345] on select "None Tile Wood Laminate VCT Sheet Carpet Sheet Vinyl Carpet Tile" at bounding box center [581, 356] width 362 height 22
select select "7"
click at [400, 345] on select "None Tile Wood Laminate VCT Sheet Carpet Sheet Vinyl Carpet Tile" at bounding box center [581, 356] width 362 height 22
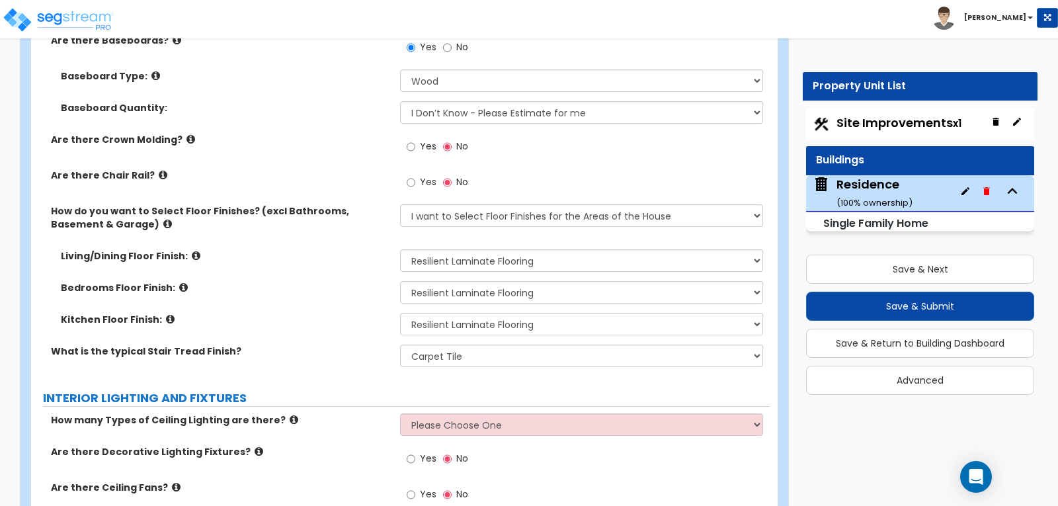
click at [323, 345] on div "What is the typical Stair Tread Finish? None Tile Wood Laminate VCT Sheet Carpe…" at bounding box center [400, 361] width 739 height 32
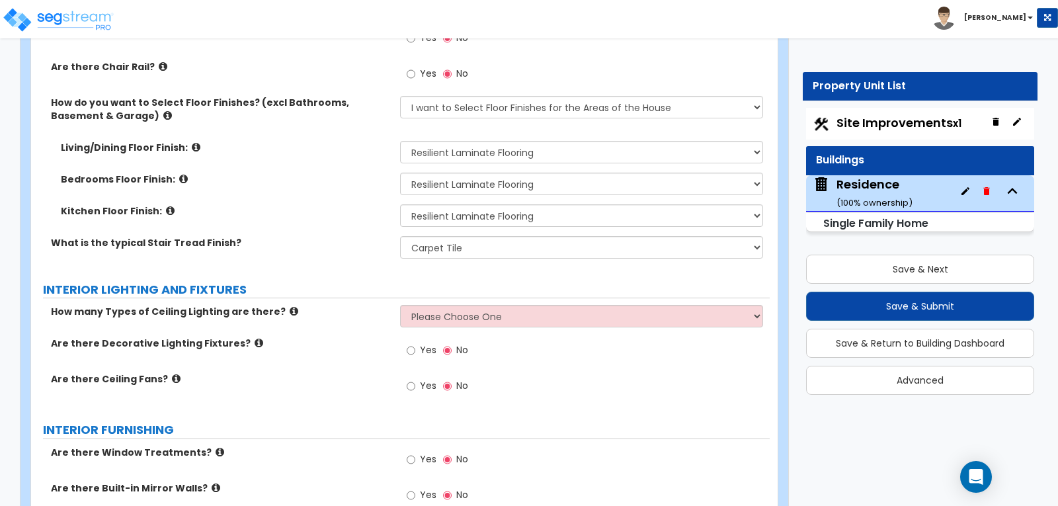
scroll to position [2844, 0]
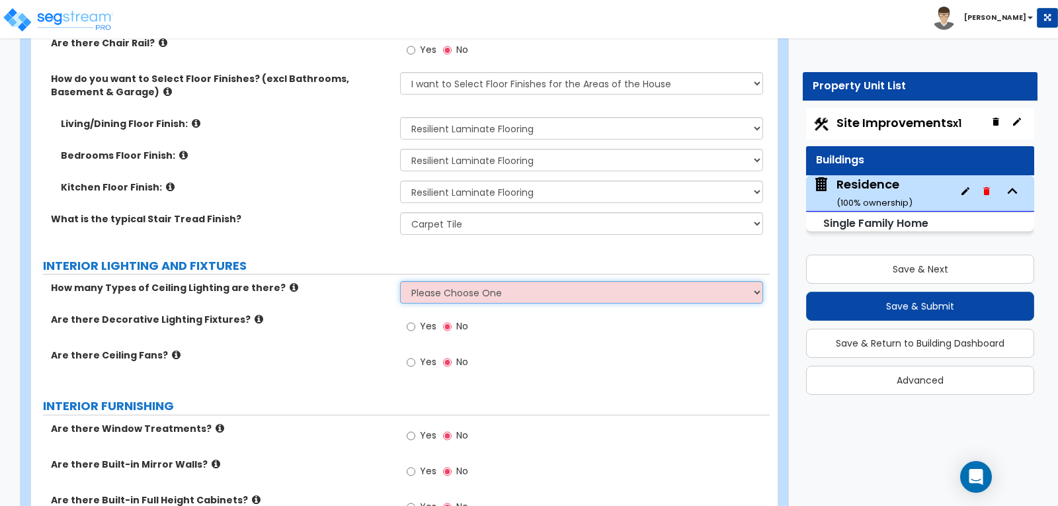
click at [757, 281] on select "Please Choose One 1 2 3" at bounding box center [581, 292] width 362 height 22
select select "1"
click at [400, 281] on select "Please Choose One 1 2 3" at bounding box center [581, 292] width 362 height 22
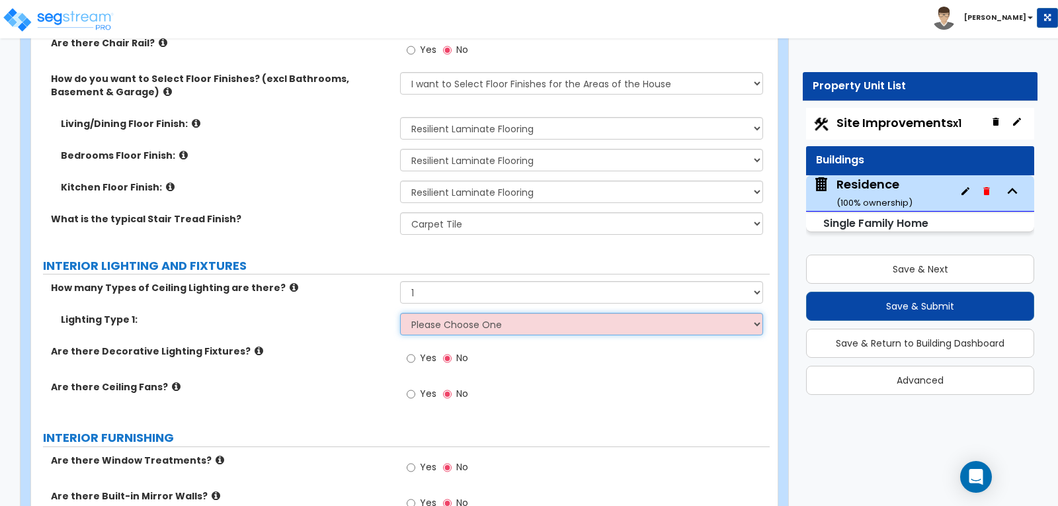
click at [752, 313] on select "Please Choose One LED Surface-Mounted LED Recessed Fluorescent Surface-Mounted …" at bounding box center [581, 324] width 362 height 22
select select "1"
click at [400, 313] on select "Please Choose One LED Surface-Mounted LED Recessed Fluorescent Surface-Mounted …" at bounding box center [581, 324] width 362 height 22
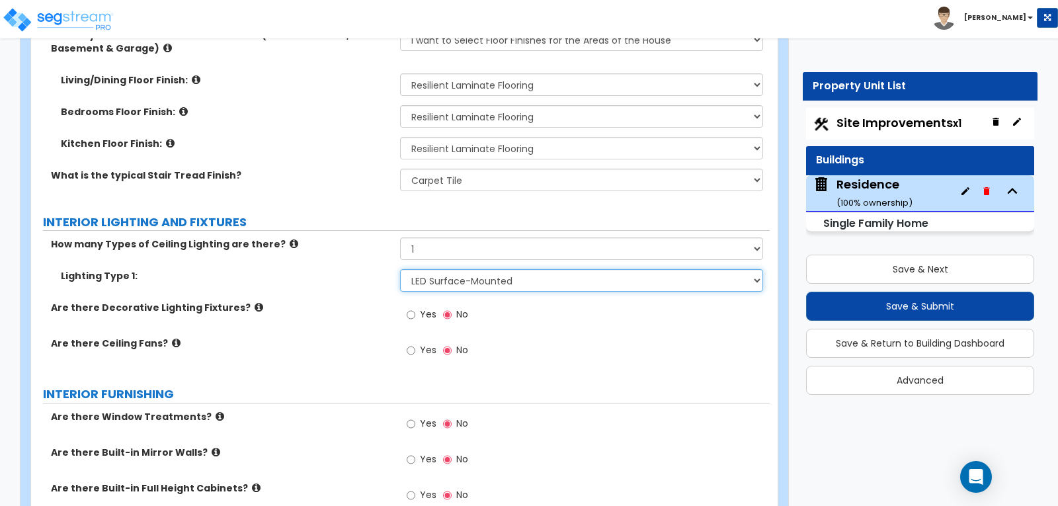
scroll to position [2910, 0]
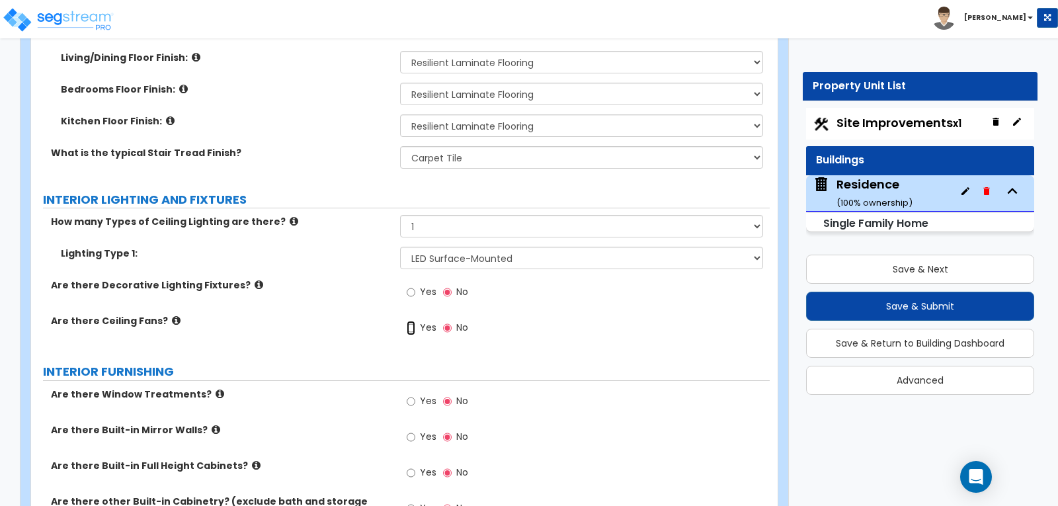
click at [409, 321] on input "Yes" at bounding box center [411, 328] width 9 height 15
radio input "true"
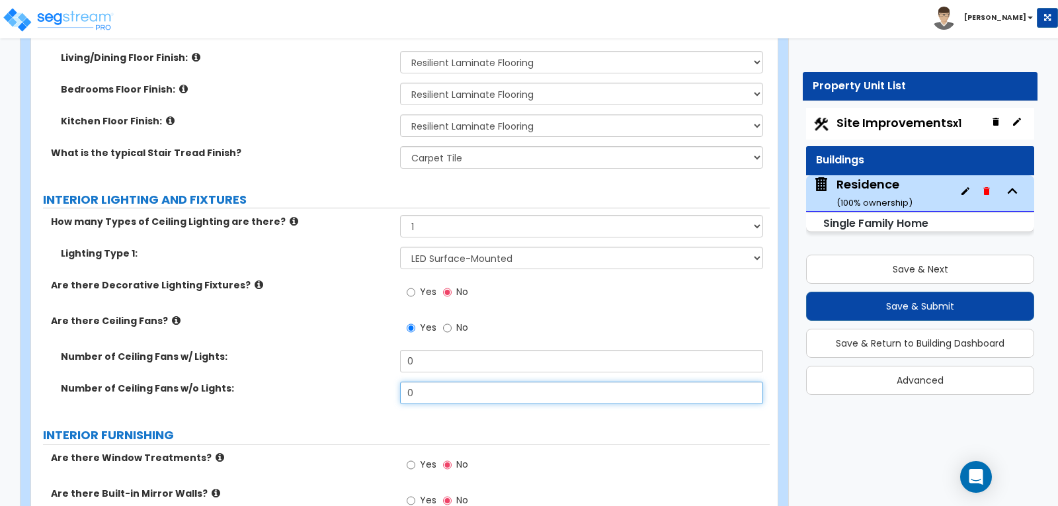
drag, startPoint x: 413, startPoint y: 360, endPoint x: 423, endPoint y: 356, distance: 11.3
click at [413, 382] on input "0" at bounding box center [581, 393] width 362 height 22
type input "2"
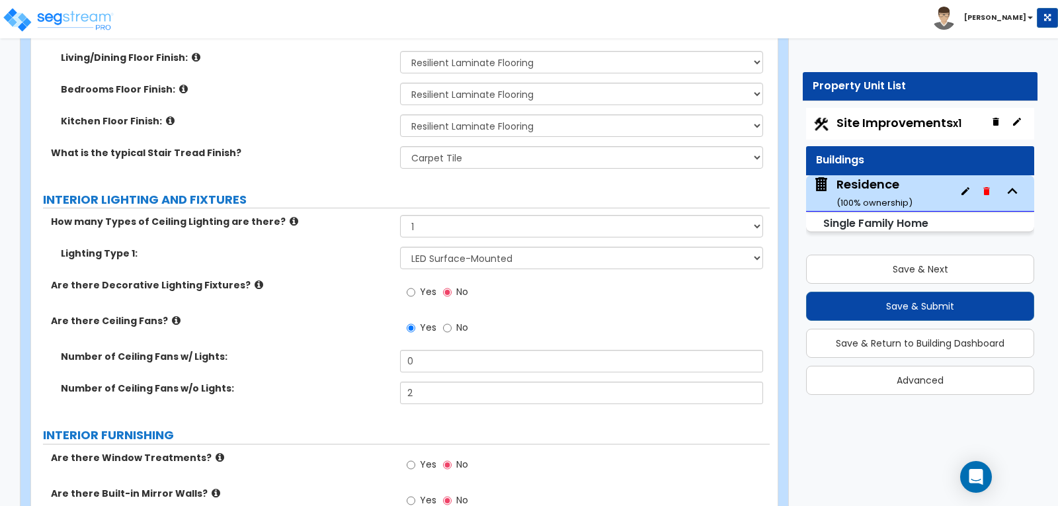
click at [370, 350] on div "Number of Ceiling Fans w/ Lights: 0" at bounding box center [400, 366] width 739 height 32
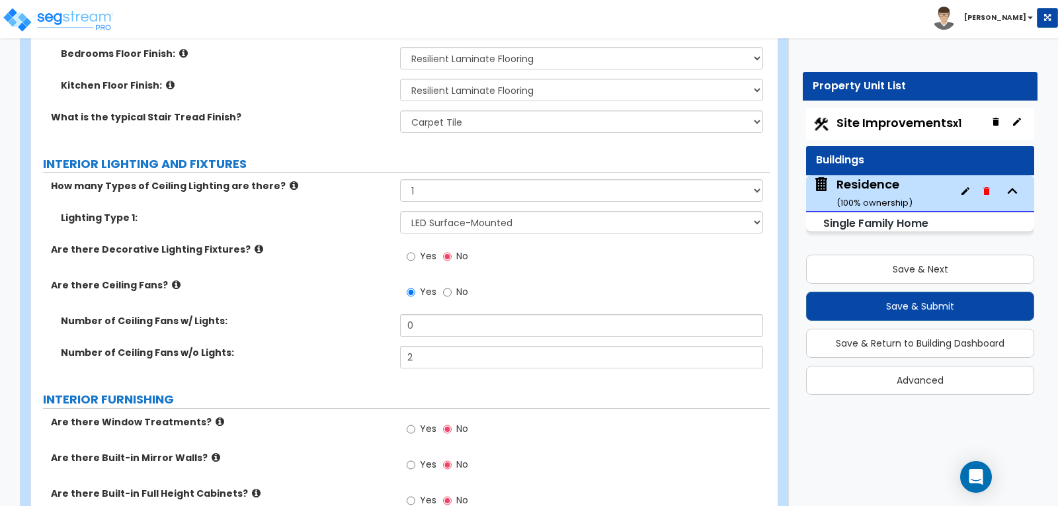
scroll to position [2976, 0]
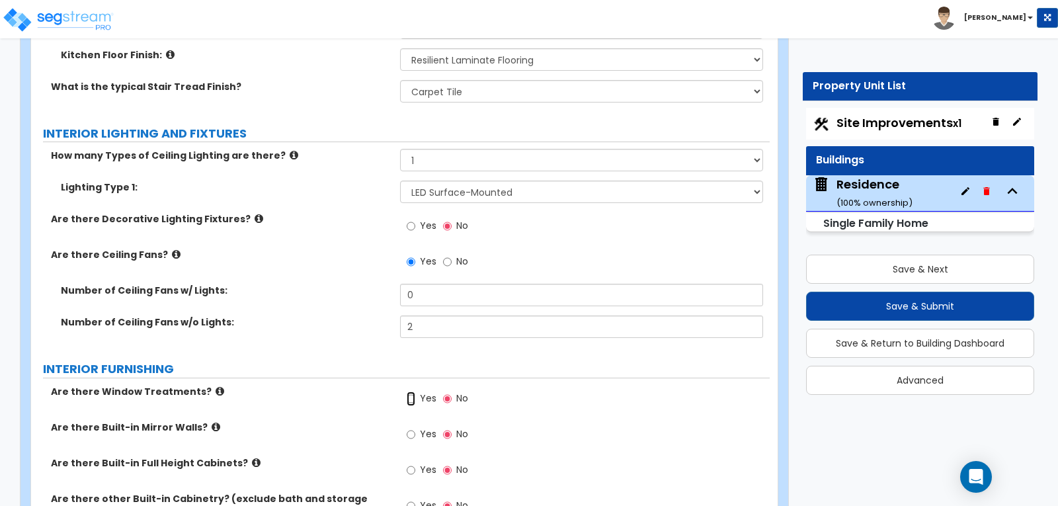
click at [408, 391] on input "Yes" at bounding box center [411, 398] width 9 height 15
radio input "true"
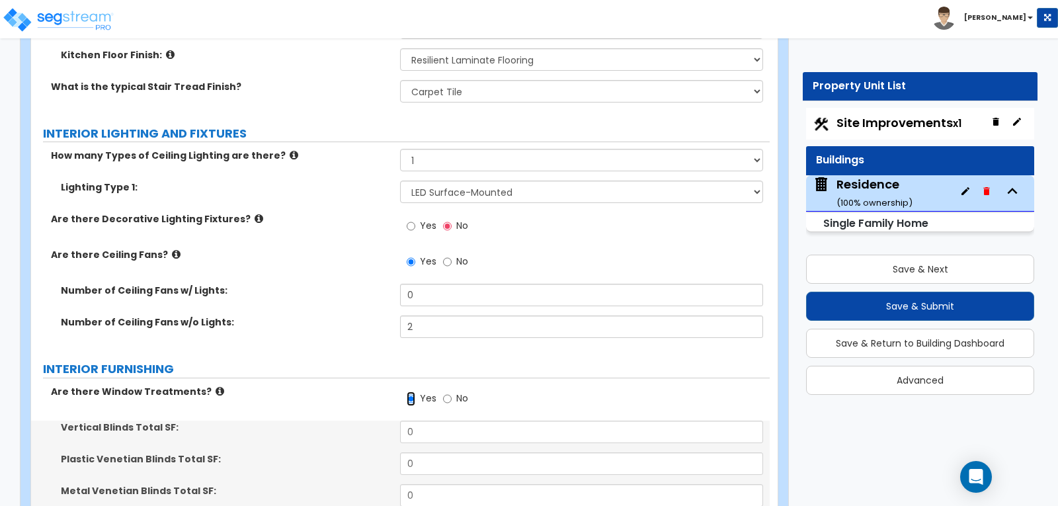
scroll to position [3042, 0]
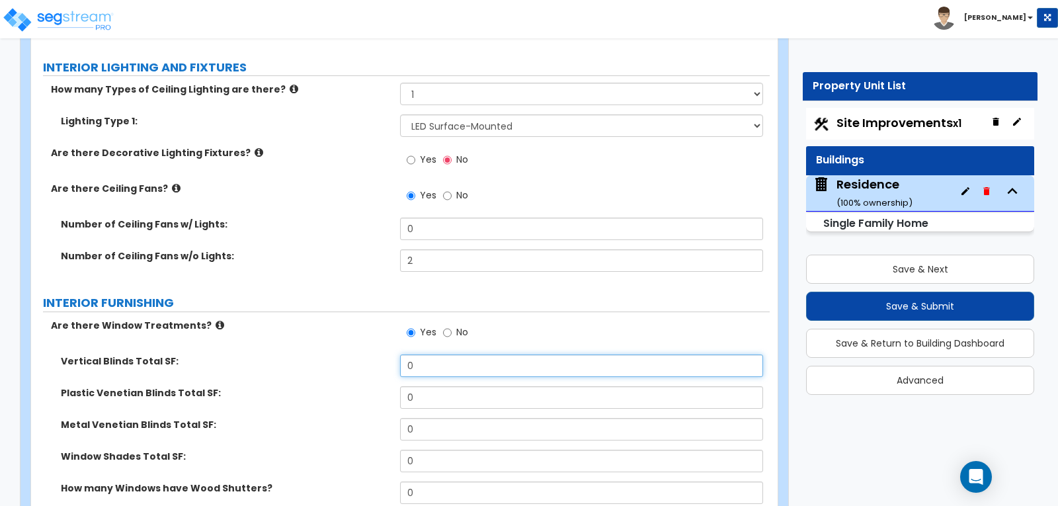
click at [436, 354] on input "0" at bounding box center [581, 365] width 362 height 22
type input "250"
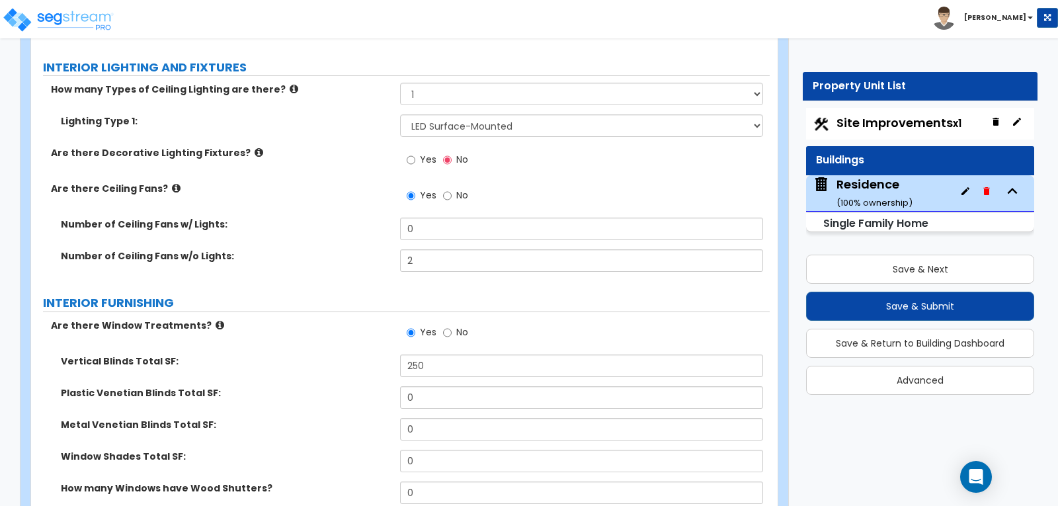
click at [317, 319] on div "Are there Window Treatments? Yes No" at bounding box center [400, 337] width 739 height 36
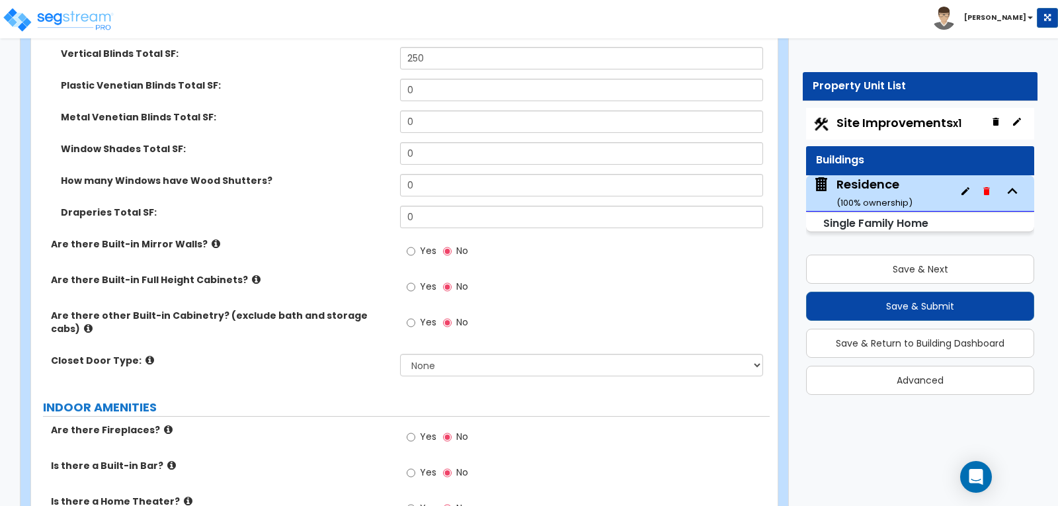
scroll to position [3373, 0]
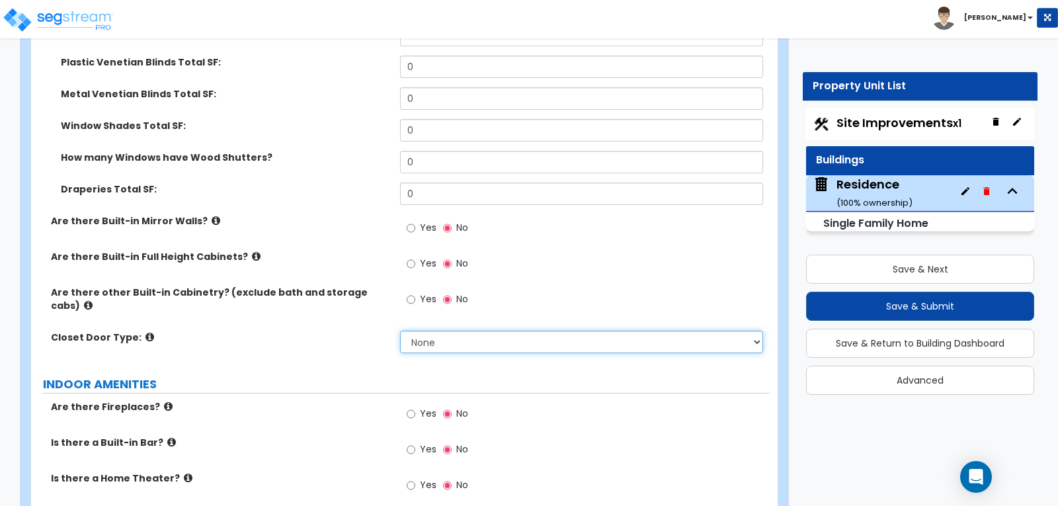
click at [757, 331] on select "None Bi-fold Louvered Doors Bi-fold Panel Doors Sliding Doors Hinged Wood Door" at bounding box center [581, 342] width 362 height 22
select select "3"
click at [400, 331] on select "None Bi-fold Louvered Doors Bi-fold Panel Doors Sliding Doors Hinged Wood Door" at bounding box center [581, 342] width 362 height 22
click at [321, 286] on div "Are there other Built-in Cabinetry? (exclude bath and storage cabs) Yes No" at bounding box center [400, 308] width 739 height 45
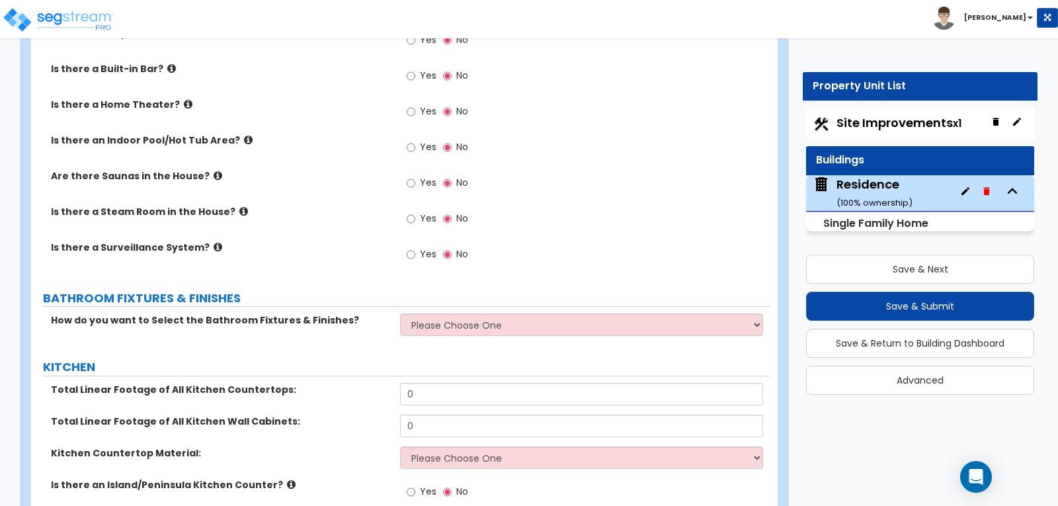
scroll to position [3769, 0]
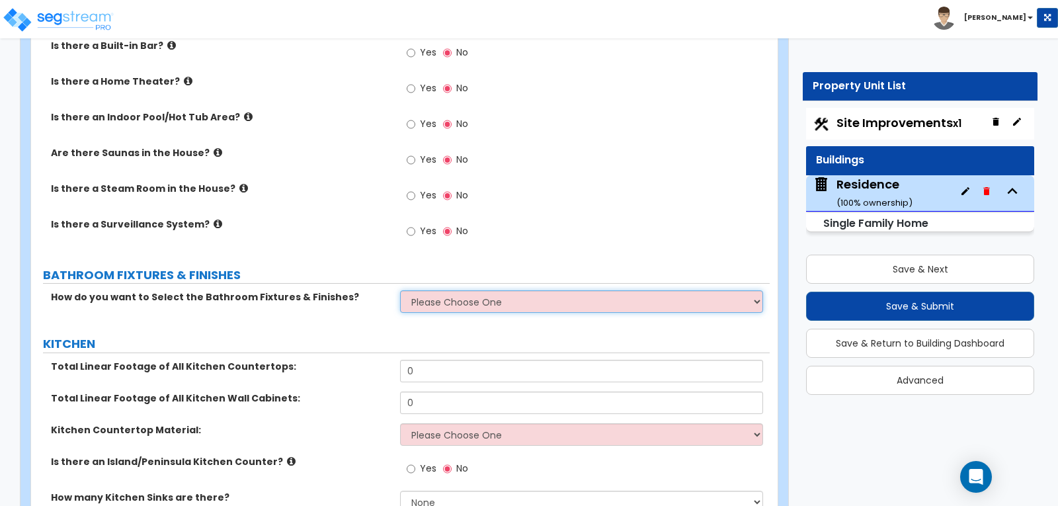
click at [755, 290] on select "Please Choose One I want to Select Fixtures and Finishes only for one Bath and …" at bounding box center [581, 301] width 362 height 22
select select "1"
click at [400, 290] on select "Please Choose One I want to Select Fixtures and Finishes only for one Bath and …" at bounding box center [581, 301] width 362 height 22
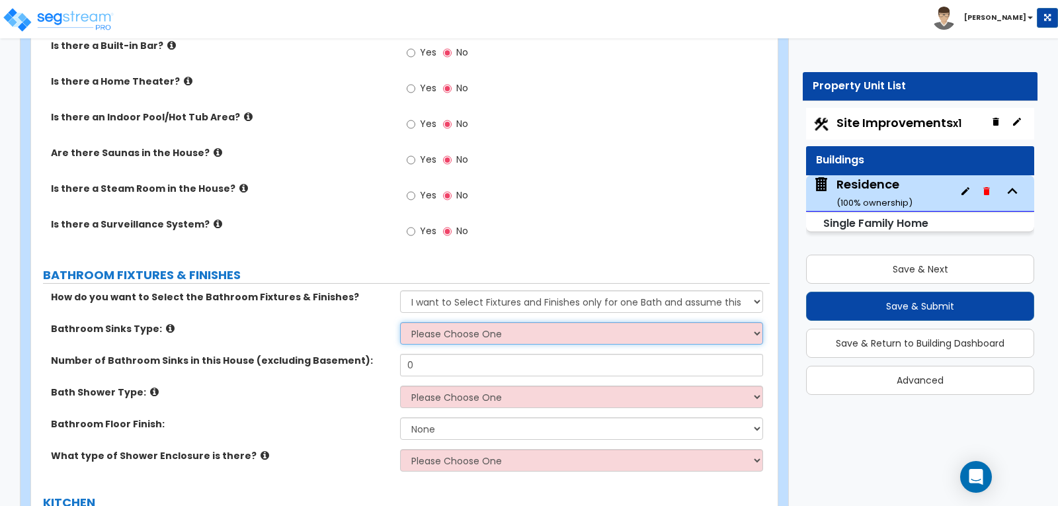
click at [758, 322] on select "Please Choose One Wall-mounted Pedestal-mounted Vanity-mounted" at bounding box center [581, 333] width 362 height 22
select select "3"
click at [400, 322] on select "Please Choose One Wall-mounted Pedestal-mounted Vanity-mounted" at bounding box center [581, 333] width 362 height 22
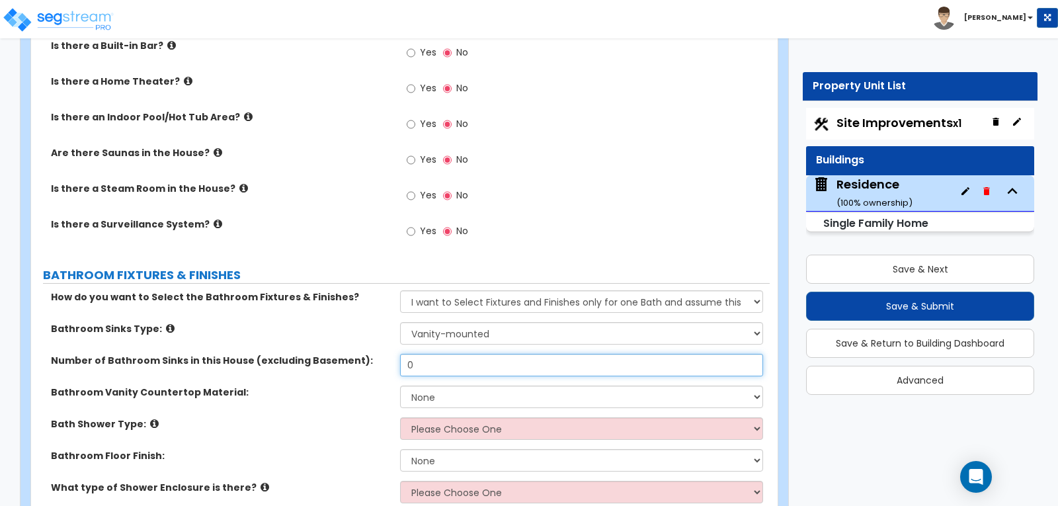
click at [444, 354] on input "0" at bounding box center [581, 365] width 362 height 22
type input "2"
click at [362, 386] on div "Bathroom Vanity Countertop Material: None Plastic Laminate Solid Surface Stone …" at bounding box center [400, 402] width 739 height 32
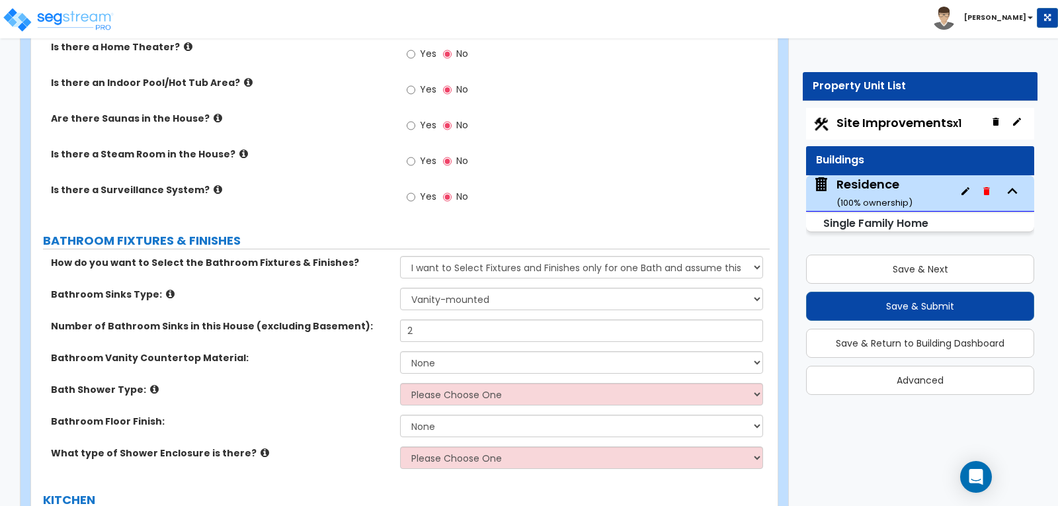
scroll to position [3836, 0]
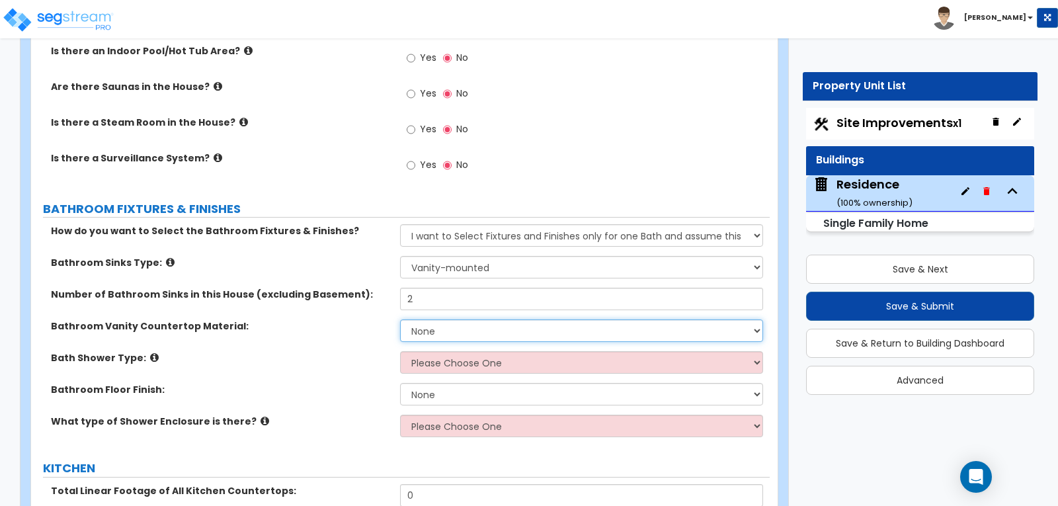
click at [754, 319] on select "None Plastic Laminate Solid Surface Stone Quartz Marble Tile Wood Stainless Ste…" at bounding box center [581, 330] width 362 height 22
select select "2"
click at [400, 319] on select "None Plastic Laminate Solid Surface Stone Quartz Marble Tile Wood Stainless Ste…" at bounding box center [581, 330] width 362 height 22
click at [755, 351] on select "Please Choose One Standalone Shower Bathtub - Shower Combination" at bounding box center [581, 362] width 362 height 22
select select "1"
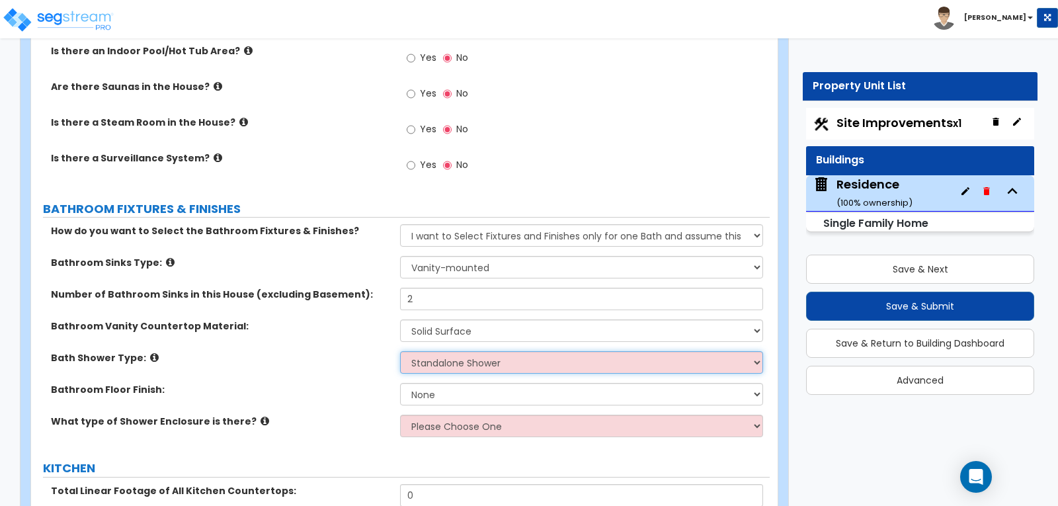
click at [400, 351] on select "Please Choose One Standalone Shower Bathtub - Shower Combination" at bounding box center [581, 362] width 362 height 22
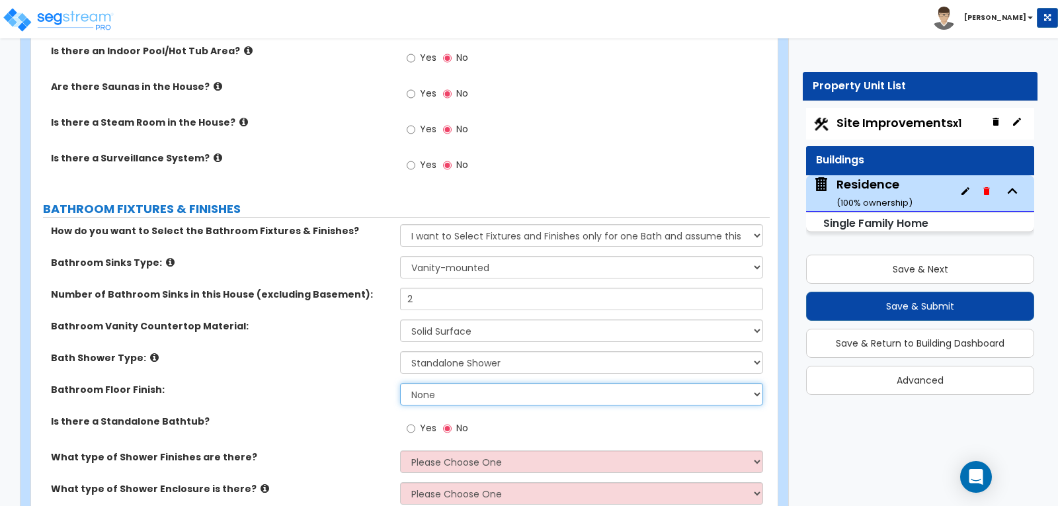
click at [755, 383] on select "None Tile Flooring Hardwood Flooring Resilient Laminate Flooring VCT Flooring S…" at bounding box center [581, 394] width 362 height 22
select select "1"
click at [400, 383] on select "None Tile Flooring Hardwood Flooring Resilient Laminate Flooring VCT Flooring S…" at bounding box center [581, 394] width 362 height 22
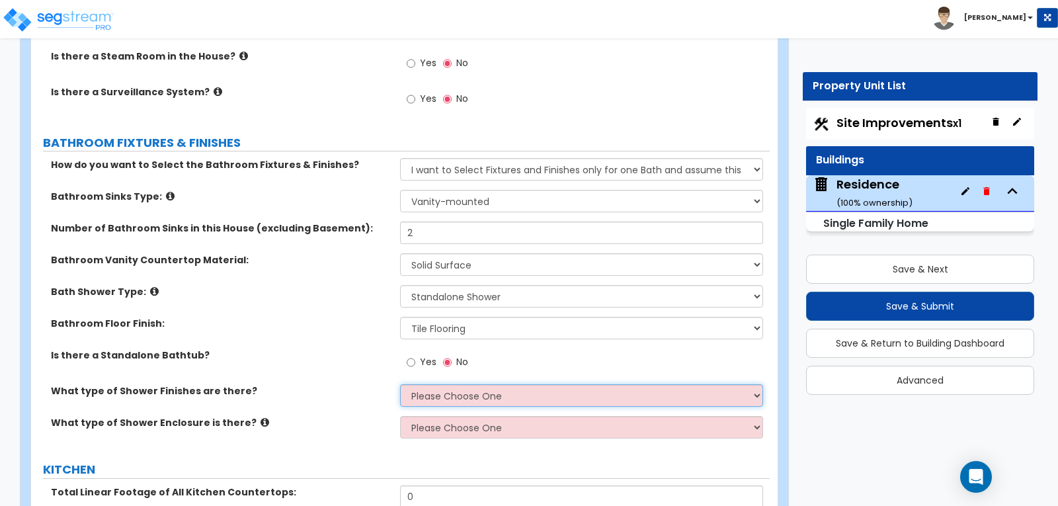
click at [754, 384] on select "Please Choose One Plastic Tile Stone" at bounding box center [581, 395] width 362 height 22
select select "2"
click at [400, 384] on select "Please Choose One Plastic Tile Stone" at bounding box center [581, 395] width 362 height 22
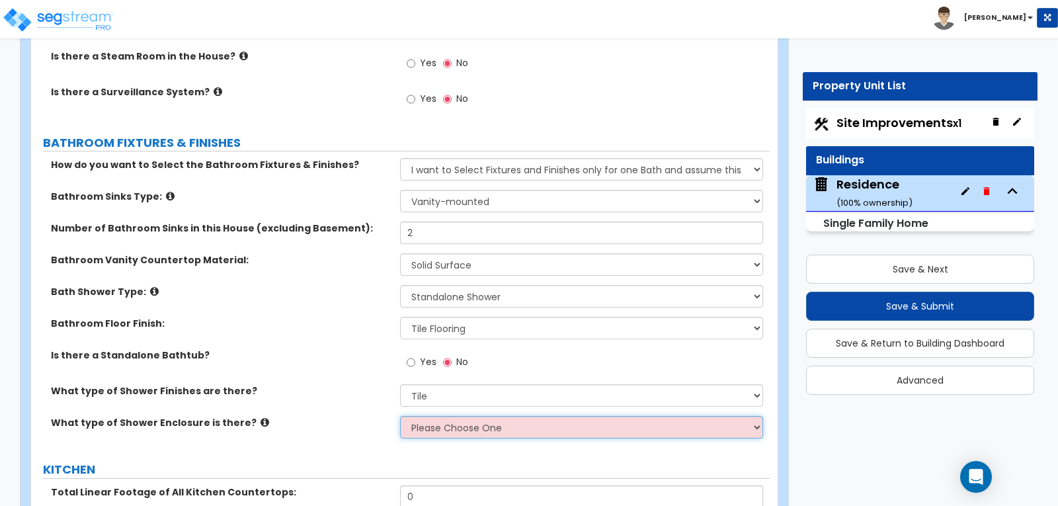
click at [755, 416] on select "Please Choose One Curtain & Rod Glass Sliding Doors Glass Hinged Doors" at bounding box center [581, 427] width 362 height 22
select select "1"
click at [400, 416] on select "Please Choose One Curtain & Rod Glass Sliding Doors Glass Hinged Doors" at bounding box center [581, 427] width 362 height 22
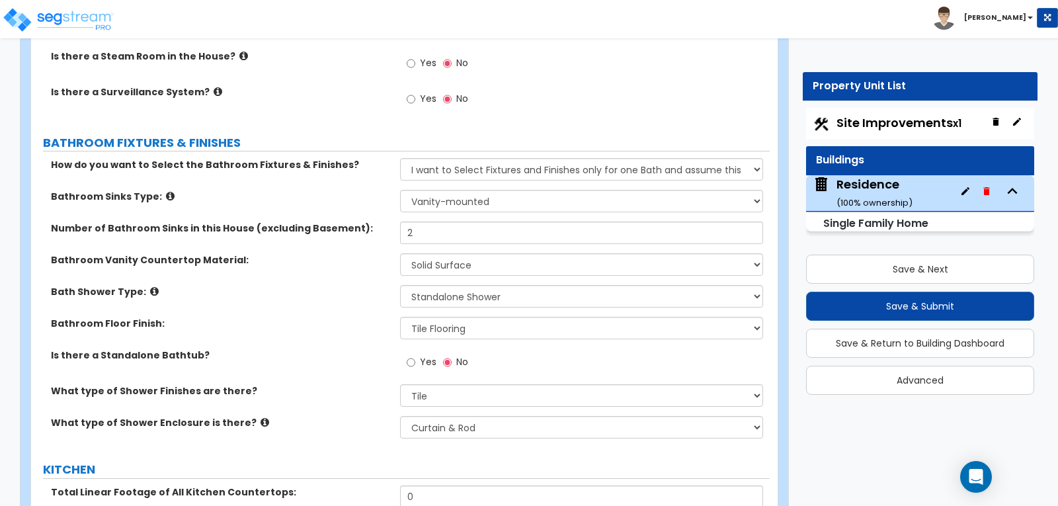
click at [359, 416] on label "What type of Shower Enclosure is there?" at bounding box center [220, 422] width 339 height 13
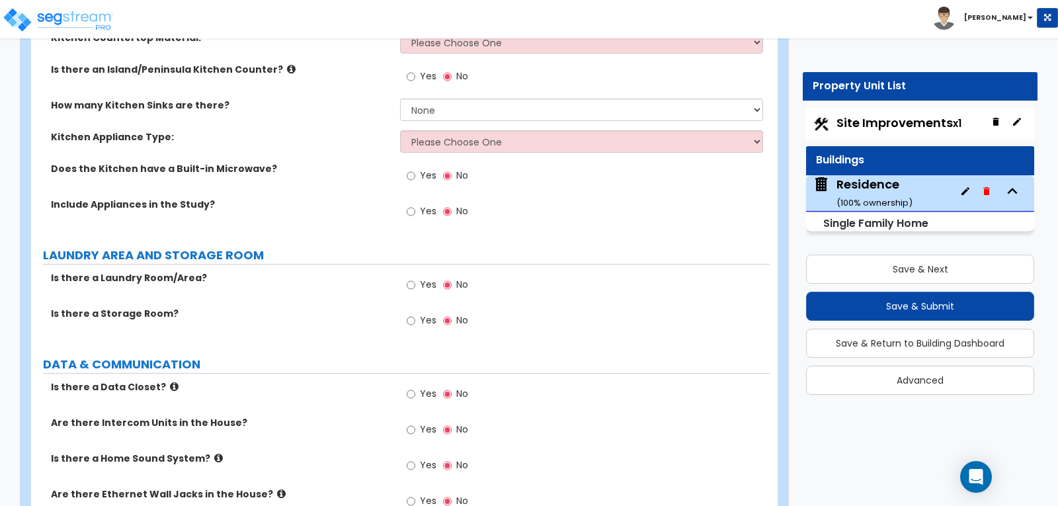
scroll to position [4431, 0]
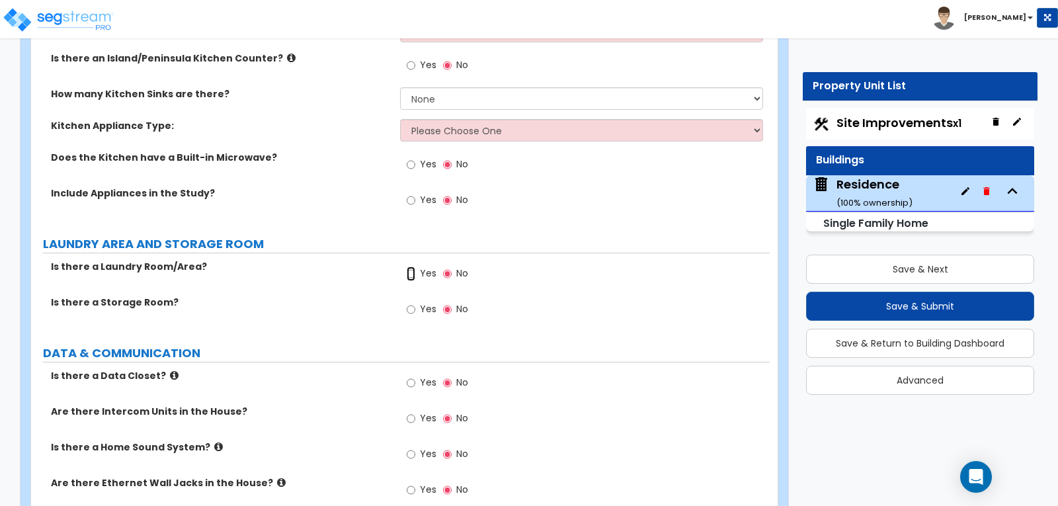
click at [410, 267] on input "Yes" at bounding box center [411, 274] width 9 height 15
radio input "true"
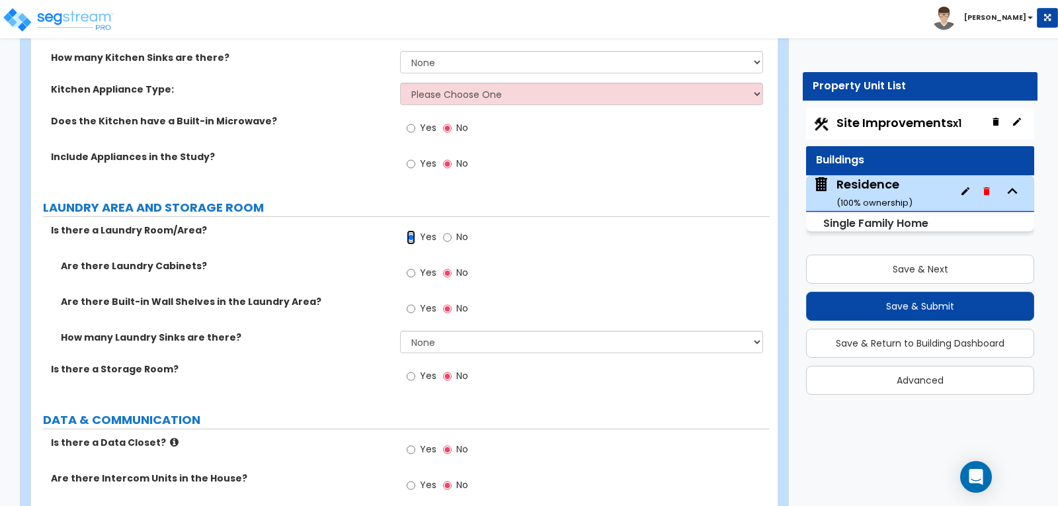
scroll to position [4497, 0]
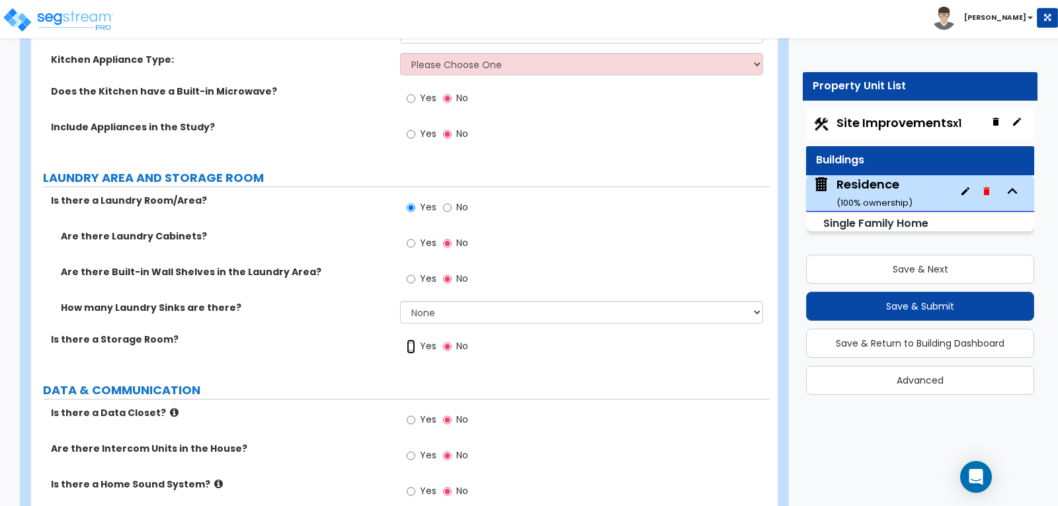
click at [410, 339] on input "Yes" at bounding box center [411, 346] width 9 height 15
radio input "true"
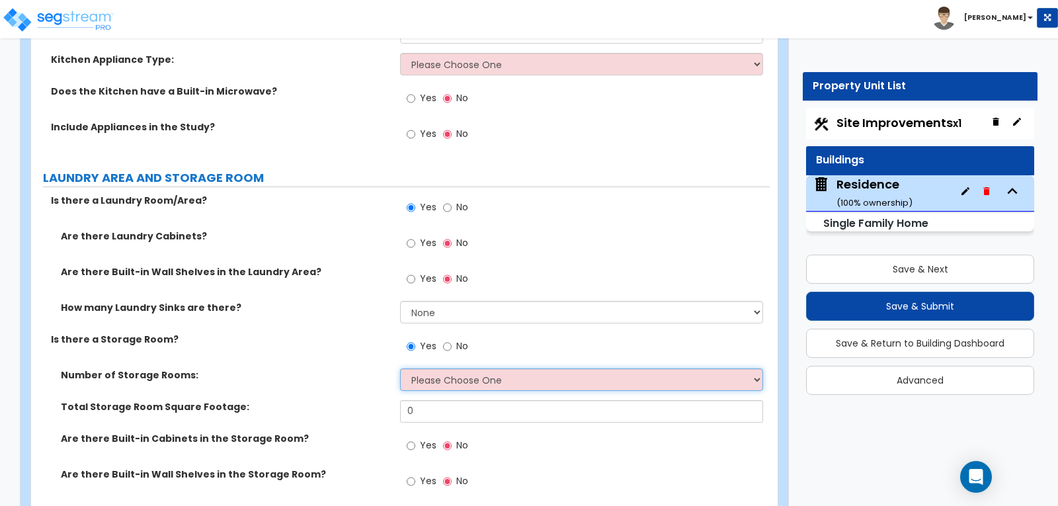
click at [754, 368] on select "Please Choose One 1 2 3" at bounding box center [581, 379] width 362 height 22
select select "1"
click at [400, 368] on select "Please Choose One 1 2 3" at bounding box center [581, 379] width 362 height 22
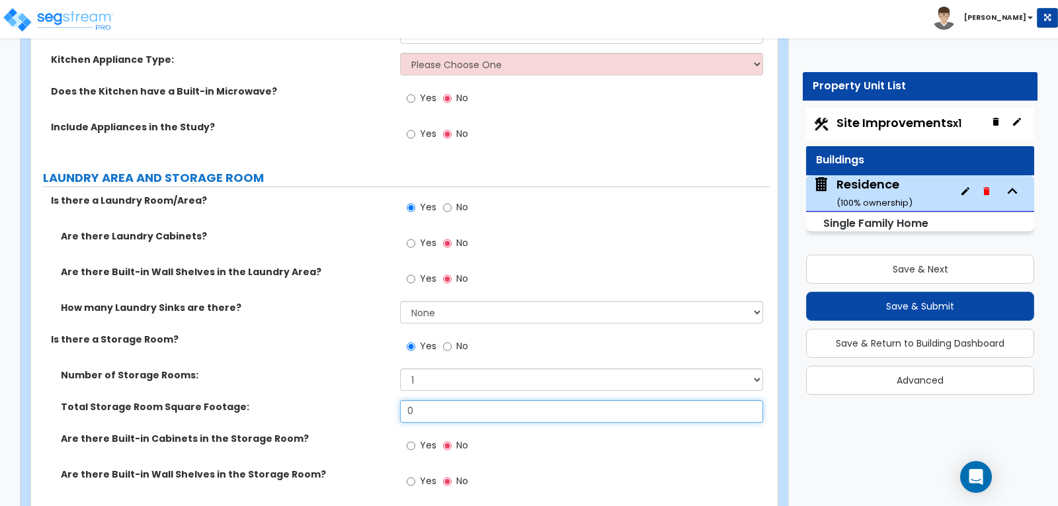
click at [463, 400] on input "0" at bounding box center [581, 411] width 362 height 22
type input "200"
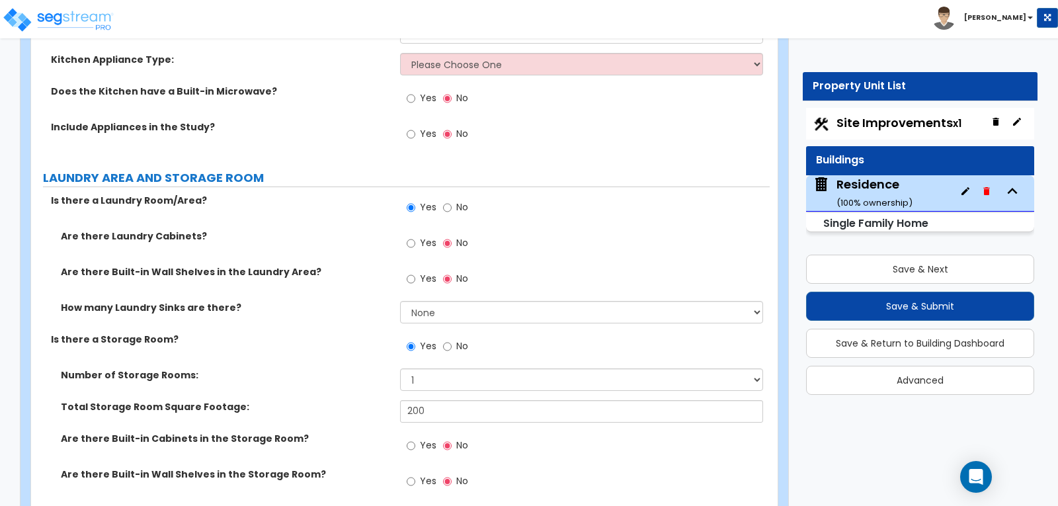
click at [308, 333] on div "Is there a Storage Room? Yes No" at bounding box center [400, 351] width 739 height 36
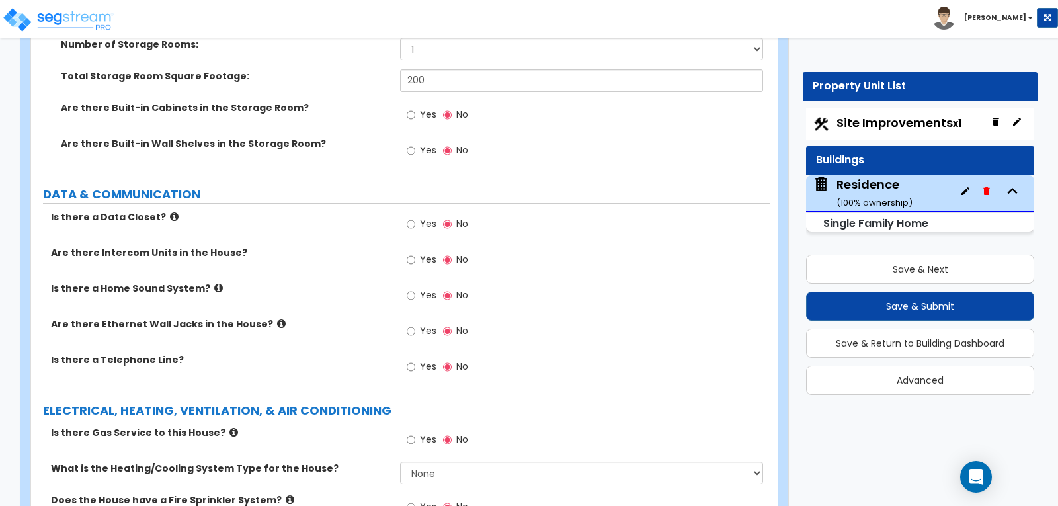
scroll to position [4894, 0]
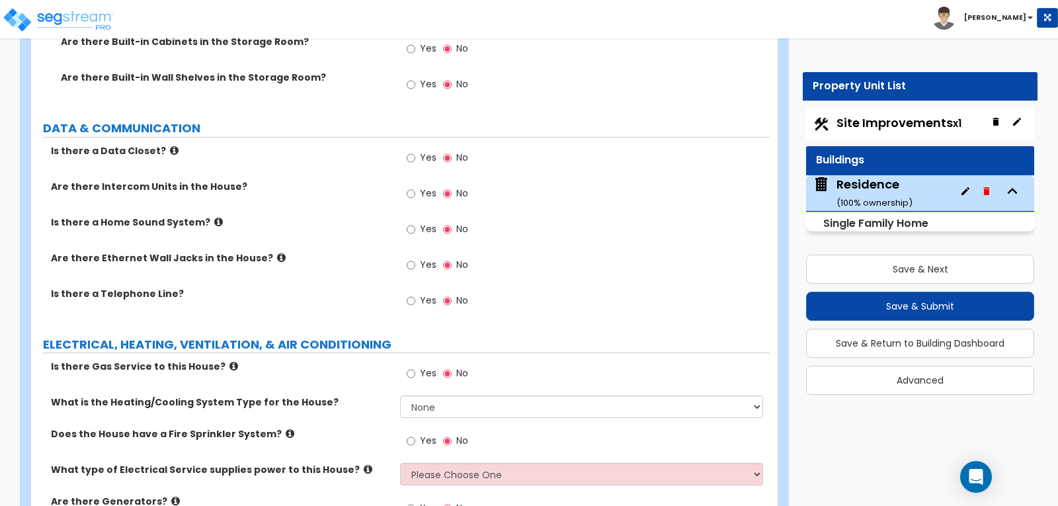
click at [405, 287] on div "Yes No" at bounding box center [437, 302] width 75 height 30
click at [411, 294] on input "Yes" at bounding box center [411, 301] width 9 height 15
radio input "true"
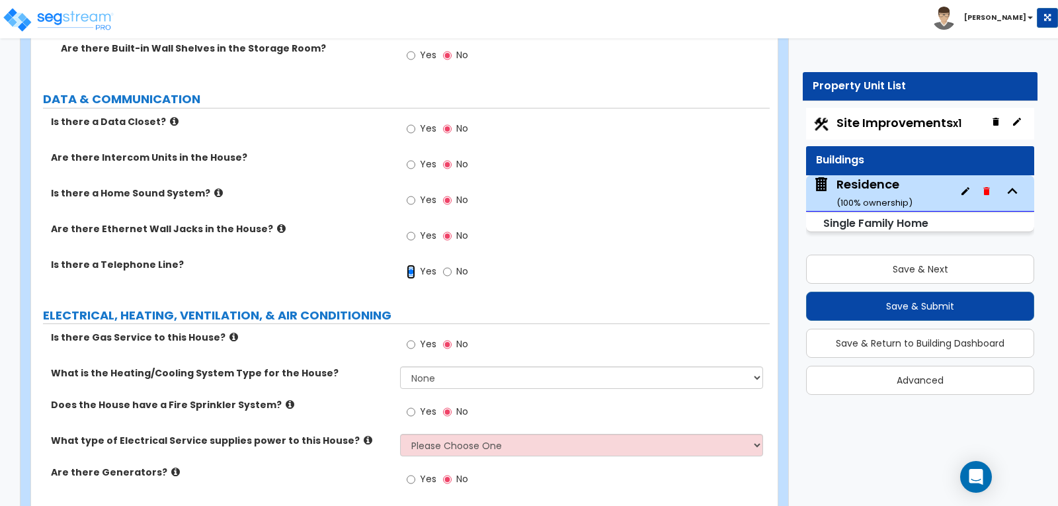
scroll to position [4938, 0]
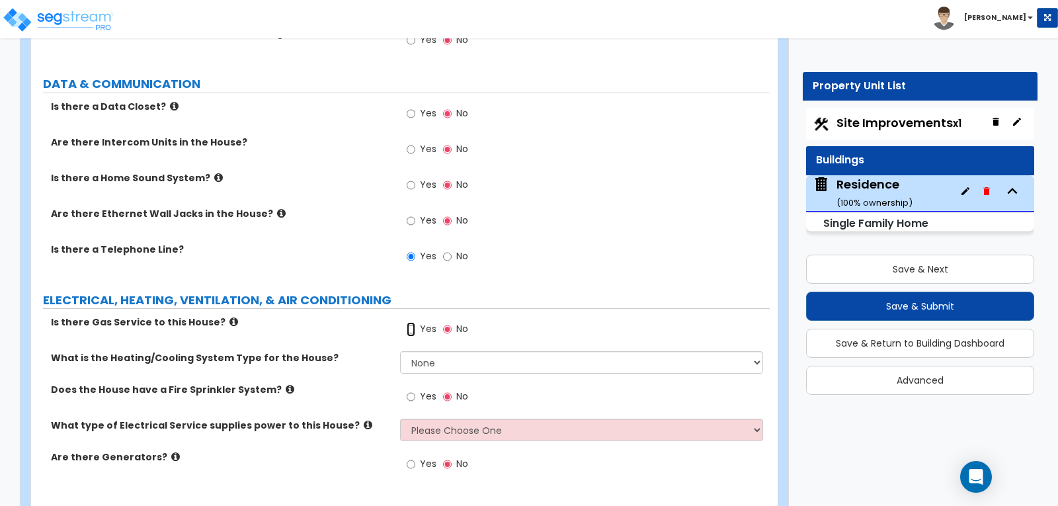
click at [409, 322] on input "Yes" at bounding box center [411, 329] width 9 height 15
radio input "true"
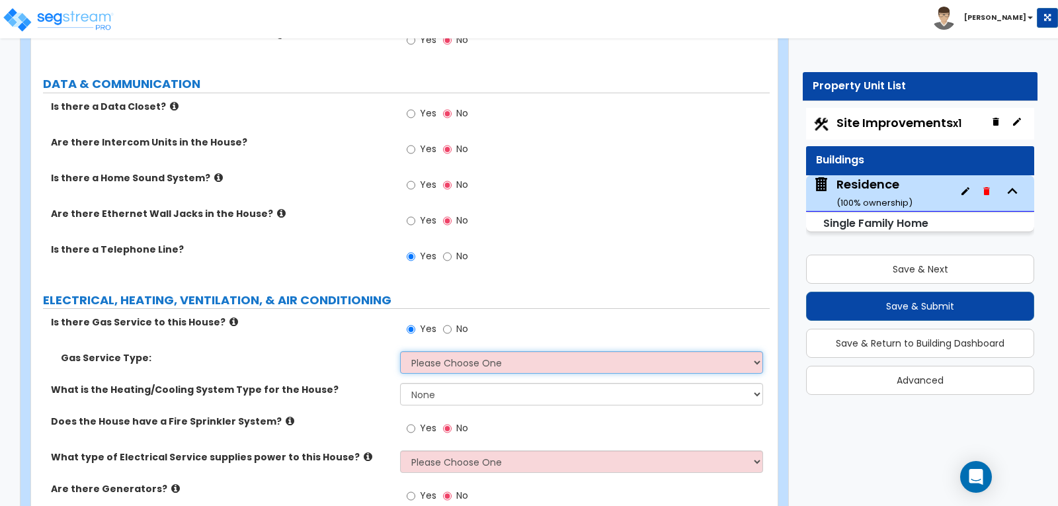
click at [757, 351] on select "Please Choose One Natural Gas Service Propane Tank On-site" at bounding box center [581, 362] width 362 height 22
select select "1"
click at [400, 351] on select "Please Choose One Natural Gas Service Propane Tank On-site" at bounding box center [581, 362] width 362 height 22
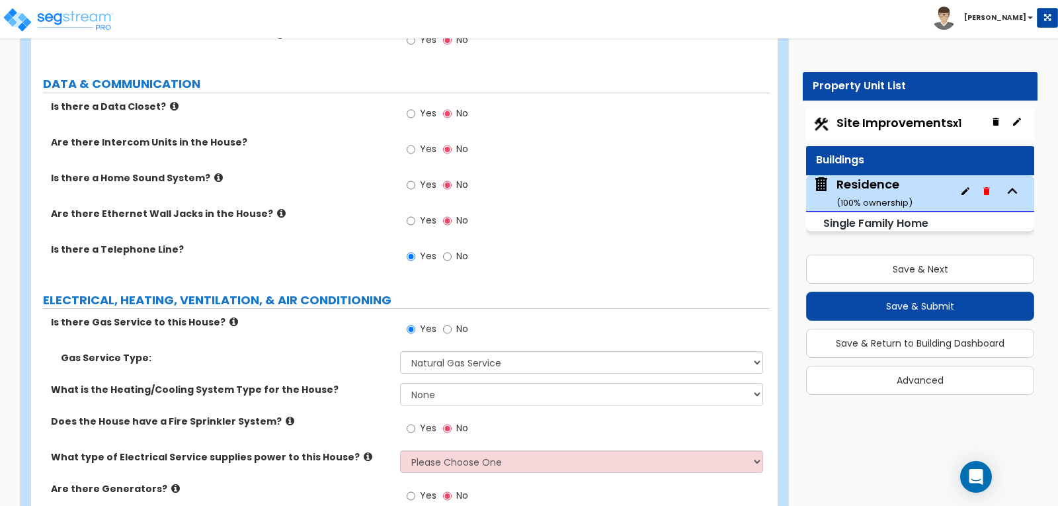
click at [385, 351] on div "Gas Service Type: Please Choose One Natural Gas Service Propane Tank On-site" at bounding box center [400, 367] width 739 height 32
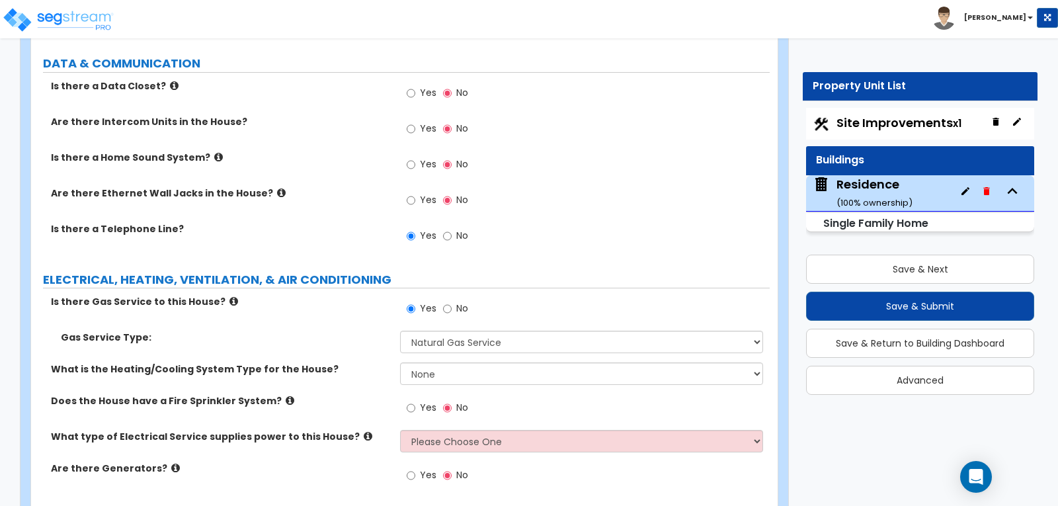
scroll to position [4970, 0]
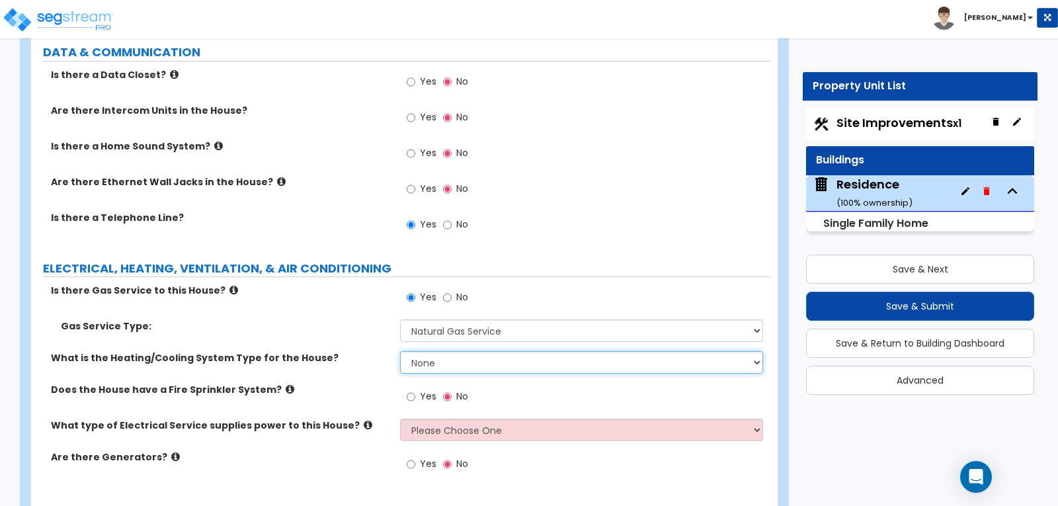
click at [757, 351] on select "None Heat Only Centralized Heating & Cooling Thru Wall Air Conditioners Mini Sp…" at bounding box center [581, 362] width 362 height 22
select select "1"
click at [400, 351] on select "None Heat Only Centralized Heating & Cooling Thru Wall Air Conditioners Mini Sp…" at bounding box center [581, 362] width 362 height 22
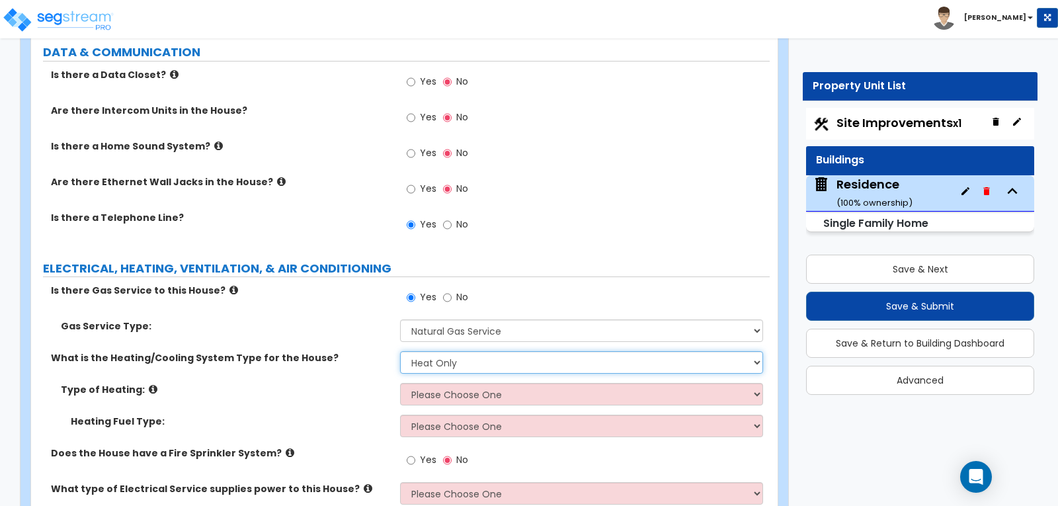
scroll to position [5033, 0]
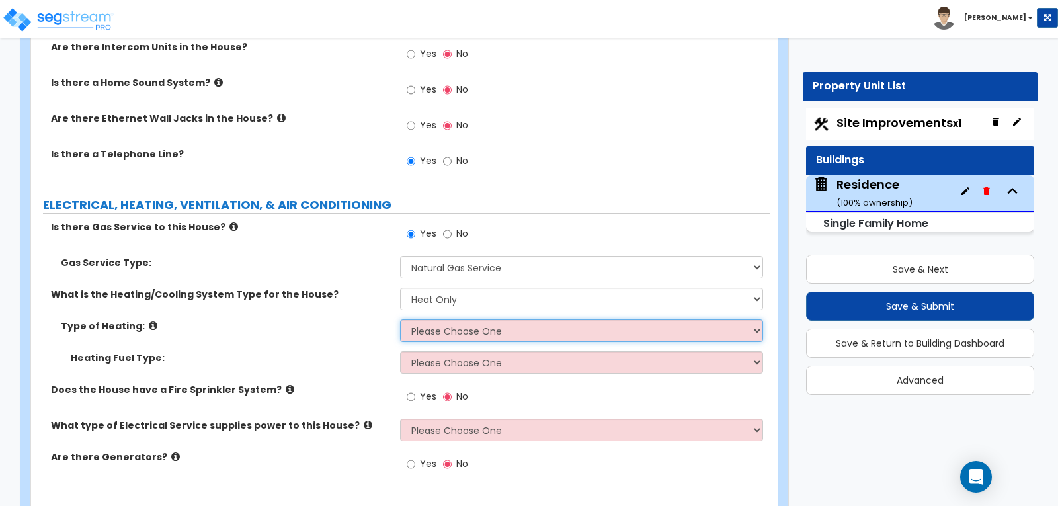
click at [755, 319] on select "Please Choose One Wall Heater Electric Baseboard Heater Hydronic Heating Radian…" at bounding box center [581, 330] width 362 height 22
select select "5"
click at [400, 319] on select "Please Choose One Wall Heater Electric Baseboard Heater Hydronic Heating Radian…" at bounding box center [581, 330] width 362 height 22
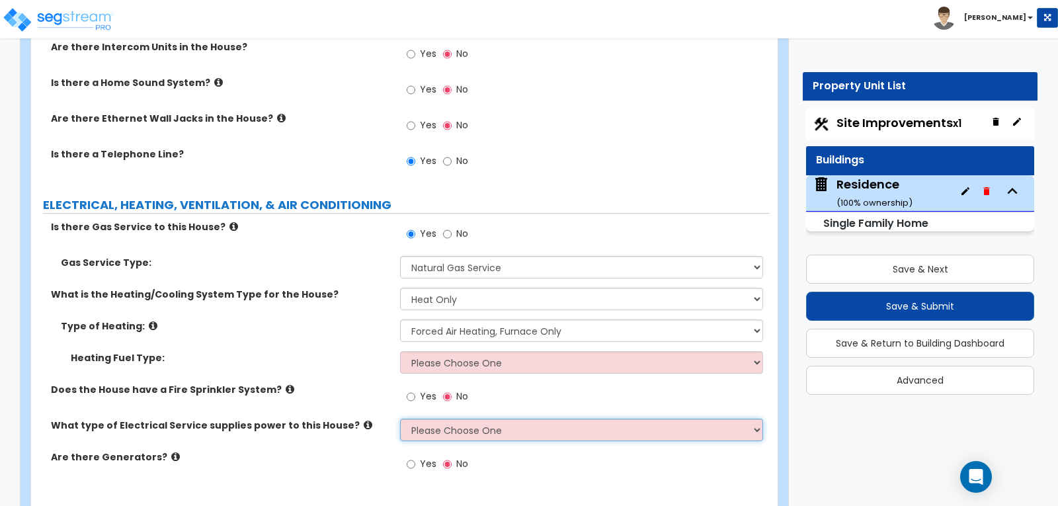
click at [756, 419] on select "Please Choose One Overhead Underground" at bounding box center [581, 430] width 362 height 22
select select "1"
click at [400, 419] on select "Please Choose One Overhead Underground" at bounding box center [581, 430] width 362 height 22
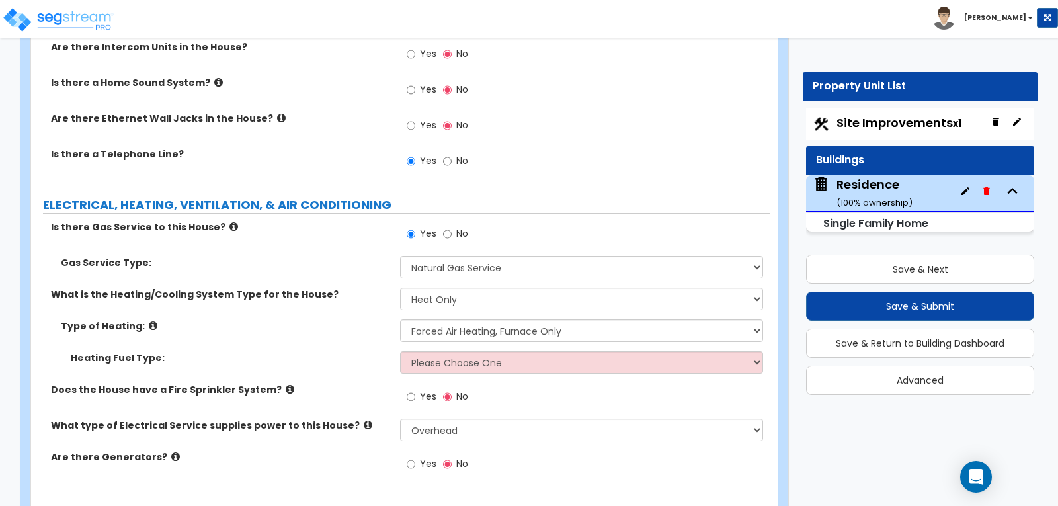
click at [377, 319] on div "Type of Heating: Please Choose One Wall Heater Electric Baseboard Heater Hydron…" at bounding box center [400, 335] width 739 height 32
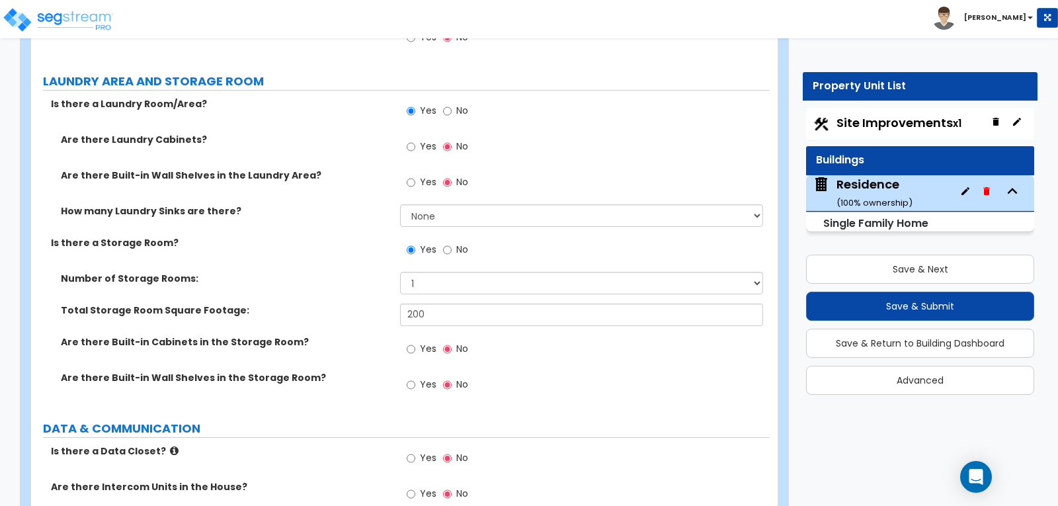
scroll to position [4570, 0]
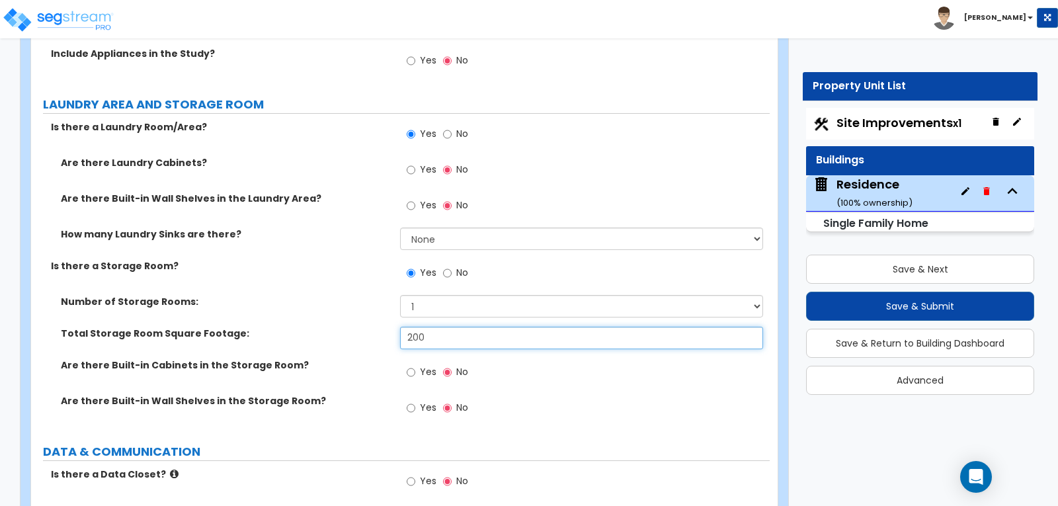
click at [415, 327] on input "200" at bounding box center [581, 338] width 362 height 22
type input "00"
type input "300"
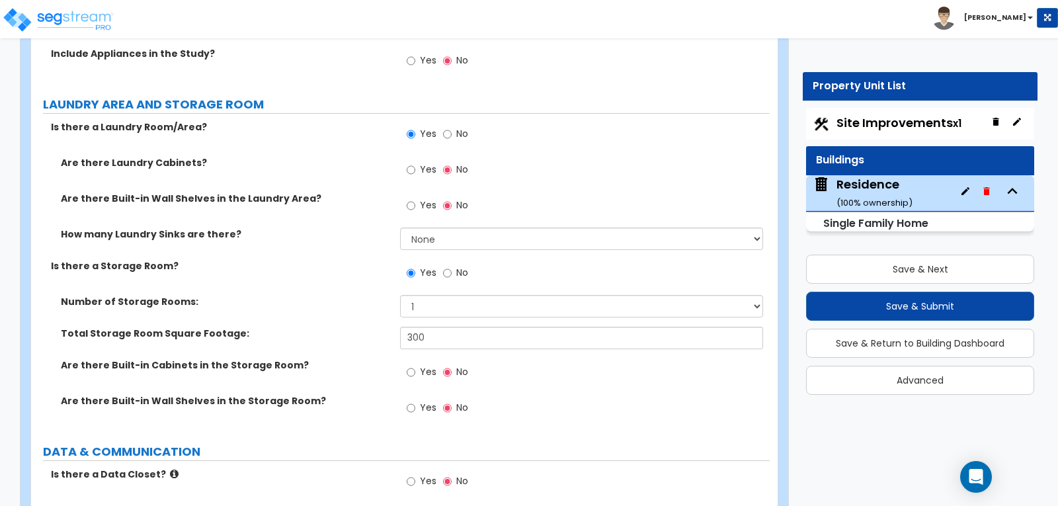
click at [316, 295] on label "Number of Storage Rooms:" at bounding box center [225, 301] width 329 height 13
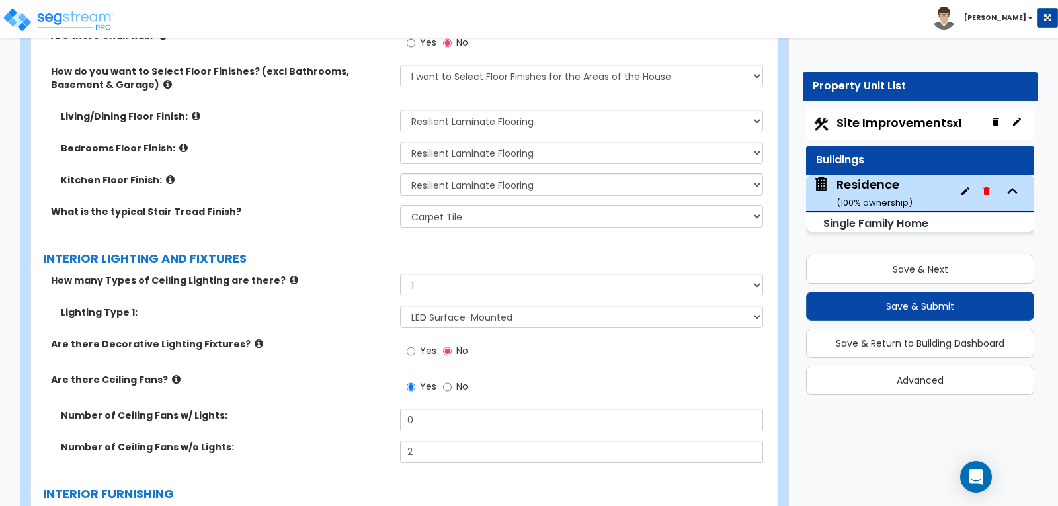
scroll to position [2917, 0]
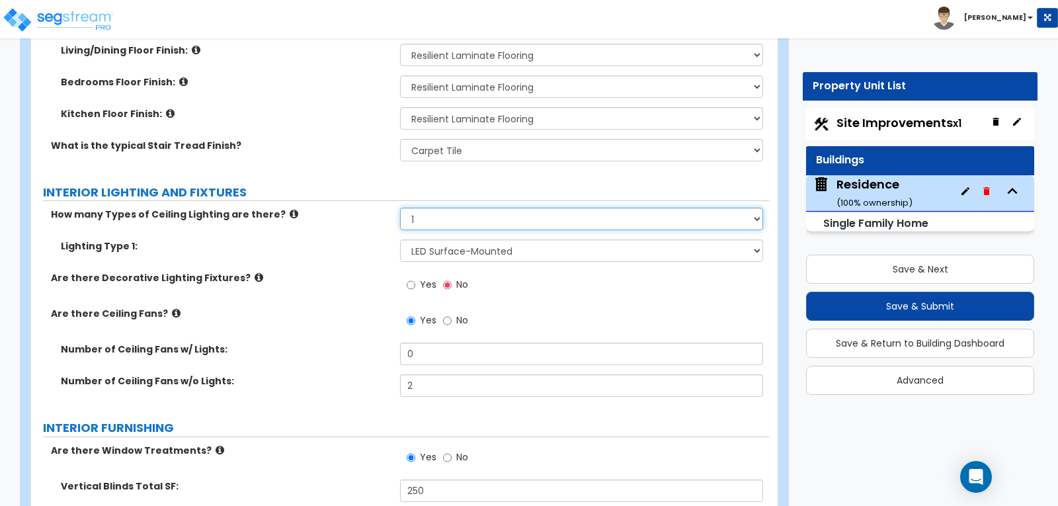
click at [755, 208] on select "Please Choose One 1 2 3" at bounding box center [581, 219] width 362 height 22
select select "2"
click at [400, 208] on select "Please Choose One 1 2 3" at bounding box center [581, 219] width 362 height 22
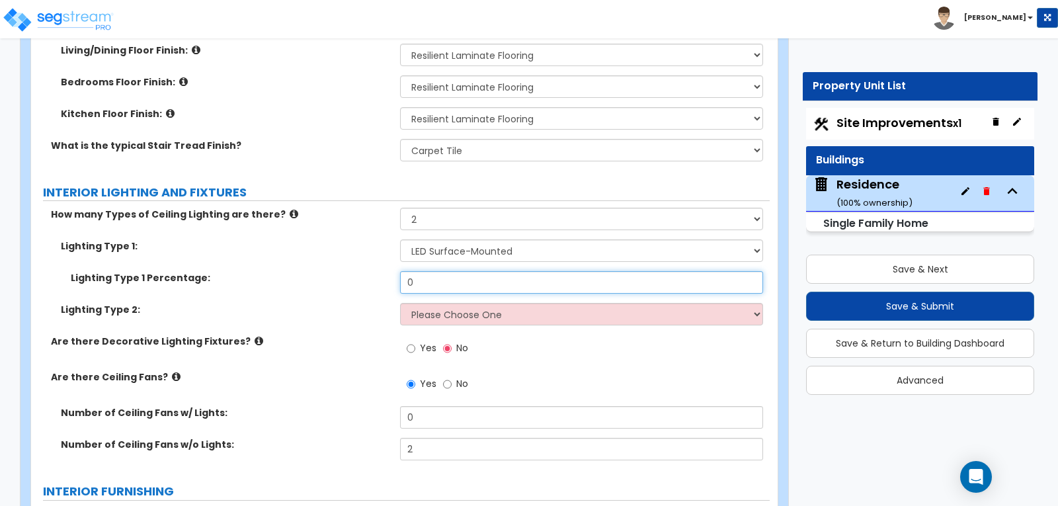
click at [715, 271] on input "0" at bounding box center [581, 282] width 362 height 22
type input "80"
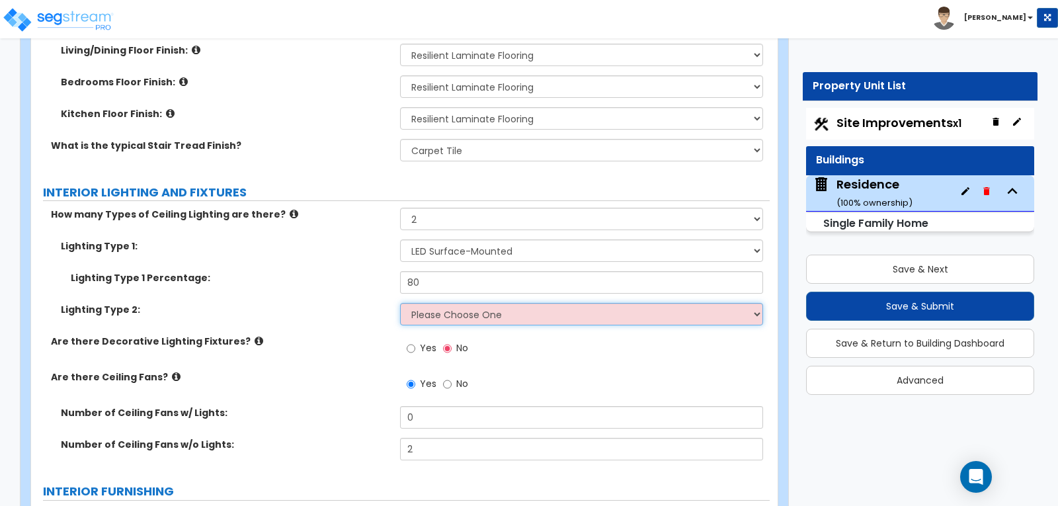
click at [759, 303] on select "Please Choose One LED Surface-Mounted LED Recessed Fluorescent Surface-Mounted …" at bounding box center [581, 314] width 362 height 22
select select "2"
click at [400, 303] on select "Please Choose One LED Surface-Mounted LED Recessed Fluorescent Surface-Mounted …" at bounding box center [581, 314] width 362 height 22
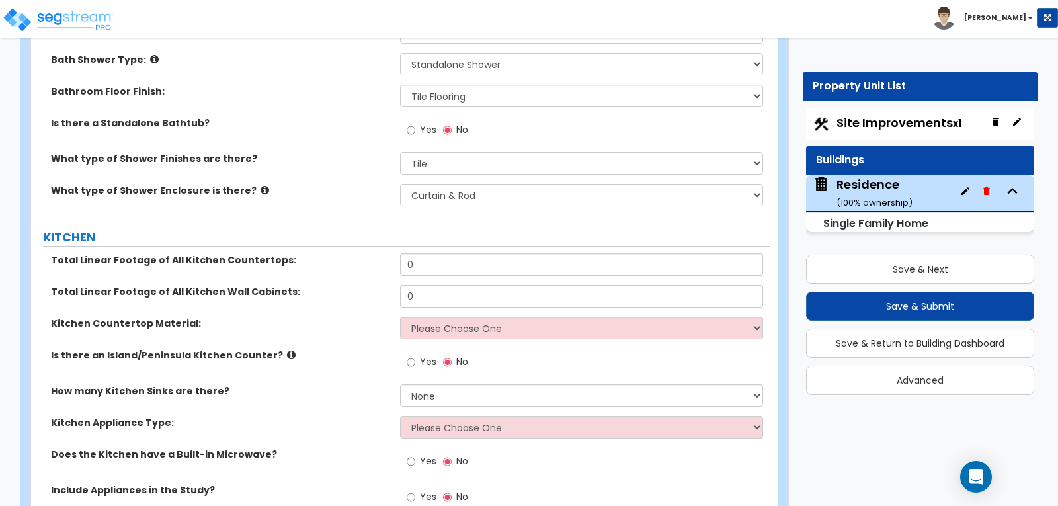
scroll to position [4173, 0]
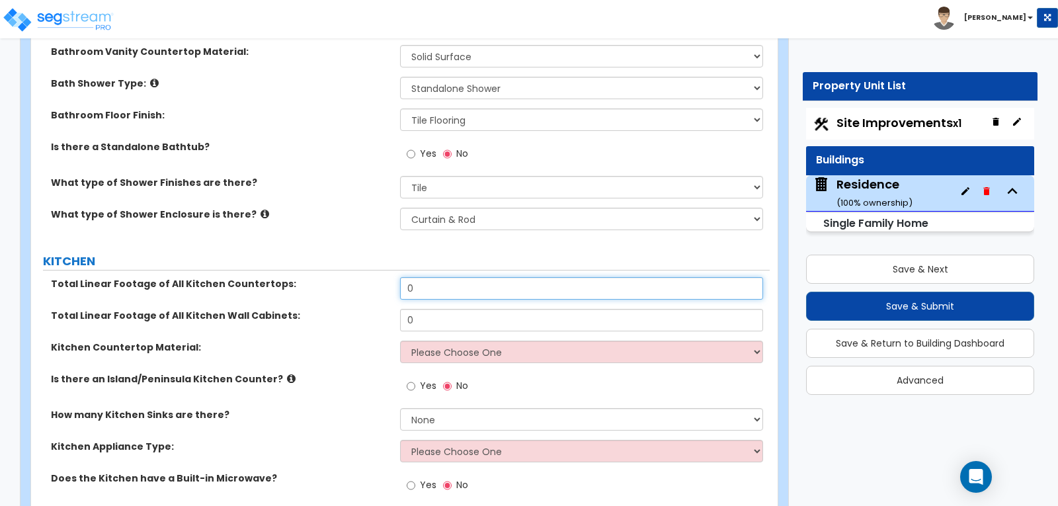
click at [470, 277] on input "0" at bounding box center [581, 288] width 362 height 22
type input "21"
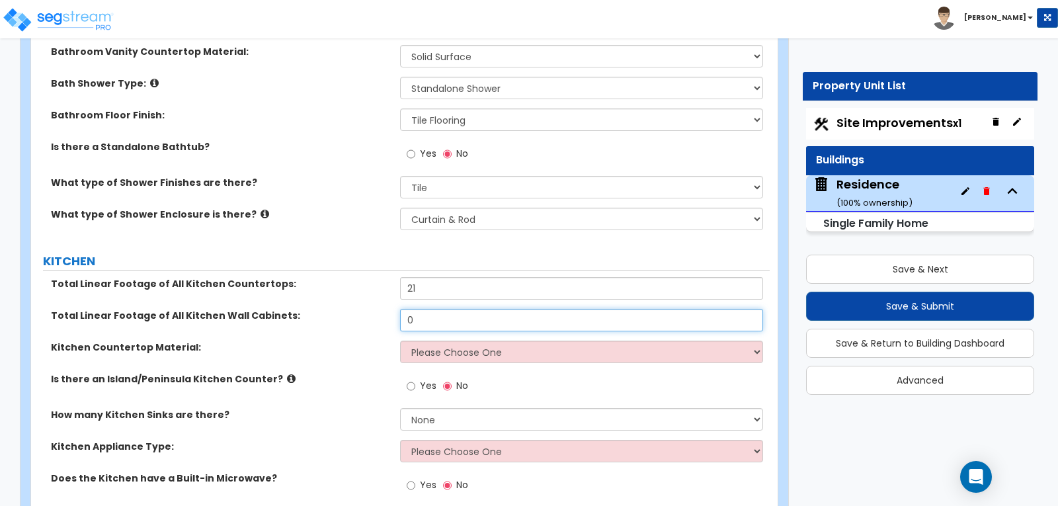
click at [449, 309] on input "0" at bounding box center [581, 320] width 362 height 22
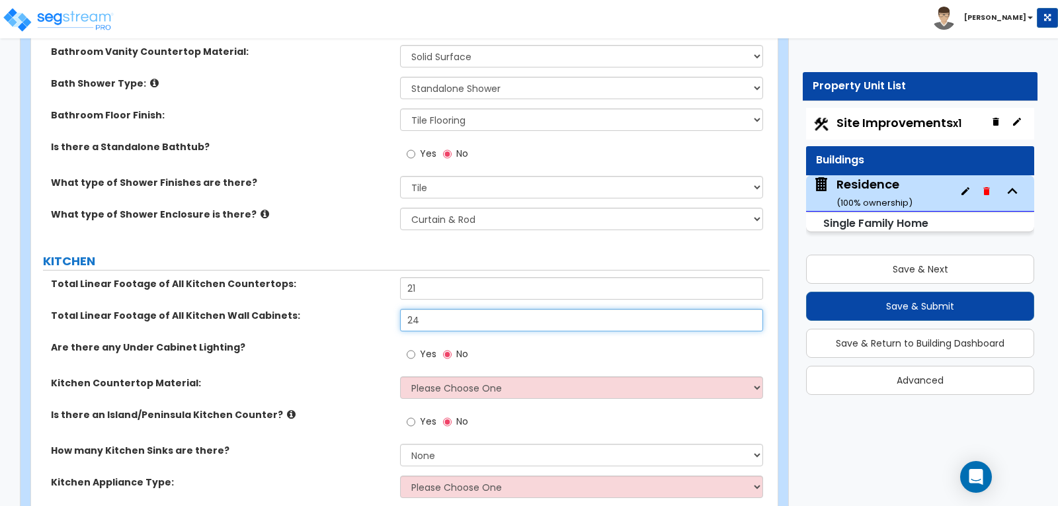
type input "24"
click at [336, 309] on div "Total Linear Footage of All Kitchen Wall Cabinets: 24" at bounding box center [400, 325] width 739 height 32
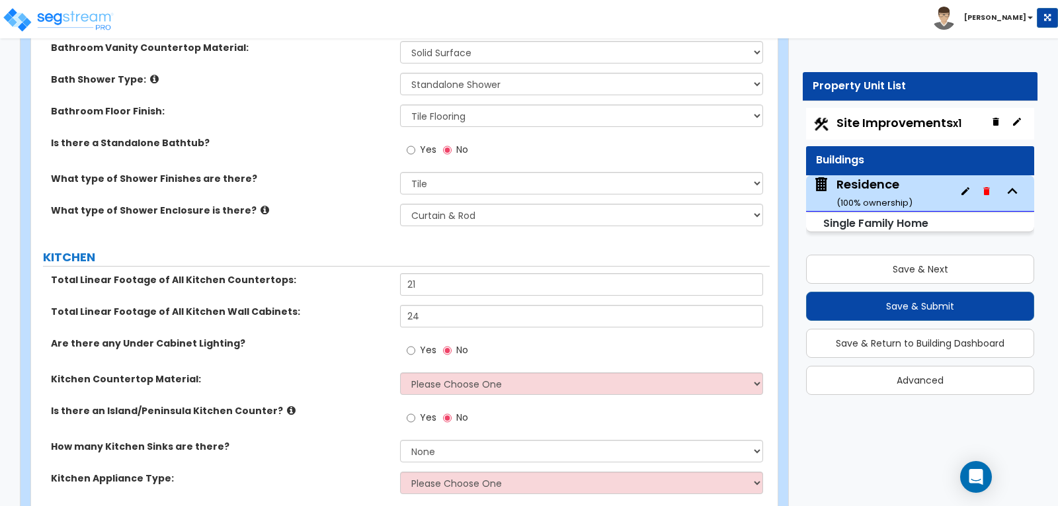
scroll to position [4240, 0]
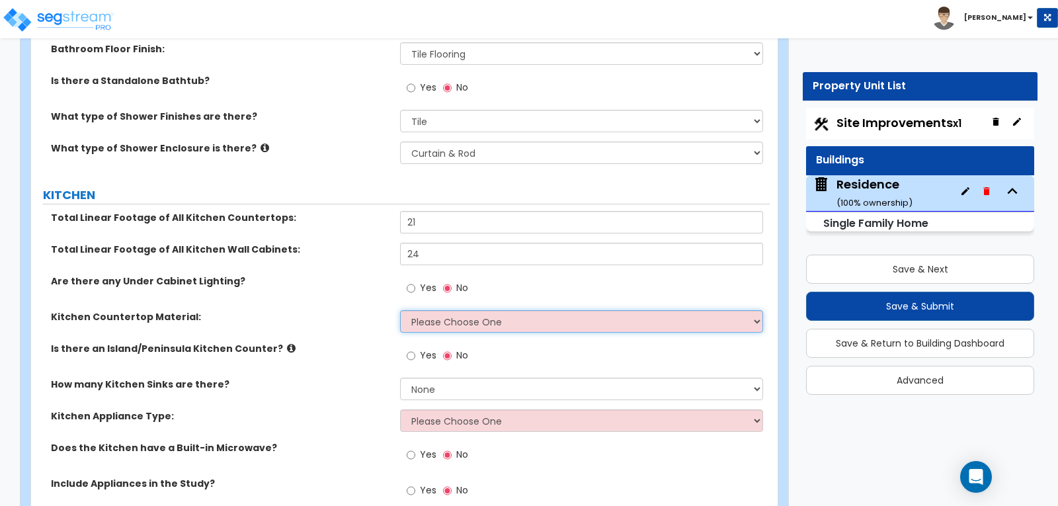
click at [753, 310] on select "Please Choose One Plastic Laminate Solid Surface Stone Quartz Marble Tile Wood …" at bounding box center [581, 321] width 362 height 22
select select "2"
click at [400, 310] on select "Please Choose One Plastic Laminate Solid Surface Stone Quartz Marble Tile Wood …" at bounding box center [581, 321] width 362 height 22
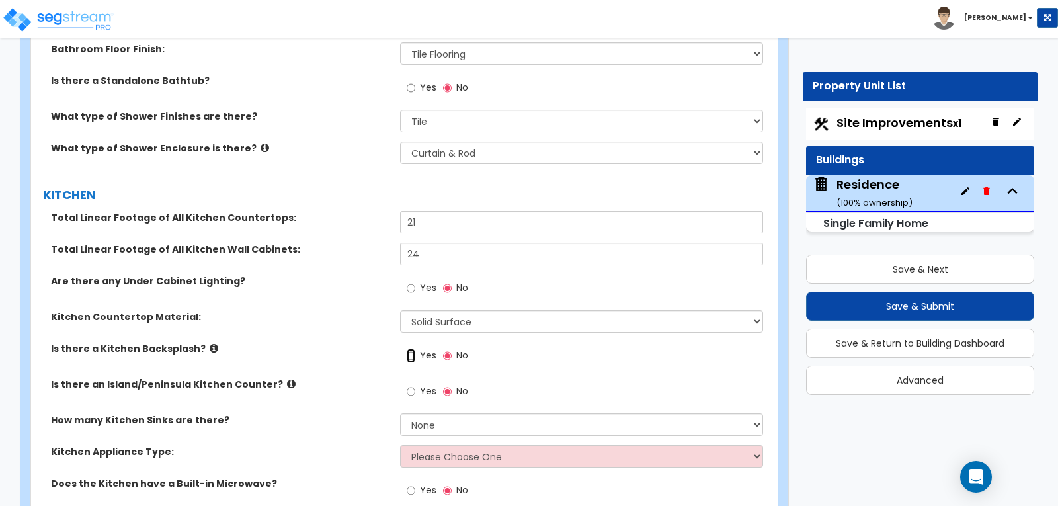
click at [407, 349] on input "Yes" at bounding box center [411, 356] width 9 height 15
radio input "true"
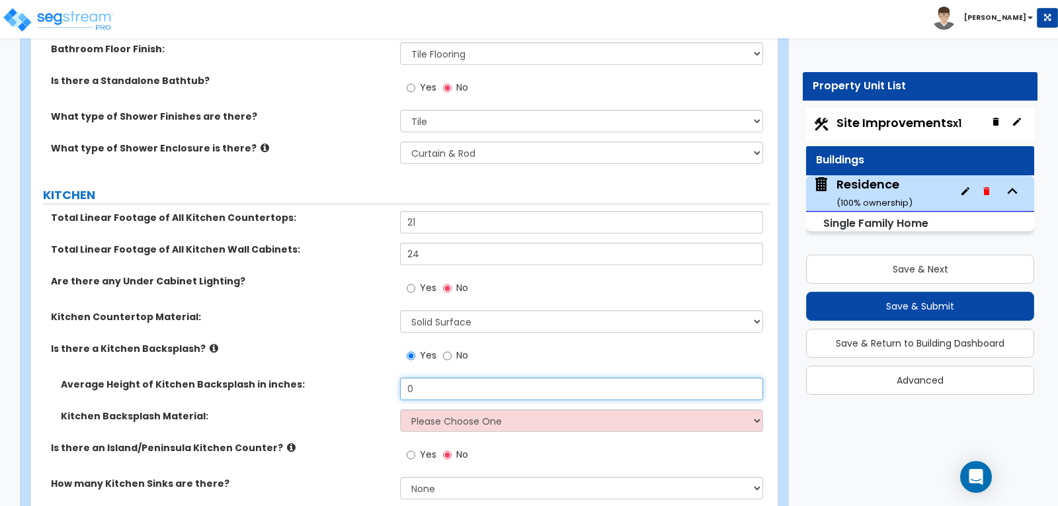
click at [623, 378] on input "0" at bounding box center [581, 389] width 362 height 22
type input "30"
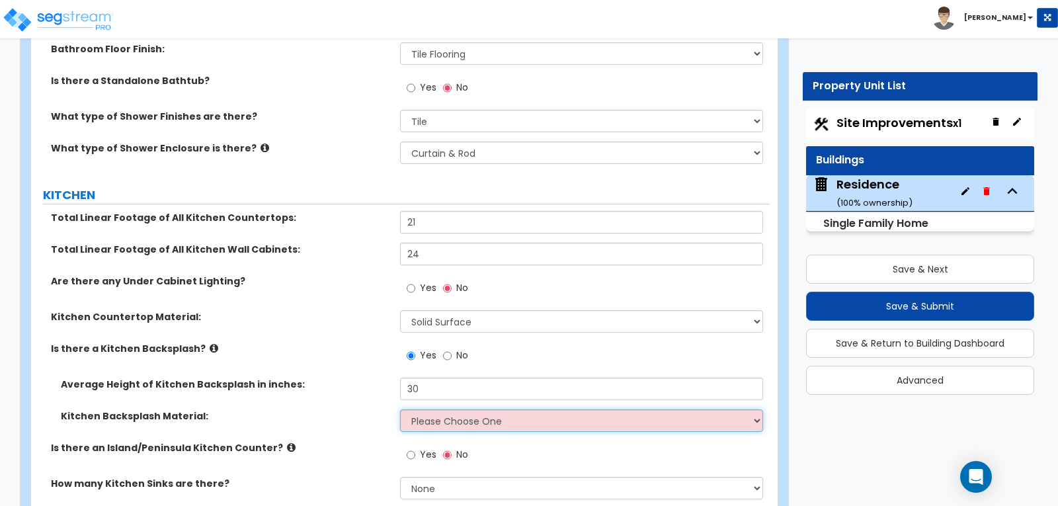
click at [755, 409] on select "Please Choose One Plastic Laminate Solid Surface Stone Quartz Tile Stainless St…" at bounding box center [581, 420] width 362 height 22
select select "6"
click at [400, 409] on select "Please Choose One Plastic Laminate Solid Surface Stone Quartz Tile Stainless St…" at bounding box center [581, 420] width 362 height 22
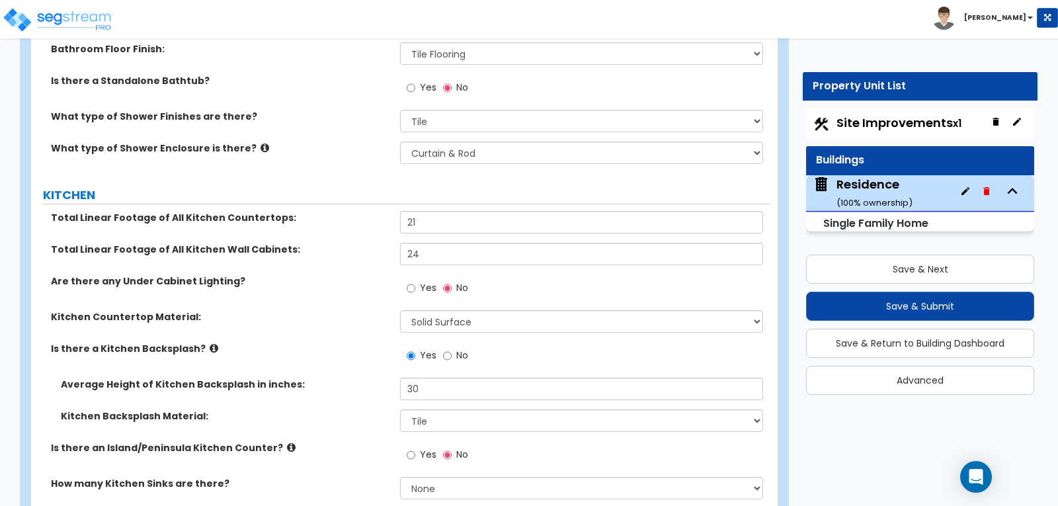
click at [328, 378] on label "Average Height of Kitchen Backsplash in inches:" at bounding box center [225, 384] width 329 height 13
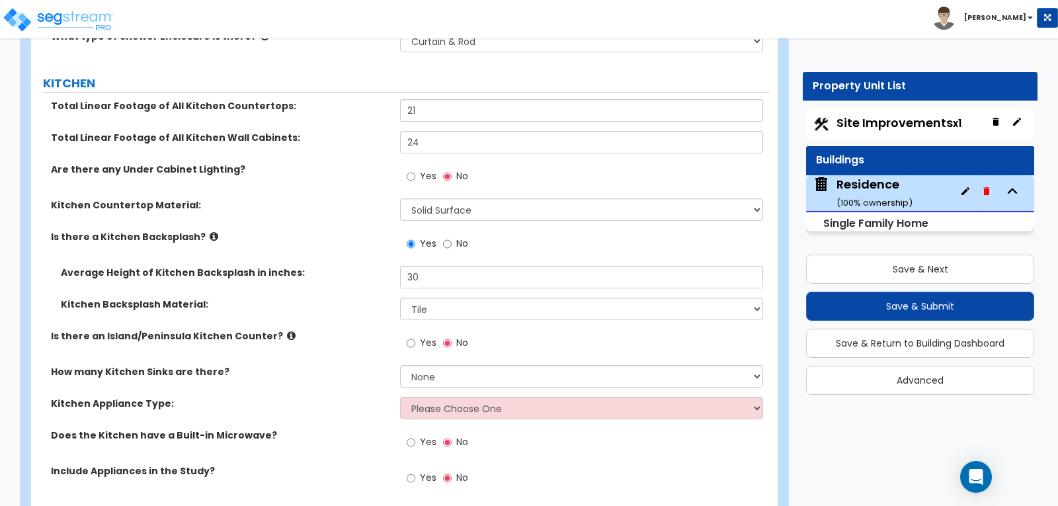
scroll to position [4372, 0]
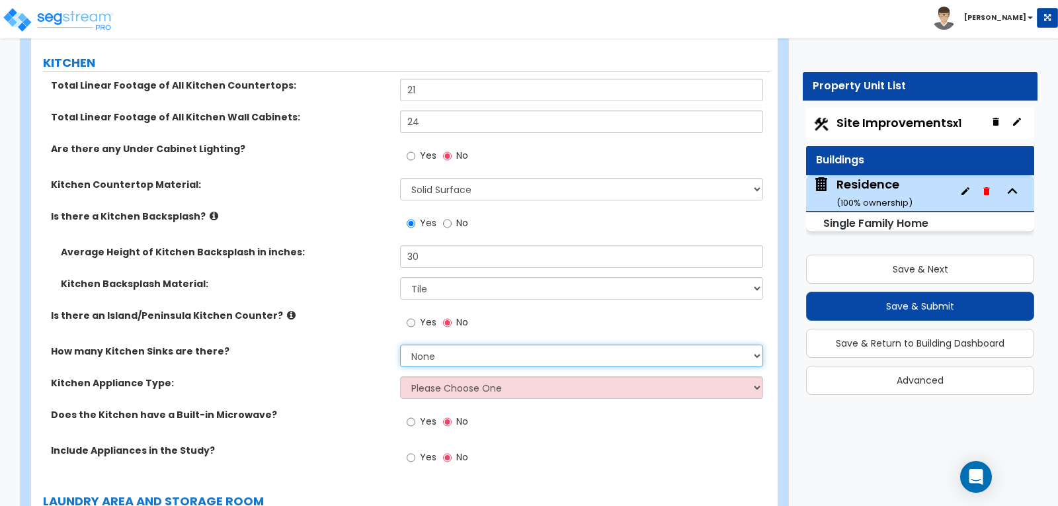
click at [758, 345] on select "None 1 2 3" at bounding box center [581, 356] width 362 height 22
select select "1"
click at [400, 345] on select "None 1 2 3" at bounding box center [581, 356] width 362 height 22
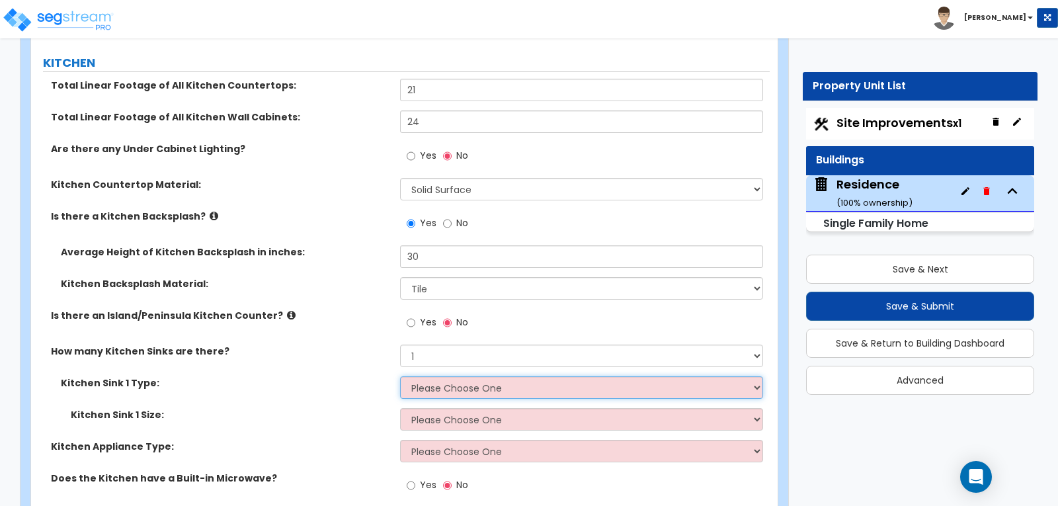
click at [758, 376] on select "Please Choose One Stainless Steel Porcelain Enamel Cast Iron Granite Composite" at bounding box center [581, 387] width 362 height 22
select select "1"
click at [400, 376] on select "Please Choose One Stainless Steel Porcelain Enamel Cast Iron Granite Composite" at bounding box center [581, 387] width 362 height 22
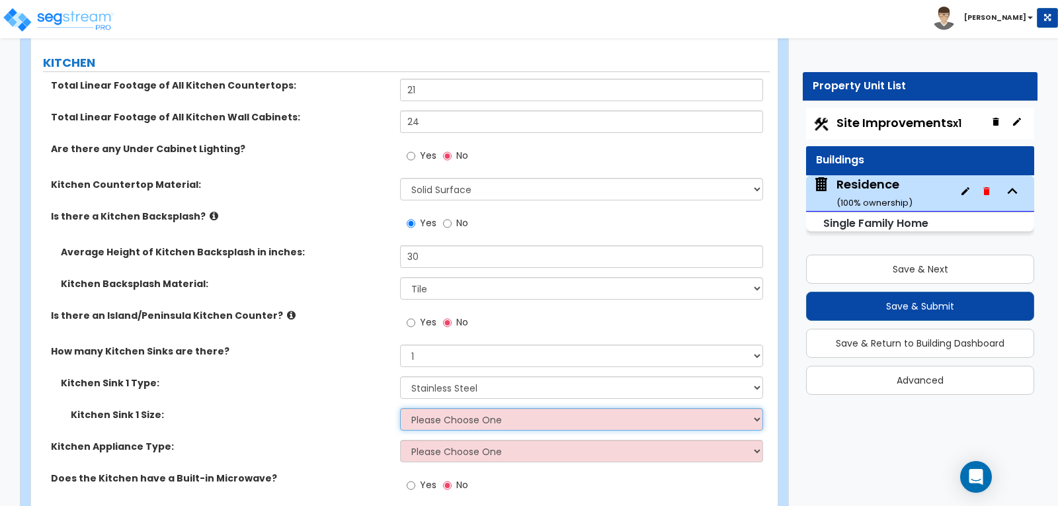
click at [755, 408] on select "Please Choose One Single Sink Double Sink" at bounding box center [581, 419] width 362 height 22
select select "2"
click at [400, 408] on select "Please Choose One Single Sink Double Sink" at bounding box center [581, 419] width 362 height 22
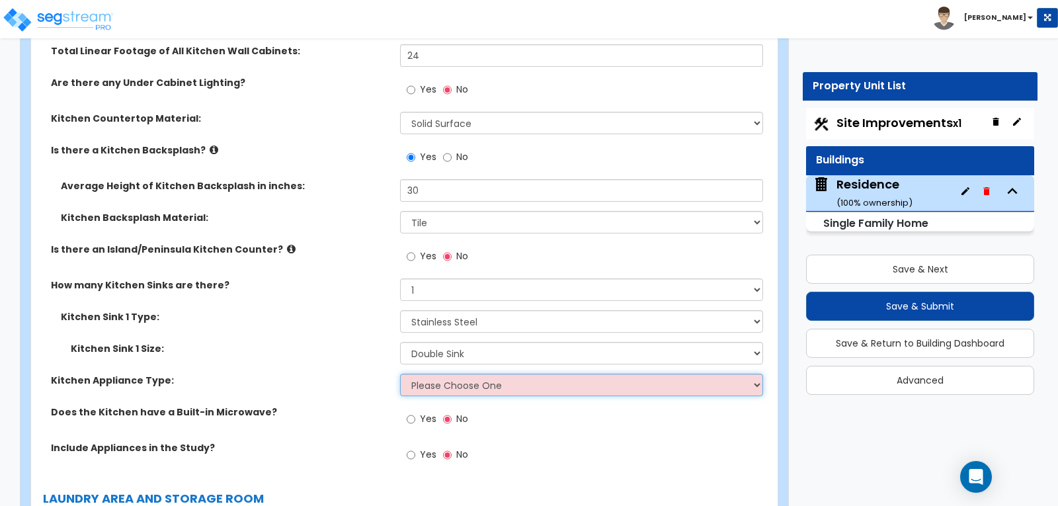
click at [755, 374] on select "Please Choose One Gas Electric" at bounding box center [581, 385] width 362 height 22
select select "2"
click at [400, 374] on select "Please Choose One Gas Electric" at bounding box center [581, 385] width 362 height 22
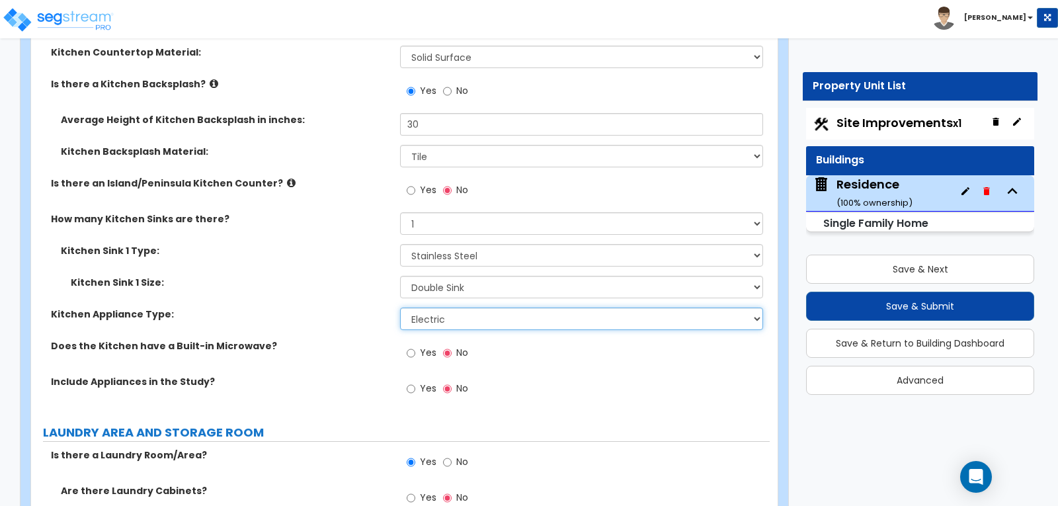
scroll to position [4570, 0]
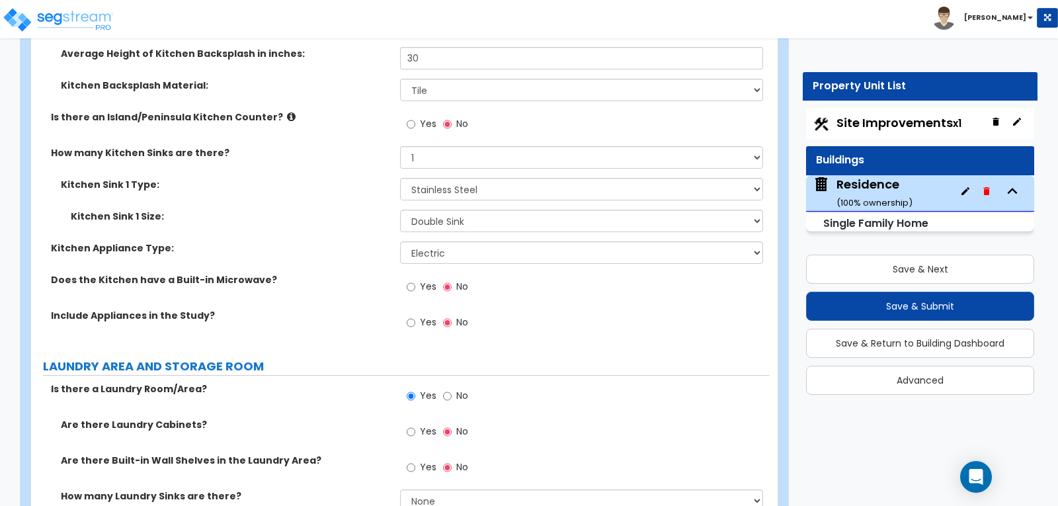
click at [406, 273] on div "Yes No" at bounding box center [437, 288] width 75 height 30
click at [409, 280] on input "Yes" at bounding box center [411, 287] width 9 height 15
radio input "true"
click at [408, 315] on input "Yes" at bounding box center [411, 322] width 9 height 15
radio input "true"
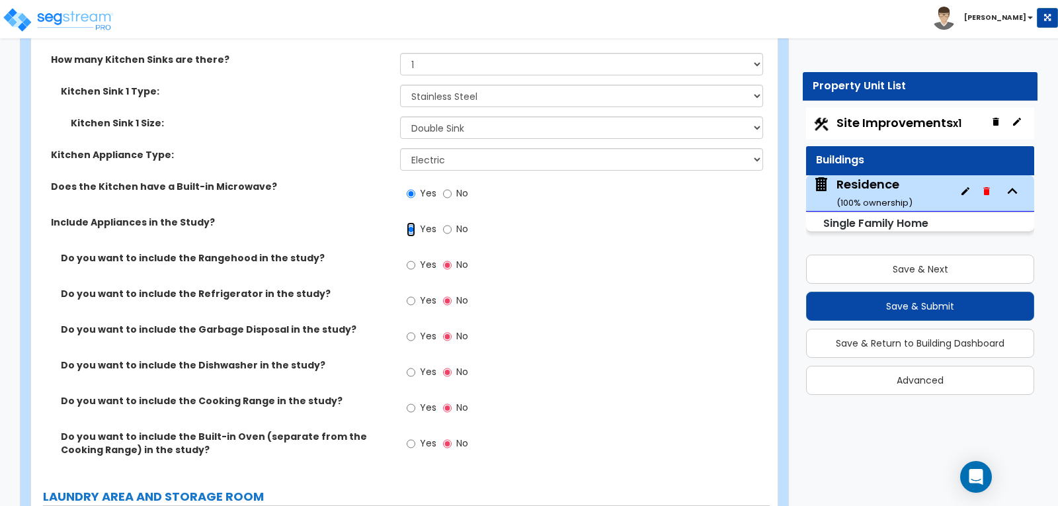
scroll to position [4703, 0]
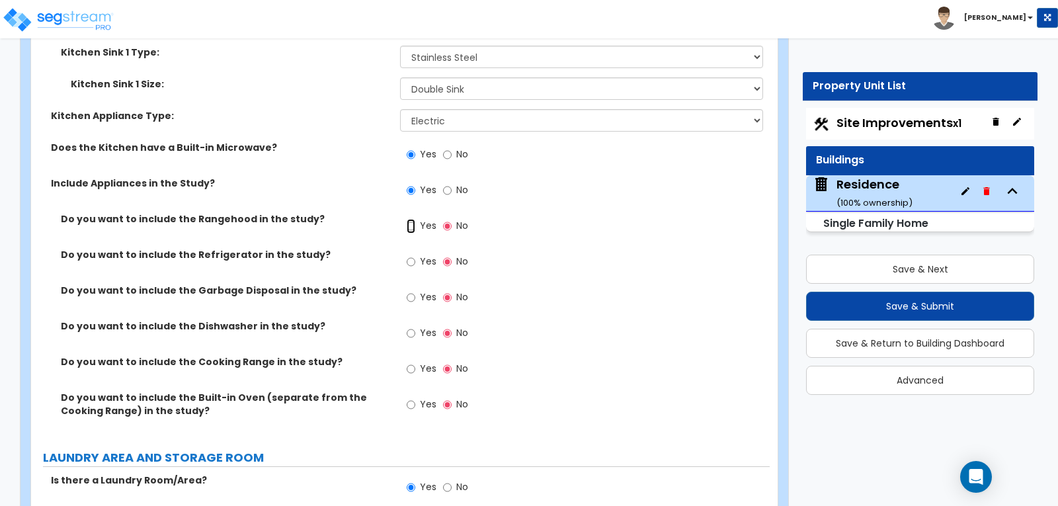
click at [409, 219] on input "Yes" at bounding box center [411, 226] width 9 height 15
radio input "true"
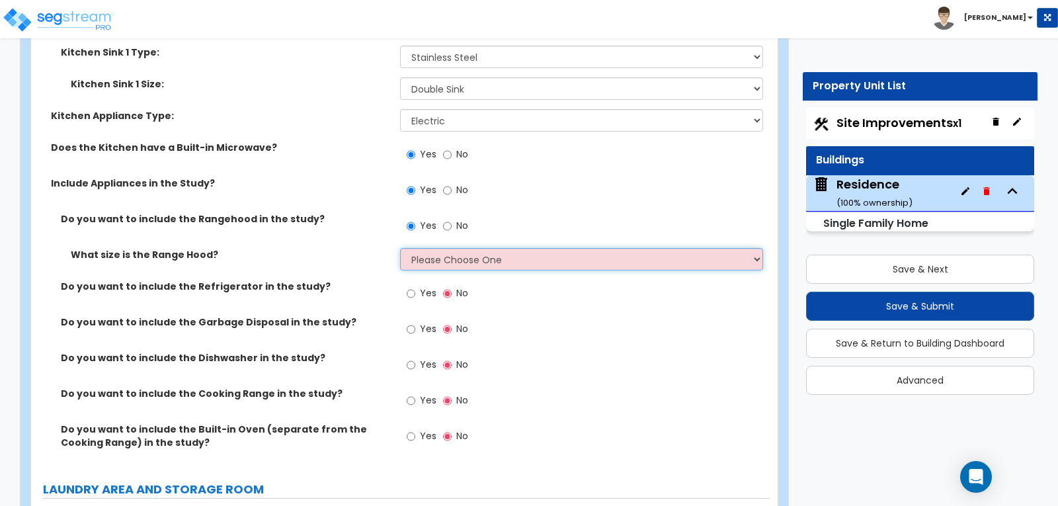
click at [755, 248] on select "Please Choose One Normal - 30" Wide - 42"" at bounding box center [581, 259] width 362 height 22
select select "1"
click at [400, 248] on select "Please Choose One Normal - 30" Wide - 42"" at bounding box center [581, 259] width 362 height 22
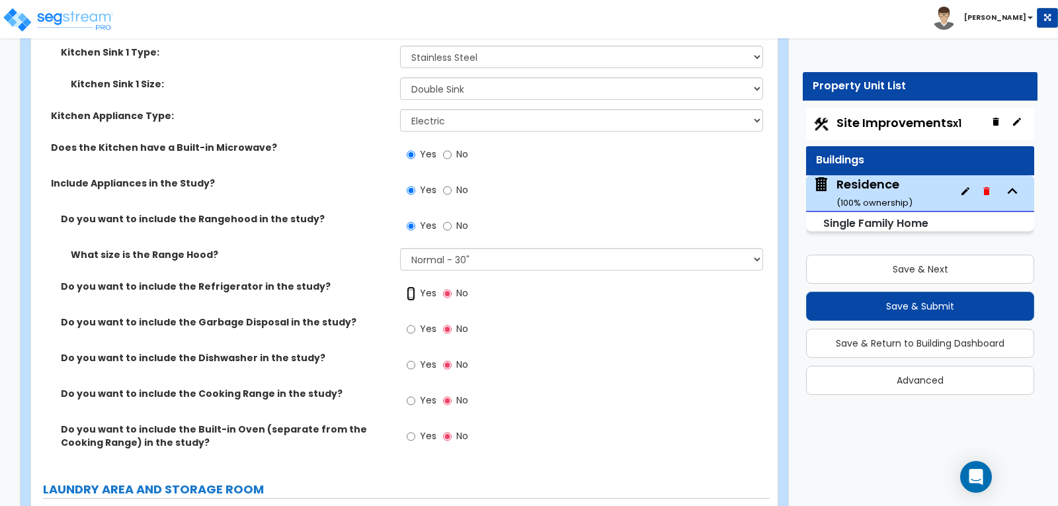
click at [409, 286] on input "Yes" at bounding box center [411, 293] width 9 height 15
radio input "true"
click at [409, 322] on input "Yes" at bounding box center [411, 329] width 9 height 15
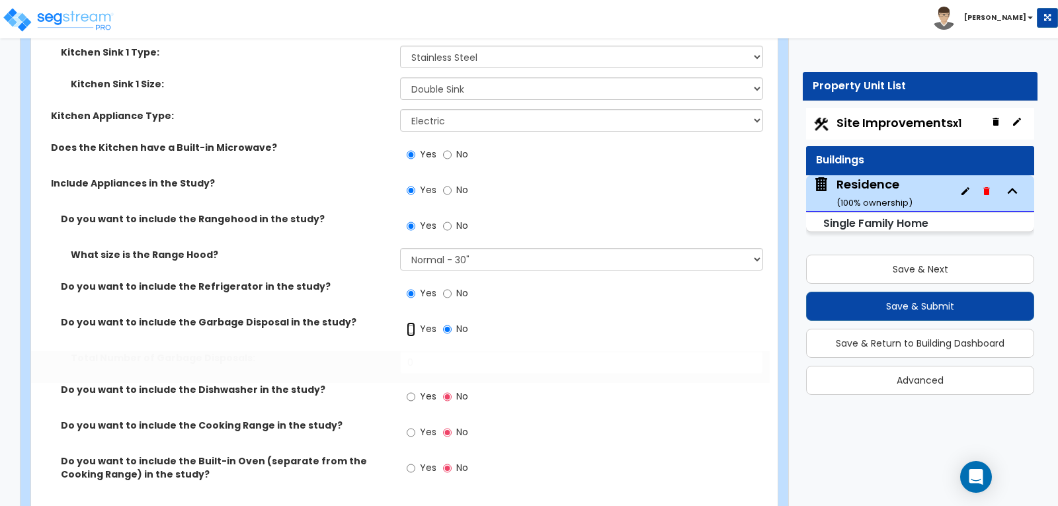
radio input "true"
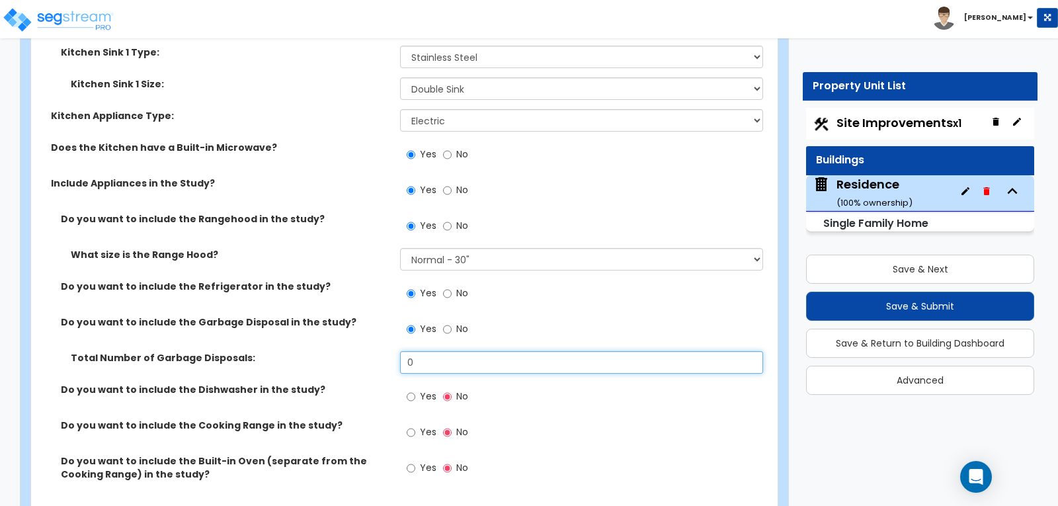
click at [409, 351] on input "0" at bounding box center [581, 362] width 362 height 22
click at [441, 351] on input "10" at bounding box center [581, 362] width 362 height 22
type input "1"
click at [409, 390] on input "Yes" at bounding box center [411, 397] width 9 height 15
radio input "true"
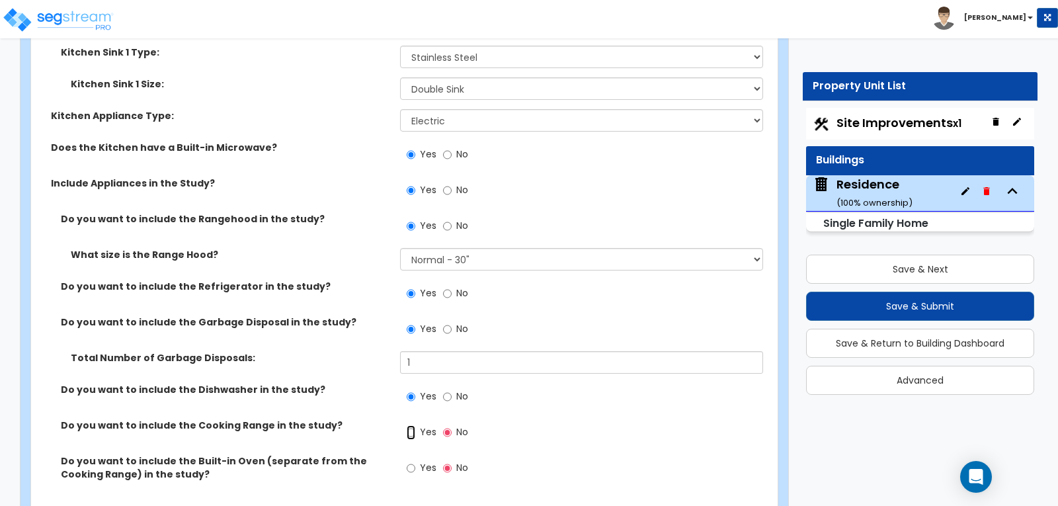
click at [410, 425] on input "Yes" at bounding box center [411, 432] width 9 height 15
radio input "true"
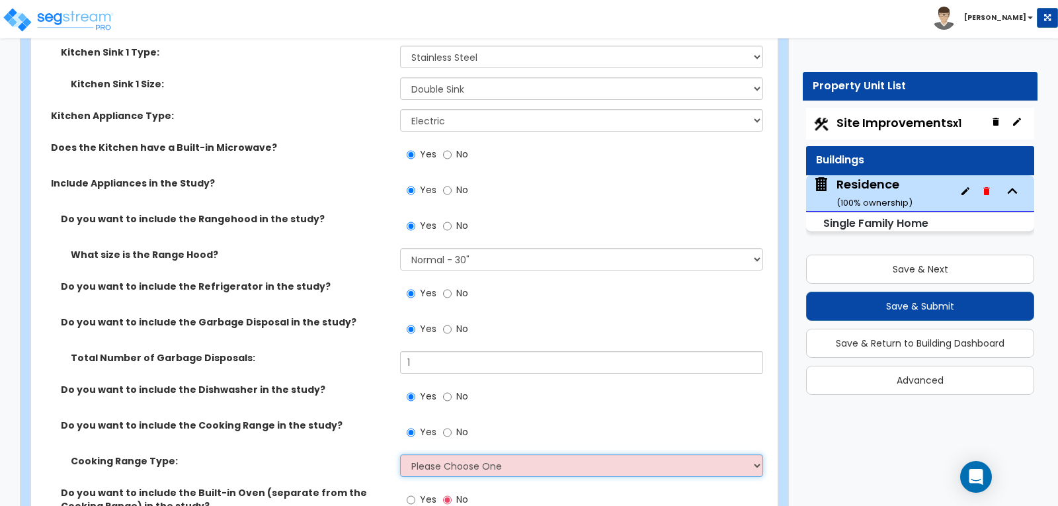
click at [752, 454] on select "Please Choose One Cook Top Only Range with Oven" at bounding box center [581, 465] width 362 height 22
select select "2"
click at [400, 454] on select "Please Choose One Cook Top Only Range with Oven" at bounding box center [581, 465] width 362 height 22
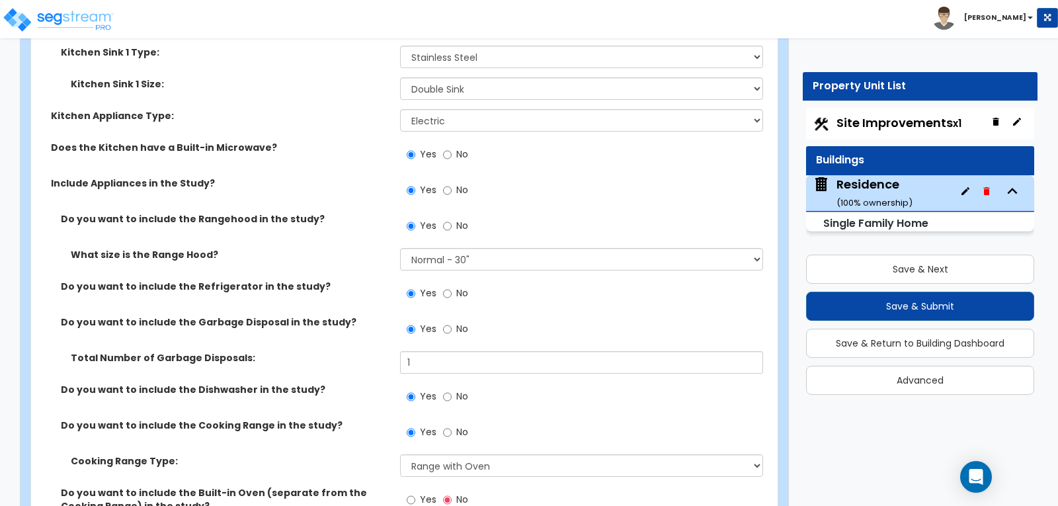
click at [622, 454] on div "Cooking Range Type: Please Choose One Cook Top Only Range with Oven" at bounding box center [400, 470] width 739 height 32
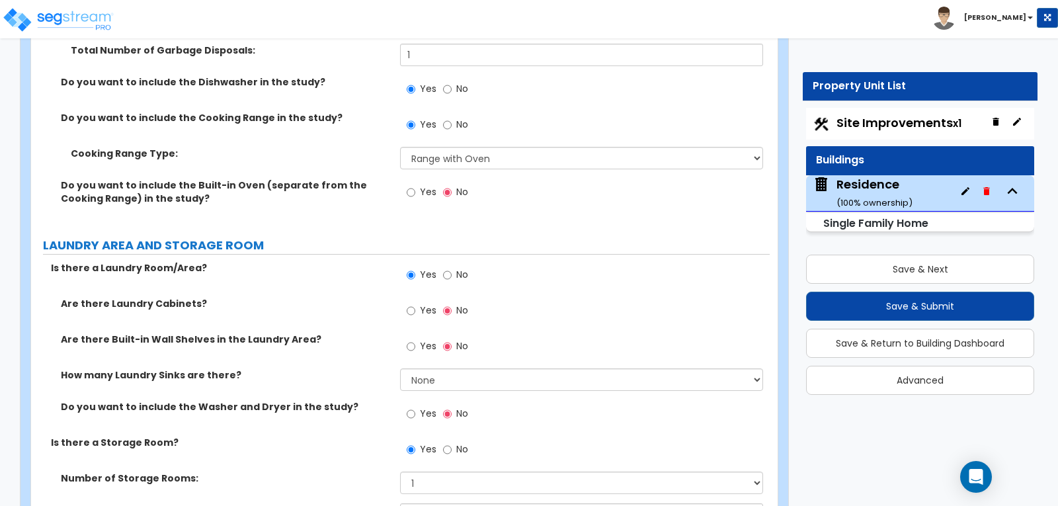
scroll to position [5033, 0]
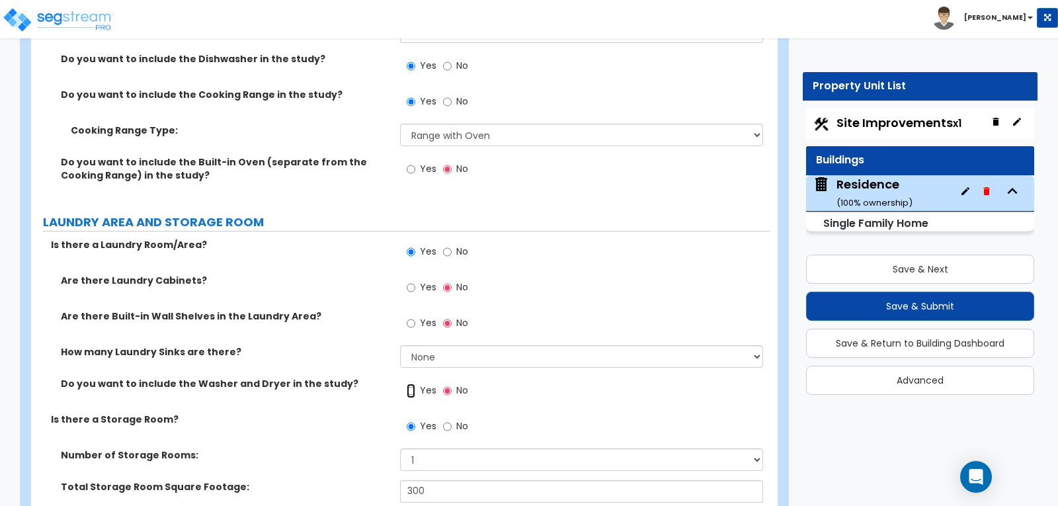
click at [409, 384] on input "Yes" at bounding box center [411, 391] width 9 height 15
radio input "true"
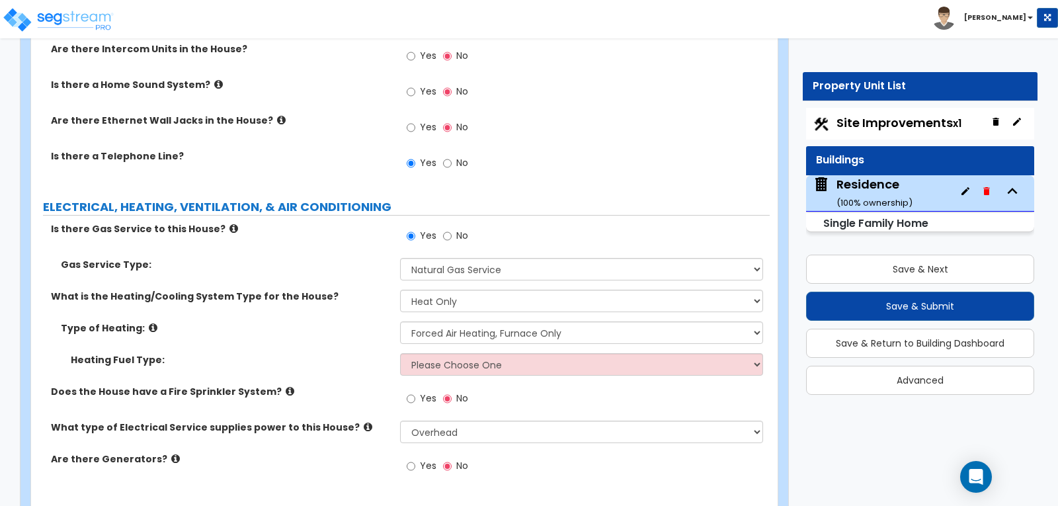
scroll to position [5649, 0]
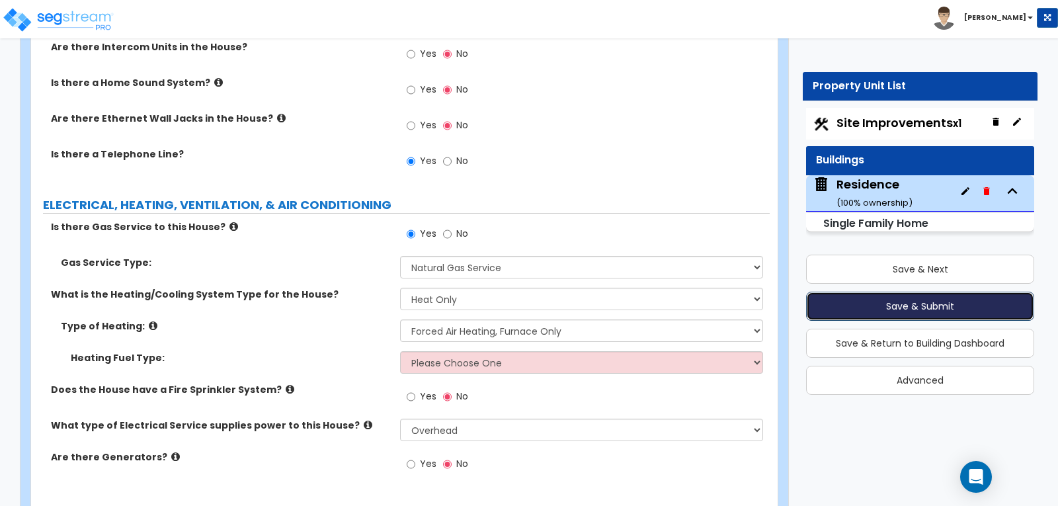
click at [895, 302] on button "Save & Submit" at bounding box center [920, 306] width 228 height 29
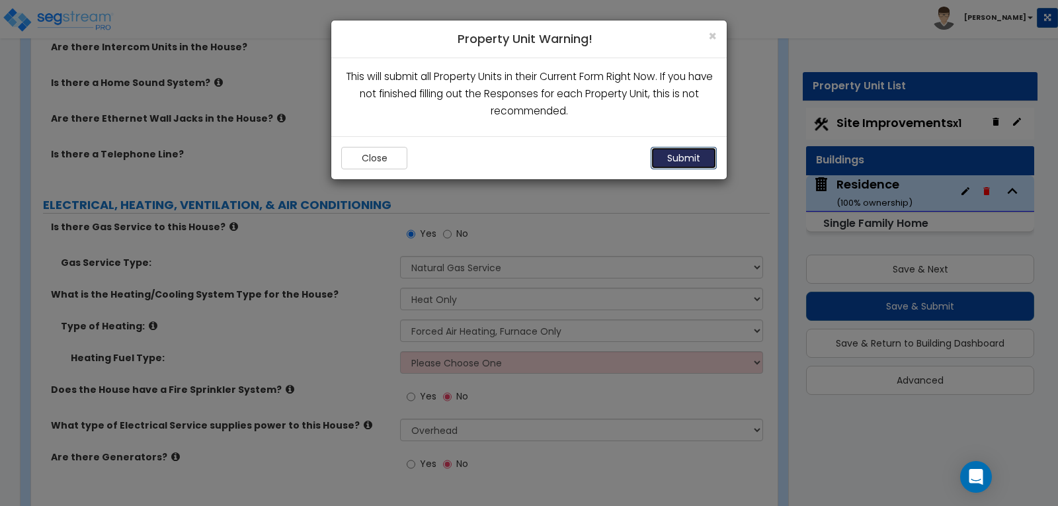
click at [675, 152] on button "Submit" at bounding box center [684, 158] width 66 height 22
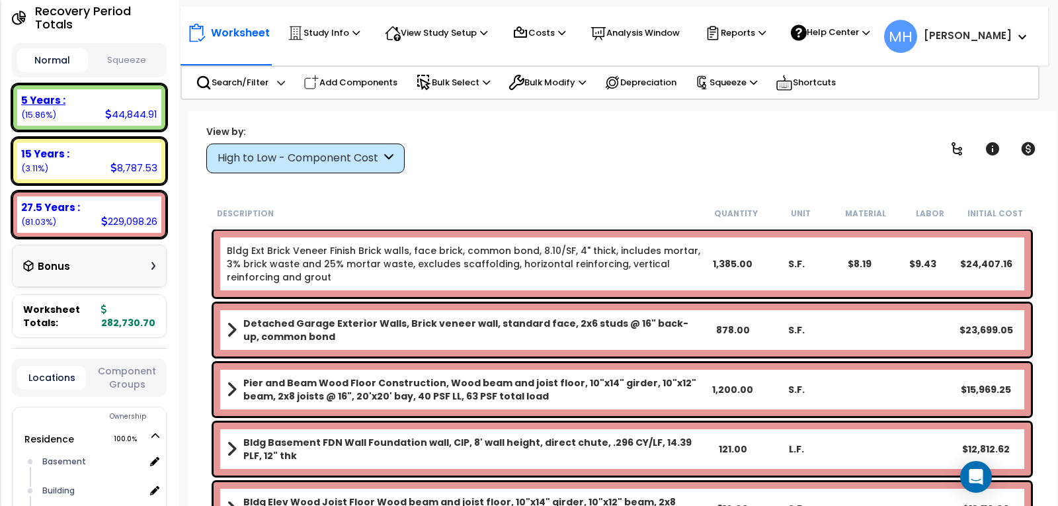
scroll to position [198, 0]
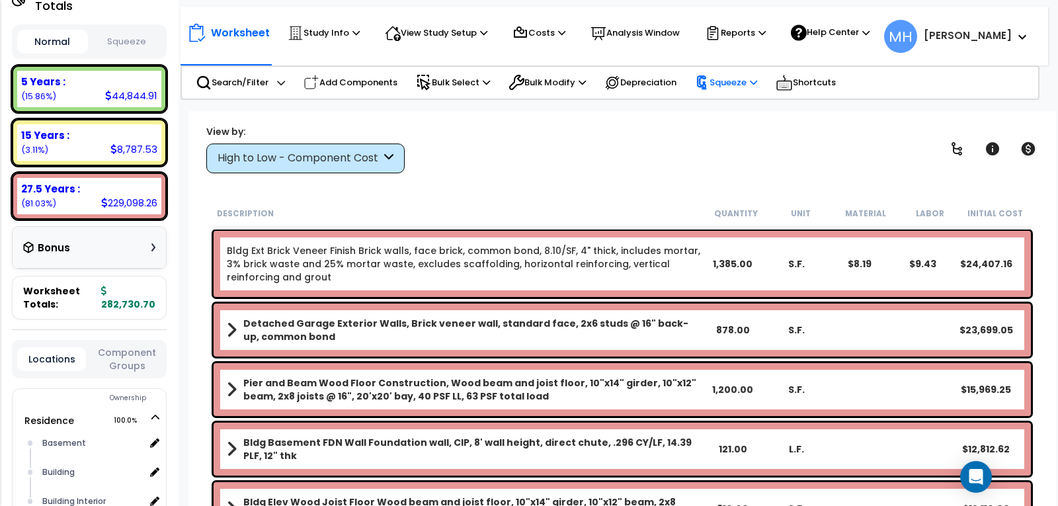
click at [753, 79] on p "Squeeze" at bounding box center [726, 82] width 62 height 15
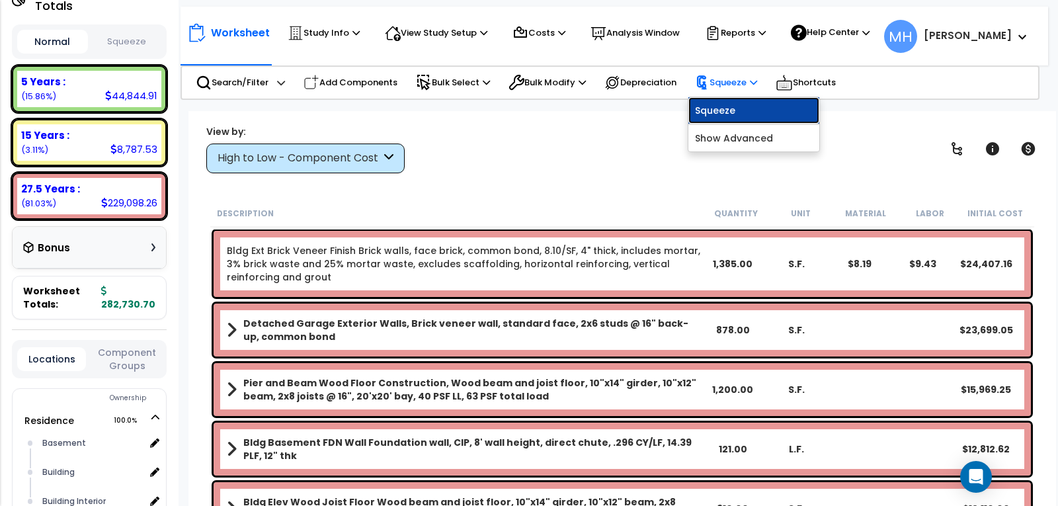
click at [742, 107] on link "Squeeze" at bounding box center [753, 110] width 131 height 26
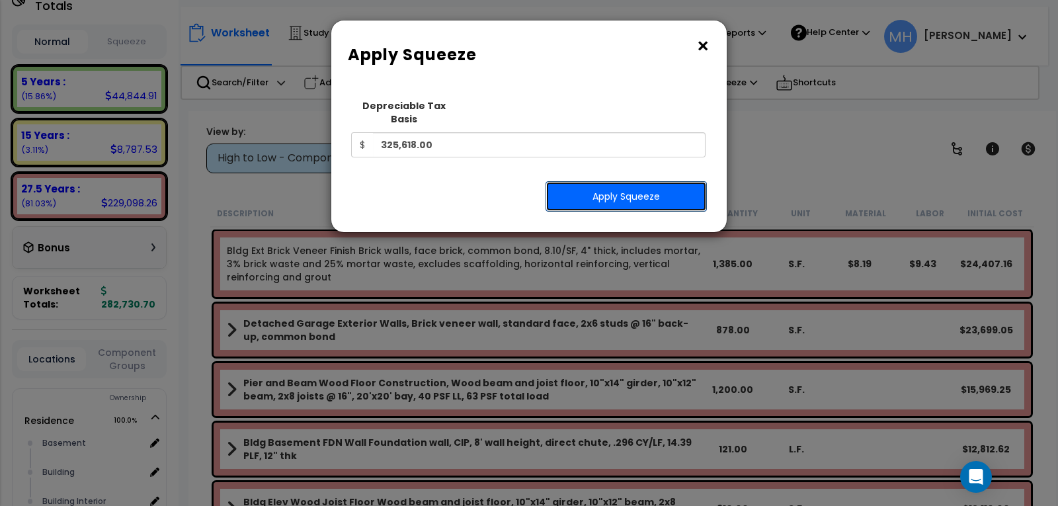
click at [612, 185] on button "Apply Squeeze" at bounding box center [626, 196] width 161 height 30
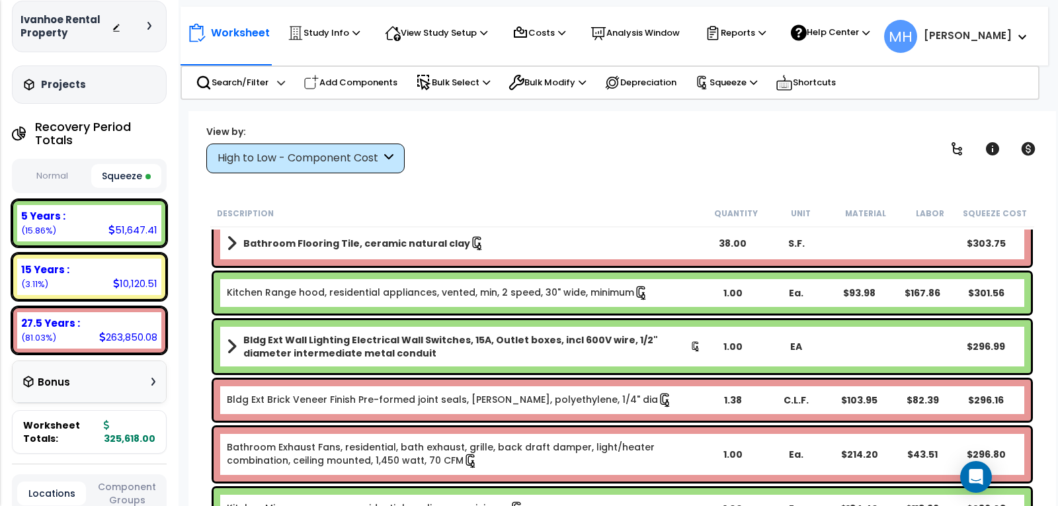
scroll to position [6348, 0]
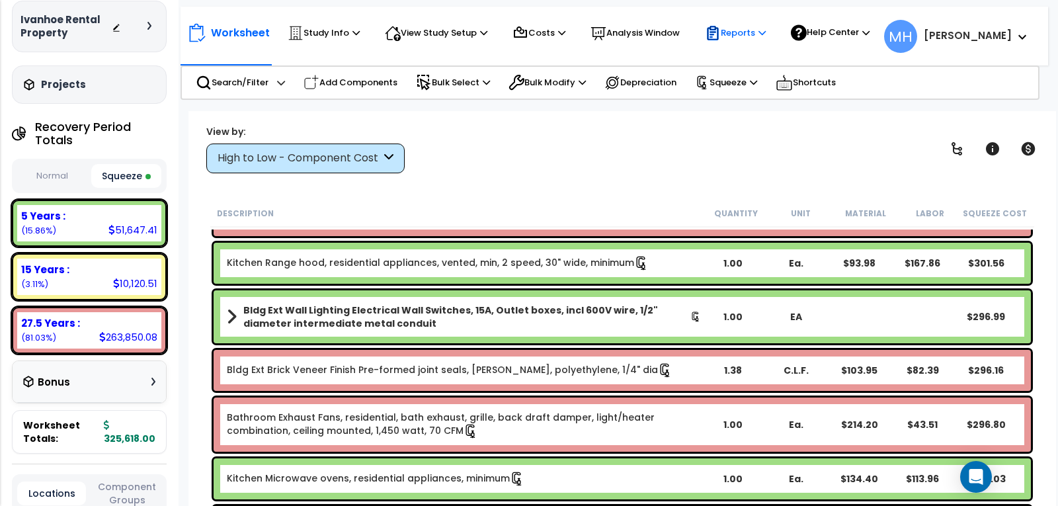
click at [739, 28] on p "Reports" at bounding box center [735, 33] width 61 height 16
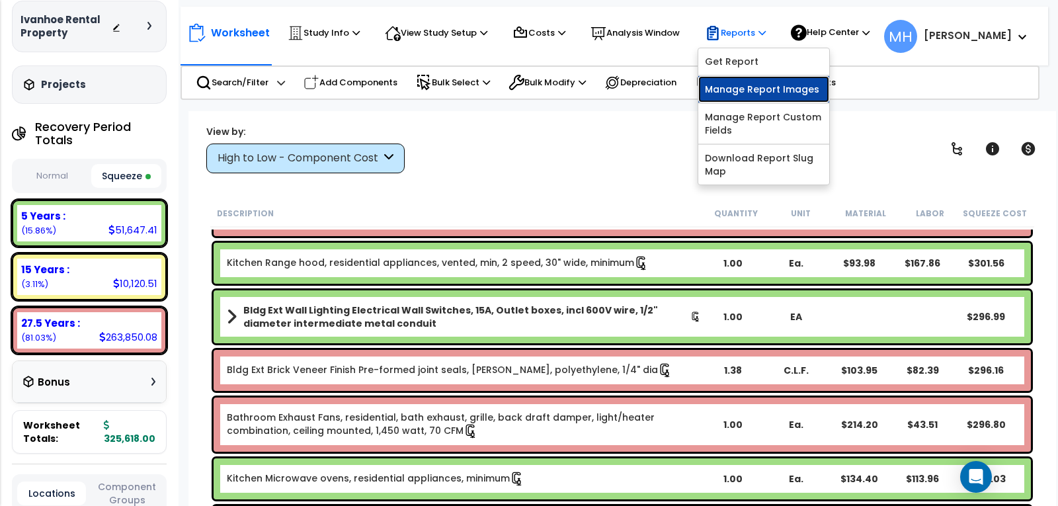
click at [742, 86] on link "Manage Report Images" at bounding box center [763, 89] width 131 height 26
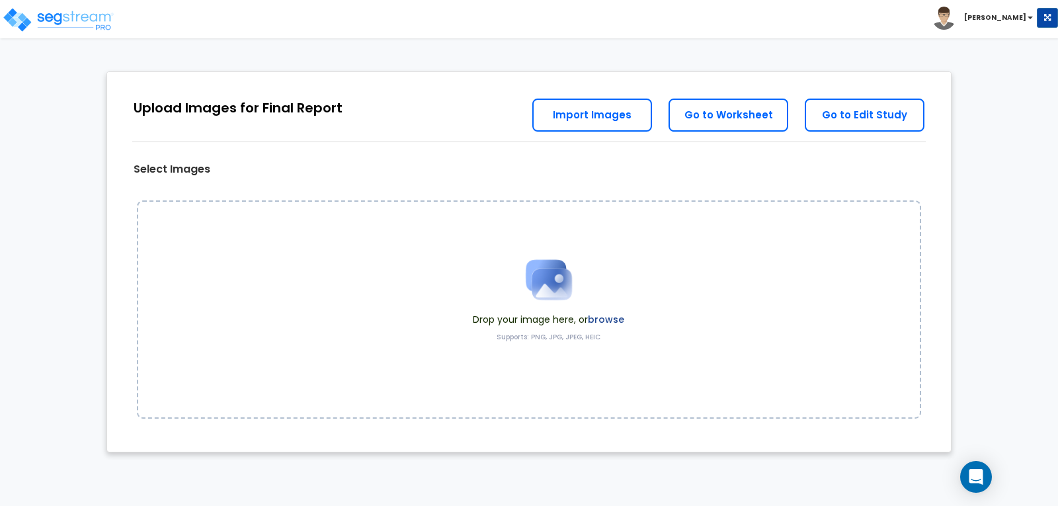
click at [550, 287] on img at bounding box center [549, 280] width 66 height 66
click at [602, 317] on label "browse" at bounding box center [606, 319] width 36 height 13
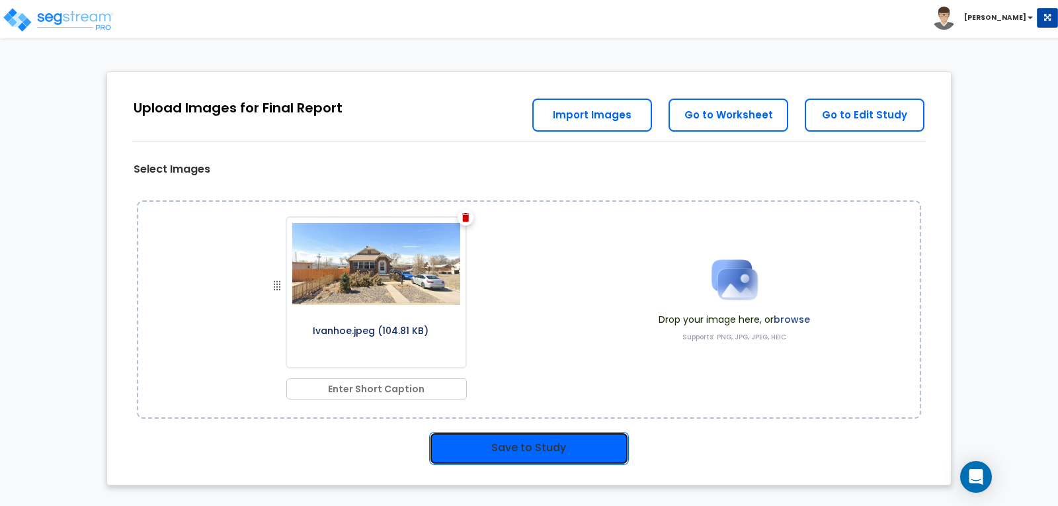
click at [520, 449] on button "Save to Study" at bounding box center [529, 448] width 200 height 33
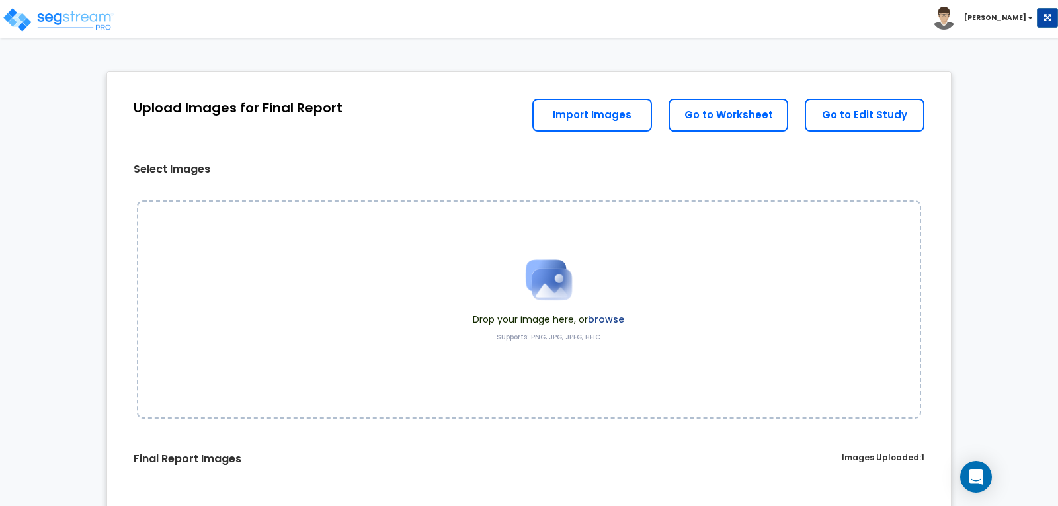
click at [604, 316] on label "browse" at bounding box center [606, 319] width 36 height 13
